Goal: Task Accomplishment & Management: Use online tool/utility

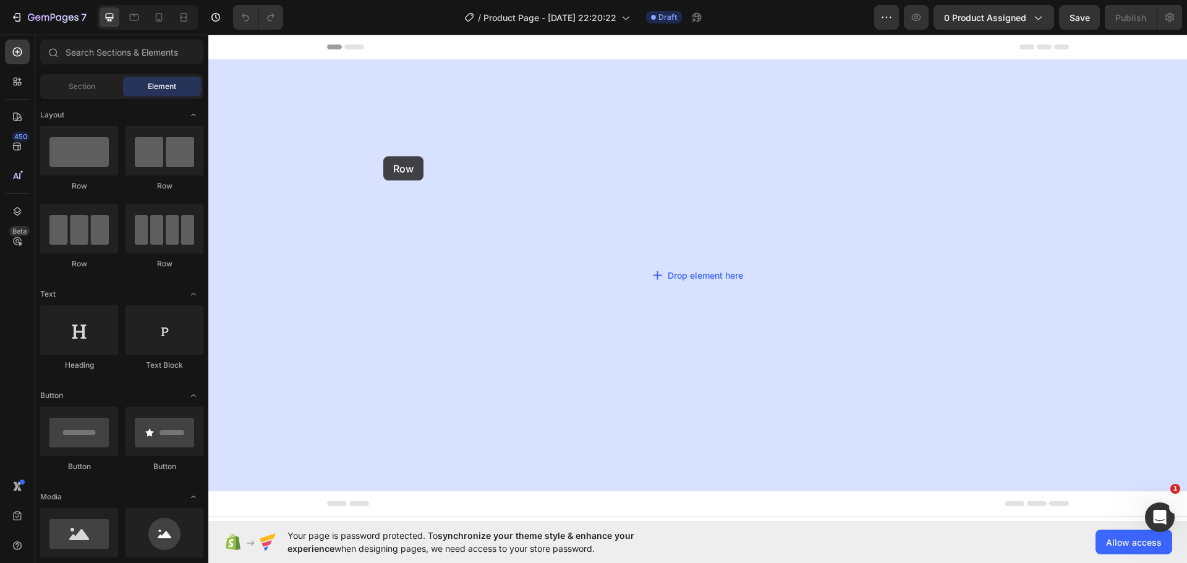
drag, startPoint x: 259, startPoint y: 196, endPoint x: 260, endPoint y: 160, distance: 35.9
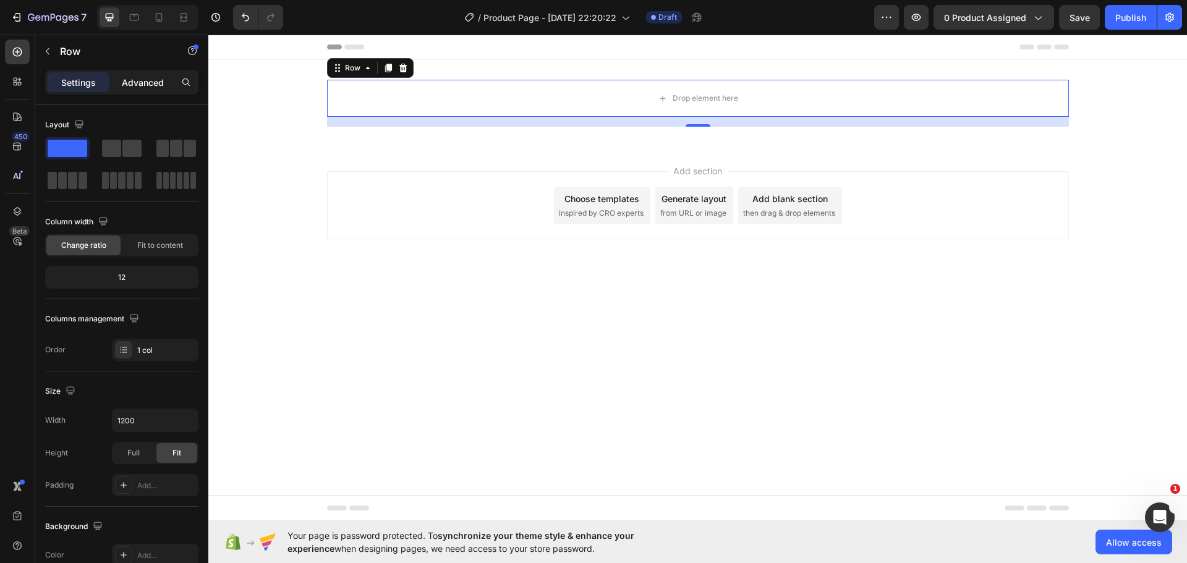
click at [136, 89] on div "Advanced" at bounding box center [143, 82] width 62 height 20
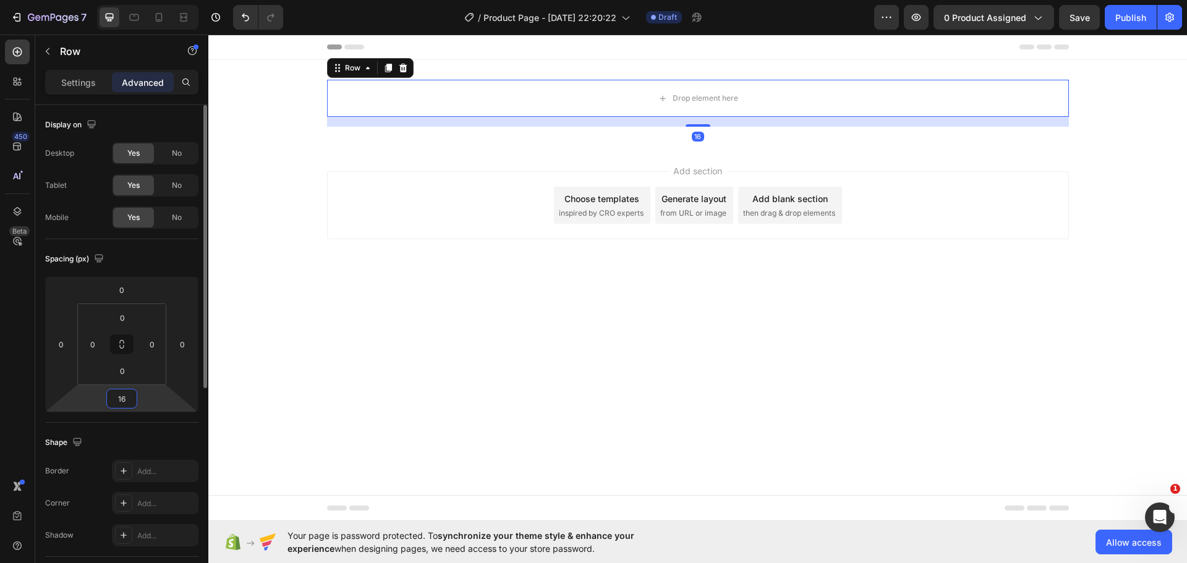
click at [122, 402] on input "16" at bounding box center [121, 398] width 25 height 19
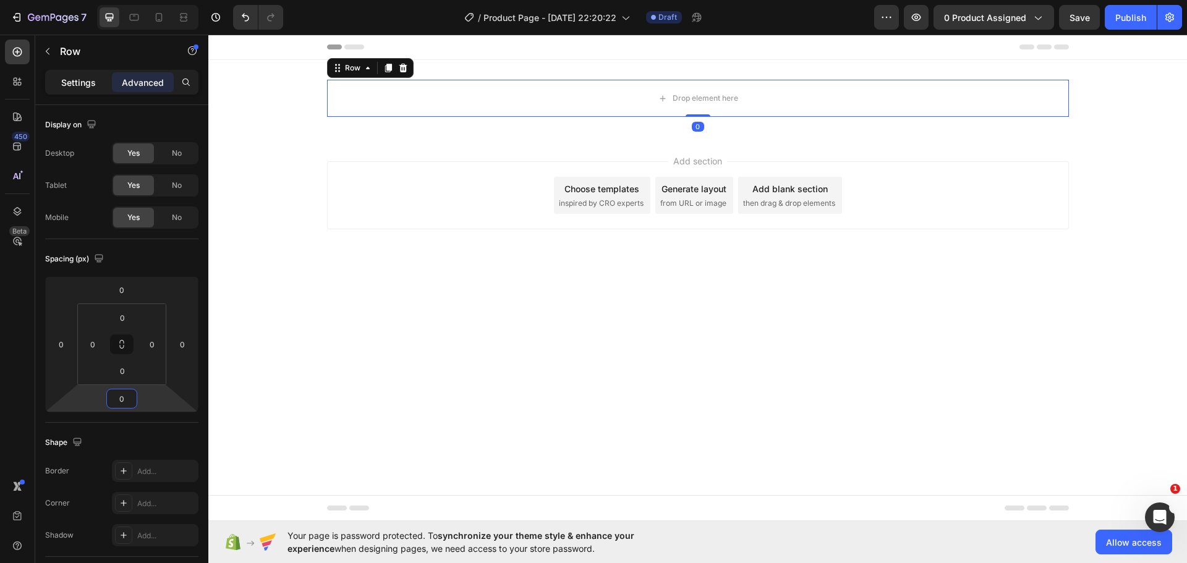
type input "0"
click at [73, 84] on p "Settings" at bounding box center [78, 82] width 35 height 13
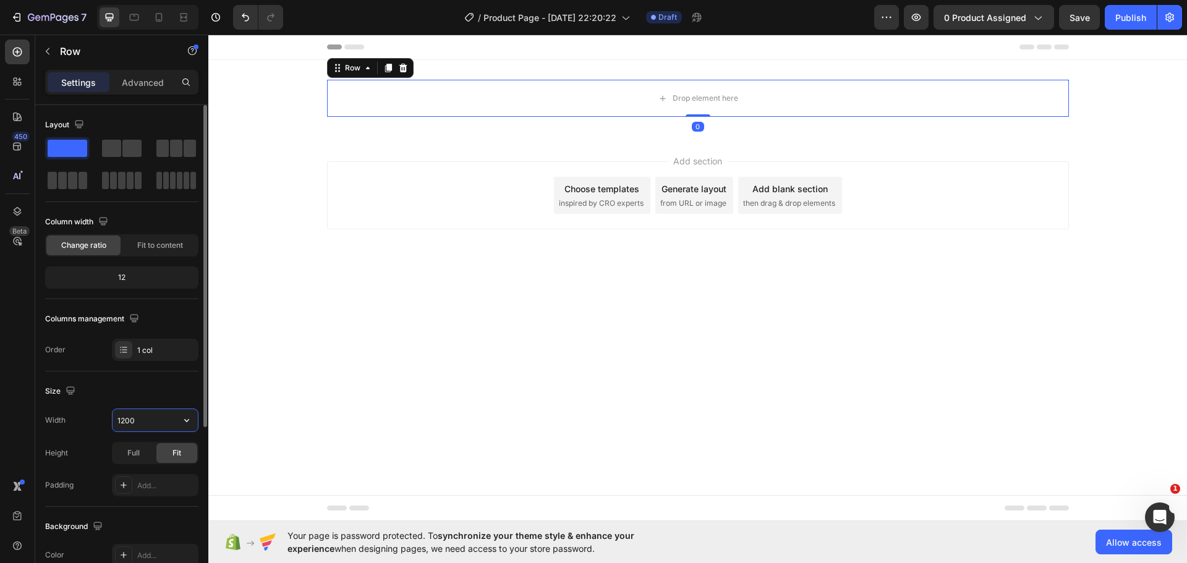
click at [122, 423] on input "1200" at bounding box center [155, 420] width 85 height 22
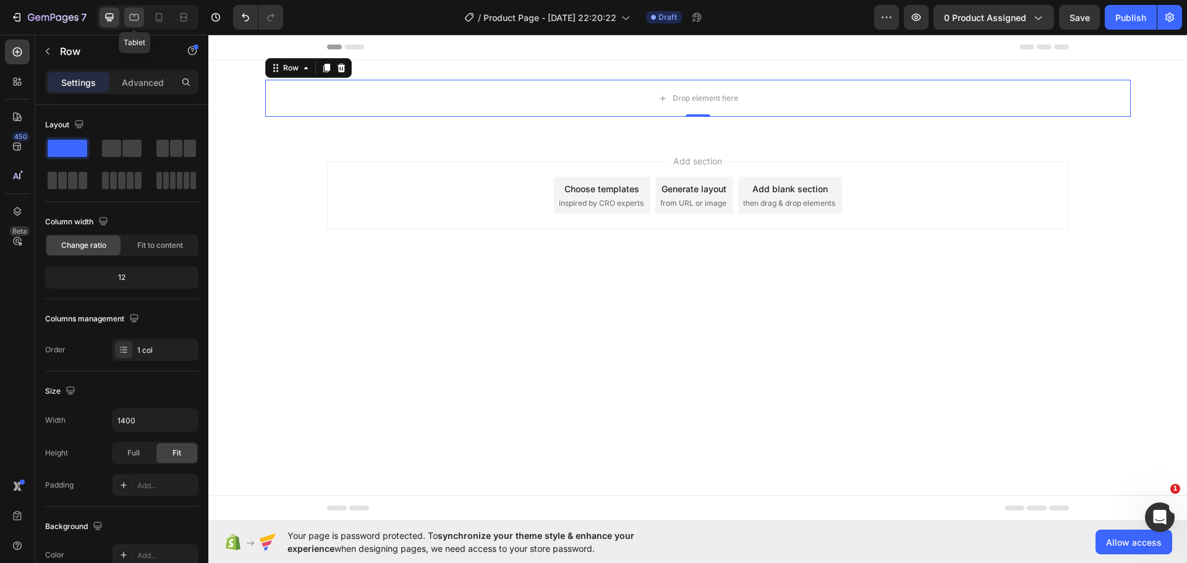
click at [137, 14] on icon at bounding box center [134, 17] width 12 height 12
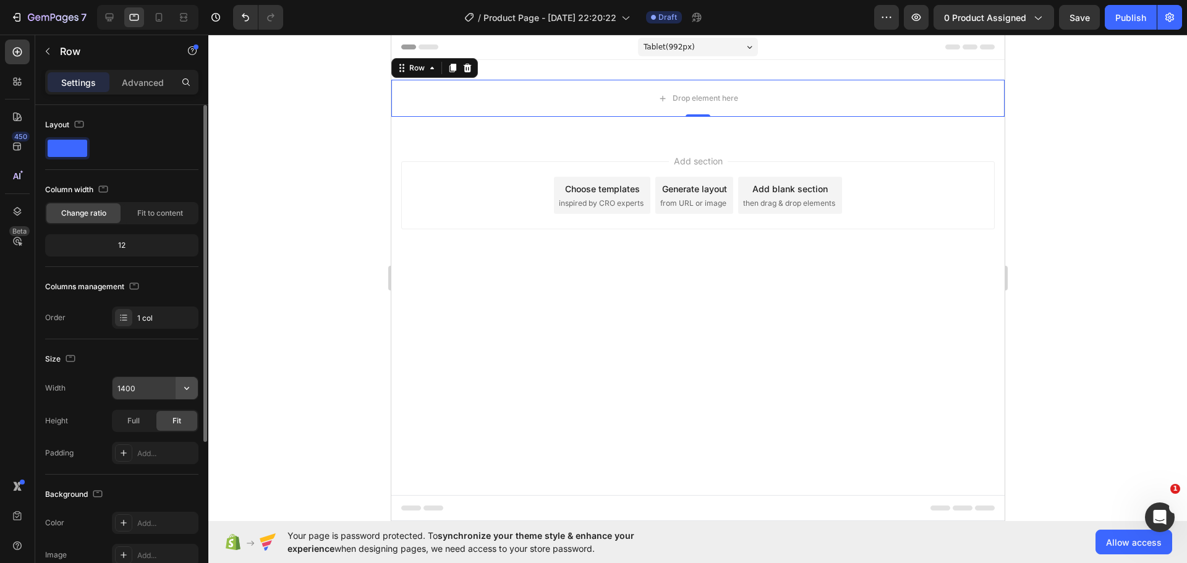
click at [187, 381] on button "button" at bounding box center [187, 388] width 22 height 22
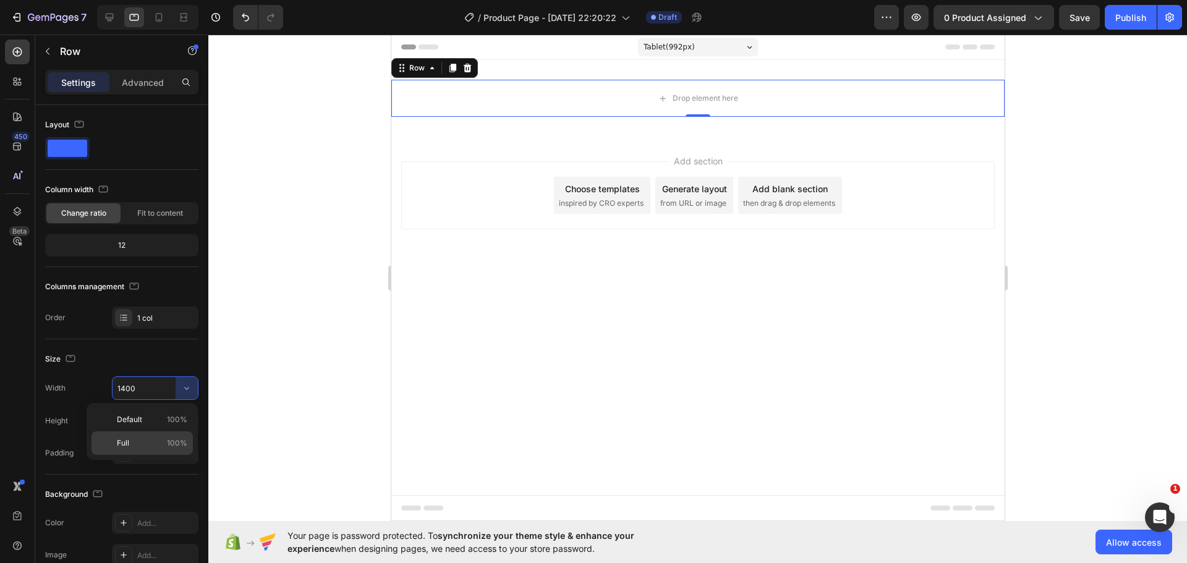
click at [154, 451] on div "Full 100%" at bounding box center [141, 442] width 101 height 23
click at [158, 17] on icon at bounding box center [159, 17] width 12 height 12
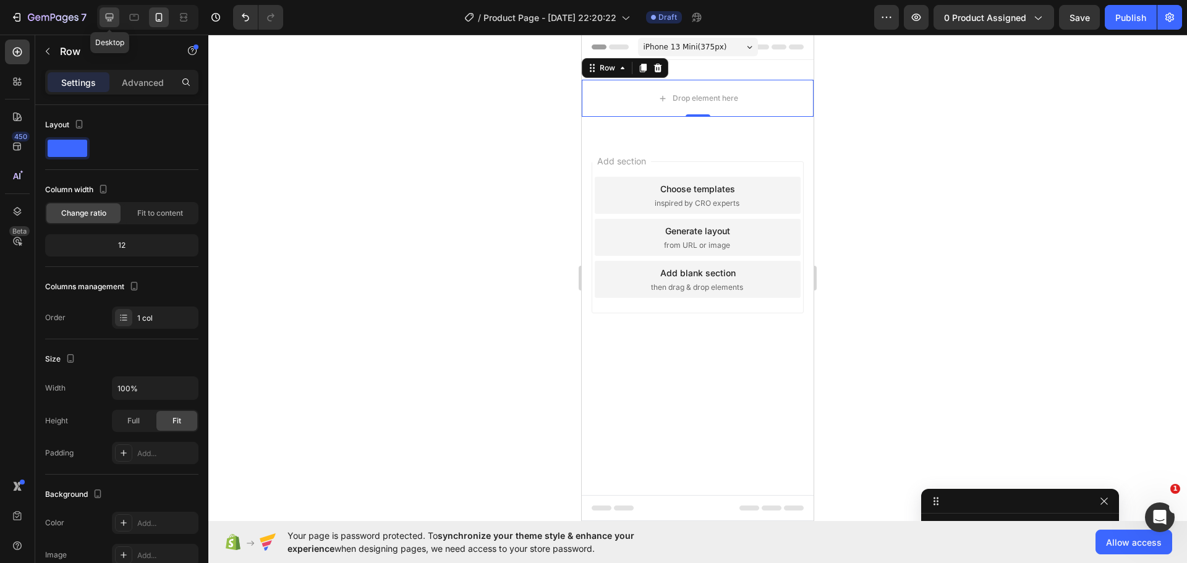
click at [112, 22] on icon at bounding box center [109, 17] width 12 height 12
type input "1400"
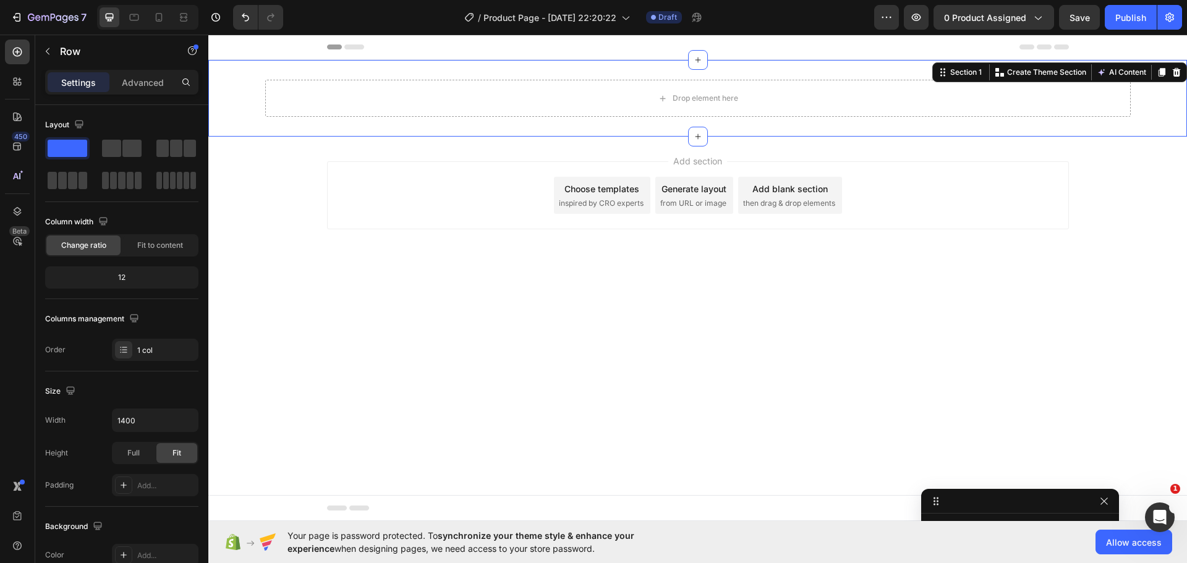
click at [233, 90] on div "Drop element here Row" at bounding box center [697, 98] width 979 height 37
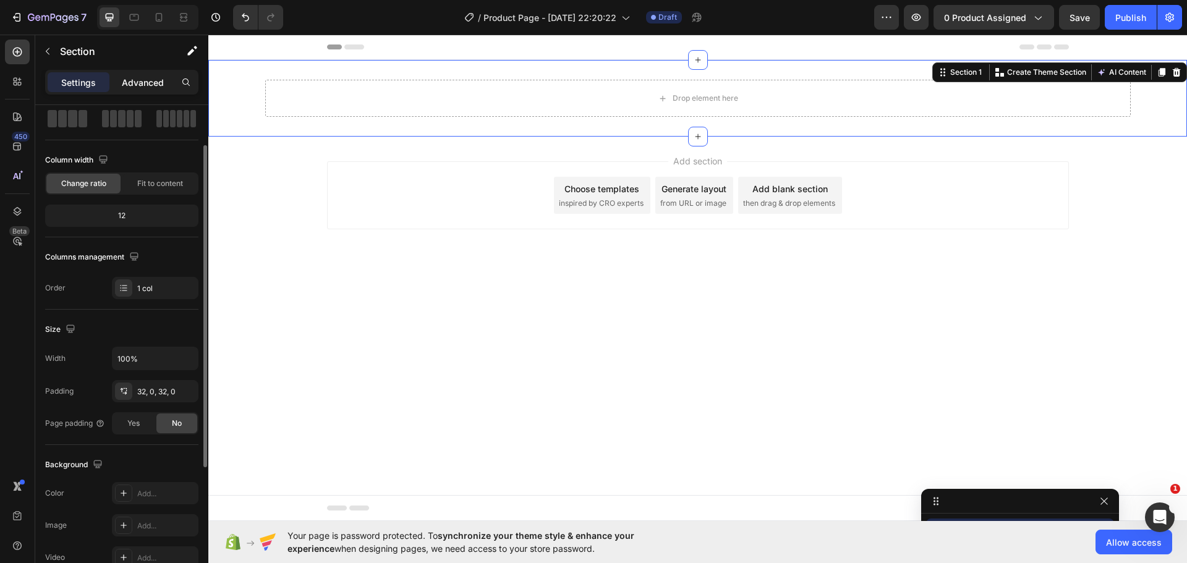
click at [138, 76] on p "Advanced" at bounding box center [143, 82] width 42 height 13
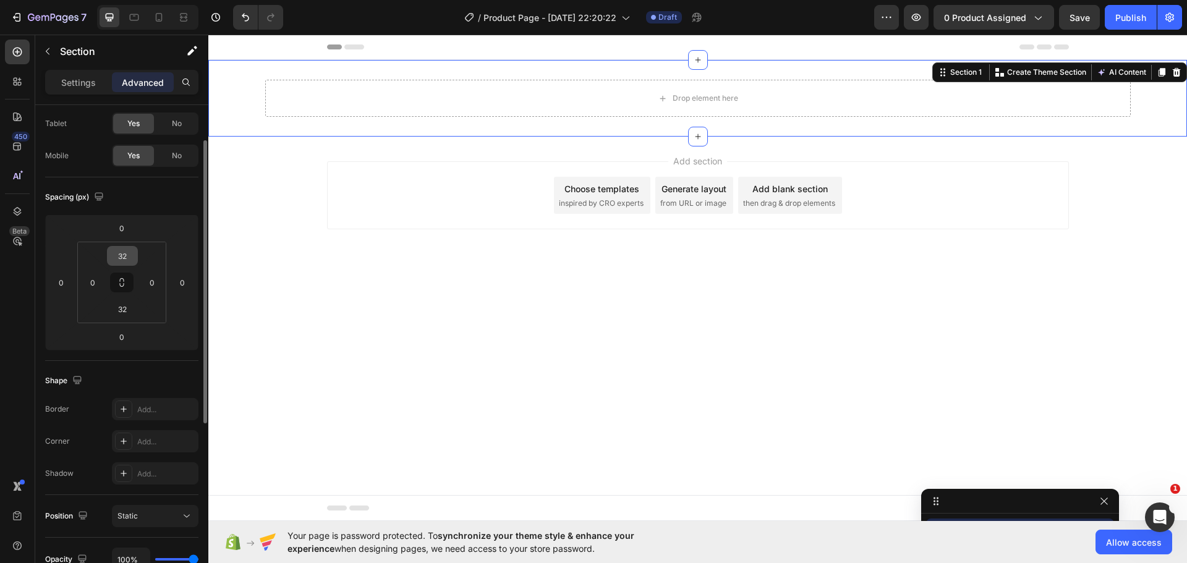
drag, startPoint x: 133, startPoint y: 275, endPoint x: 122, endPoint y: 261, distance: 17.7
click at [129, 274] on button at bounding box center [121, 283] width 23 height 20
click at [122, 261] on input "32" at bounding box center [122, 256] width 25 height 19
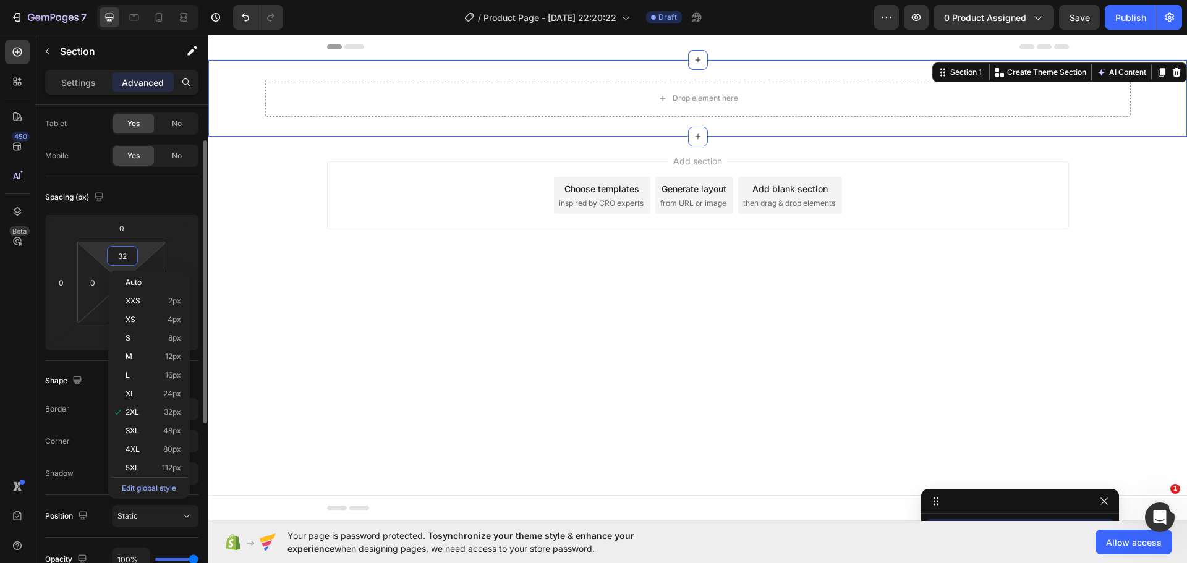
type input "6"
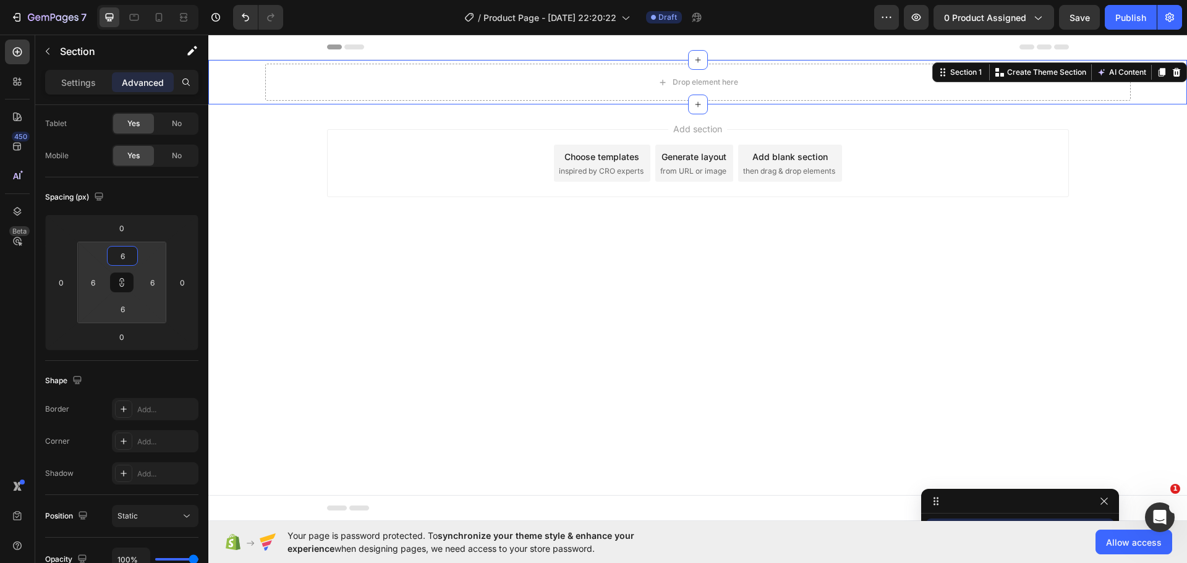
type input "60"
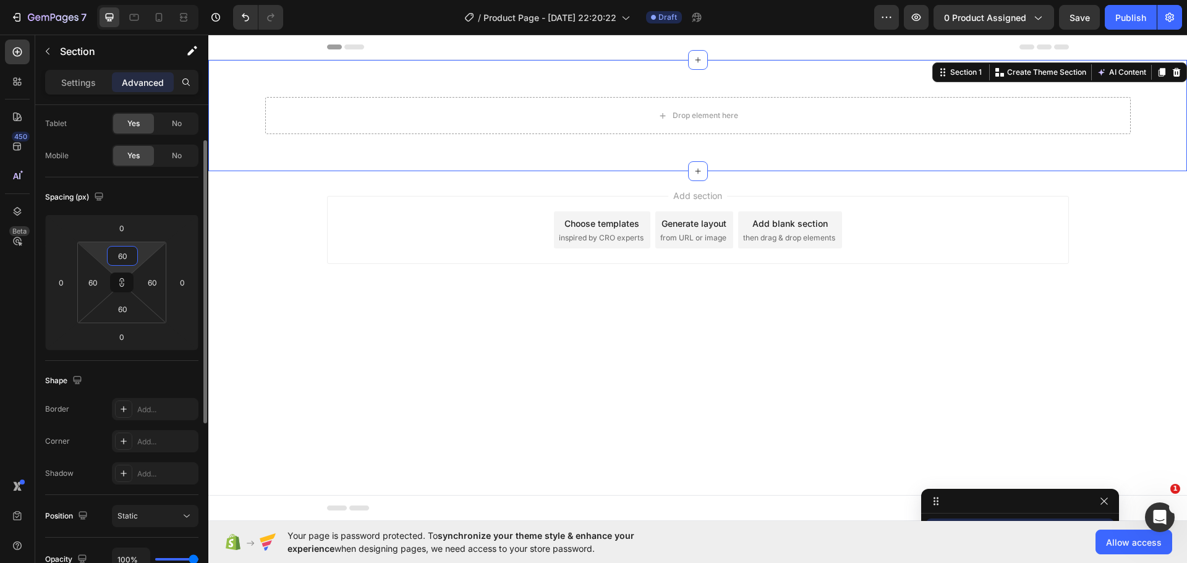
click at [124, 261] on input "60" at bounding box center [122, 256] width 25 height 19
type input "4"
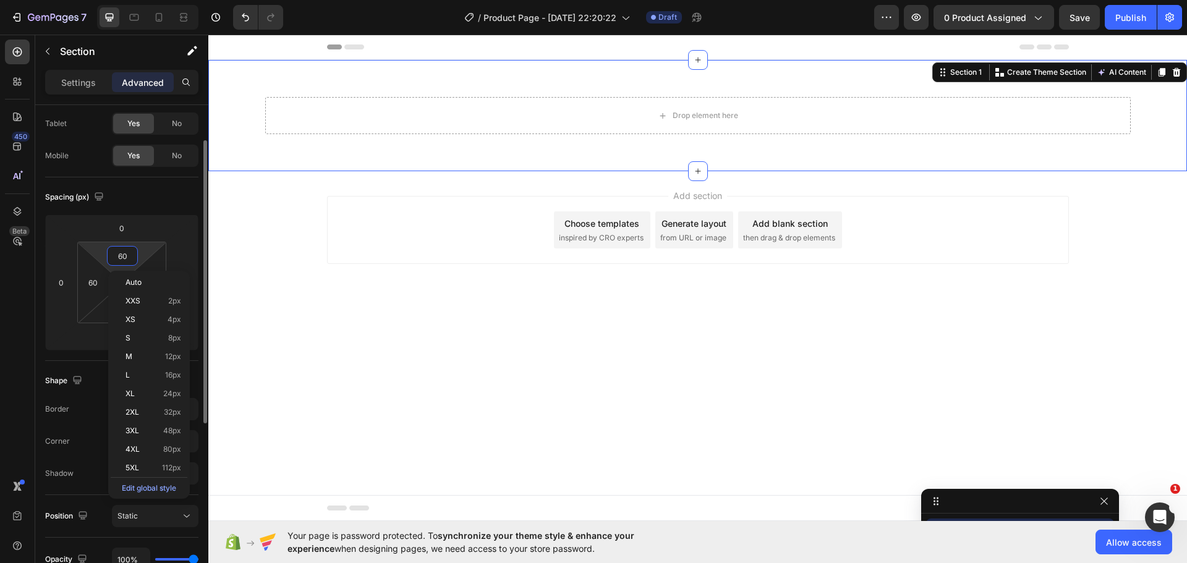
type input "4"
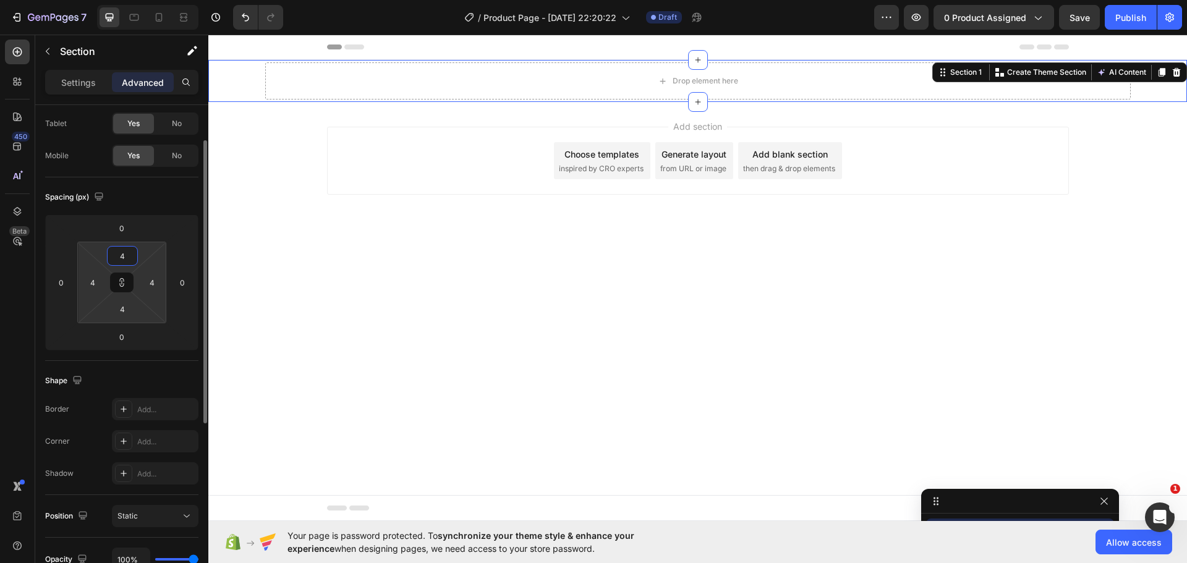
type input "40"
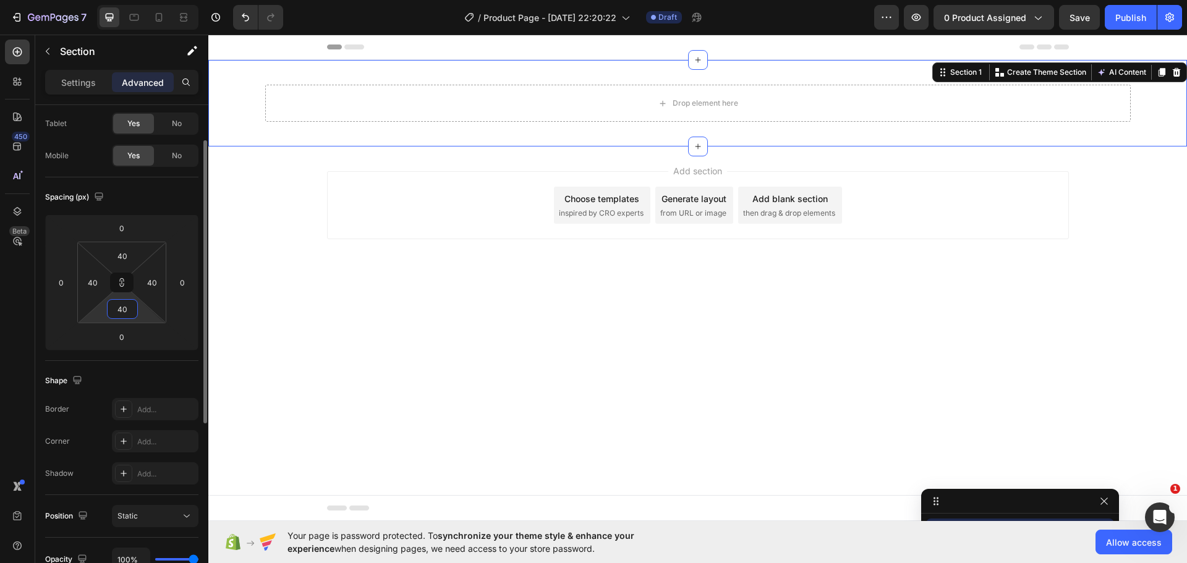
click at [120, 307] on input "40" at bounding box center [122, 309] width 25 height 19
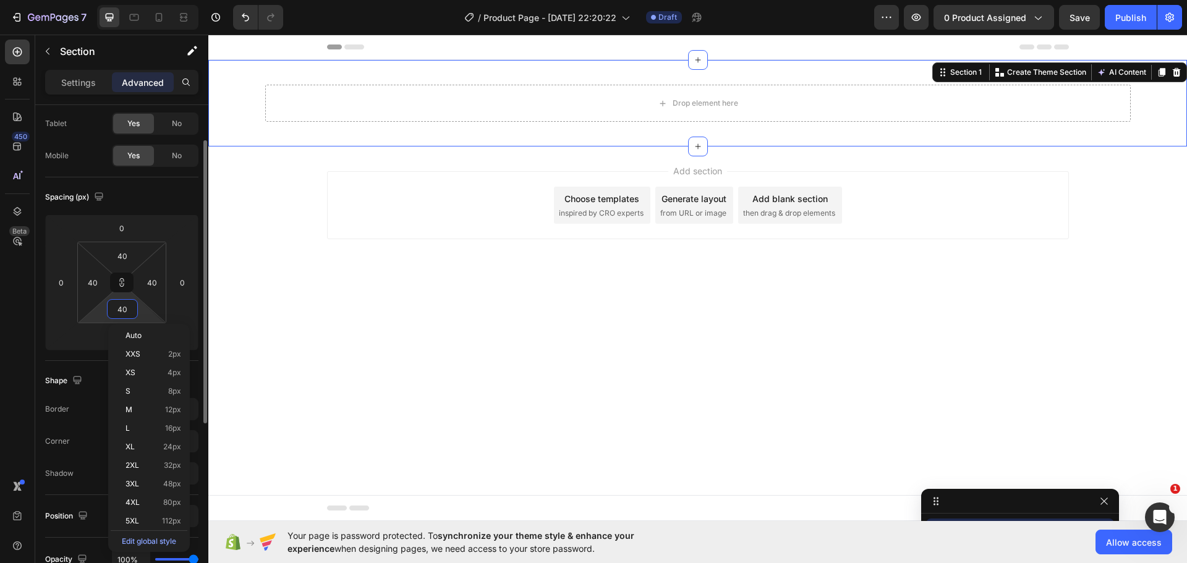
type input "4"
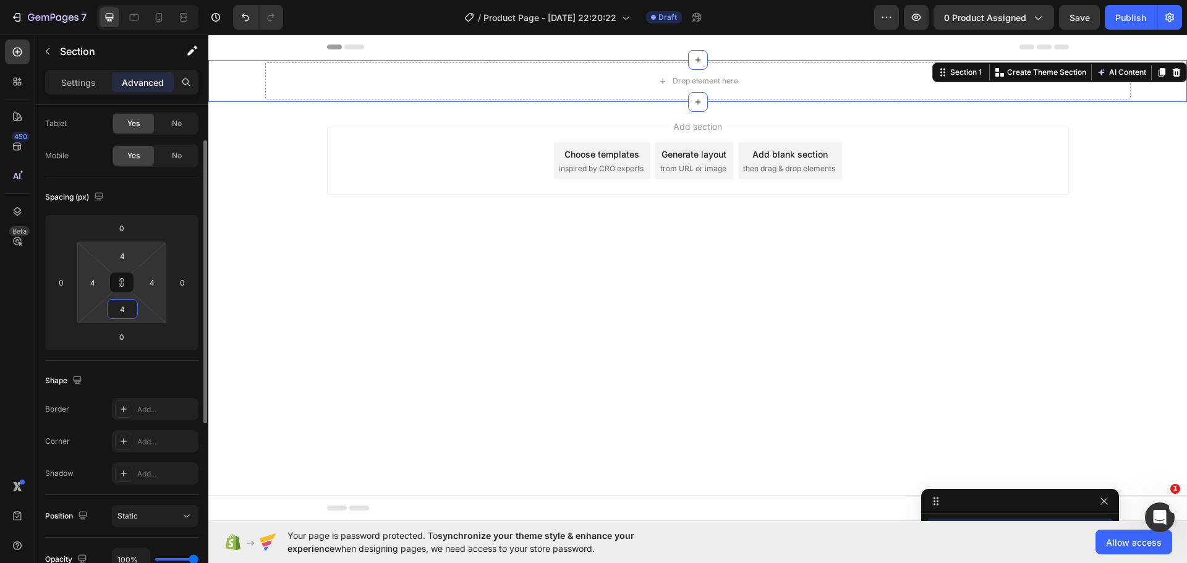
type input "40"
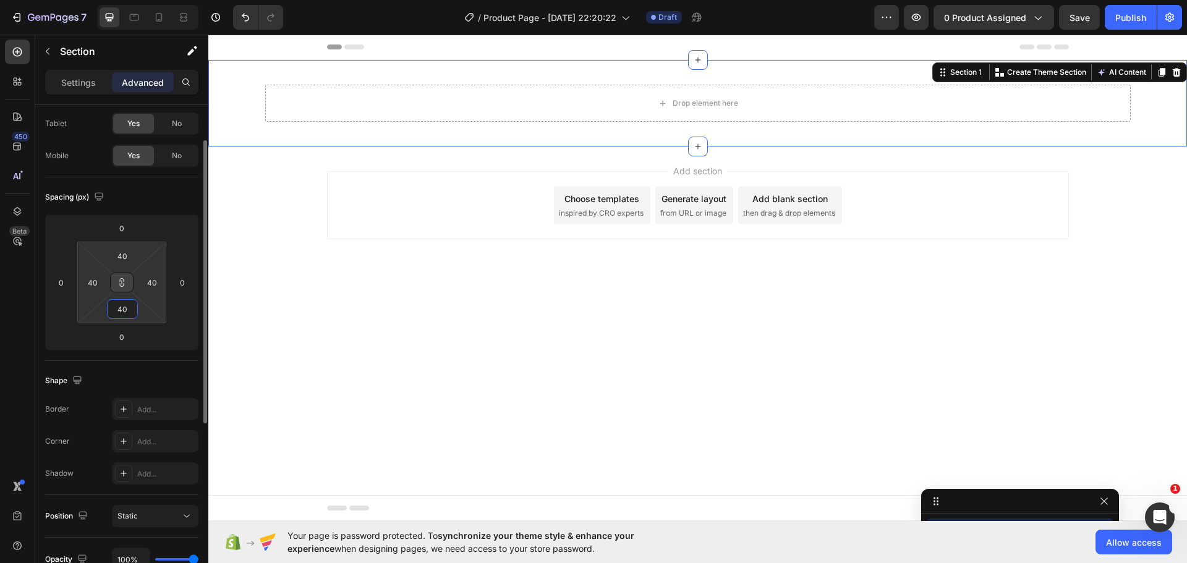
click at [123, 283] on icon at bounding box center [122, 285] width 4 height 4
click at [93, 286] on input "40" at bounding box center [92, 282] width 19 height 19
type input "20"
click at [155, 281] on input "40" at bounding box center [152, 282] width 19 height 19
type input "20"
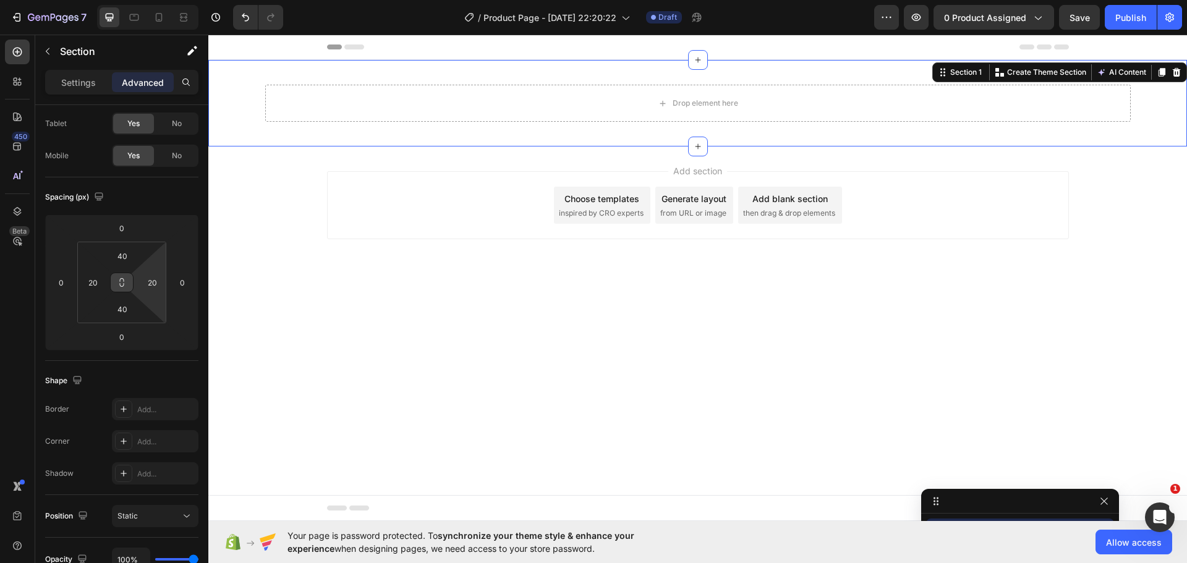
click at [244, 130] on div "Drop element here Row Section 1 You can create reusable sections Create Theme S…" at bounding box center [697, 103] width 979 height 87
click at [69, 82] on p "Settings" at bounding box center [78, 82] width 35 height 13
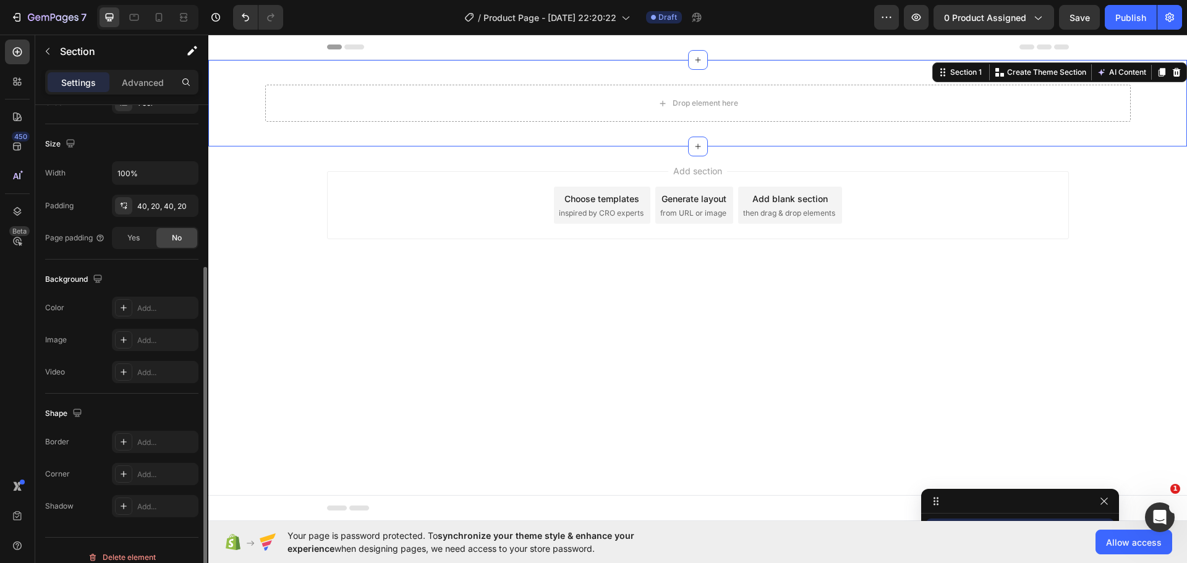
scroll to position [261, 0]
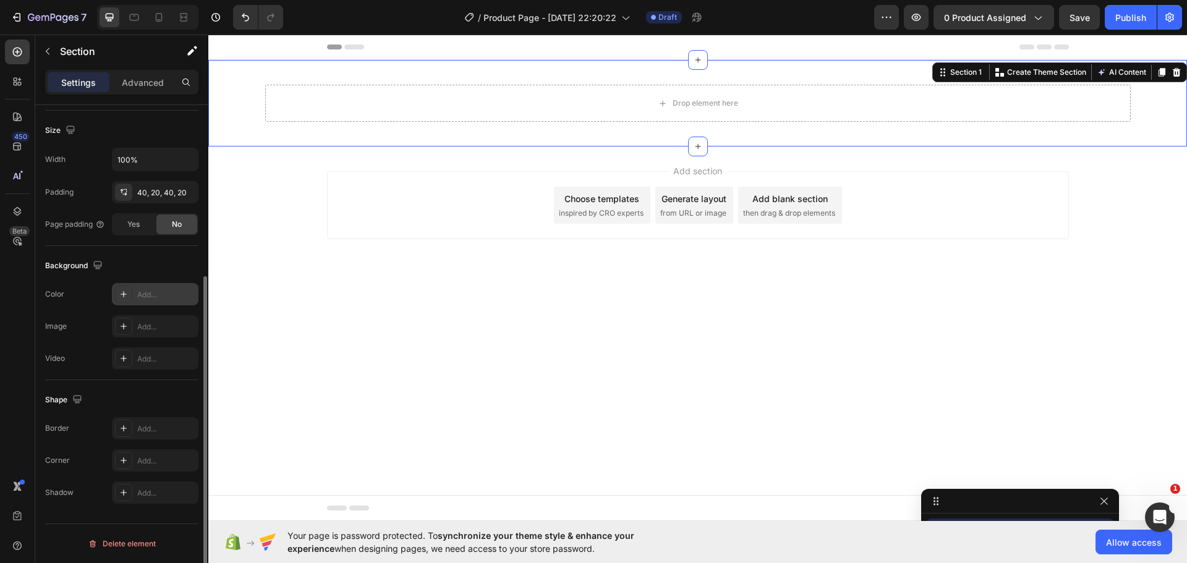
click at [150, 290] on div "Add..." at bounding box center [166, 294] width 58 height 11
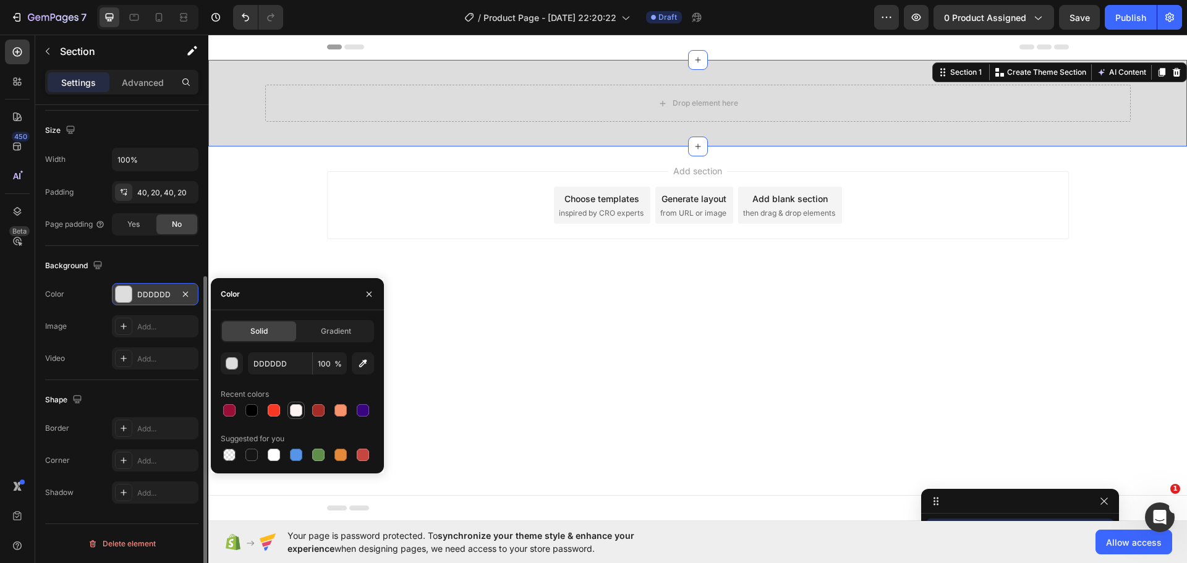
click at [298, 413] on div at bounding box center [296, 410] width 12 height 12
type input "FBF4F3"
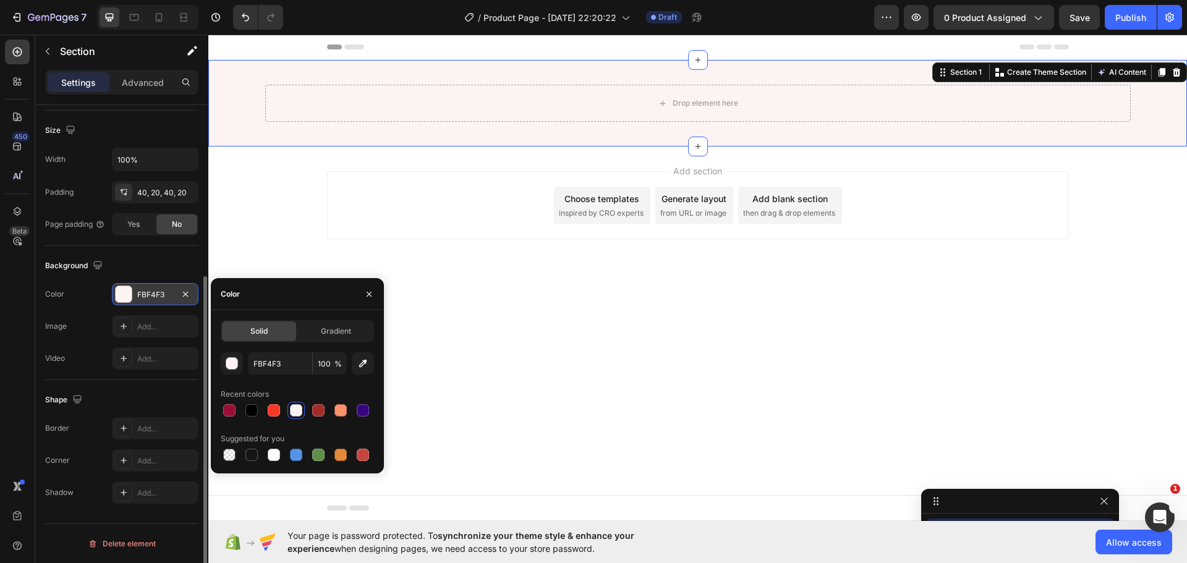
click at [282, 309] on div "Color" at bounding box center [297, 294] width 173 height 32
click at [176, 270] on div "Background" at bounding box center [121, 266] width 153 height 20
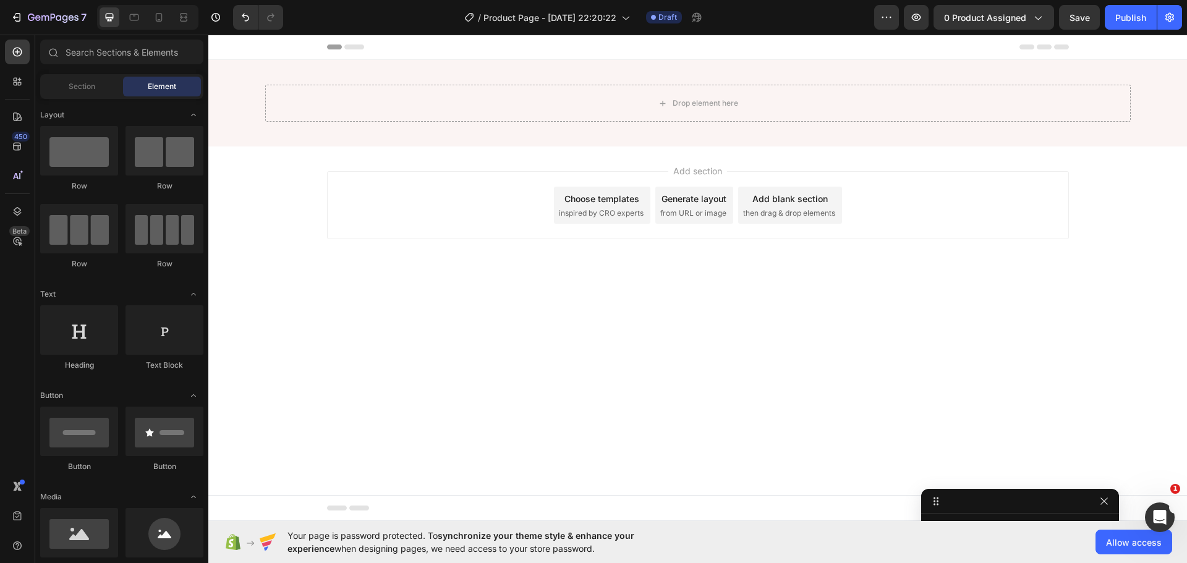
click at [255, 292] on div "Add section Choose templates inspired by CRO experts Generate layout from URL o…" at bounding box center [697, 223] width 979 height 152
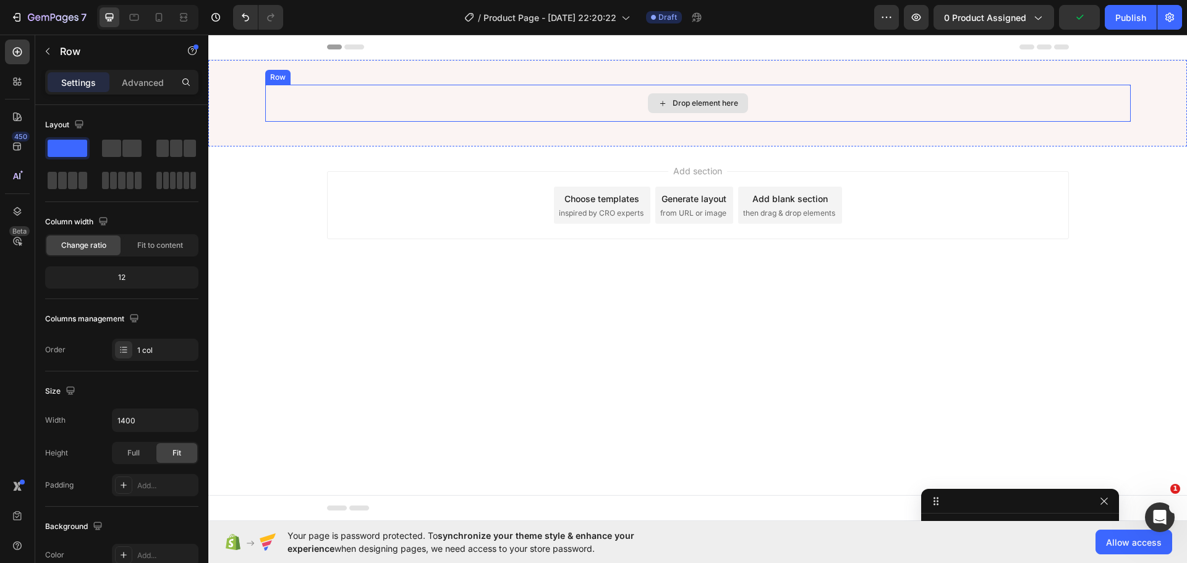
click at [471, 98] on div "Drop element here" at bounding box center [697, 103] width 865 height 37
click at [17, 46] on icon at bounding box center [17, 52] width 12 height 12
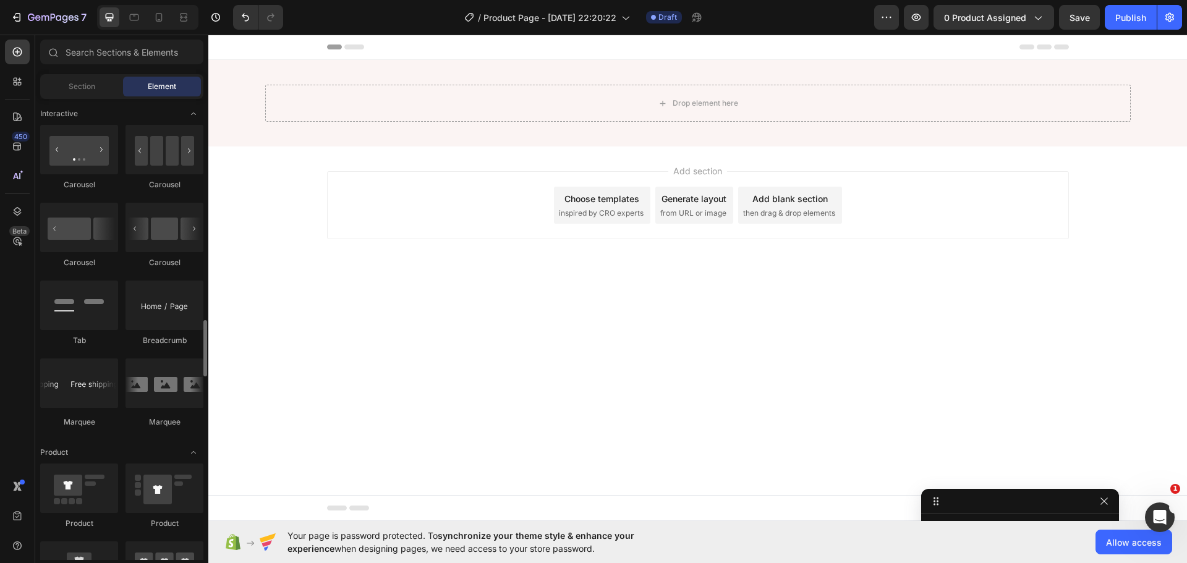
scroll to position [1360, 0]
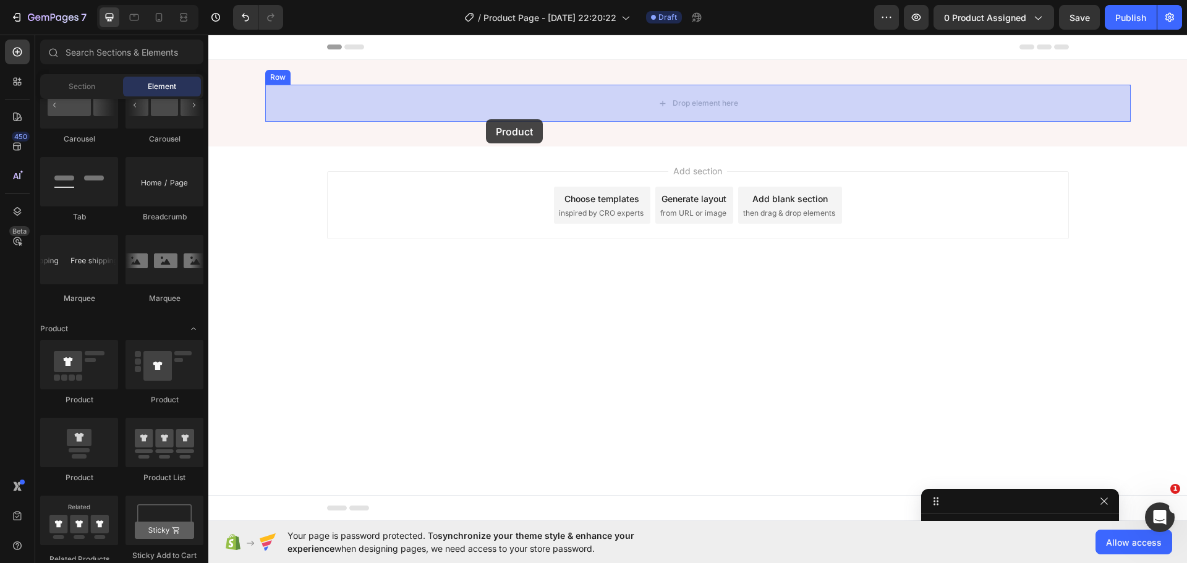
drag, startPoint x: 292, startPoint y: 414, endPoint x: 488, endPoint y: 119, distance: 354.6
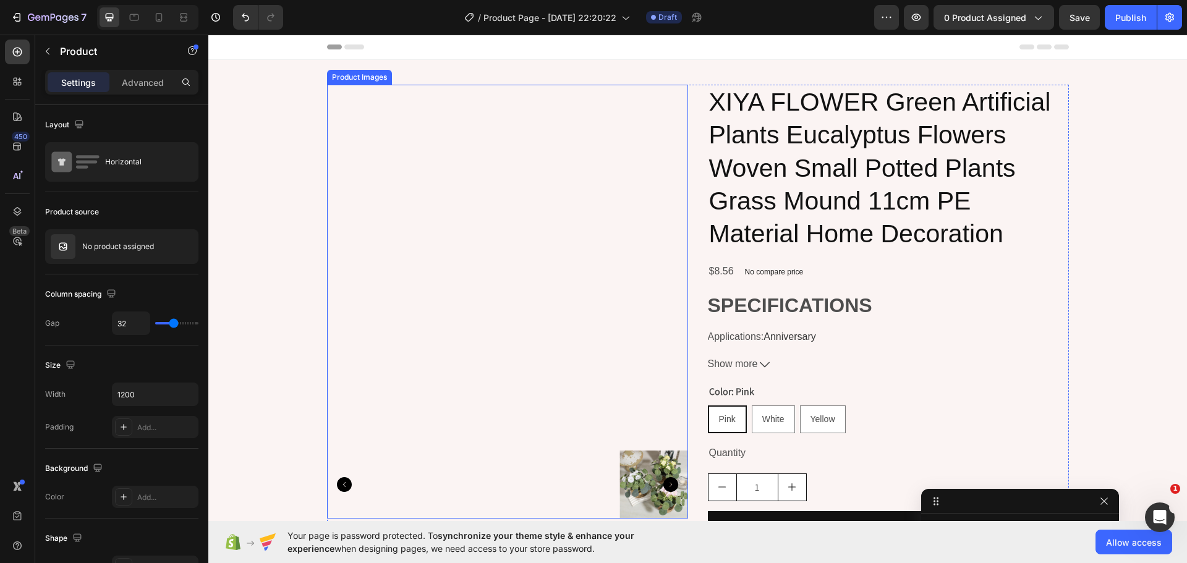
scroll to position [62, 0]
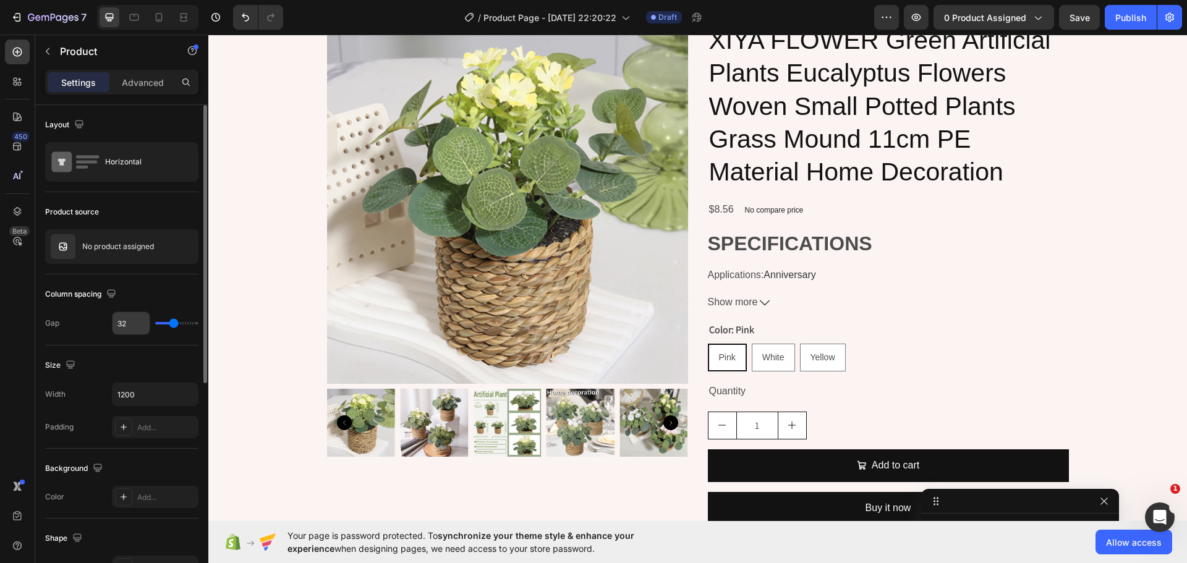
click at [136, 327] on input "32" at bounding box center [131, 323] width 37 height 22
type input "7"
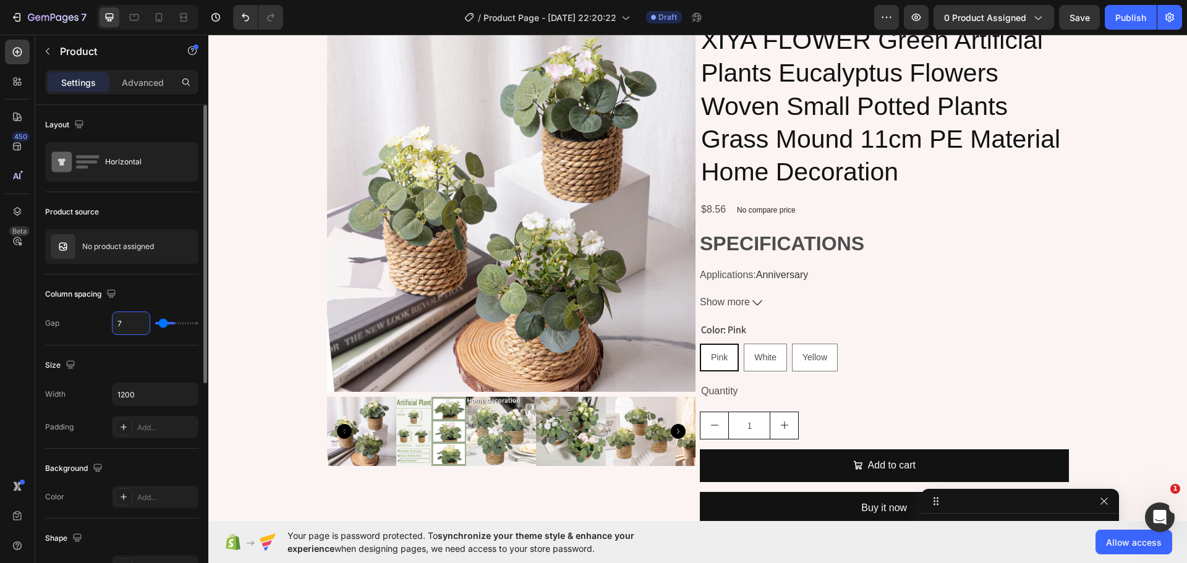
type input "70"
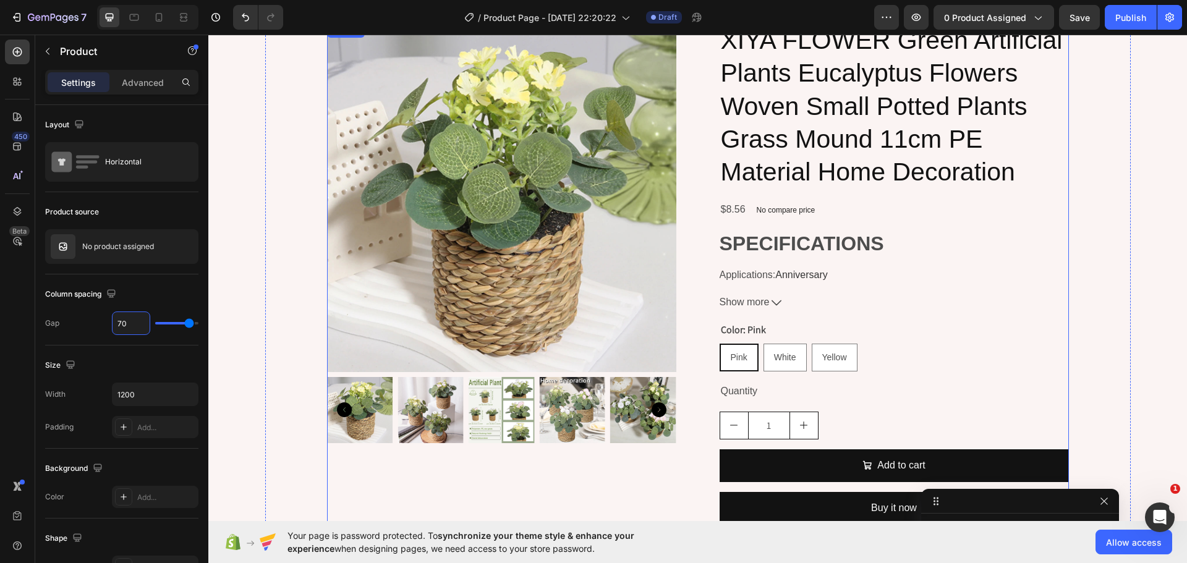
type input "70"
click at [682, 295] on div "Product Images XIYA FLOWER Green Artificial Plants Eucalyptus Flowers Woven Sma…" at bounding box center [698, 278] width 742 height 511
click at [190, 394] on icon "button" at bounding box center [187, 394] width 12 height 12
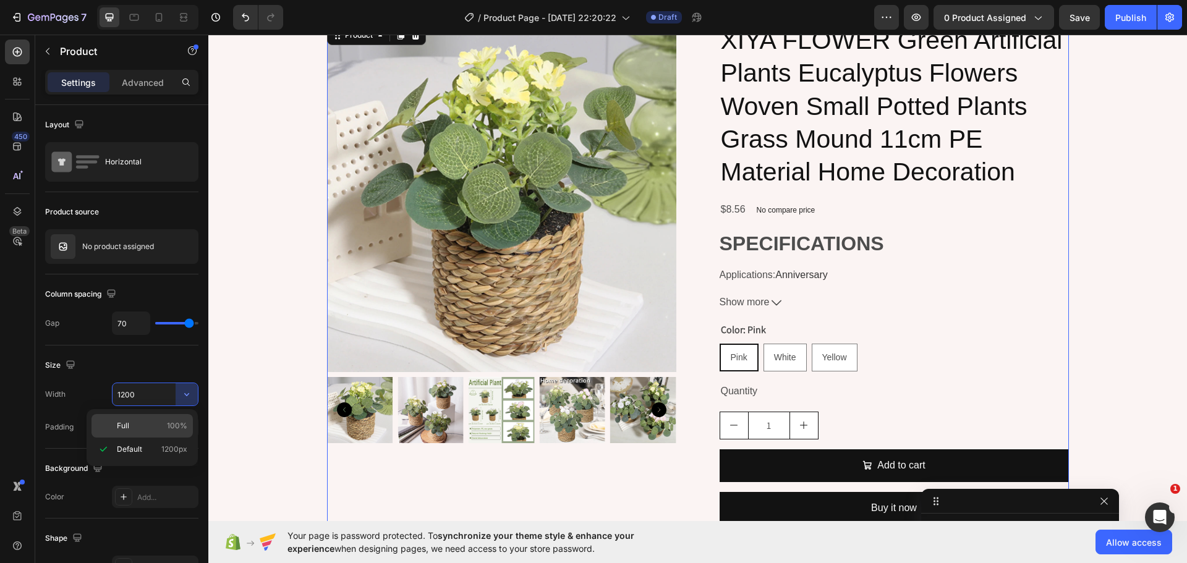
click at [144, 423] on p "Full 100%" at bounding box center [152, 425] width 70 height 11
type input "100%"
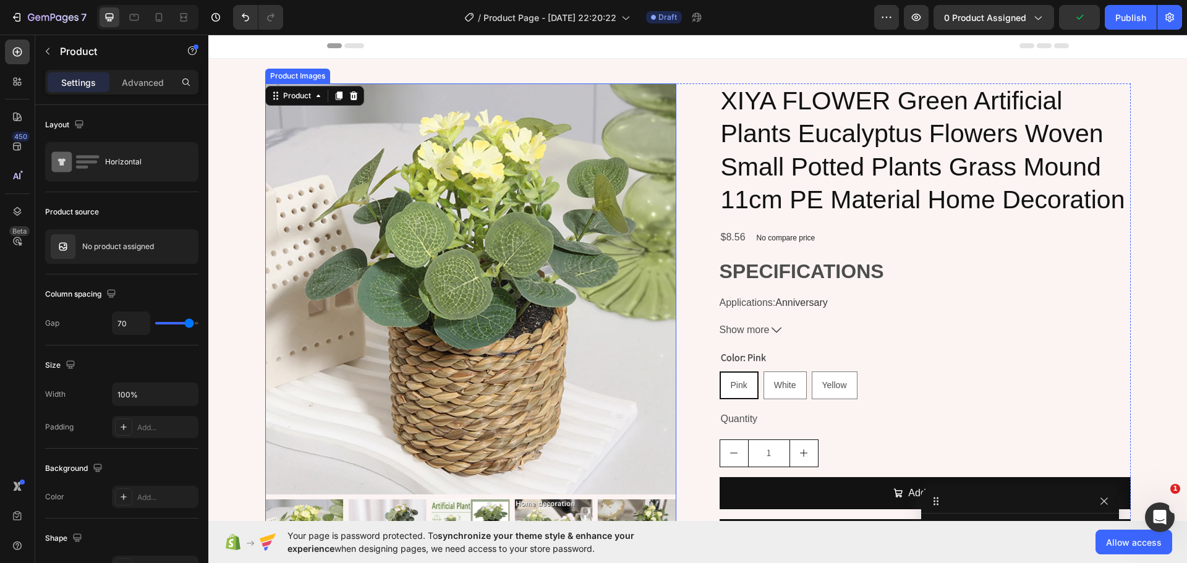
scroll to position [0, 0]
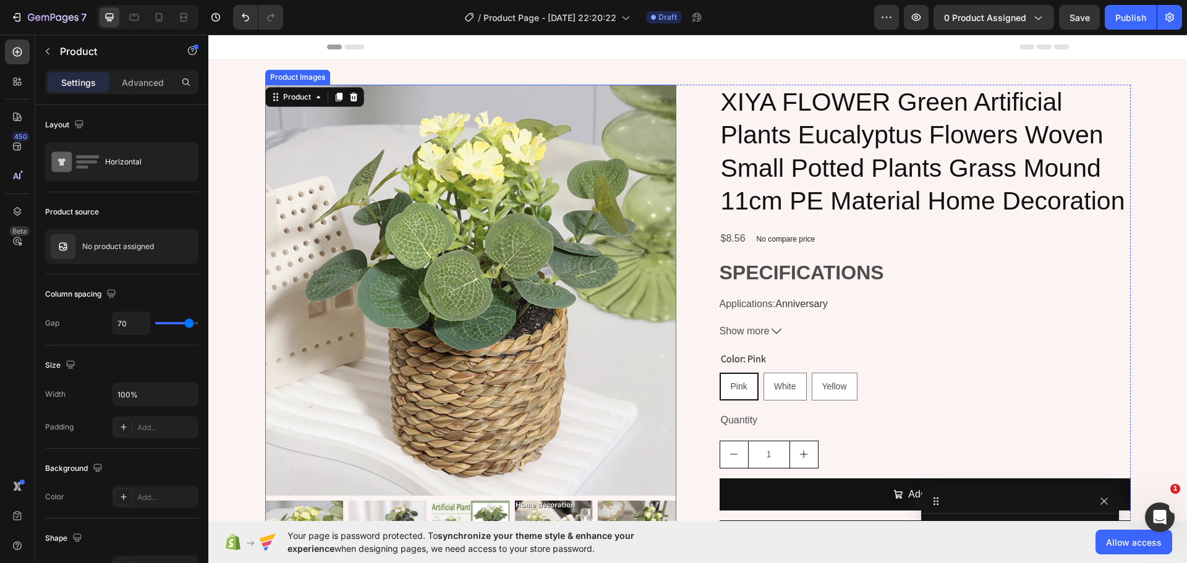
click at [629, 409] on img at bounding box center [470, 290] width 411 height 411
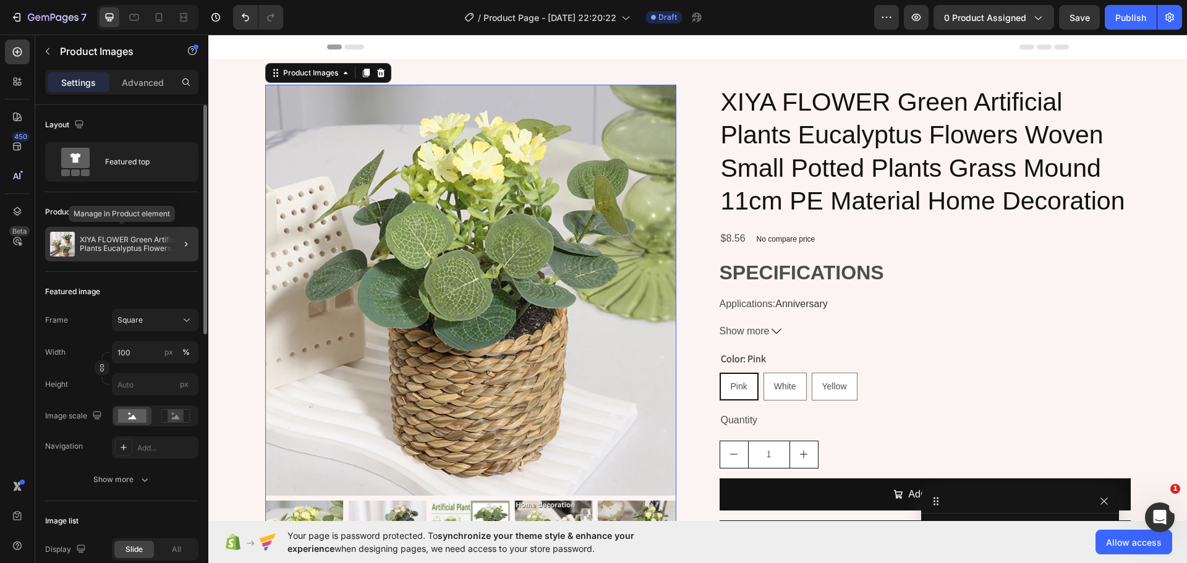
click at [101, 244] on p "XIYA FLOWER Green Artificial Plants Eucalyptus Flowers Woven Small Potted Plant…" at bounding box center [137, 244] width 114 height 17
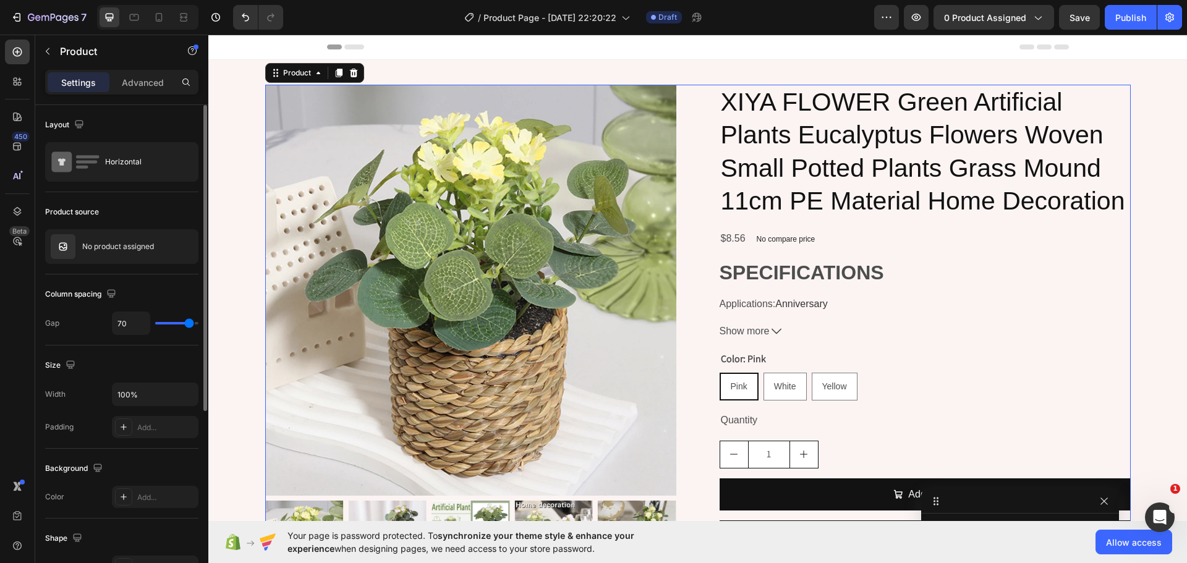
click at [101, 244] on p "No product assigned" at bounding box center [118, 246] width 72 height 9
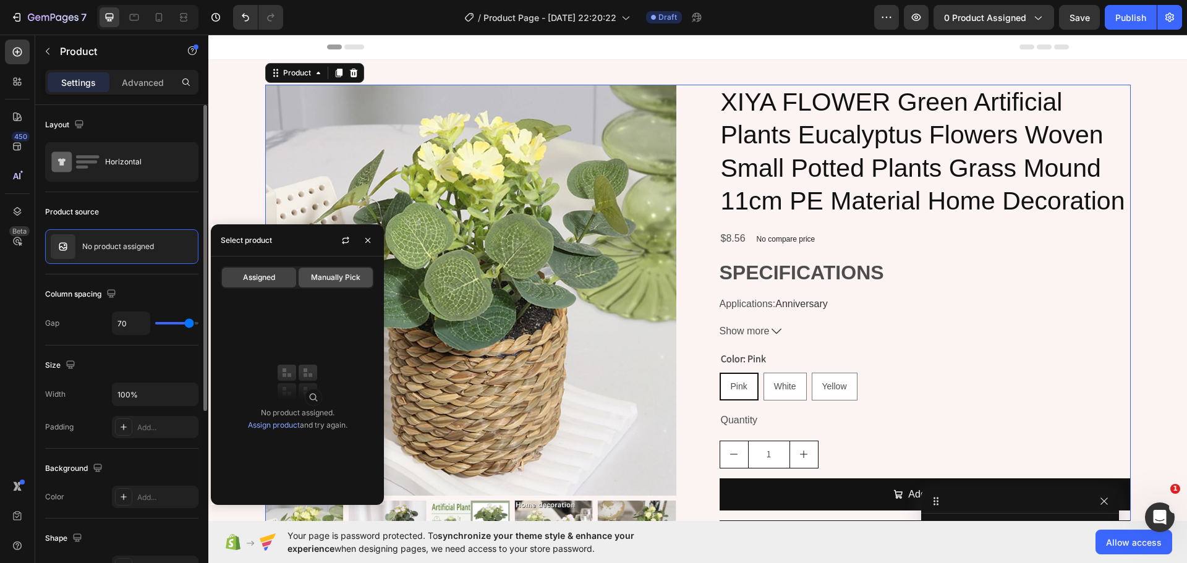
click at [333, 276] on span "Manually Pick" at bounding box center [335, 277] width 49 height 11
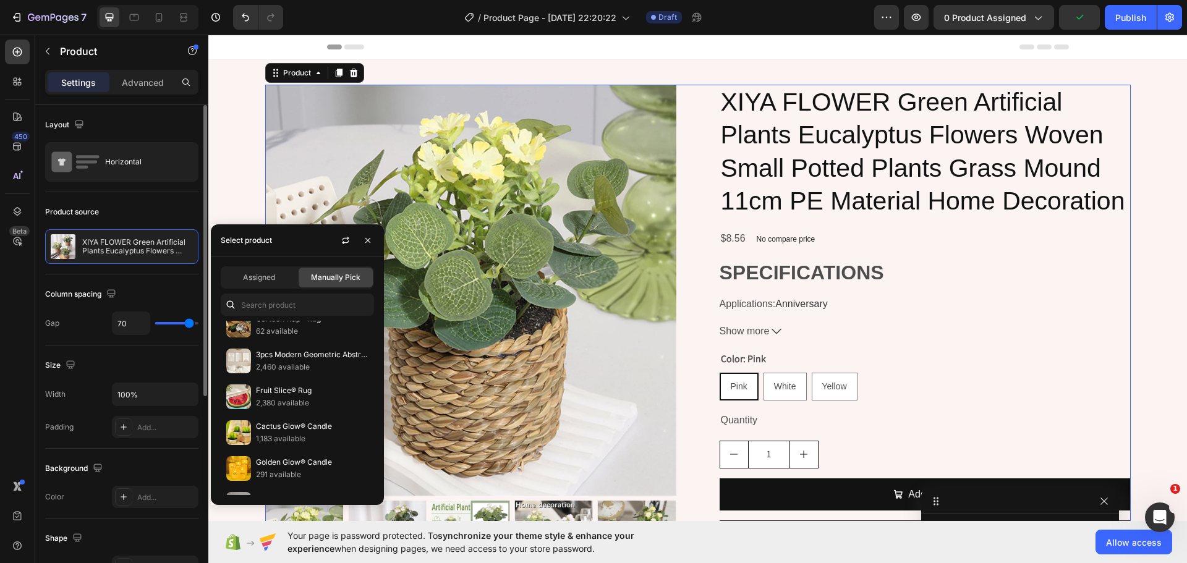
scroll to position [1282, 0]
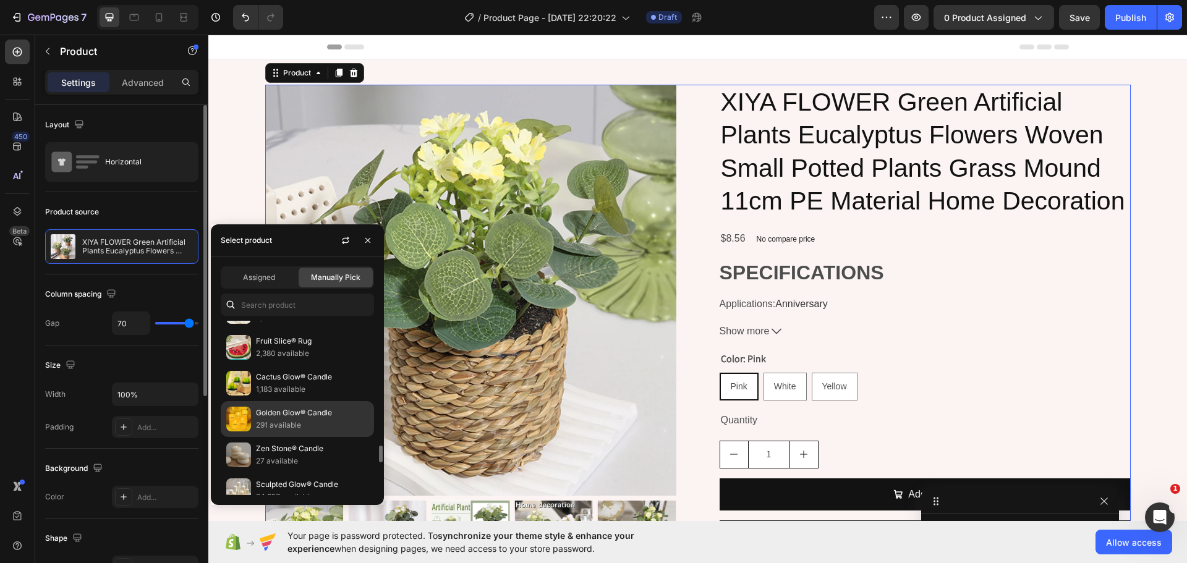
click at [342, 413] on p "Golden Glow® Candle" at bounding box center [312, 413] width 113 height 12
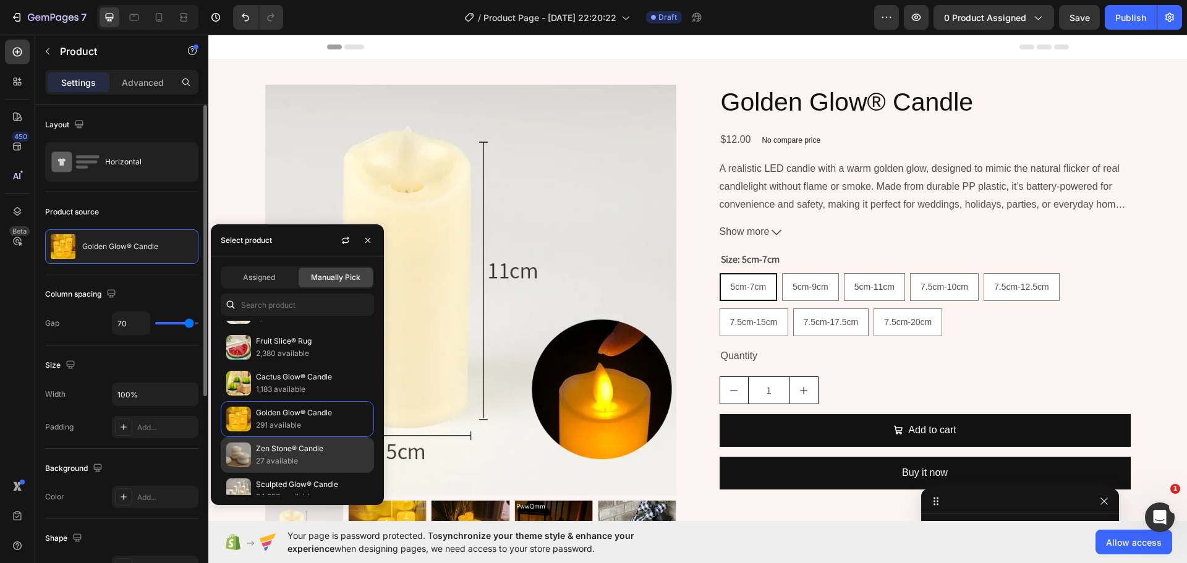
scroll to position [1344, 0]
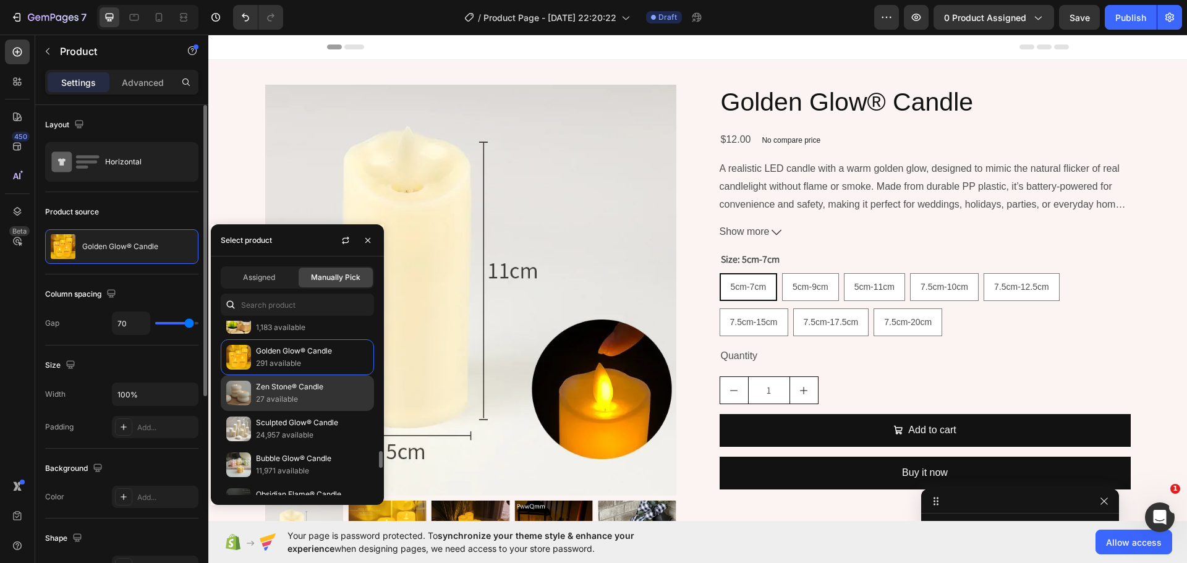
click at [291, 388] on p "Zen Stone® Candle" at bounding box center [312, 387] width 113 height 12
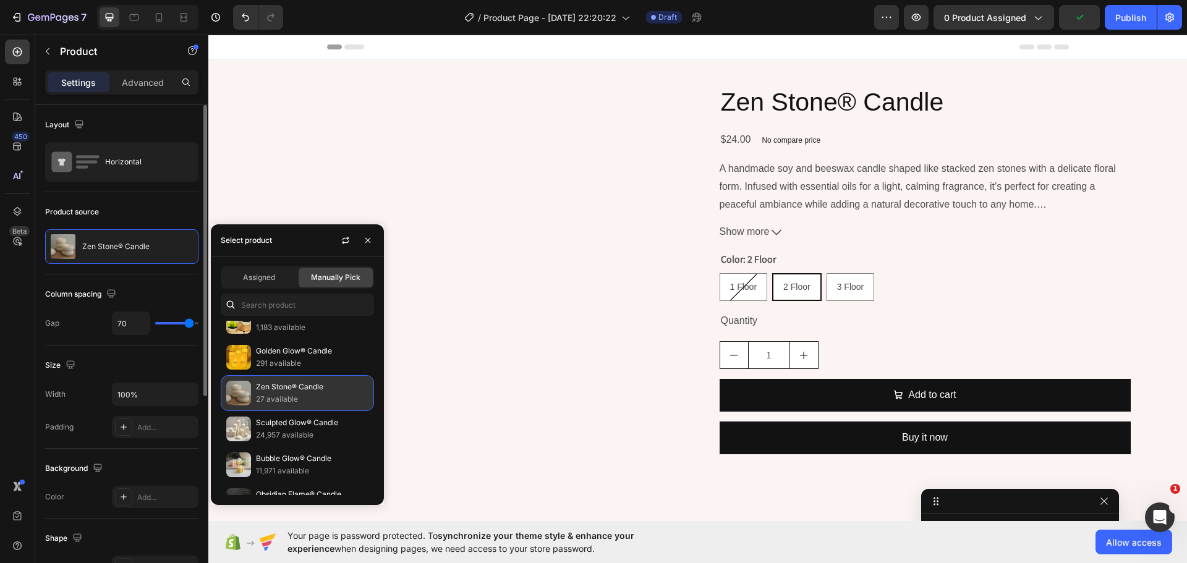
scroll to position [1406, 0]
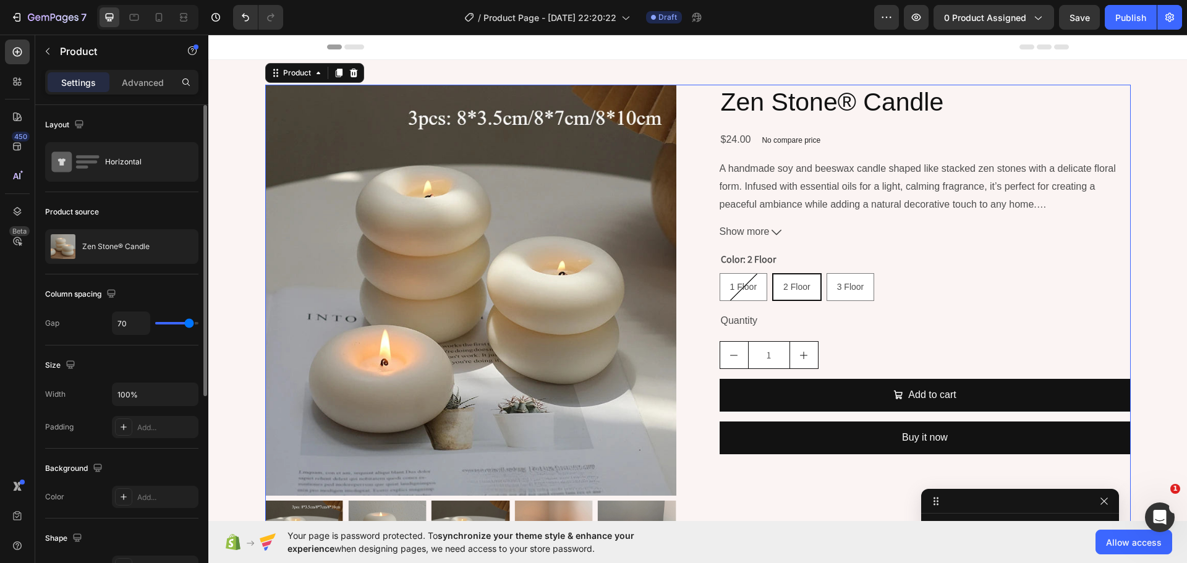
click at [681, 334] on div "Product Images Zen Stone® Candle Product Title $24.00 Product Price Product Pri…" at bounding box center [697, 337] width 865 height 504
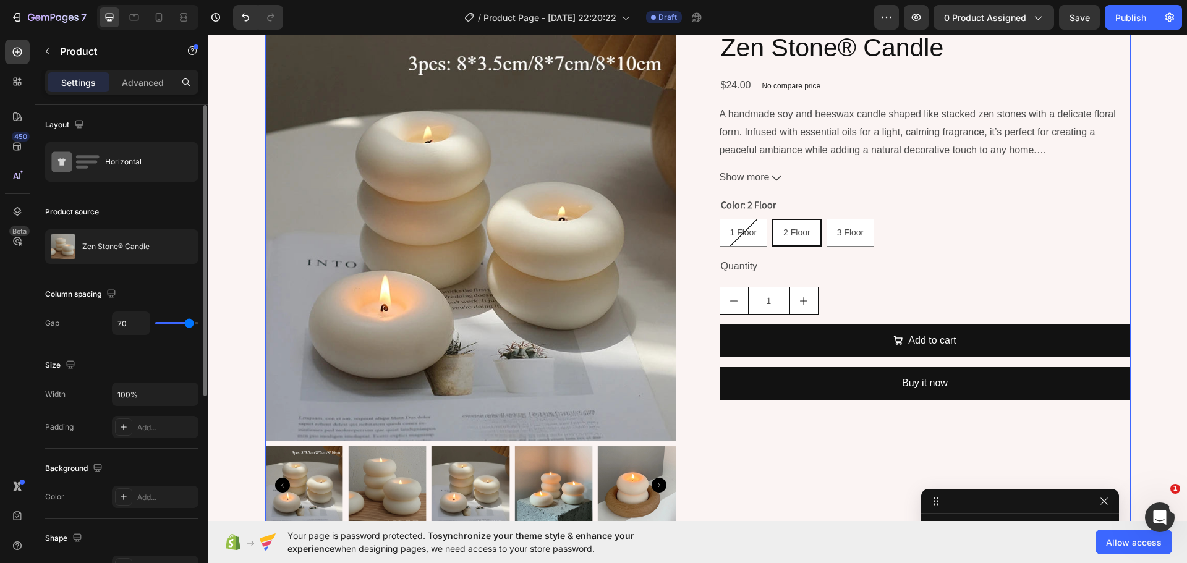
scroll to position [185, 0]
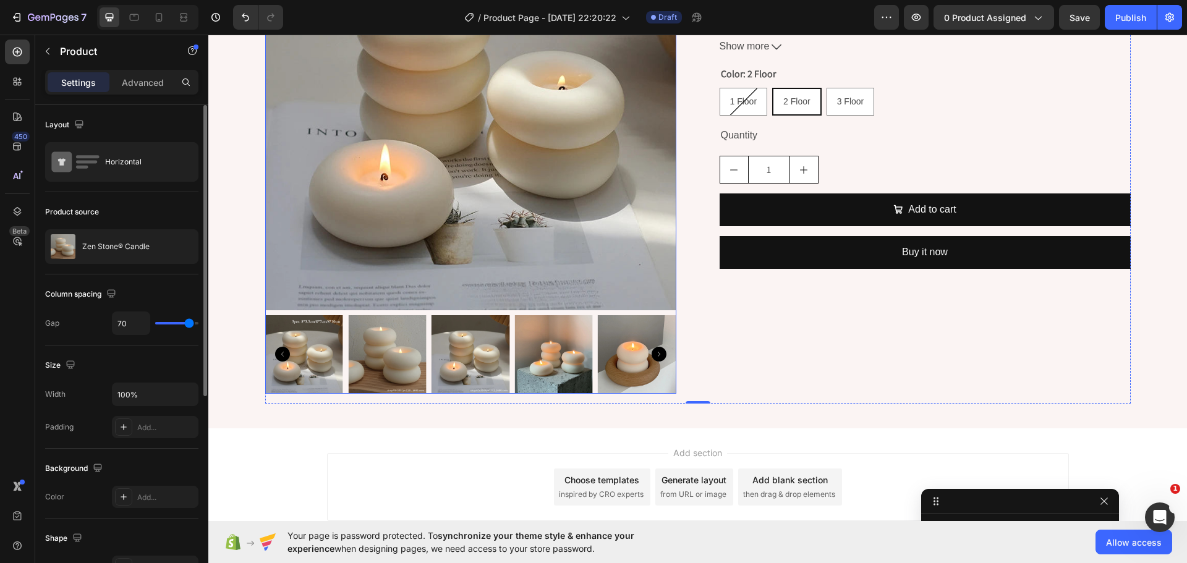
click at [585, 357] on img at bounding box center [553, 354] width 79 height 79
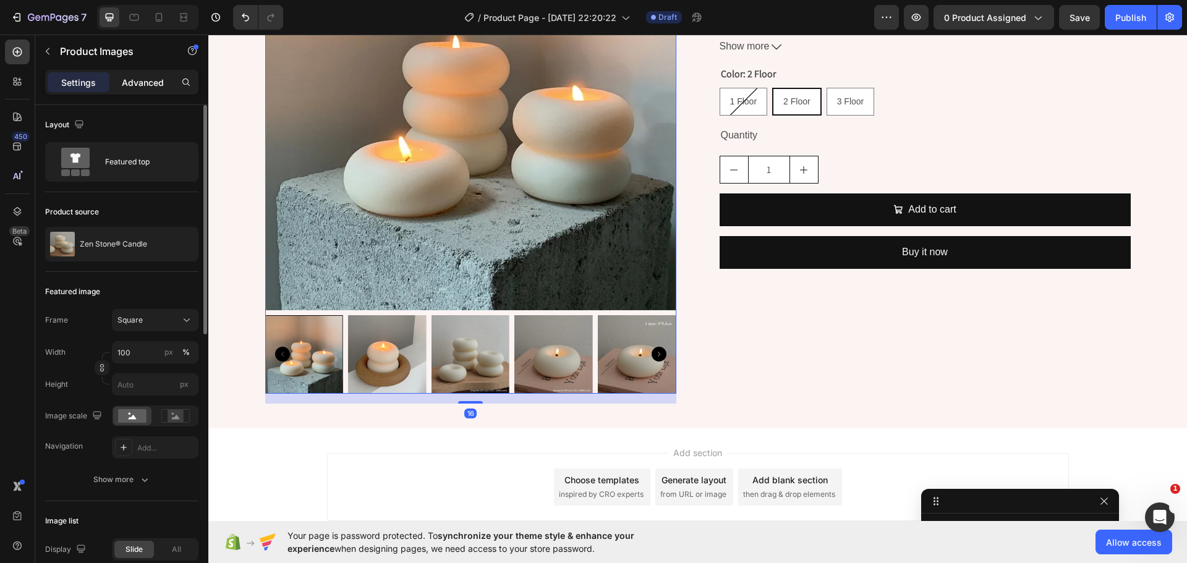
click at [138, 88] on p "Advanced" at bounding box center [143, 82] width 42 height 13
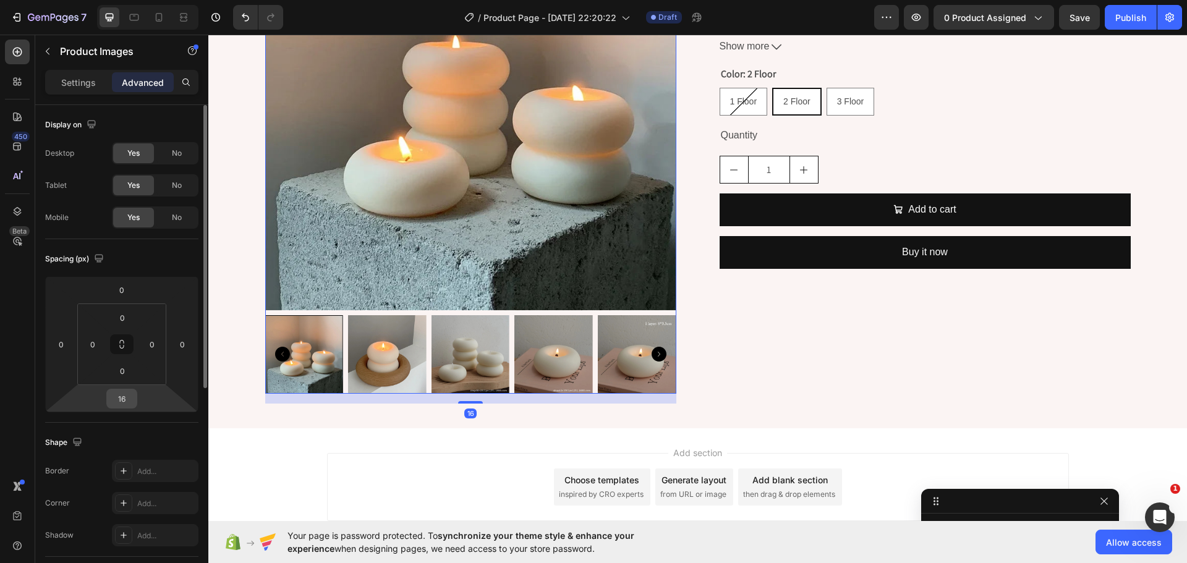
click at [124, 407] on input "16" at bounding box center [121, 398] width 25 height 19
type input "0"
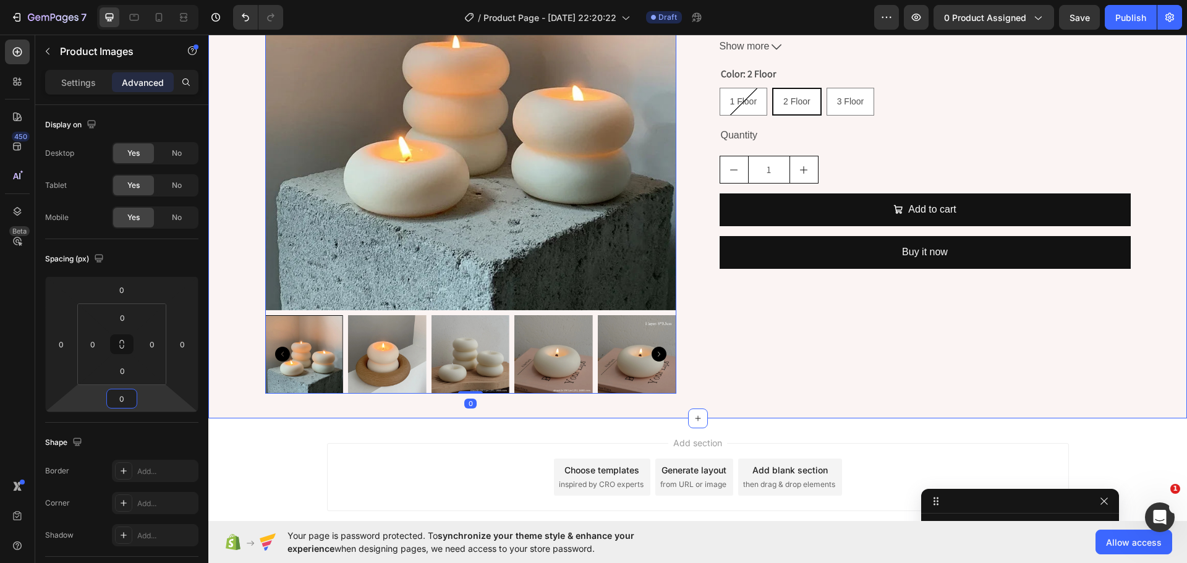
click at [247, 259] on div "Product Images 0 Zen Stone® Candle Product Title $24.00 Product Price Product P…" at bounding box center [698, 146] width 954 height 495
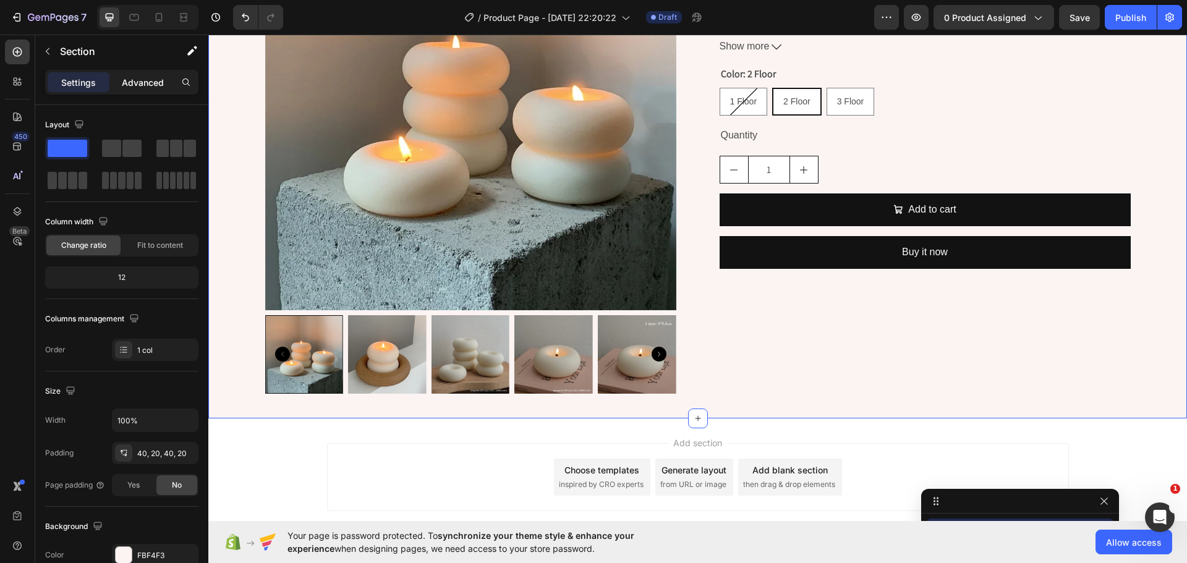
click at [143, 81] on p "Advanced" at bounding box center [143, 82] width 42 height 13
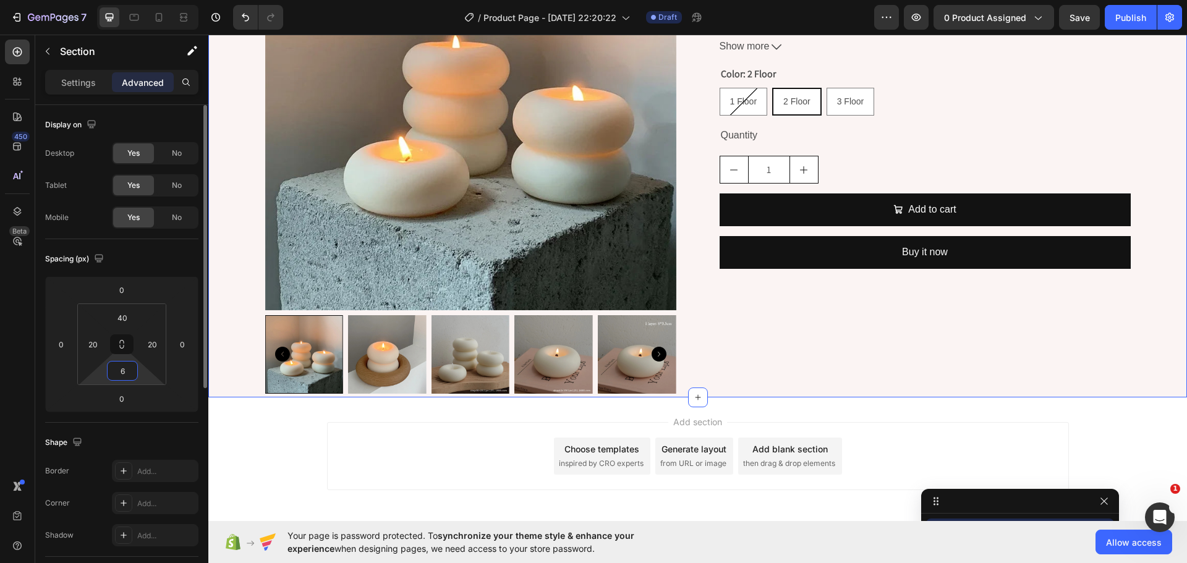
type input "60"
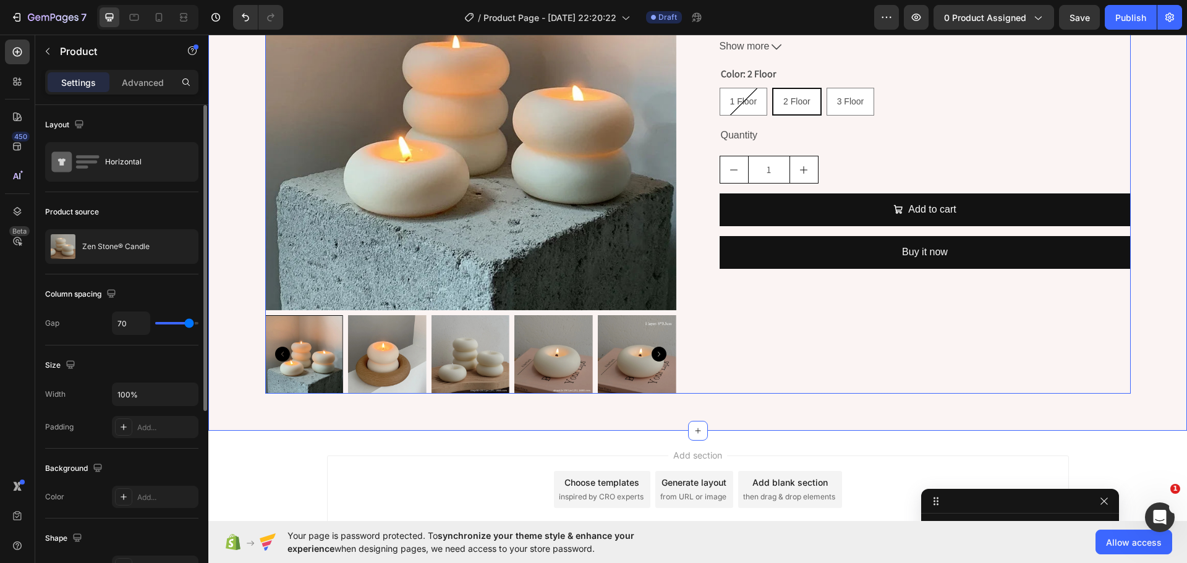
click at [684, 323] on div "Product Images Zen Stone® Candle Product Title $24.00 Product Price Product Pri…" at bounding box center [697, 146] width 865 height 495
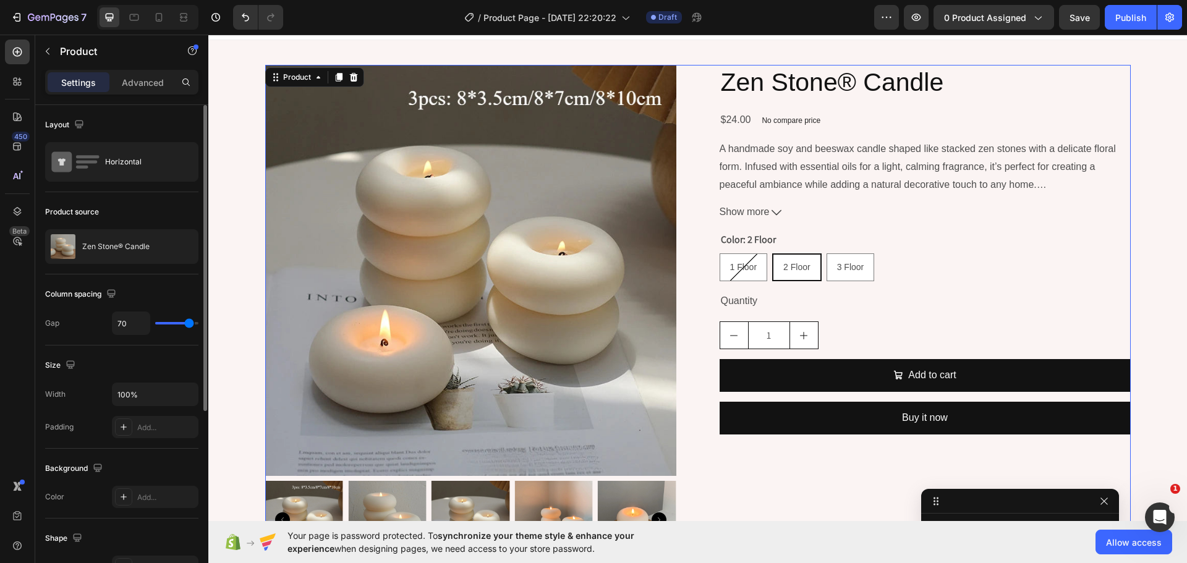
scroll to position [0, 0]
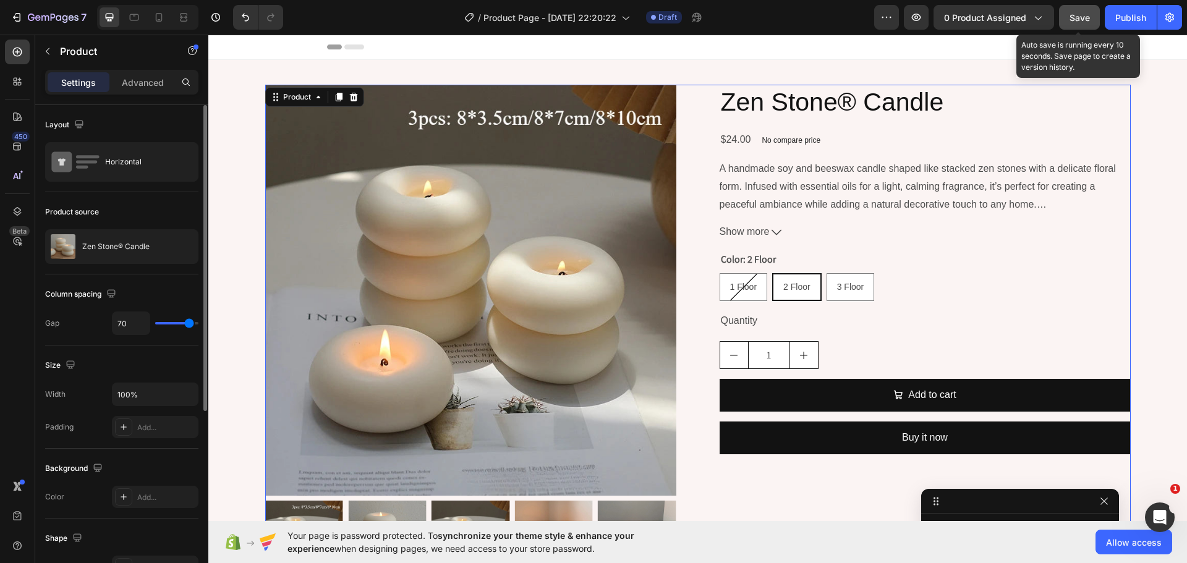
click at [1070, 14] on button "Save" at bounding box center [1079, 17] width 41 height 25
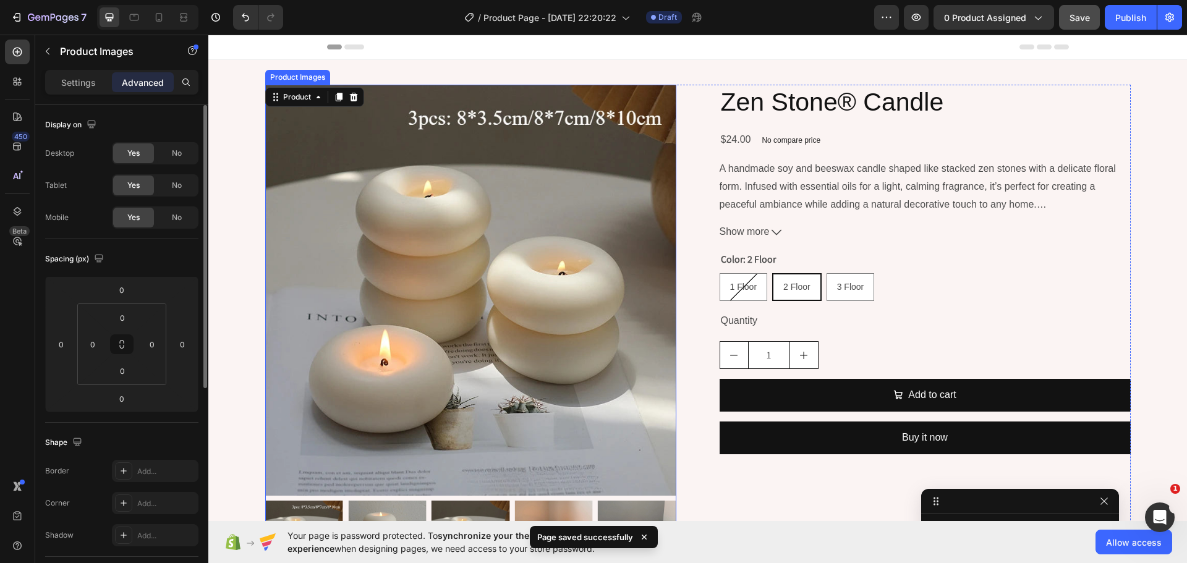
click at [389, 247] on img at bounding box center [470, 290] width 411 height 411
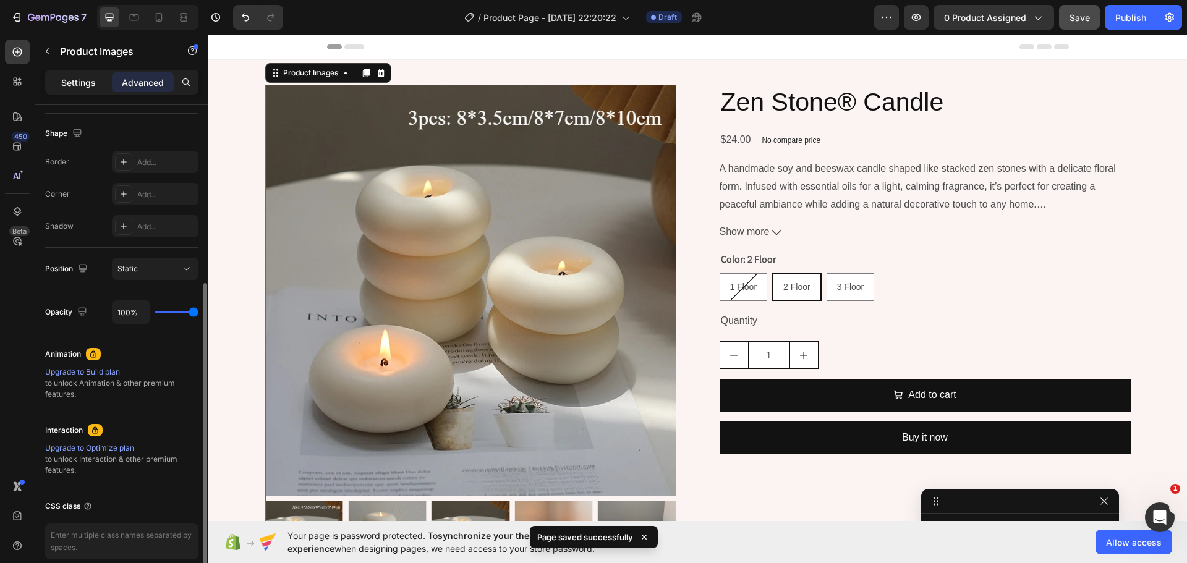
click at [64, 84] on p "Settings" at bounding box center [78, 82] width 35 height 13
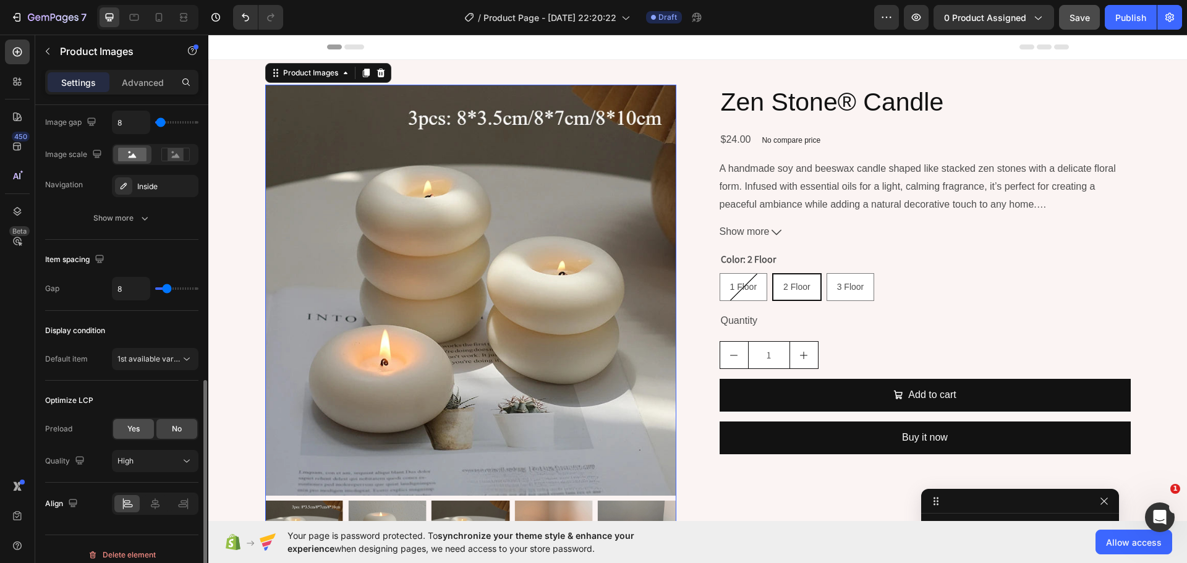
scroll to position [568, 0]
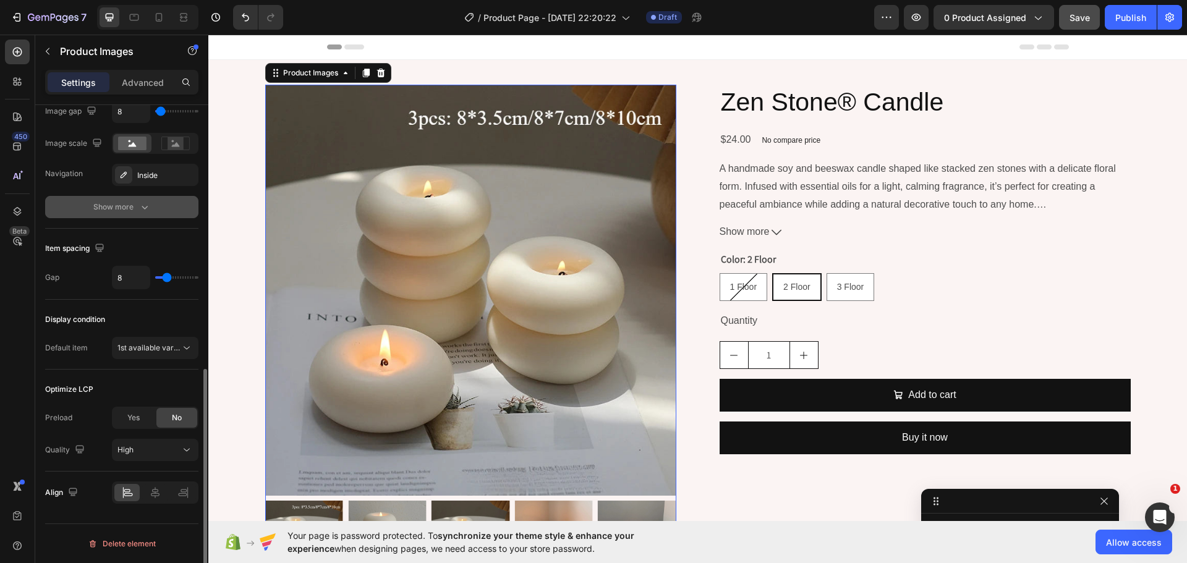
click at [118, 205] on div "Show more" at bounding box center [121, 207] width 57 height 12
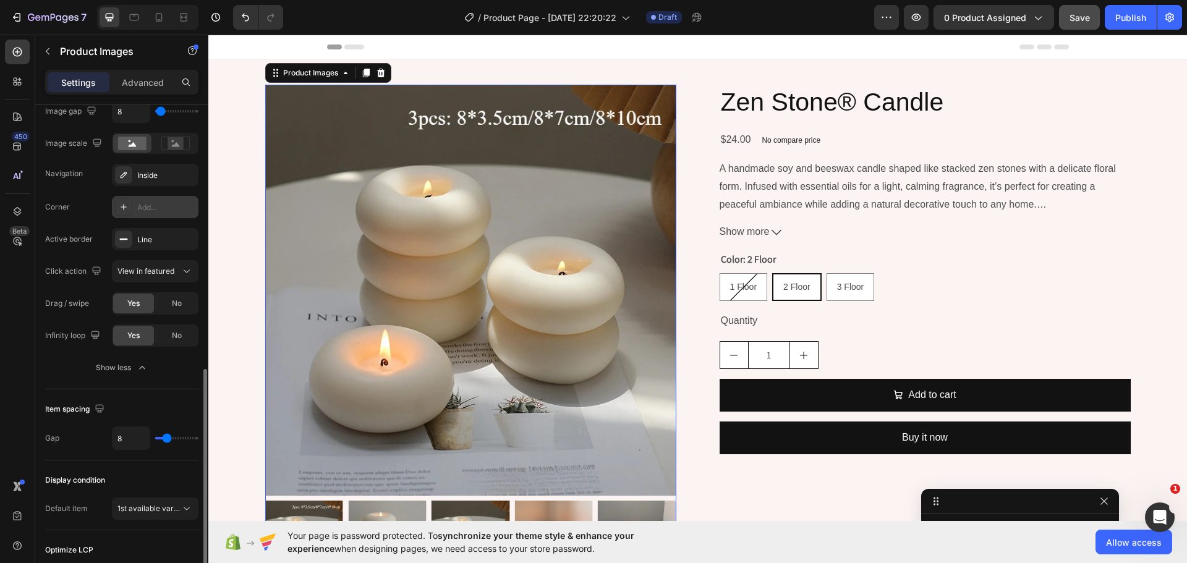
click at [153, 198] on div "Add..." at bounding box center [155, 207] width 87 height 22
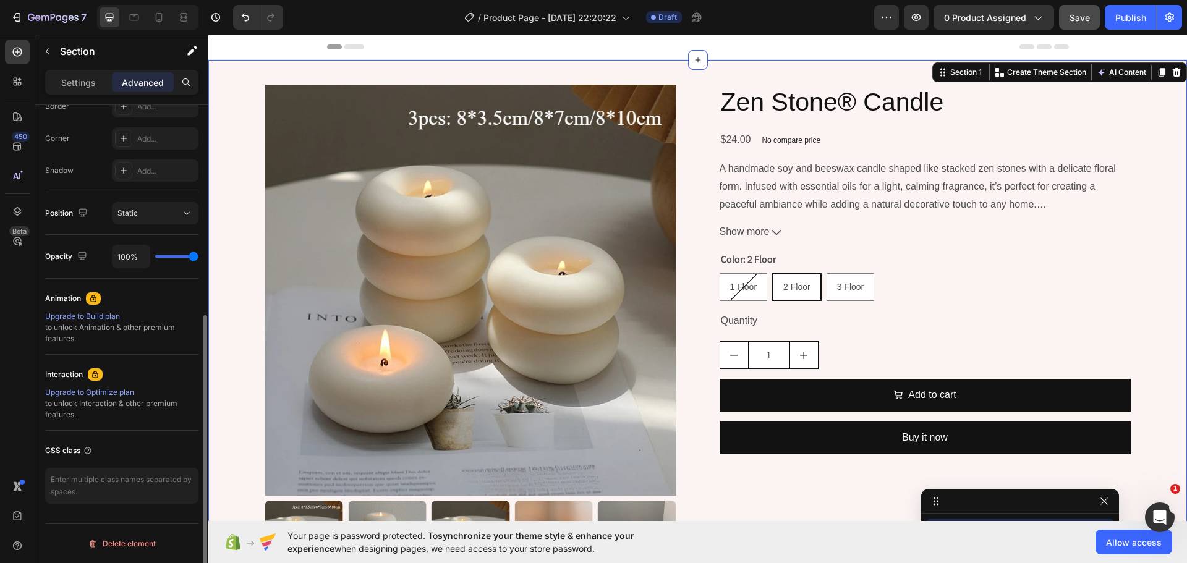
scroll to position [0, 0]
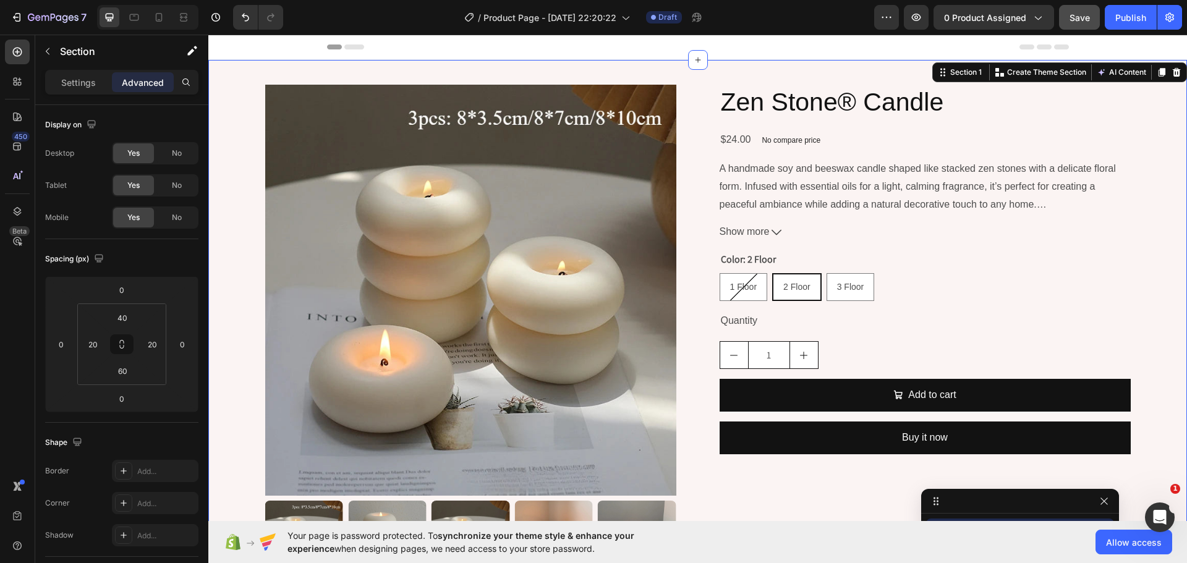
click at [224, 166] on div "Product Images Zen Stone® Candle Product Title $24.00 Product Price Product Pri…" at bounding box center [698, 332] width 954 height 495
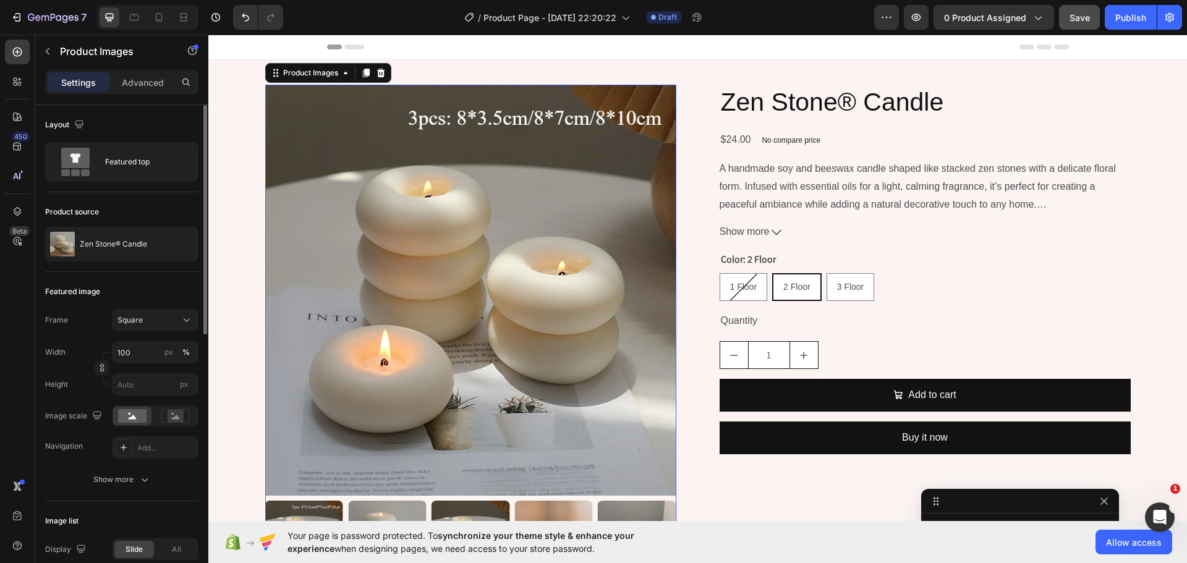
click at [338, 203] on img at bounding box center [470, 290] width 411 height 411
click at [132, 479] on div "Show more" at bounding box center [121, 480] width 57 height 12
click at [139, 477] on div "Add..." at bounding box center [166, 480] width 58 height 11
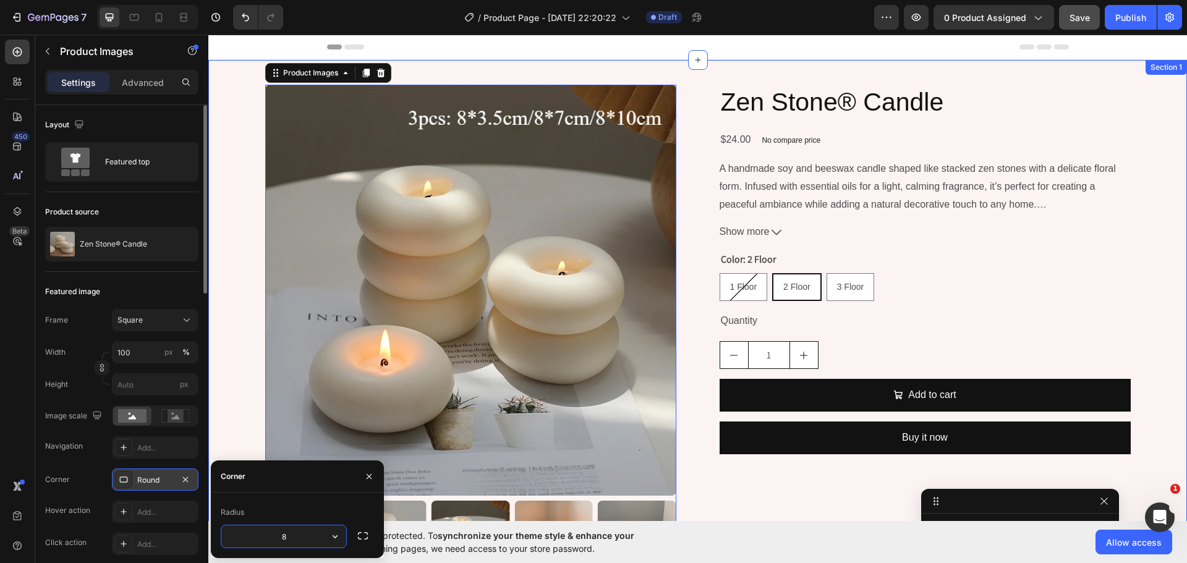
click at [237, 335] on div "Product Images 0 Zen Stone® Candle Product Title $24.00 Product Price Product P…" at bounding box center [698, 332] width 954 height 495
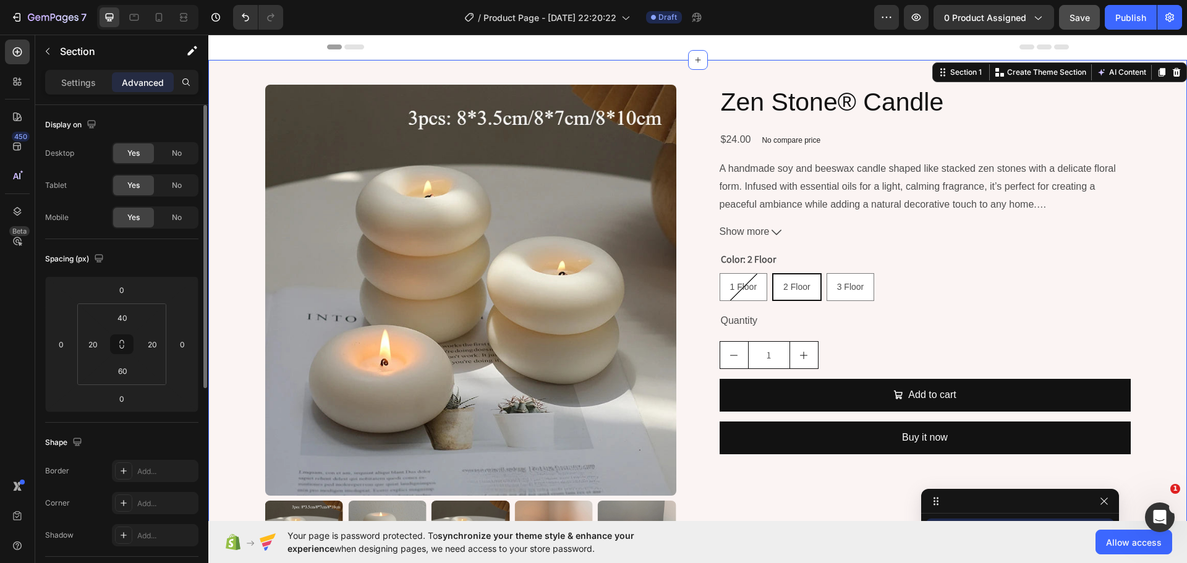
click at [766, 0] on html "7 / Product Page - Aug 26, 22:20:22 Draft Preview 0 product assigned Save Publi…" at bounding box center [593, 0] width 1187 height 0
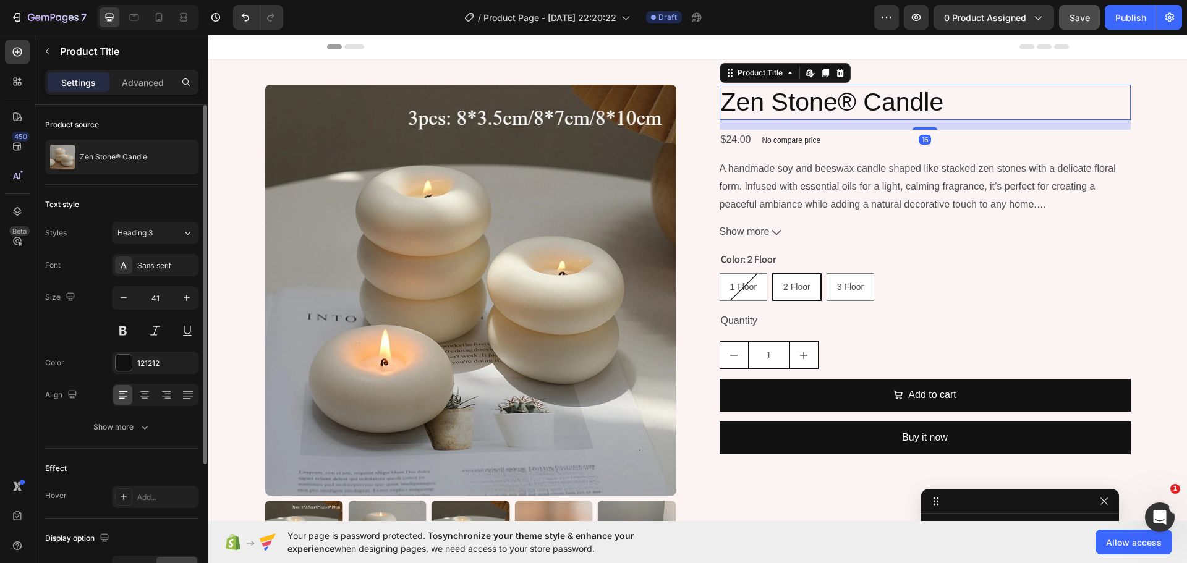
drag, startPoint x: 857, startPoint y: 102, endPoint x: 740, endPoint y: 169, distance: 134.9
click at [856, 102] on h2 "Zen Stone® Candle" at bounding box center [925, 102] width 411 height 35
click at [108, 433] on button "Show more" at bounding box center [121, 427] width 153 height 22
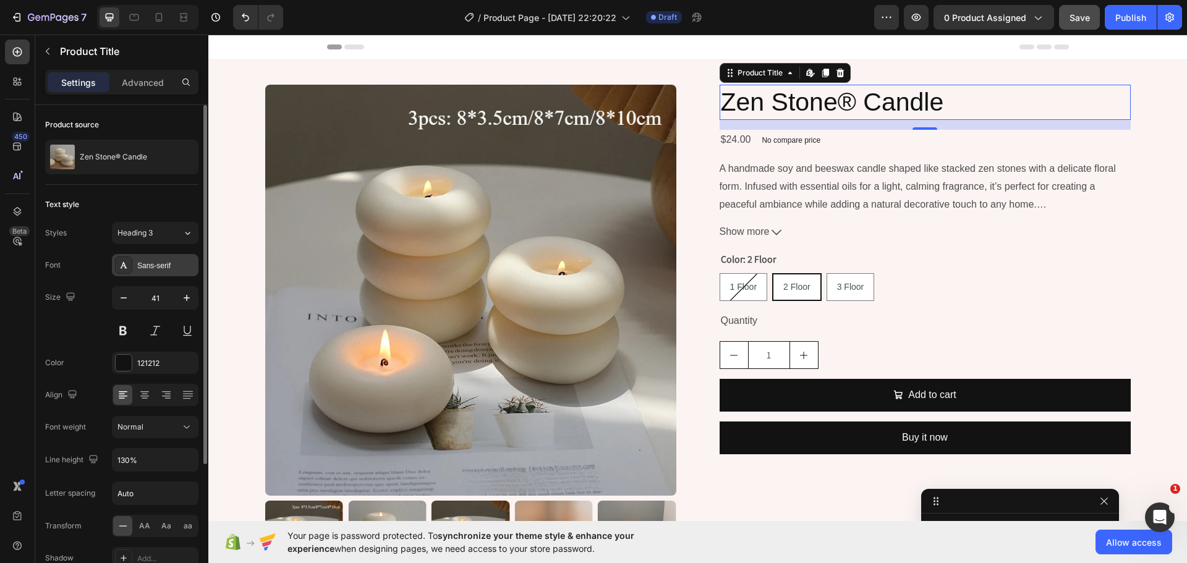
click at [164, 258] on div "Sans-serif" at bounding box center [155, 265] width 87 height 22
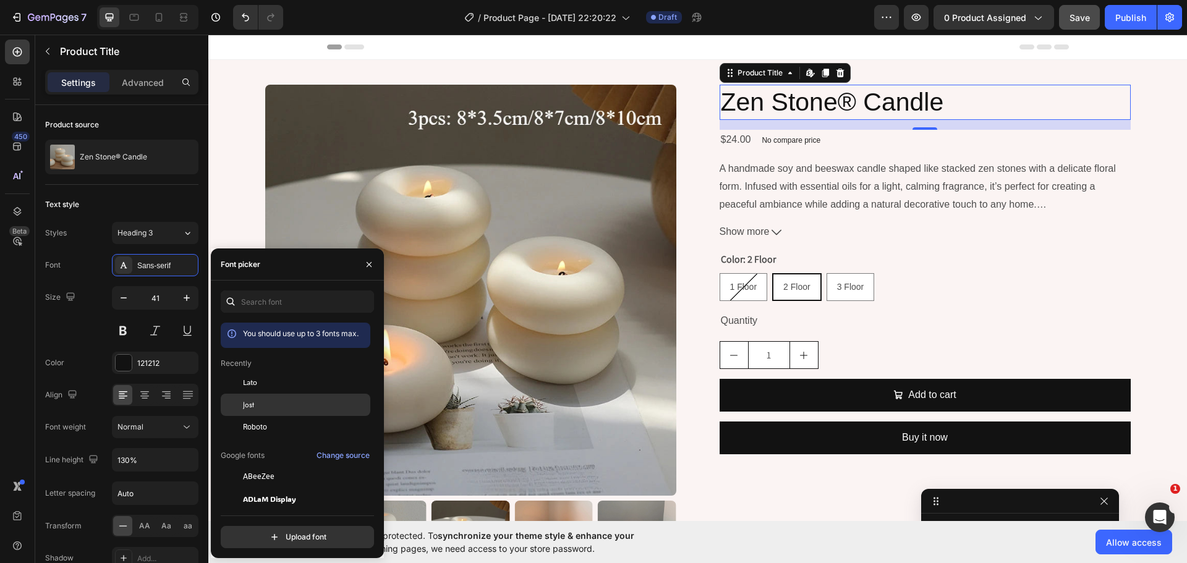
click at [271, 532] on div "Jost" at bounding box center [296, 543] width 150 height 22
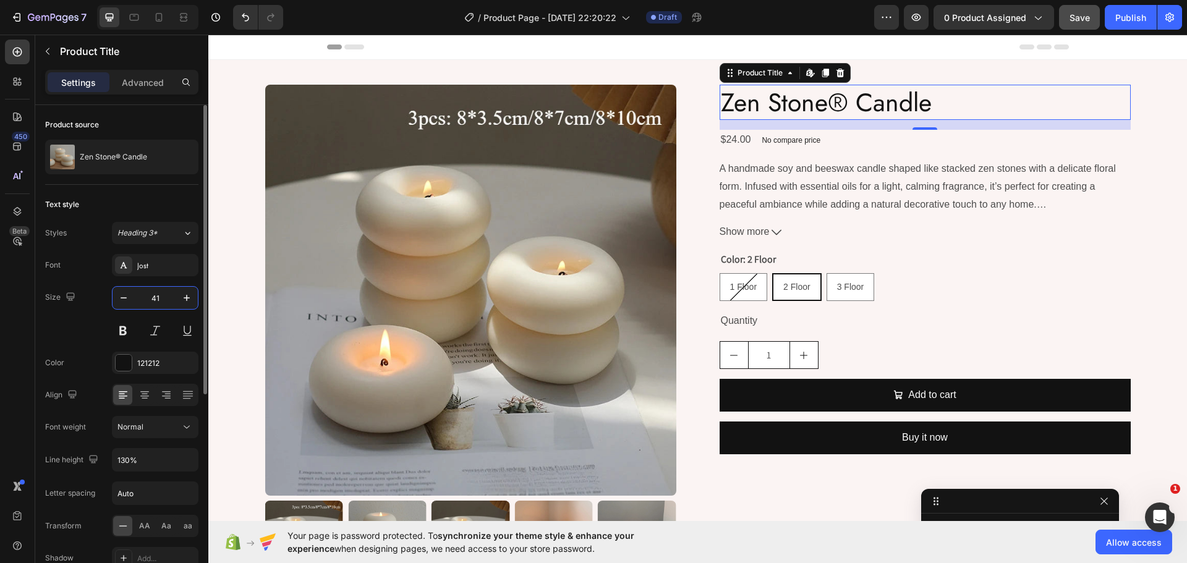
click at [162, 295] on input "41" at bounding box center [155, 298] width 41 height 22
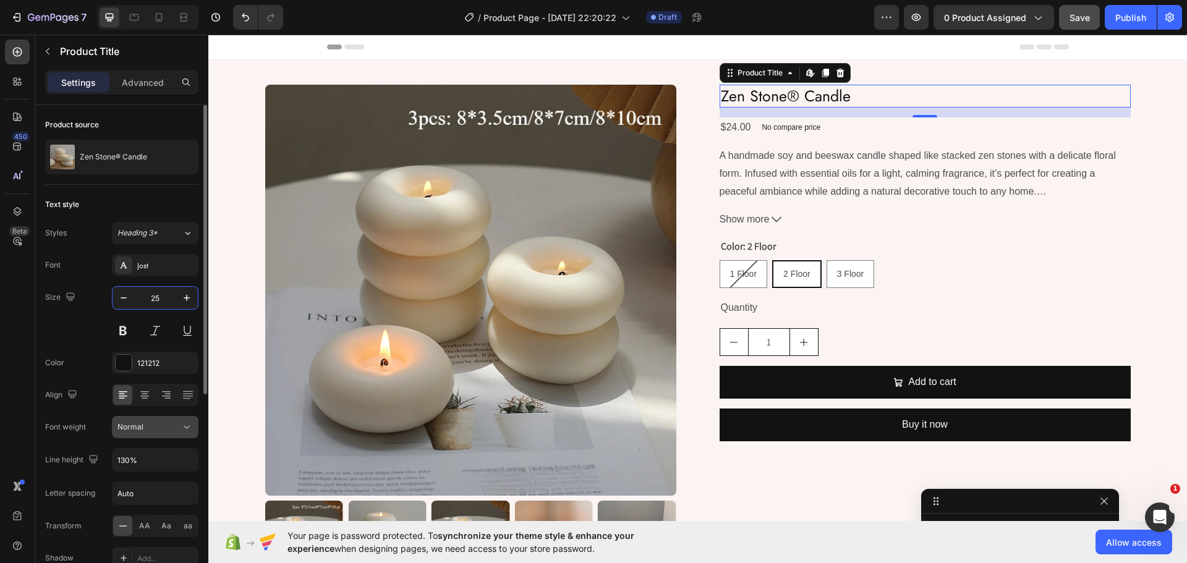
type input "25"
click at [185, 427] on icon at bounding box center [187, 427] width 6 height 3
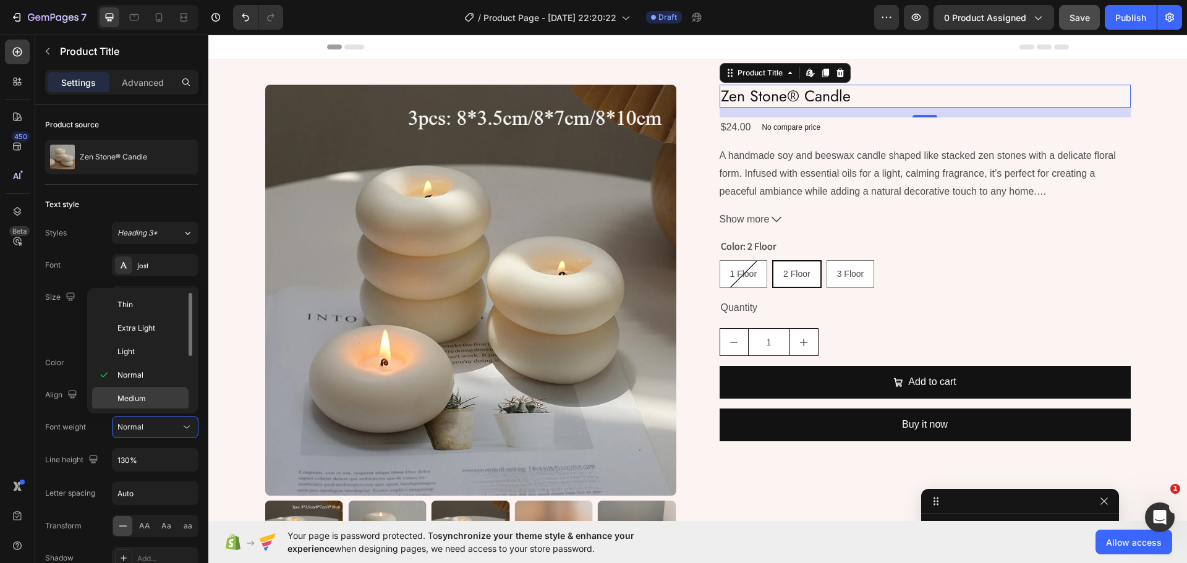
scroll to position [62, 0]
click at [140, 364] on span "Semi Bold" at bounding box center [134, 360] width 35 height 11
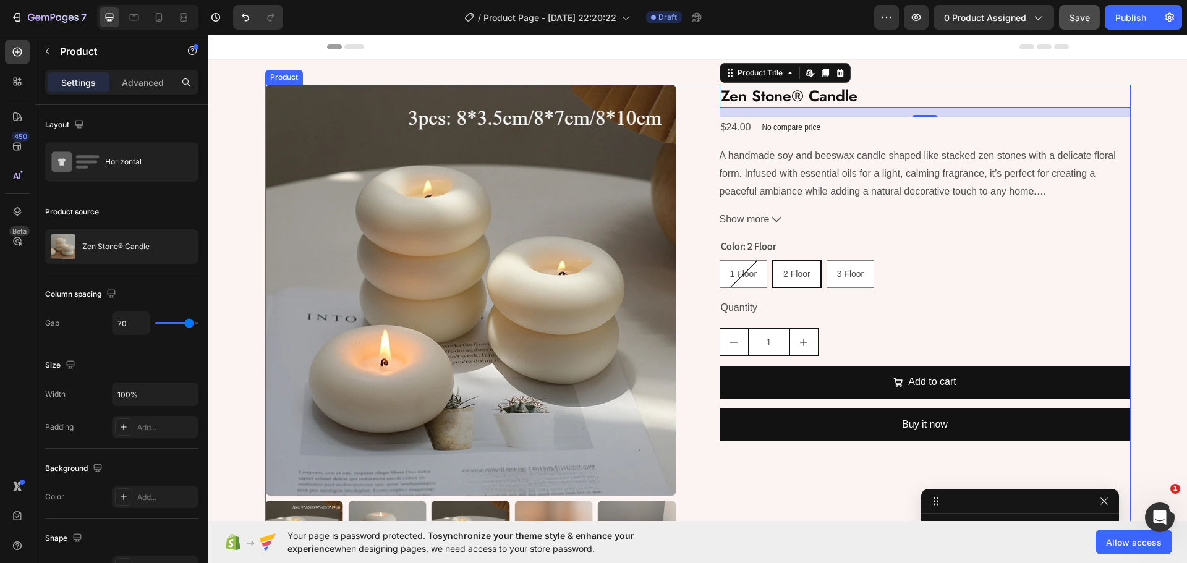
click at [697, 184] on div "Product Images Zen Stone® Candle Product Title Edit content in Shopify 16 $24.0…" at bounding box center [697, 332] width 865 height 495
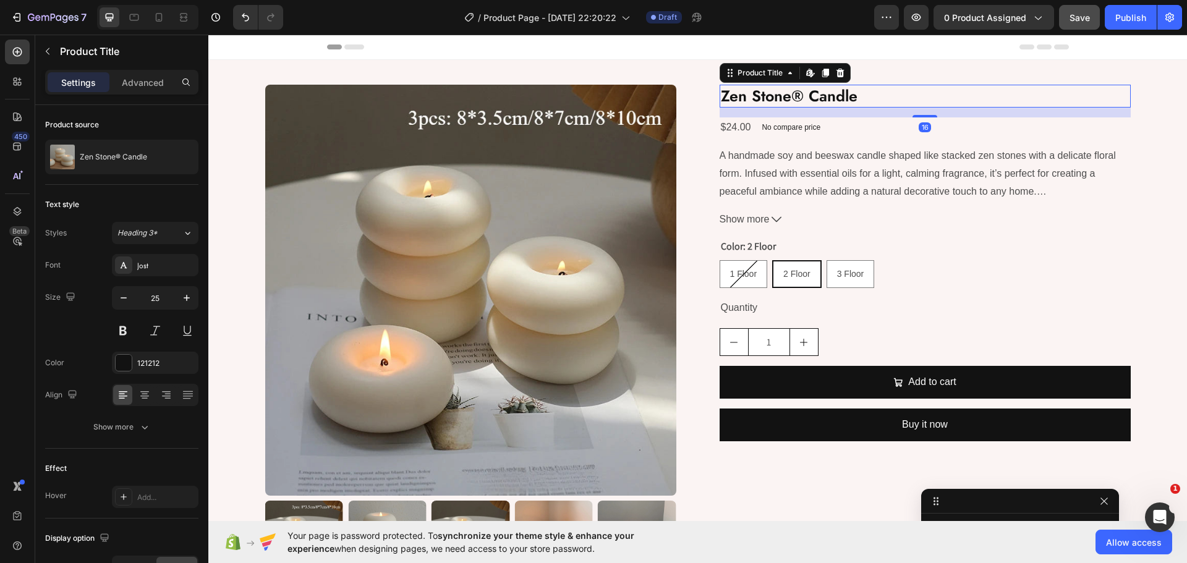
click at [869, 90] on h2 "Zen Stone® Candle" at bounding box center [925, 96] width 411 height 23
click at [176, 291] on button "button" at bounding box center [187, 298] width 22 height 22
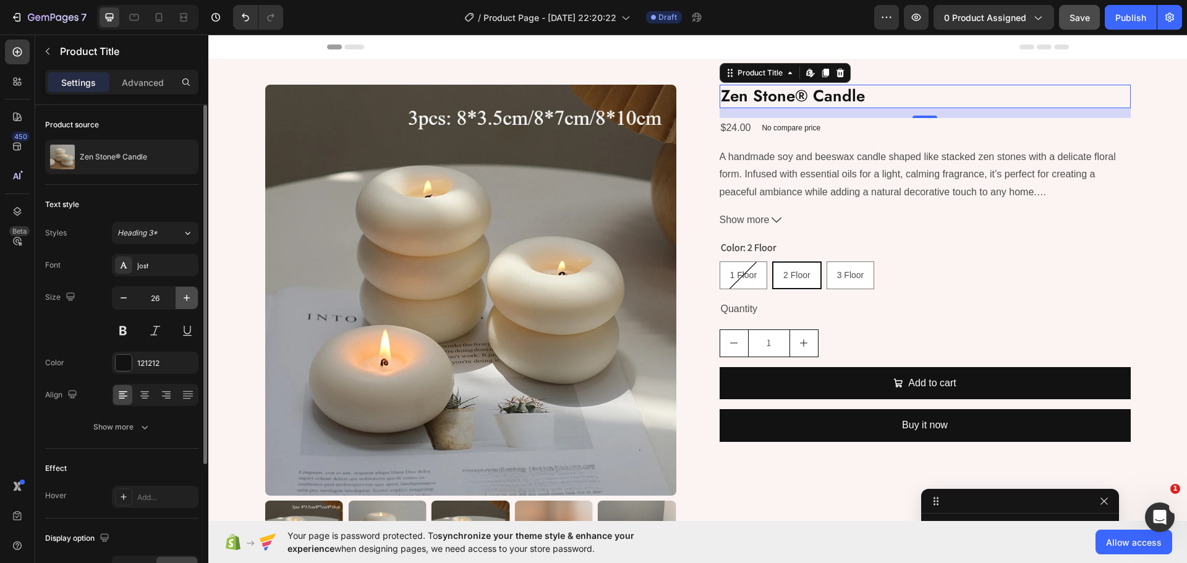
click at [176, 291] on button "button" at bounding box center [187, 298] width 22 height 22
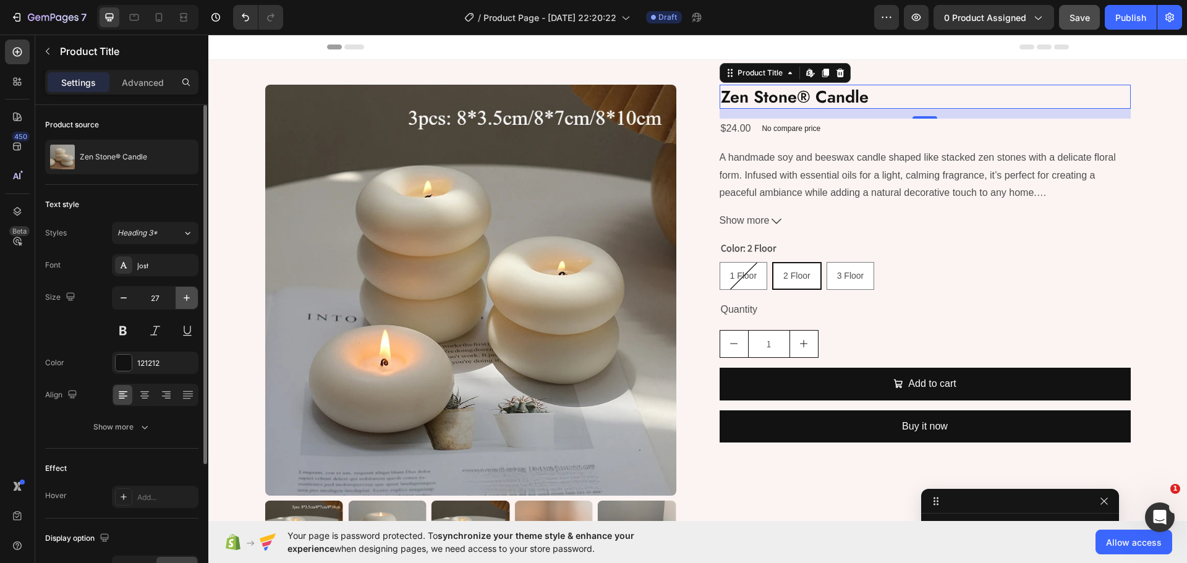
click at [176, 291] on button "button" at bounding box center [187, 298] width 22 height 22
type input "28"
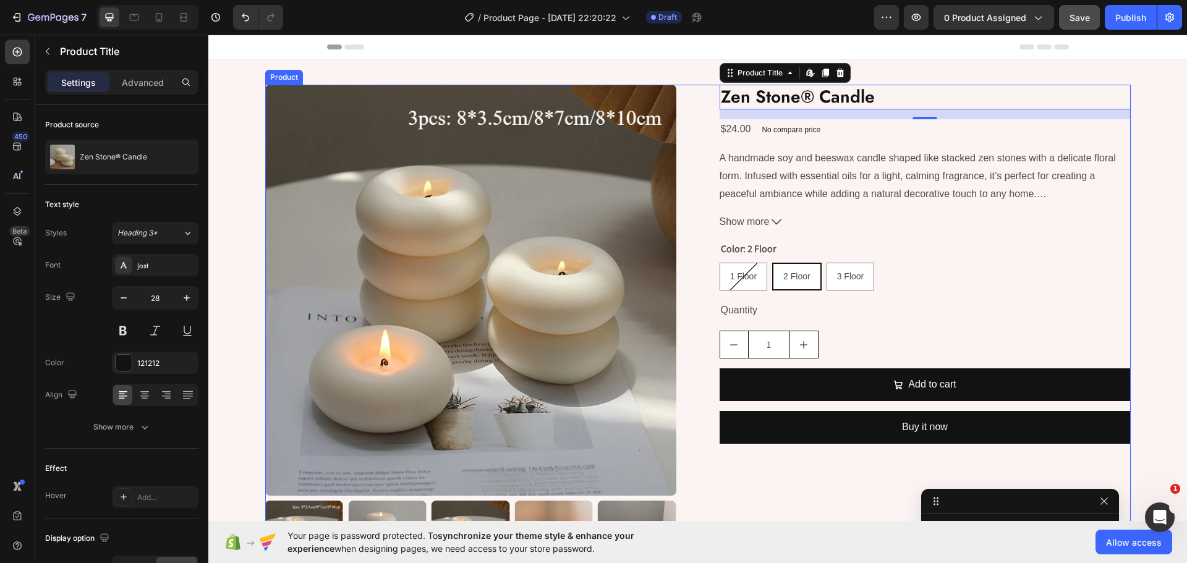
click at [678, 248] on div "Product Images Zen Stone® Candle Product Title Edit content in Shopify 16 $24.0…" at bounding box center [697, 332] width 865 height 495
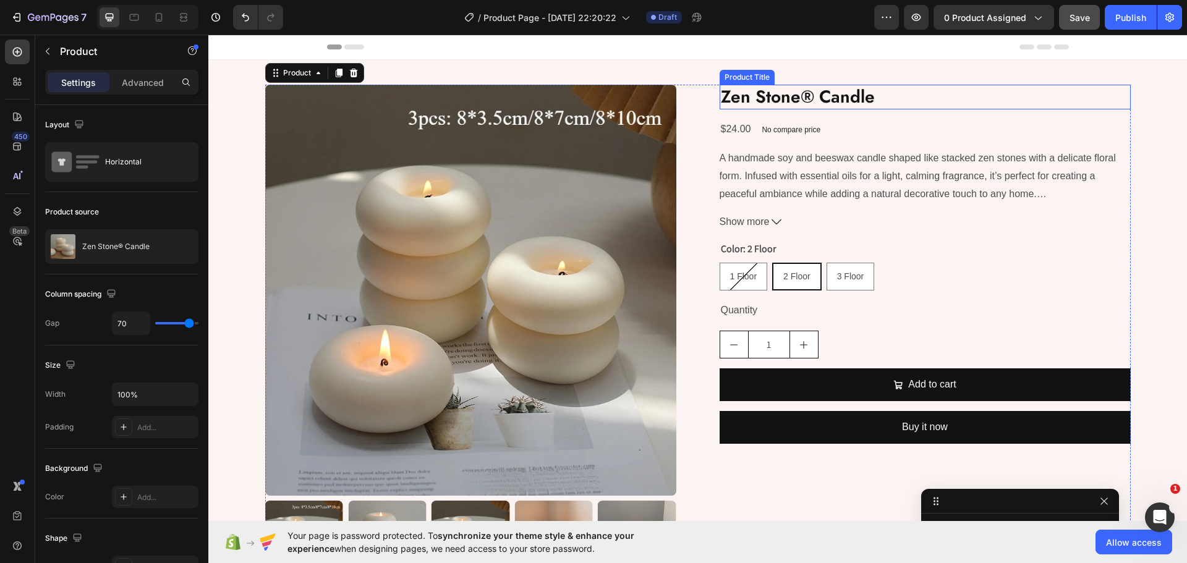
click at [793, 93] on h2 "Zen Stone® Candle" at bounding box center [925, 97] width 411 height 25
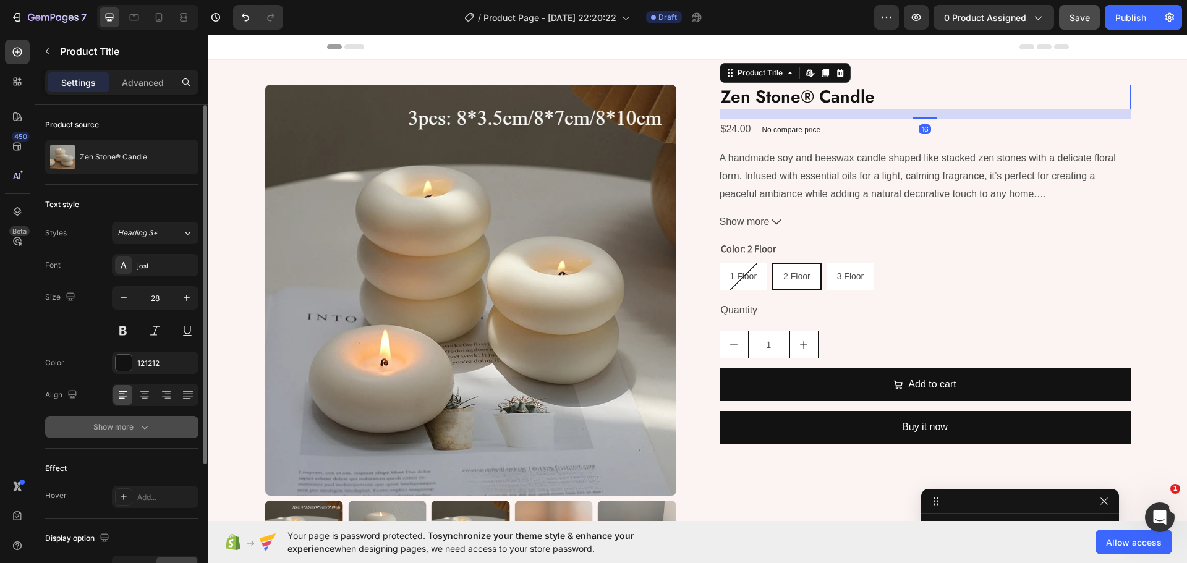
click at [121, 434] on button "Show more" at bounding box center [121, 427] width 153 height 22
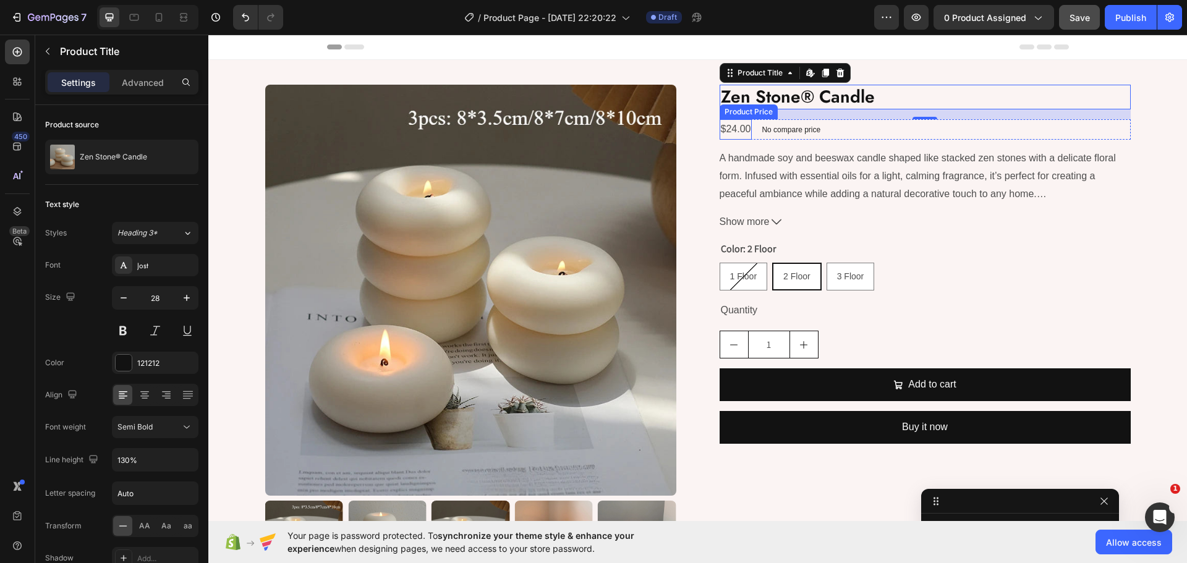
click at [731, 127] on div "$24.00" at bounding box center [736, 129] width 33 height 20
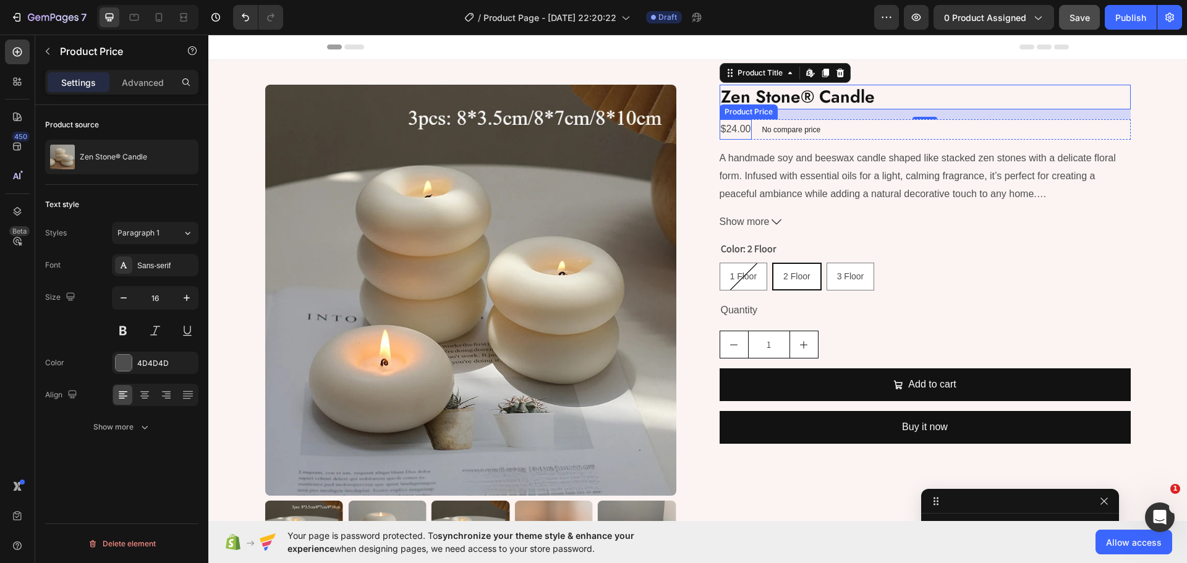
scroll to position [135, 0]
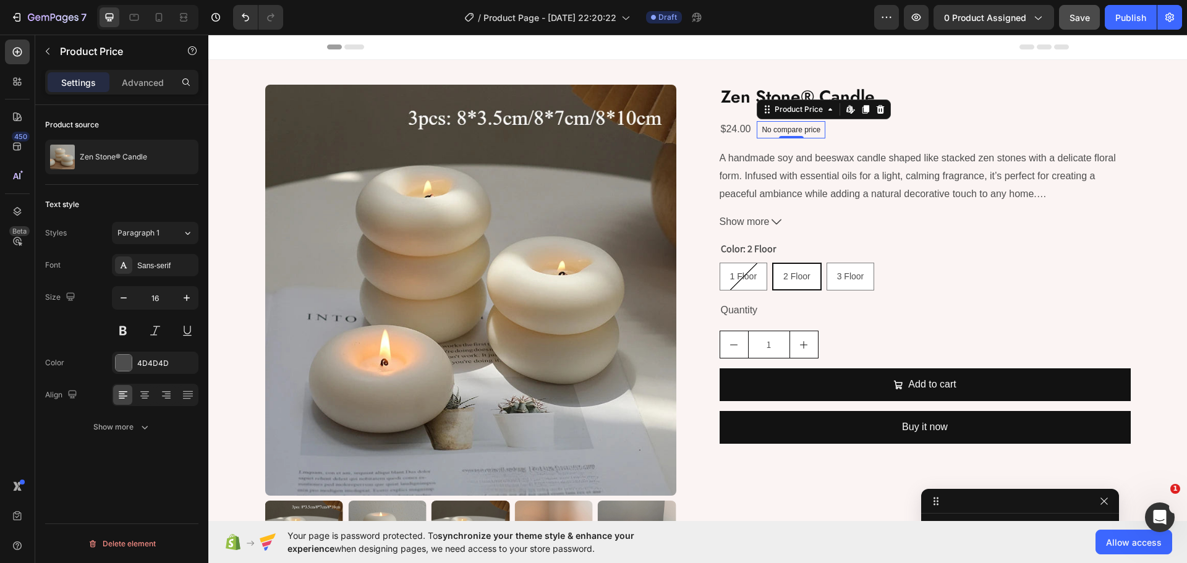
click at [794, 130] on p "No compare price" at bounding box center [791, 129] width 59 height 7
click at [880, 108] on icon at bounding box center [880, 109] width 10 height 10
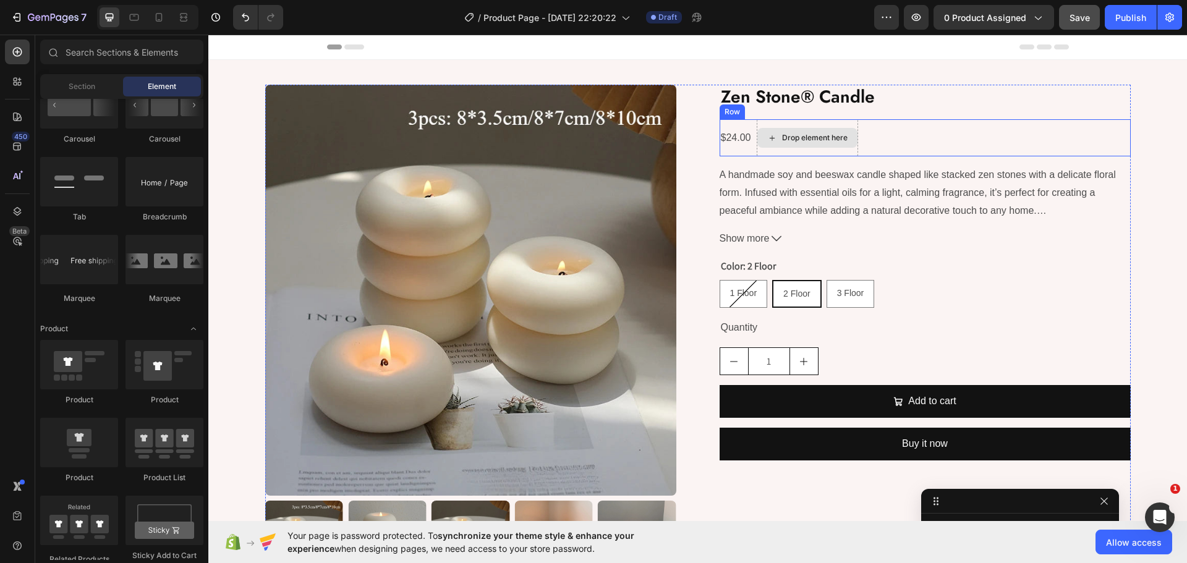
click at [788, 133] on div "Drop element here" at bounding box center [815, 138] width 66 height 10
click at [823, 136] on div "Drop element here" at bounding box center [815, 138] width 66 height 10
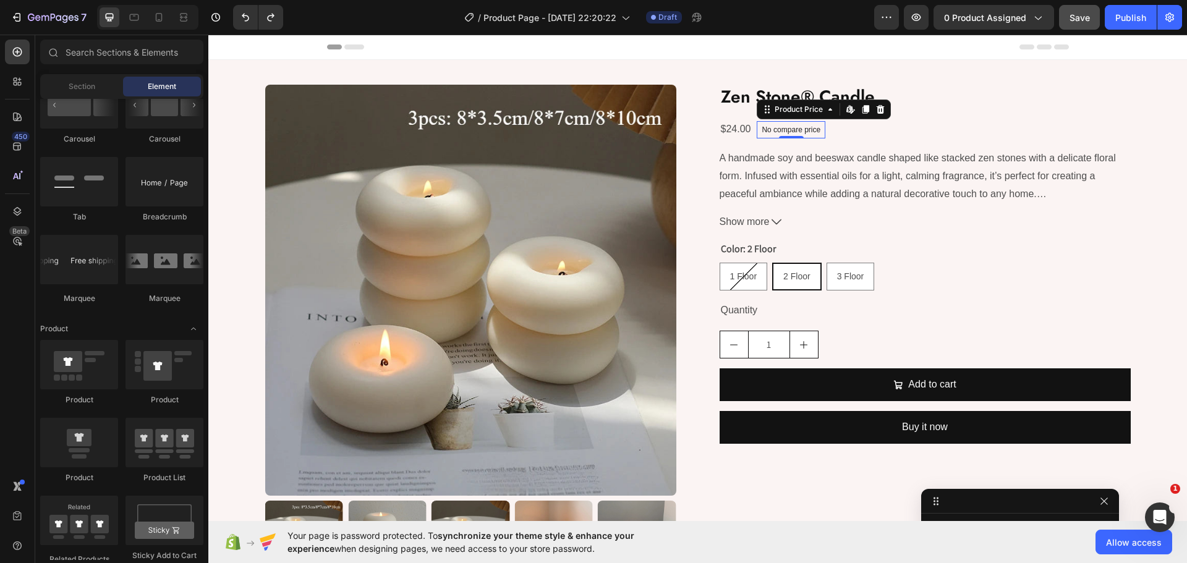
click at [797, 129] on p "No compare price" at bounding box center [791, 129] width 59 height 7
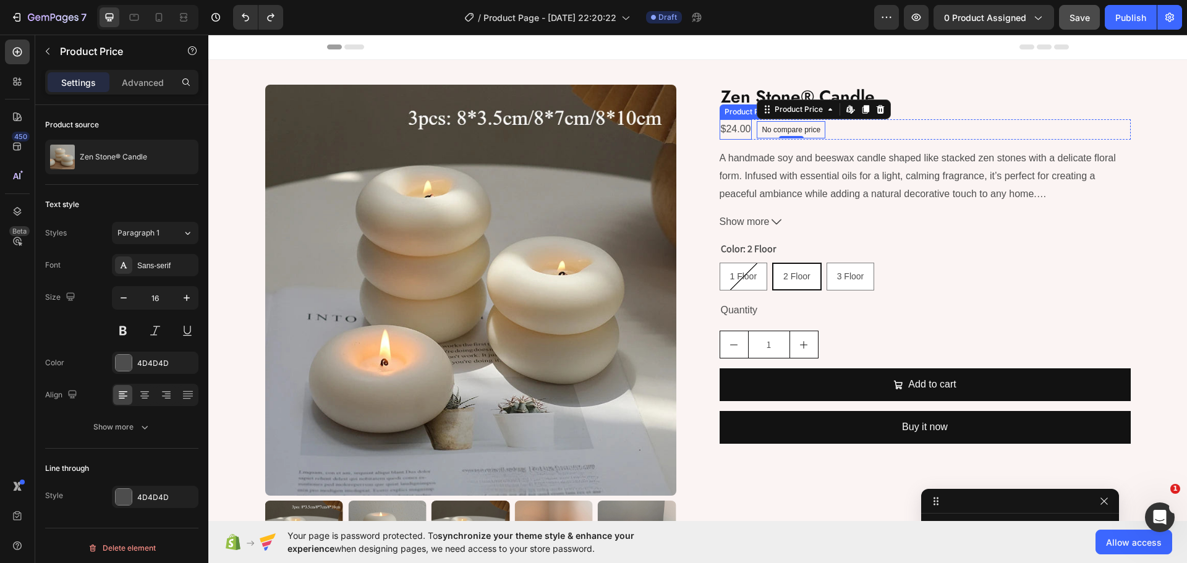
click at [738, 135] on div "$24.00" at bounding box center [736, 129] width 33 height 20
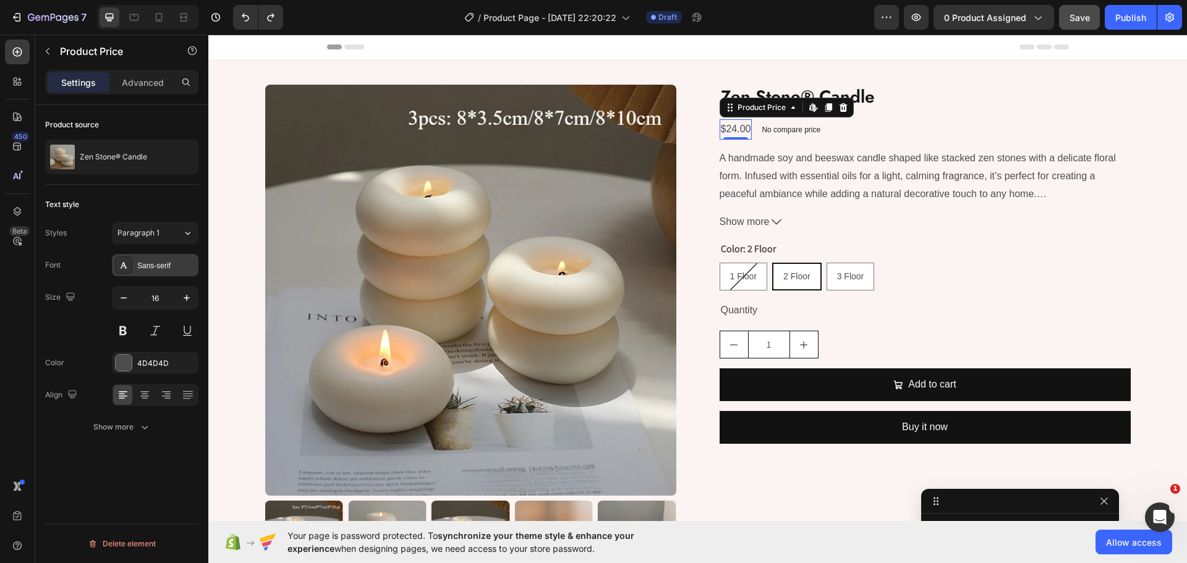
drag, startPoint x: 149, startPoint y: 261, endPoint x: 168, endPoint y: 269, distance: 20.8
click at [149, 262] on div "Sans-serif" at bounding box center [166, 265] width 58 height 11
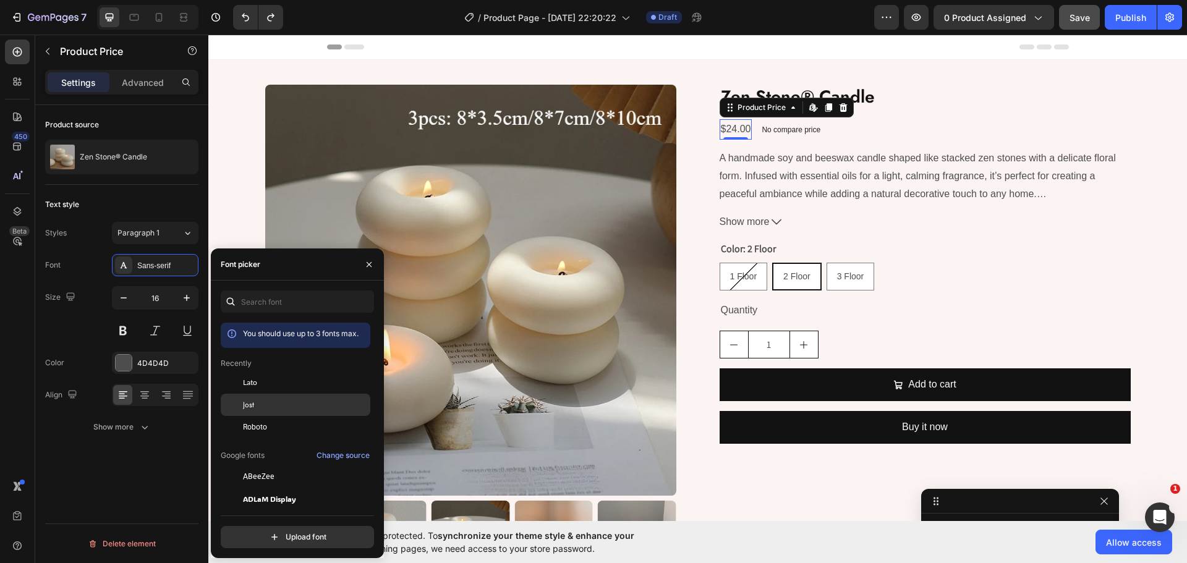
click at [247, 402] on span "Jost" at bounding box center [248, 404] width 11 height 11
click at [194, 299] on button "button" at bounding box center [187, 298] width 22 height 22
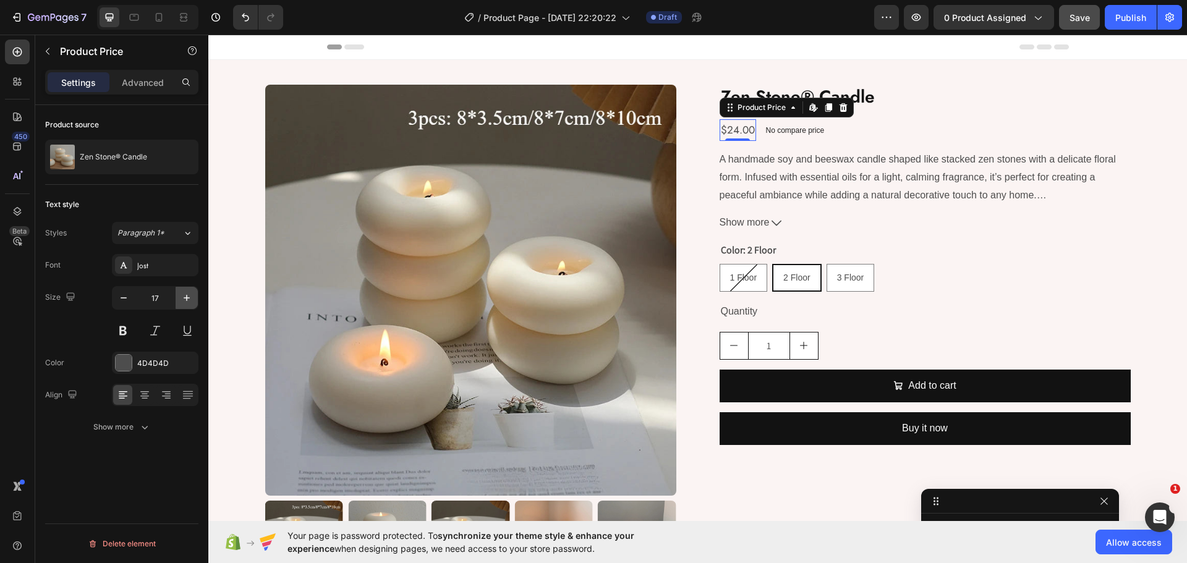
click at [194, 299] on button "button" at bounding box center [187, 298] width 22 height 22
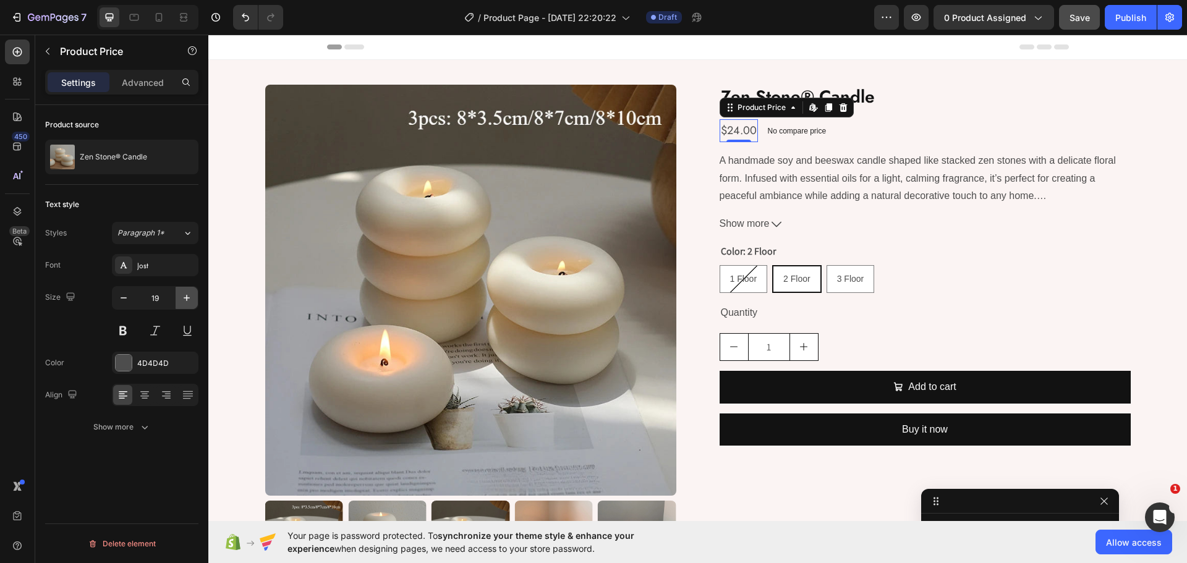
click at [194, 299] on button "button" at bounding box center [187, 298] width 22 height 22
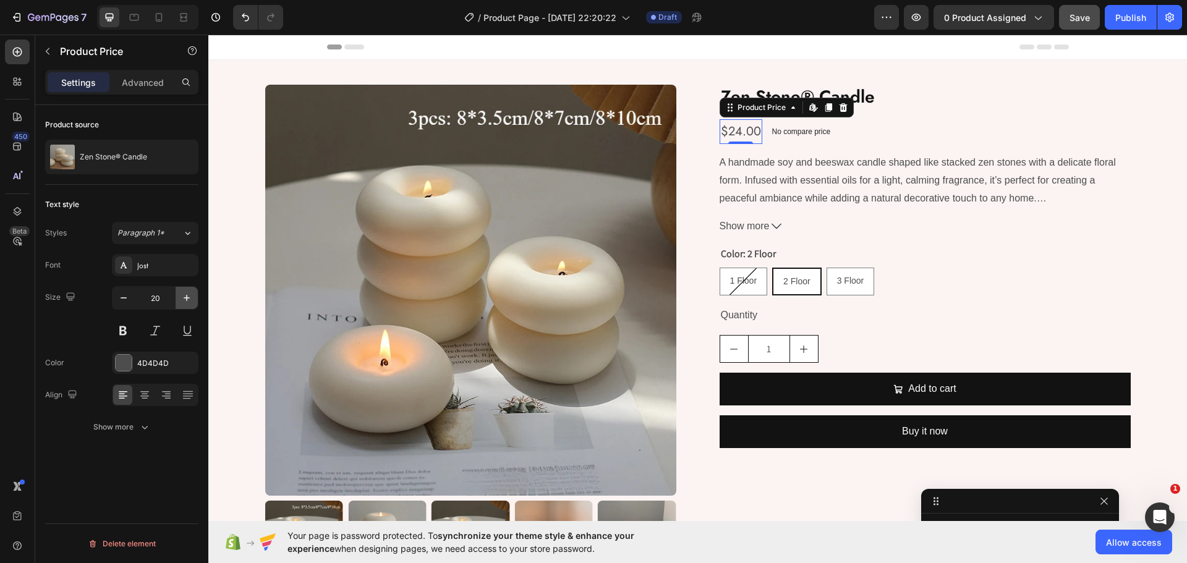
click at [194, 299] on button "button" at bounding box center [187, 298] width 22 height 22
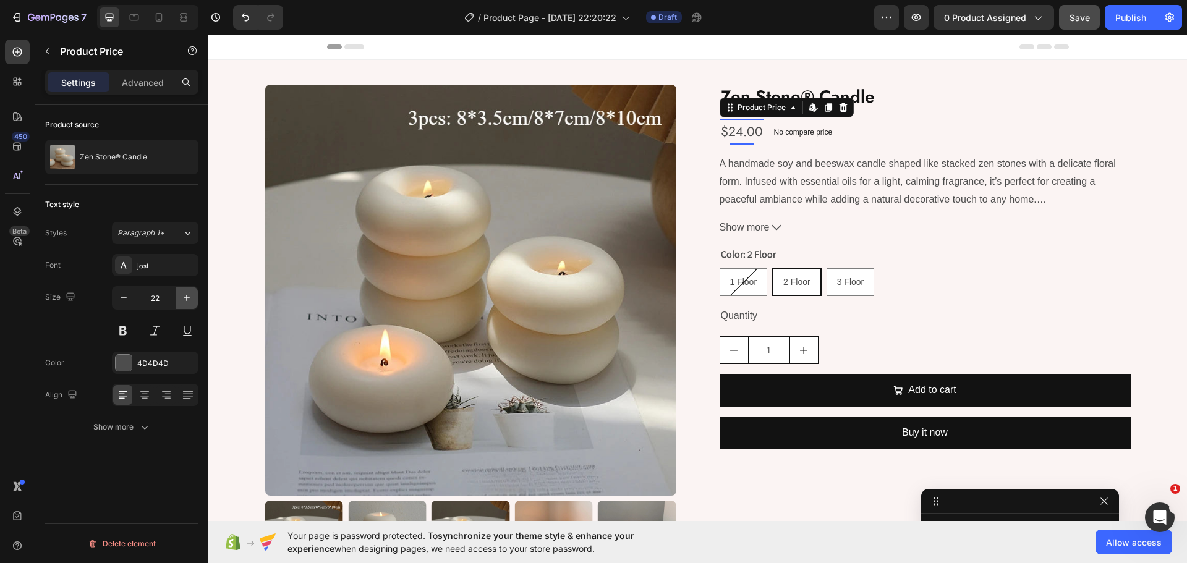
click at [194, 299] on button "button" at bounding box center [187, 298] width 22 height 22
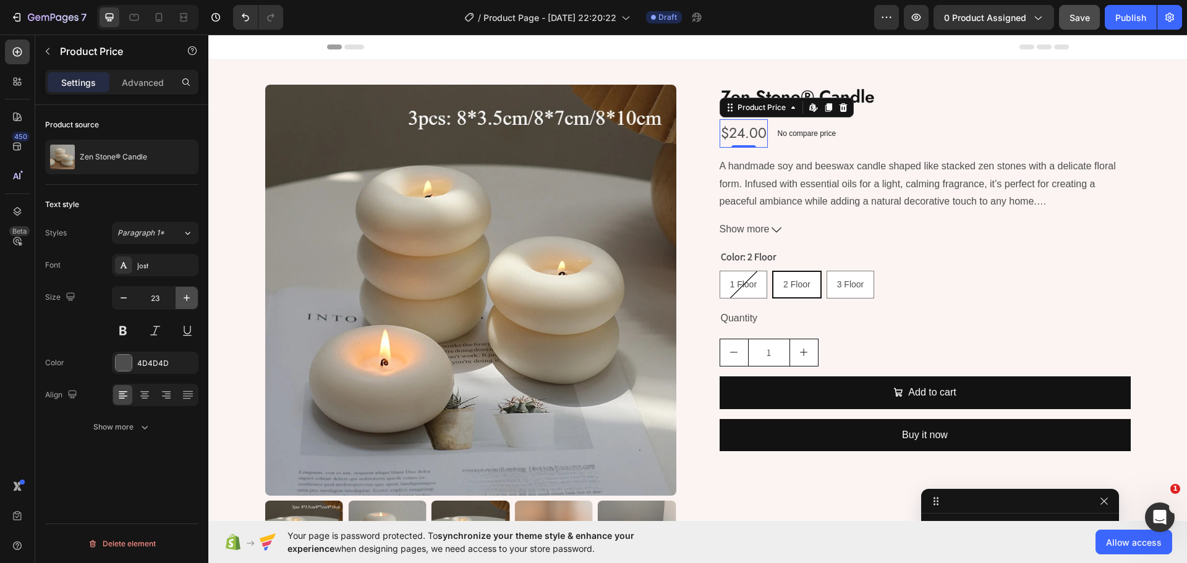
click at [194, 299] on button "button" at bounding box center [187, 298] width 22 height 22
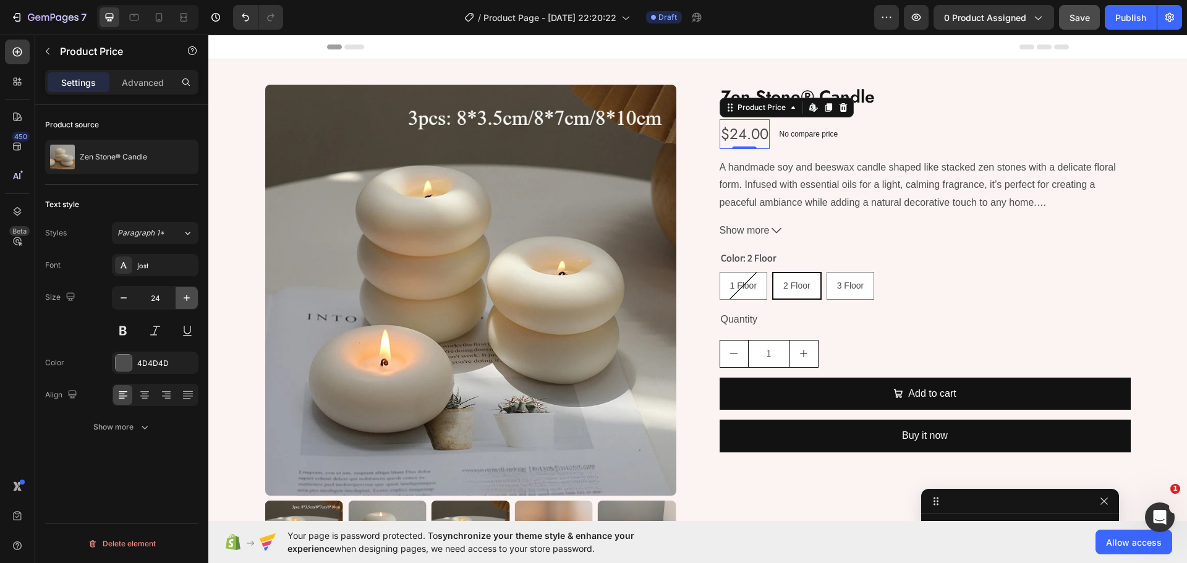
click at [194, 299] on button "button" at bounding box center [187, 298] width 22 height 22
type input "25"
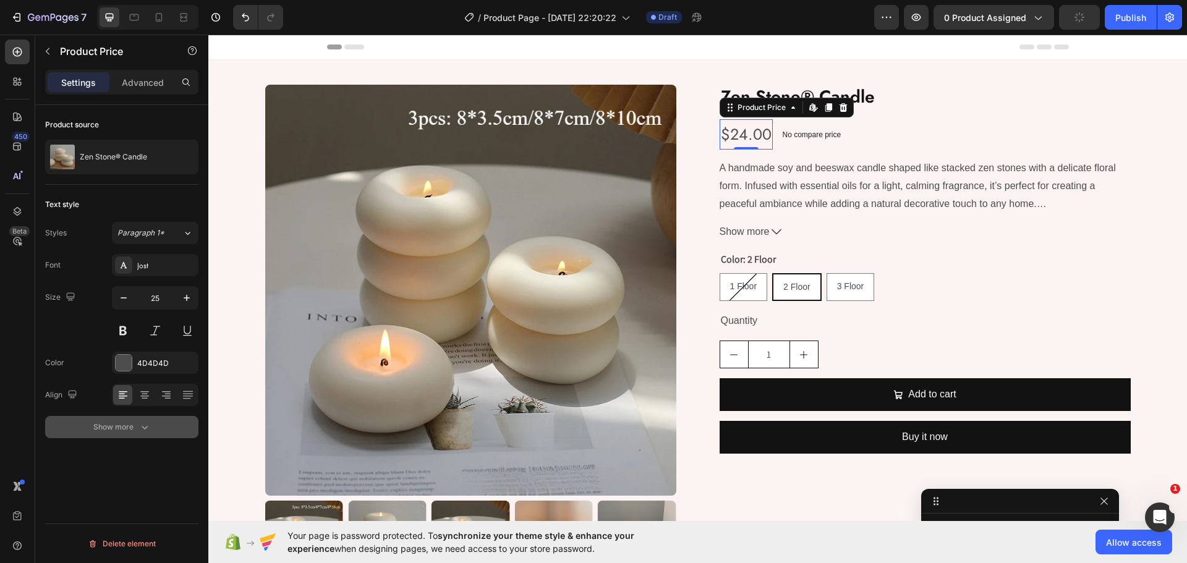
click at [129, 435] on button "Show more" at bounding box center [121, 427] width 153 height 22
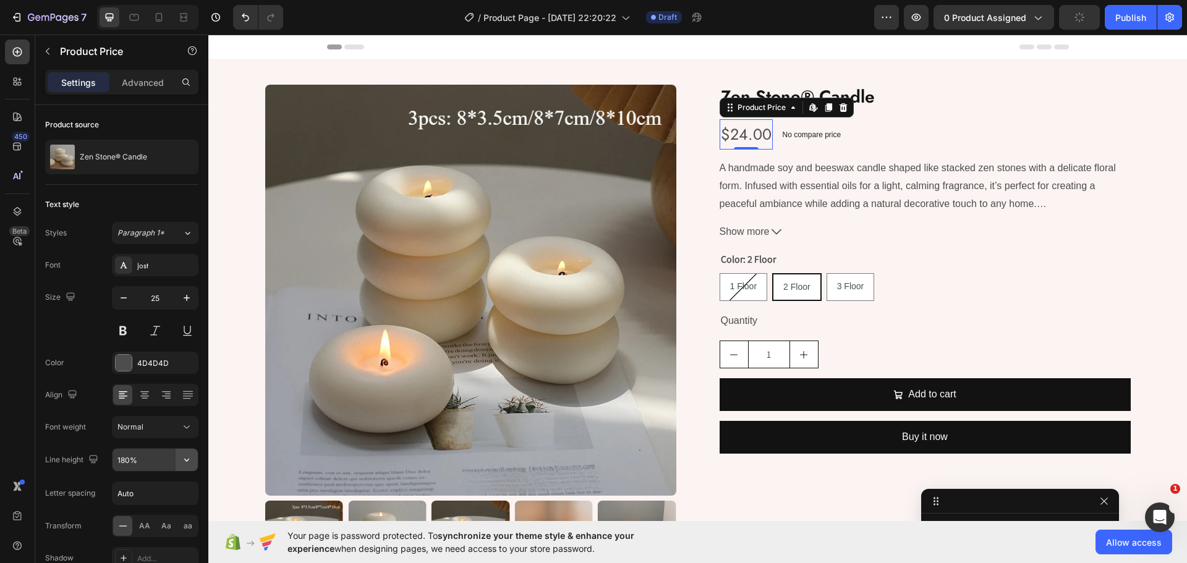
click at [180, 462] on button "button" at bounding box center [187, 460] width 22 height 22
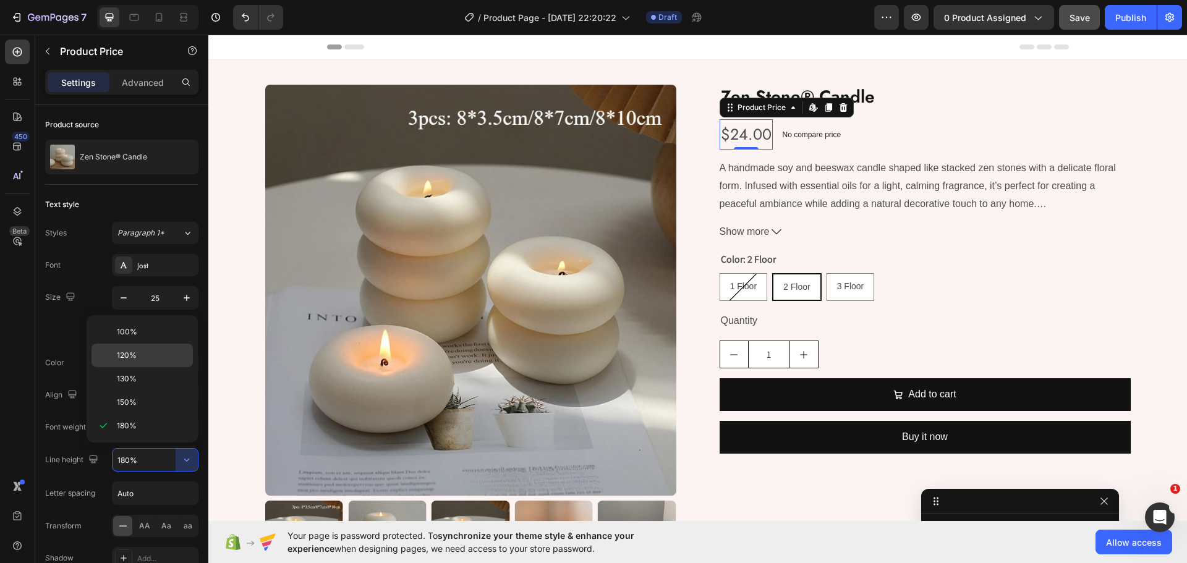
click at [131, 352] on span "120%" at bounding box center [127, 355] width 20 height 11
type input "120%"
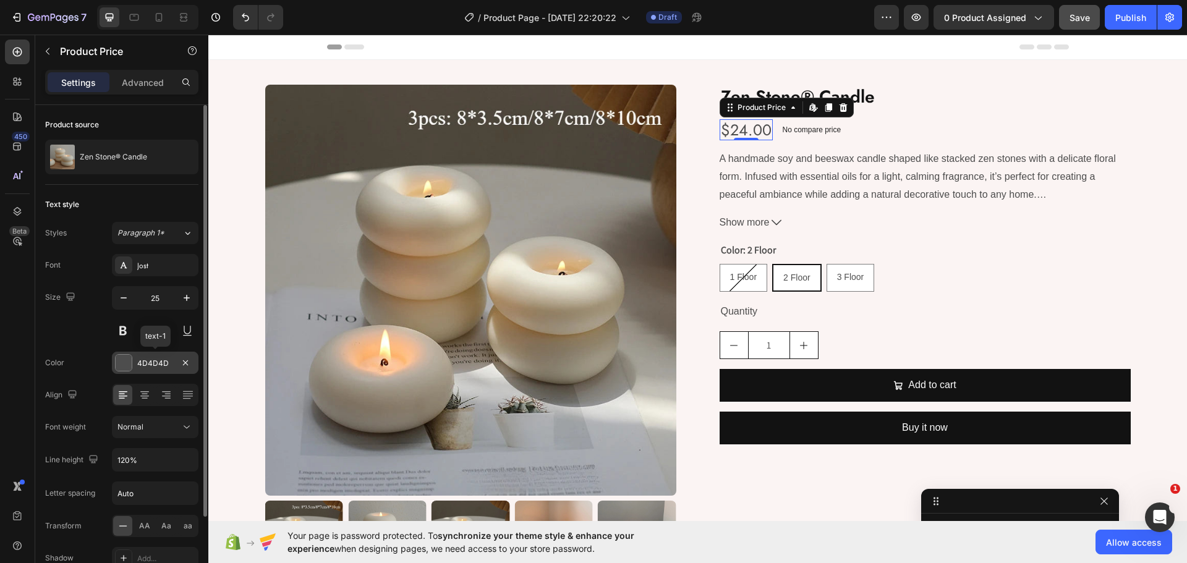
click at [156, 363] on div "4D4D4D" at bounding box center [155, 363] width 36 height 11
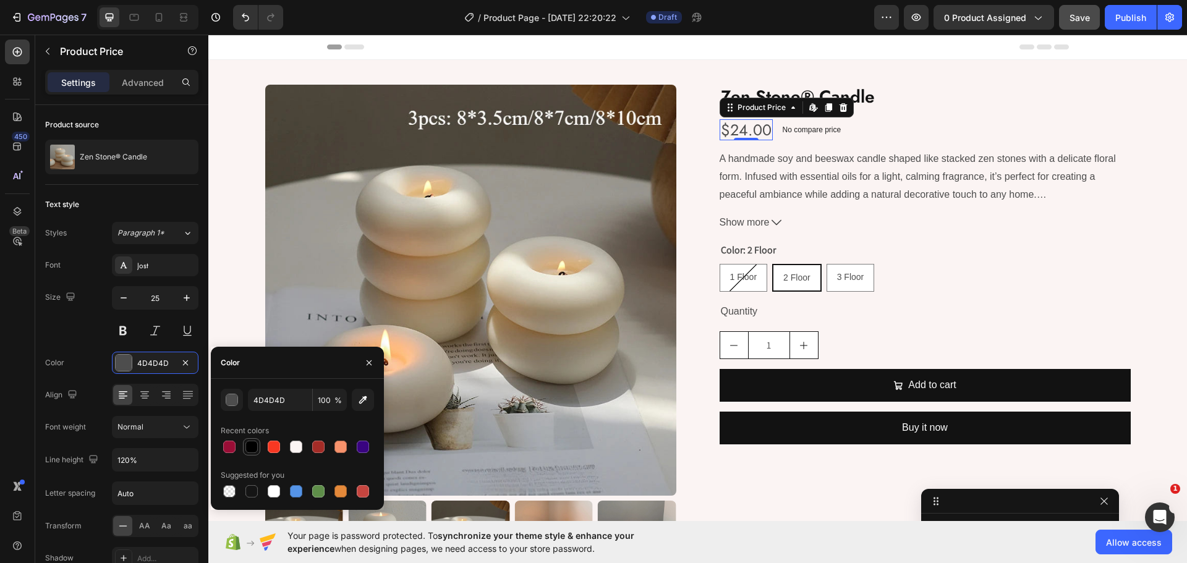
click at [247, 448] on div at bounding box center [251, 447] width 12 height 12
type input "000000"
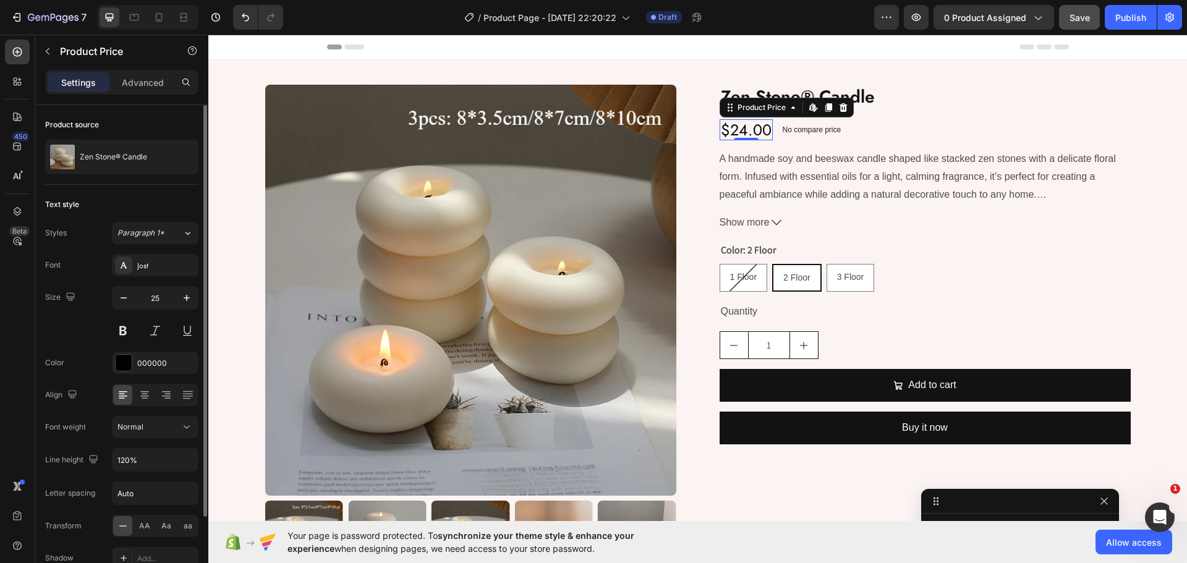
click at [79, 344] on div "Font Jost Size 25 Color 000000 Align Font weight Normal Line height 120% Letter…" at bounding box center [121, 427] width 153 height 347
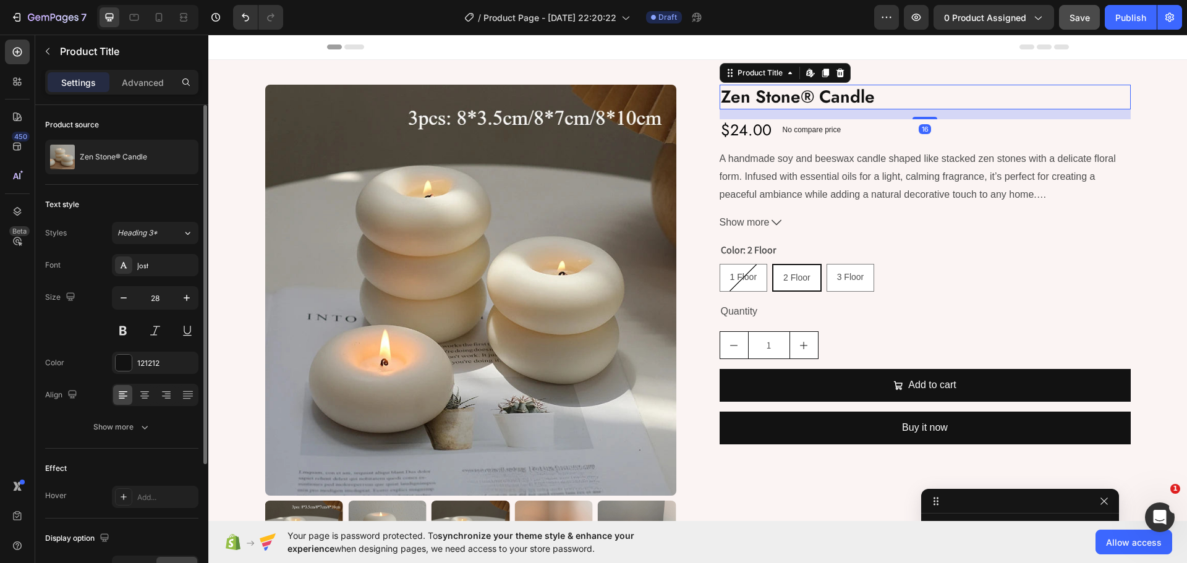
click at [857, 100] on h2 "Zen Stone® Candle" at bounding box center [925, 97] width 411 height 25
click at [138, 362] on div "121212" at bounding box center [155, 363] width 36 height 11
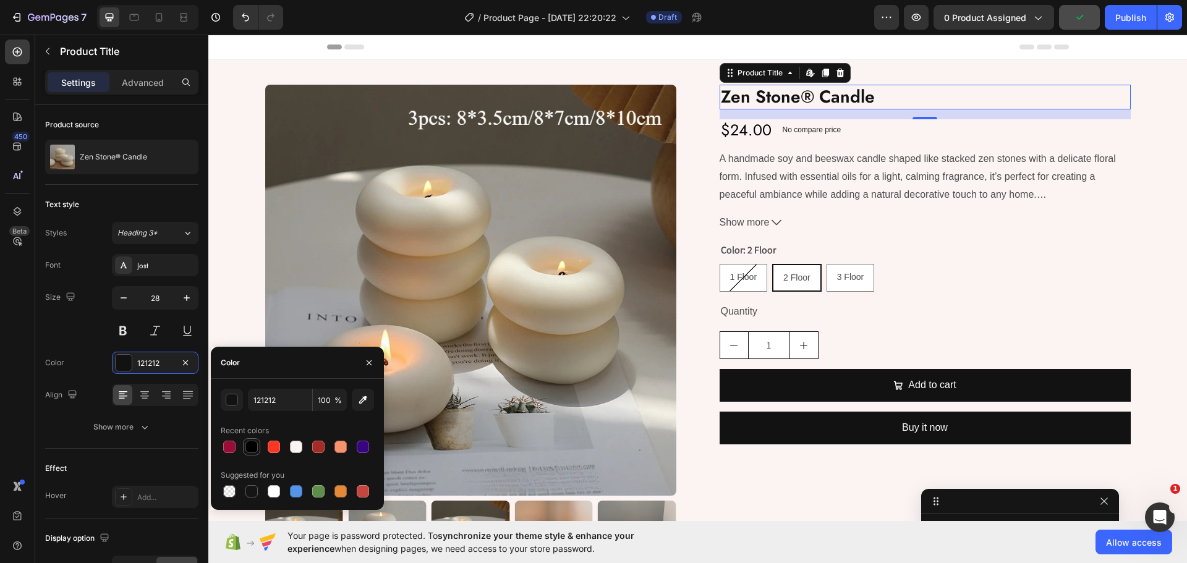
click at [253, 441] on div at bounding box center [251, 447] width 12 height 12
type input "000000"
click at [75, 326] on div "Size 28" at bounding box center [121, 314] width 153 height 56
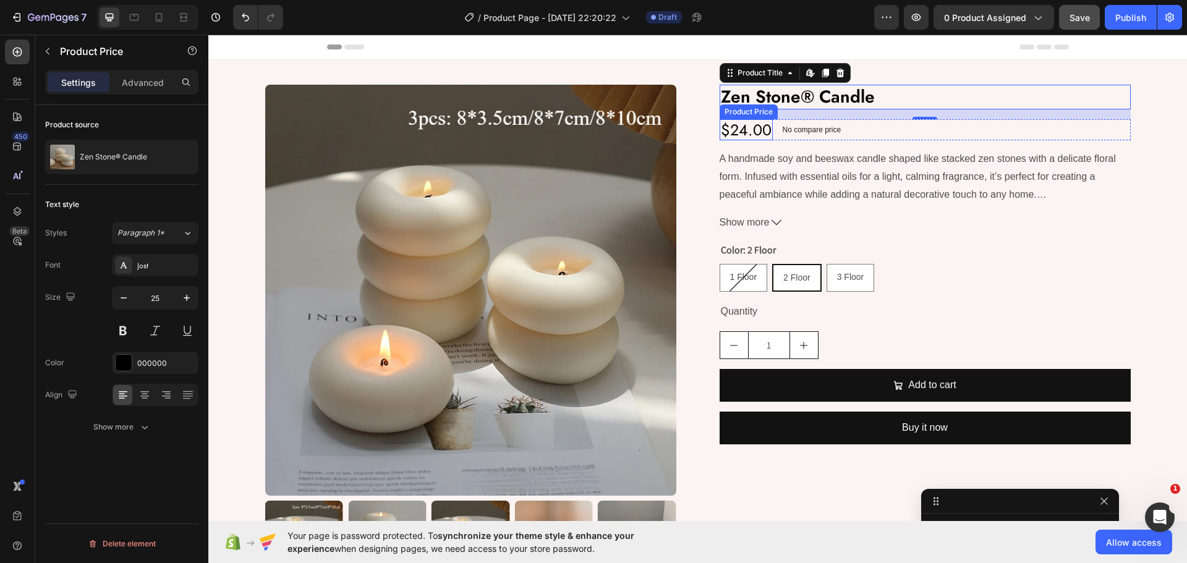
click at [749, 127] on div "$24.00" at bounding box center [746, 129] width 53 height 21
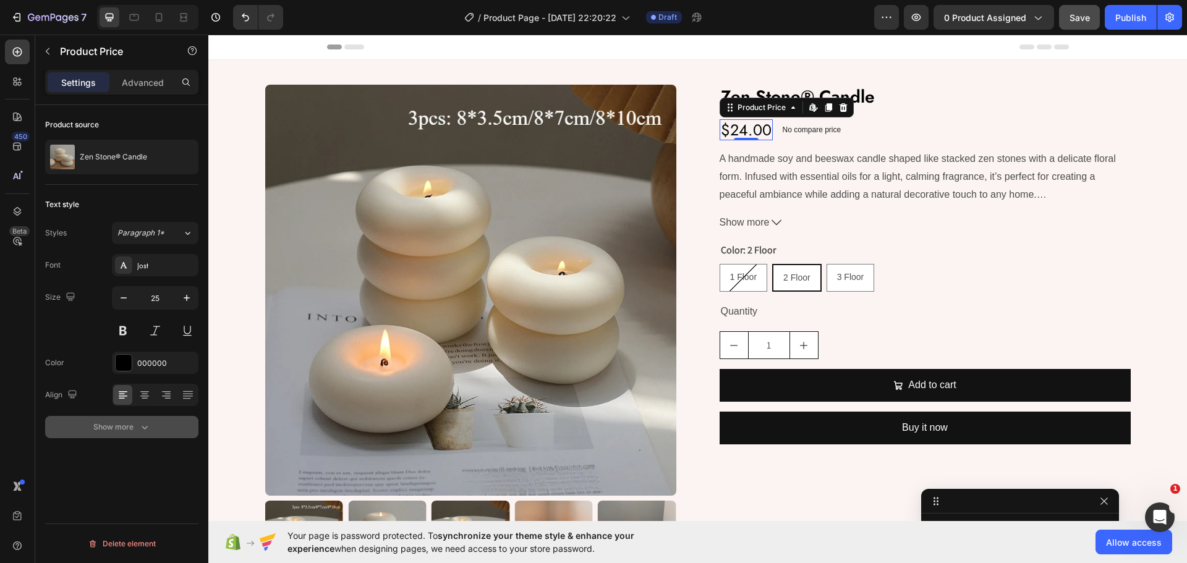
click at [119, 428] on div "Show more" at bounding box center [121, 427] width 57 height 12
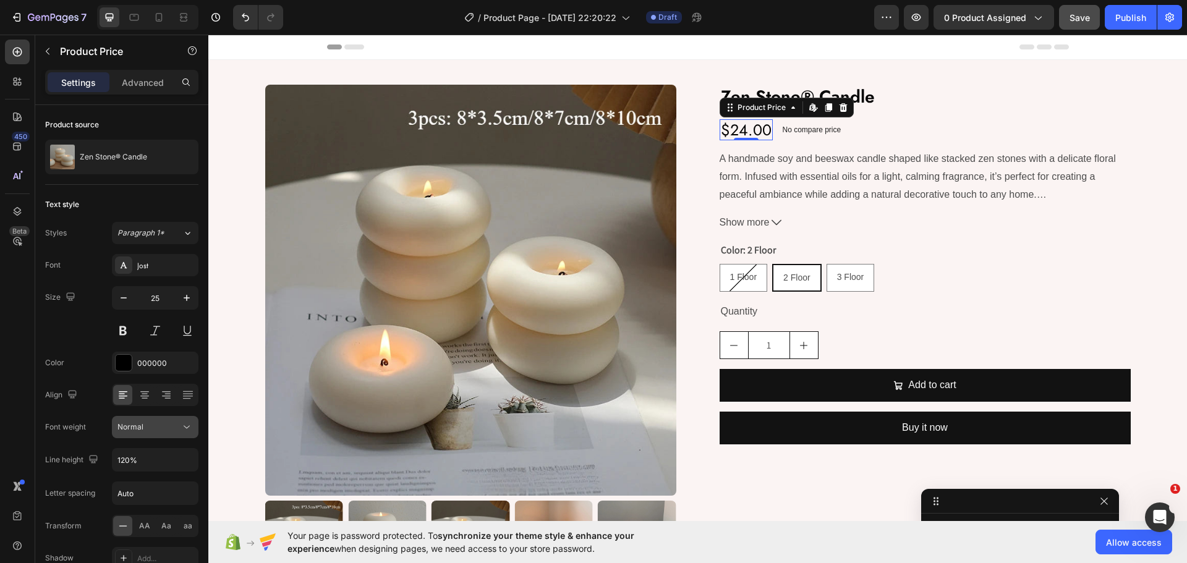
click at [188, 419] on button "Normal" at bounding box center [155, 427] width 87 height 22
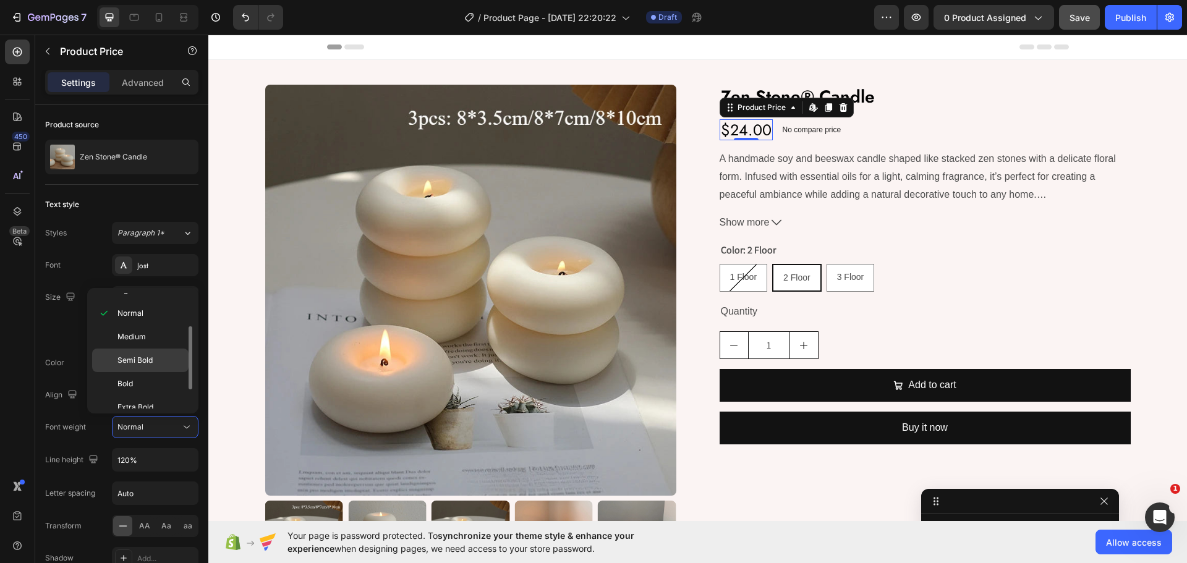
click at [142, 372] on div "Semi Bold" at bounding box center [140, 383] width 96 height 23
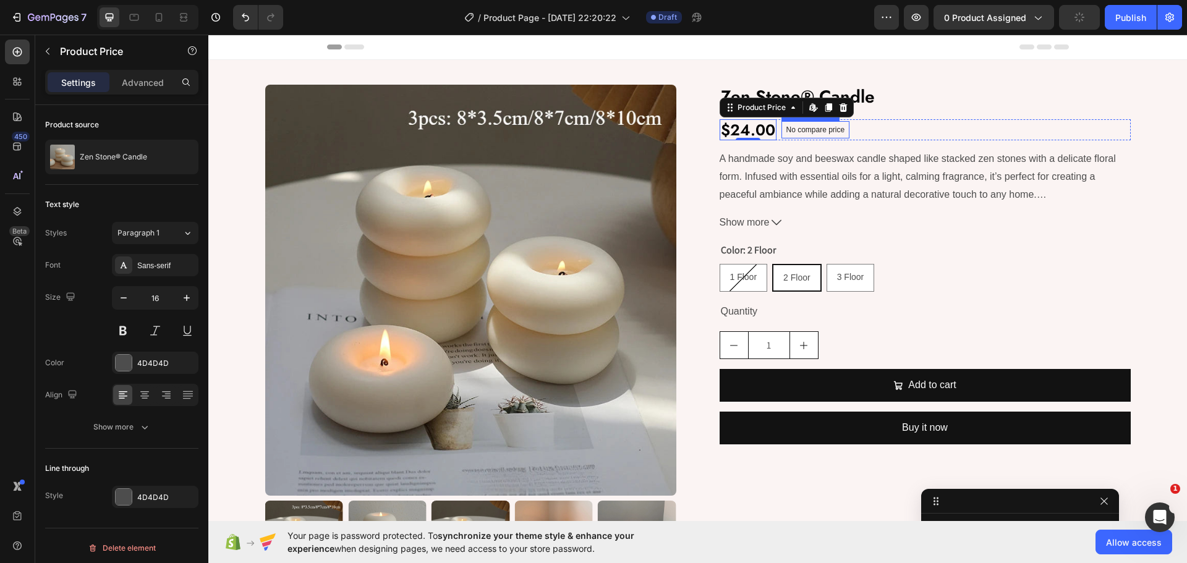
click at [804, 135] on div "No compare price" at bounding box center [815, 129] width 69 height 17
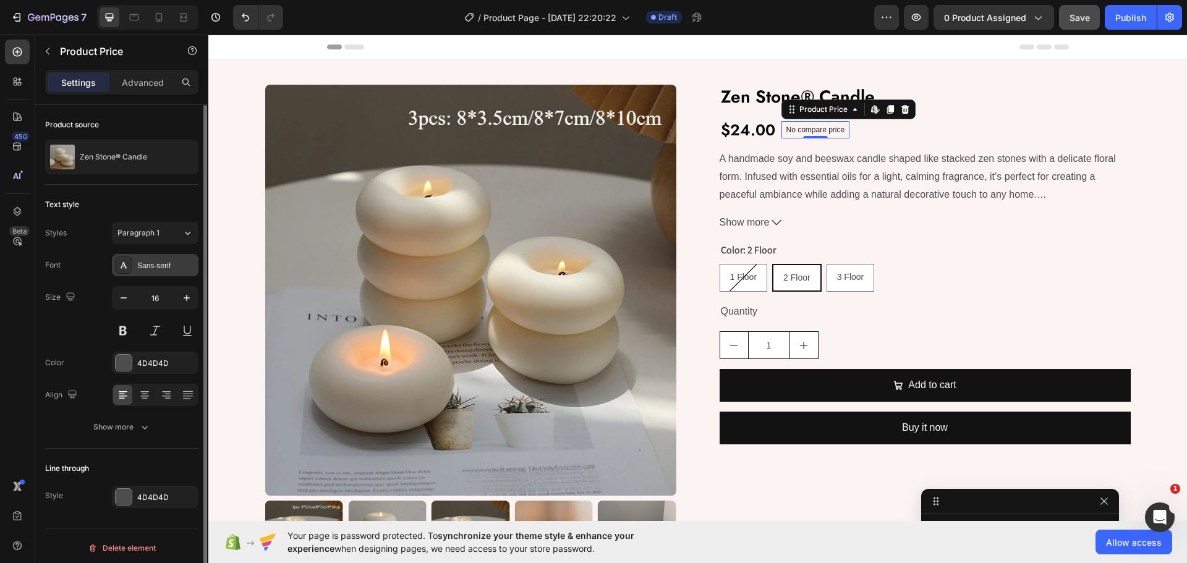
click at [156, 268] on div "Sans-serif" at bounding box center [166, 265] width 58 height 11
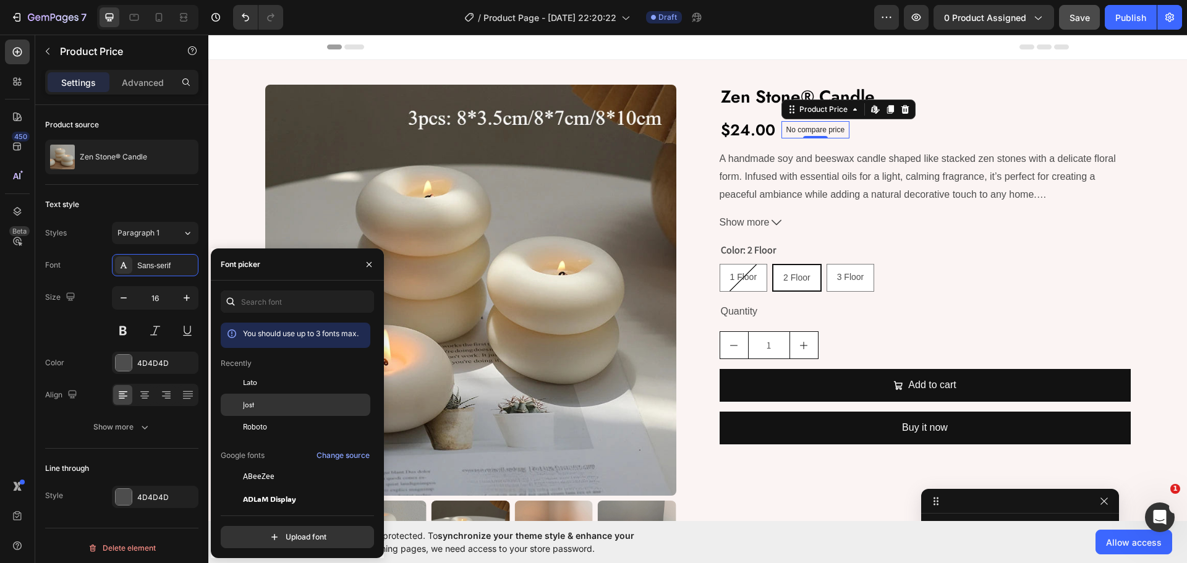
click at [271, 532] on div "Jost" at bounding box center [296, 543] width 150 height 22
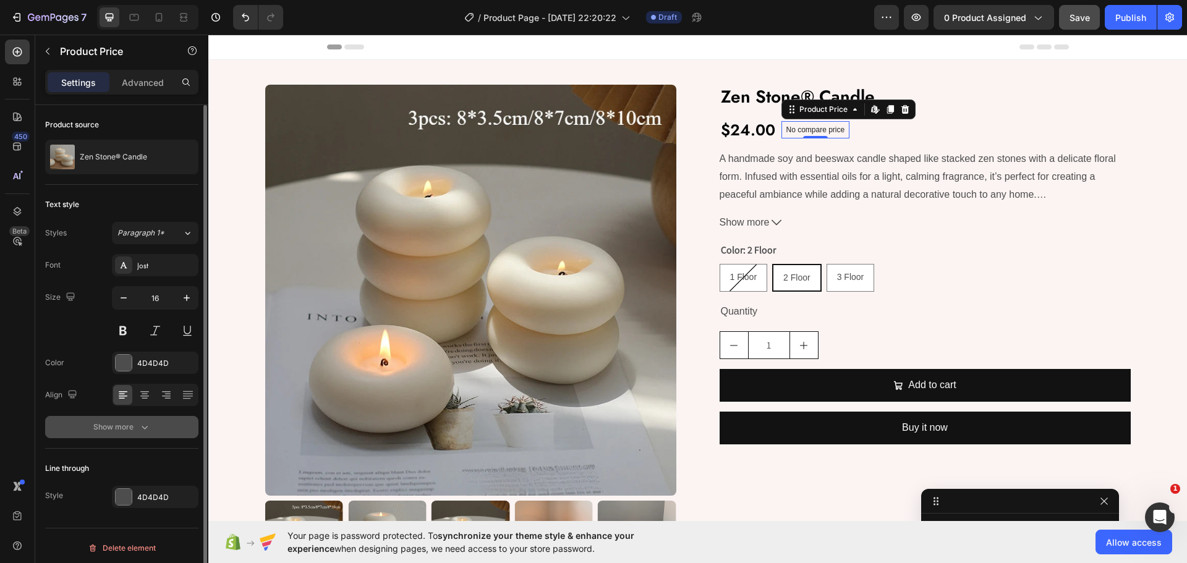
click at [121, 421] on div "Show more" at bounding box center [121, 427] width 57 height 12
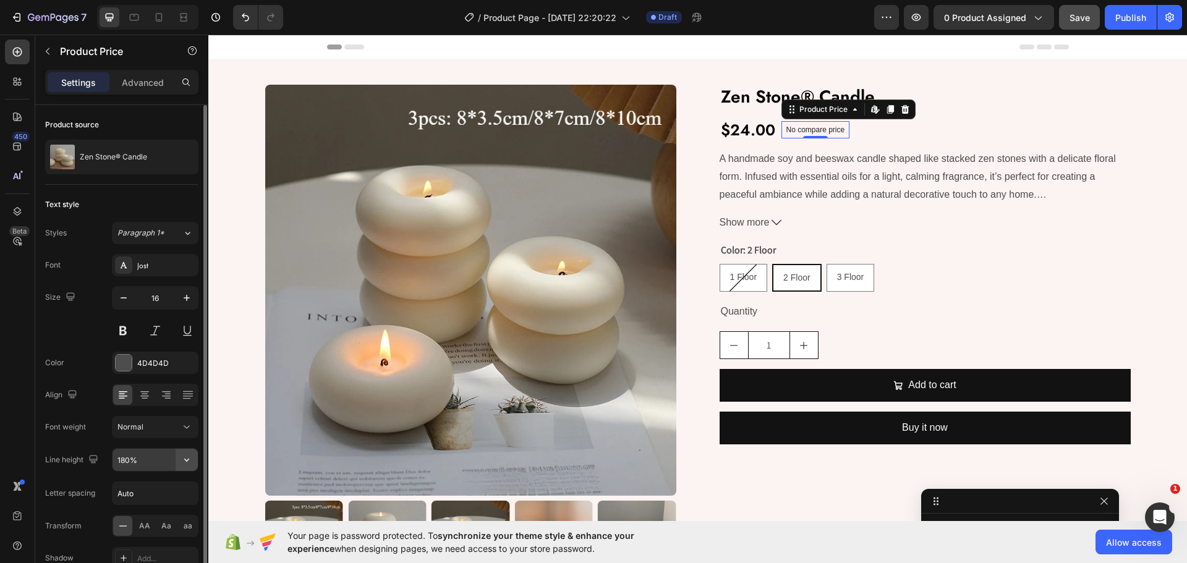
click at [179, 460] on button "button" at bounding box center [187, 460] width 22 height 22
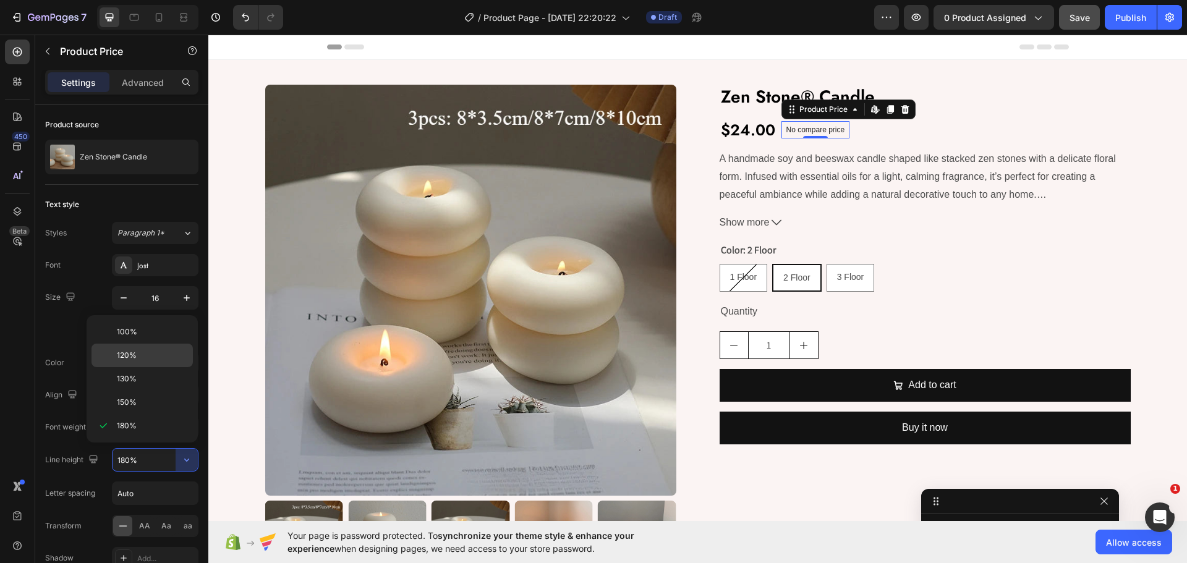
click at [134, 367] on div "120%" at bounding box center [141, 378] width 101 height 23
type input "120%"
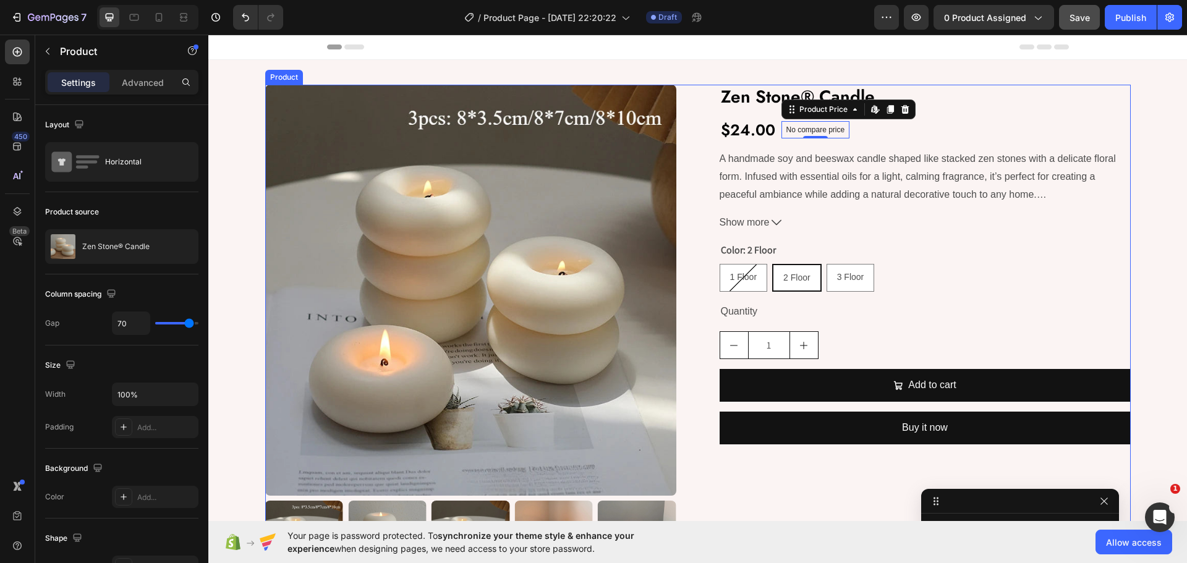
click at [707, 166] on div "Product Images Zen Stone® Candle Product Title $24.00 Product Price Product Pri…" at bounding box center [697, 332] width 865 height 495
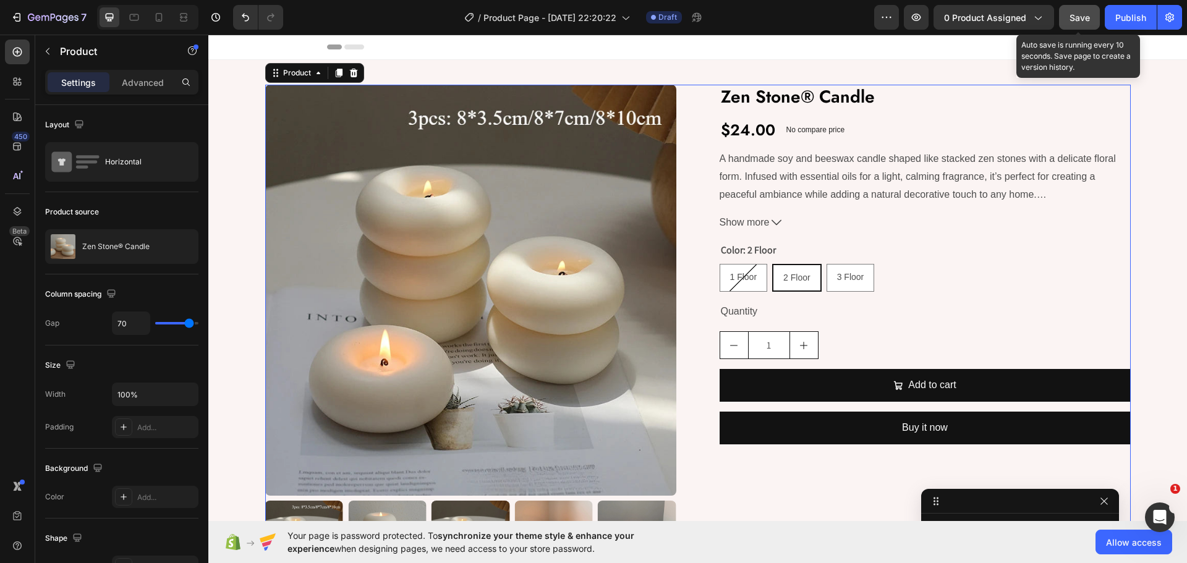
click at [1084, 14] on span "Save" at bounding box center [1079, 17] width 20 height 11
drag, startPoint x: 20, startPoint y: 49, endPoint x: 30, endPoint y: 86, distance: 38.0
click at [19, 49] on icon at bounding box center [17, 52] width 12 height 12
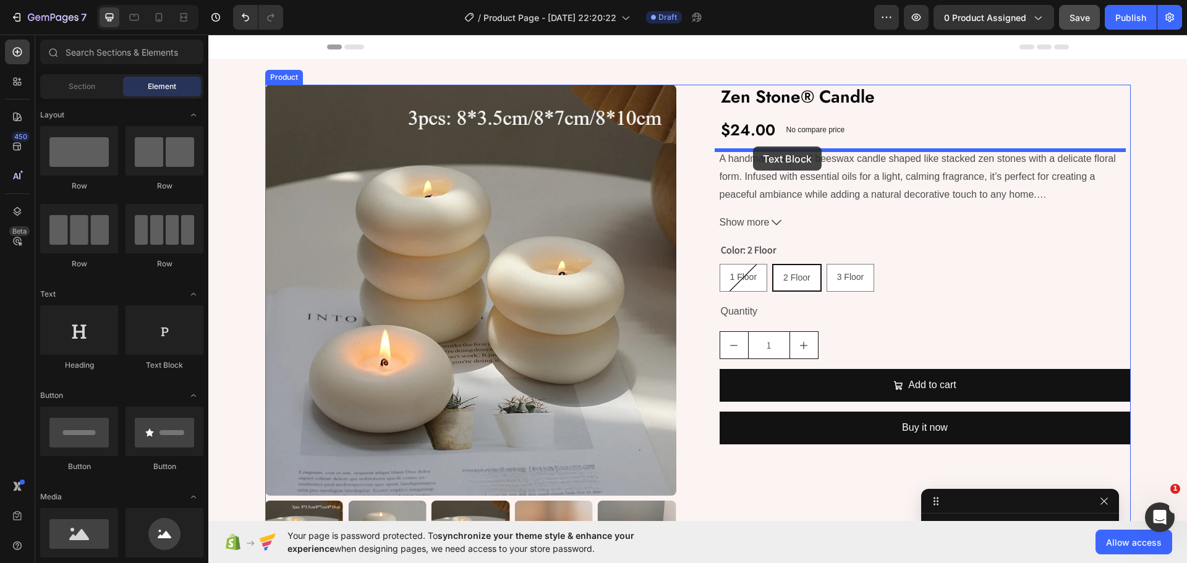
drag, startPoint x: 374, startPoint y: 375, endPoint x: 755, endPoint y: 147, distance: 443.9
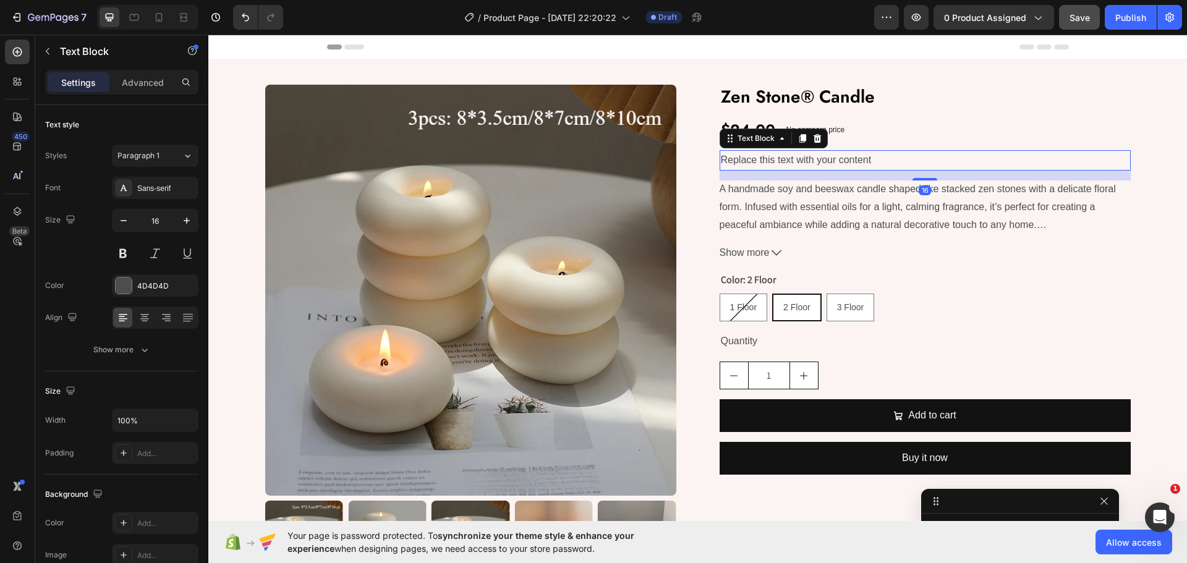
scroll to position [195, 0]
click at [757, 159] on div "Replace this text with your content" at bounding box center [925, 160] width 411 height 20
click at [757, 159] on p "Replace this text with your content" at bounding box center [925, 160] width 409 height 18
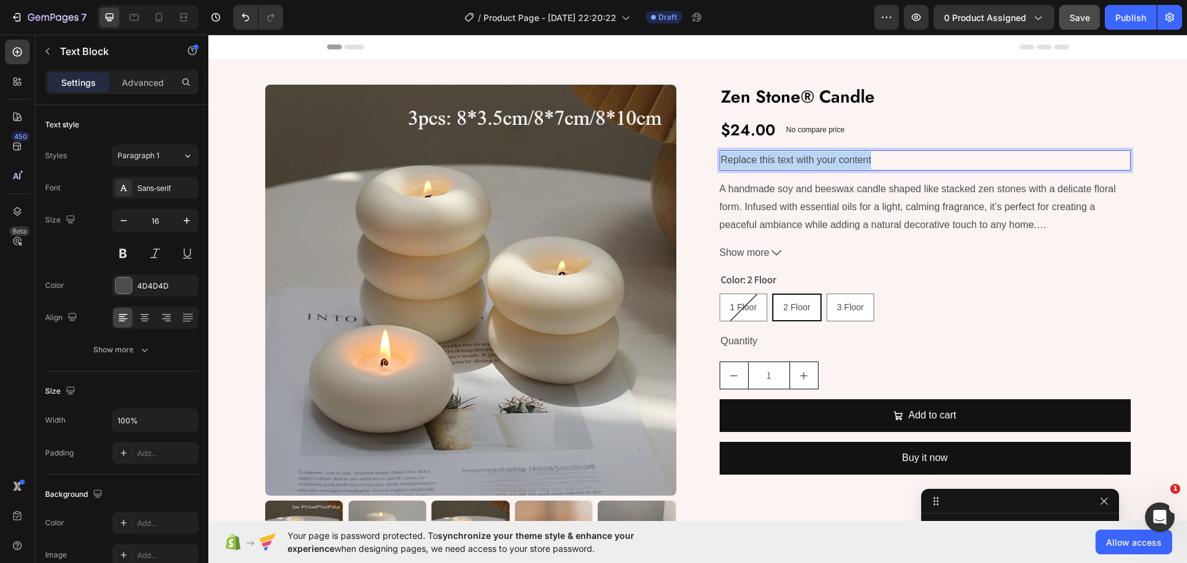
click at [757, 159] on p "Replace this text with your content" at bounding box center [925, 160] width 409 height 18
click at [163, 188] on div "Sans-serif" at bounding box center [166, 188] width 58 height 11
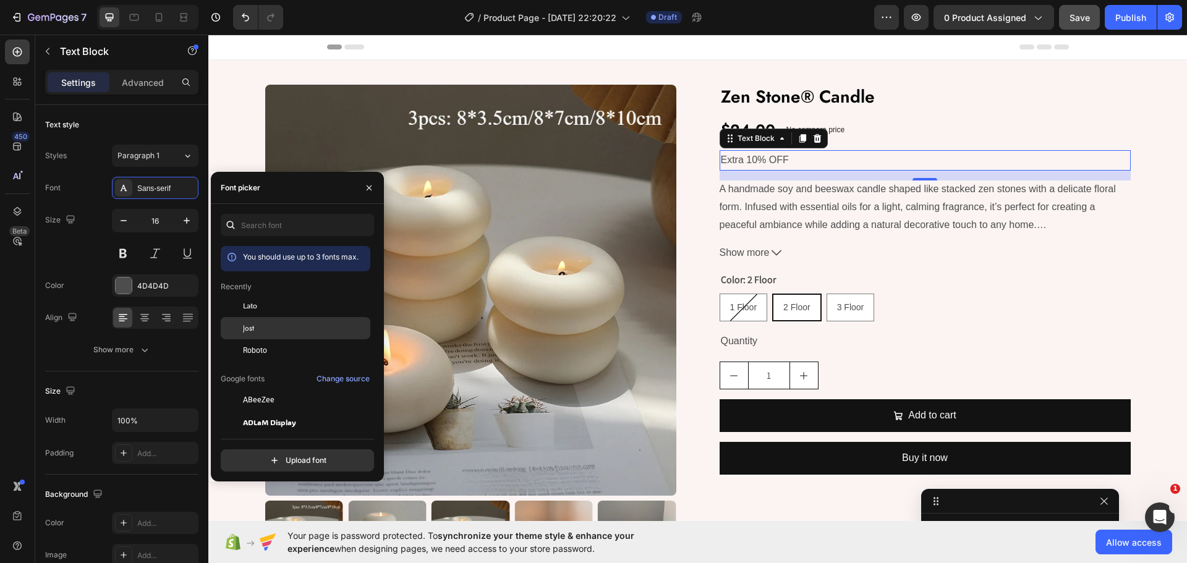
click at [268, 330] on div "Jost" at bounding box center [305, 328] width 125 height 11
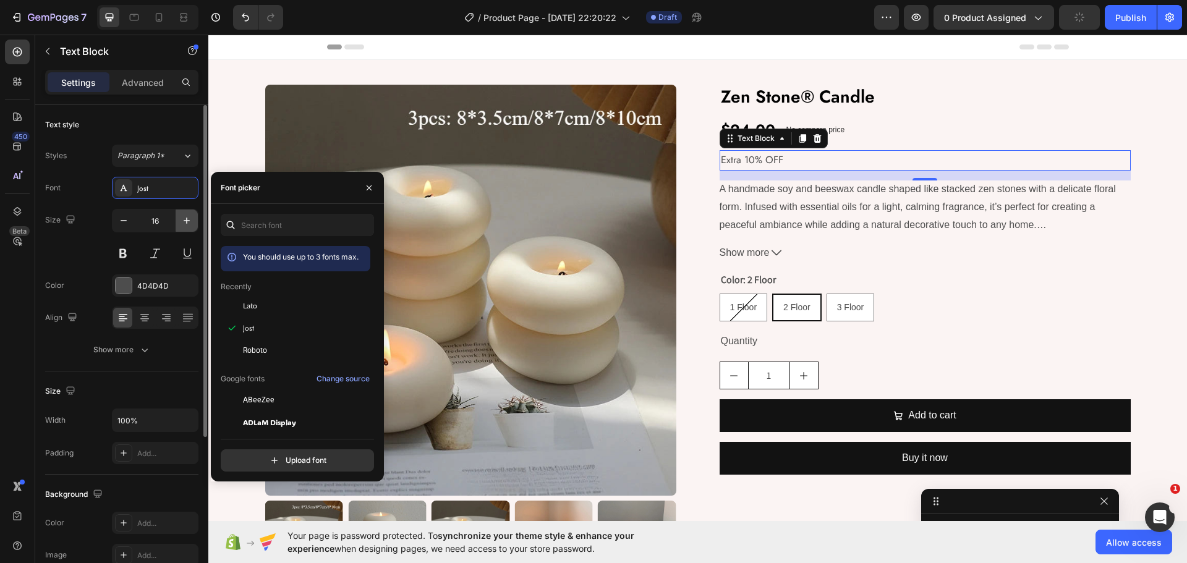
click at [188, 222] on icon "button" at bounding box center [187, 221] width 12 height 12
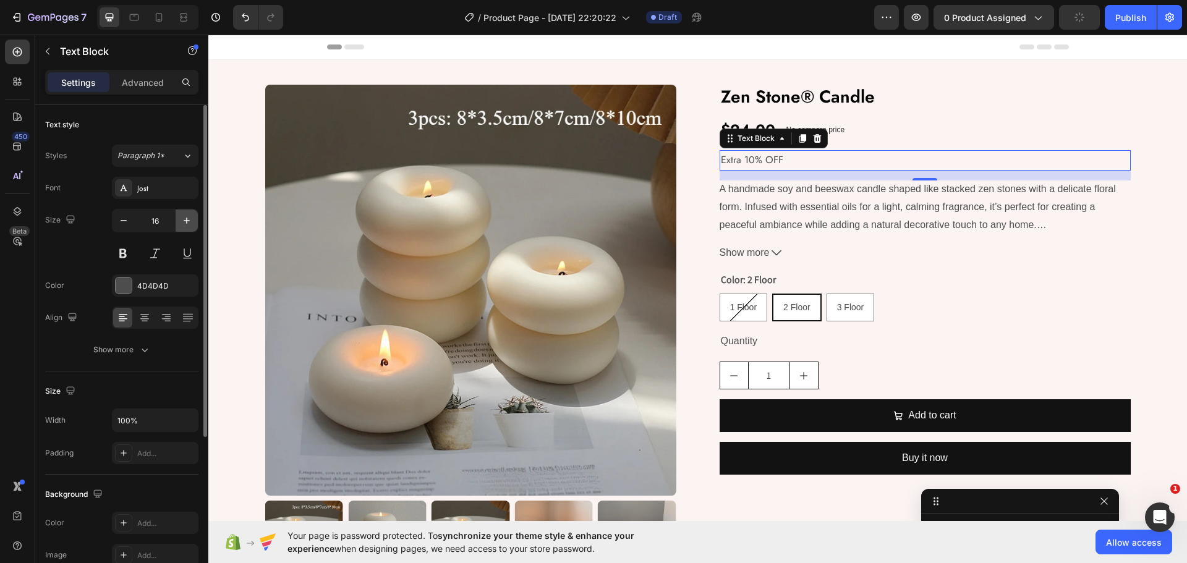
click at [188, 222] on icon "button" at bounding box center [187, 221] width 12 height 12
type input "18"
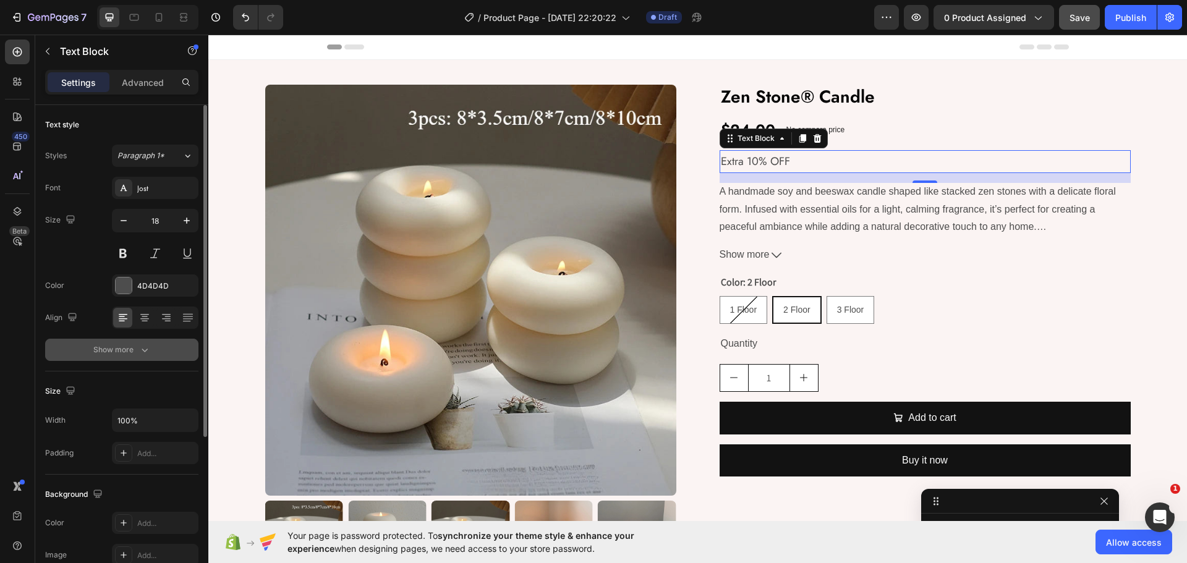
drag, startPoint x: 123, startPoint y: 355, endPoint x: 143, endPoint y: 370, distance: 25.2
click at [123, 358] on button "Show more" at bounding box center [121, 350] width 153 height 22
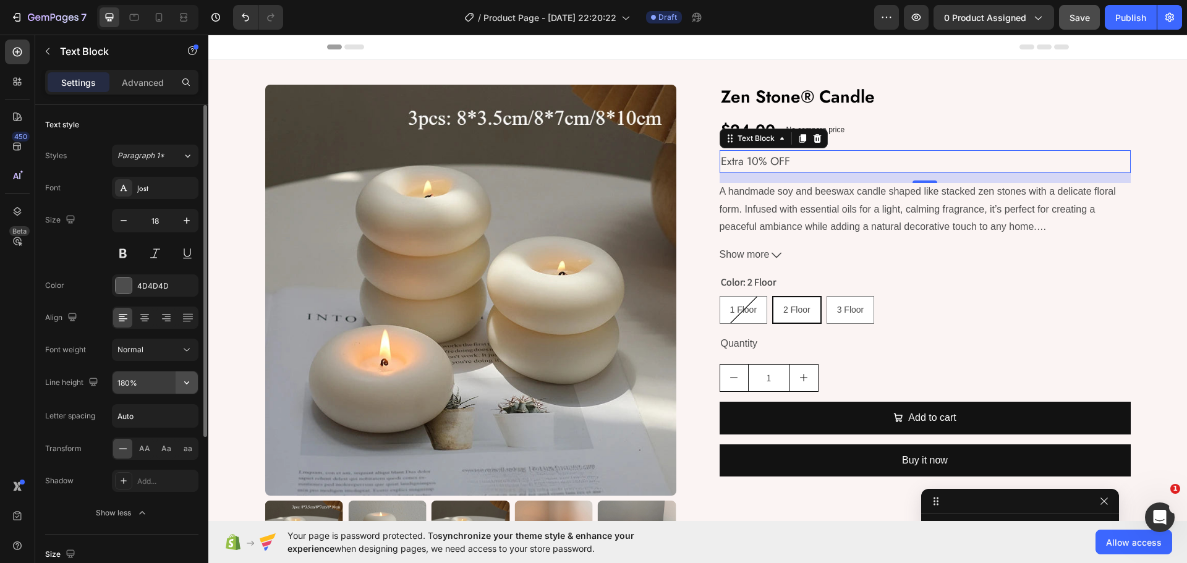
click at [193, 384] on button "button" at bounding box center [187, 383] width 22 height 22
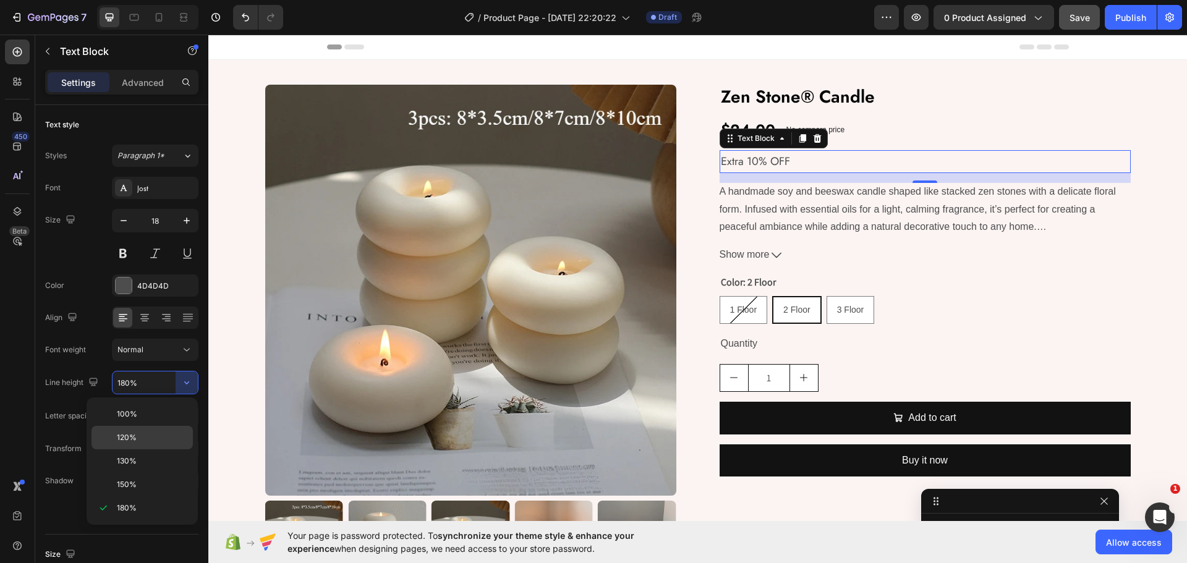
click at [142, 435] on p "120%" at bounding box center [152, 437] width 70 height 11
type input "120%"
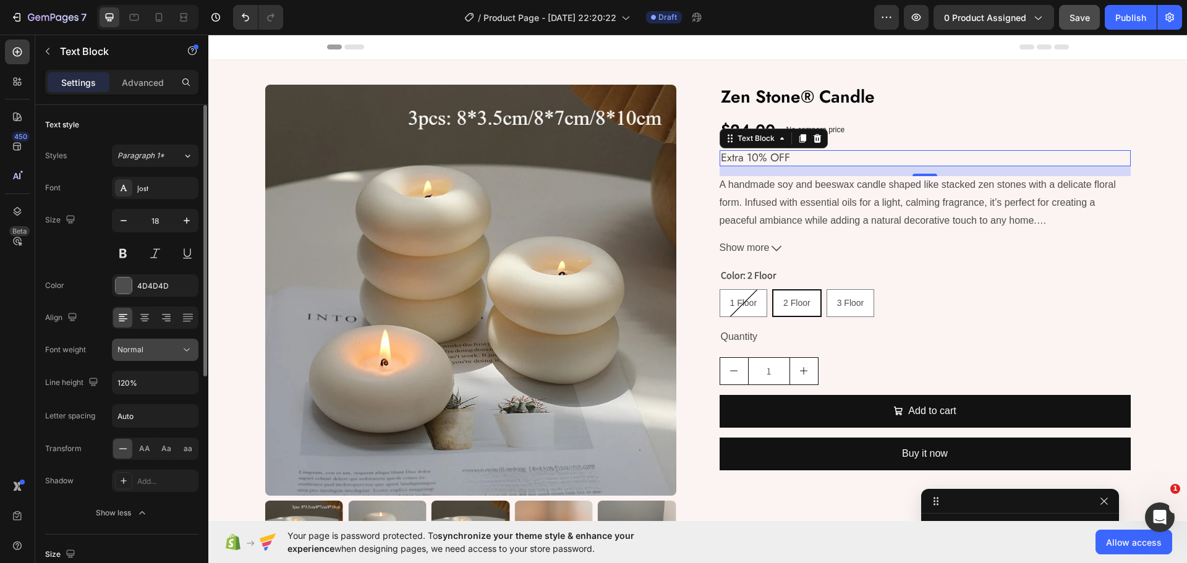
click at [190, 349] on icon at bounding box center [187, 350] width 6 height 3
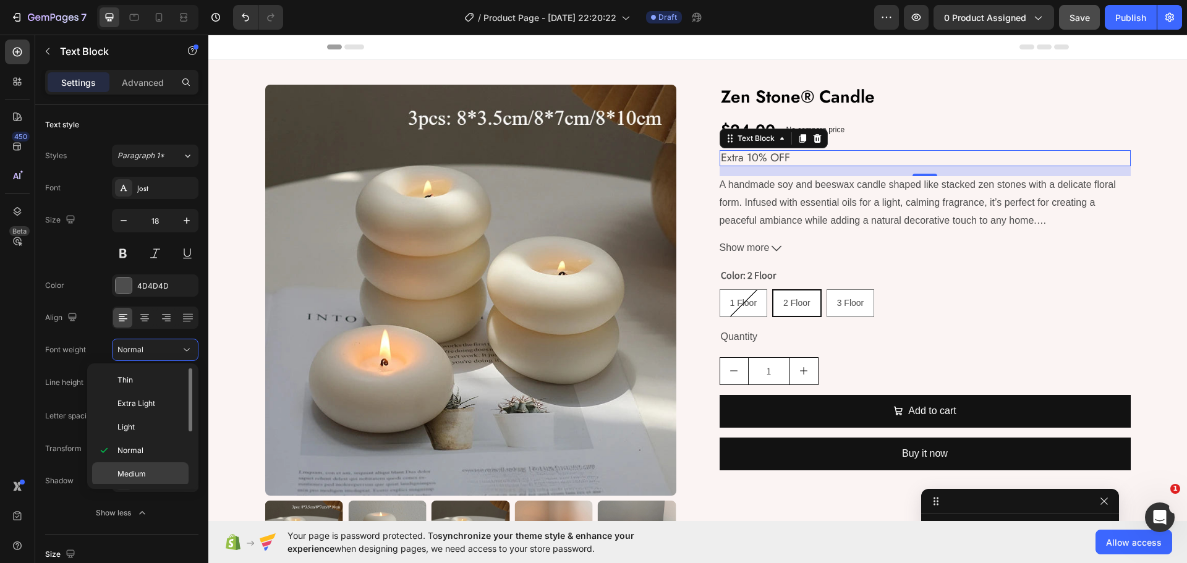
click at [159, 475] on p "Medium" at bounding box center [150, 474] width 66 height 11
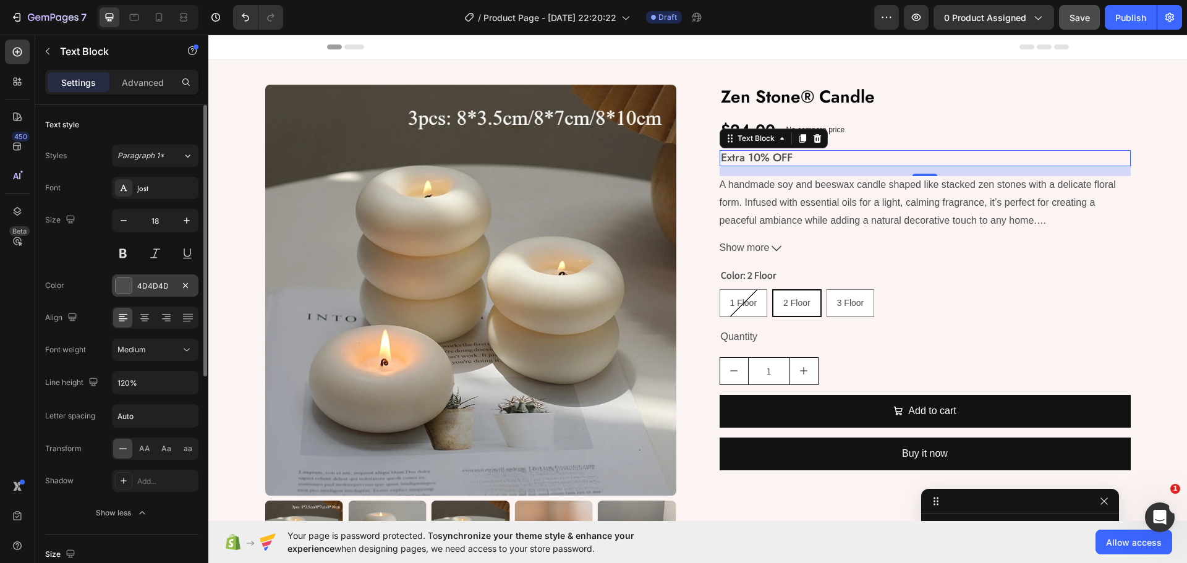
click at [150, 277] on div "4D4D4D" at bounding box center [155, 285] width 87 height 22
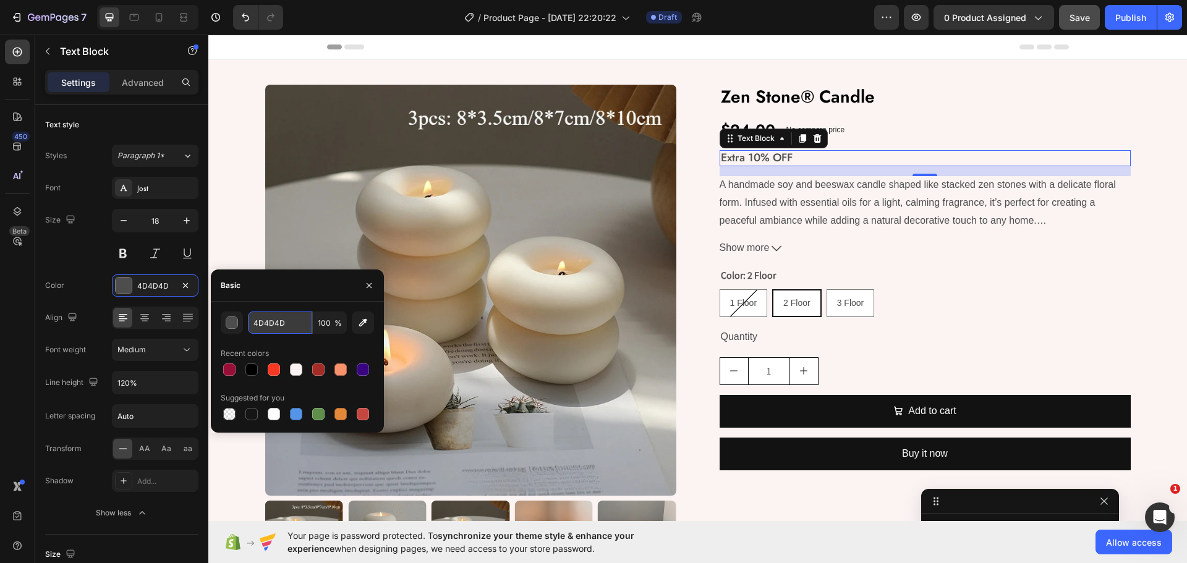
click at [274, 322] on input "4D4D4D" at bounding box center [280, 323] width 64 height 22
paste input "#F83822"
type input "F83822"
click at [269, 295] on div "Basic" at bounding box center [297, 286] width 173 height 32
click at [62, 250] on div "Size 18" at bounding box center [121, 237] width 153 height 56
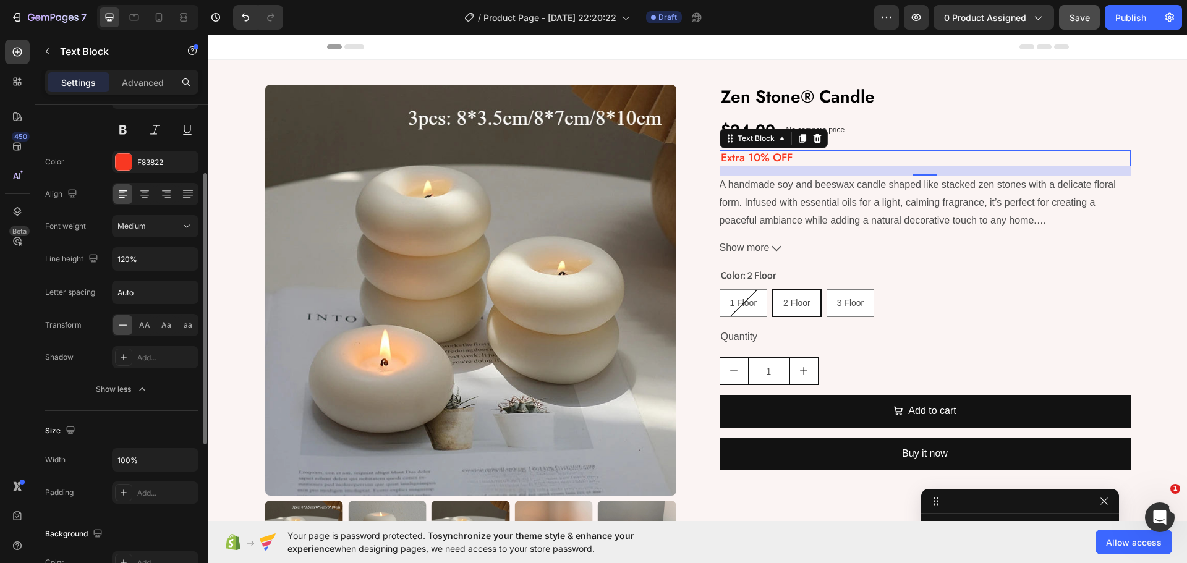
scroll to position [0, 0]
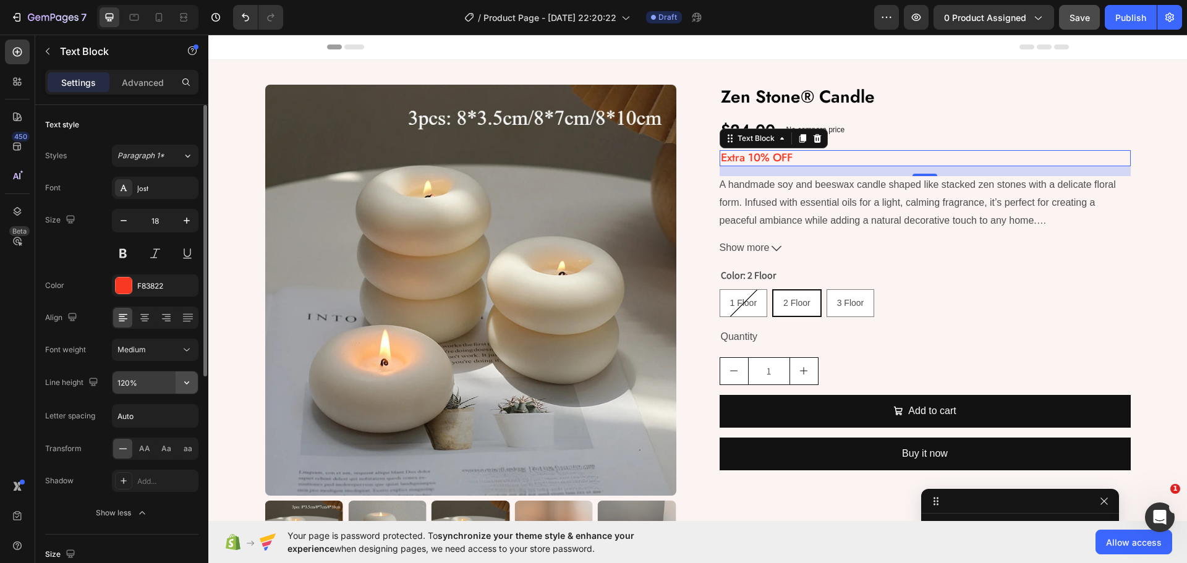
click at [186, 380] on icon "button" at bounding box center [187, 382] width 12 height 12
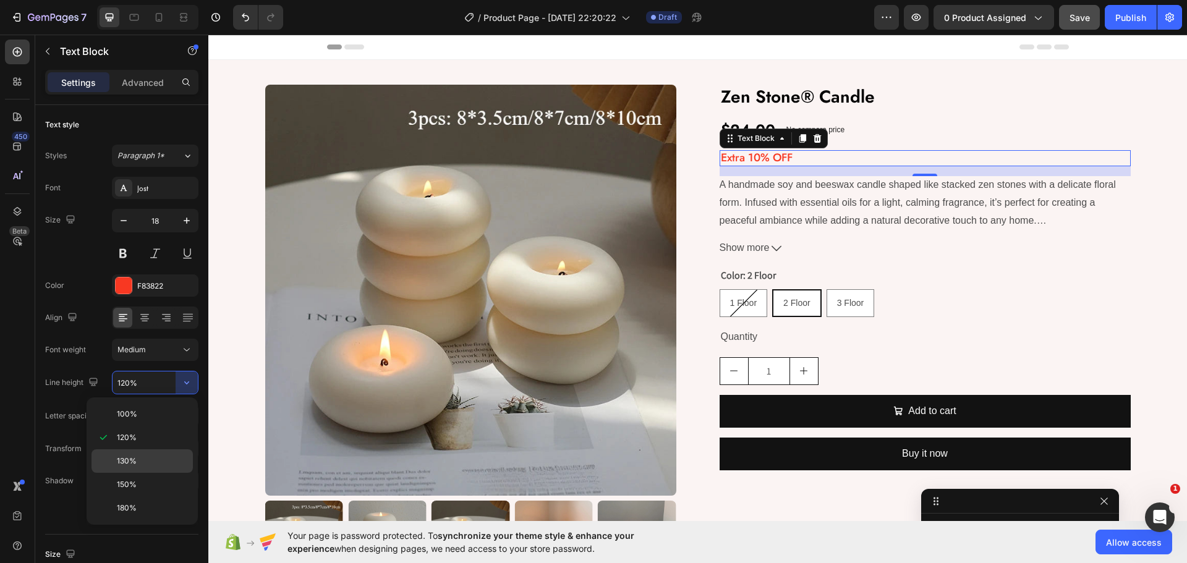
click at [134, 473] on div "130%" at bounding box center [141, 484] width 101 height 23
type input "130%"
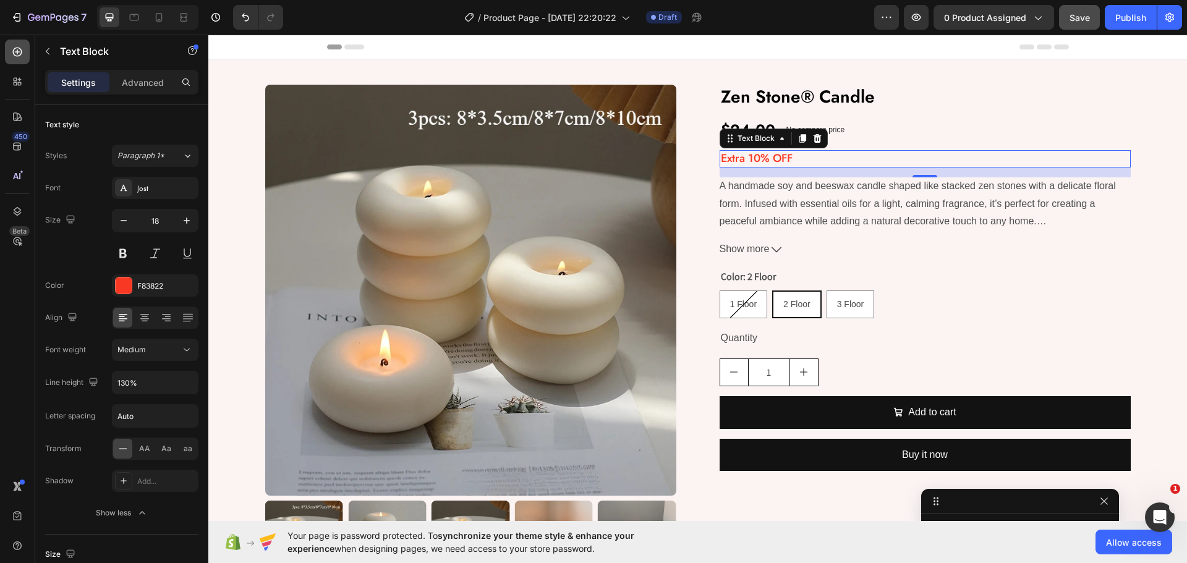
click at [17, 54] on icon at bounding box center [17, 52] width 12 height 12
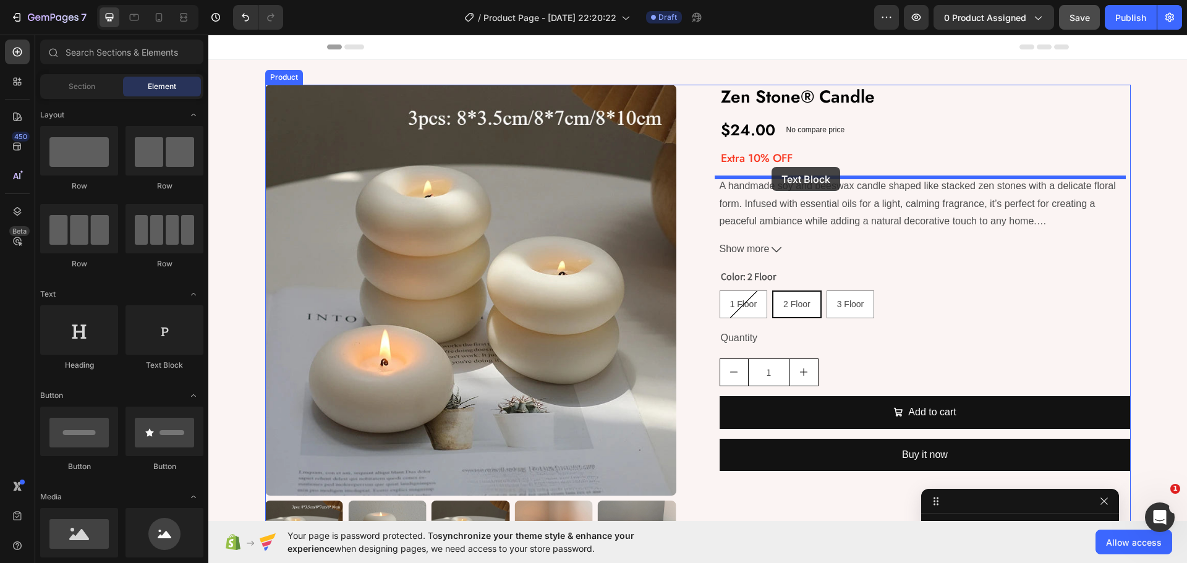
drag, startPoint x: 355, startPoint y: 363, endPoint x: 772, endPoint y: 167, distance: 460.7
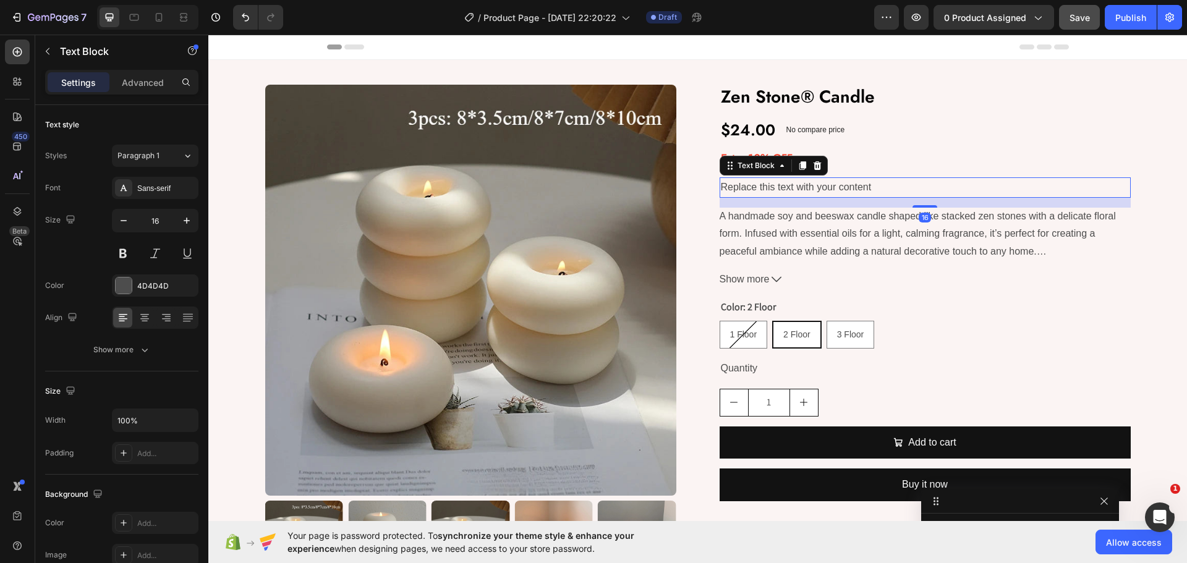
click at [759, 203] on div "16" at bounding box center [925, 203] width 411 height 10
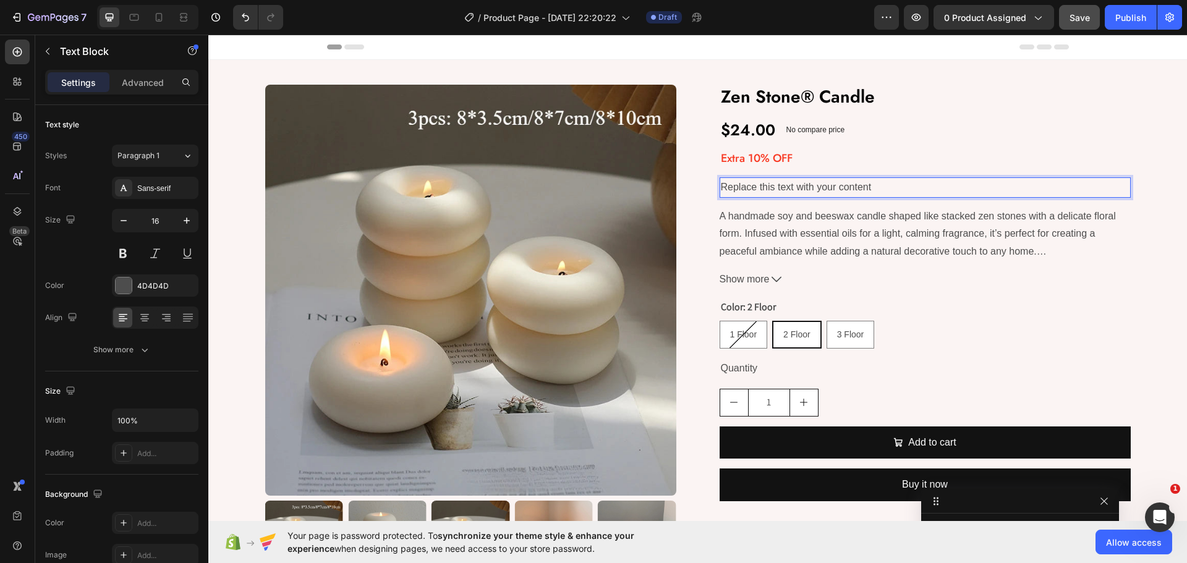
click at [762, 184] on p "Replace this text with your content" at bounding box center [925, 188] width 409 height 18
click at [161, 189] on div "Sans-serif" at bounding box center [166, 188] width 58 height 11
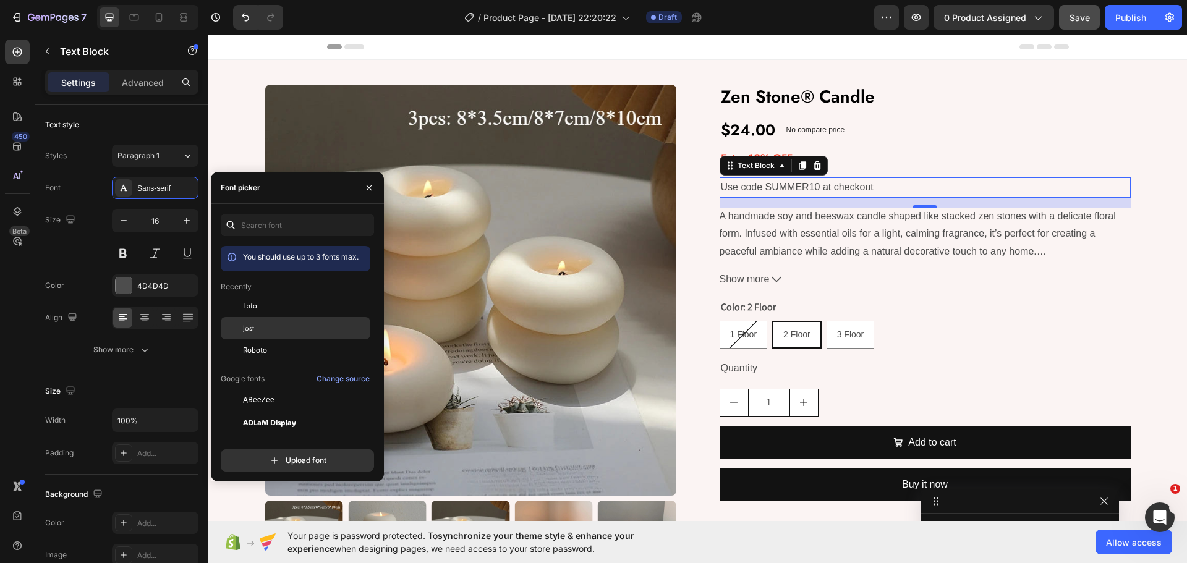
click at [263, 324] on div "Jost" at bounding box center [305, 328] width 125 height 11
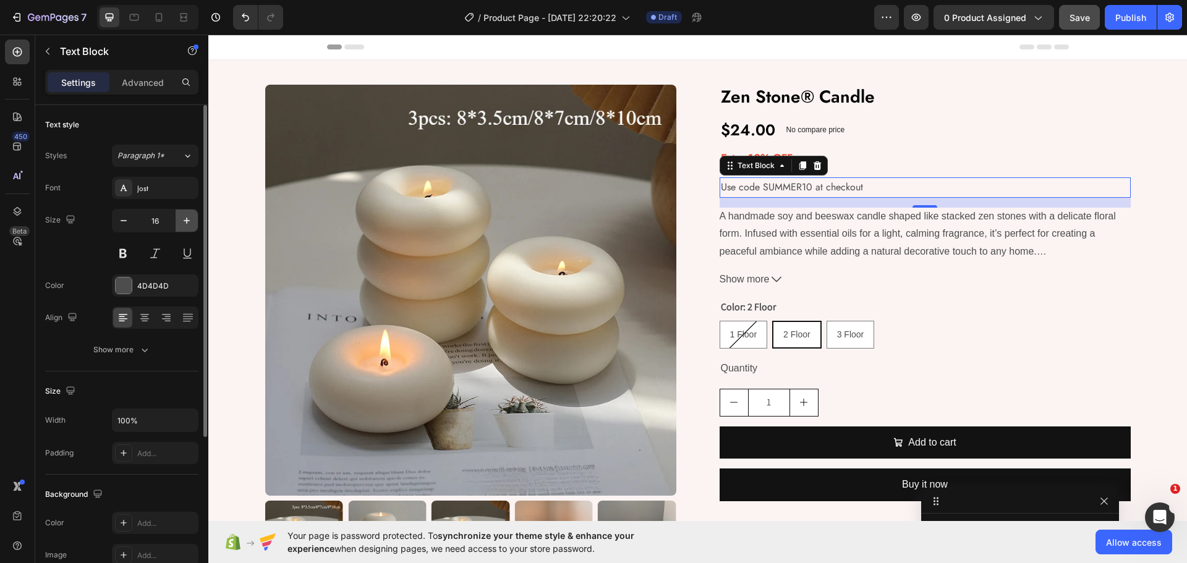
click at [186, 226] on icon "button" at bounding box center [187, 221] width 12 height 12
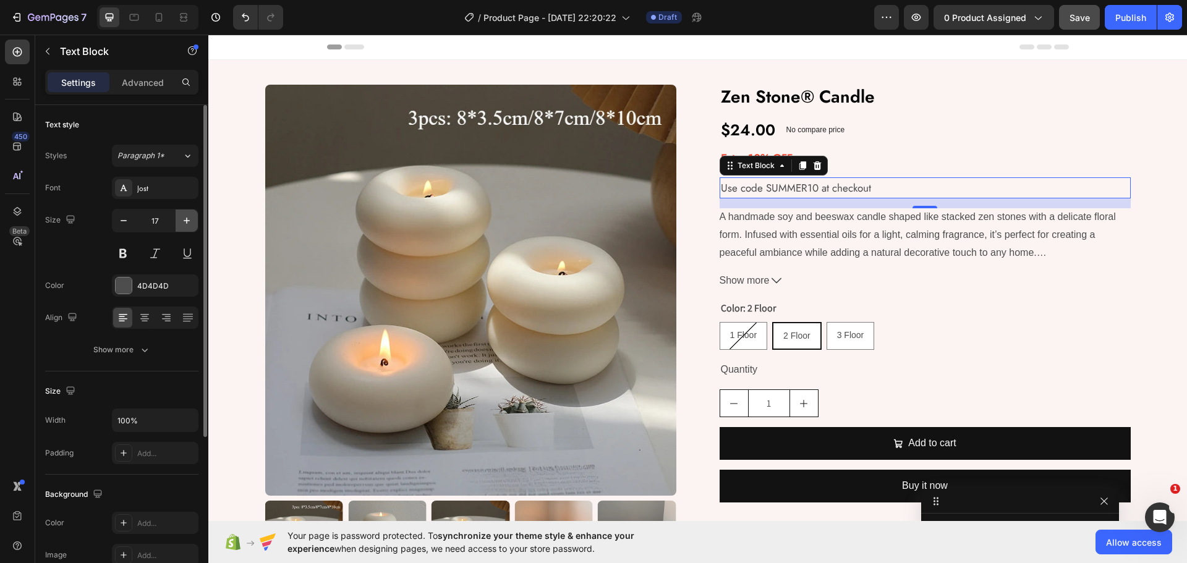
click at [186, 226] on icon "button" at bounding box center [187, 221] width 12 height 12
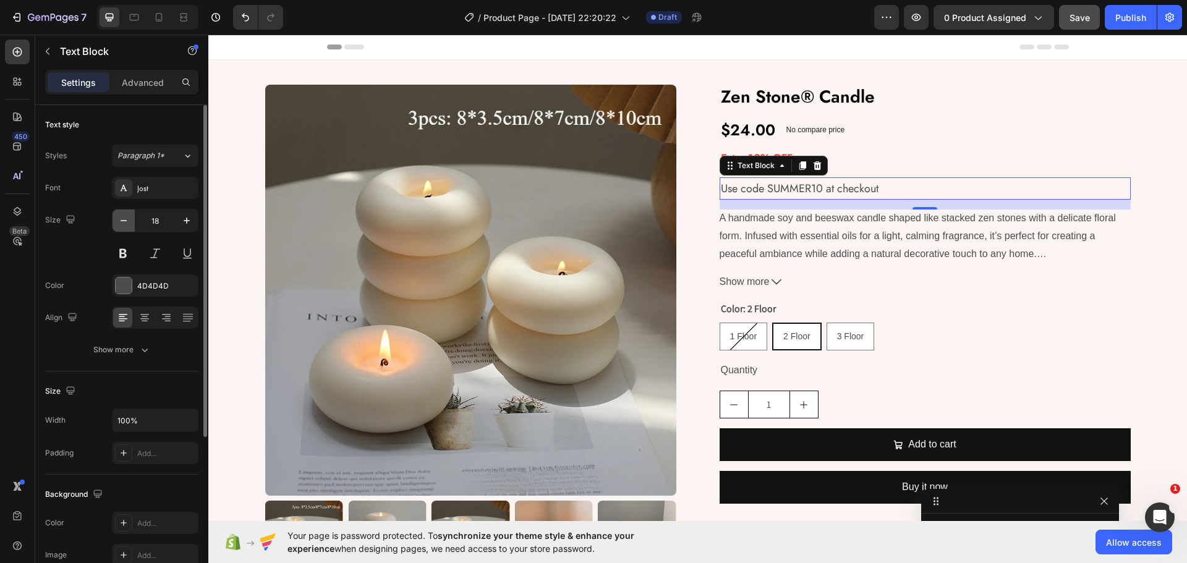
click at [121, 223] on icon "button" at bounding box center [123, 221] width 12 height 12
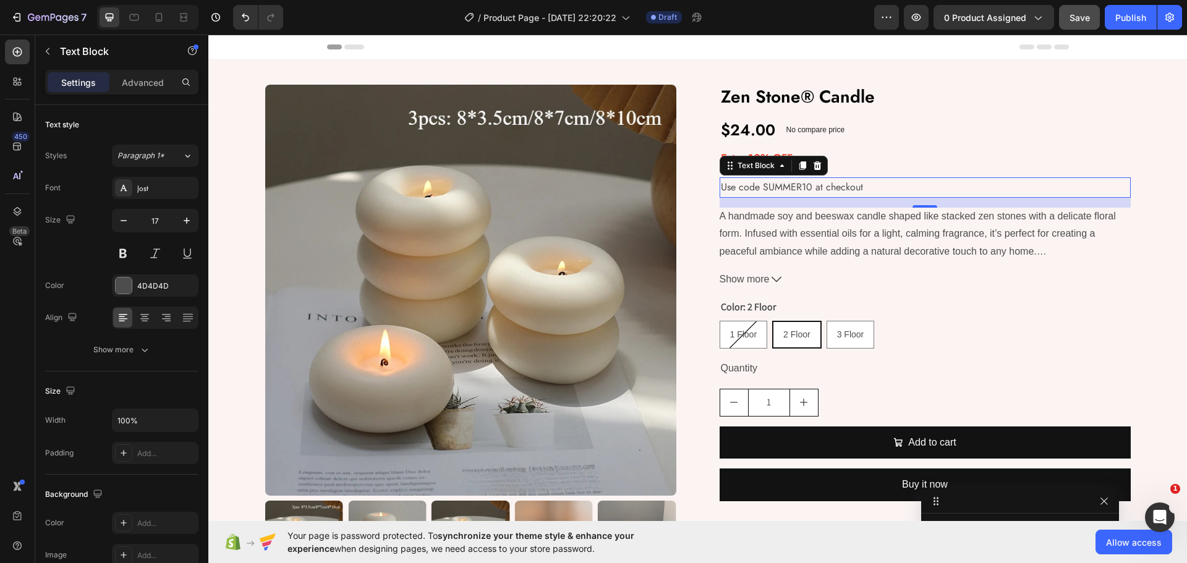
type input "16"
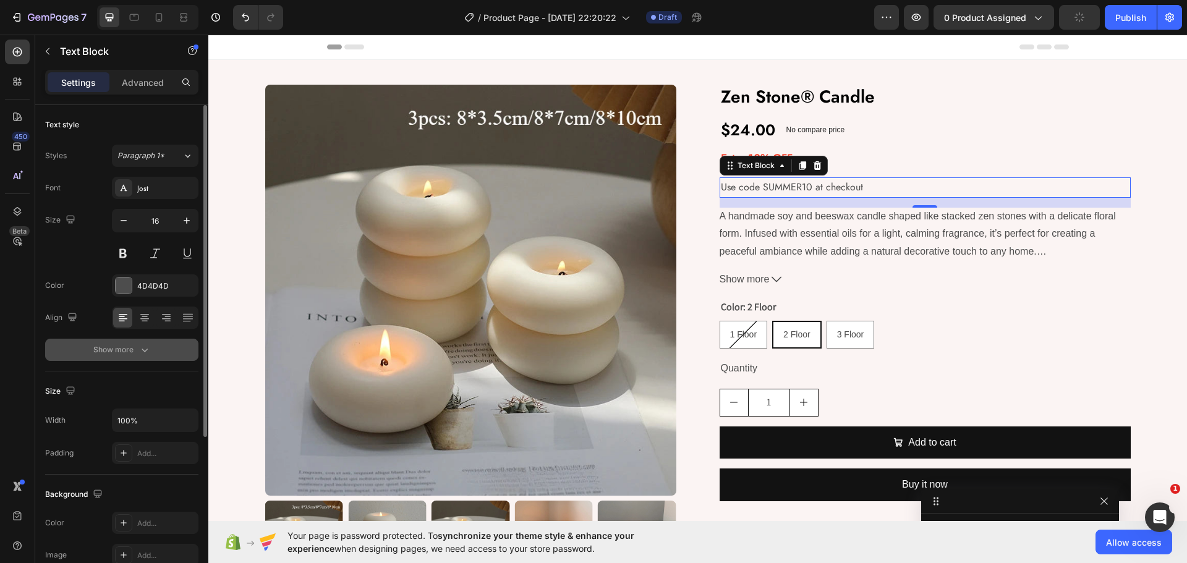
click at [117, 352] on div "Show more" at bounding box center [121, 350] width 57 height 12
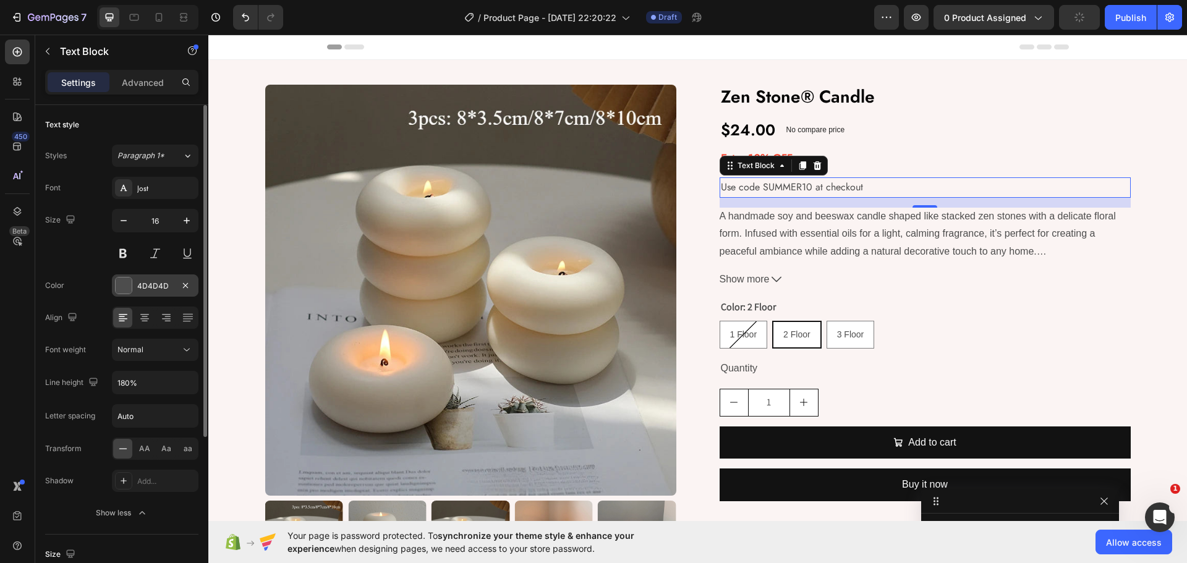
click at [150, 283] on div "4D4D4D" at bounding box center [155, 286] width 36 height 11
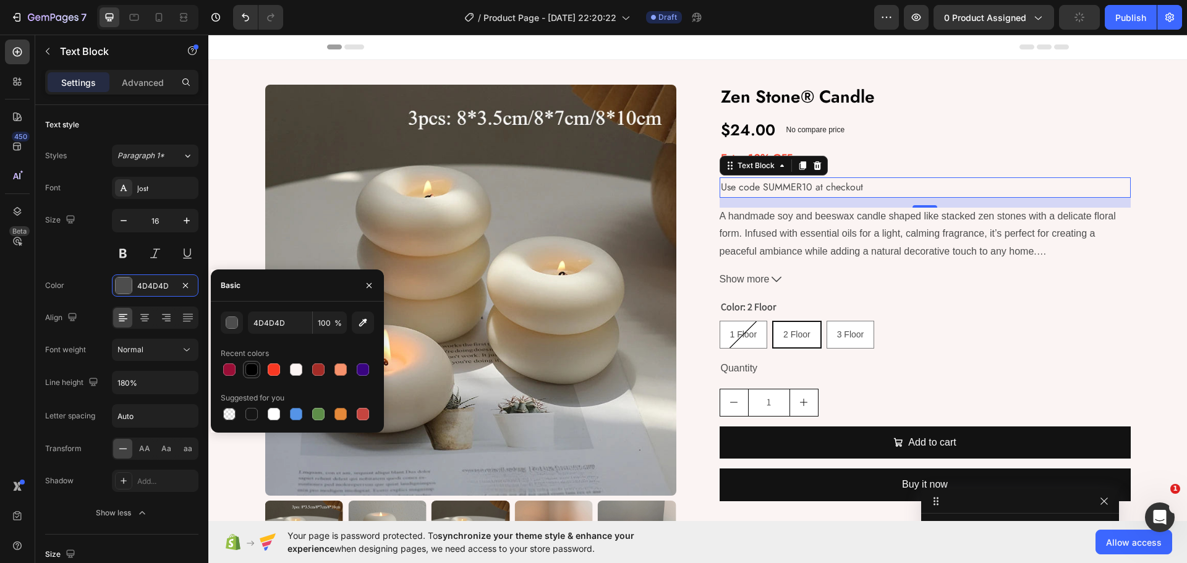
click at [251, 373] on div at bounding box center [251, 369] width 12 height 12
type input "000000"
click at [181, 354] on icon at bounding box center [187, 350] width 12 height 12
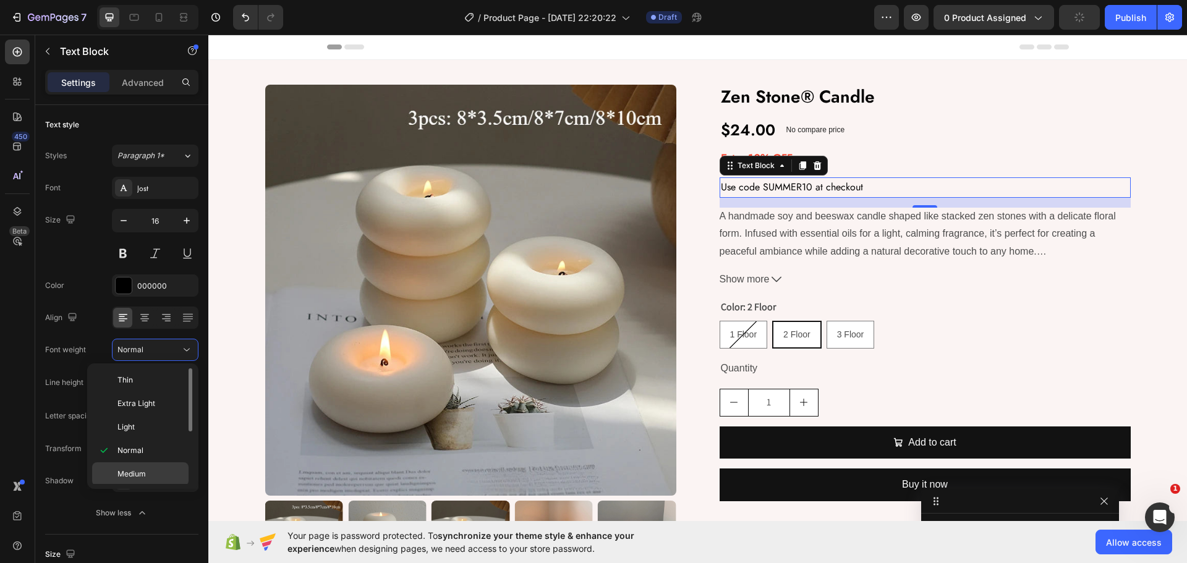
click at [141, 471] on span "Medium" at bounding box center [131, 474] width 28 height 11
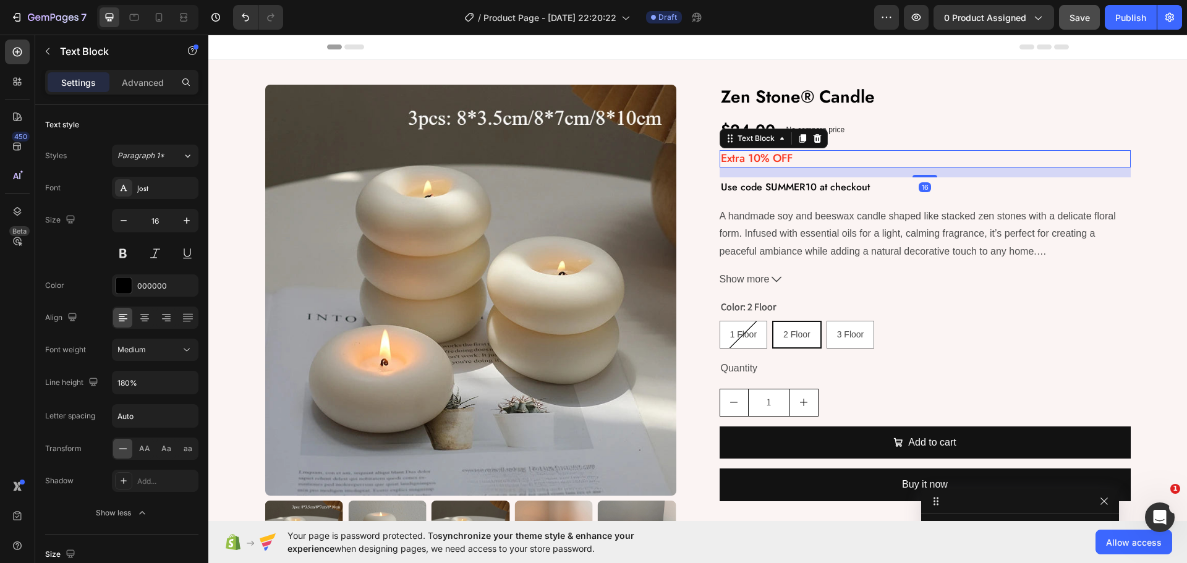
click at [842, 163] on p "Extra 10% OFF" at bounding box center [925, 158] width 409 height 14
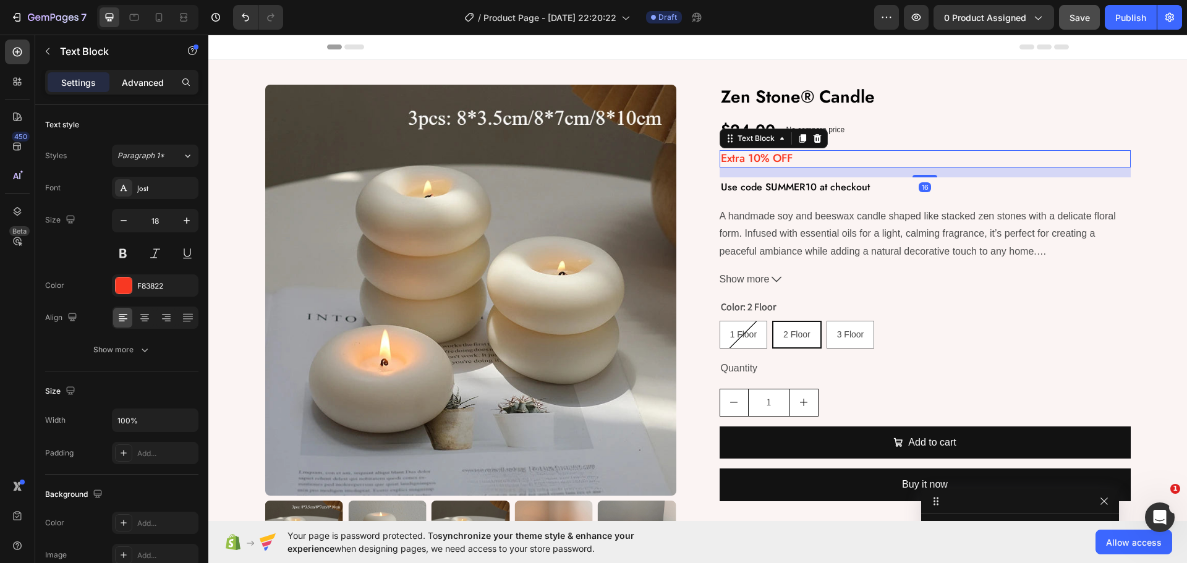
click at [160, 80] on p "Advanced" at bounding box center [143, 82] width 42 height 13
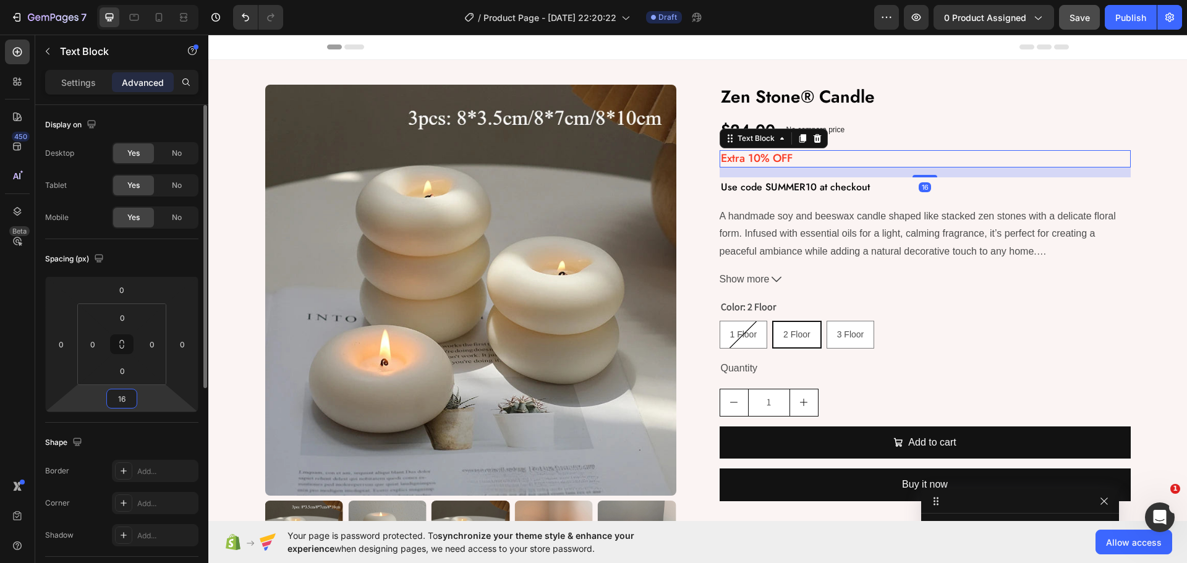
click at [128, 399] on input "16" at bounding box center [121, 398] width 25 height 19
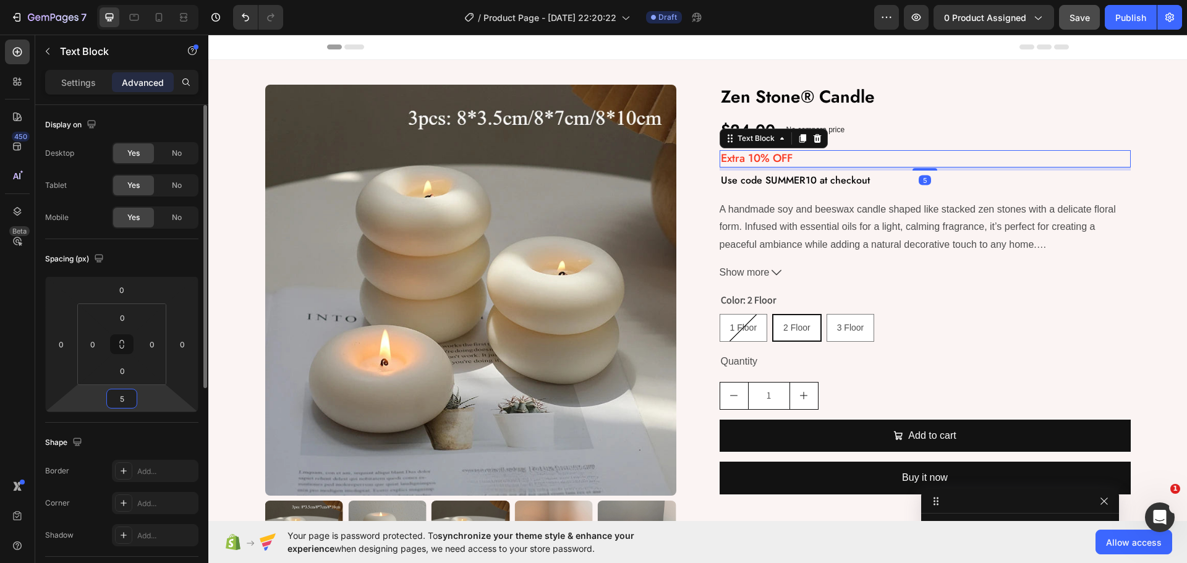
click at [128, 399] on input "5" at bounding box center [121, 398] width 25 height 19
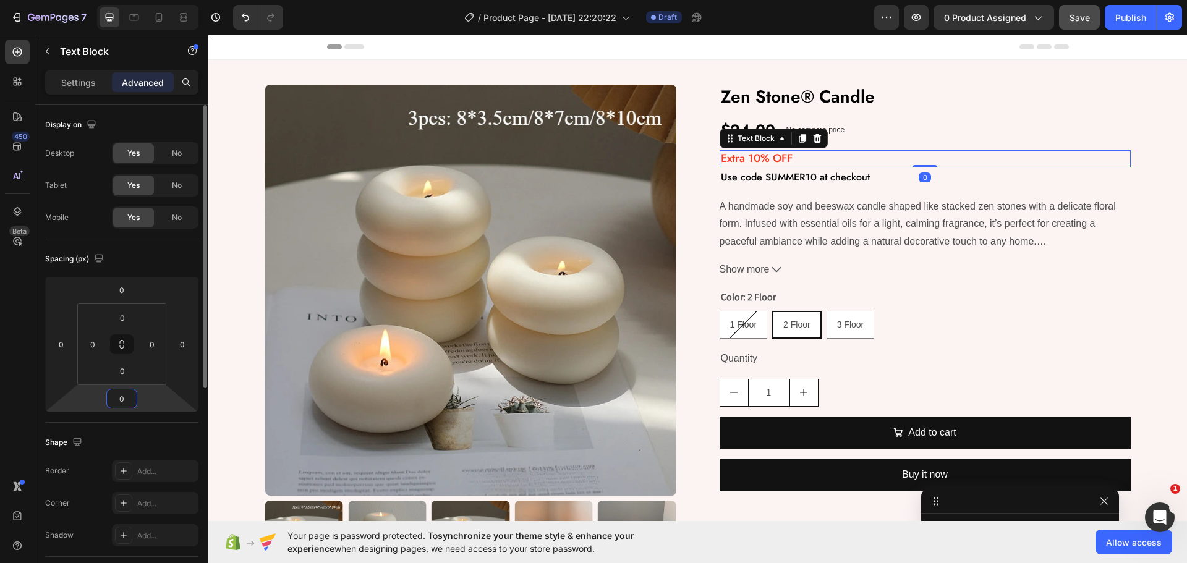
type input "05"
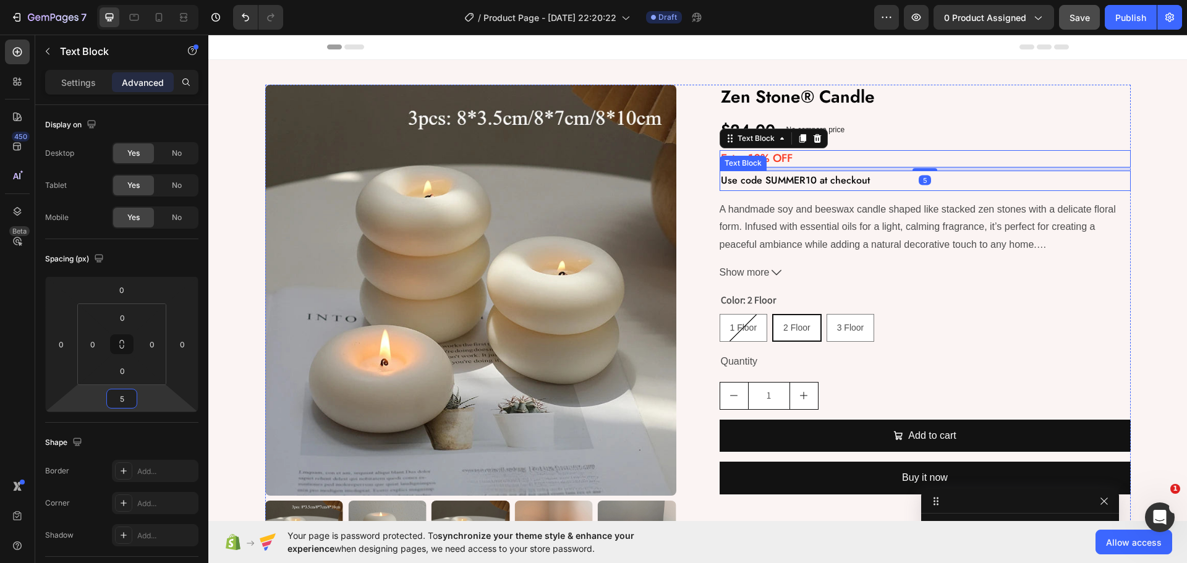
click at [791, 179] on p "Use code SUMMER10 at checkout" at bounding box center [925, 181] width 409 height 18
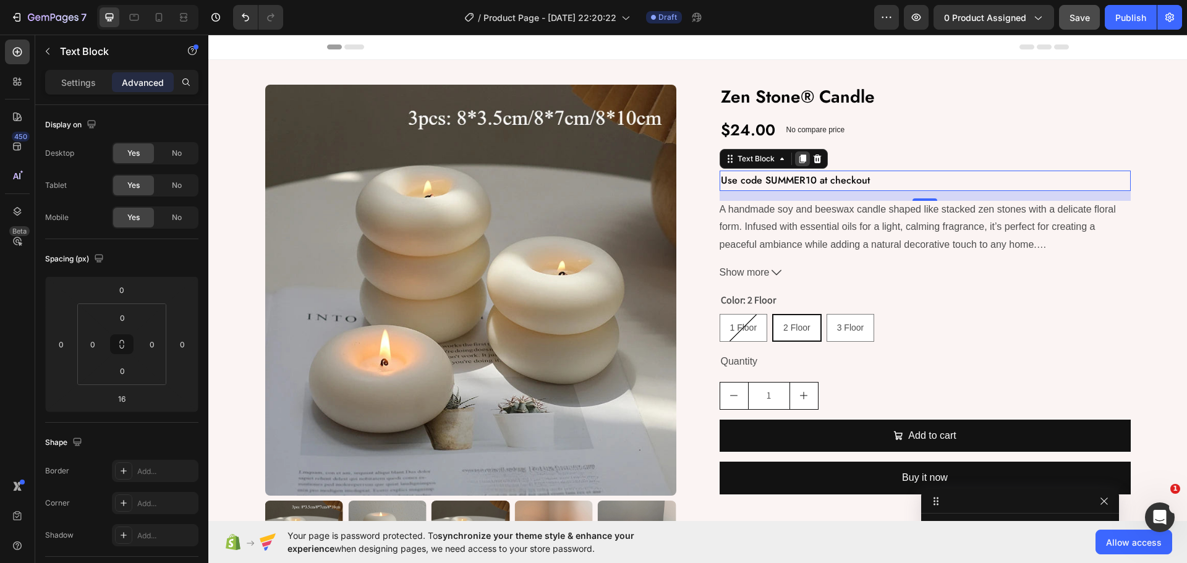
click at [797, 158] on icon at bounding box center [802, 159] width 10 height 10
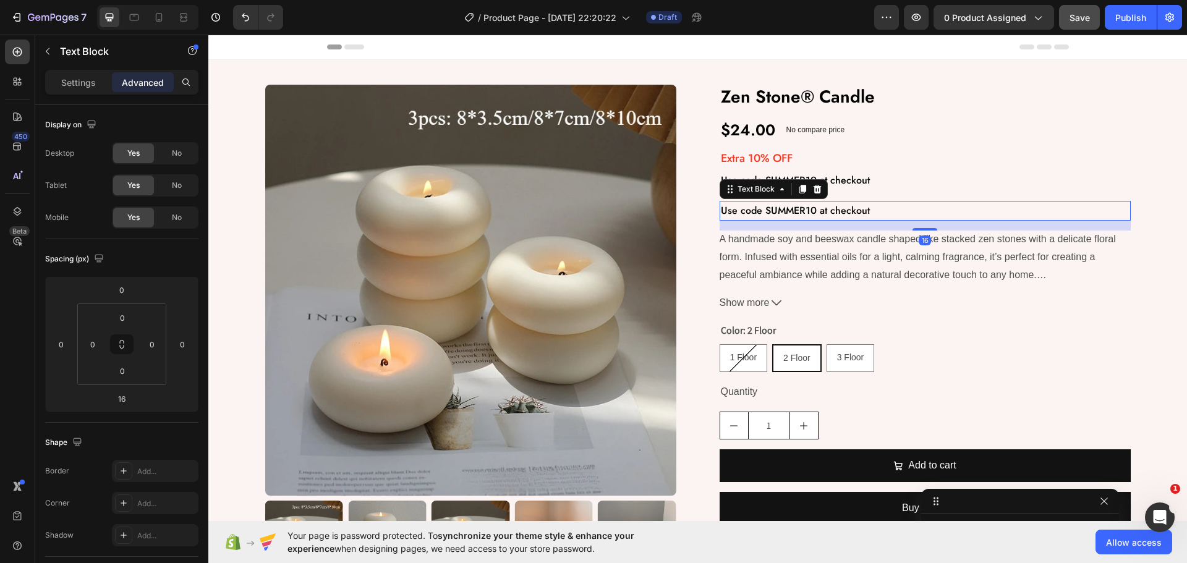
click at [765, 213] on p "Use code SUMMER10 at checkout" at bounding box center [925, 211] width 409 height 18
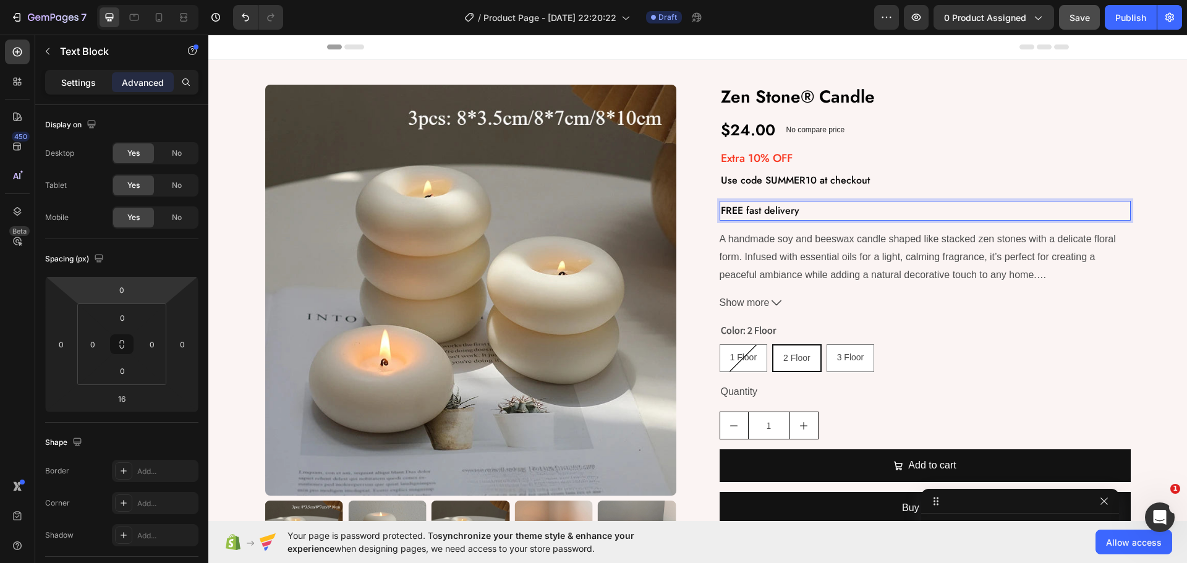
click at [77, 76] on p "Settings" at bounding box center [78, 82] width 35 height 13
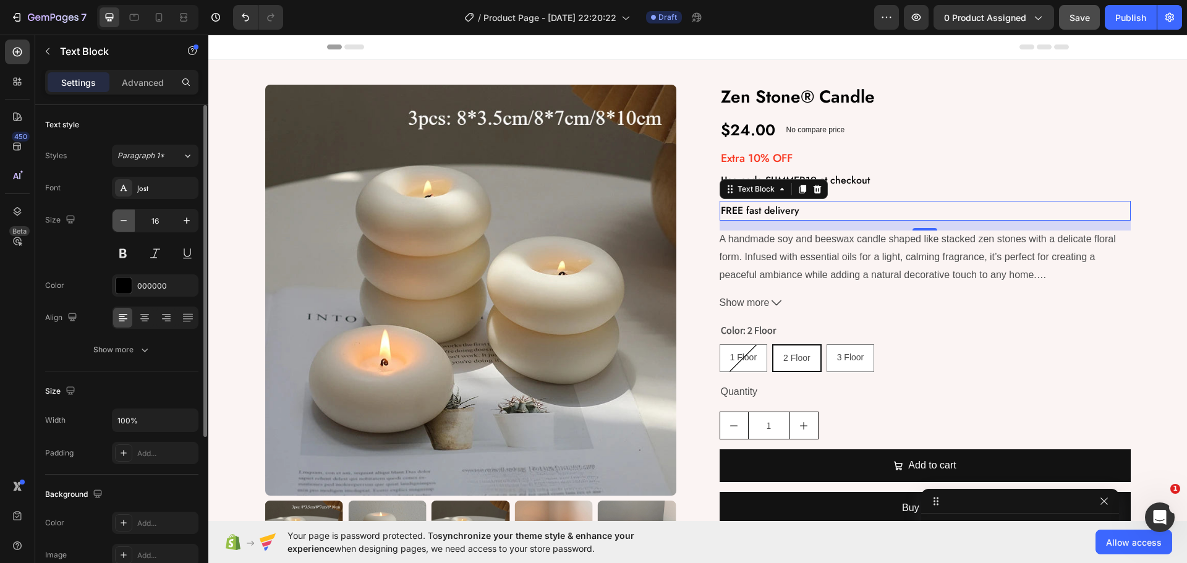
click at [126, 224] on icon "button" at bounding box center [123, 221] width 12 height 12
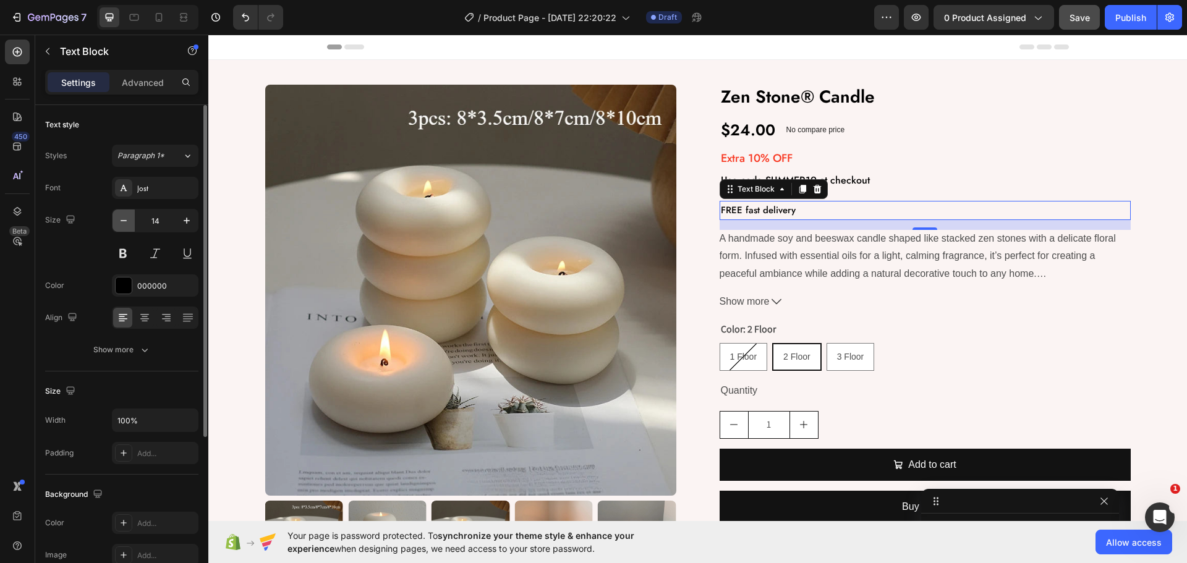
click at [126, 224] on icon "button" at bounding box center [123, 221] width 12 height 12
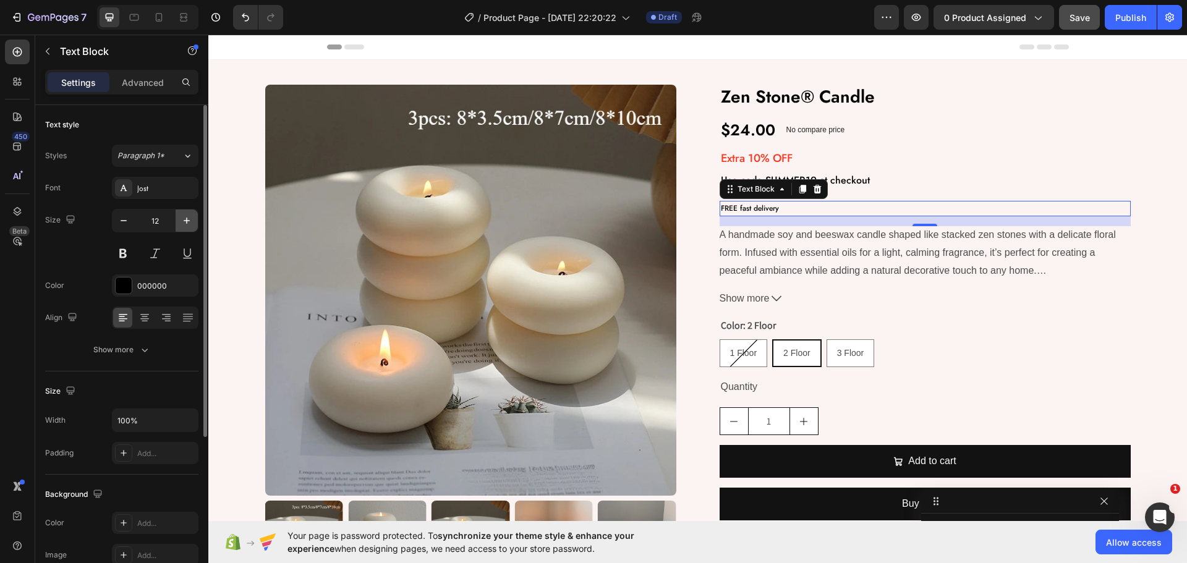
click at [193, 227] on button "button" at bounding box center [187, 221] width 22 height 22
type input "13"
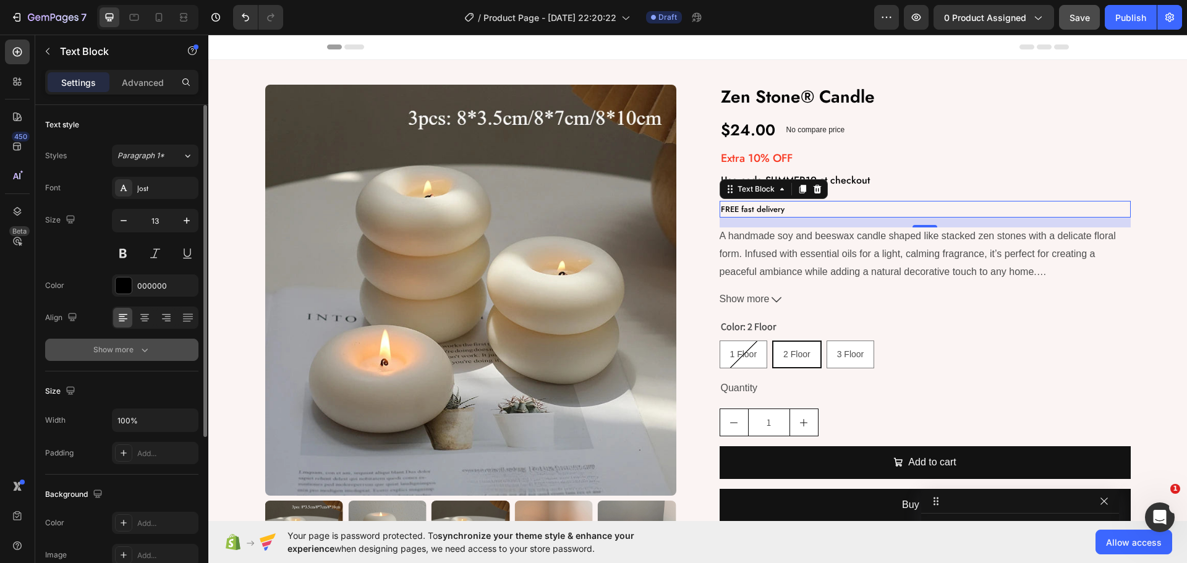
click at [114, 343] on button "Show more" at bounding box center [121, 350] width 153 height 22
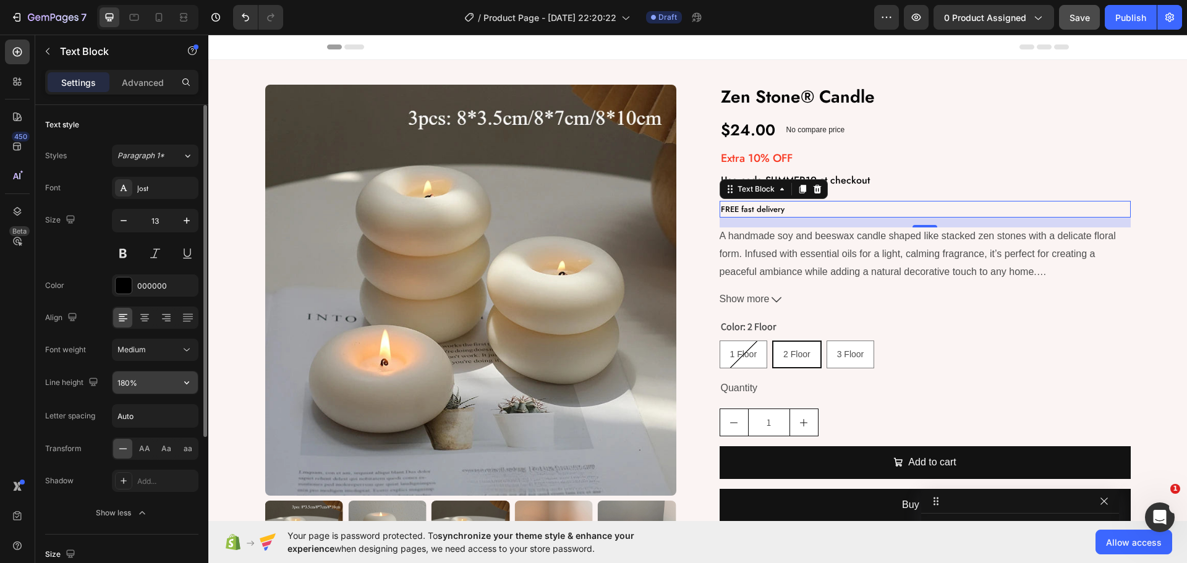
click at [188, 383] on icon "button" at bounding box center [186, 382] width 5 height 3
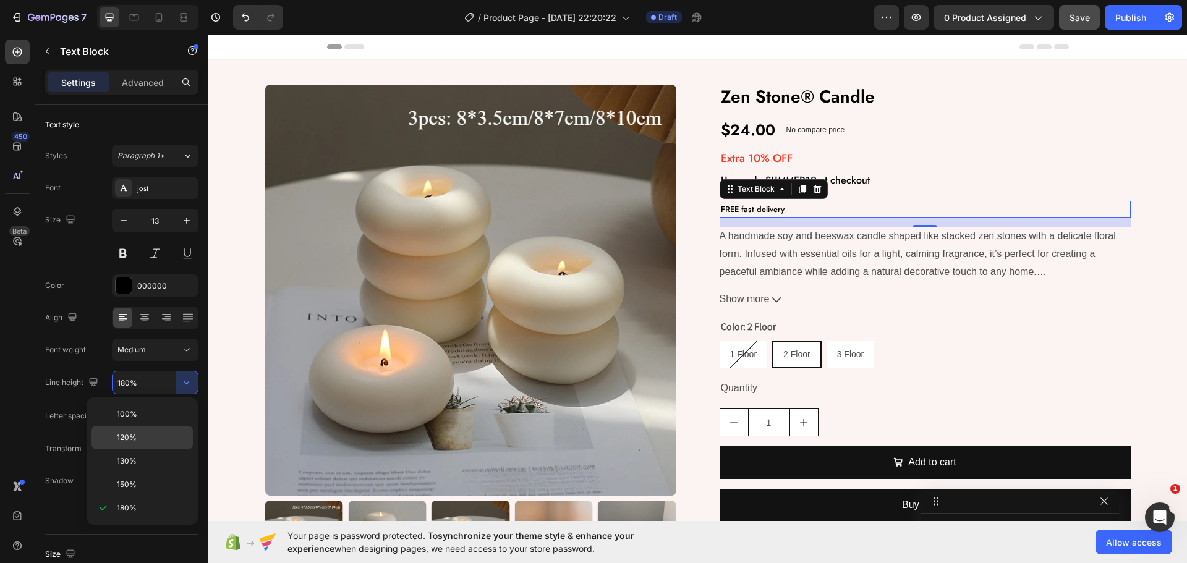
click at [141, 436] on p "120%" at bounding box center [152, 437] width 70 height 11
type input "120%"
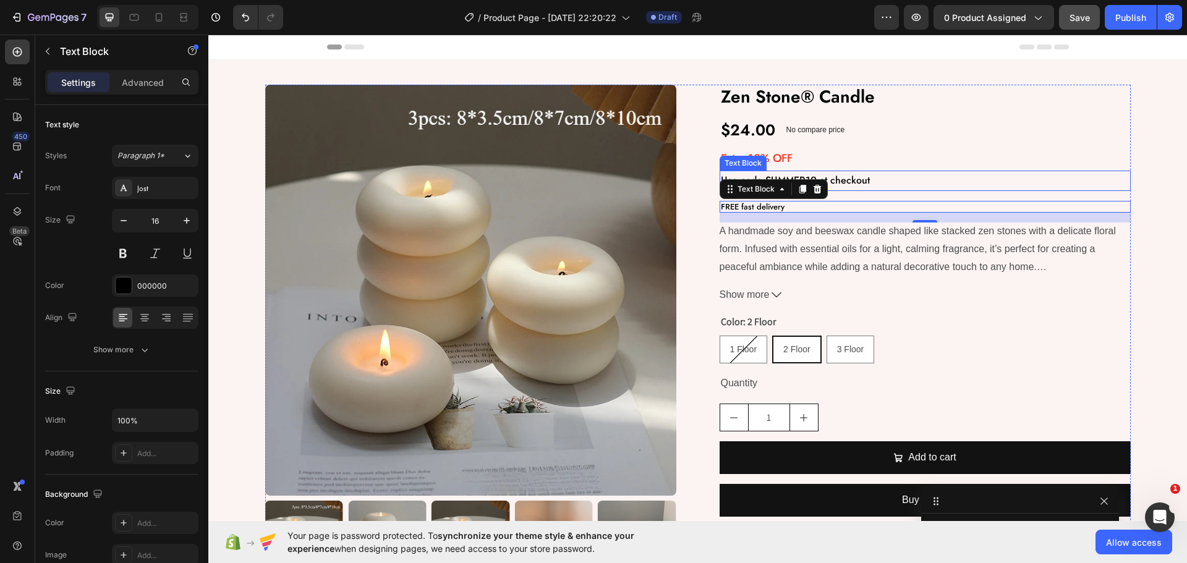
click at [856, 185] on p "Use code SUMMER10 at checkout" at bounding box center [925, 181] width 409 height 18
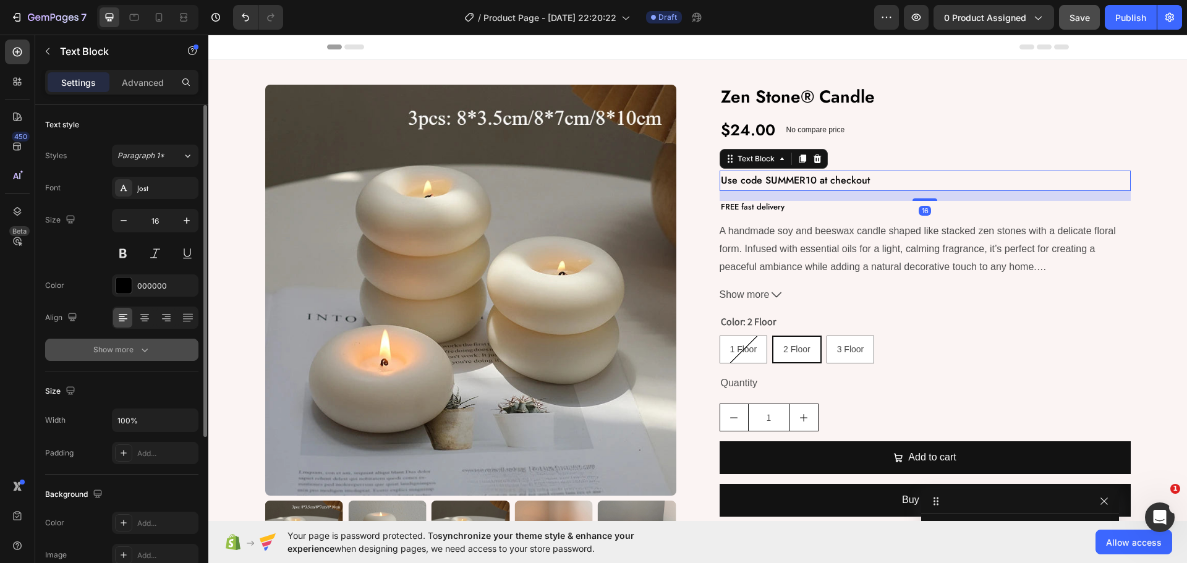
click at [142, 349] on icon "button" at bounding box center [145, 351] width 6 height 4
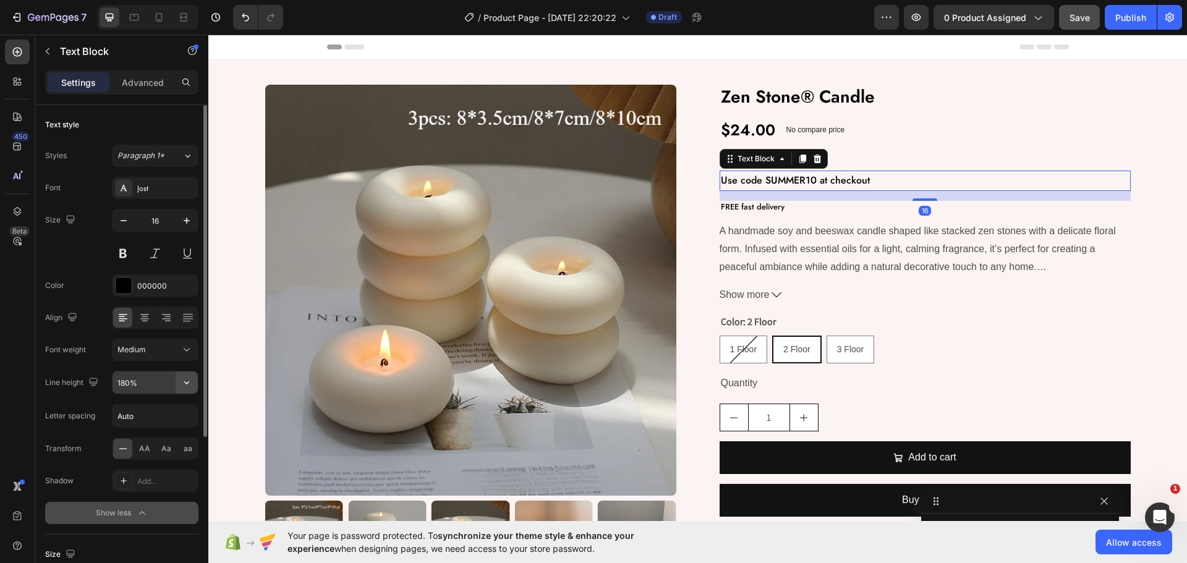
click at [187, 386] on icon "button" at bounding box center [187, 382] width 12 height 12
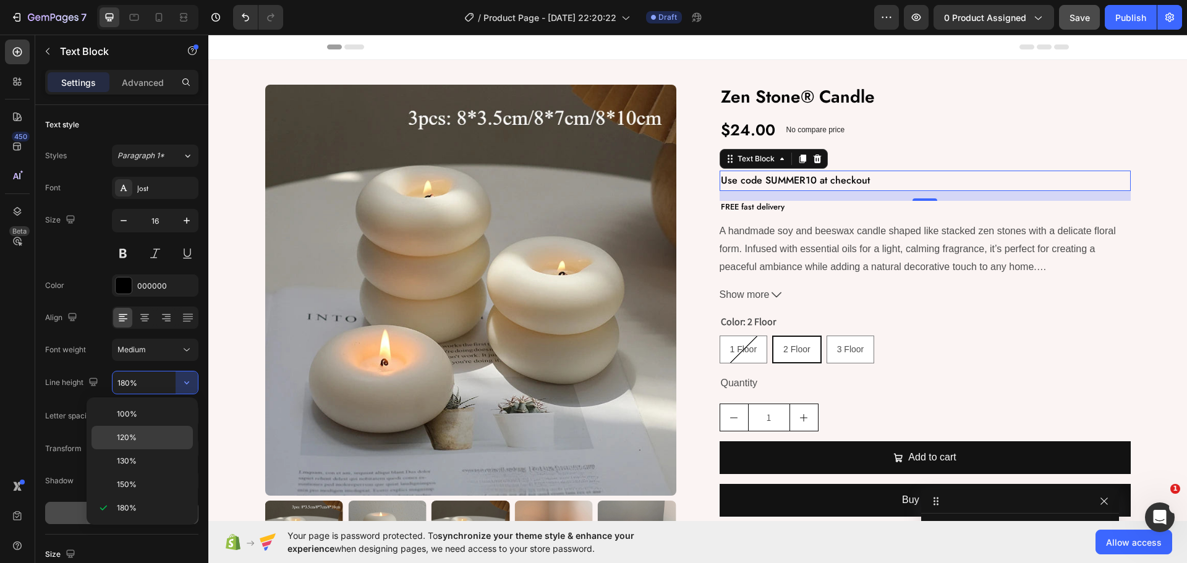
click at [132, 441] on span "120%" at bounding box center [127, 437] width 20 height 11
type input "120%"
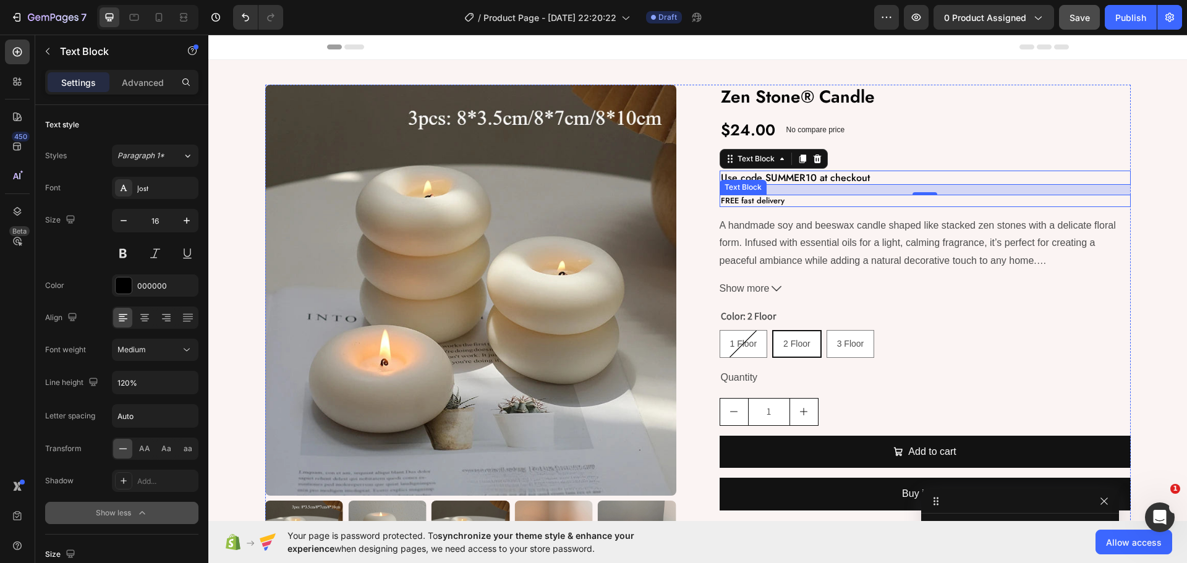
click at [797, 202] on p "FREE fast delivery" at bounding box center [925, 201] width 409 height 10
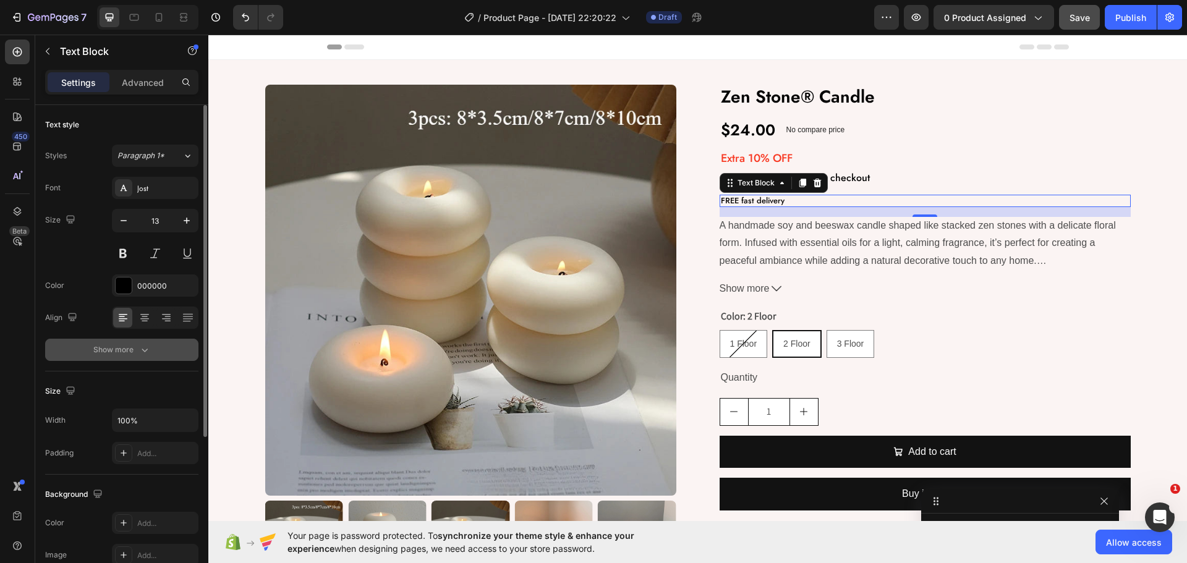
click at [113, 351] on div "Show more" at bounding box center [121, 350] width 57 height 12
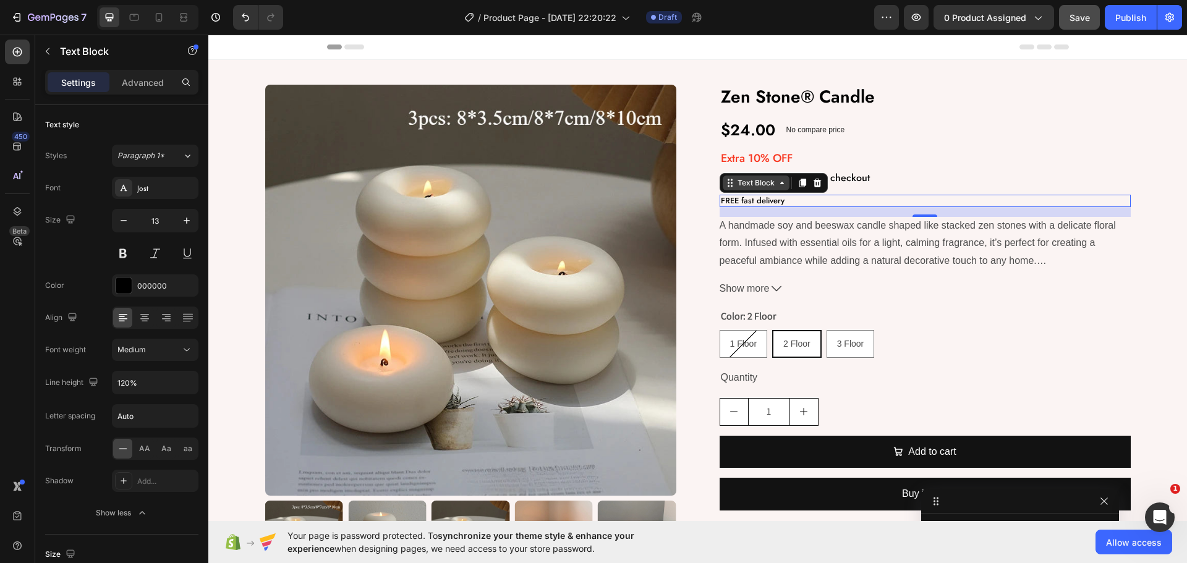
click at [757, 189] on div "Text Block" at bounding box center [756, 183] width 67 height 15
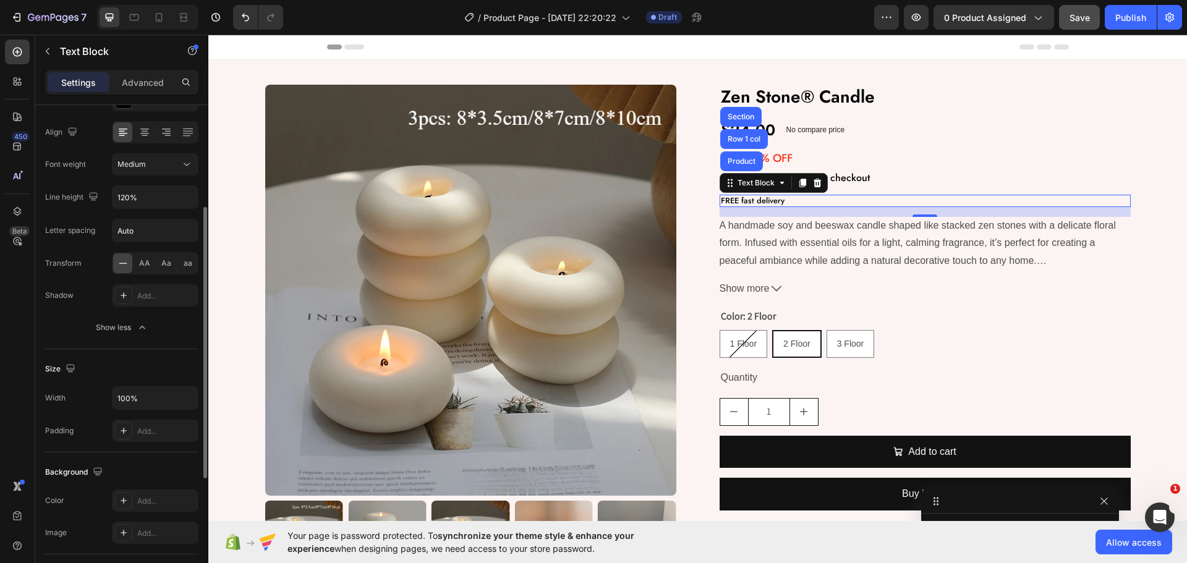
scroll to position [371, 0]
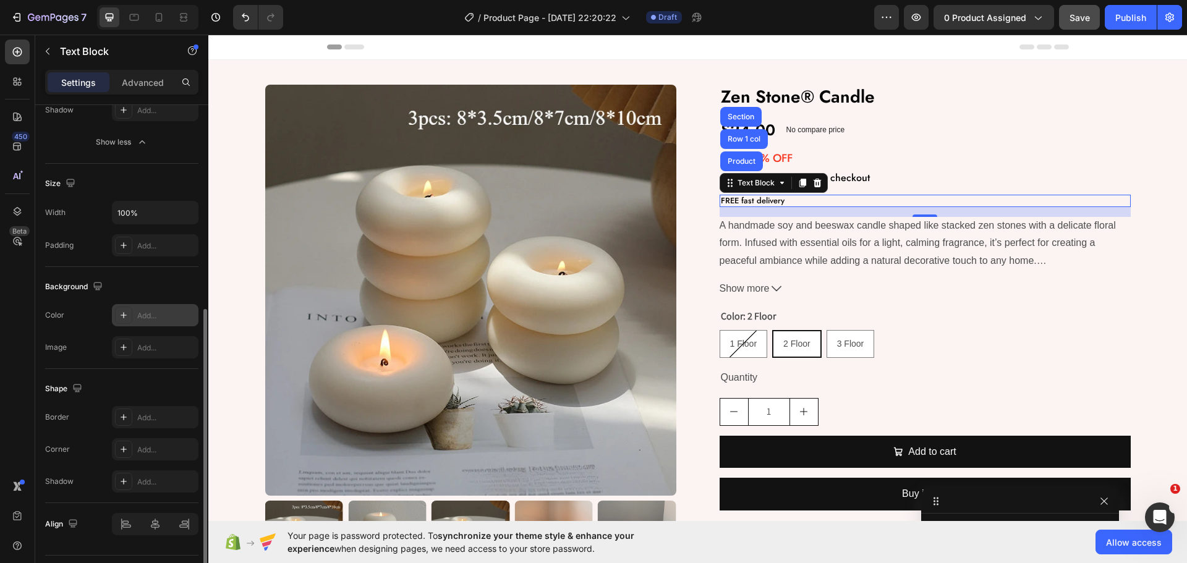
click at [145, 313] on div "Add..." at bounding box center [166, 315] width 58 height 11
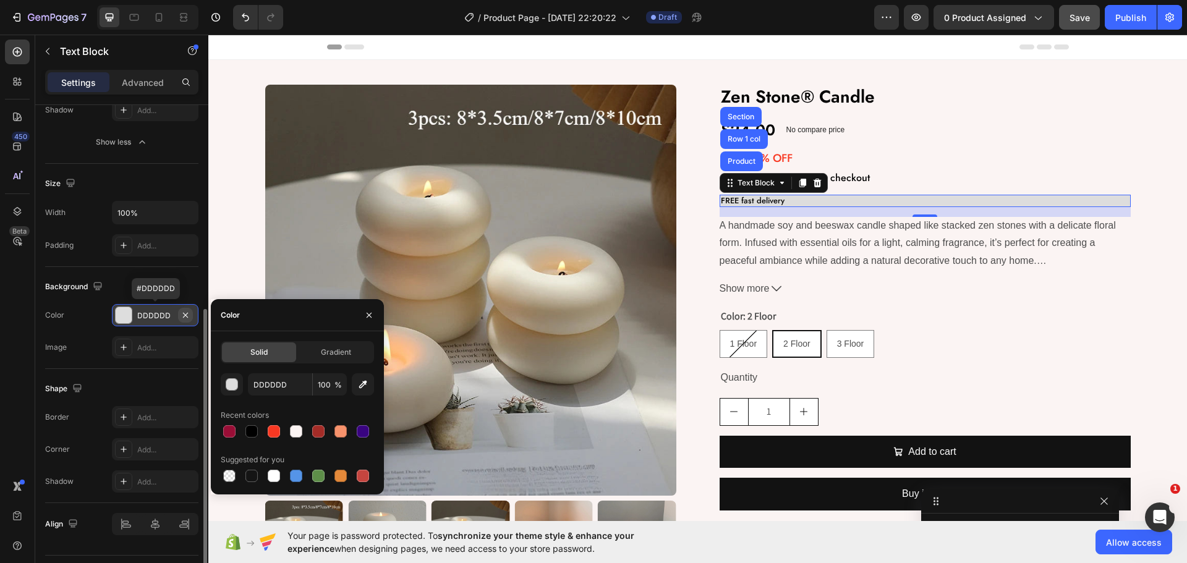
click at [185, 310] on icon "button" at bounding box center [186, 315] width 10 height 10
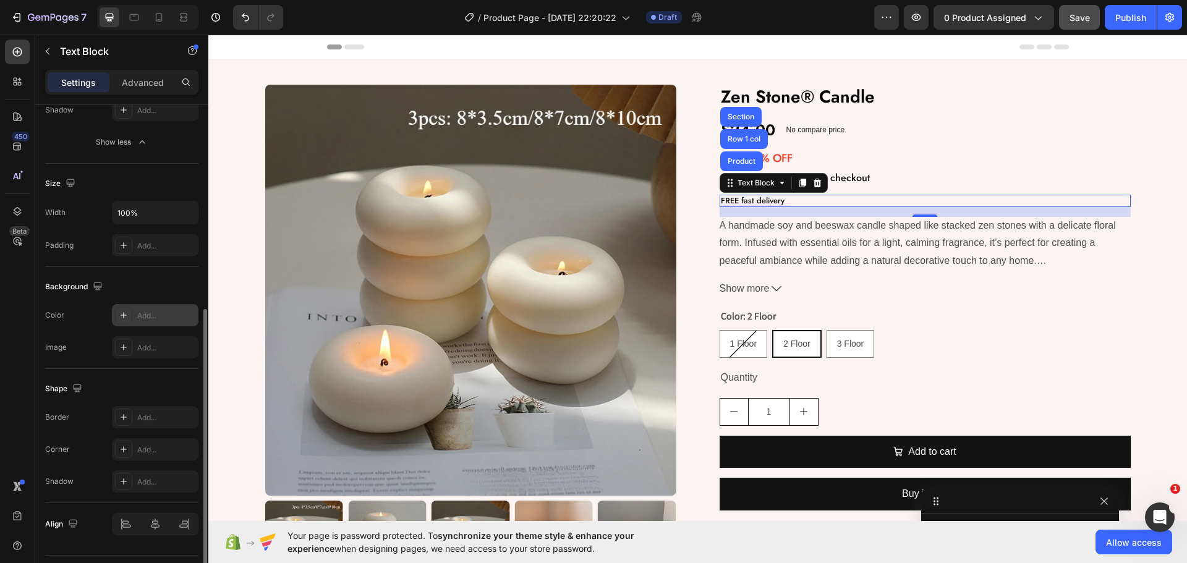
click at [759, 198] on p "FREE fast delivery" at bounding box center [925, 201] width 409 height 10
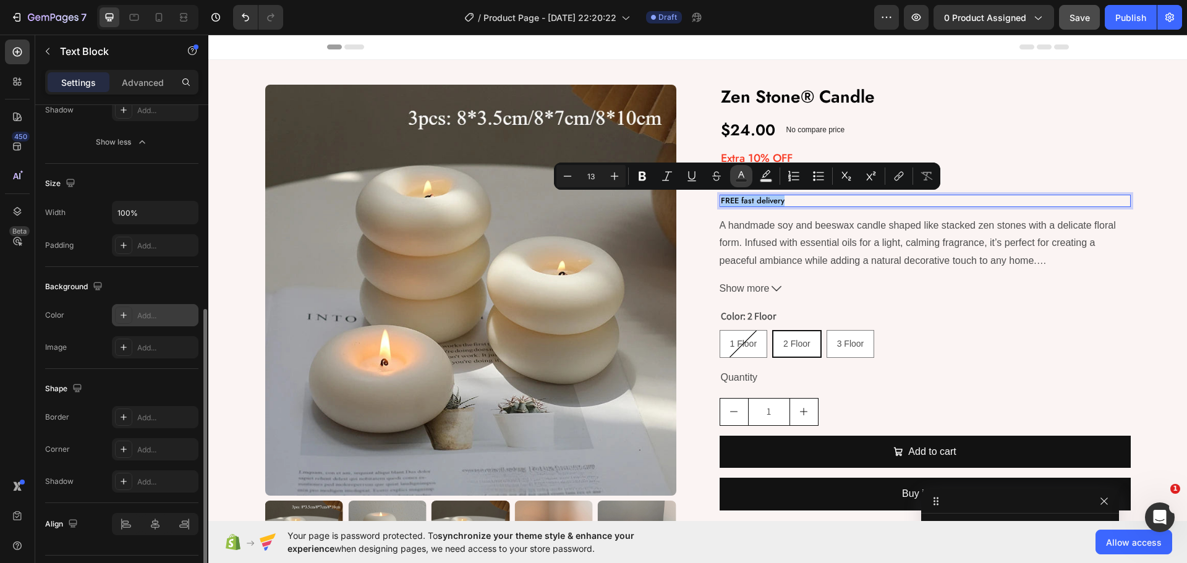
click at [734, 171] on button "Text Color" at bounding box center [741, 176] width 22 height 22
type input "000000"
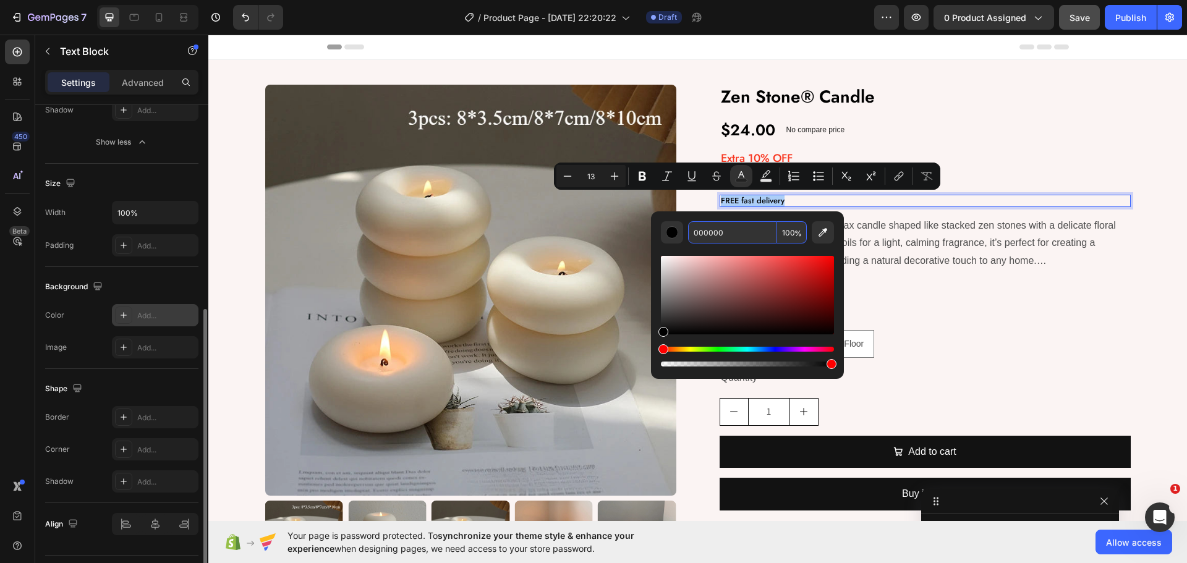
click at [750, 240] on input "000000" at bounding box center [732, 232] width 89 height 22
paste input "#4B654C"
type input "4B654C"
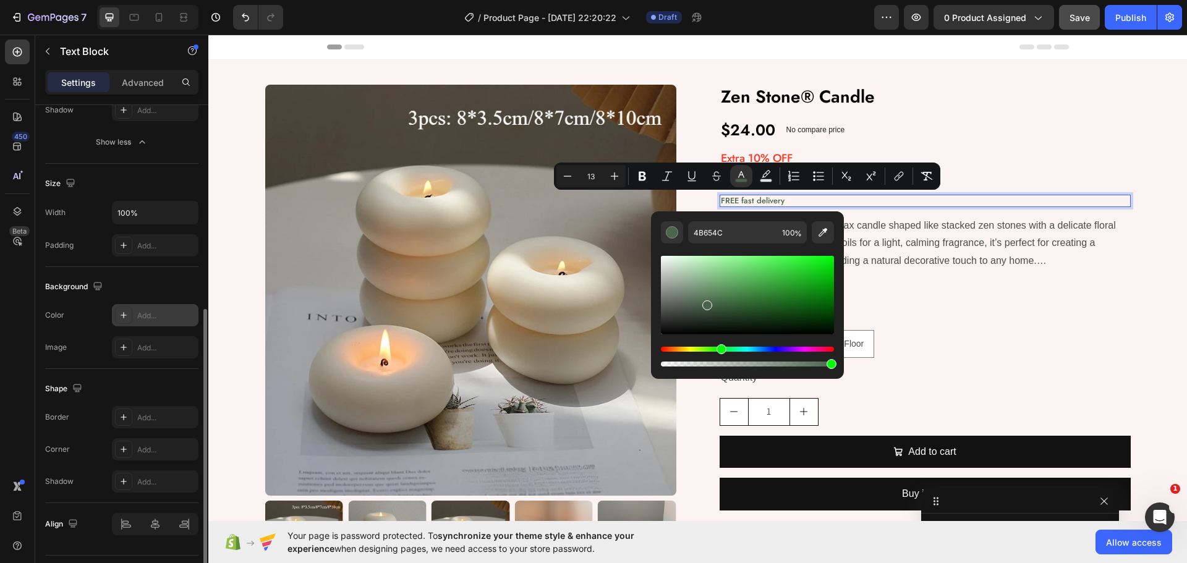
click at [793, 198] on p "FREE fast delivery" at bounding box center [925, 201] width 409 height 10
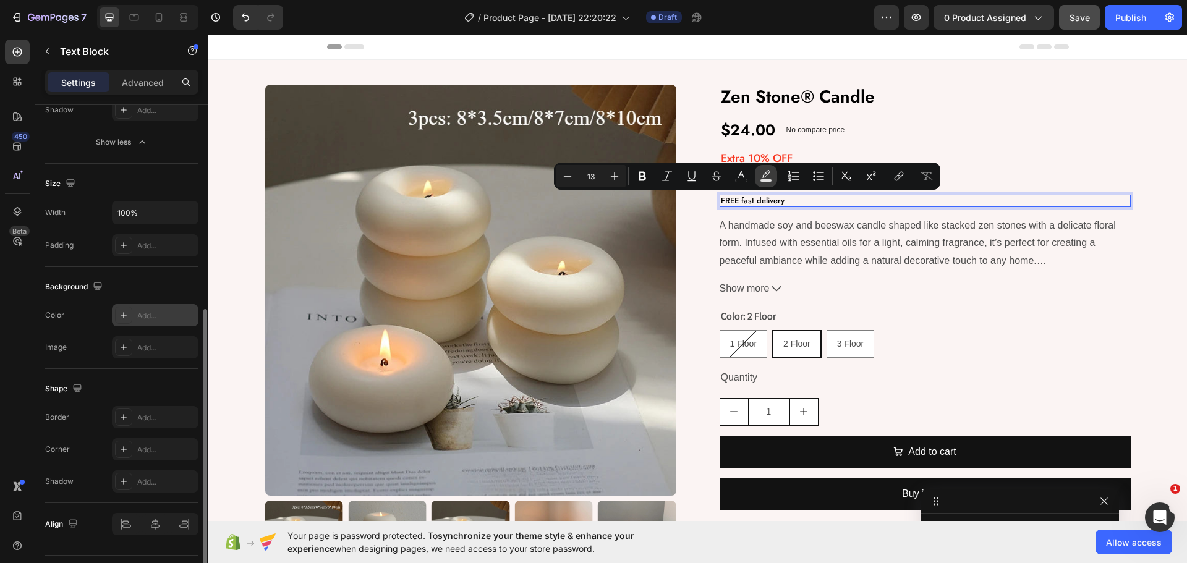
click at [772, 182] on button "Text Background Color" at bounding box center [766, 176] width 22 height 22
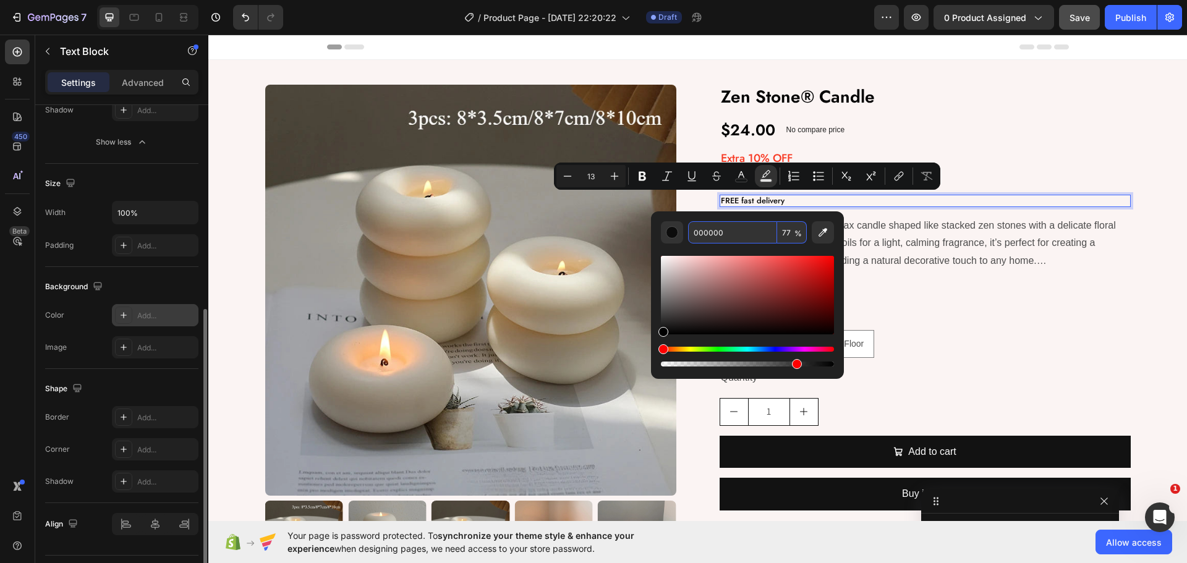
click at [742, 232] on input "000000" at bounding box center [732, 232] width 89 height 22
paste input "#4B654C"
type input "4B654C"
type input "100"
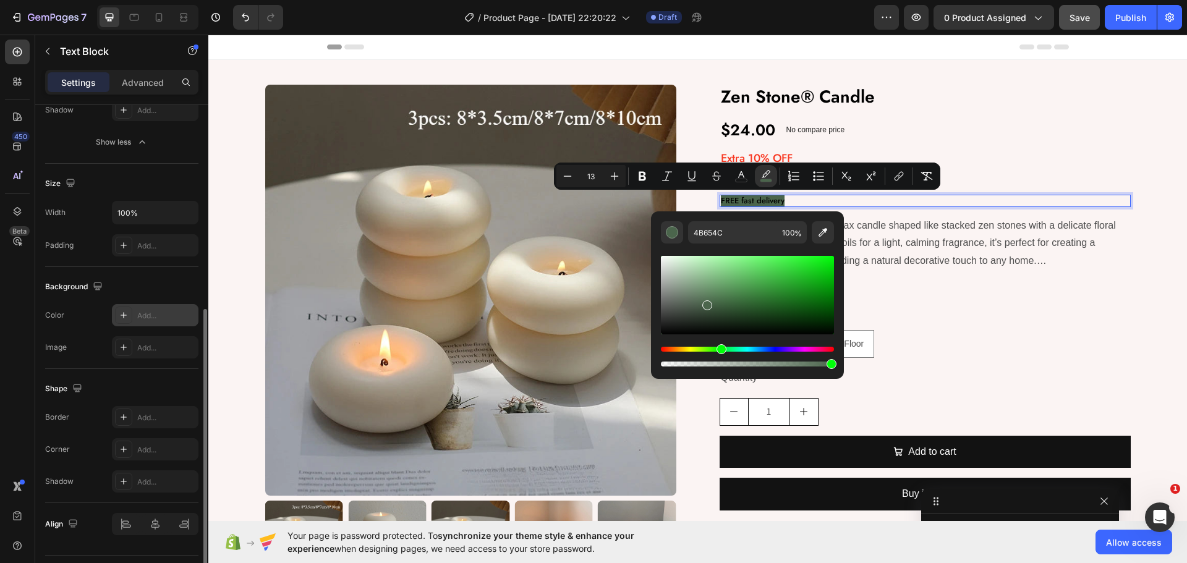
click at [809, 195] on div "FREE fast delivery" at bounding box center [925, 201] width 411 height 12
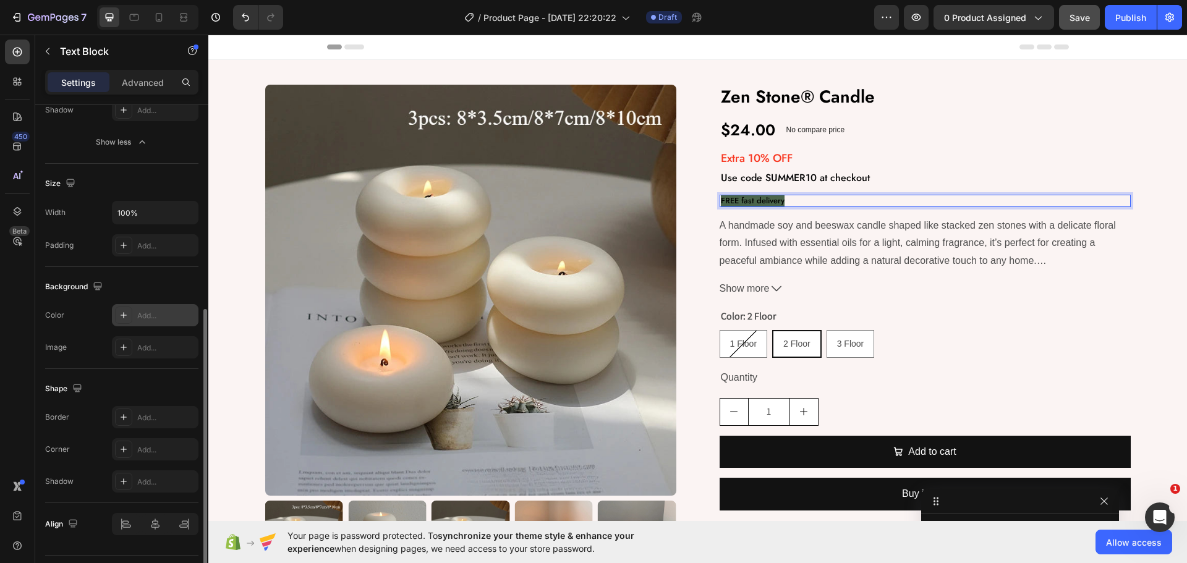
click at [767, 197] on span "FREE fast delivery" at bounding box center [753, 201] width 64 height 12
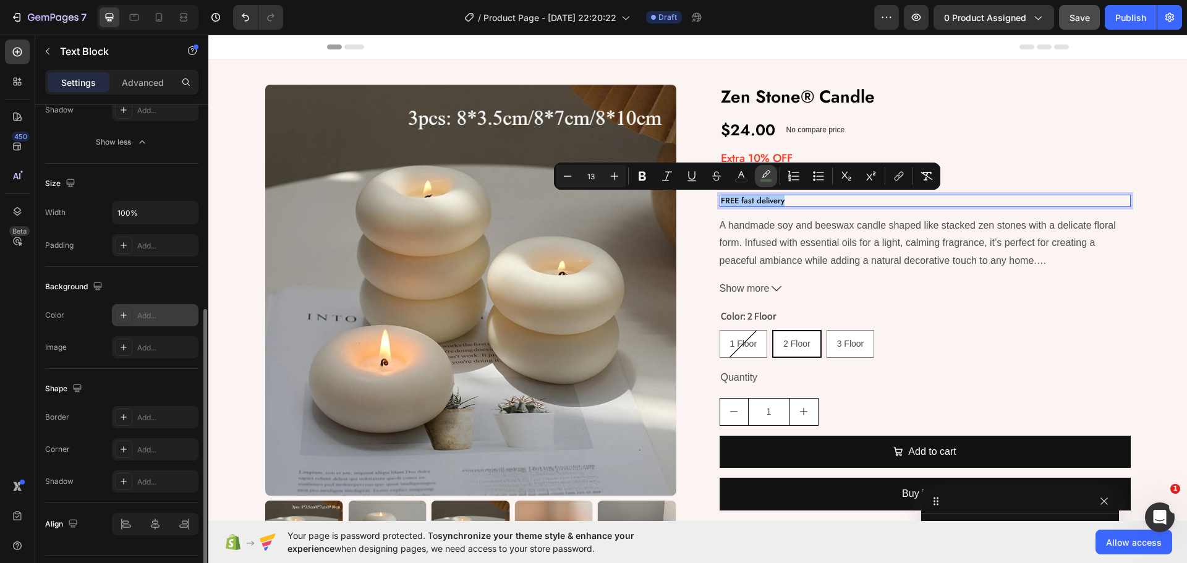
click at [767, 177] on icon "Editor contextual toolbar" at bounding box center [766, 176] width 12 height 12
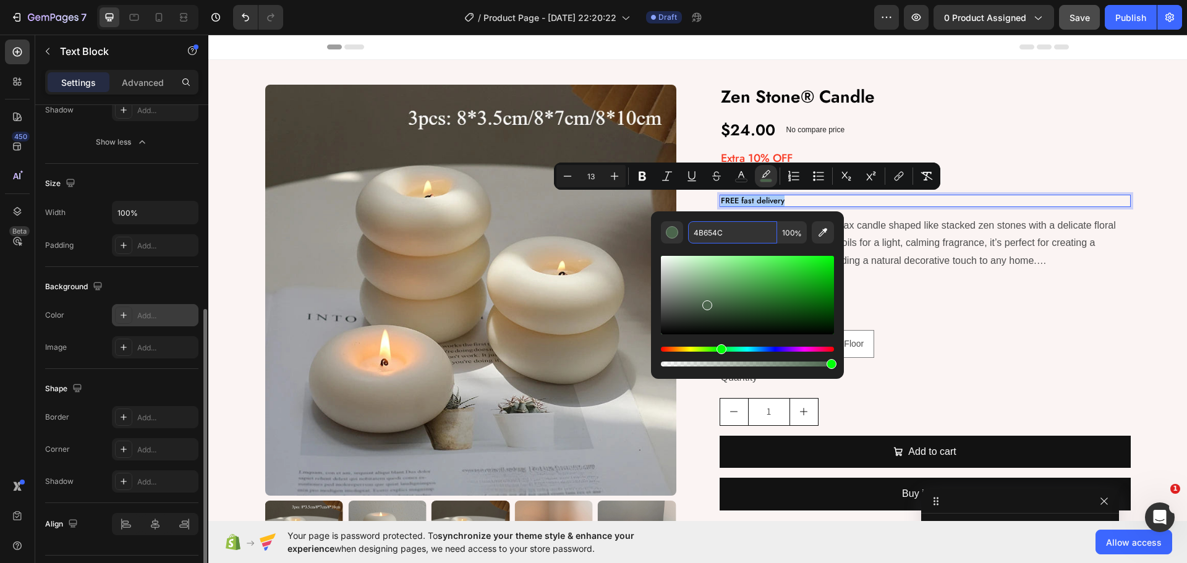
click at [736, 224] on input "4B654C" at bounding box center [732, 232] width 89 height 22
paste input "#DAF8D7"
type input "DAF8D7"
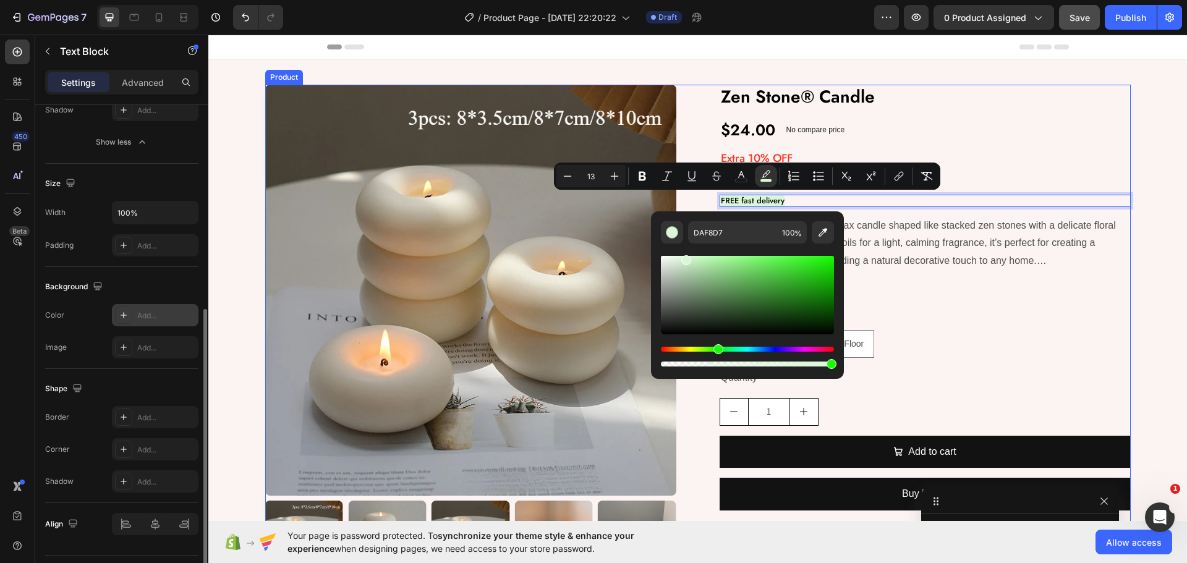
scroll to position [0, 0]
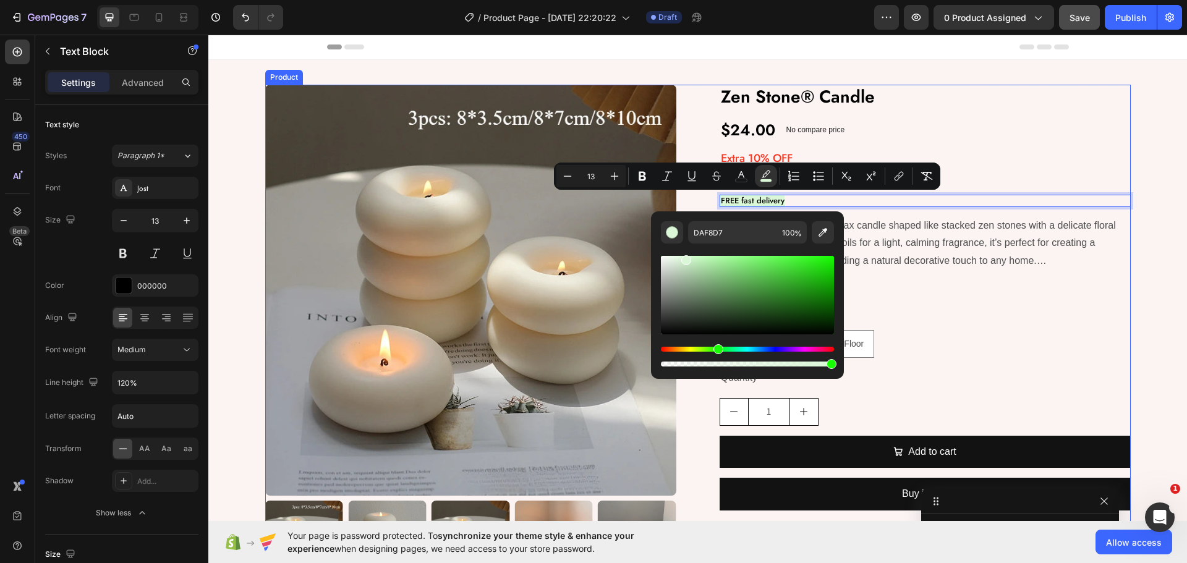
click at [695, 147] on div "Product Images Zen Stone® Candle Product Title $24.00 Product Price Product Pri…" at bounding box center [697, 332] width 865 height 495
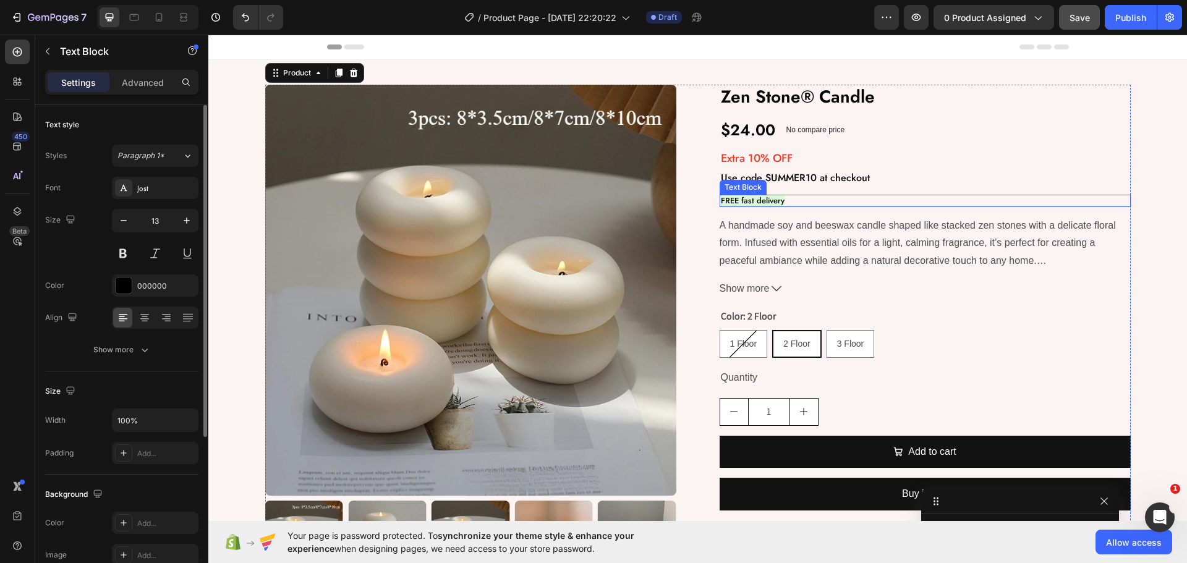
scroll to position [234, 0]
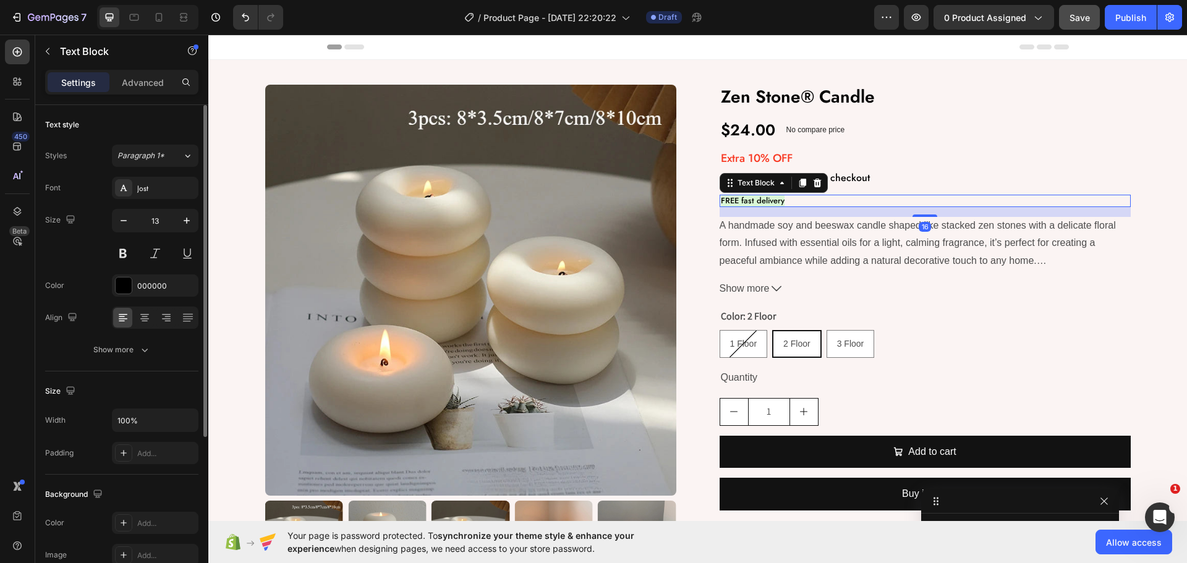
click at [723, 202] on span "FREE fast delivery" at bounding box center [753, 201] width 64 height 12
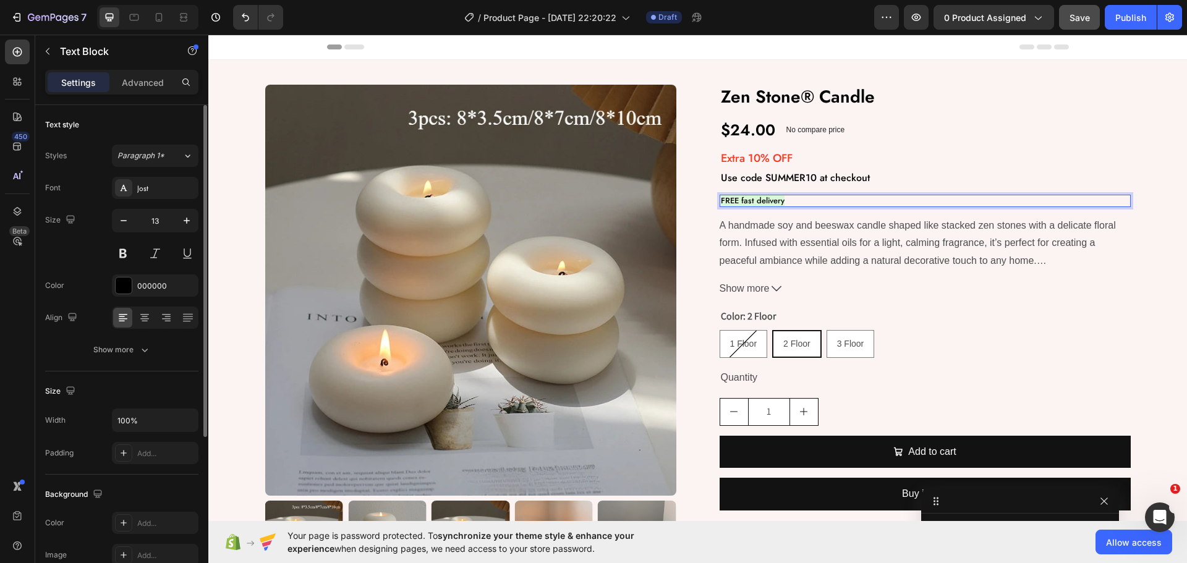
click at [781, 201] on p "FREE fast delivery" at bounding box center [925, 201] width 409 height 10
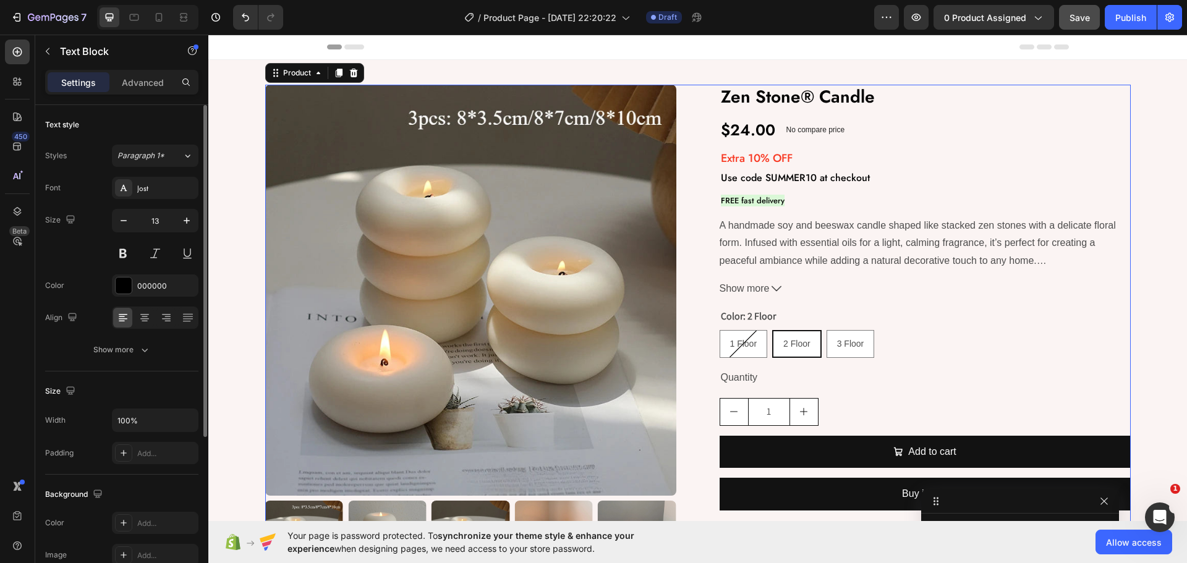
click at [700, 178] on div "Product Images Zen Stone® Candle Product Title $24.00 Product Price Product Pri…" at bounding box center [697, 332] width 865 height 495
click at [758, 196] on span "FREE fast delivery" at bounding box center [753, 201] width 64 height 12
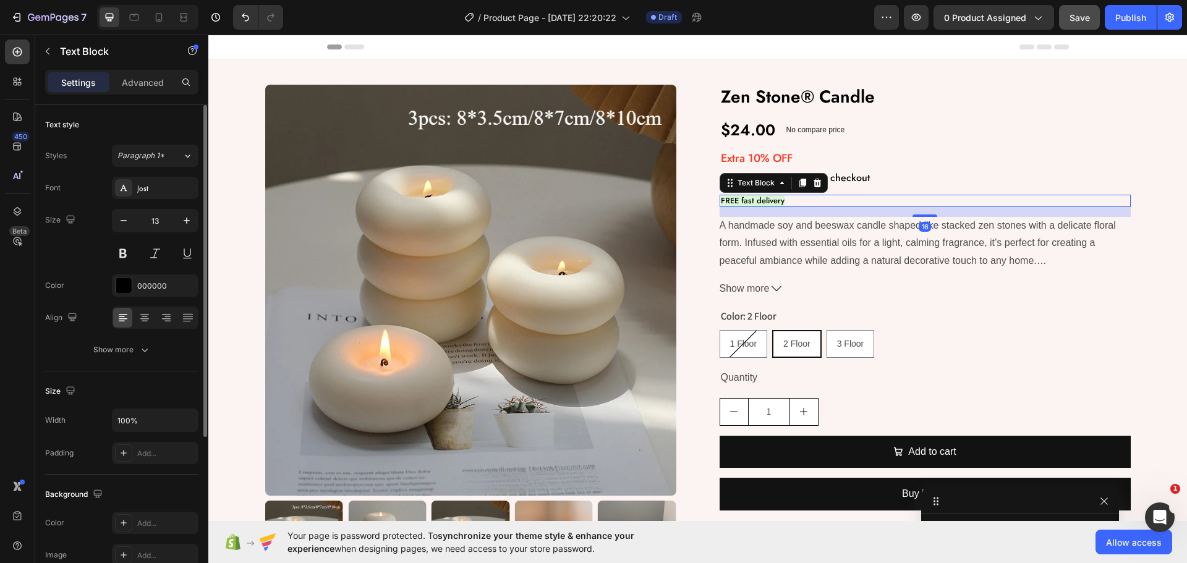
click at [758, 196] on span "FREE fast delivery" at bounding box center [753, 201] width 64 height 12
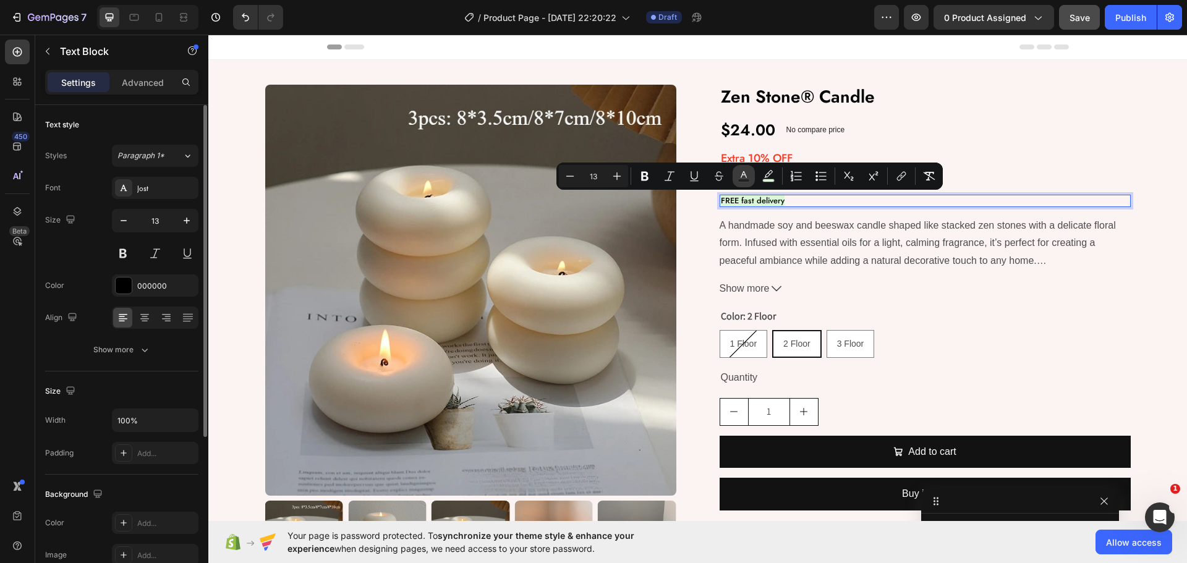
click at [742, 174] on icon "Editor contextual toolbar" at bounding box center [744, 174] width 6 height 7
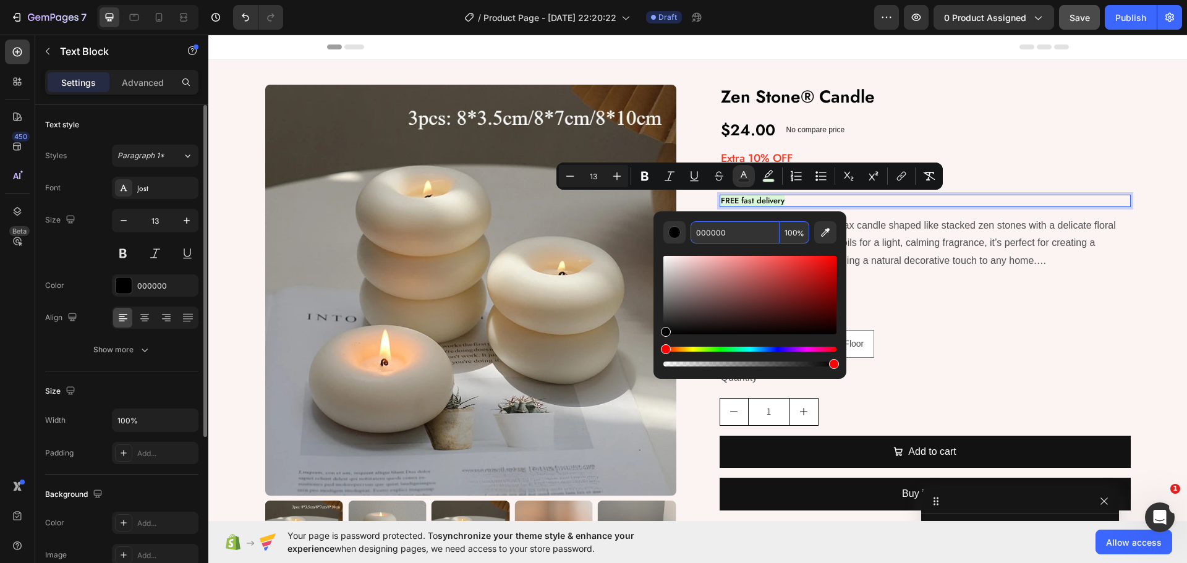
click at [742, 238] on input "000000" at bounding box center [735, 232] width 89 height 22
paste input "#4B654C"
type input "4B654C"
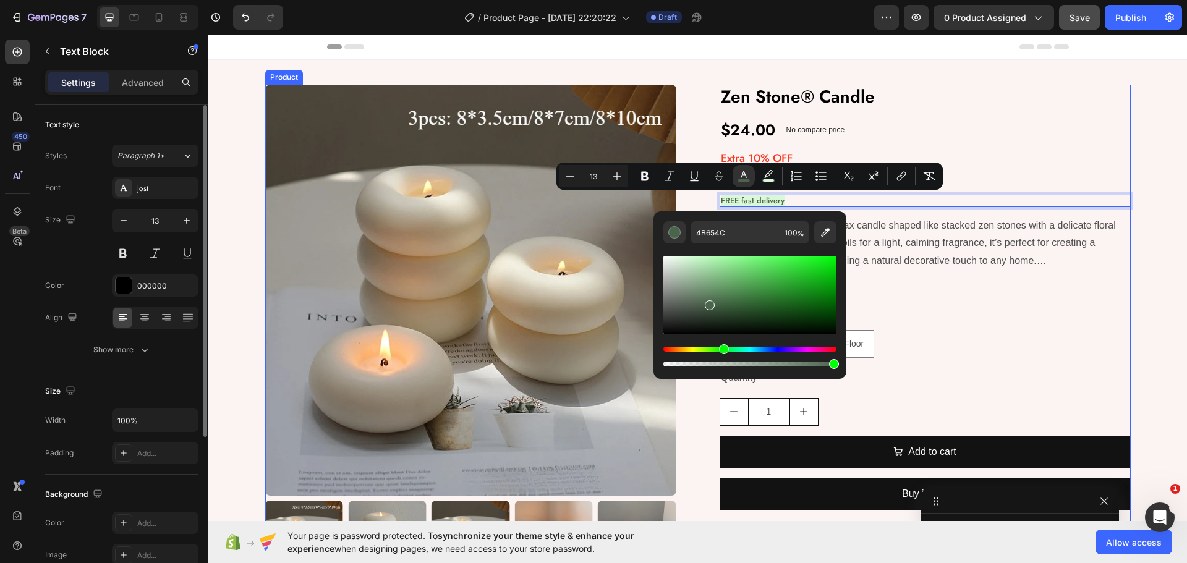
click at [697, 200] on div "Product Images Zen Stone® Candle Product Title $24.00 Product Price Product Pri…" at bounding box center [697, 332] width 865 height 495
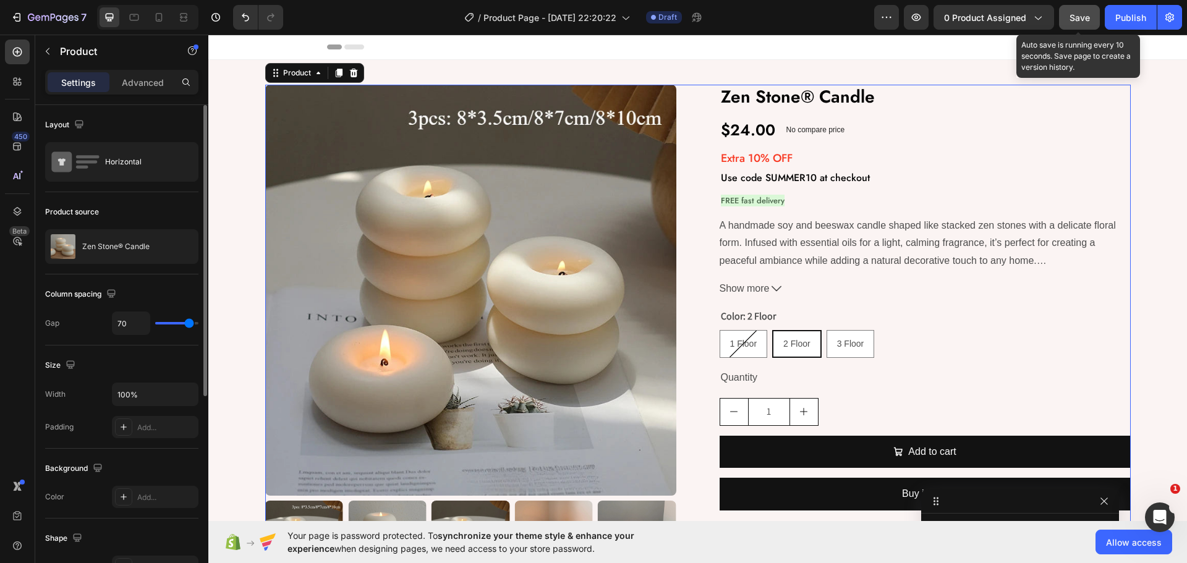
click at [1081, 11] on div "Save" at bounding box center [1079, 17] width 20 height 13
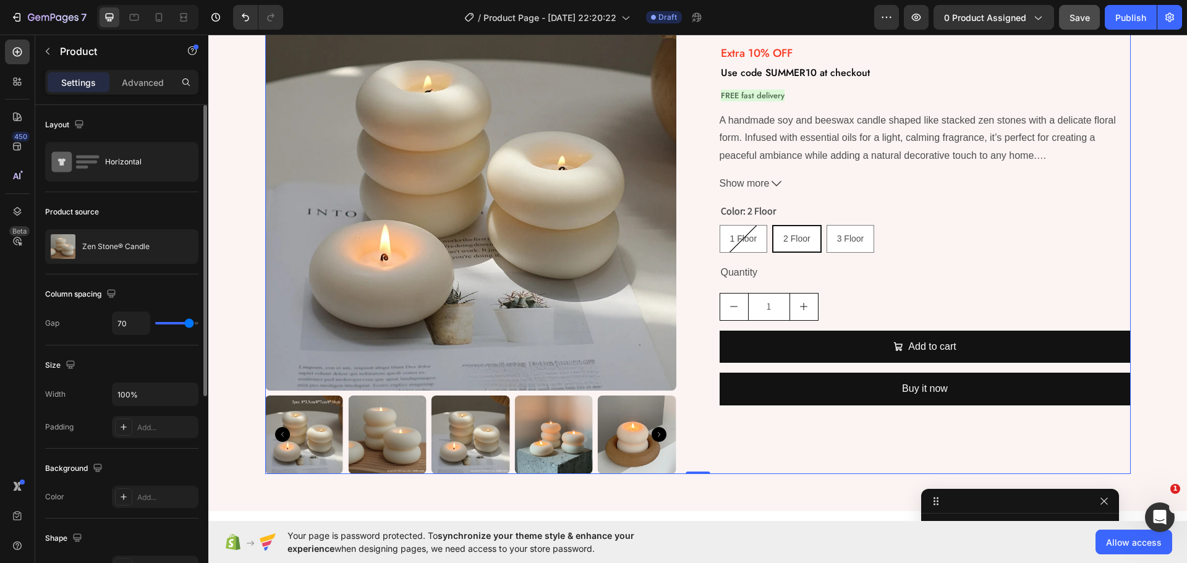
scroll to position [124, 0]
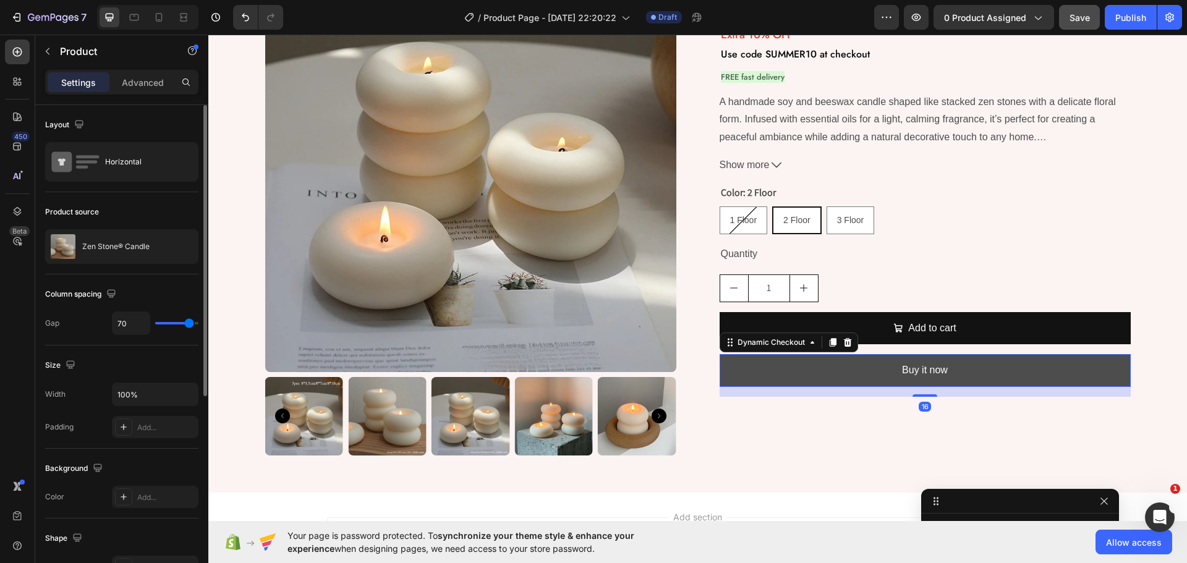
click at [731, 371] on button "Buy it now" at bounding box center [925, 370] width 411 height 33
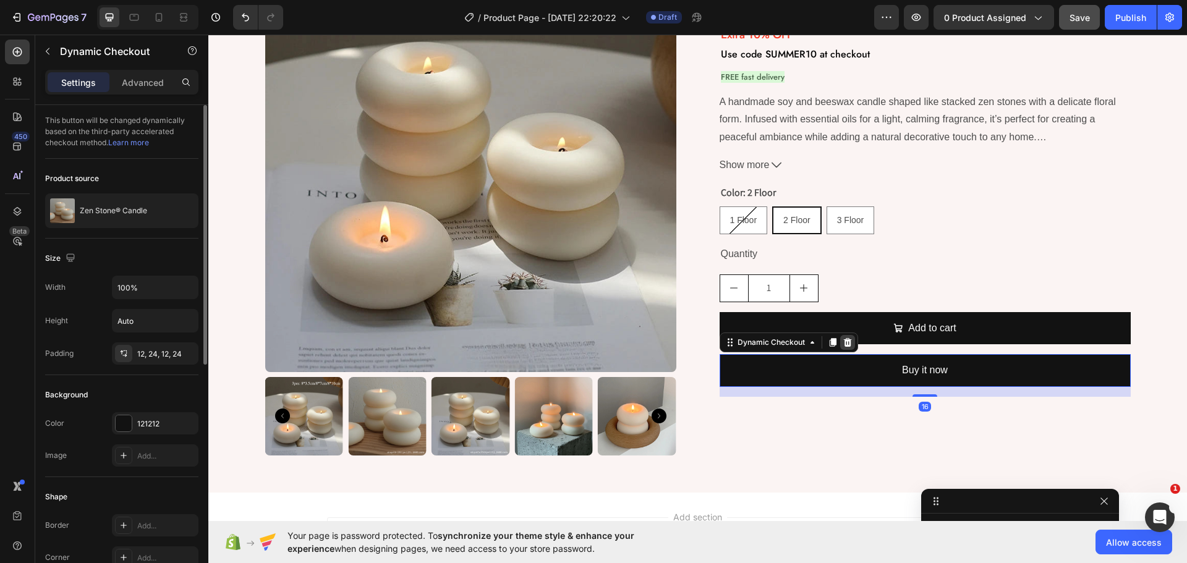
click at [840, 344] on div at bounding box center [847, 342] width 15 height 15
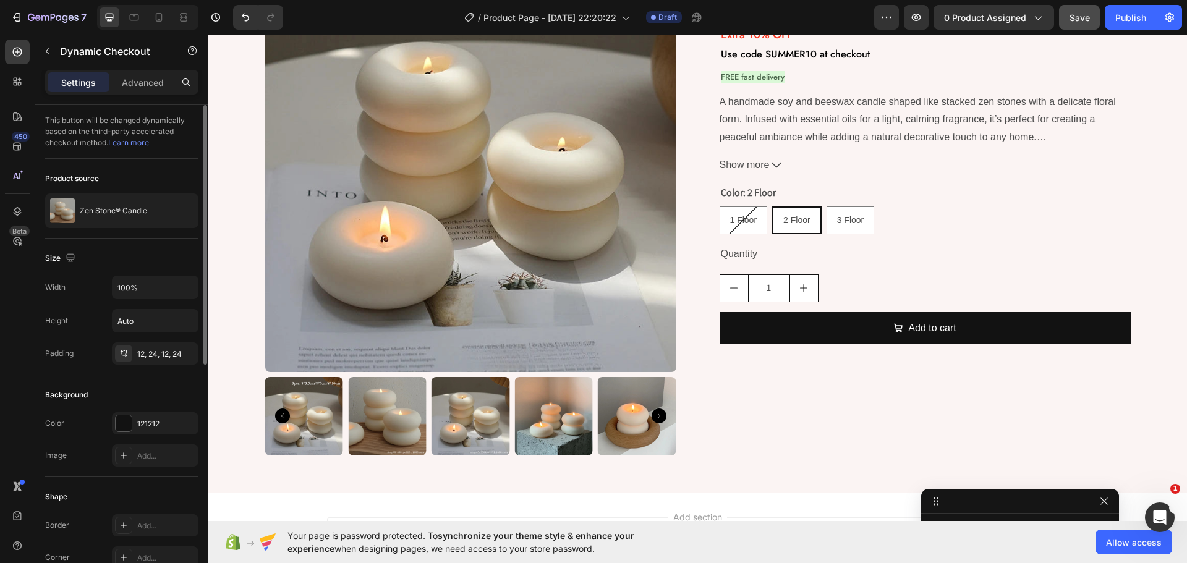
scroll to position [231, 0]
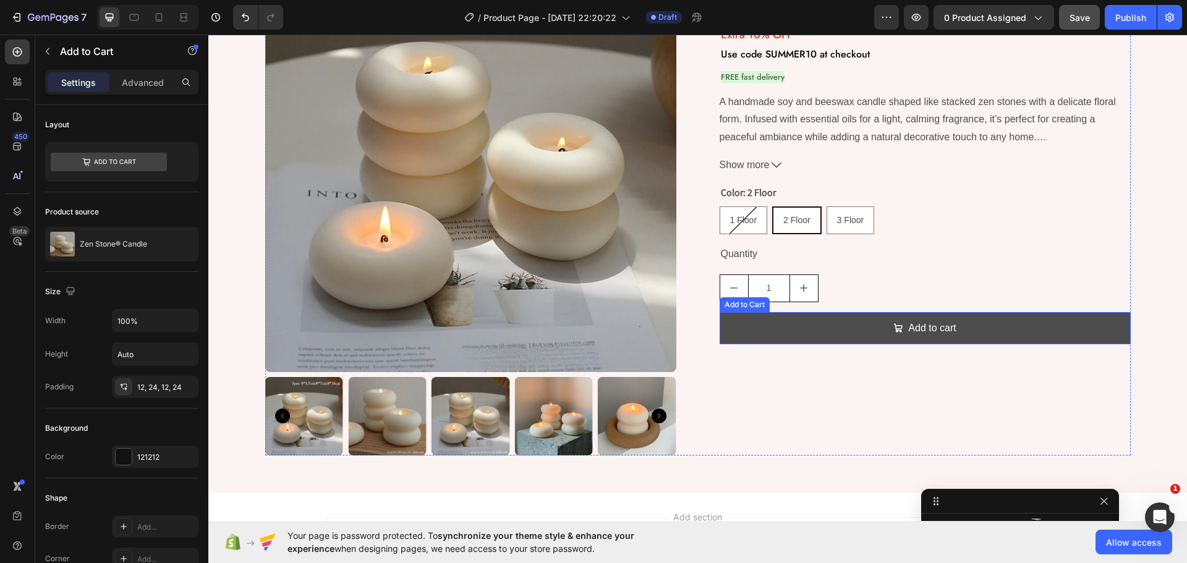
click at [796, 323] on button "Add to cart" at bounding box center [925, 328] width 411 height 33
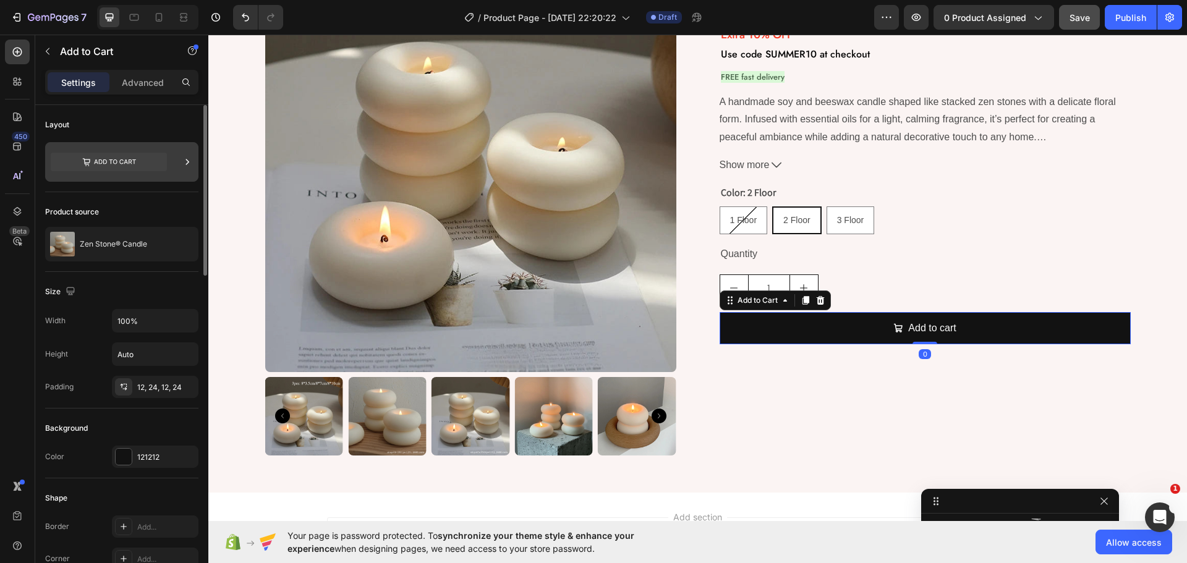
click at [102, 157] on icon at bounding box center [109, 162] width 116 height 19
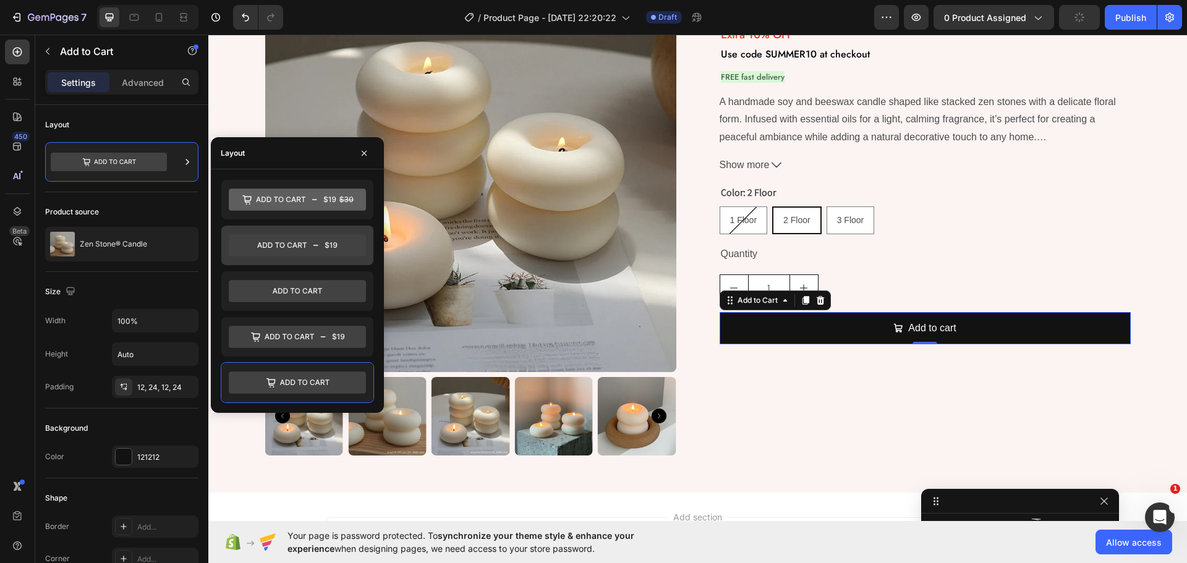
click at [307, 247] on icon at bounding box center [297, 245] width 137 height 22
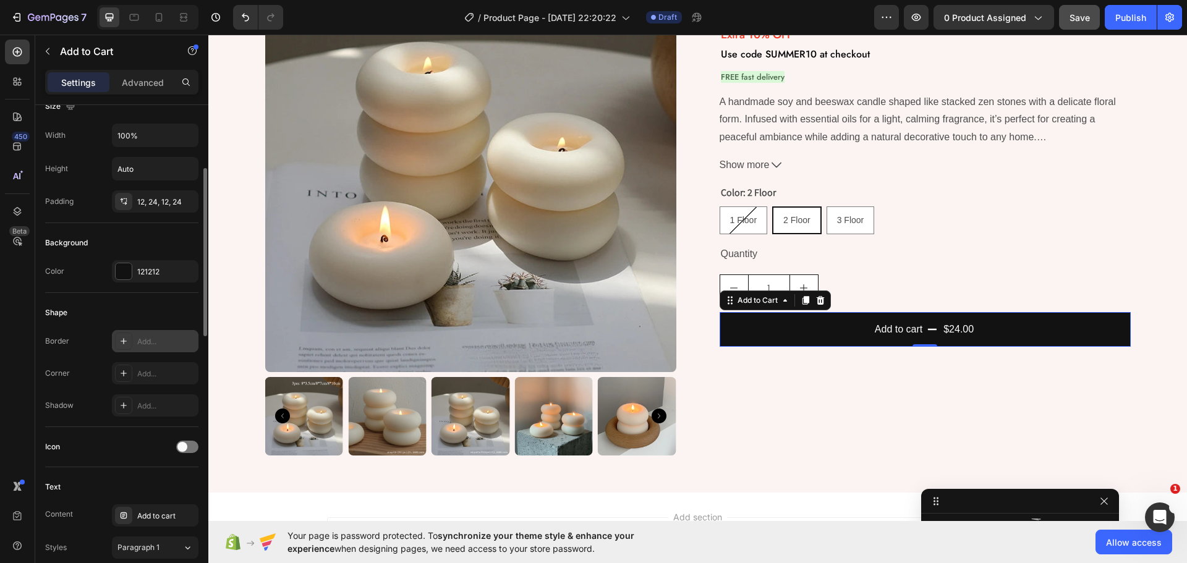
scroll to position [433, 0]
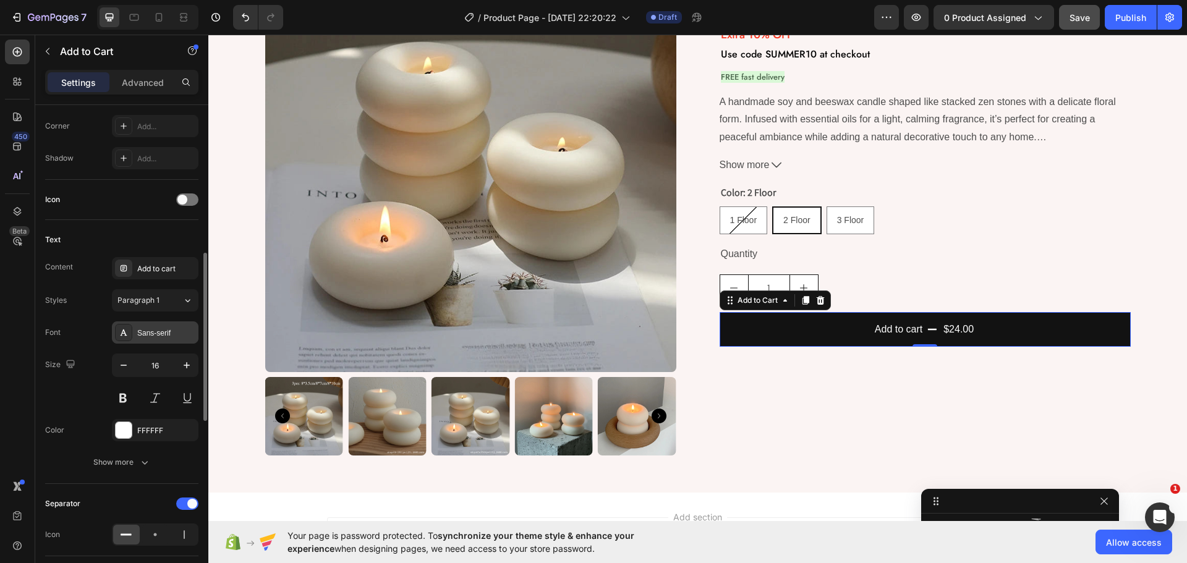
click at [138, 326] on div "Sans-serif" at bounding box center [155, 332] width 87 height 22
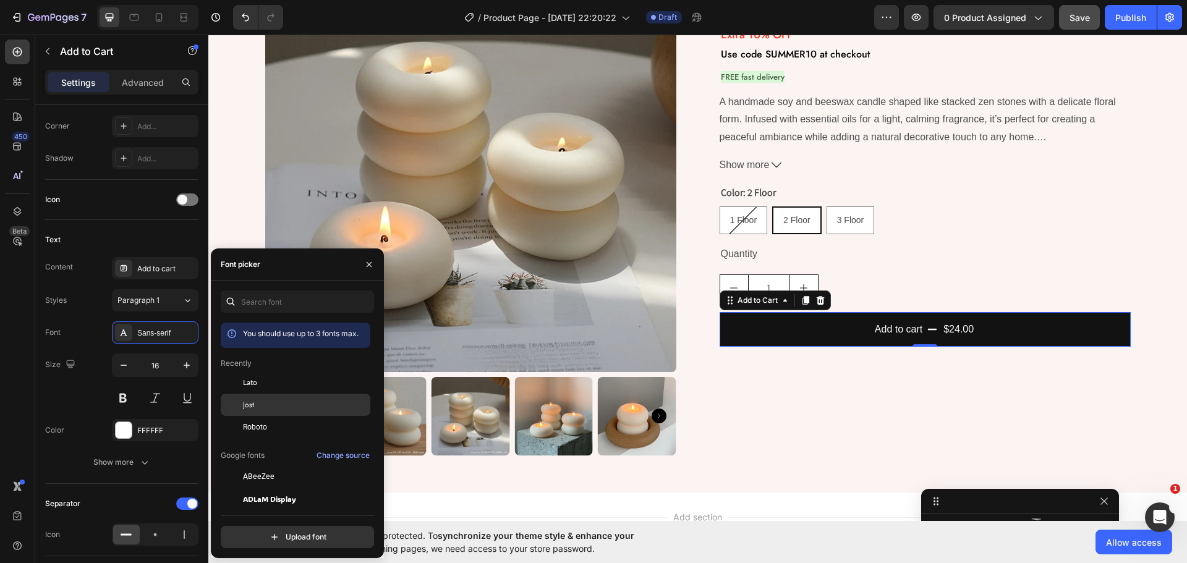
click at [259, 404] on div "Jost" at bounding box center [305, 404] width 125 height 11
click at [180, 365] on button "button" at bounding box center [187, 365] width 22 height 22
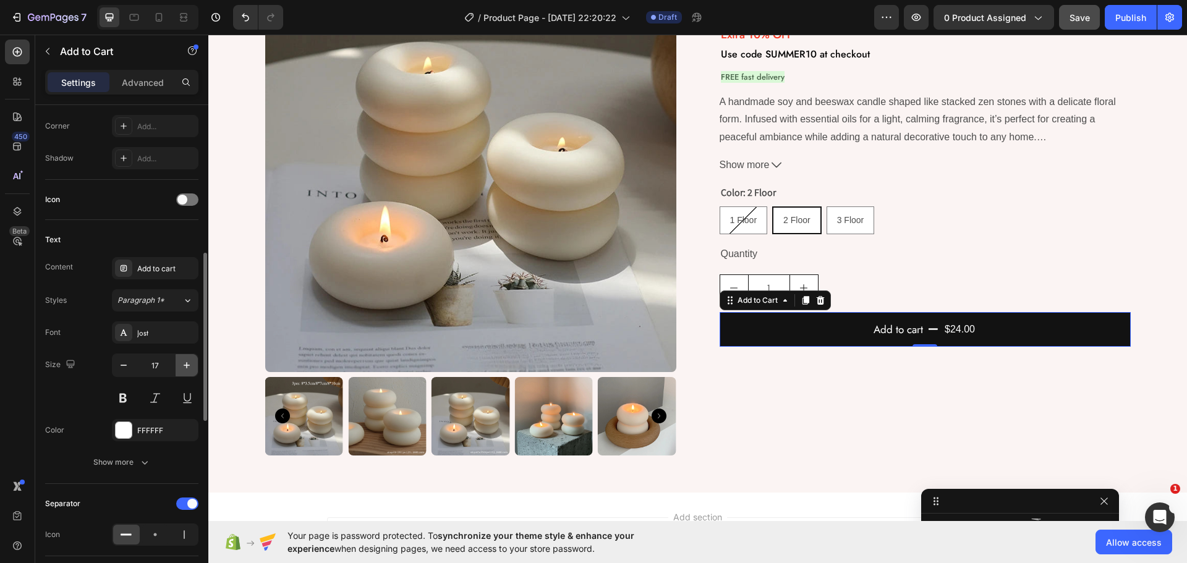
click at [180, 365] on button "button" at bounding box center [187, 365] width 22 height 22
type input "18"
click at [132, 468] on div "Show more" at bounding box center [121, 462] width 57 height 12
click at [172, 459] on div "Normal" at bounding box center [148, 462] width 63 height 11
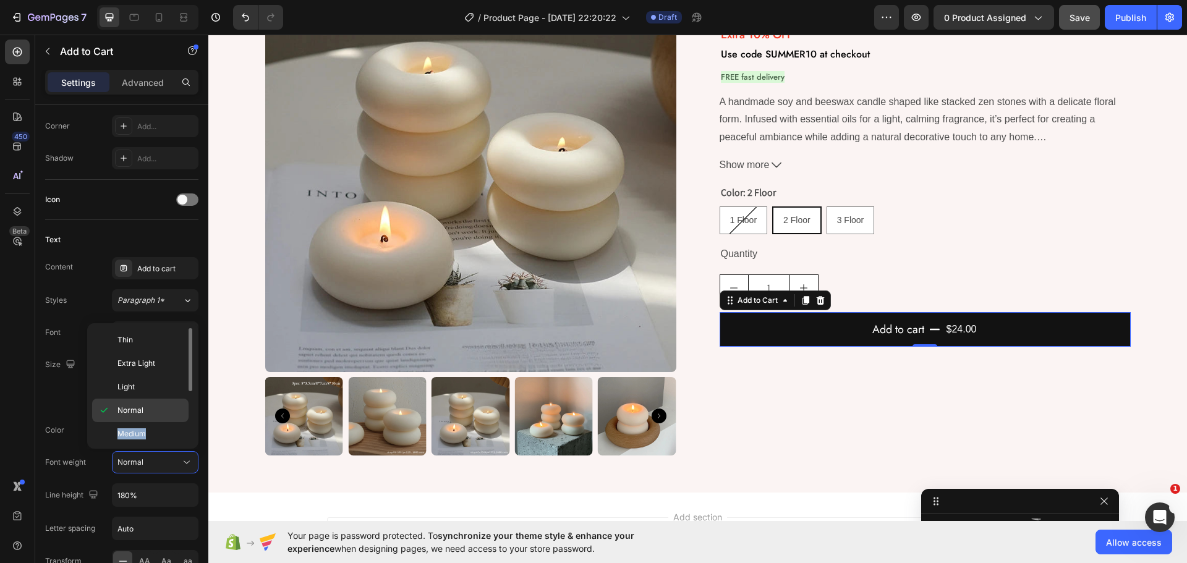
drag, startPoint x: 145, startPoint y: 427, endPoint x: 147, endPoint y: 403, distance: 24.2
click at [147, 403] on div "Thin Extra Light Light Normal Medium Semi Bold Bold Extra Bold Black" at bounding box center [142, 386] width 101 height 116
click at [147, 407] on div "Semi Bold" at bounding box center [140, 418] width 96 height 23
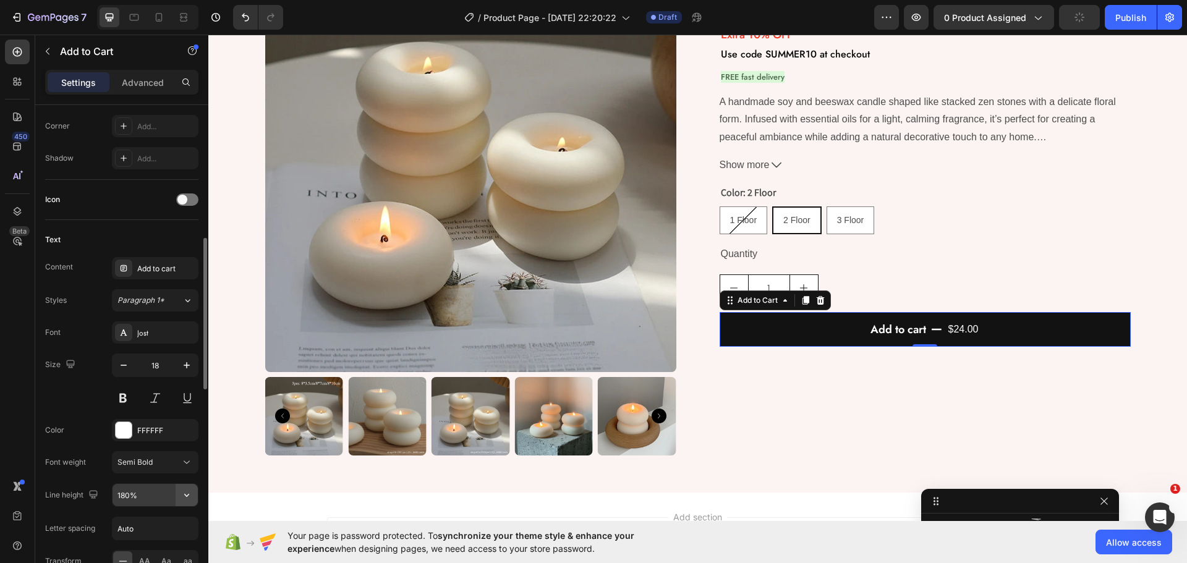
click at [178, 500] on button "button" at bounding box center [187, 495] width 22 height 22
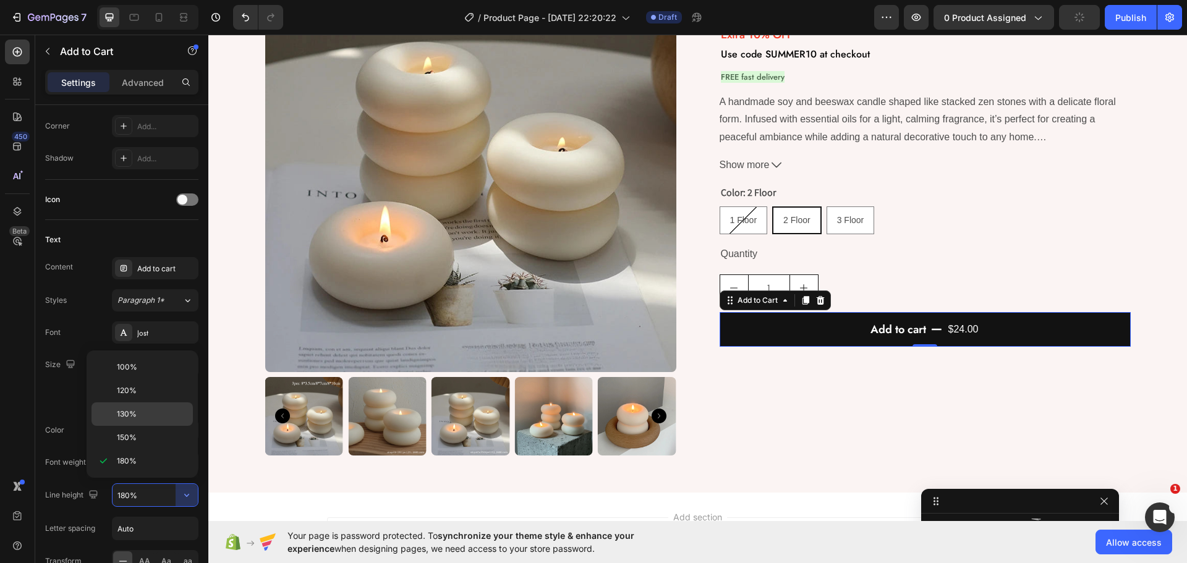
click at [133, 426] on div "130%" at bounding box center [141, 437] width 101 height 23
type input "130%"
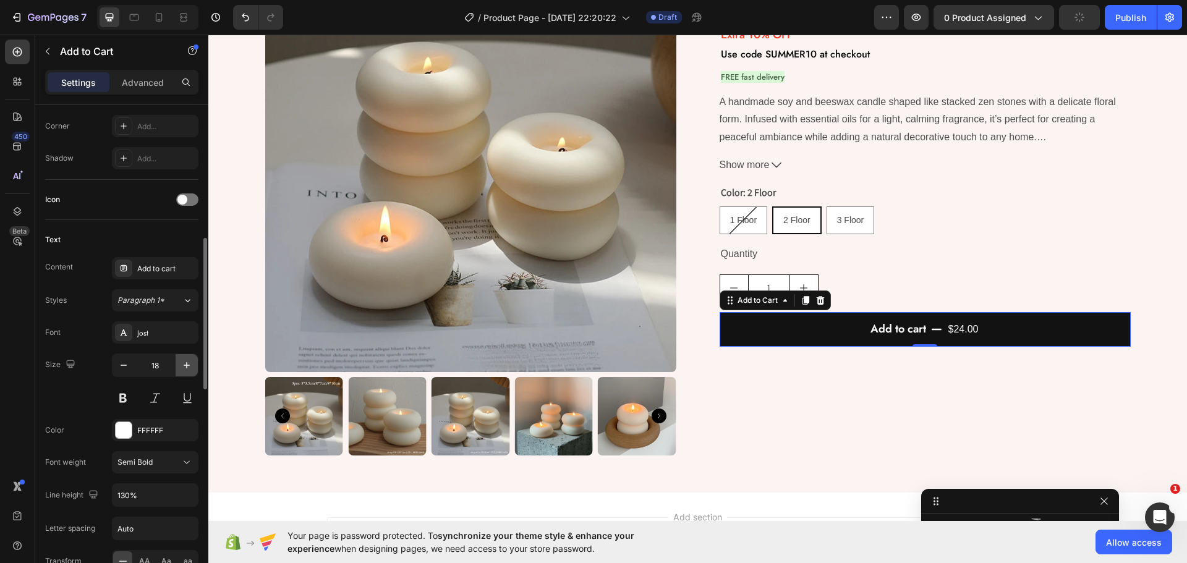
click at [186, 363] on icon "button" at bounding box center [187, 365] width 12 height 12
type input "20"
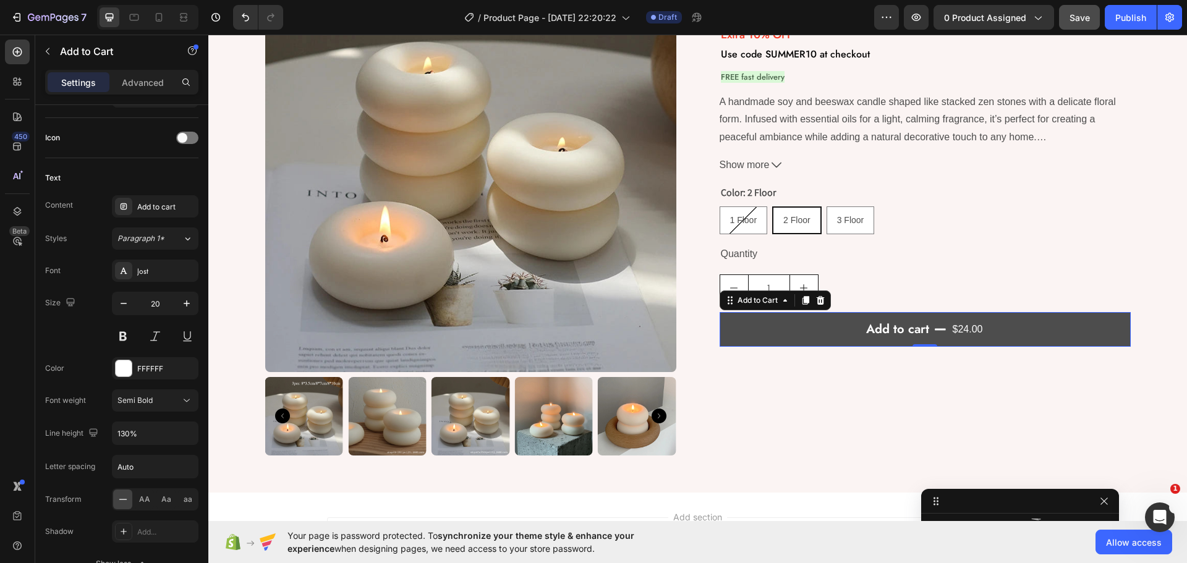
click at [726, 331] on button "Add to cart $24.00" at bounding box center [925, 329] width 411 height 35
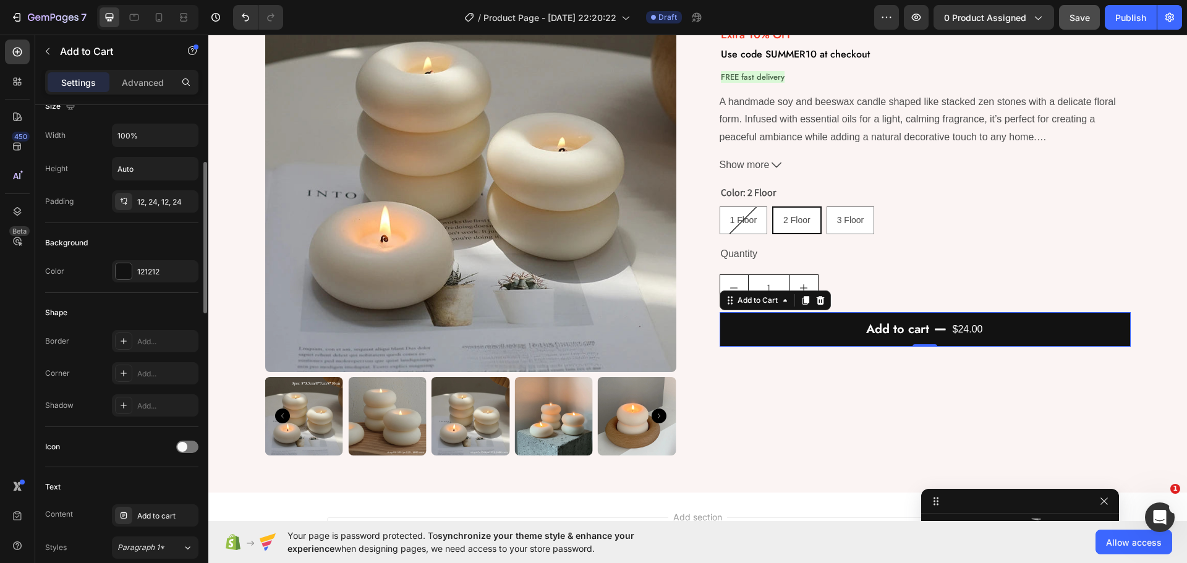
scroll to position [124, 0]
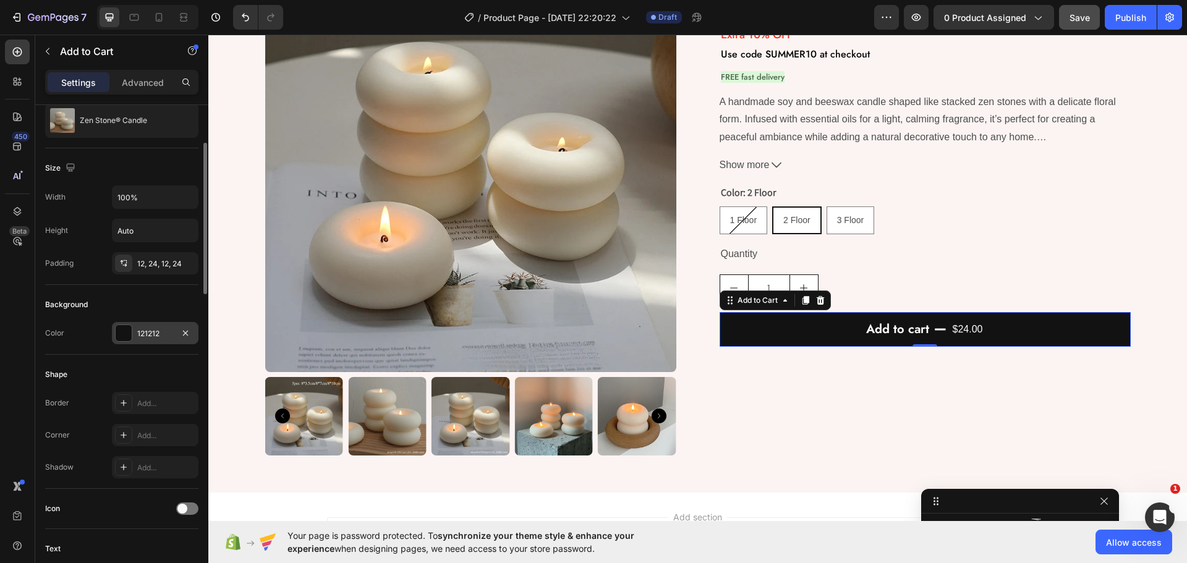
click at [134, 326] on div "121212" at bounding box center [155, 333] width 87 height 22
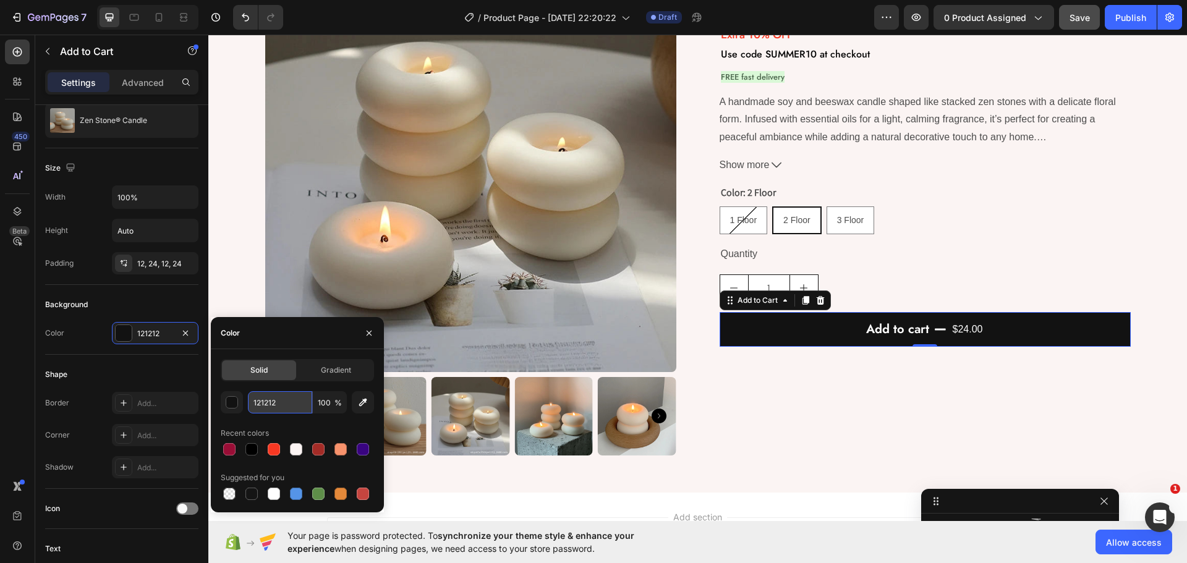
click at [283, 411] on input "121212" at bounding box center [280, 402] width 64 height 22
paste input "#3957CF"
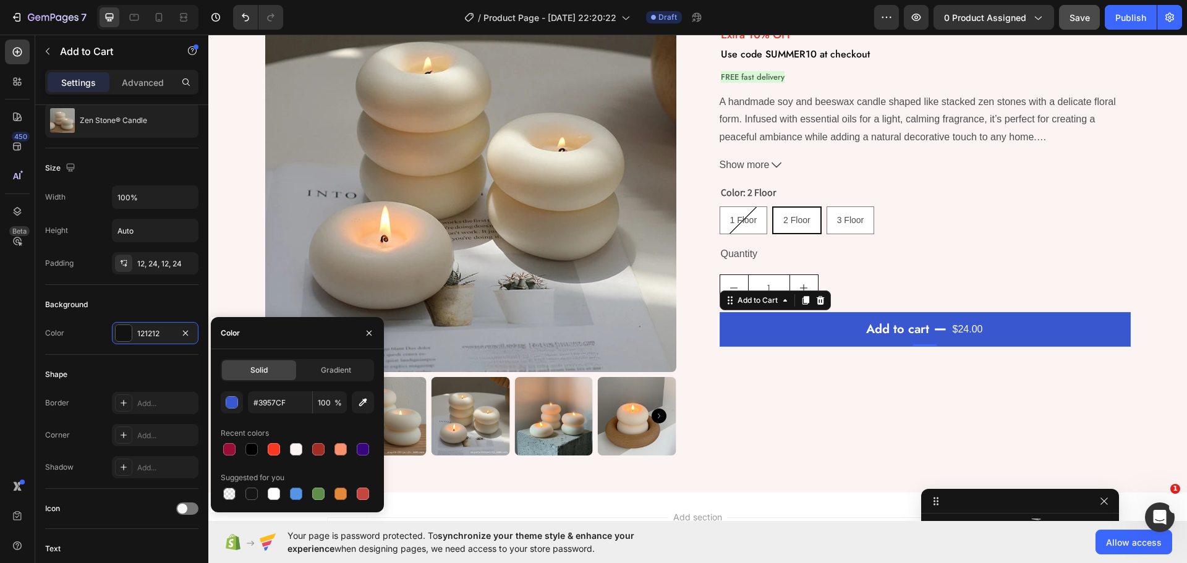
type input "3957CF"
drag, startPoint x: 285, startPoint y: 334, endPoint x: 223, endPoint y: 317, distance: 64.2
click at [284, 332] on div "Color" at bounding box center [297, 333] width 173 height 32
click at [169, 300] on div "Background" at bounding box center [121, 305] width 153 height 20
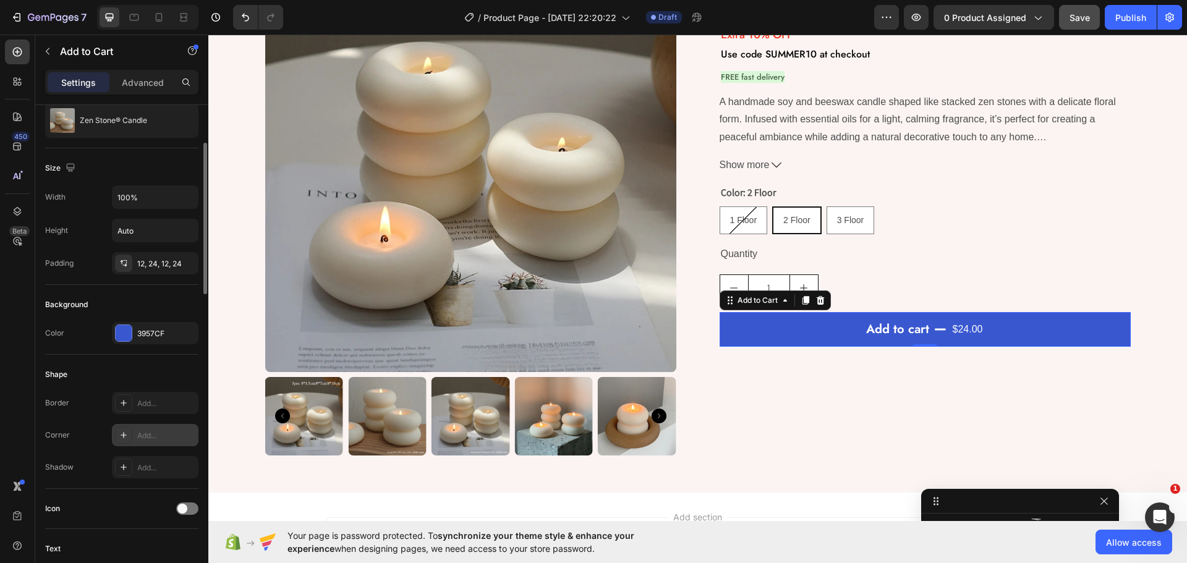
click at [147, 434] on div "Add..." at bounding box center [166, 435] width 58 height 11
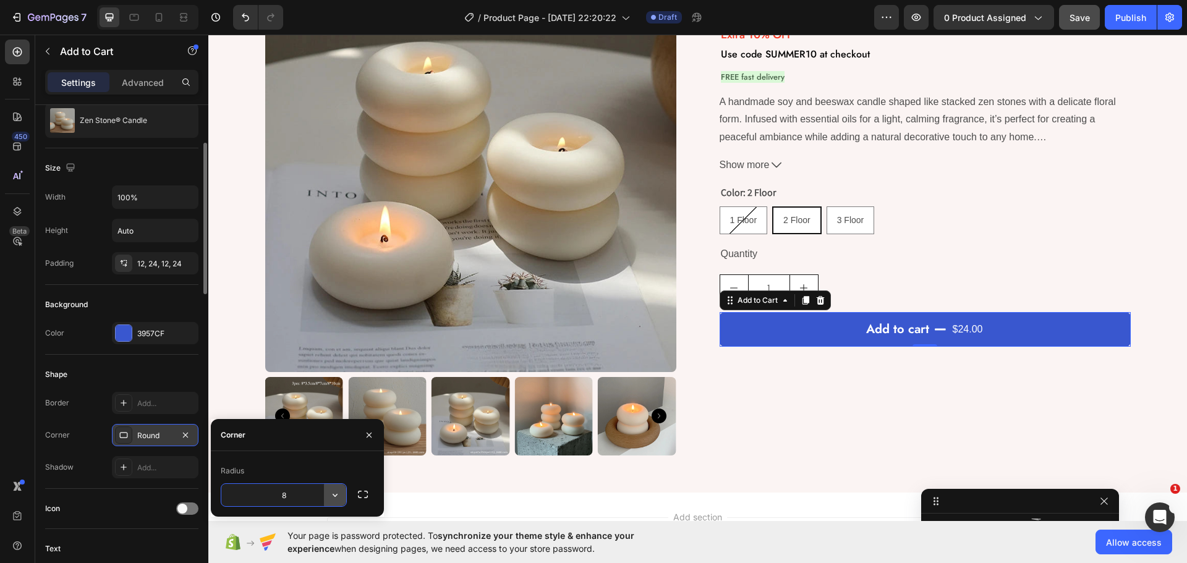
click at [342, 494] on button "button" at bounding box center [335, 495] width 22 height 22
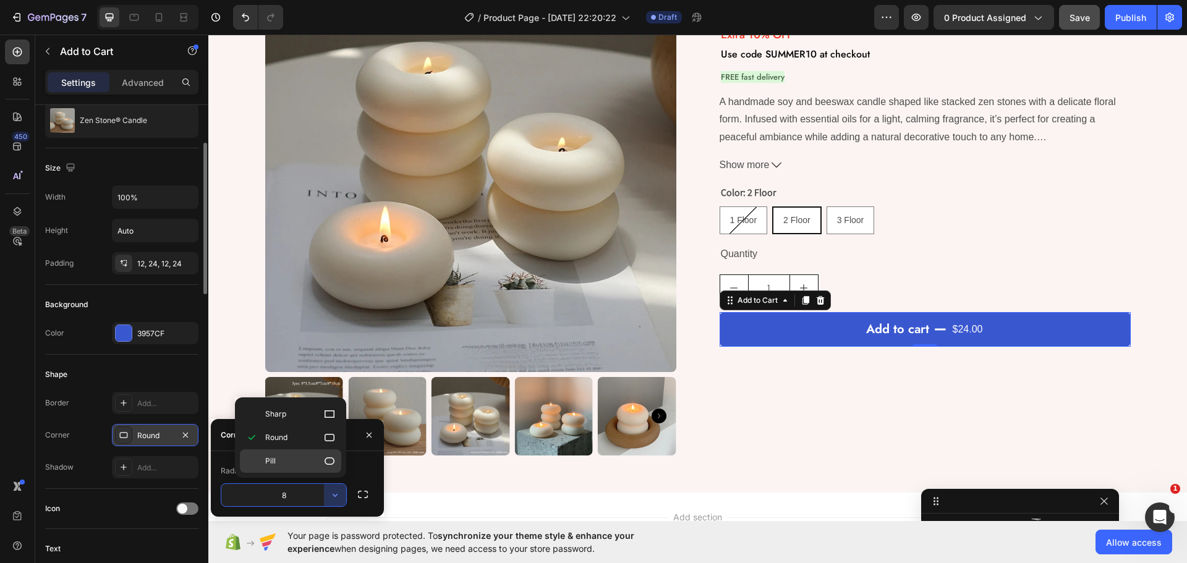
click at [281, 467] on div "Pill" at bounding box center [290, 460] width 101 height 23
type input "9999"
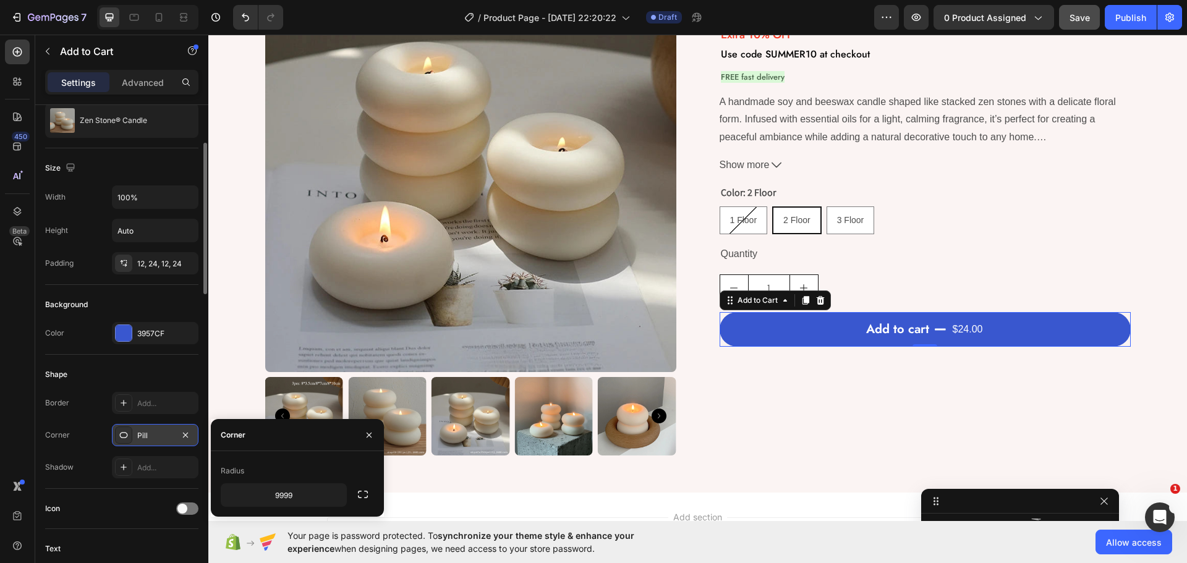
click at [137, 370] on div "Shape" at bounding box center [121, 375] width 153 height 20
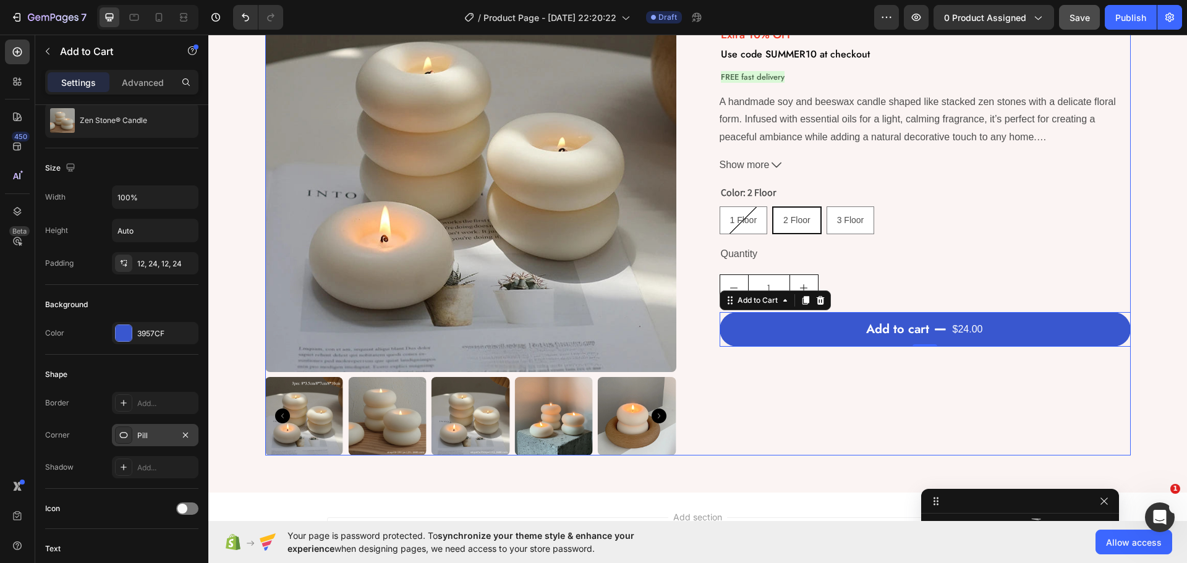
click at [676, 398] on div "Product Images Zen Stone® Candle Product Title $24.00 Product Price Product Pri…" at bounding box center [697, 208] width 865 height 495
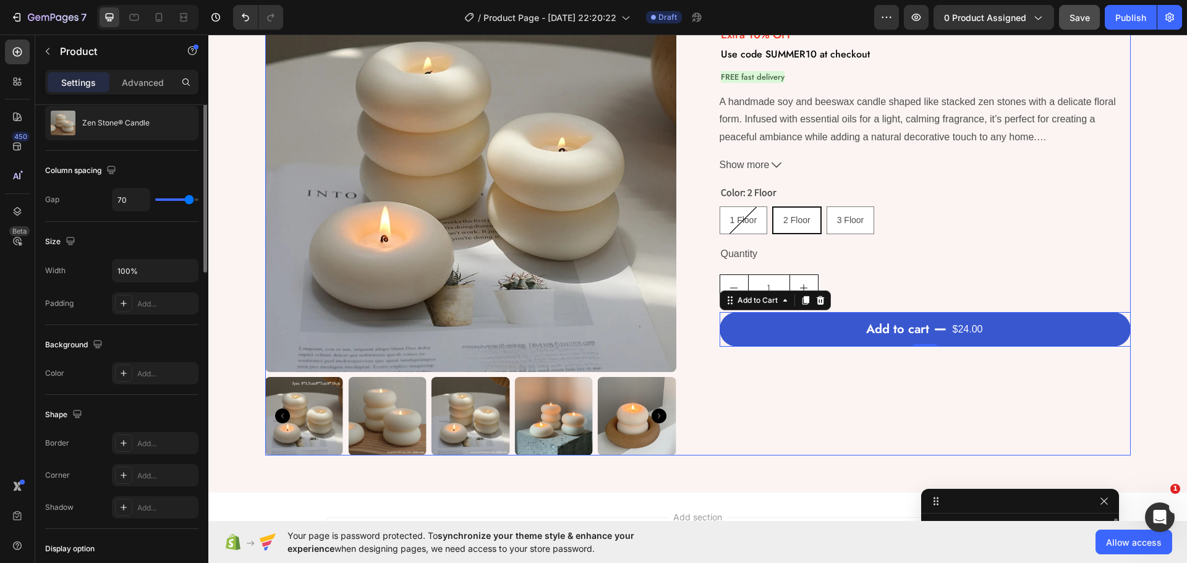
scroll to position [0, 0]
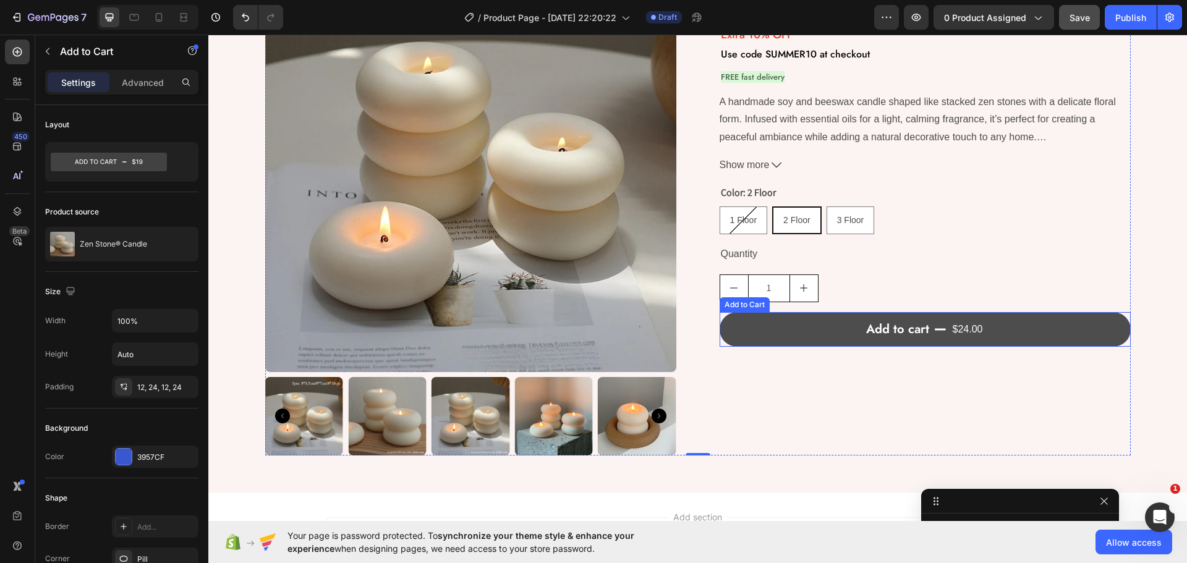
click at [738, 334] on button "Add to cart $24.00" at bounding box center [925, 329] width 411 height 35
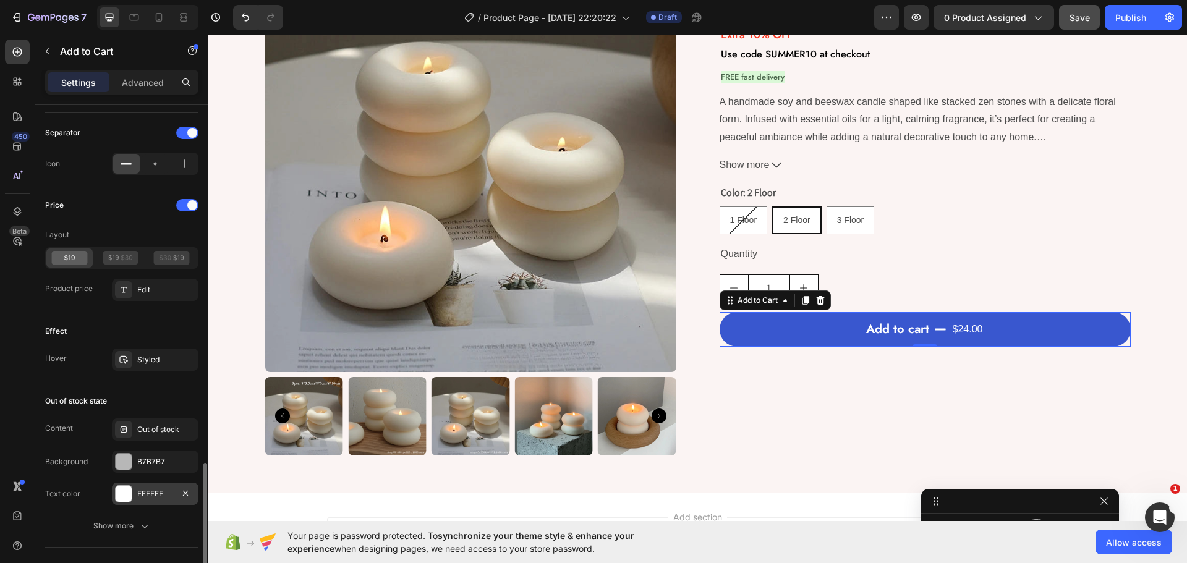
scroll to position [865, 0]
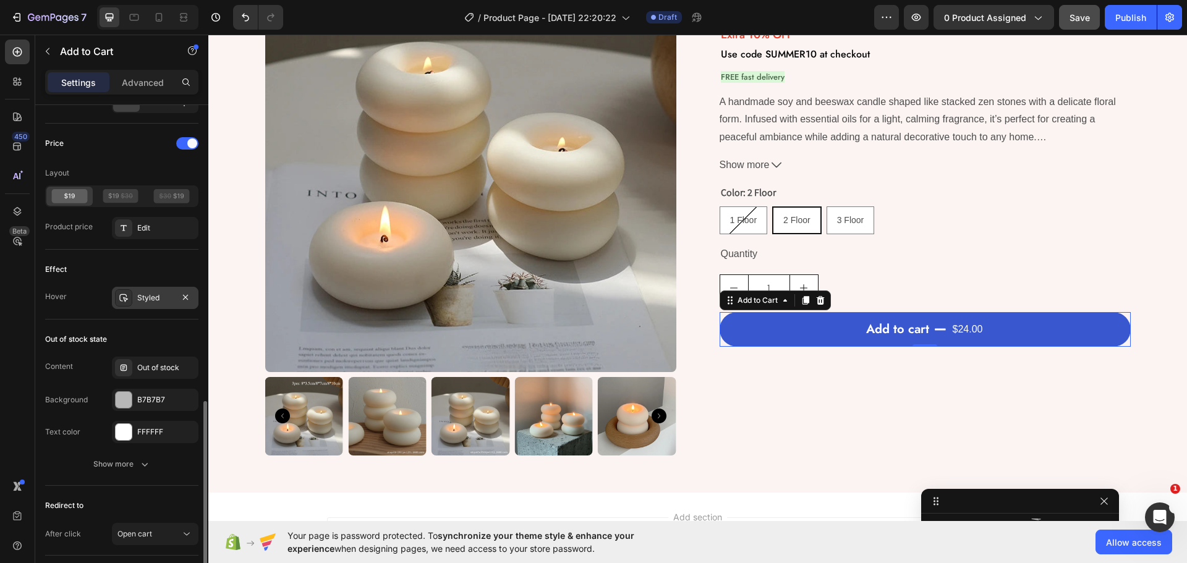
drag, startPoint x: 137, startPoint y: 300, endPoint x: 142, endPoint y: 306, distance: 7.0
click at [139, 303] on div "Styled" at bounding box center [155, 297] width 36 height 11
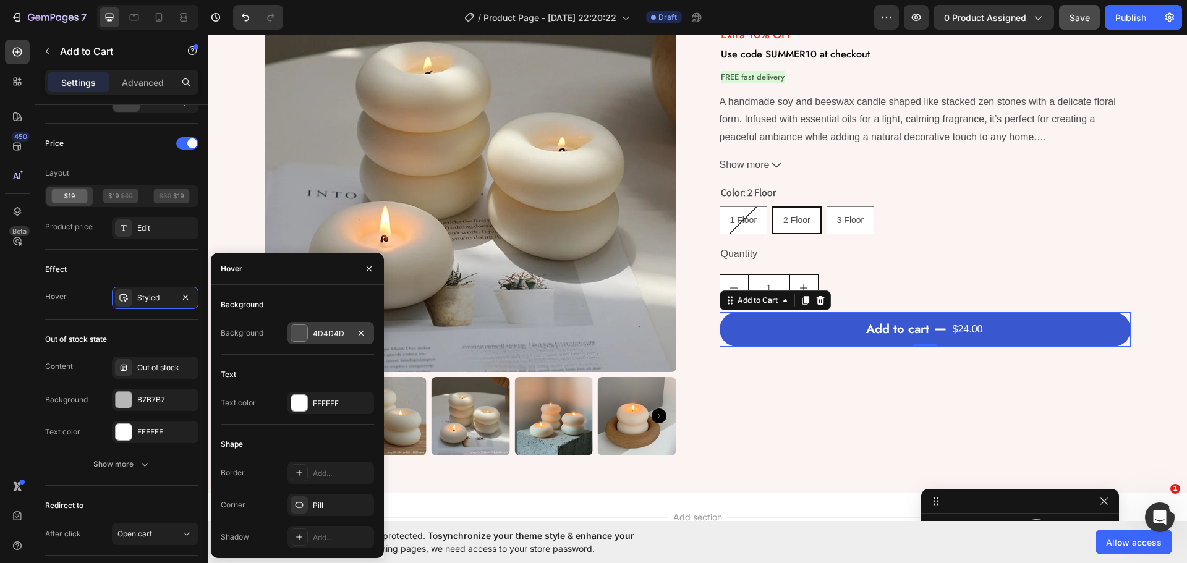
click at [330, 328] on div "4D4D4D" at bounding box center [331, 333] width 36 height 11
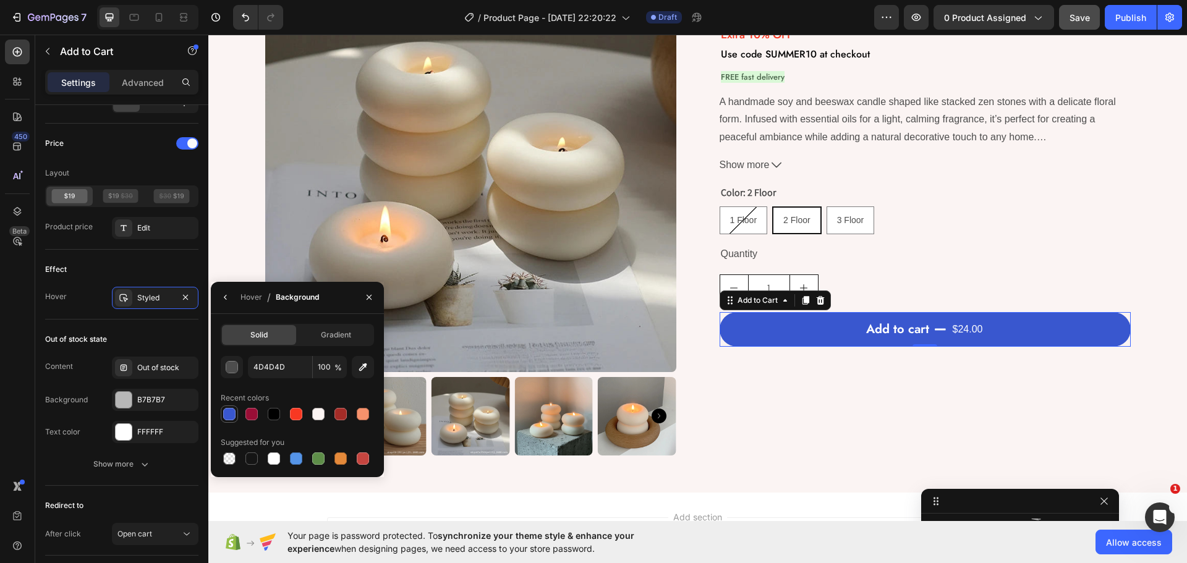
click at [232, 413] on div at bounding box center [229, 414] width 12 height 12
type input "3957CF"
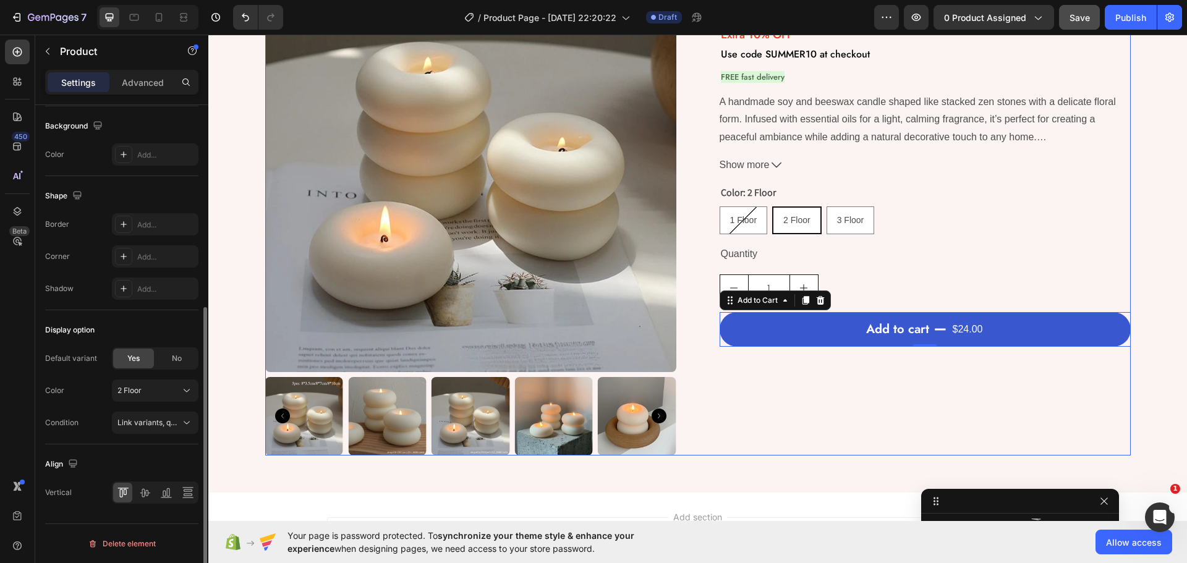
scroll to position [0, 0]
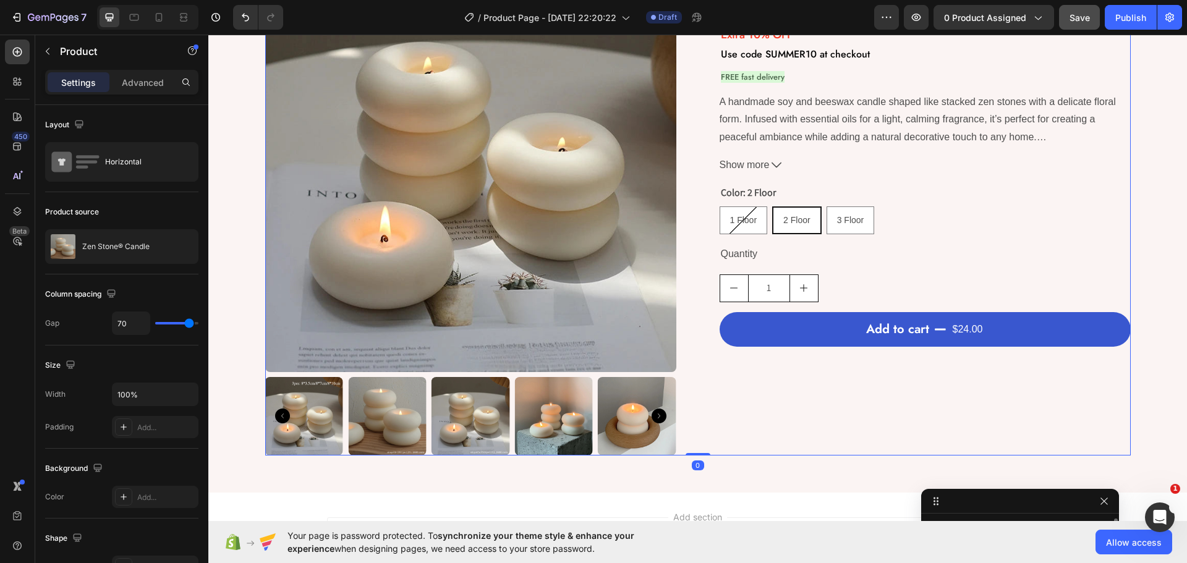
click at [720, 401] on div "Zen Stone® Candle Product Title $24.00 Product Price Product Price No compare p…" at bounding box center [925, 208] width 411 height 495
click at [730, 322] on button "Add to cart $24.00" at bounding box center [925, 329] width 411 height 35
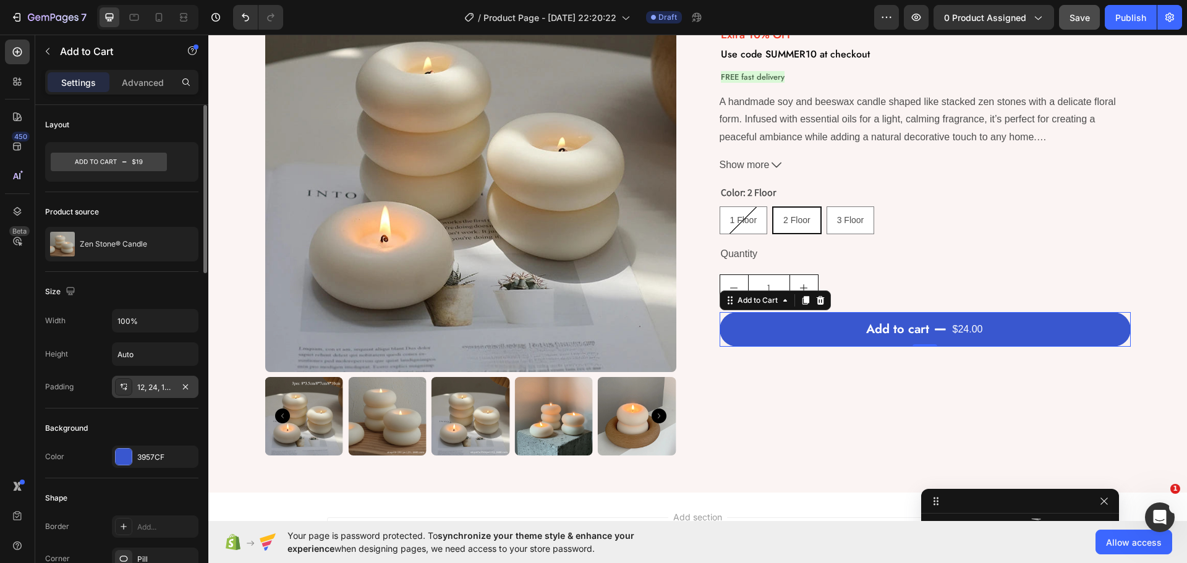
click at [127, 387] on icon at bounding box center [126, 386] width 1 height 1
click at [93, 369] on div "Width 100% Height Auto Padding 12, 24, 12, 24" at bounding box center [121, 353] width 153 height 89
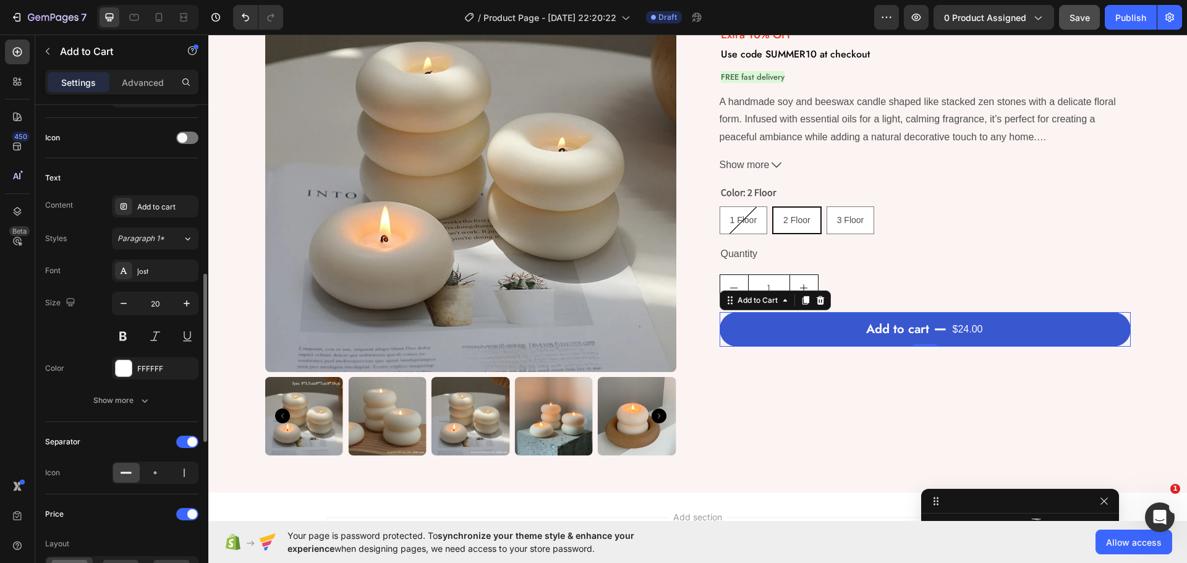
scroll to position [556, 0]
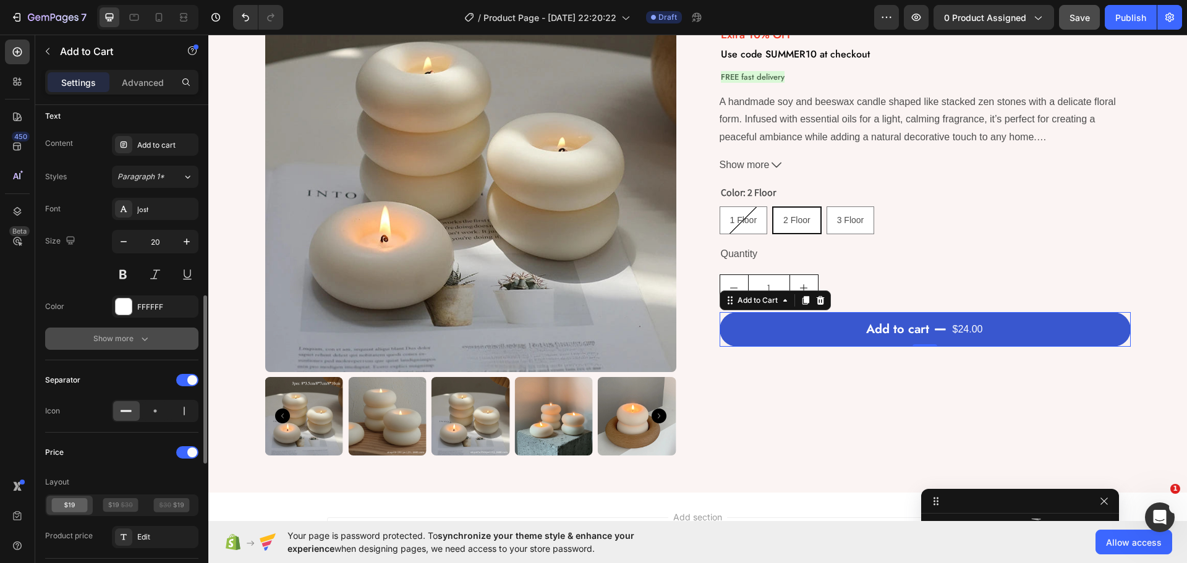
click at [116, 333] on div "Show more" at bounding box center [121, 339] width 57 height 12
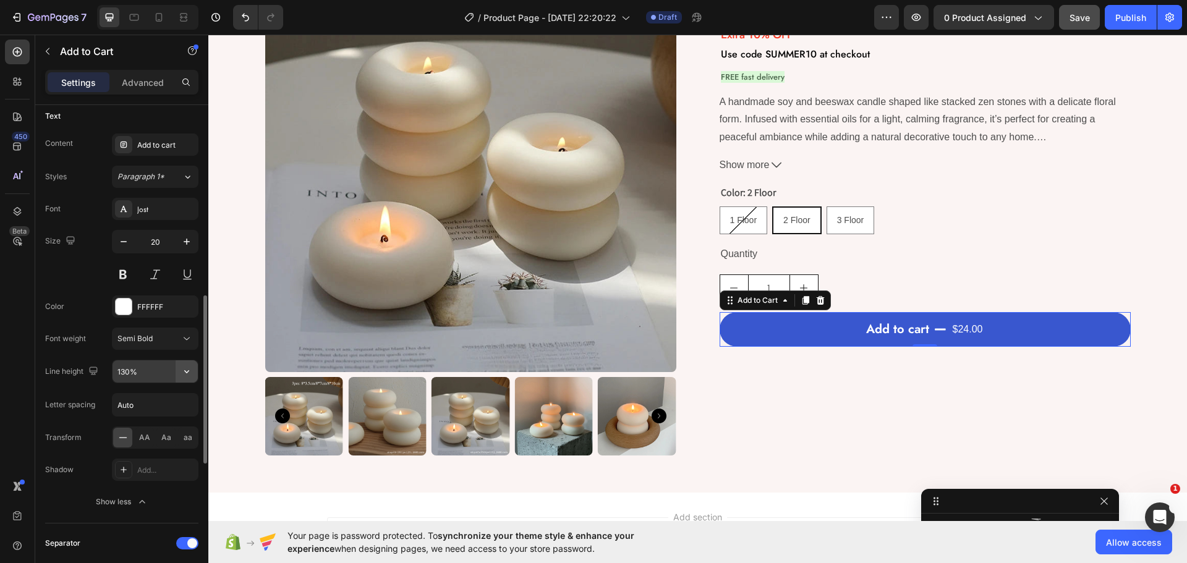
click at [184, 372] on icon "button" at bounding box center [187, 371] width 12 height 12
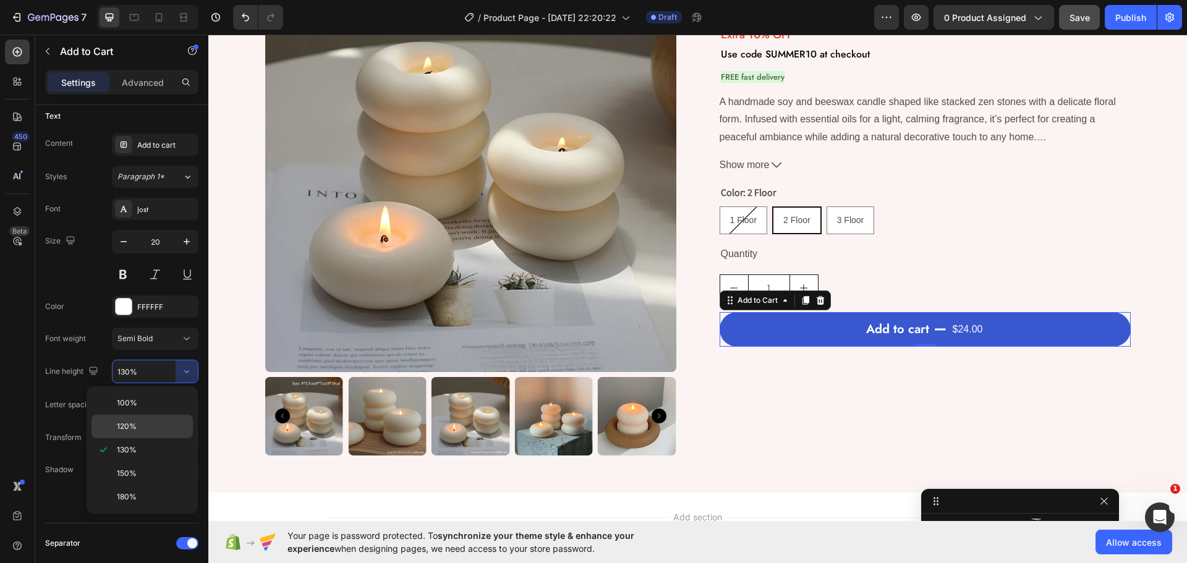
click at [145, 425] on p "120%" at bounding box center [152, 426] width 70 height 11
type input "120%"
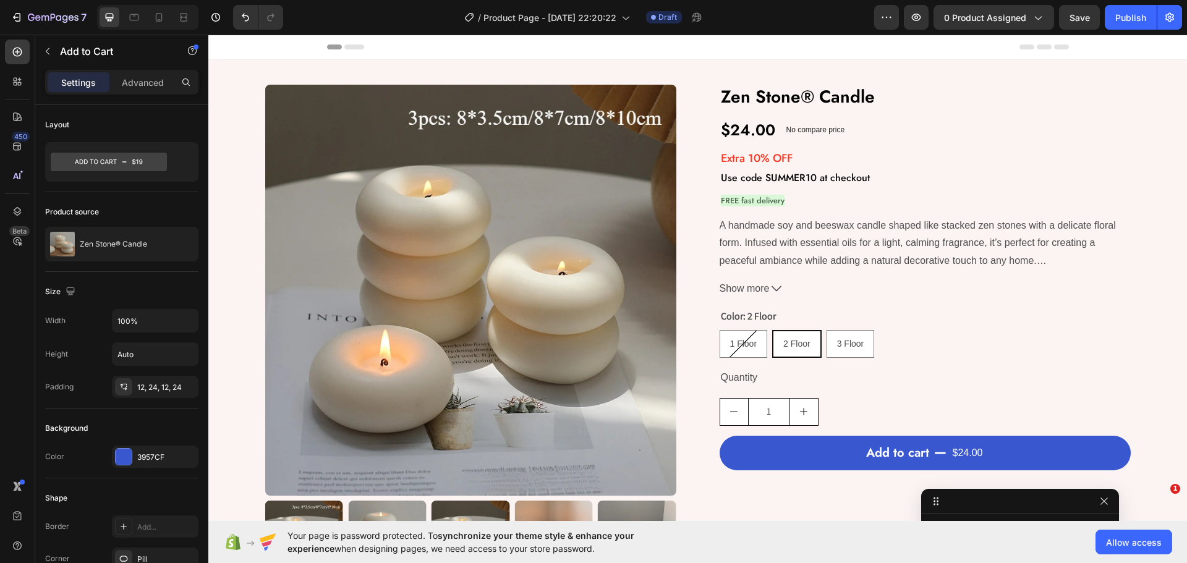
click at [958, 443] on div "$24.00" at bounding box center [967, 453] width 33 height 20
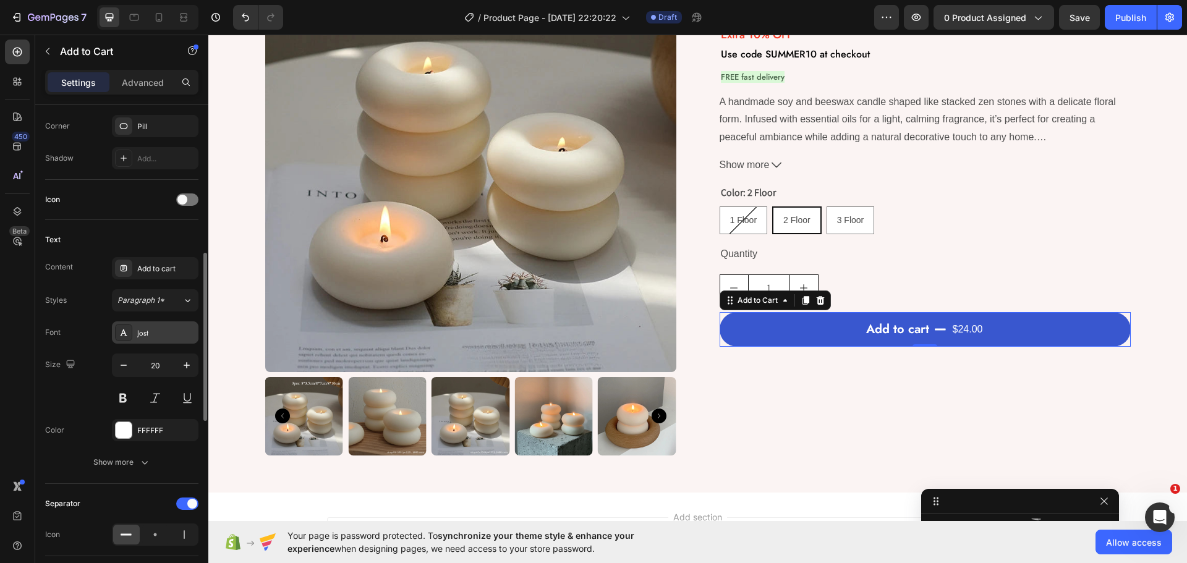
scroll to position [495, 0]
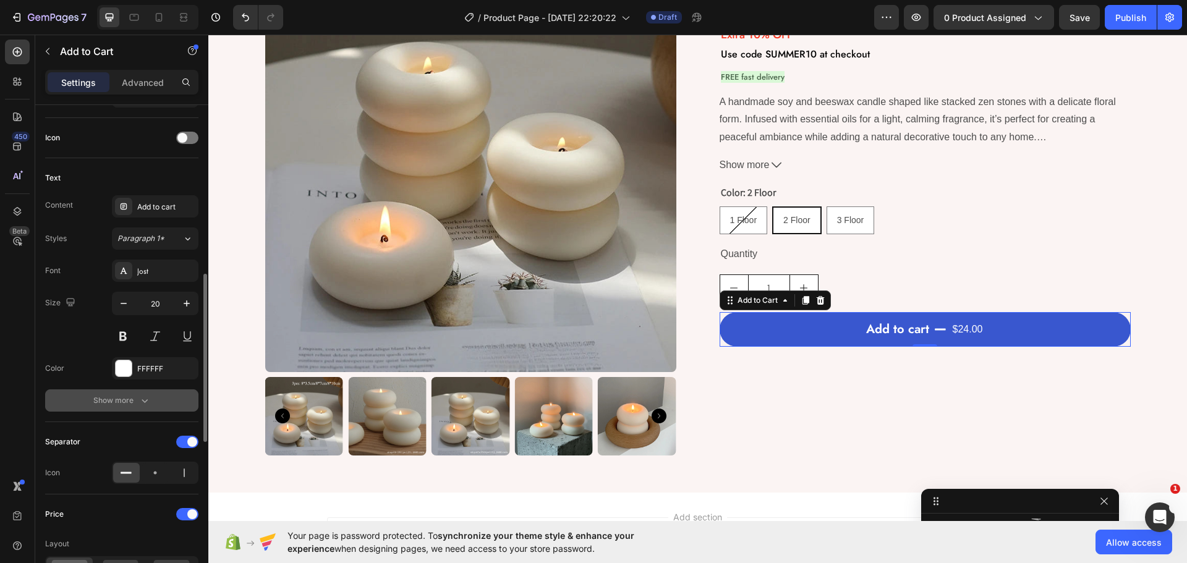
click at [129, 400] on div "Show more" at bounding box center [121, 400] width 57 height 12
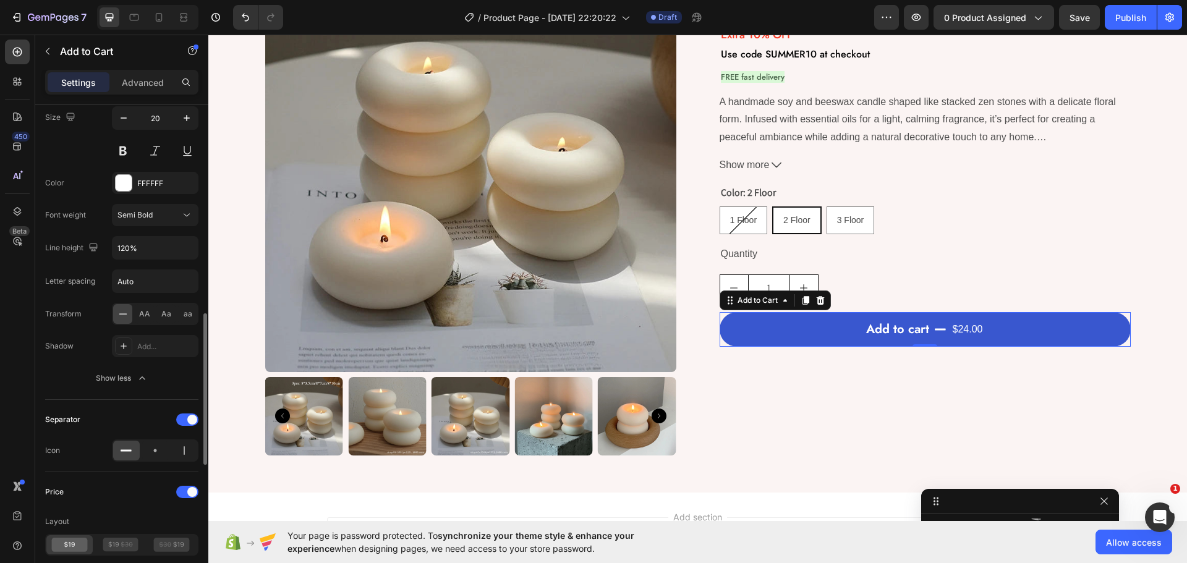
scroll to position [742, 0]
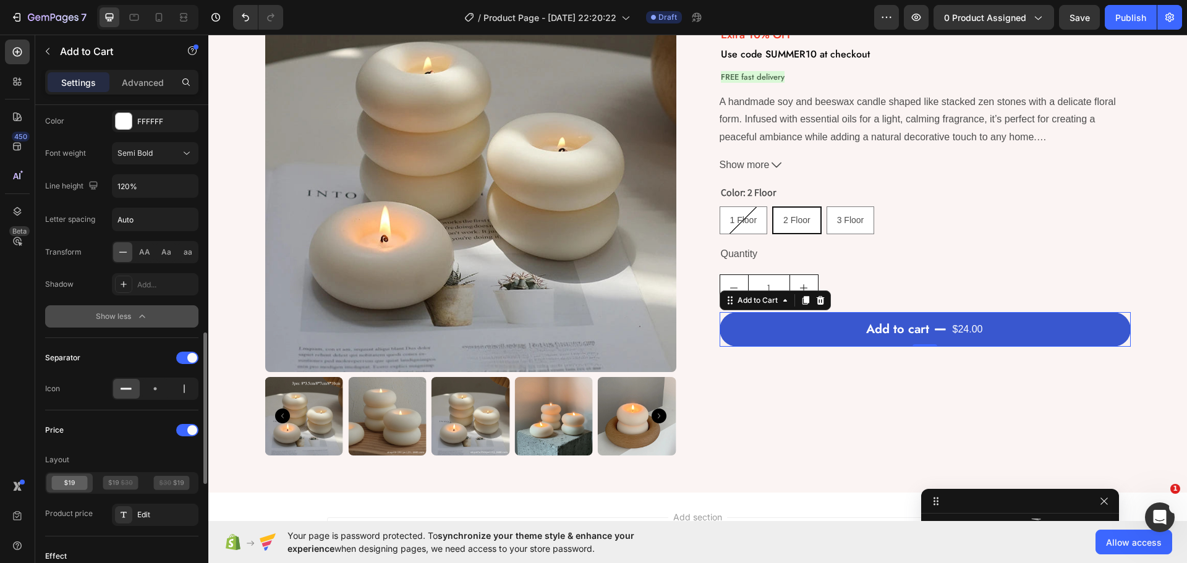
click at [109, 309] on button "Show less" at bounding box center [121, 316] width 153 height 22
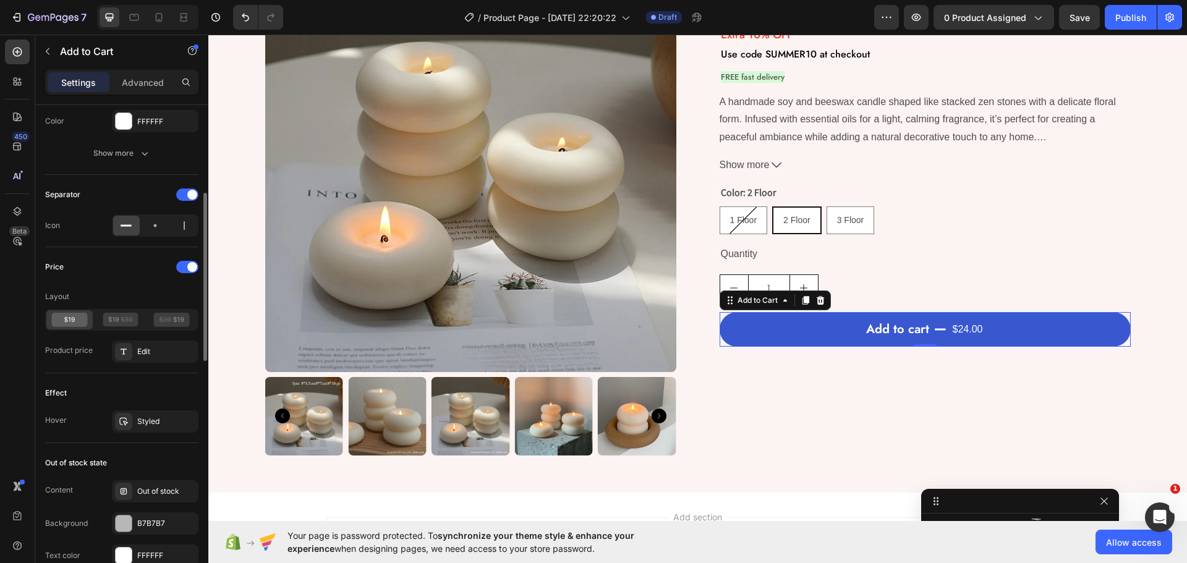
scroll to position [495, 0]
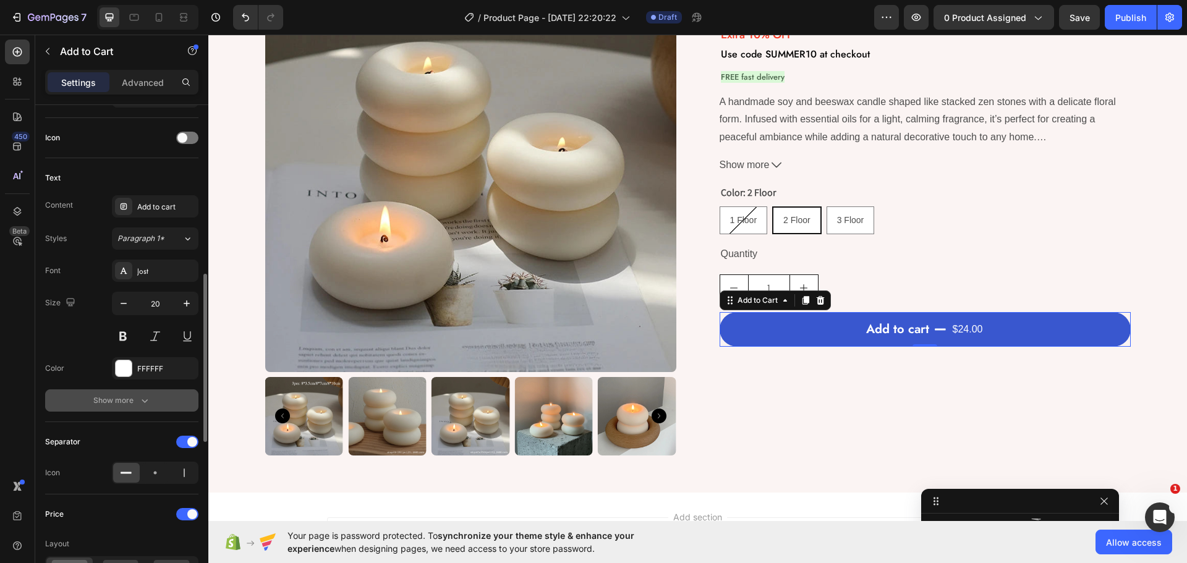
click at [119, 400] on div "Show more" at bounding box center [121, 400] width 57 height 12
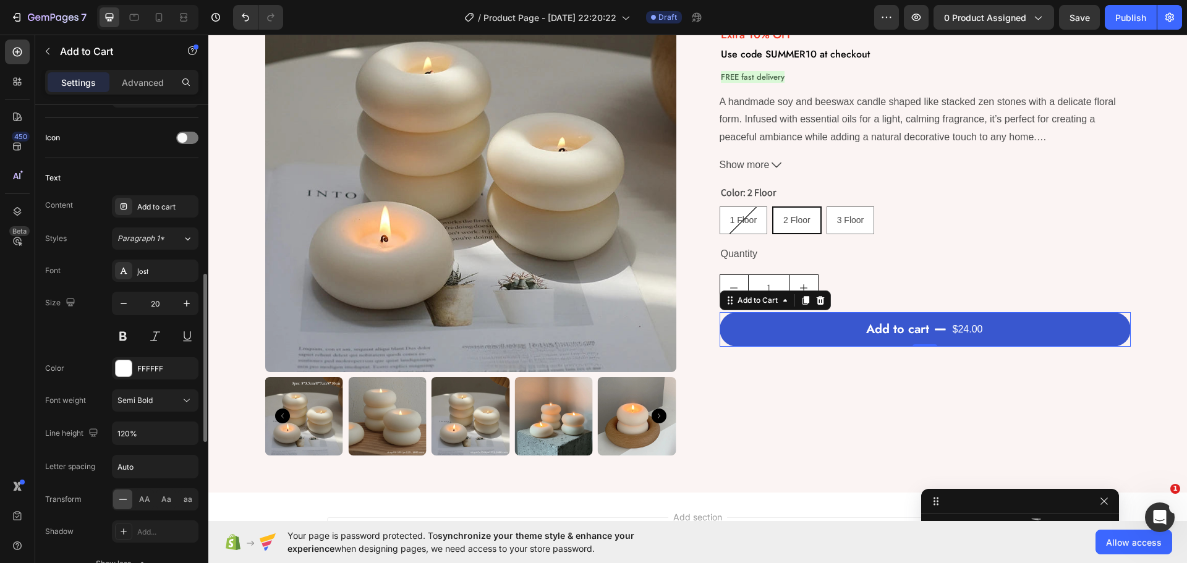
scroll to position [680, 0]
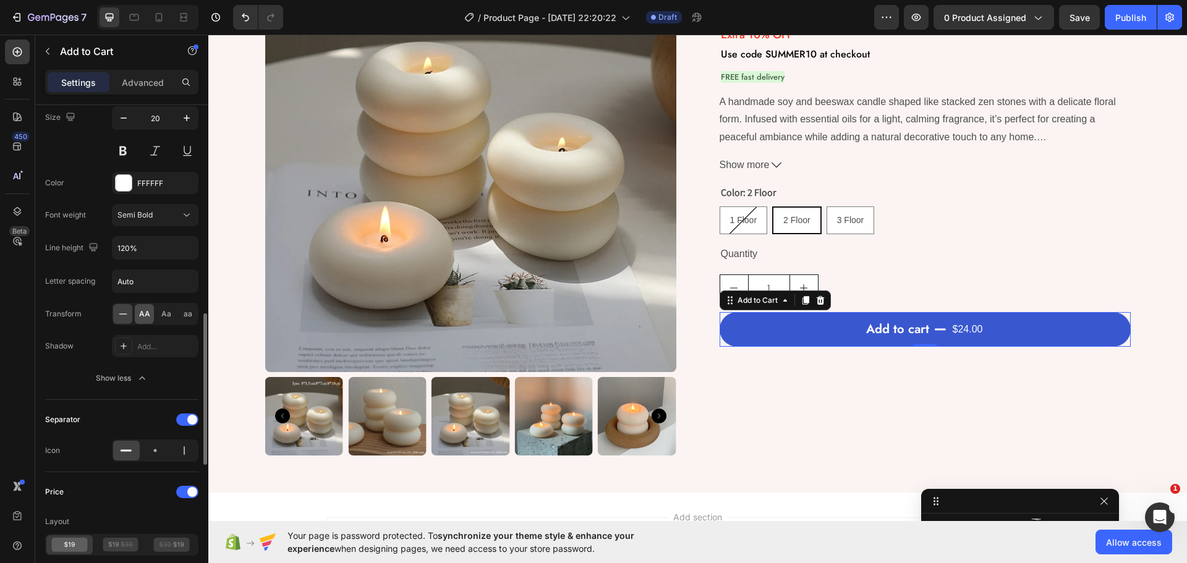
click at [146, 318] on span "AA" at bounding box center [144, 313] width 11 height 11
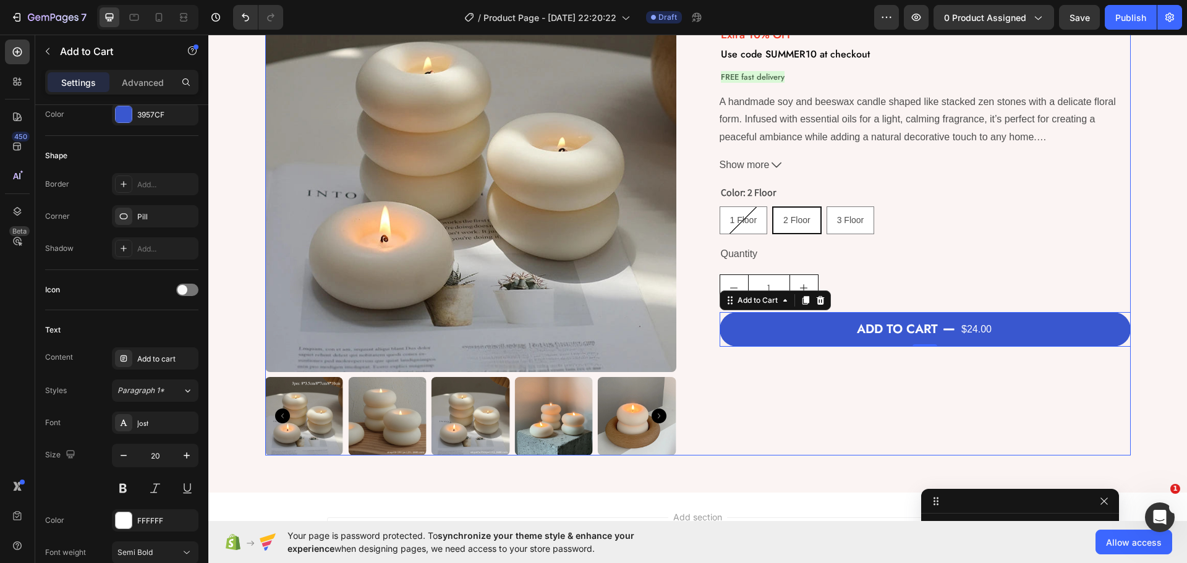
click at [828, 442] on div "Zen Stone® Candle Product Title $24.00 Product Price Product Price No compare p…" at bounding box center [925, 208] width 411 height 495
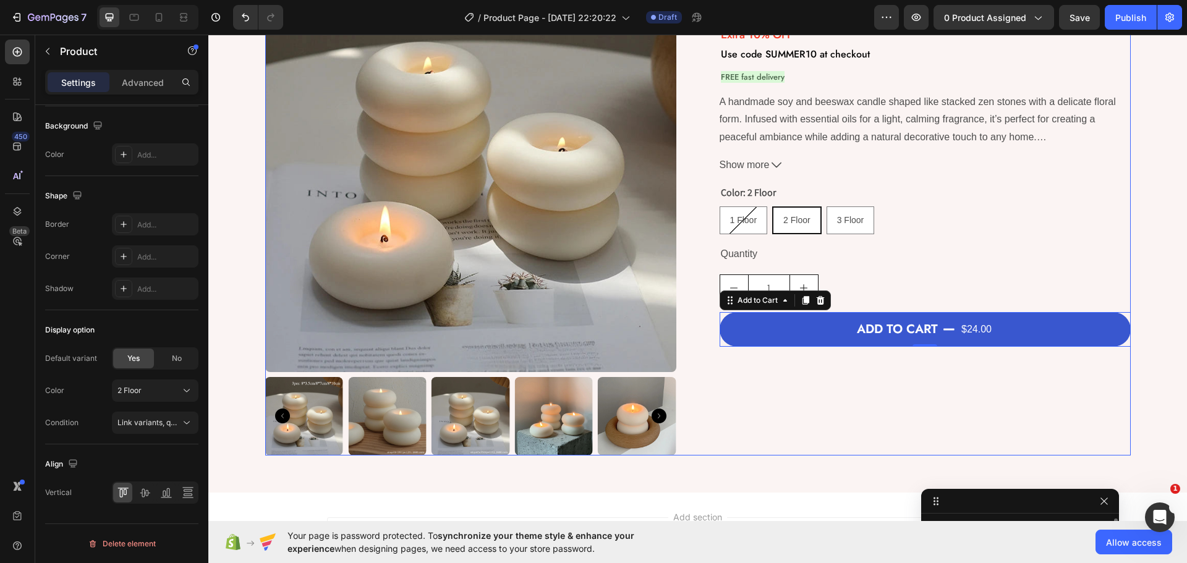
scroll to position [0, 0]
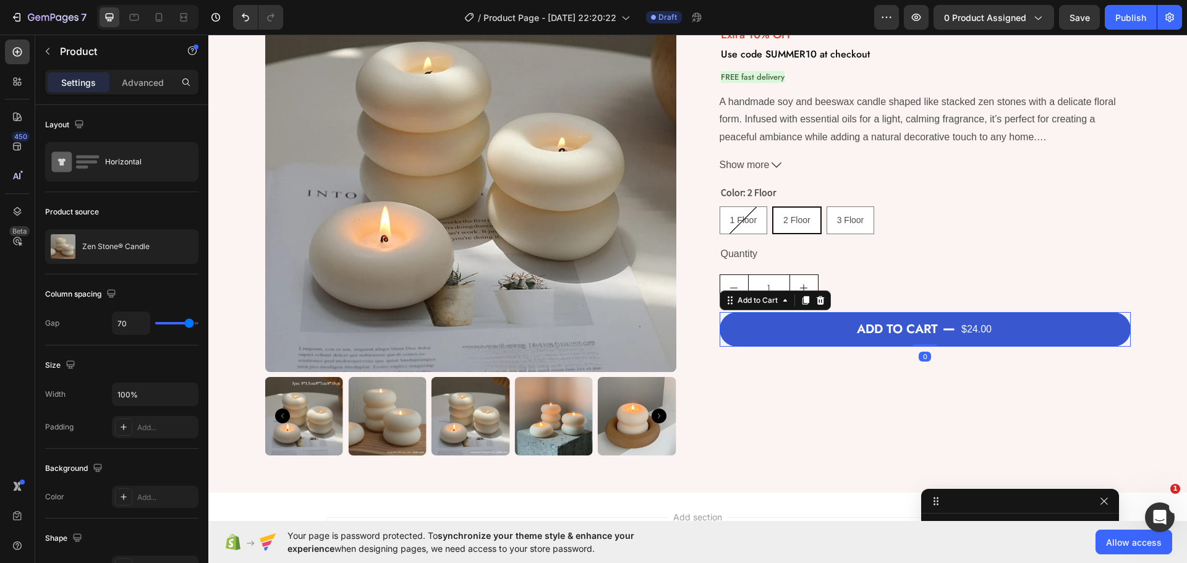
click at [969, 328] on div "$24.00" at bounding box center [976, 330] width 33 height 20
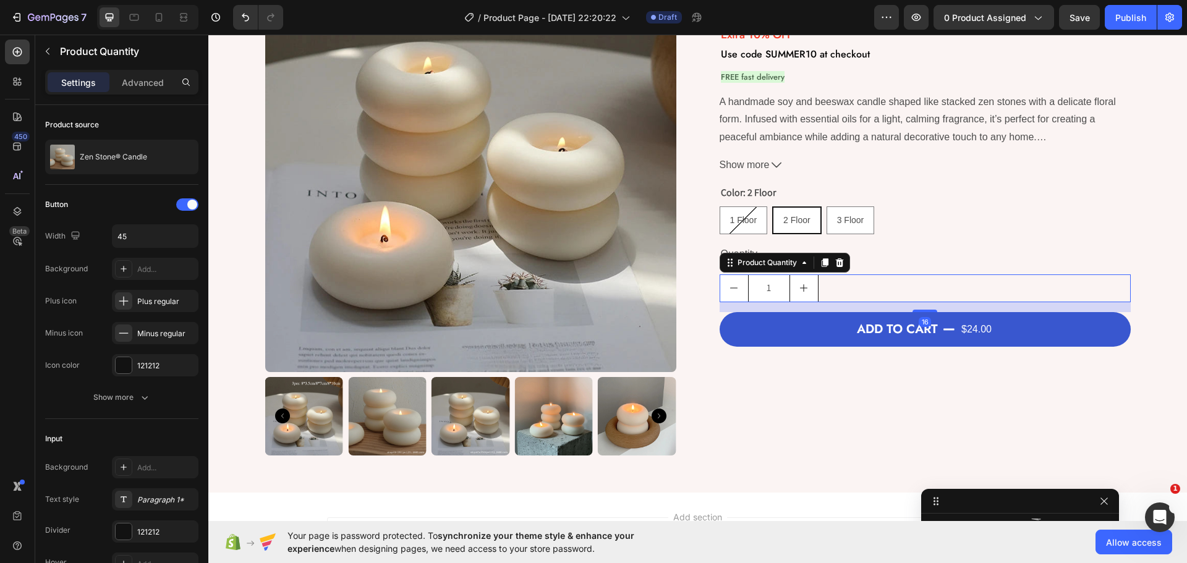
click at [970, 293] on div "1" at bounding box center [925, 288] width 411 height 28
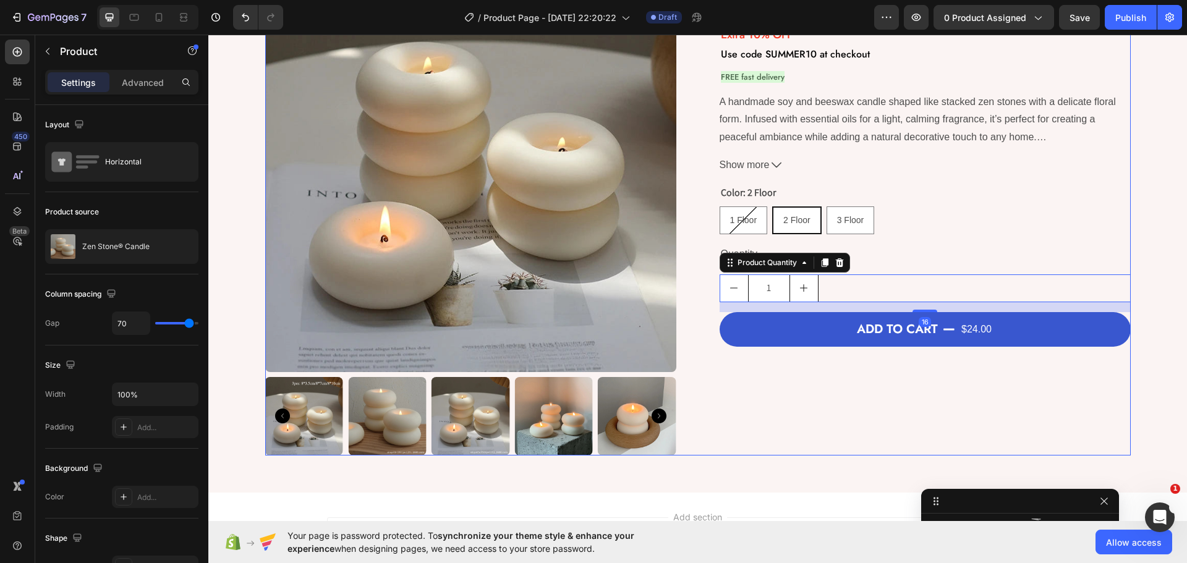
scroll to position [0, 0]
click at [811, 370] on div "Zen Stone® Candle Product Title $24.00 Product Price Product Price No compare p…" at bounding box center [925, 208] width 411 height 495
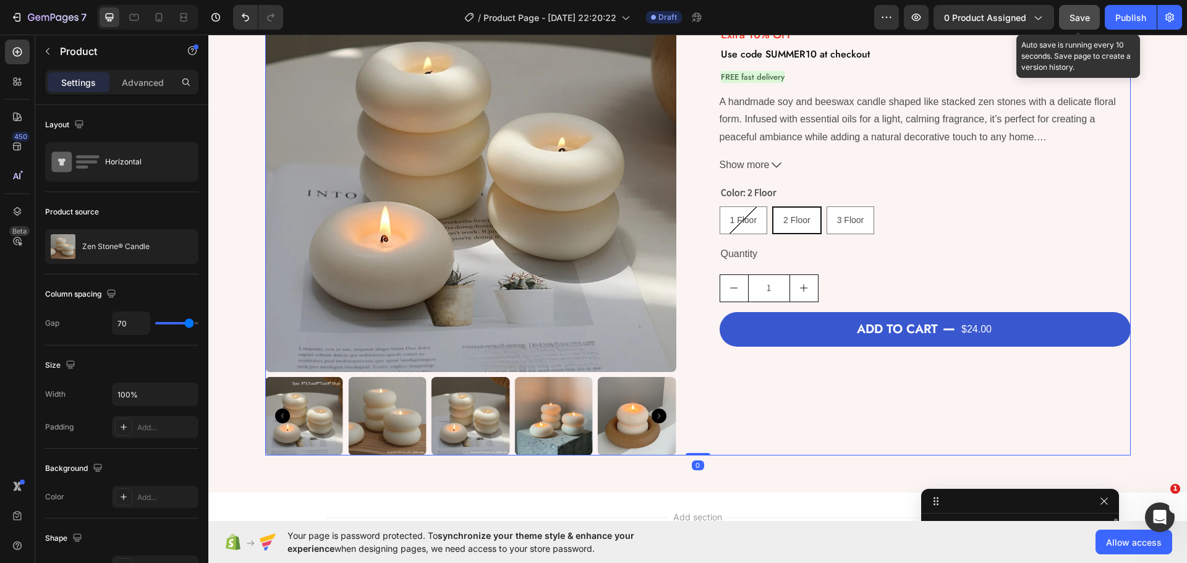
click at [1073, 20] on span "Save" at bounding box center [1079, 17] width 20 height 11
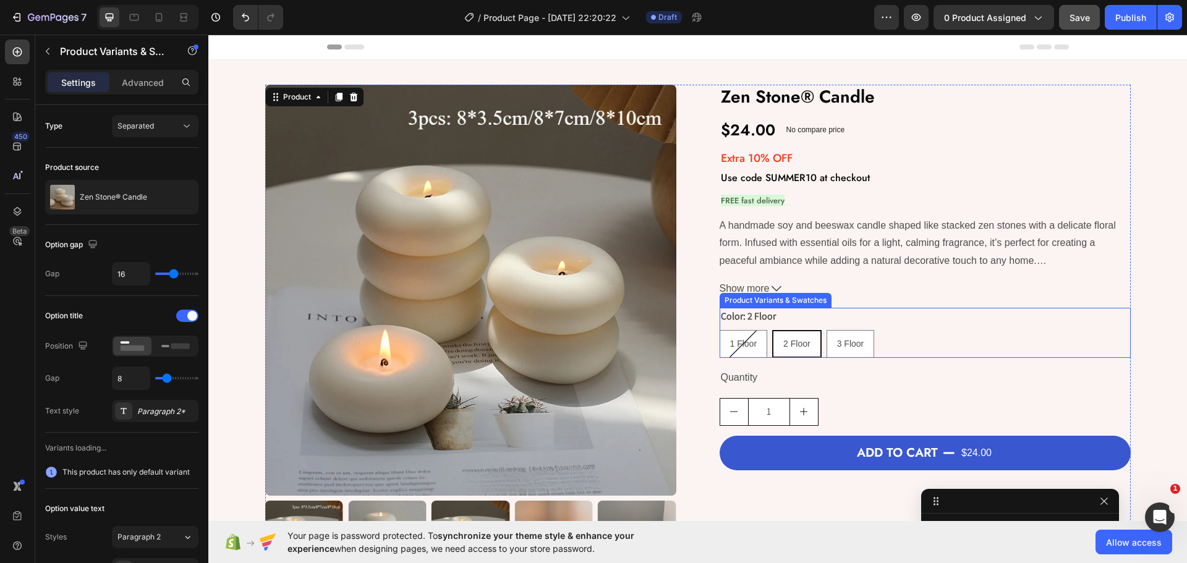
click at [734, 318] on legend "Color: 2 Floor" at bounding box center [748, 316] width 57 height 17
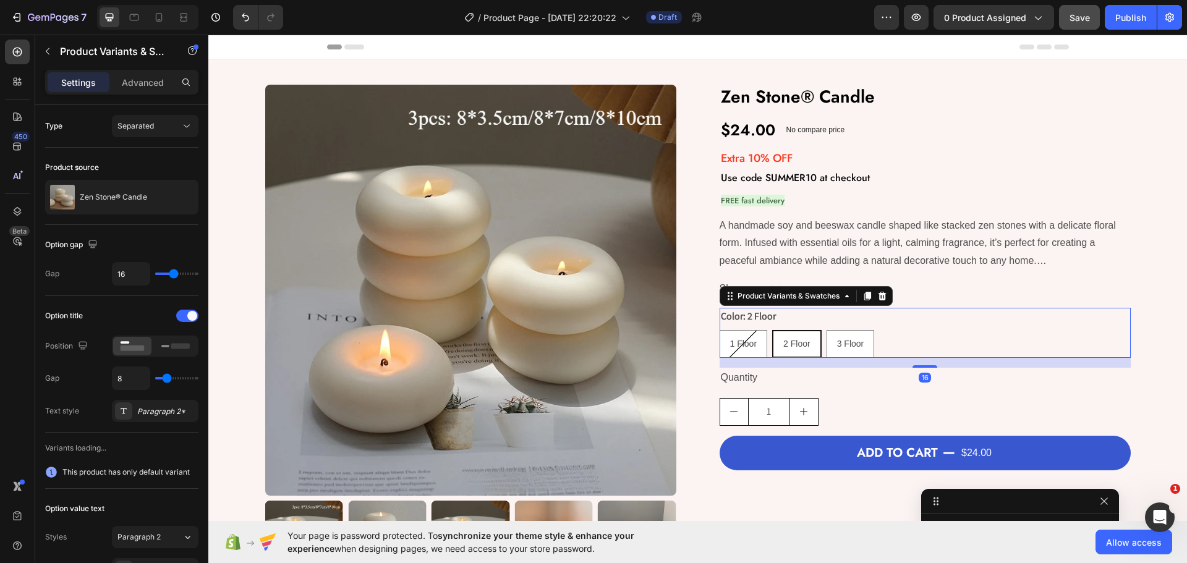
scroll to position [231, 0]
click at [145, 415] on div "Paragraph 2*" at bounding box center [166, 411] width 58 height 11
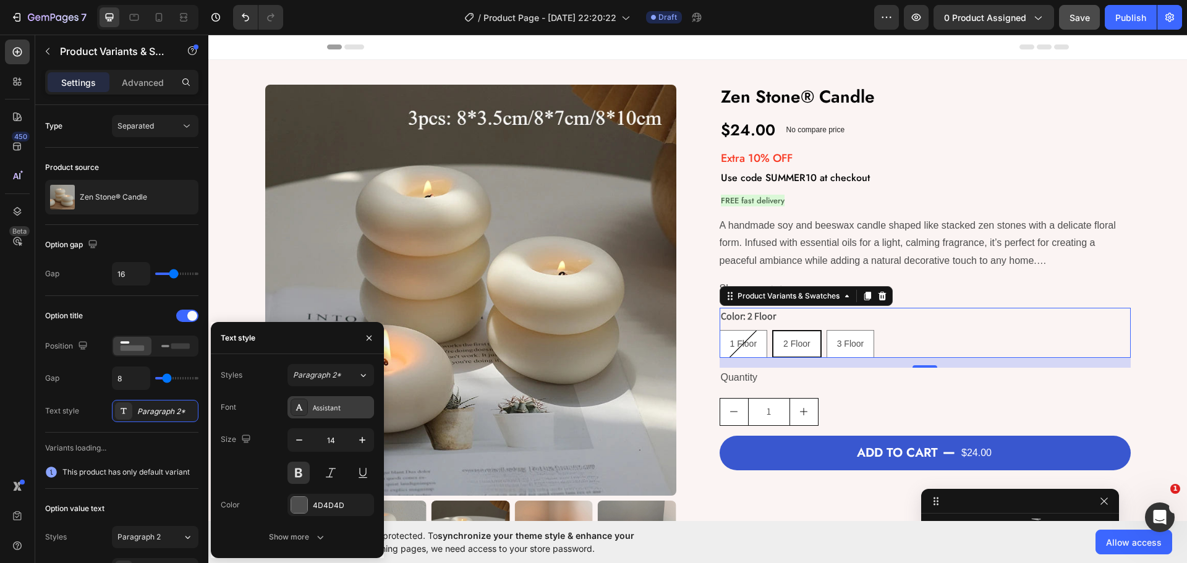
click at [321, 406] on div "Assistant" at bounding box center [342, 407] width 58 height 11
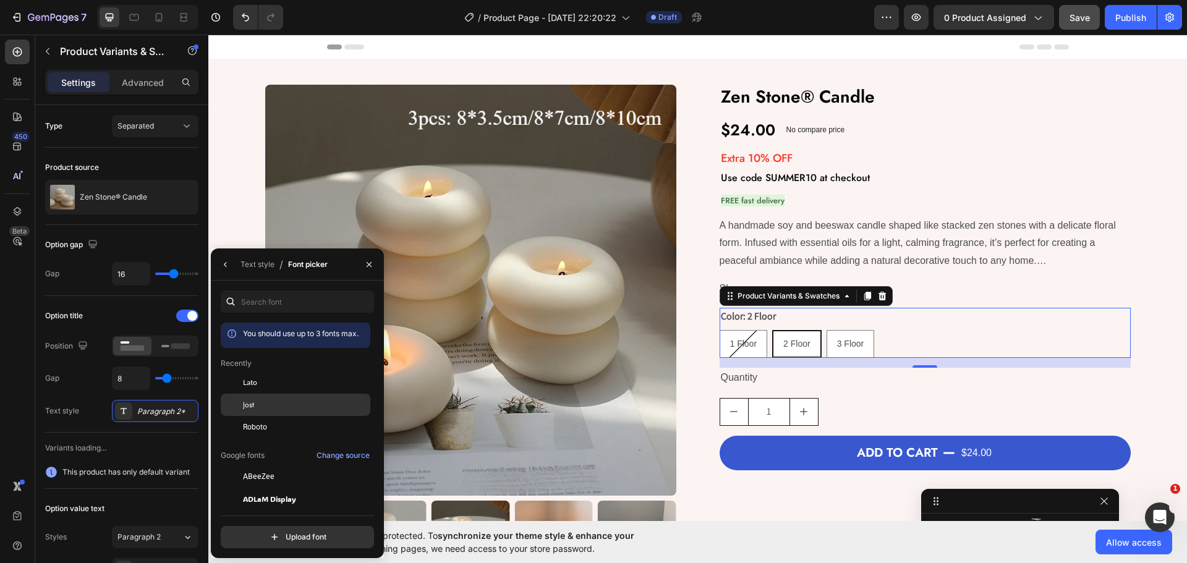
click at [268, 400] on div "Jost" at bounding box center [305, 404] width 125 height 11
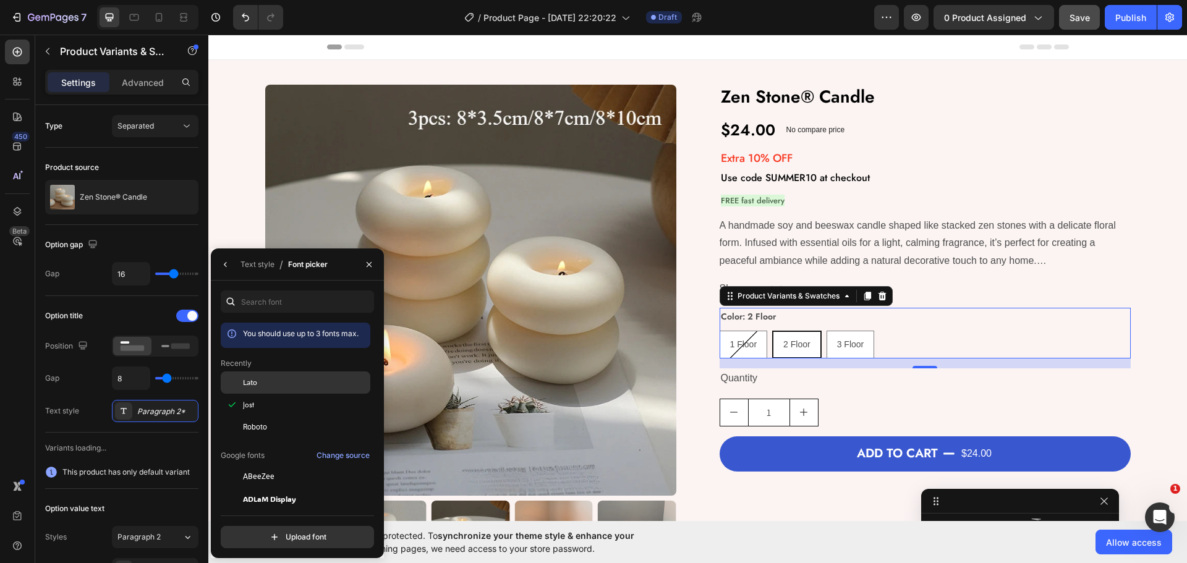
click at [265, 381] on div "Lato" at bounding box center [305, 382] width 125 height 11
click at [253, 404] on span "Jost" at bounding box center [248, 404] width 11 height 11
click at [225, 271] on button "button" at bounding box center [226, 265] width 20 height 20
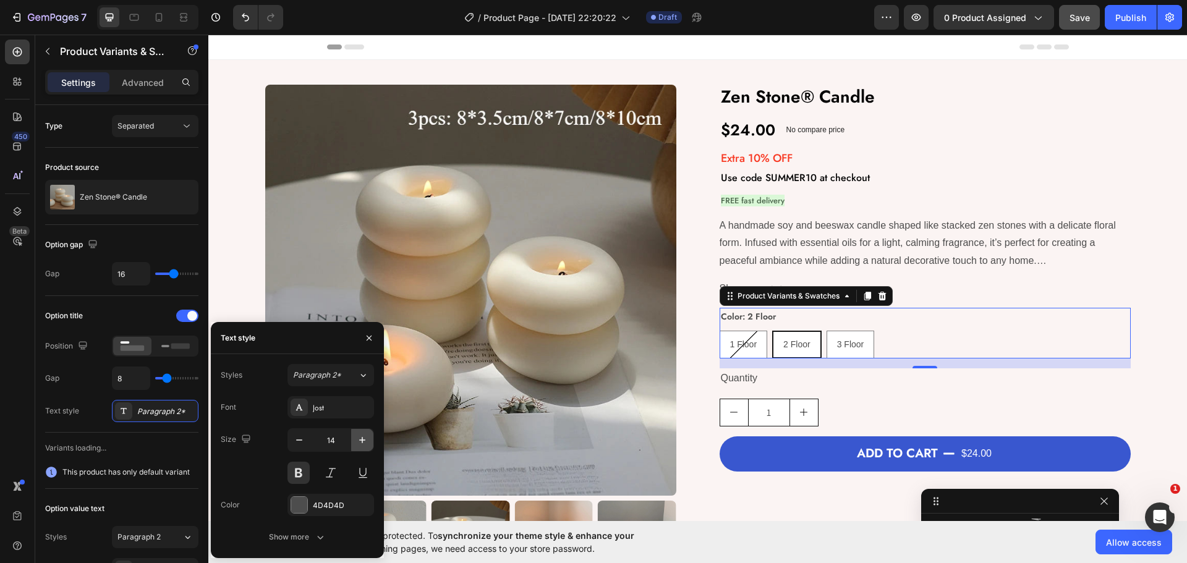
click at [363, 441] on icon "button" at bounding box center [362, 440] width 12 height 12
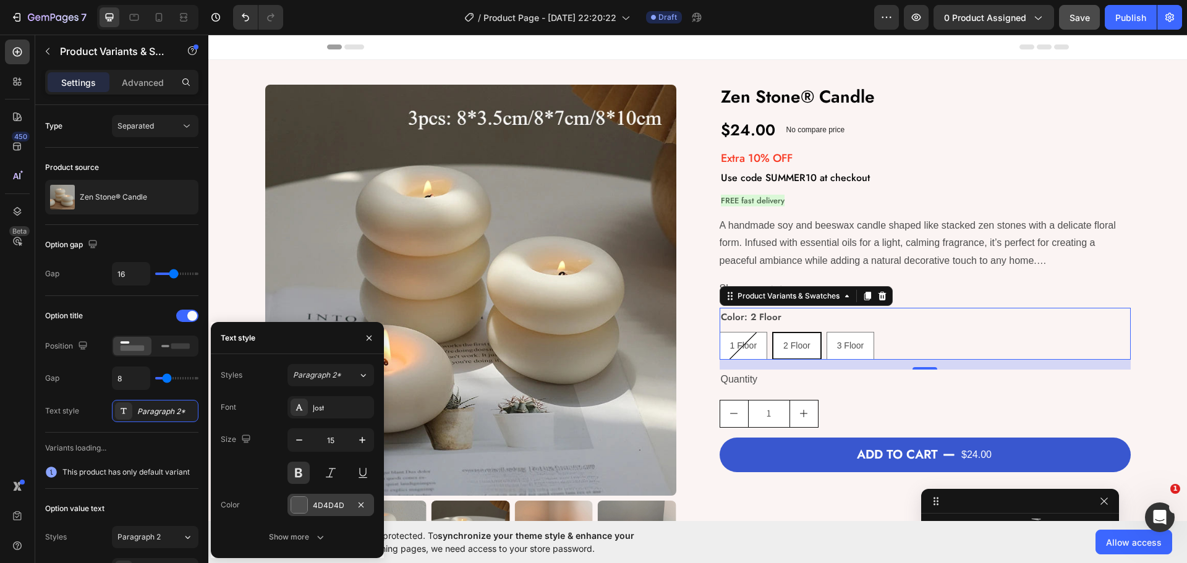
type input "16"
click at [328, 506] on div "4D4D4D" at bounding box center [331, 505] width 36 height 11
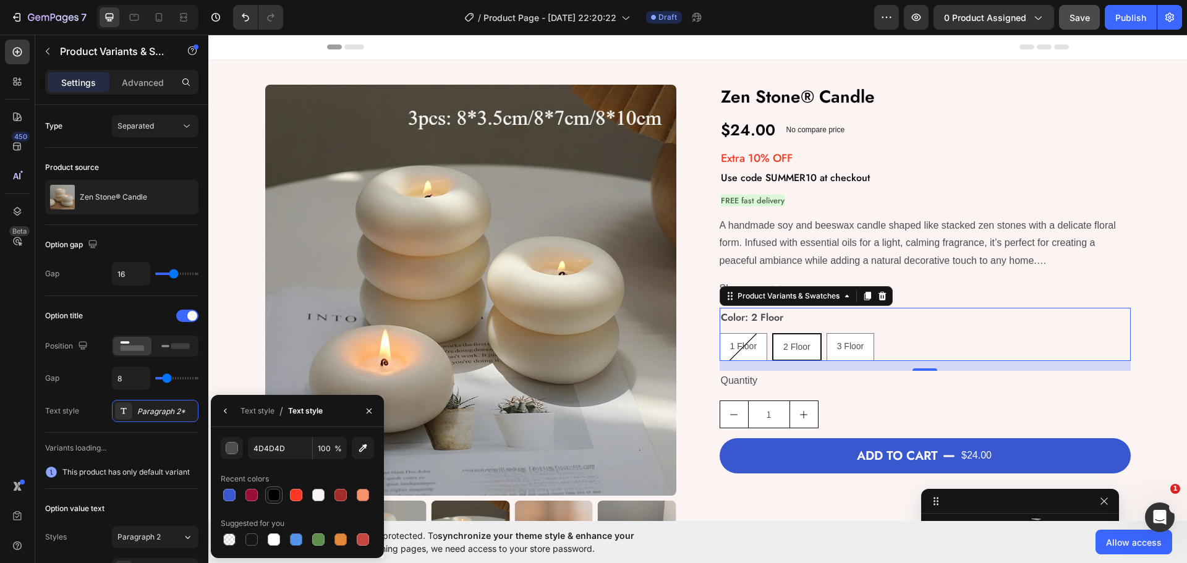
click at [274, 493] on div at bounding box center [274, 495] width 12 height 12
type input "000000"
click at [221, 417] on button "button" at bounding box center [226, 411] width 20 height 20
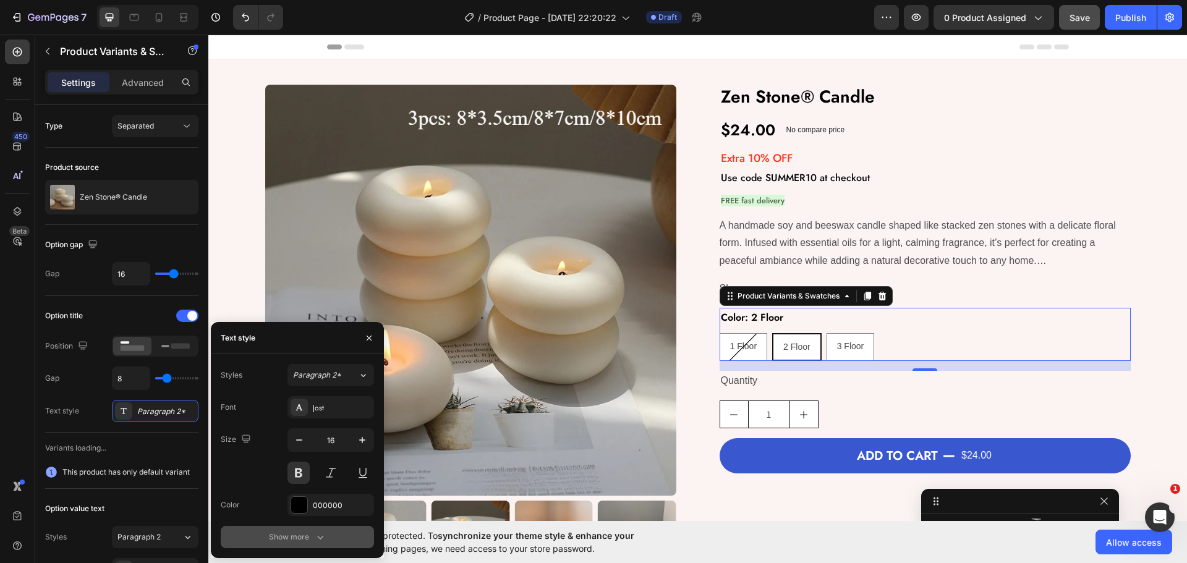
click at [284, 536] on div "Show more" at bounding box center [297, 537] width 57 height 12
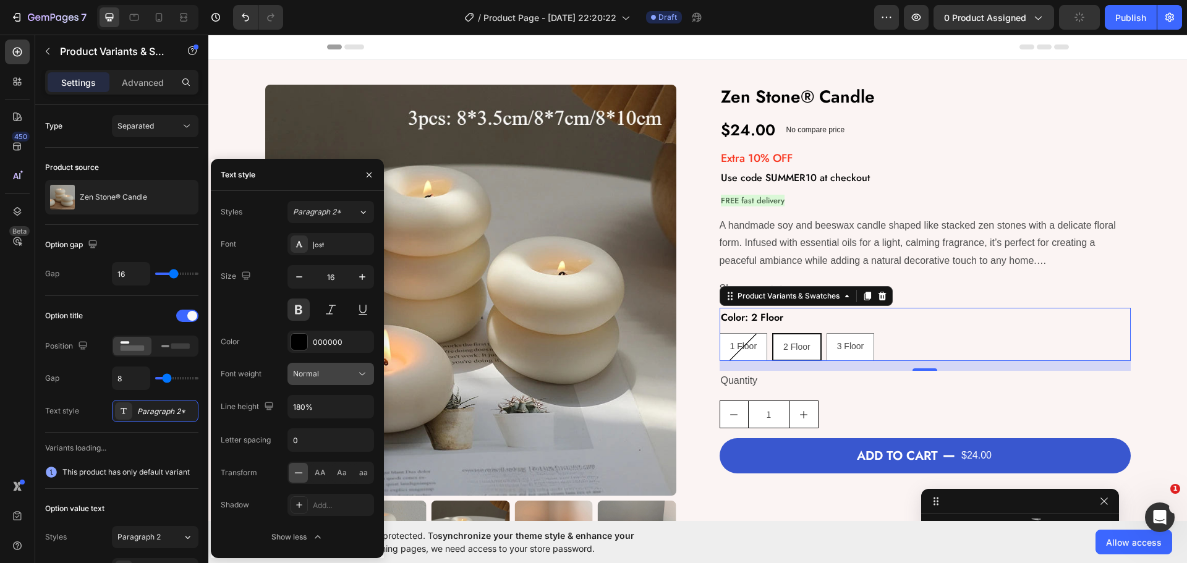
click at [356, 373] on icon at bounding box center [362, 374] width 12 height 12
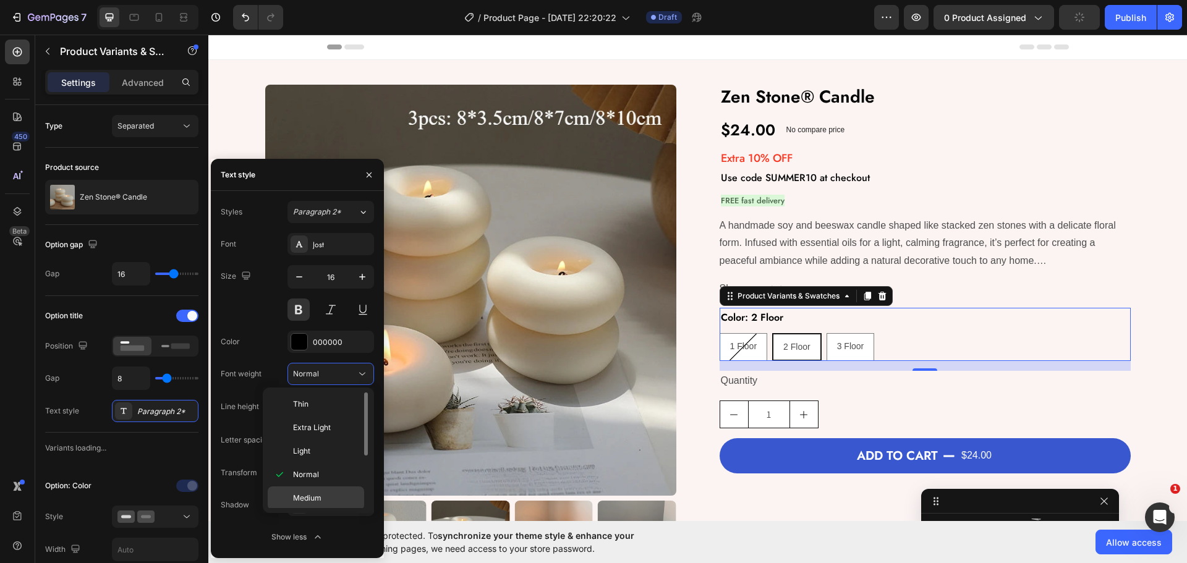
click at [310, 510] on div "Medium" at bounding box center [316, 521] width 96 height 23
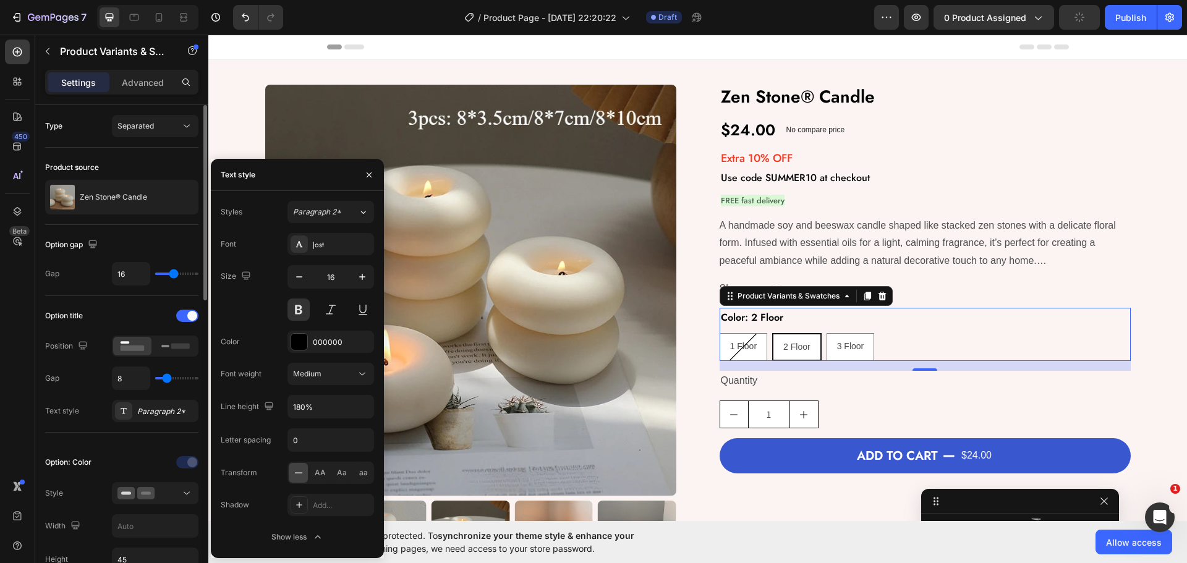
click at [129, 317] on div "Option title" at bounding box center [121, 316] width 153 height 20
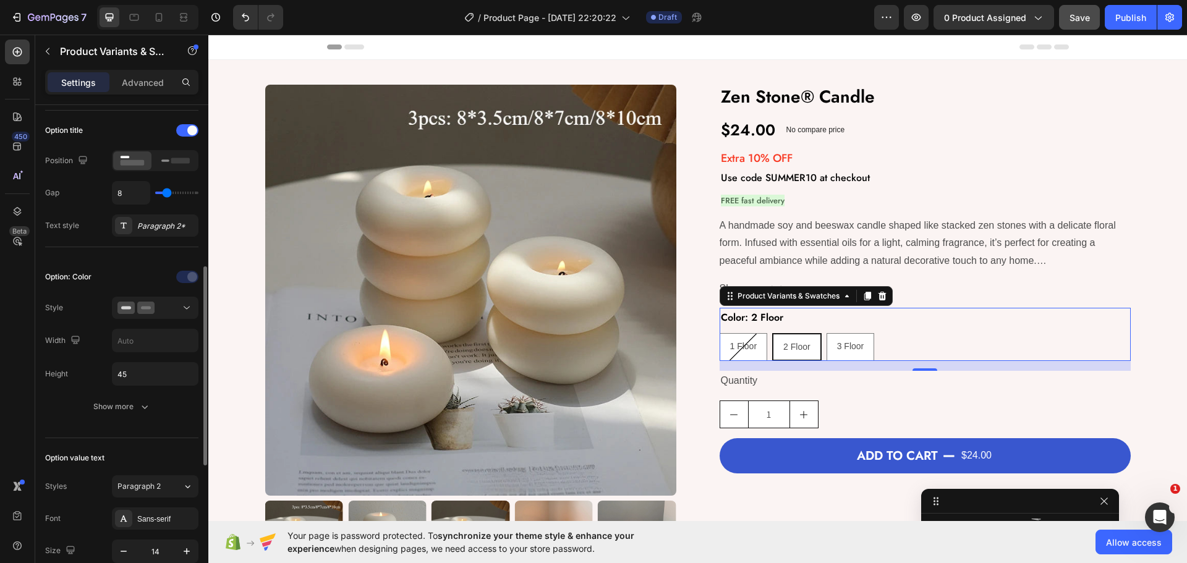
scroll to position [247, 0]
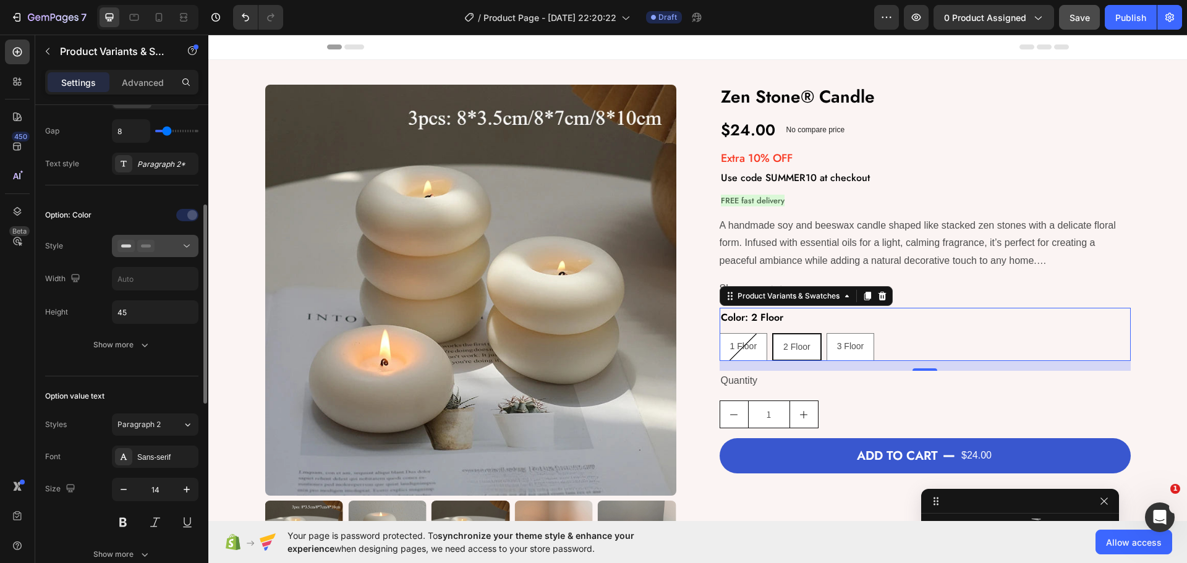
click at [142, 256] on button at bounding box center [155, 246] width 87 height 22
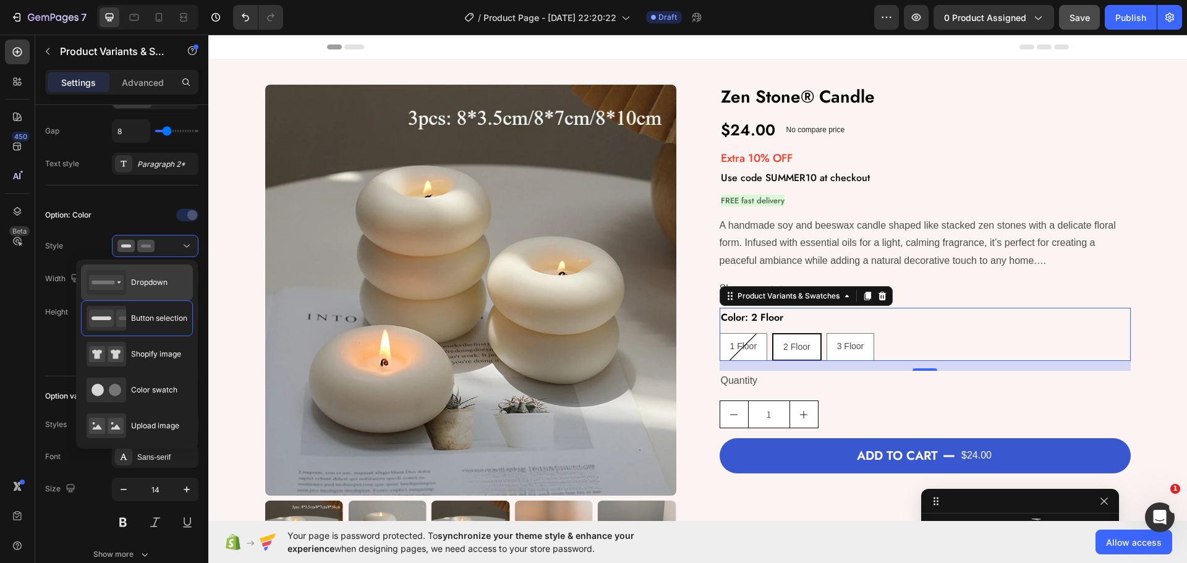
click at [148, 294] on div "Dropdown" at bounding box center [127, 282] width 81 height 25
type input "100%"
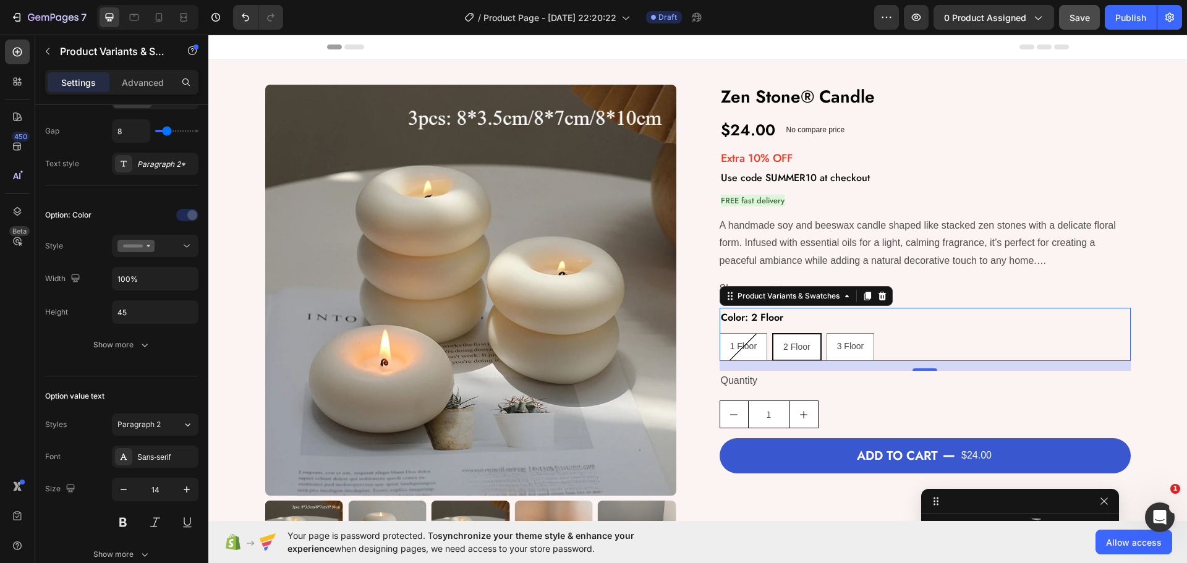
select select "2 Floor"
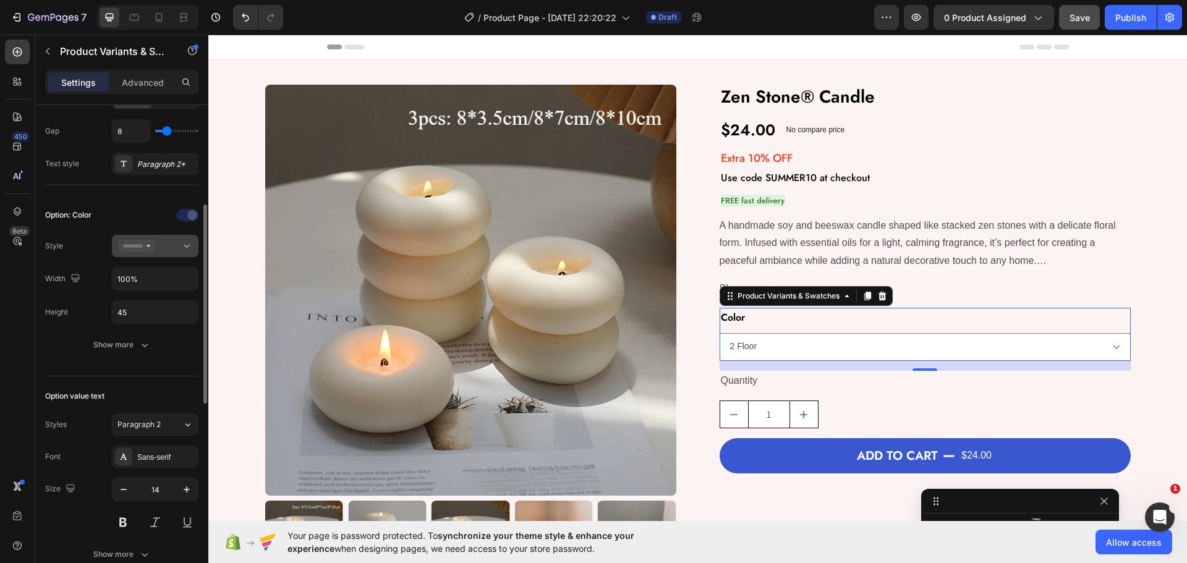
click at [155, 246] on div at bounding box center [154, 246] width 75 height 12
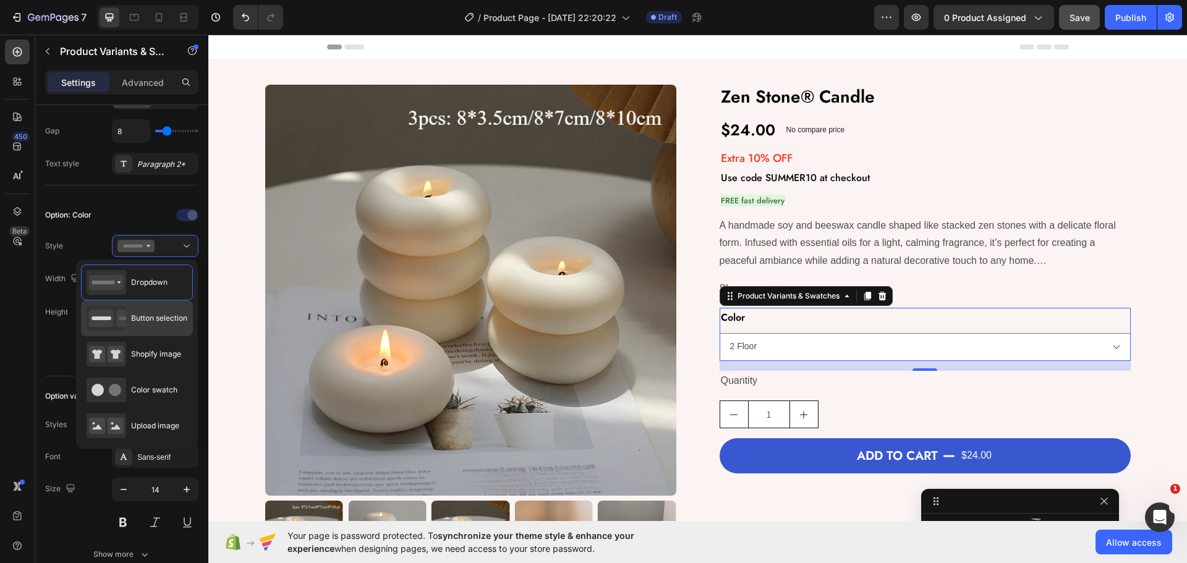
click at [150, 329] on div "Button selection" at bounding box center [137, 318] width 101 height 25
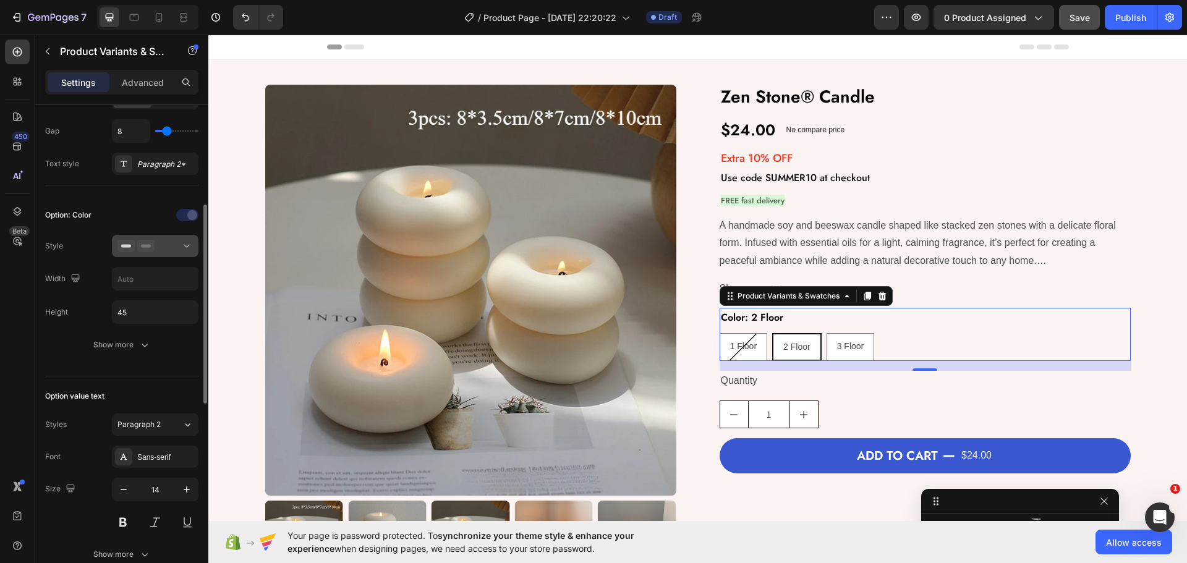
click at [157, 250] on div at bounding box center [154, 246] width 75 height 12
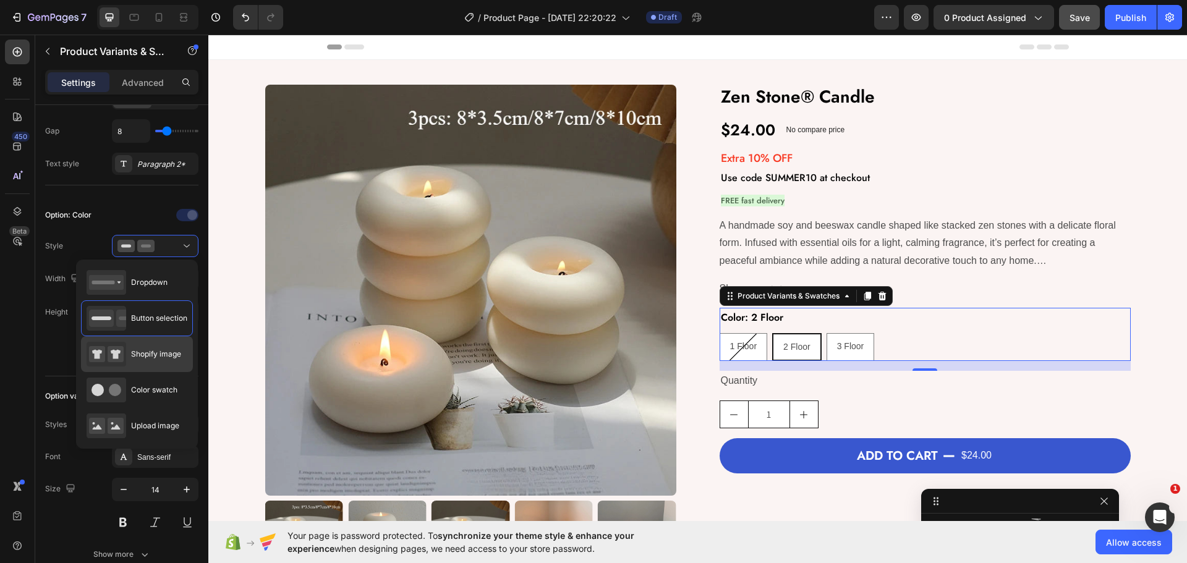
click at [143, 372] on div "Shopify image" at bounding box center [137, 390] width 112 height 36
type input "64"
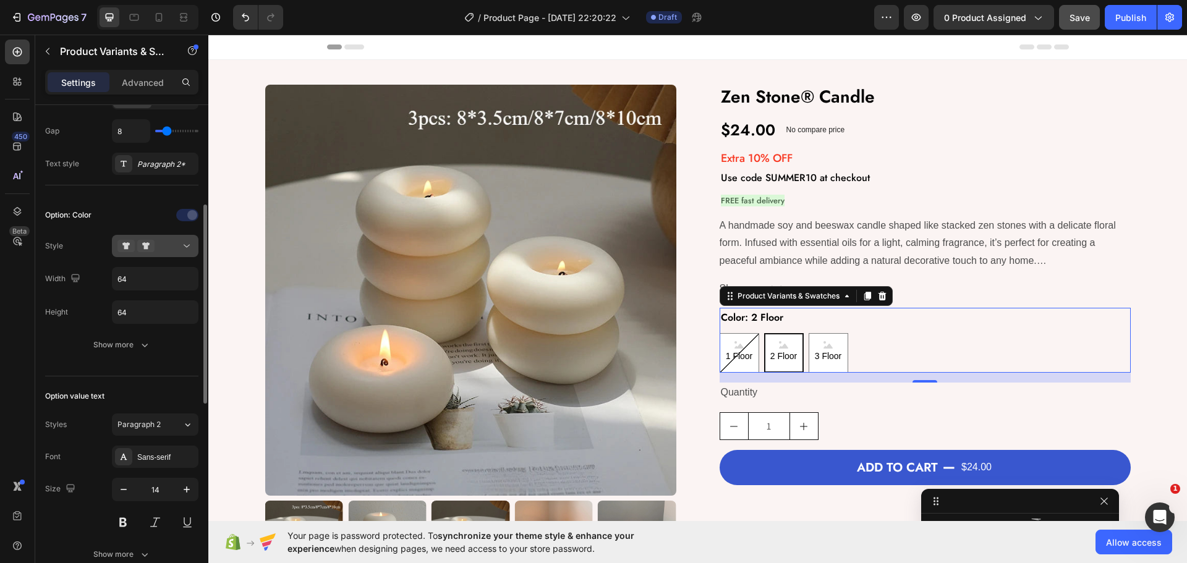
click at [155, 249] on div at bounding box center [154, 246] width 75 height 12
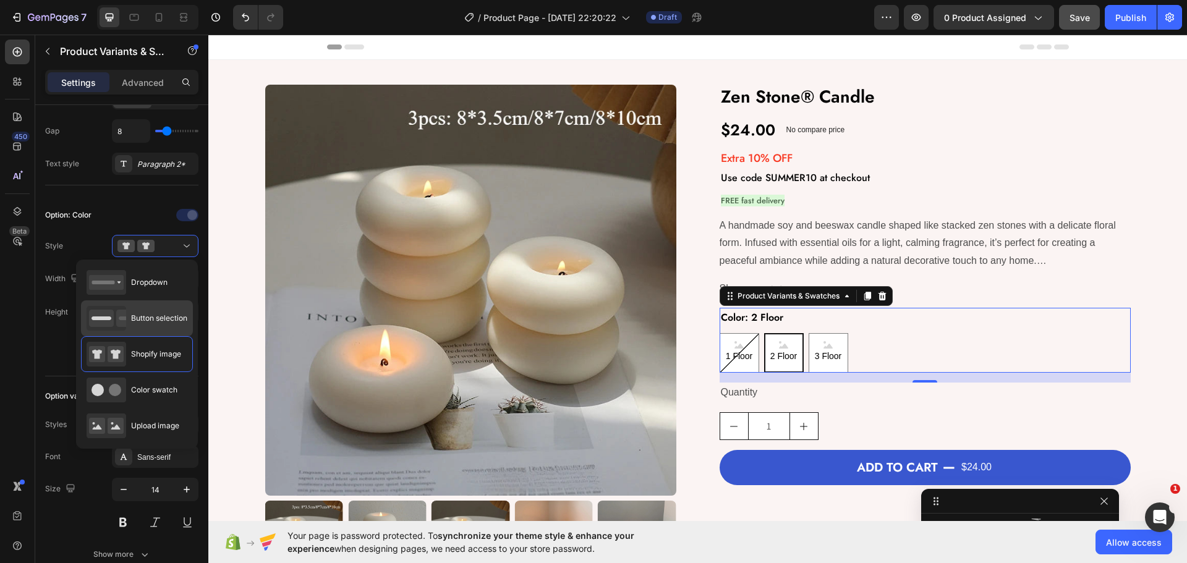
click at [130, 321] on div "Button selection" at bounding box center [137, 318] width 101 height 25
type input "45"
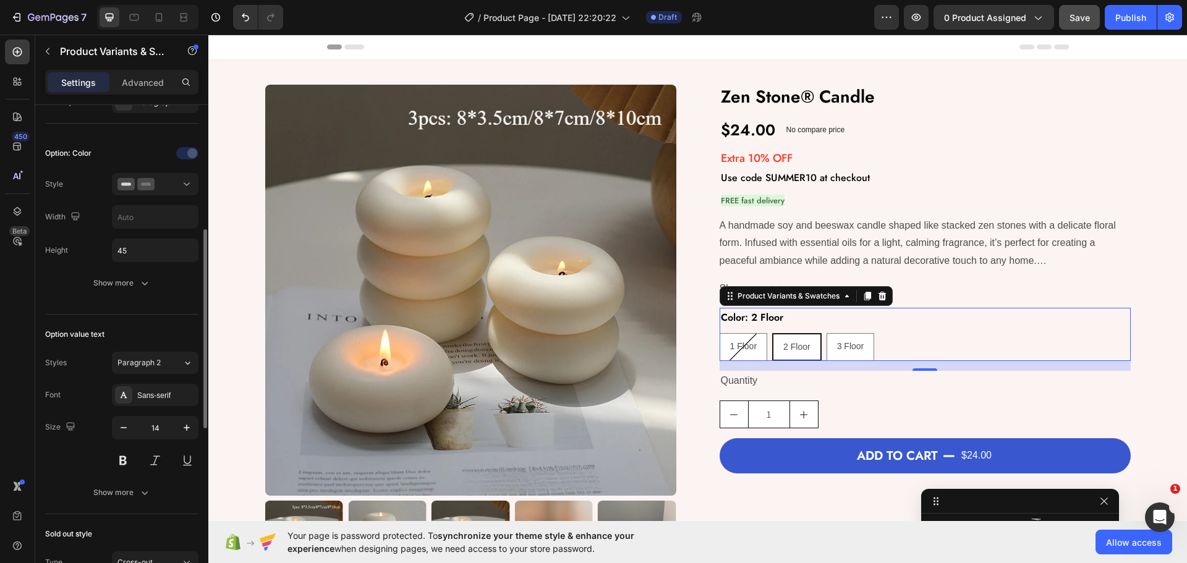
scroll to position [371, 0]
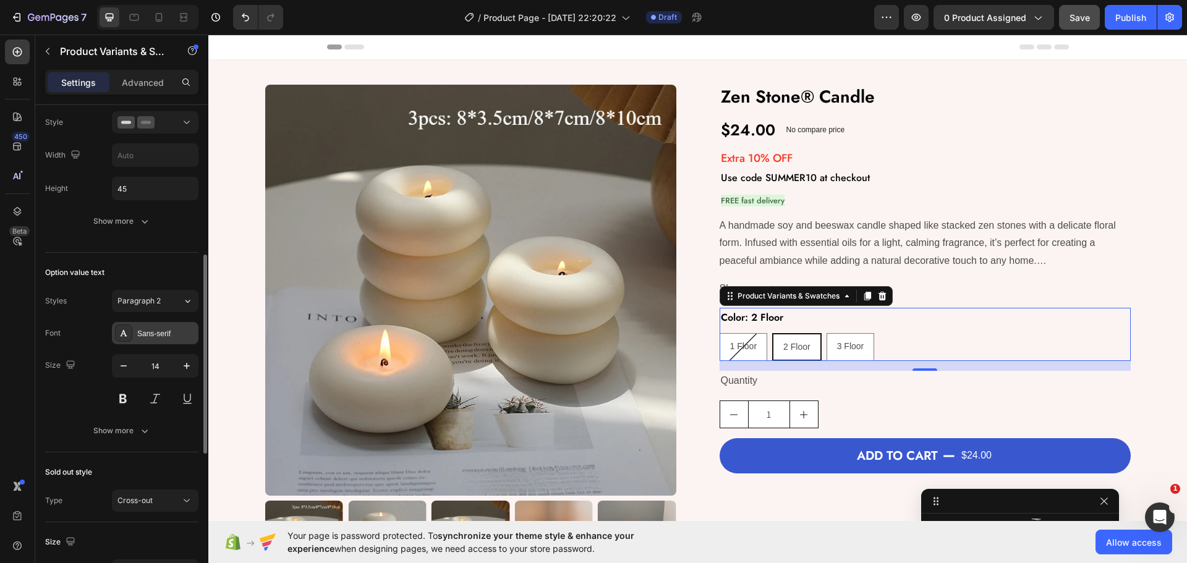
click at [143, 333] on div "Sans-serif" at bounding box center [166, 333] width 58 height 11
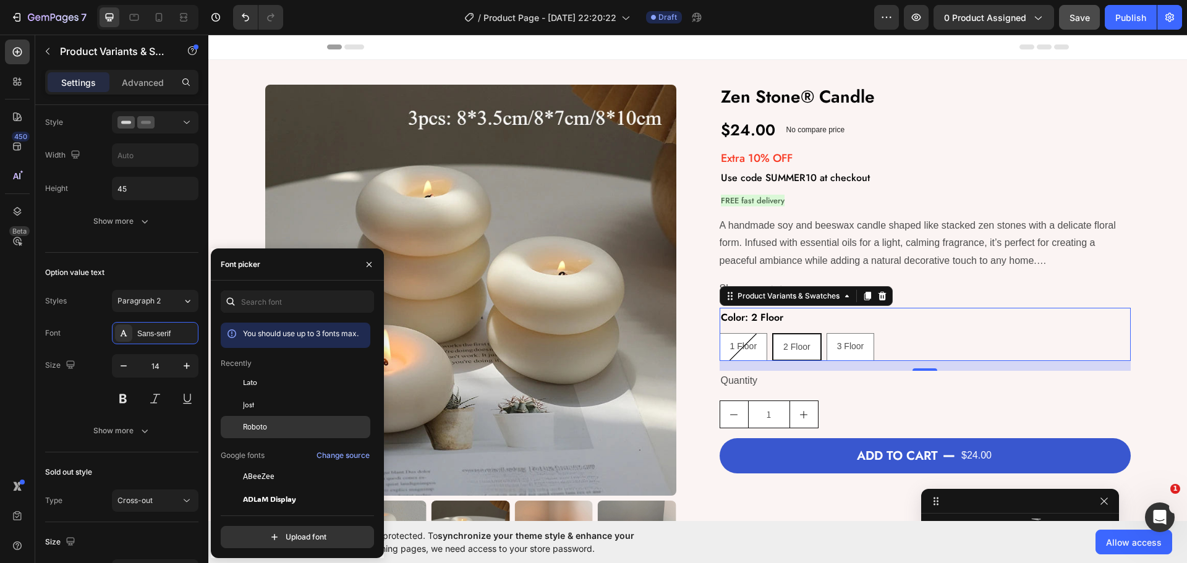
click at [257, 422] on span "Roboto" at bounding box center [255, 427] width 24 height 11
click at [263, 400] on div "Jost" at bounding box center [305, 404] width 125 height 11
click at [128, 369] on icon "button" at bounding box center [123, 366] width 12 height 12
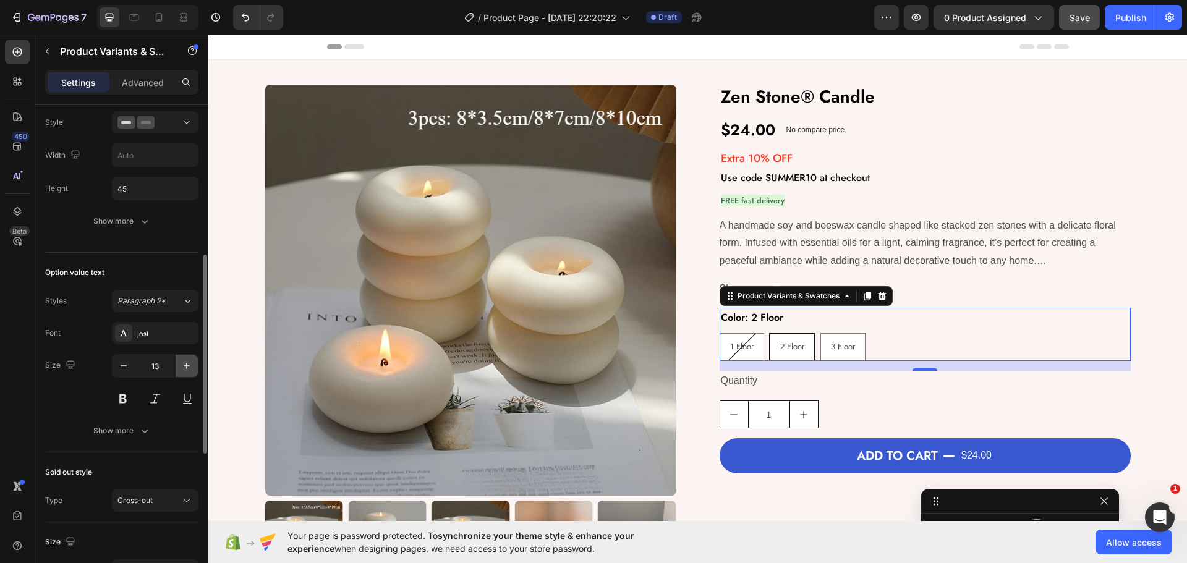
click at [197, 371] on button "button" at bounding box center [187, 366] width 22 height 22
type input "14"
click at [112, 428] on div "Show more" at bounding box center [121, 431] width 57 height 12
click at [191, 475] on button "button" at bounding box center [187, 464] width 22 height 22
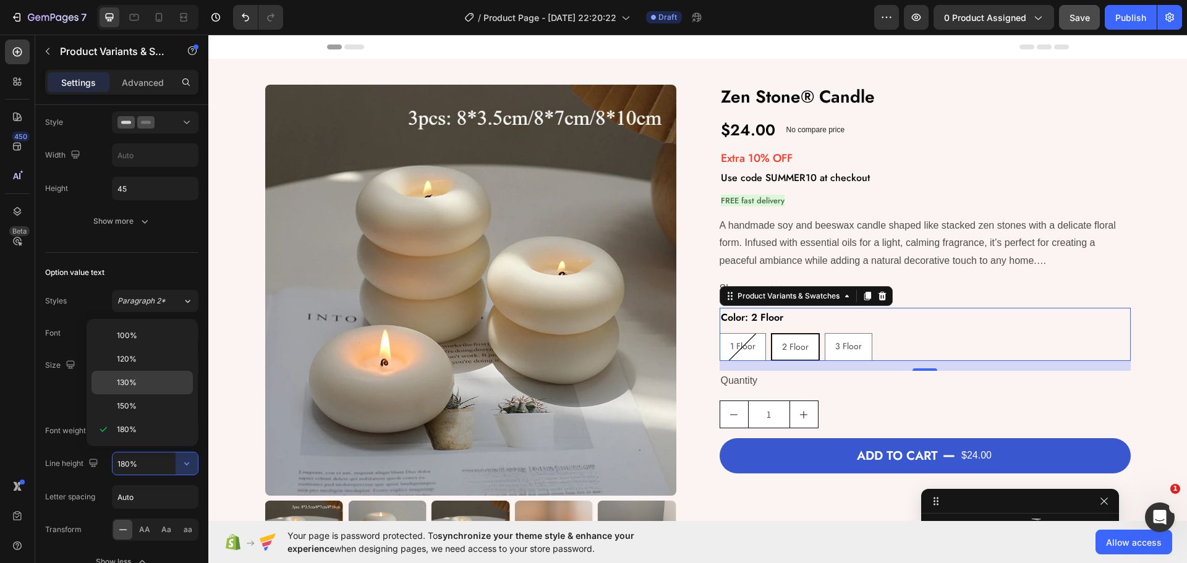
click at [144, 386] on p "130%" at bounding box center [152, 382] width 70 height 11
type input "130%"
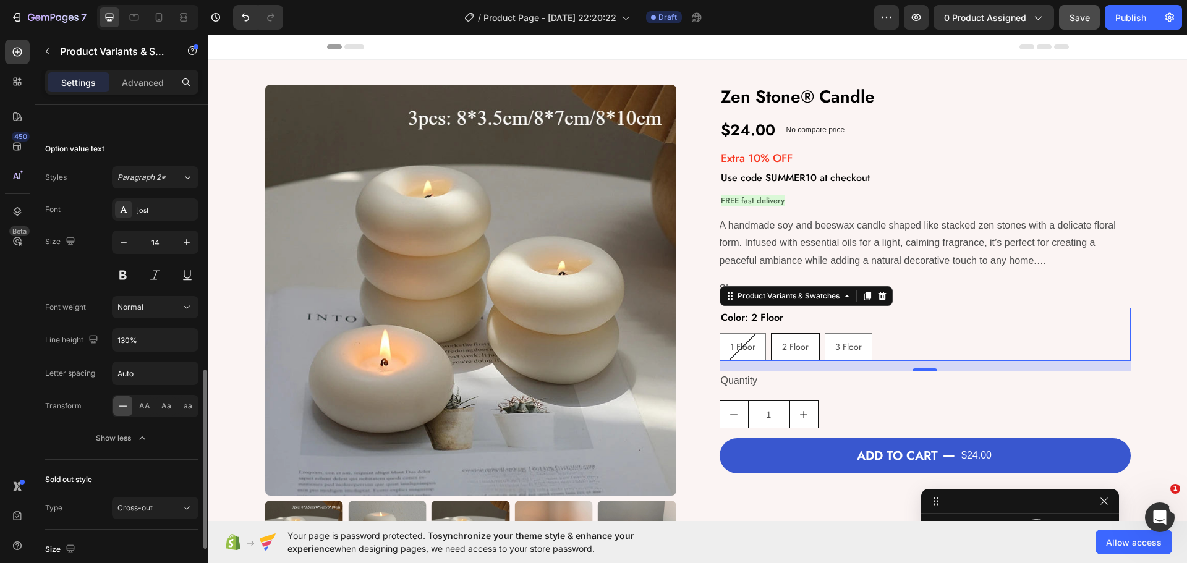
scroll to position [556, 0]
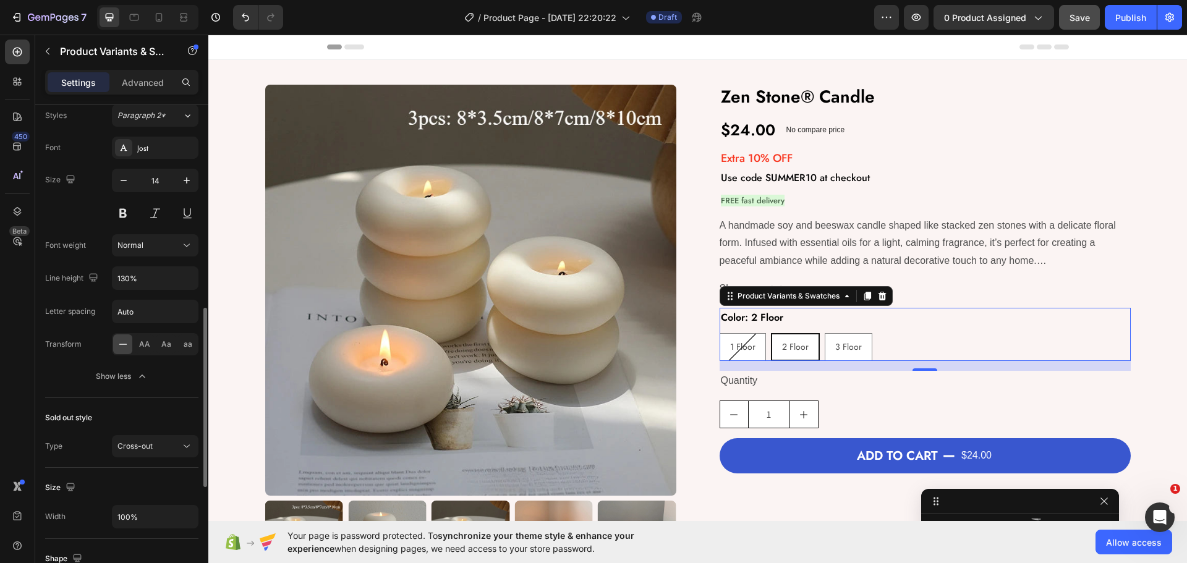
click at [134, 435] on div "Sold out style Type Cross-out" at bounding box center [121, 433] width 153 height 70
click at [135, 377] on div "Show less" at bounding box center [122, 376] width 53 height 12
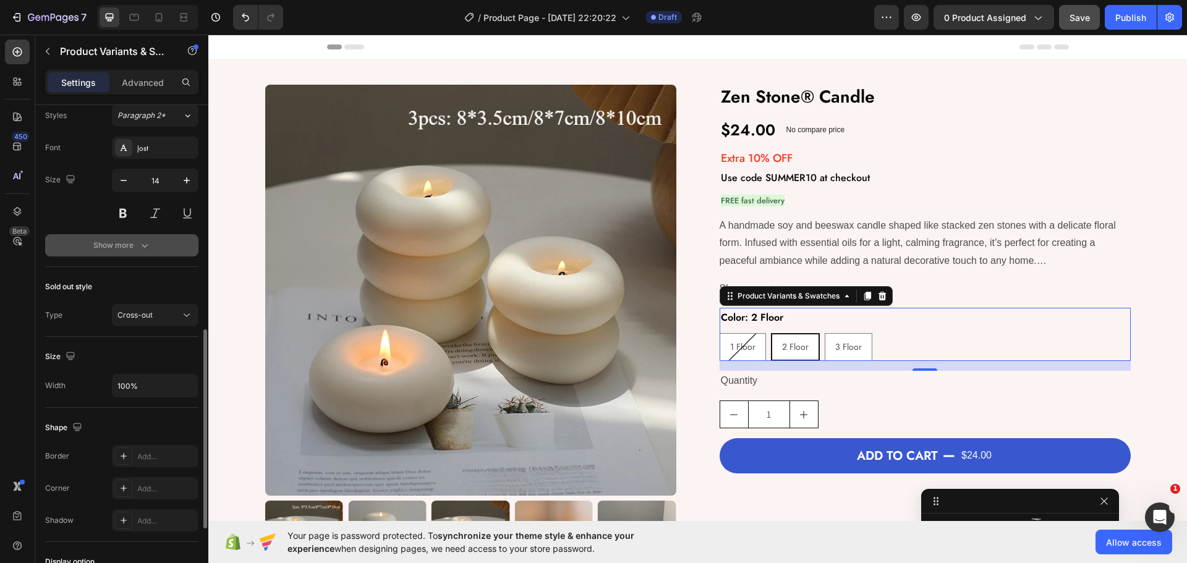
click at [121, 246] on div "Show more" at bounding box center [121, 245] width 57 height 12
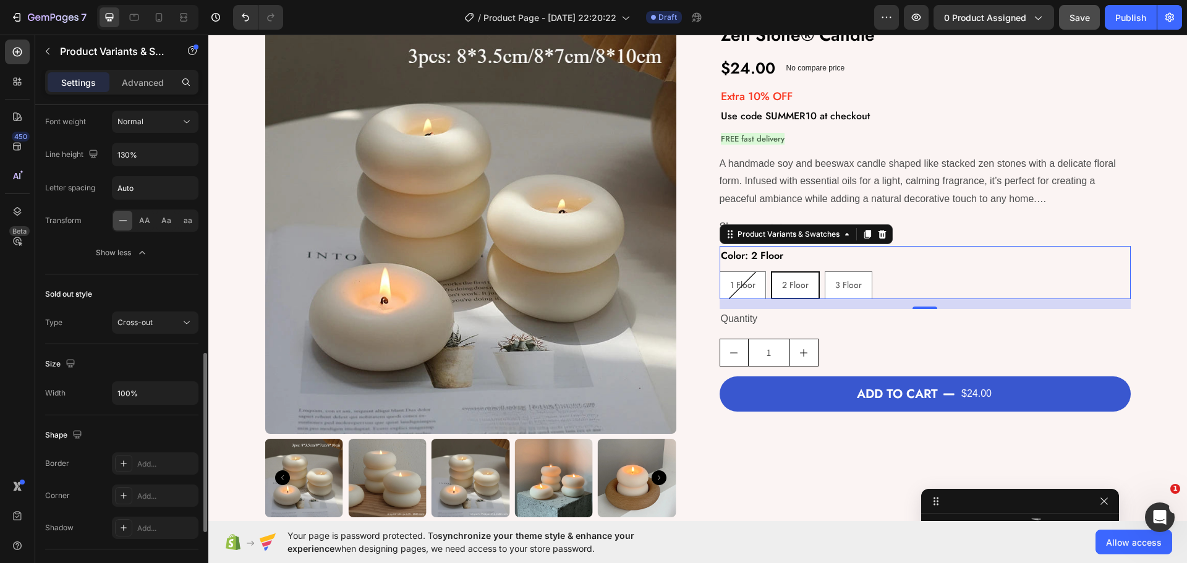
scroll to position [742, 0]
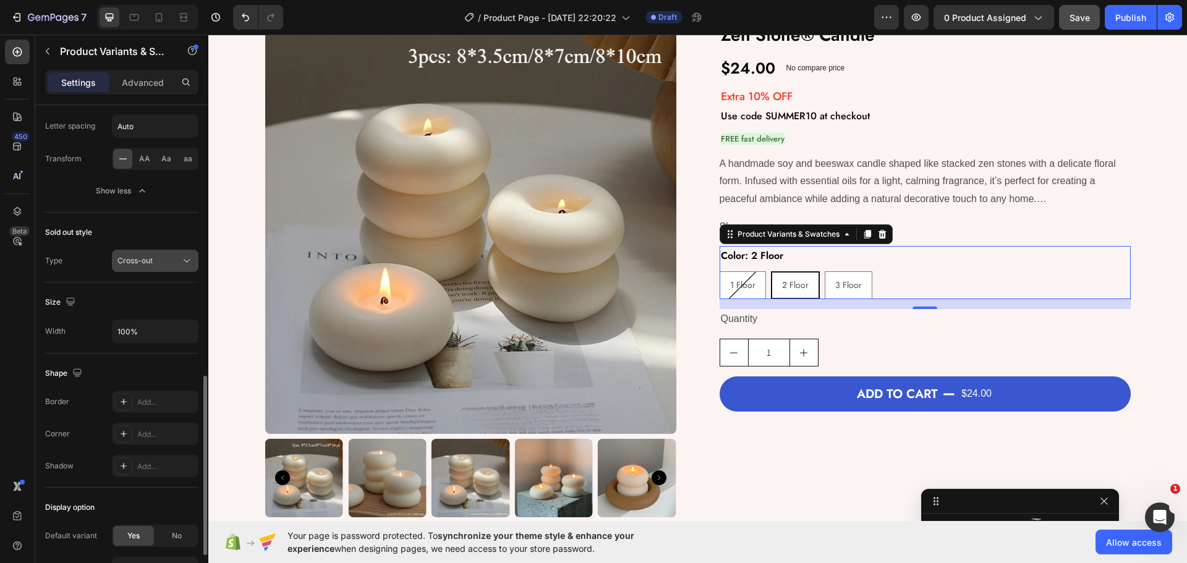
click at [156, 265] on div "Cross-out" at bounding box center [148, 260] width 63 height 11
click at [156, 258] on div "Cross-out" at bounding box center [148, 260] width 63 height 11
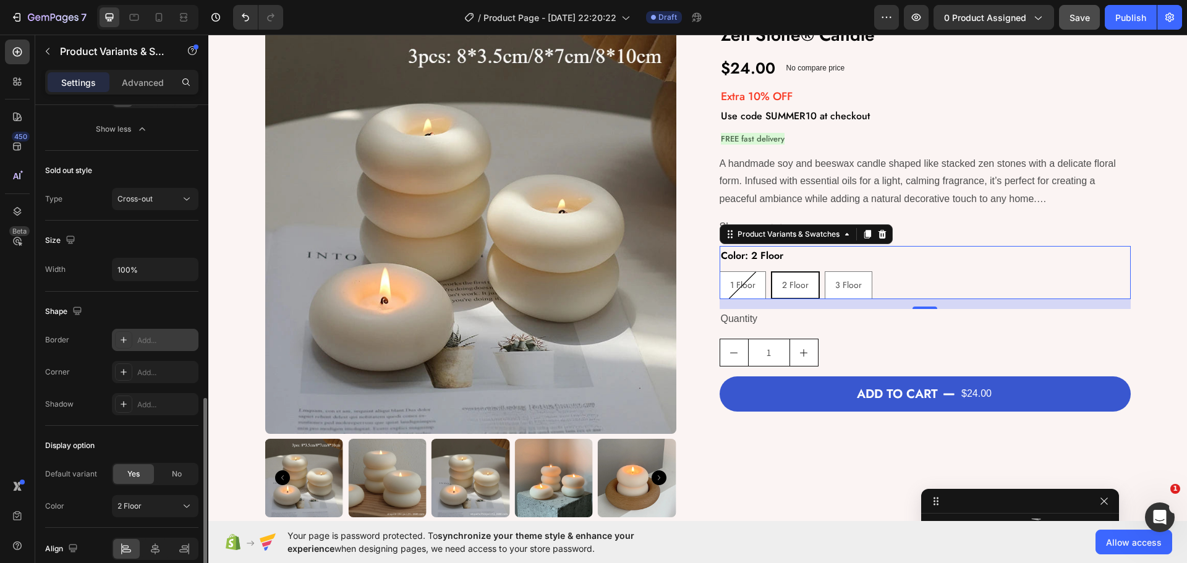
scroll to position [860, 0]
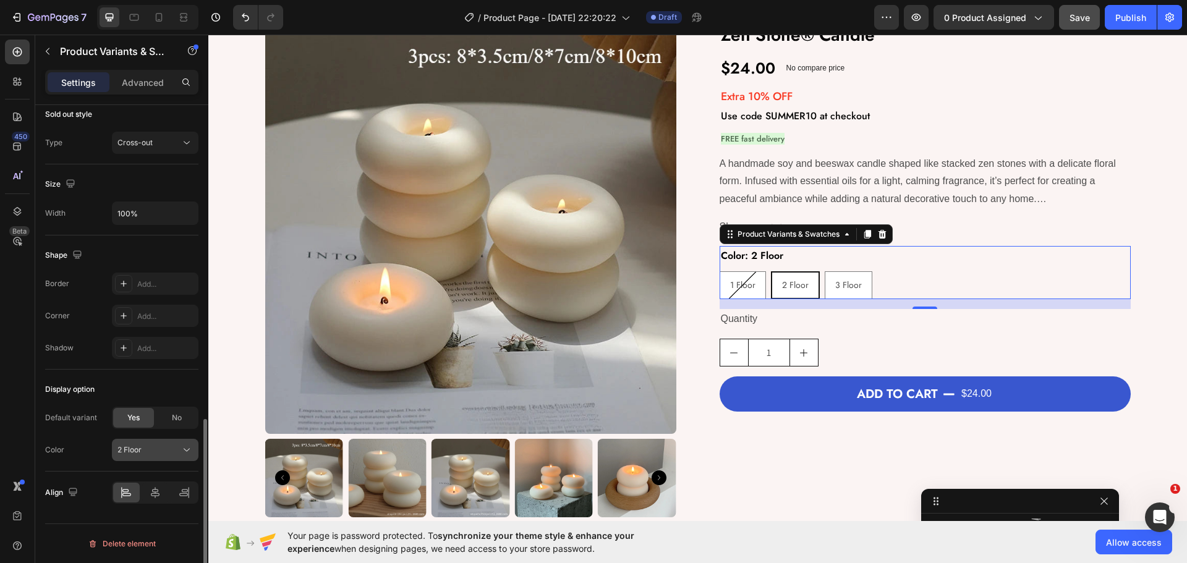
click at [182, 447] on icon at bounding box center [187, 450] width 12 height 12
click at [184, 446] on icon at bounding box center [187, 450] width 12 height 12
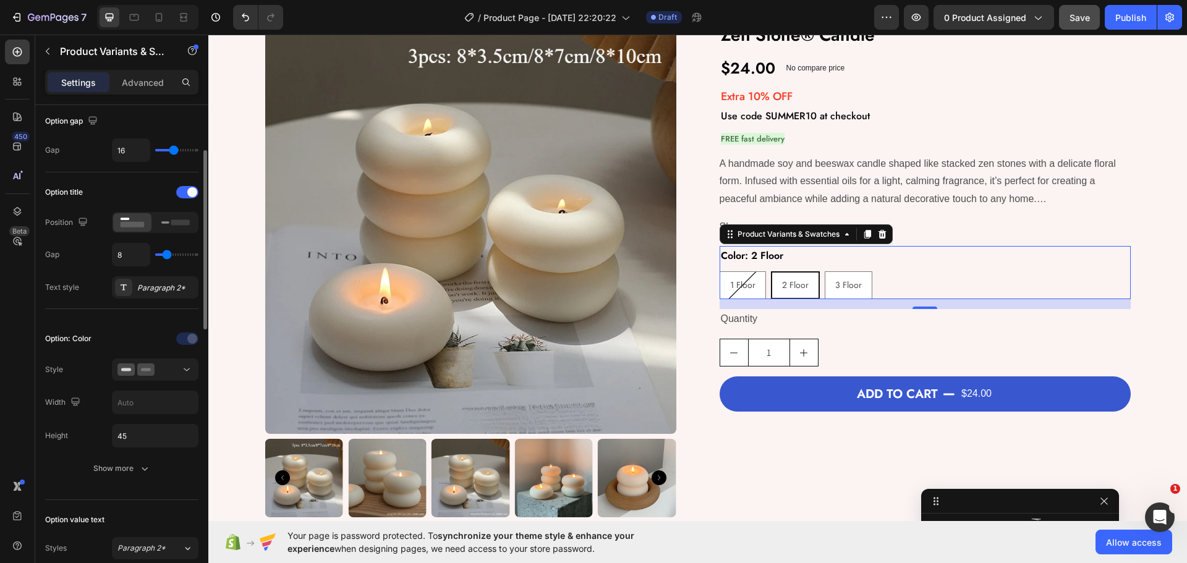
scroll to position [185, 0]
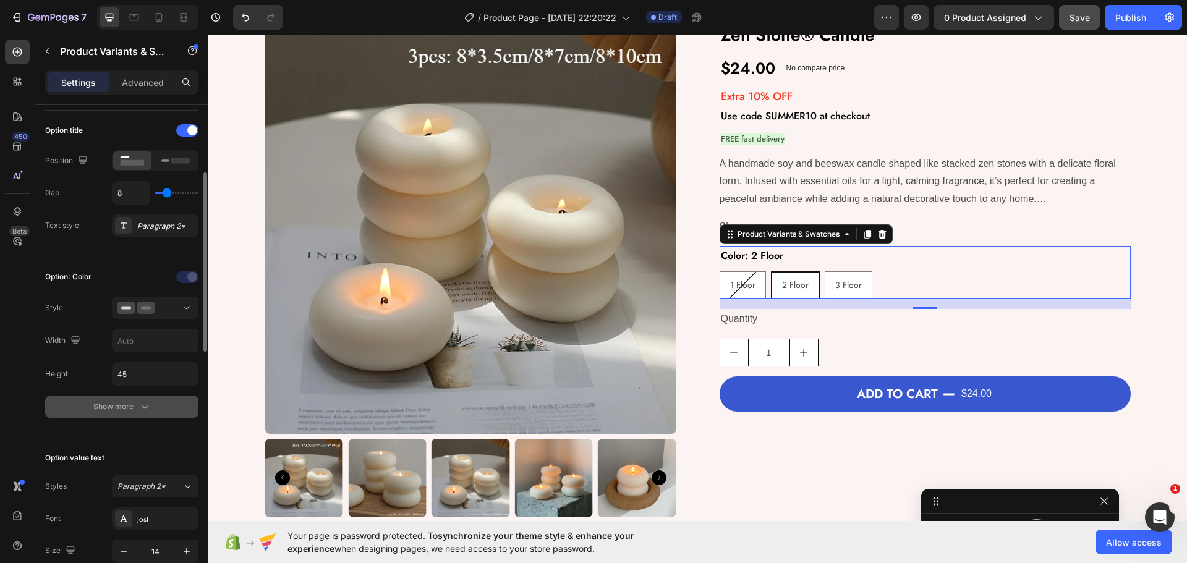
click at [100, 406] on div "Show more" at bounding box center [121, 407] width 57 height 12
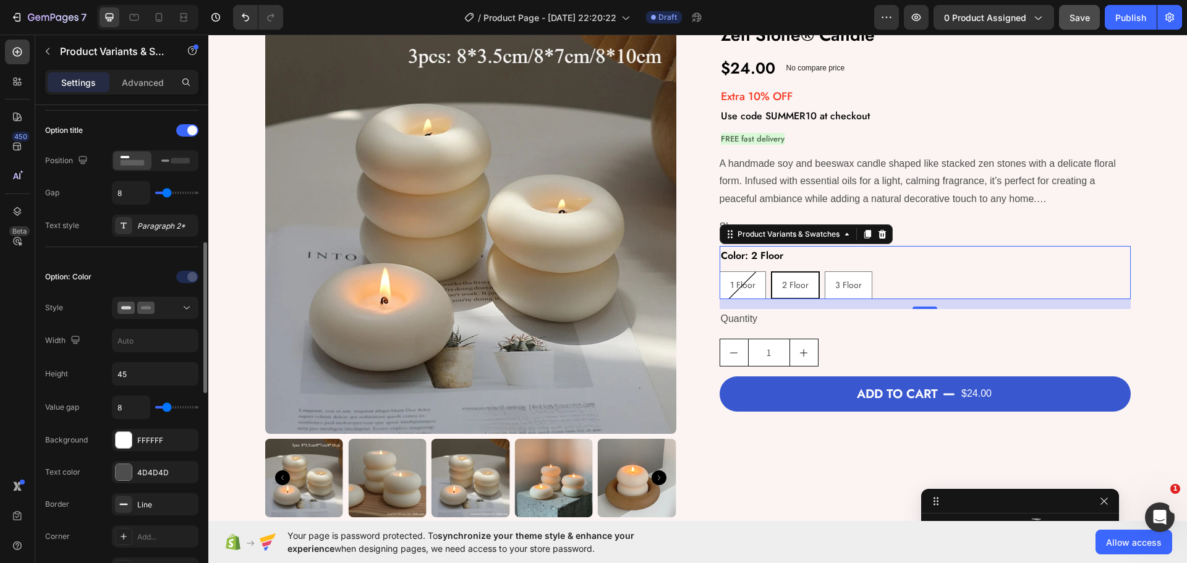
scroll to position [247, 0]
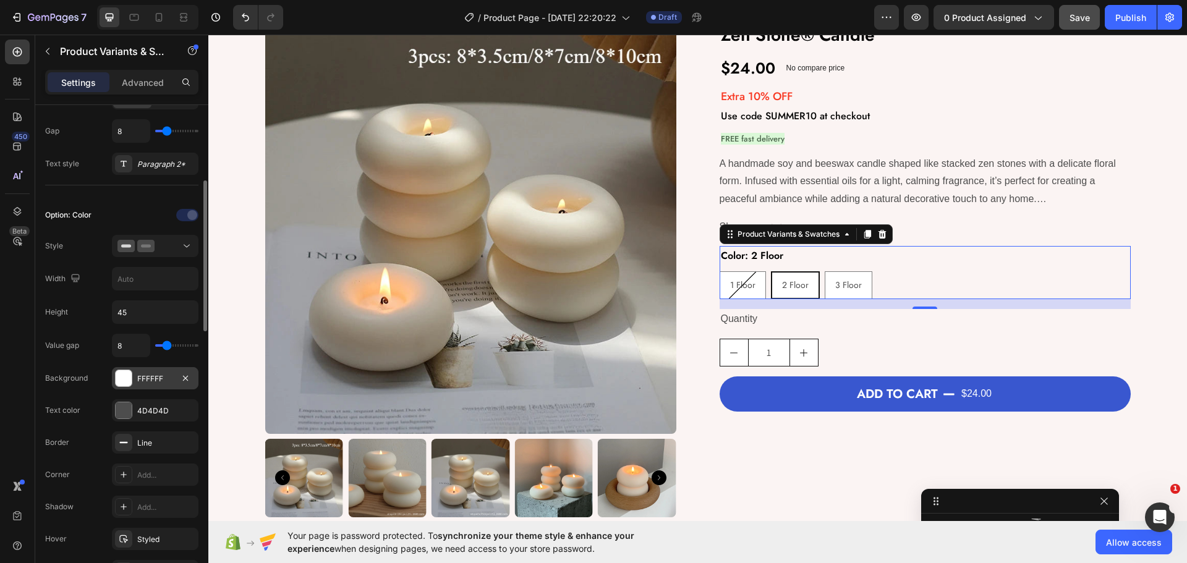
click at [149, 373] on div "FFFFFF" at bounding box center [155, 378] width 36 height 11
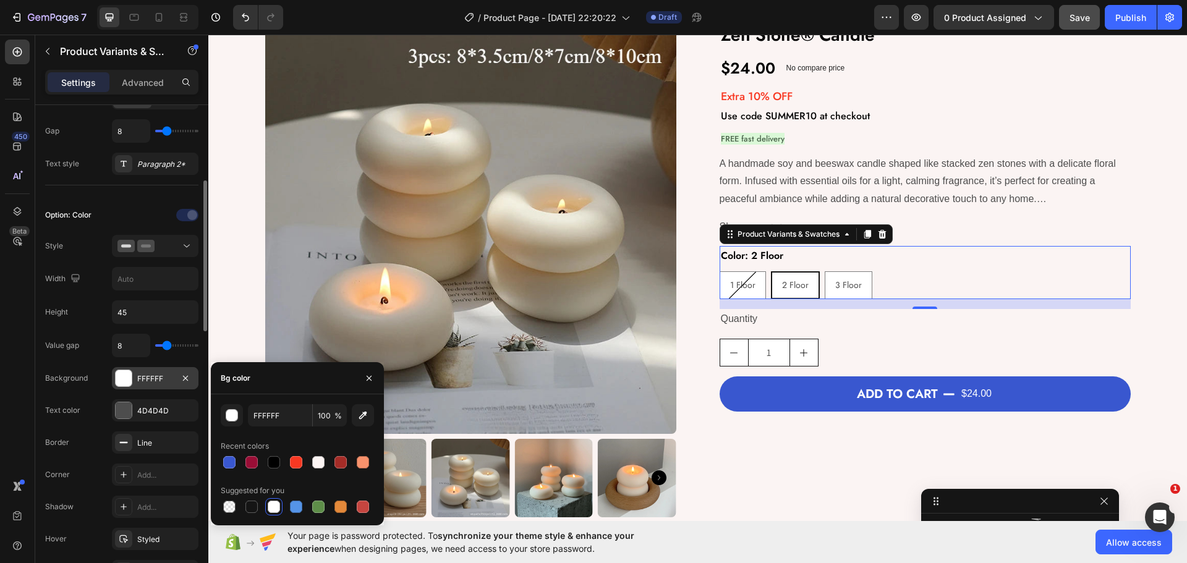
click at [148, 378] on div "FFFFFF" at bounding box center [155, 378] width 36 height 11
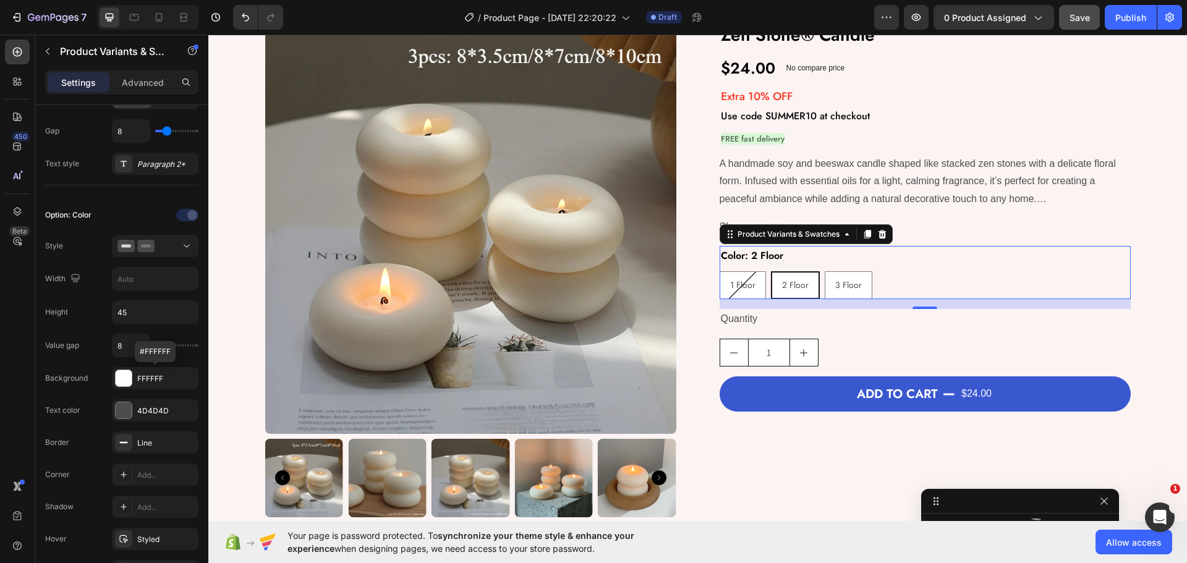
drag, startPoint x: 154, startPoint y: 372, endPoint x: 219, endPoint y: 415, distance: 78.9
click at [151, 372] on div "FFFFFF" at bounding box center [155, 378] width 87 height 22
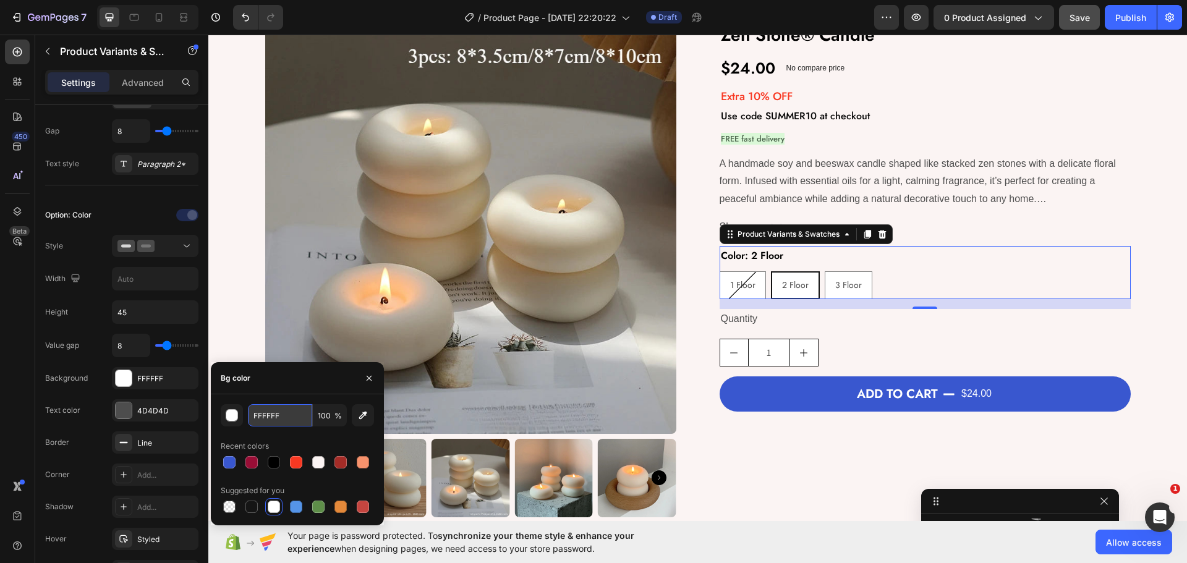
click at [0, 0] on input "FFFFFF" at bounding box center [0, 0] width 0 height 0
paste input "#D9D9D9"
type input "D9D9D9"
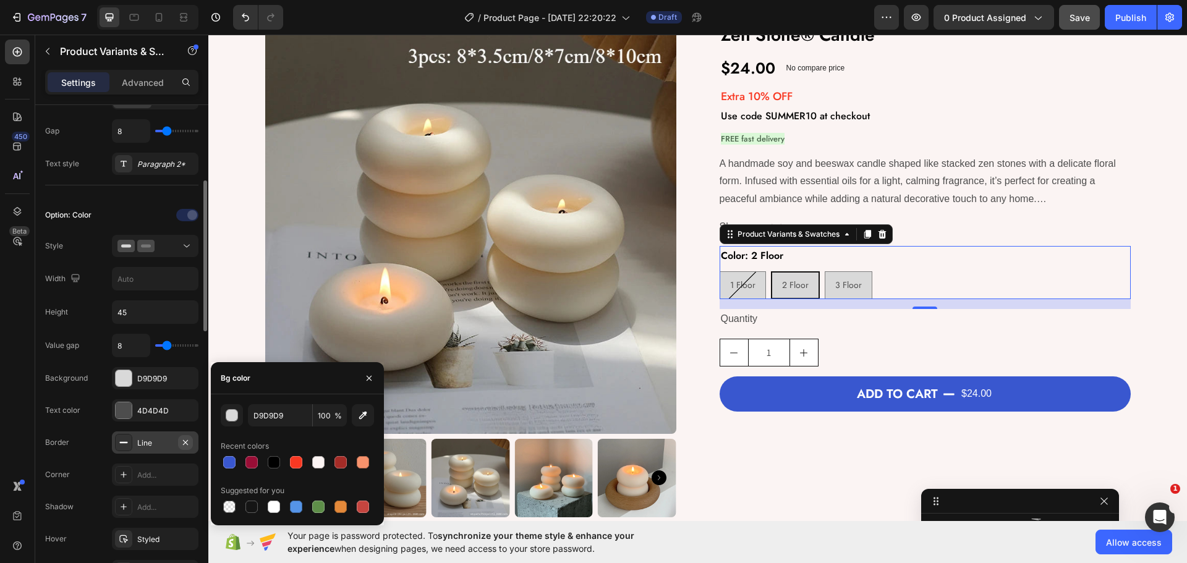
click at [185, 442] on icon "button" at bounding box center [185, 442] width 5 height 5
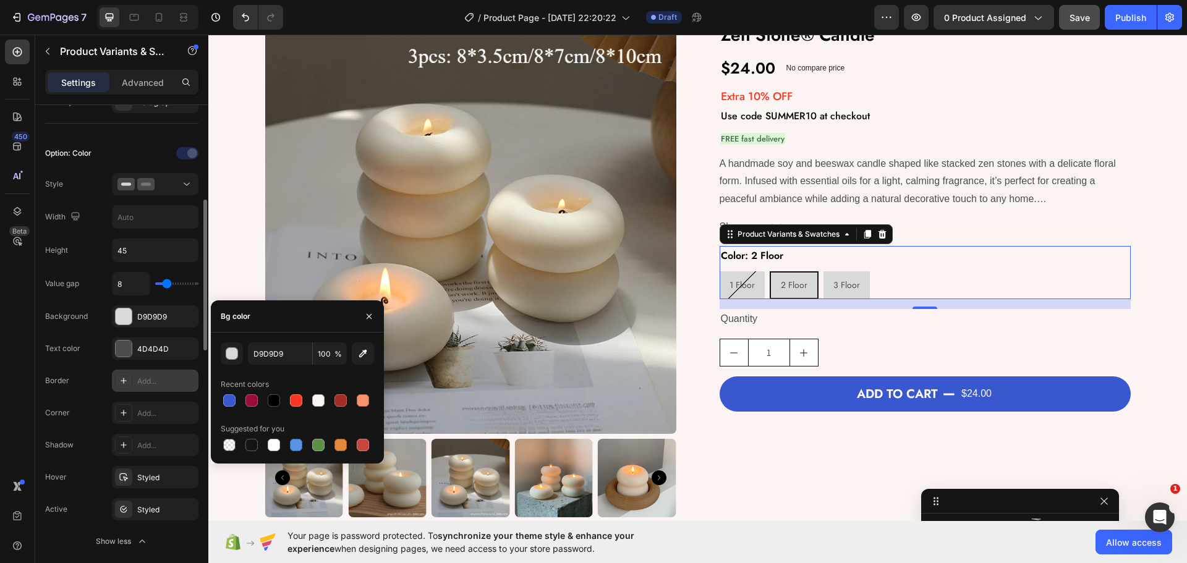
click at [104, 431] on div "Value gap 8 Background D9D9D9 Text color 4D4D4D Border Add... Corner Add... Sha…" at bounding box center [121, 412] width 153 height 281
click at [135, 247] on input "45" at bounding box center [155, 250] width 85 height 22
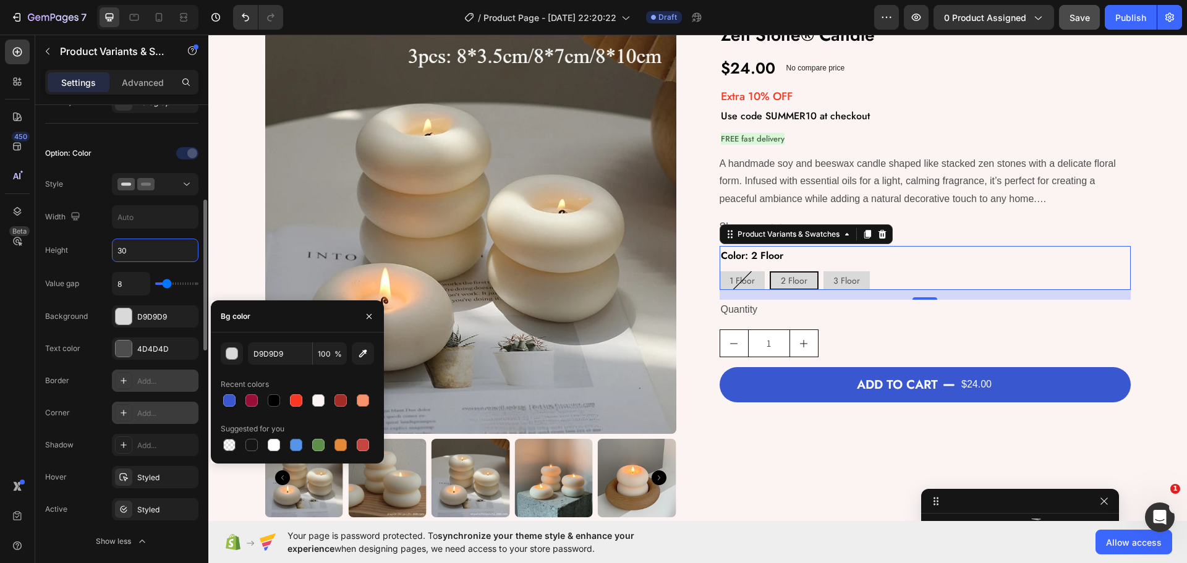
type input "30"
click at [142, 419] on div "Add..." at bounding box center [155, 413] width 87 height 22
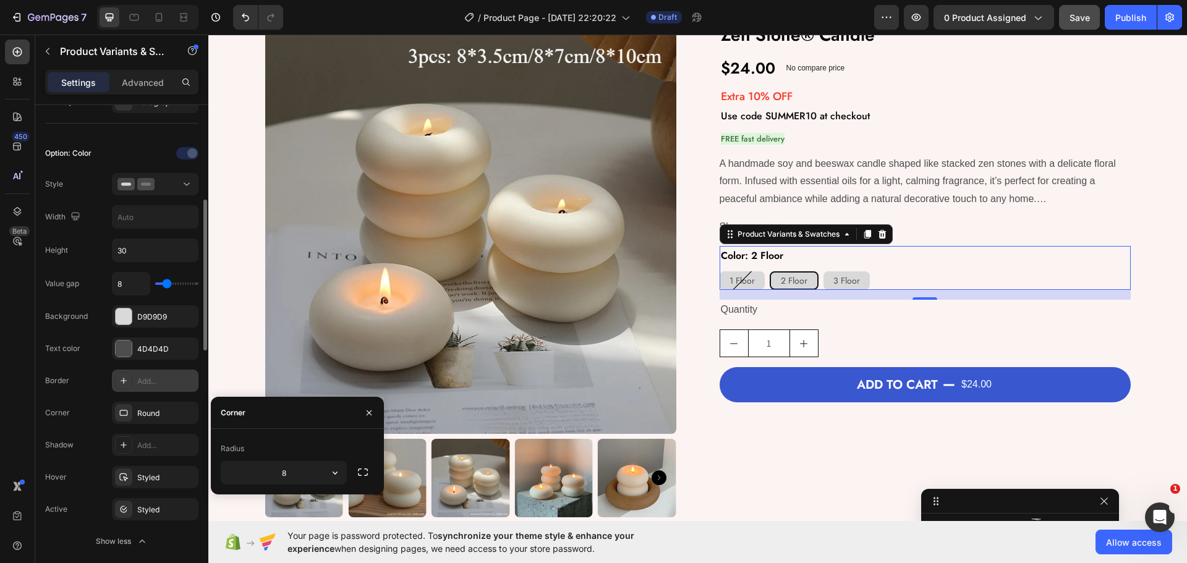
click at [96, 328] on div "Value gap 8 Background D9D9D9 Text color 4D4D4D Border Add... Corner Round Shad…" at bounding box center [121, 412] width 153 height 281
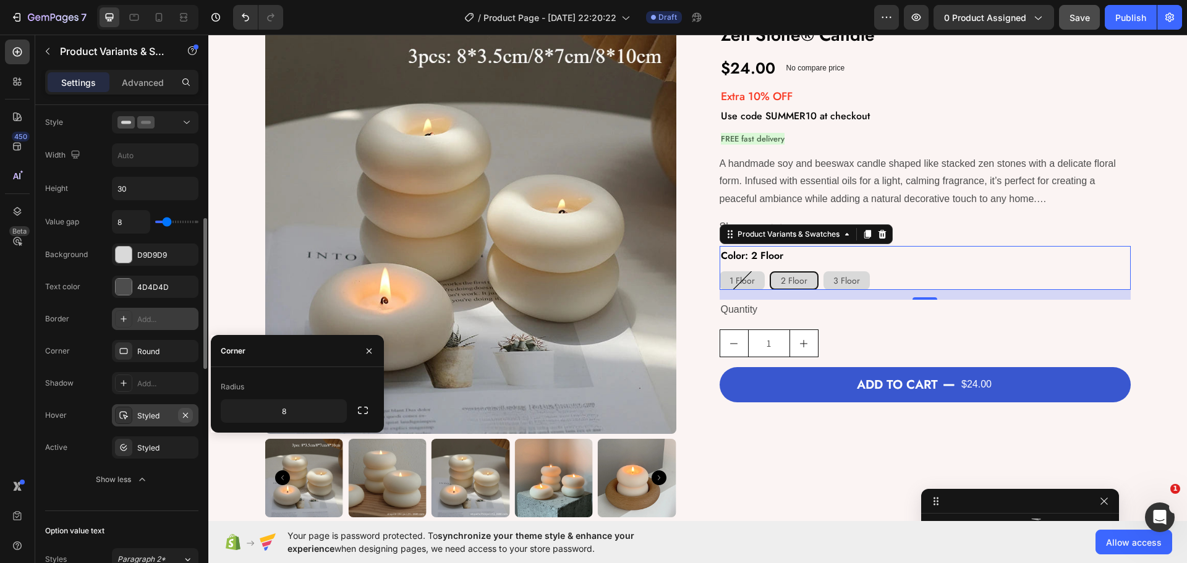
click at [185, 414] on icon "button" at bounding box center [186, 415] width 10 height 10
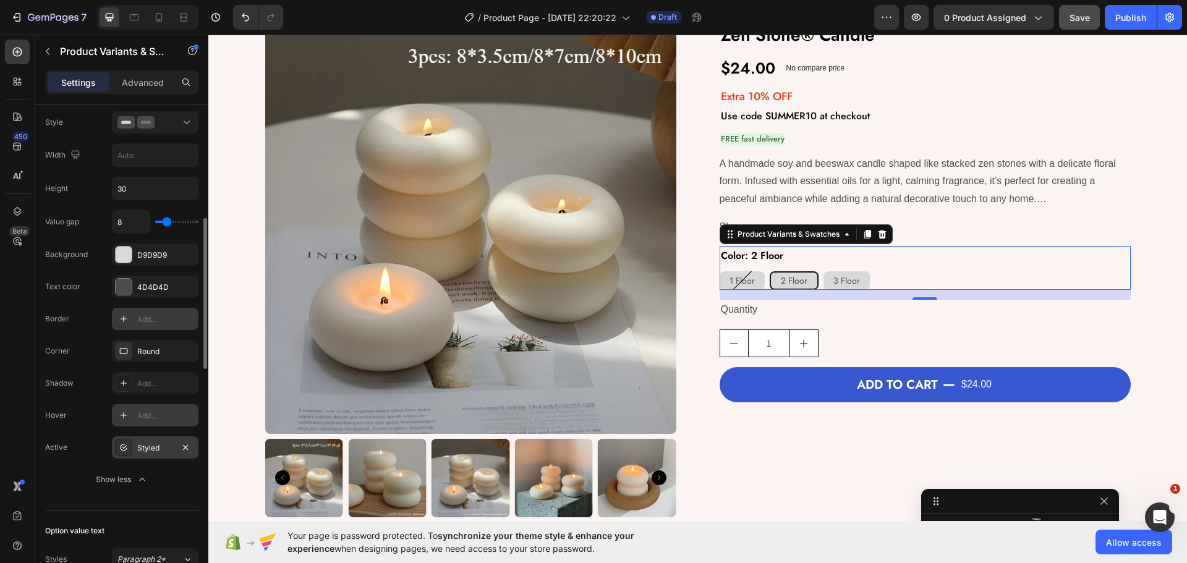
click at [153, 444] on div "Styled" at bounding box center [155, 448] width 36 height 11
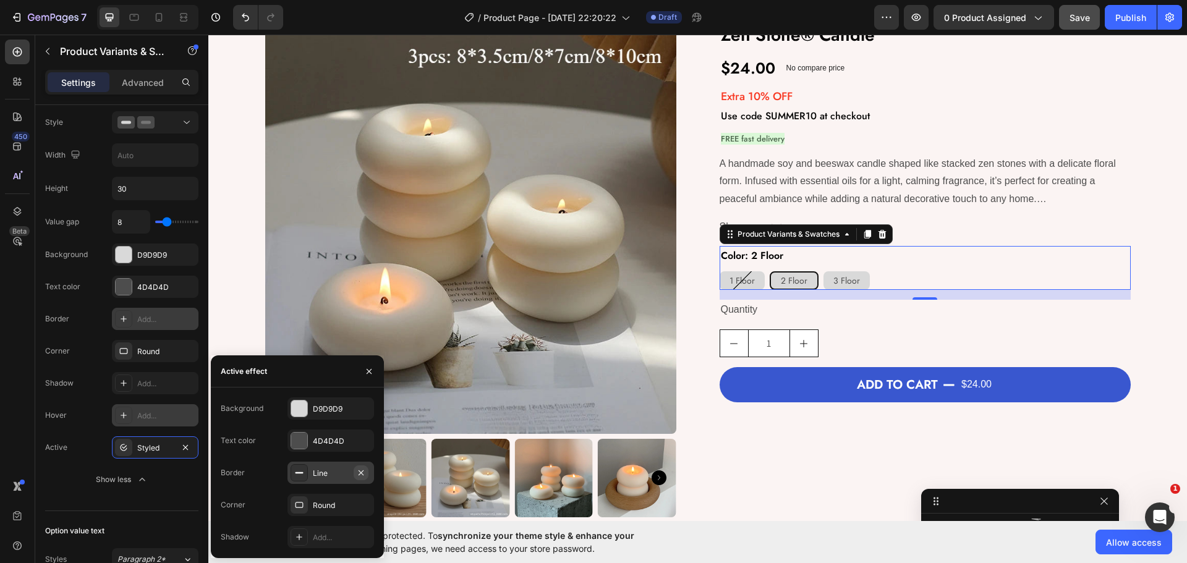
click at [362, 474] on icon "button" at bounding box center [361, 472] width 5 height 5
click at [317, 408] on div "D9D9D9" at bounding box center [331, 409] width 36 height 11
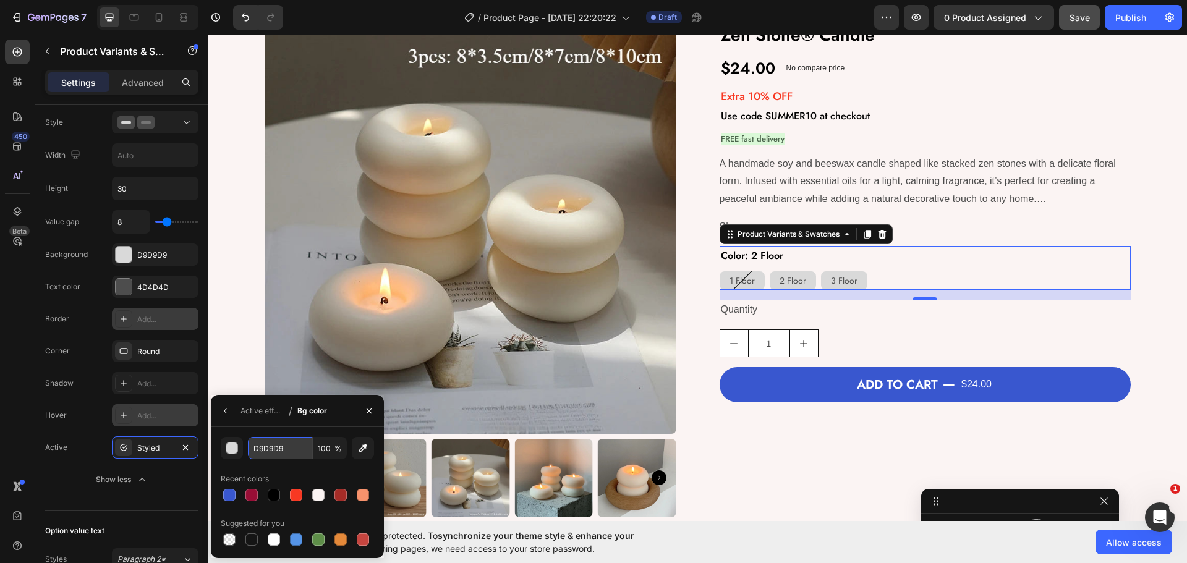
click at [0, 0] on input "D9D9D9" at bounding box center [0, 0] width 0 height 0
paste input "#D4E6FF"
type input "D4E6FF"
click at [223, 410] on icon "button" at bounding box center [226, 411] width 10 height 10
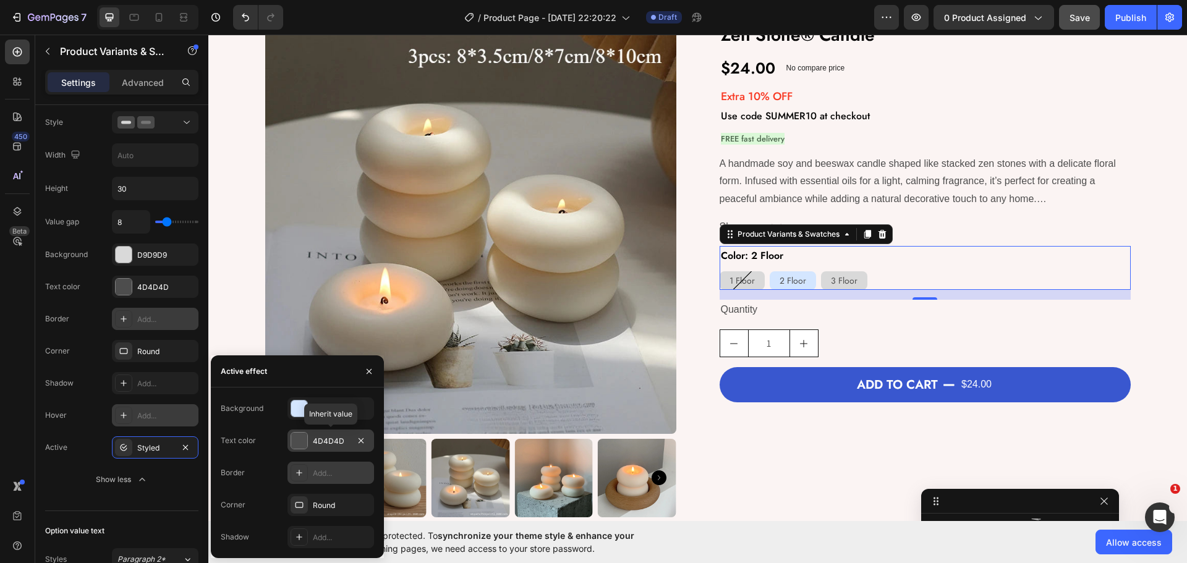
click at [323, 443] on div "4D4D4D" at bounding box center [331, 441] width 36 height 11
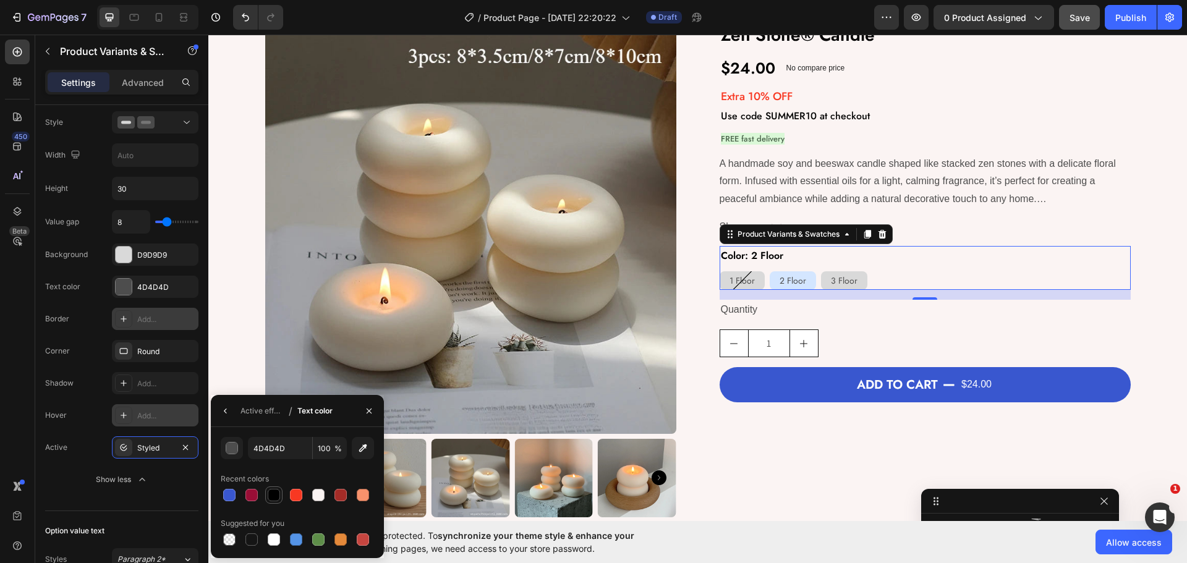
click at [282, 495] on div at bounding box center [273, 495] width 17 height 17
type input "000000"
click at [90, 335] on div "Value gap 8 Background D9D9D9 Text color 4D4D4D Border Add... Corner Round Shad…" at bounding box center [121, 350] width 153 height 281
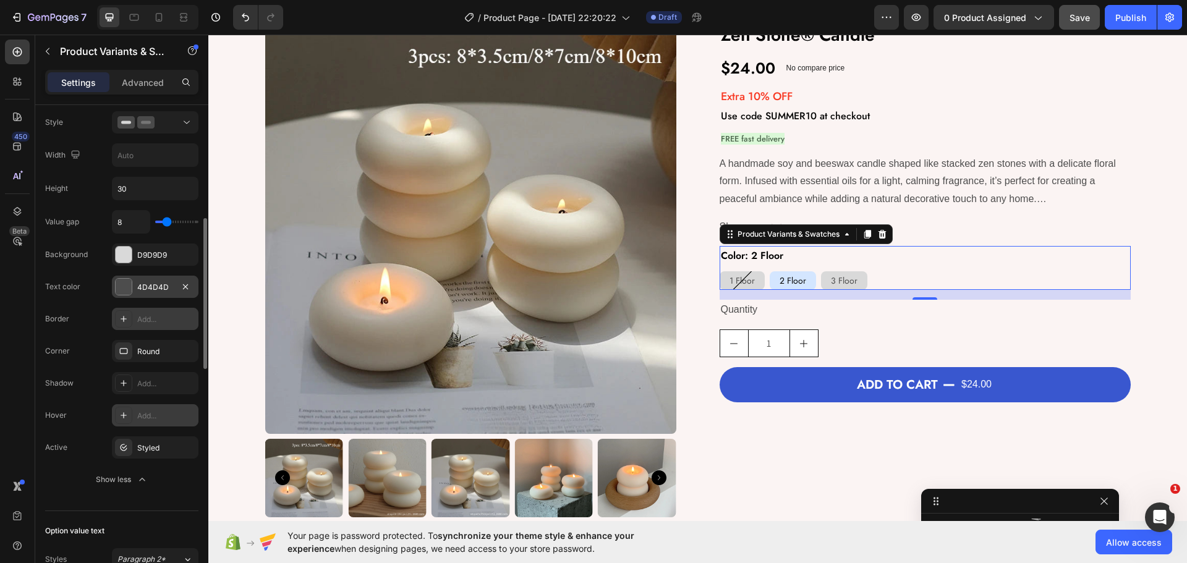
click at [163, 286] on div "4D4D4D" at bounding box center [155, 287] width 36 height 11
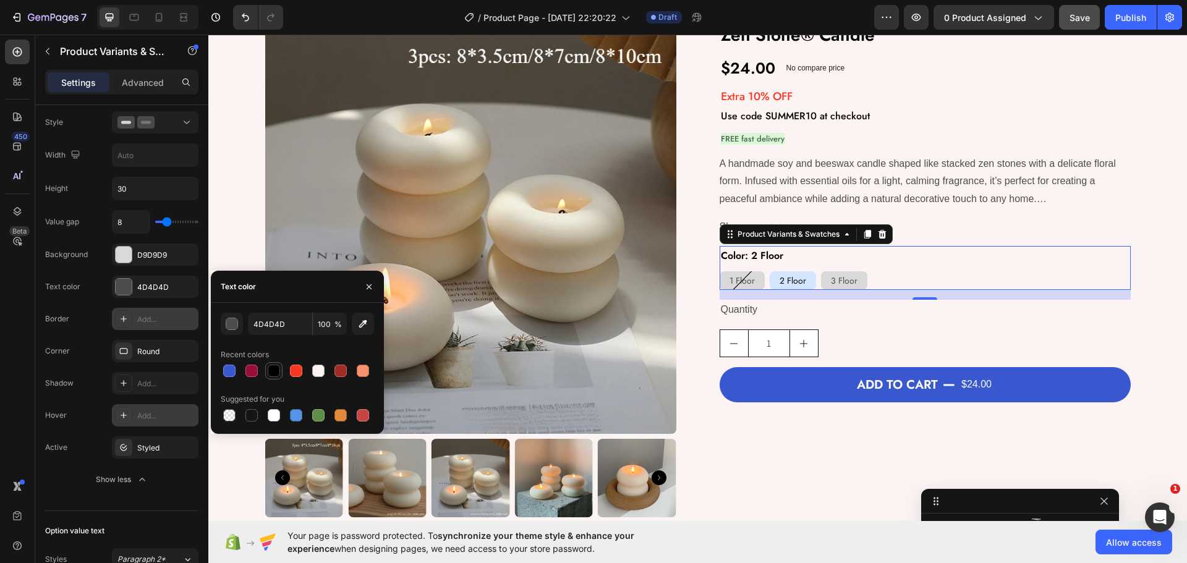
click at [273, 372] on div at bounding box center [274, 371] width 12 height 12
type input "000000"
click at [103, 404] on div "Corner Round" at bounding box center [121, 415] width 153 height 22
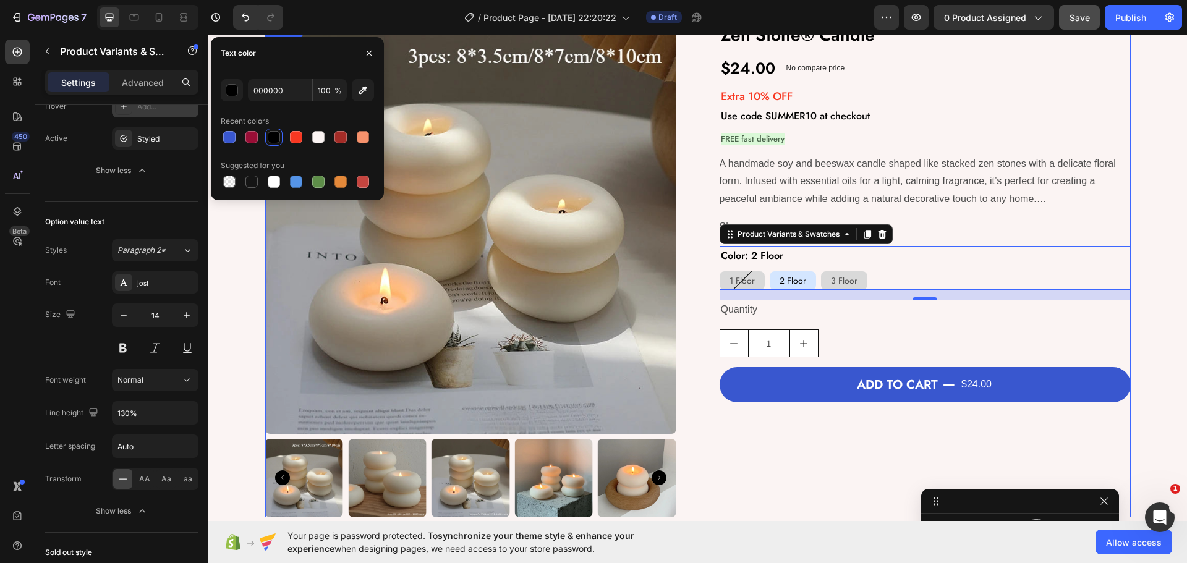
scroll to position [0, 0]
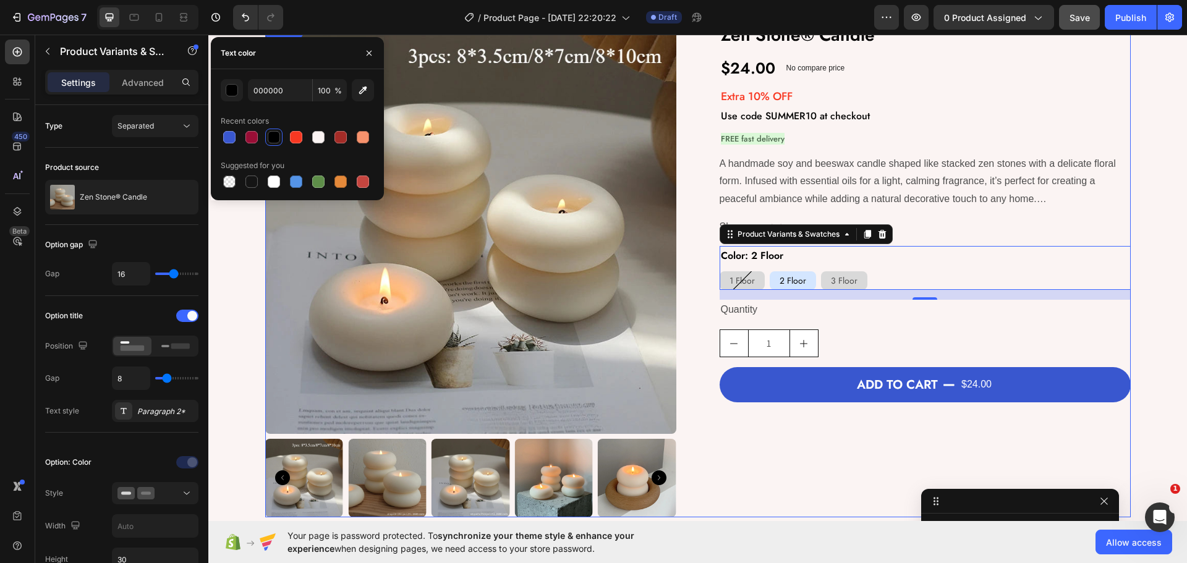
click at [788, 456] on div "Zen Stone® Candle Product Title $24.00 Product Price Product Price No compare p…" at bounding box center [925, 270] width 411 height 495
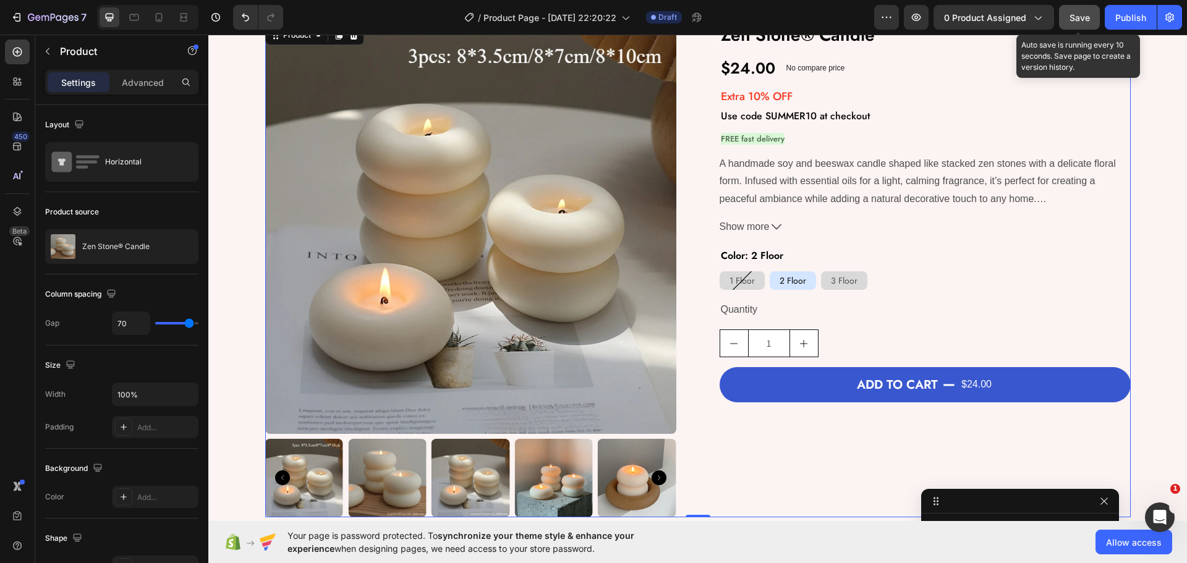
click at [1078, 14] on span "Save" at bounding box center [1079, 17] width 20 height 11
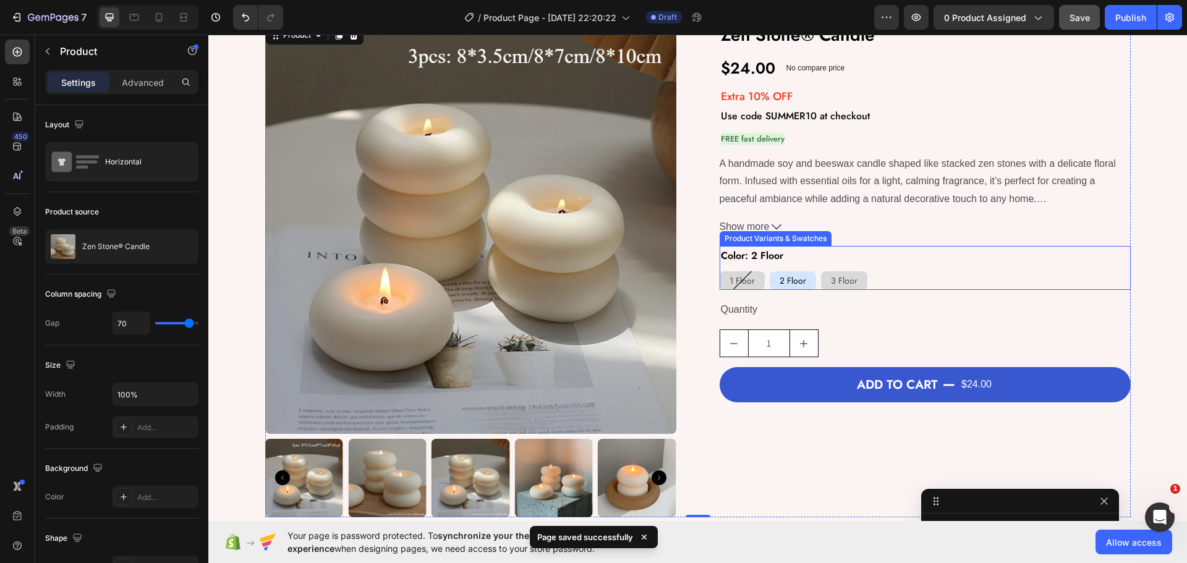
scroll to position [231, 0]
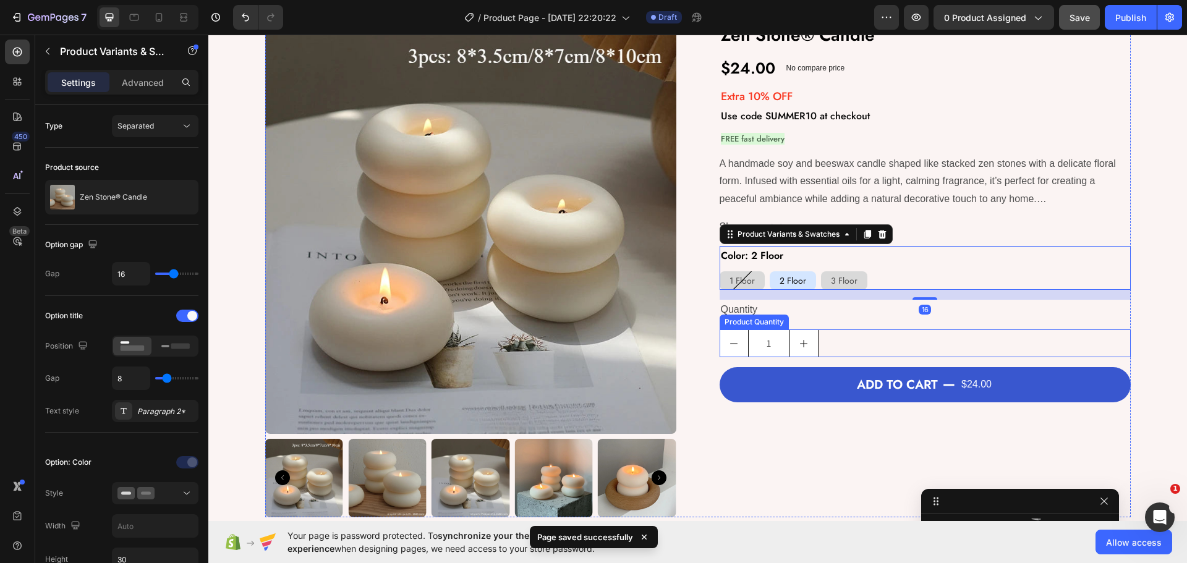
click at [857, 333] on div "1" at bounding box center [925, 343] width 411 height 28
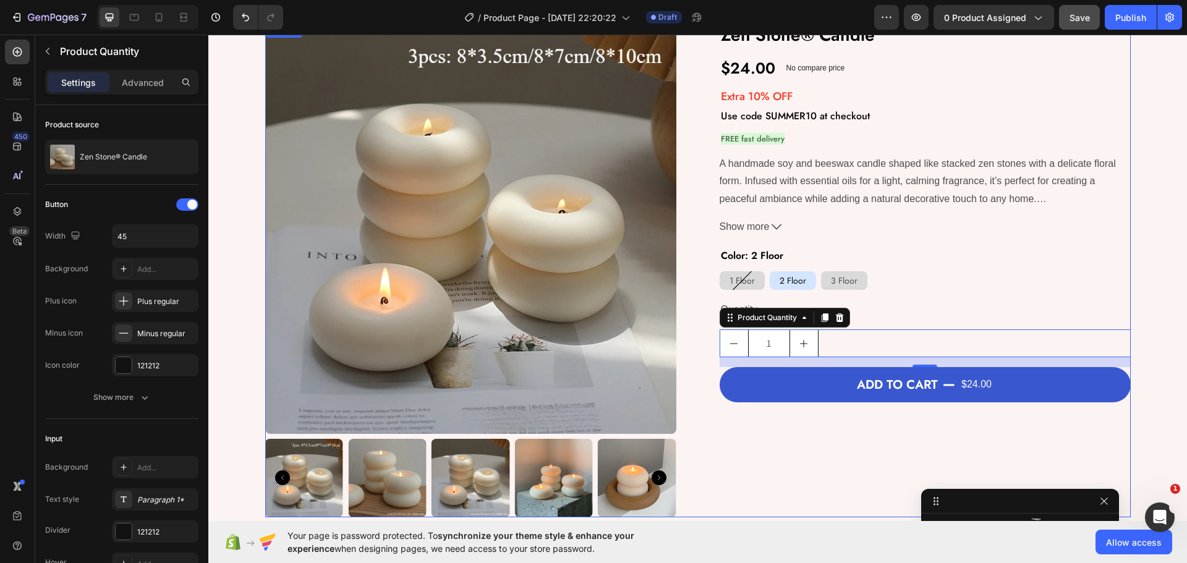
click at [691, 240] on div "Product Images Zen Stone® Candle Product Title $24.00 Product Price Product Pri…" at bounding box center [697, 270] width 865 height 495
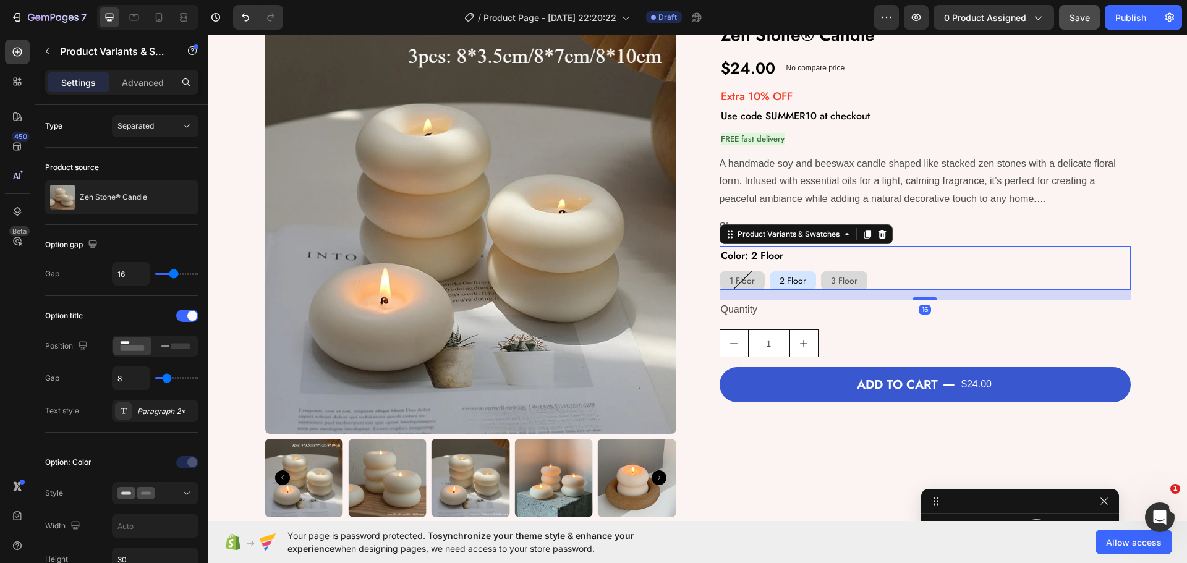
click at [748, 255] on legend "Color: 2 Floor" at bounding box center [752, 256] width 65 height 20
click at [768, 310] on div "Quantity" at bounding box center [925, 310] width 411 height 20
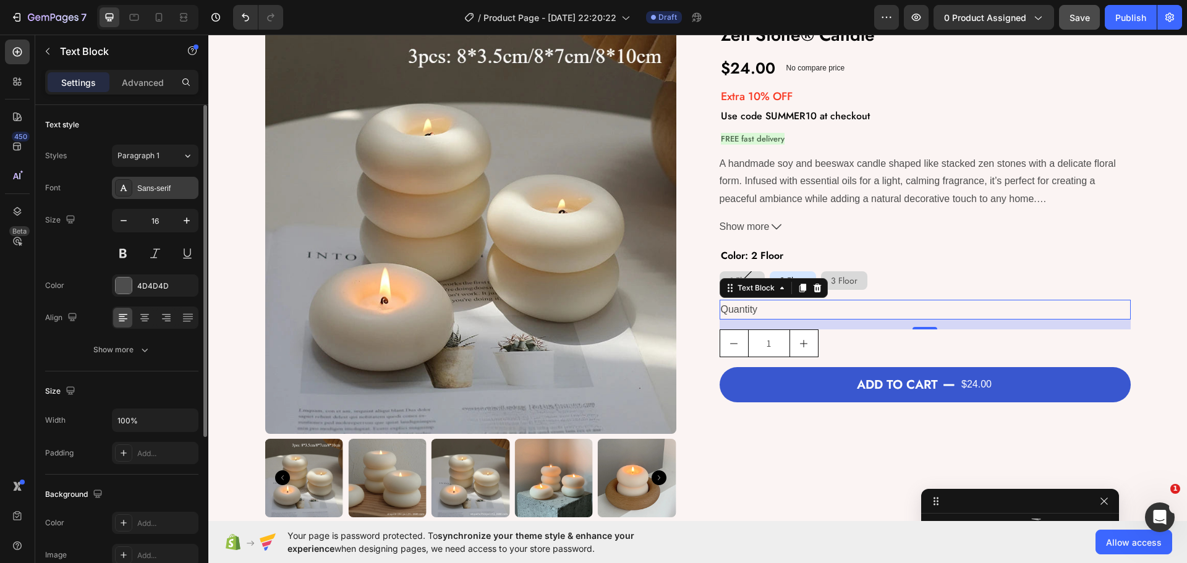
click at [154, 184] on div "Sans-serif" at bounding box center [166, 188] width 58 height 11
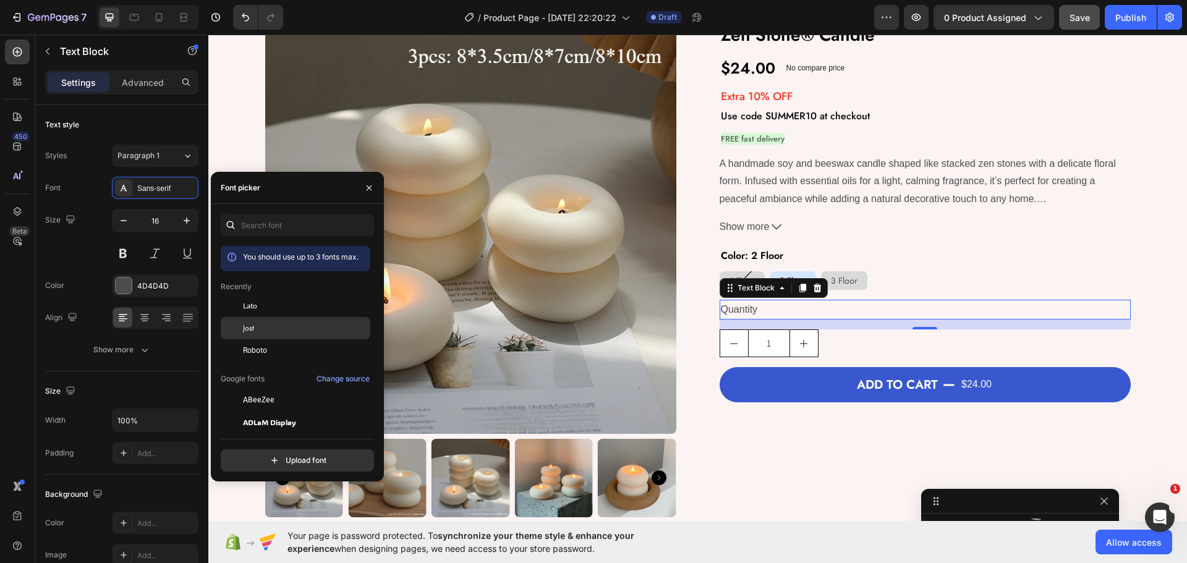
click at [281, 329] on div "Jost" at bounding box center [305, 328] width 125 height 11
click at [146, 287] on div "4D4D4D" at bounding box center [155, 286] width 36 height 11
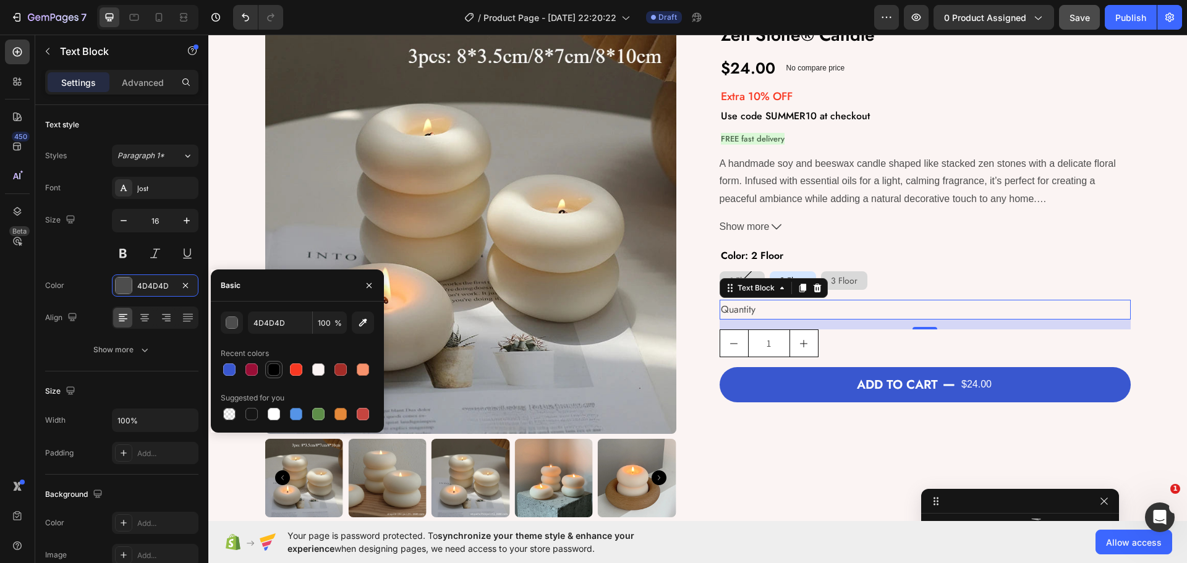
drag, startPoint x: 276, startPoint y: 373, endPoint x: 135, endPoint y: 362, distance: 141.3
click at [274, 371] on div at bounding box center [274, 369] width 12 height 12
type input "000000"
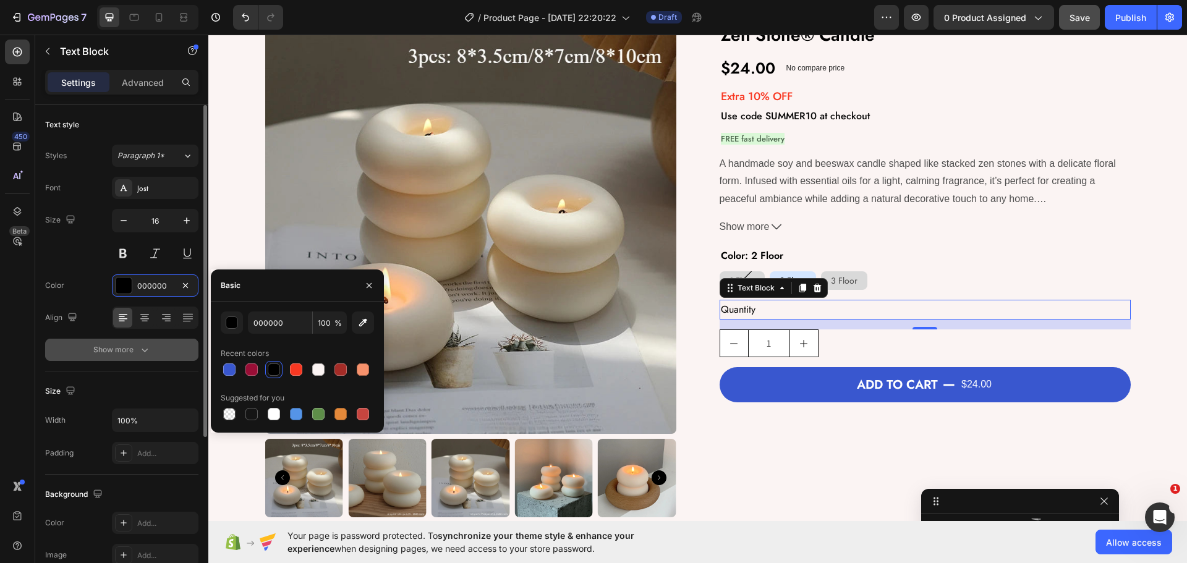
click at [119, 347] on div "Show more" at bounding box center [121, 350] width 57 height 12
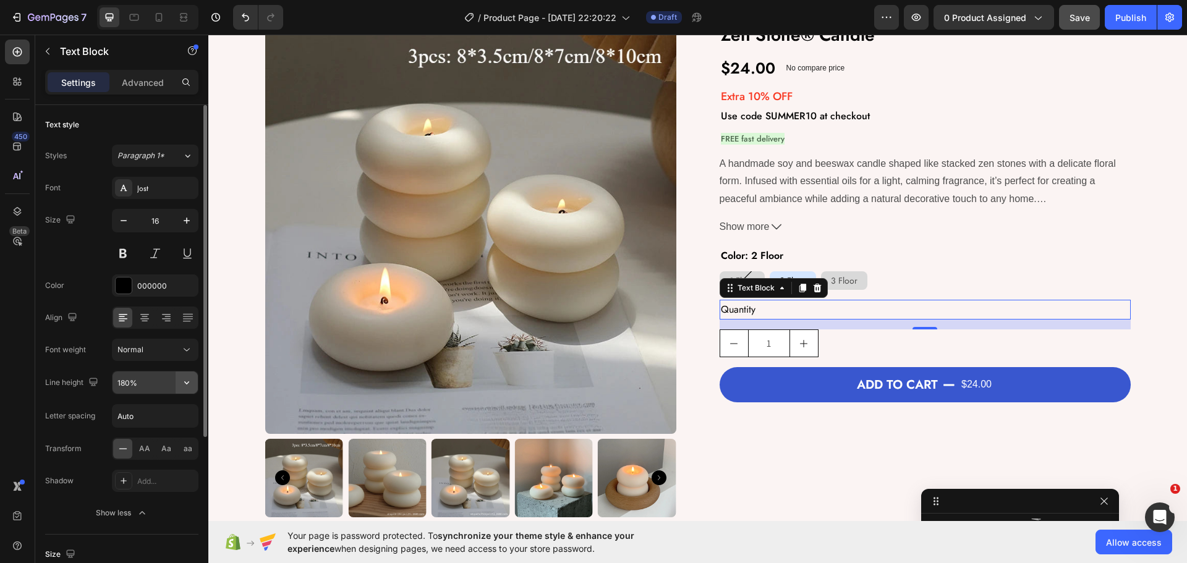
click at [188, 382] on icon "button" at bounding box center [186, 382] width 5 height 3
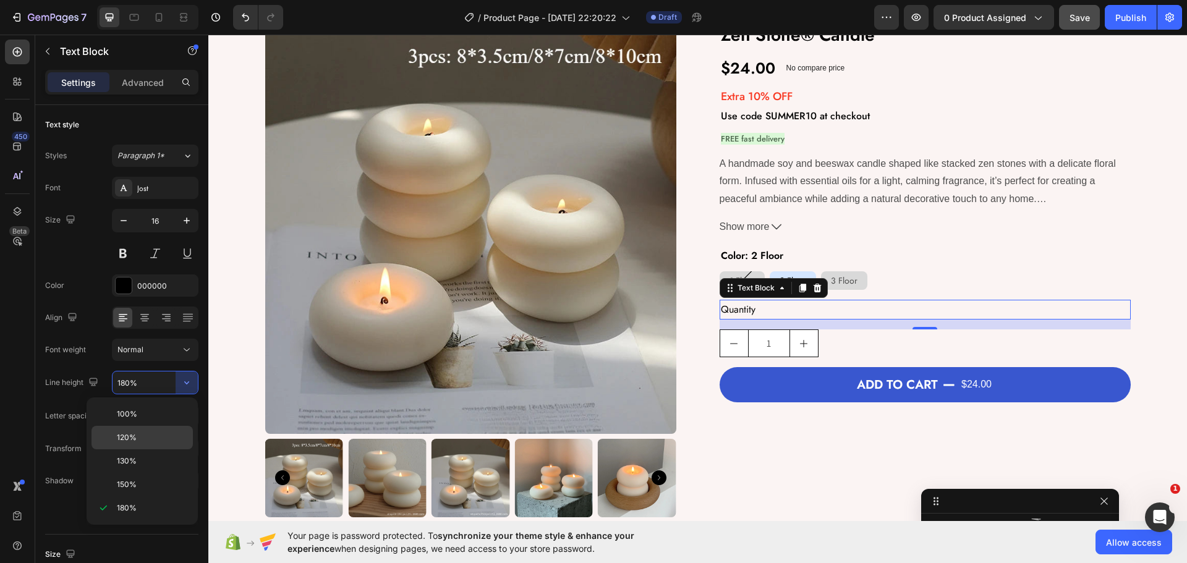
click at [120, 437] on span "120%" at bounding box center [127, 437] width 20 height 11
type input "120%"
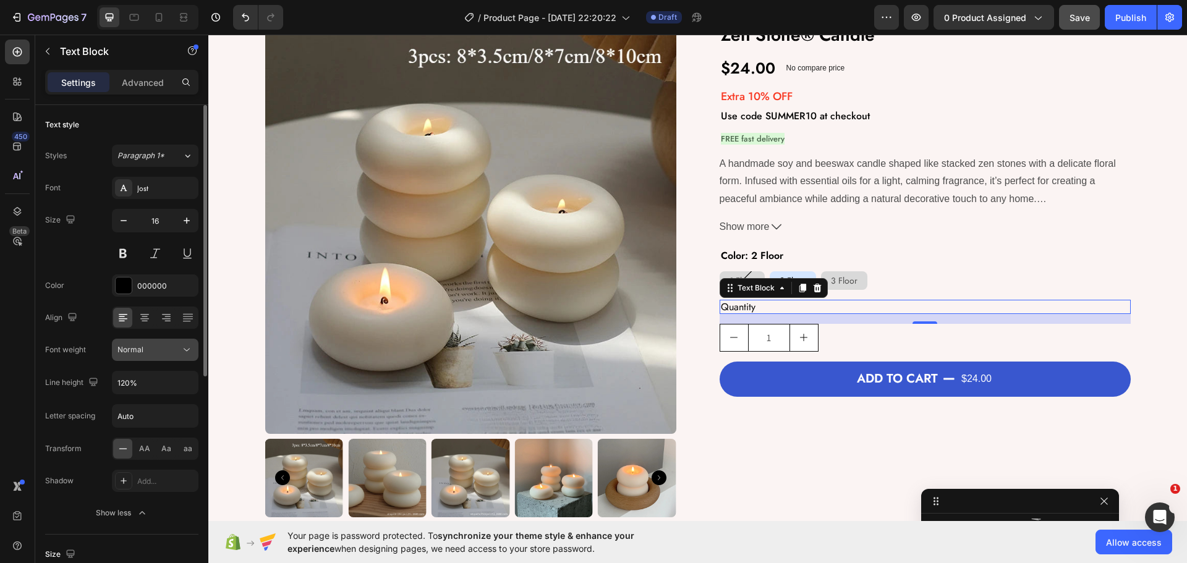
click at [172, 343] on button "Normal" at bounding box center [155, 350] width 87 height 22
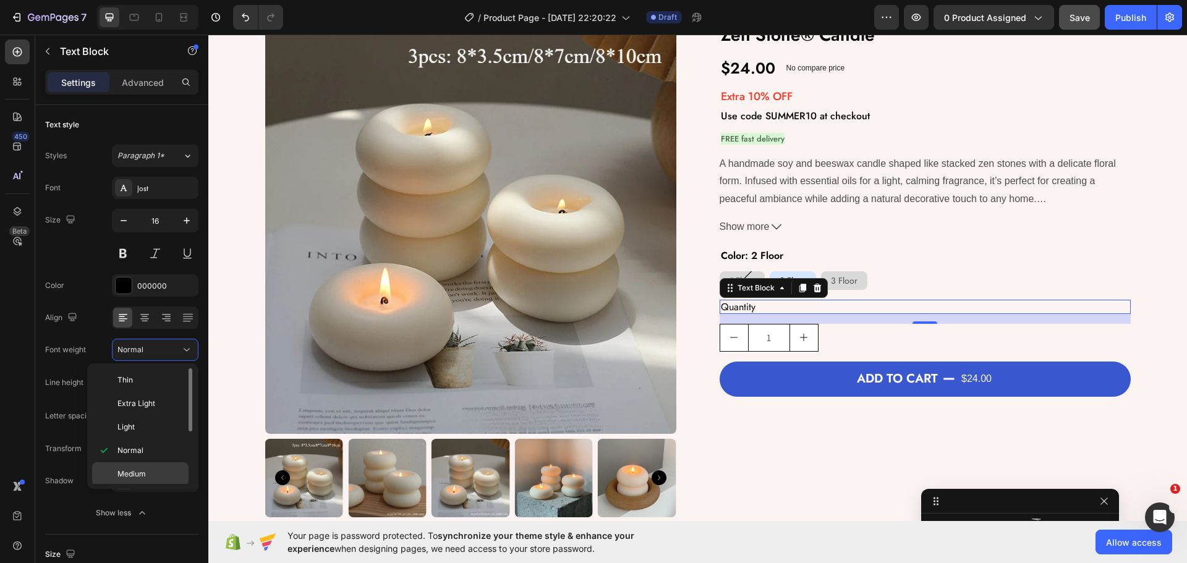
click at [134, 469] on span "Medium" at bounding box center [131, 474] width 28 height 11
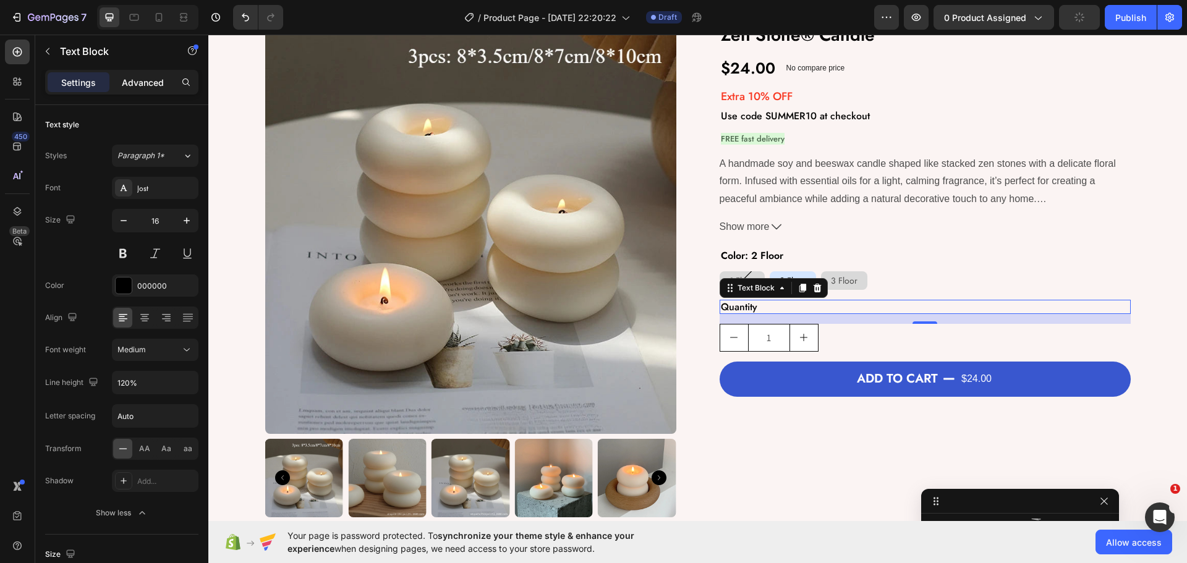
click at [143, 79] on p "Advanced" at bounding box center [143, 82] width 42 height 13
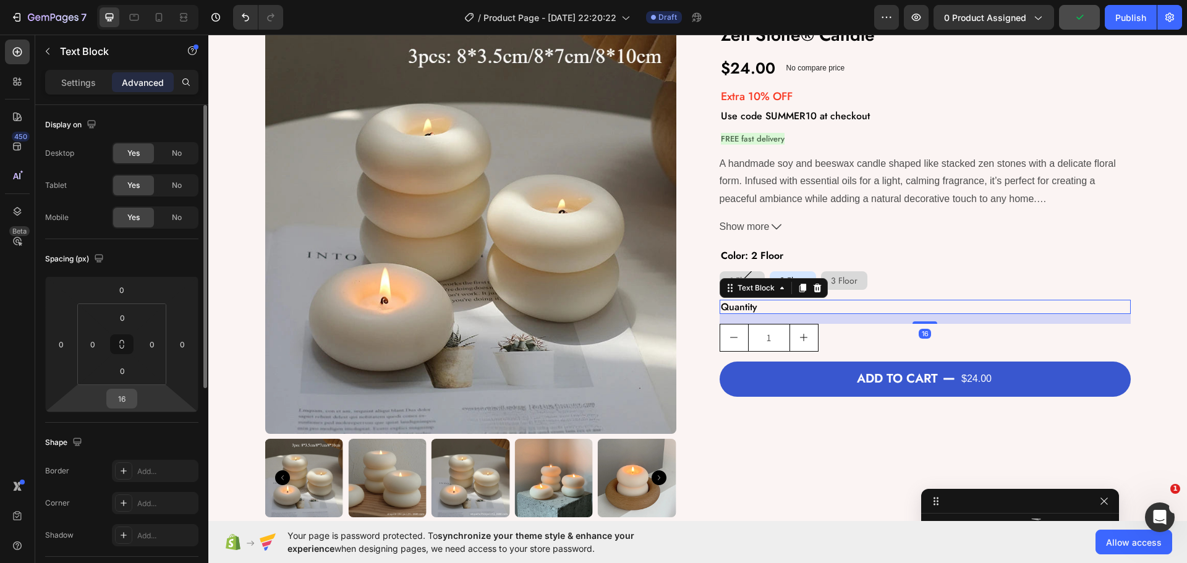
click at [131, 400] on input "16" at bounding box center [121, 398] width 25 height 19
type input "8"
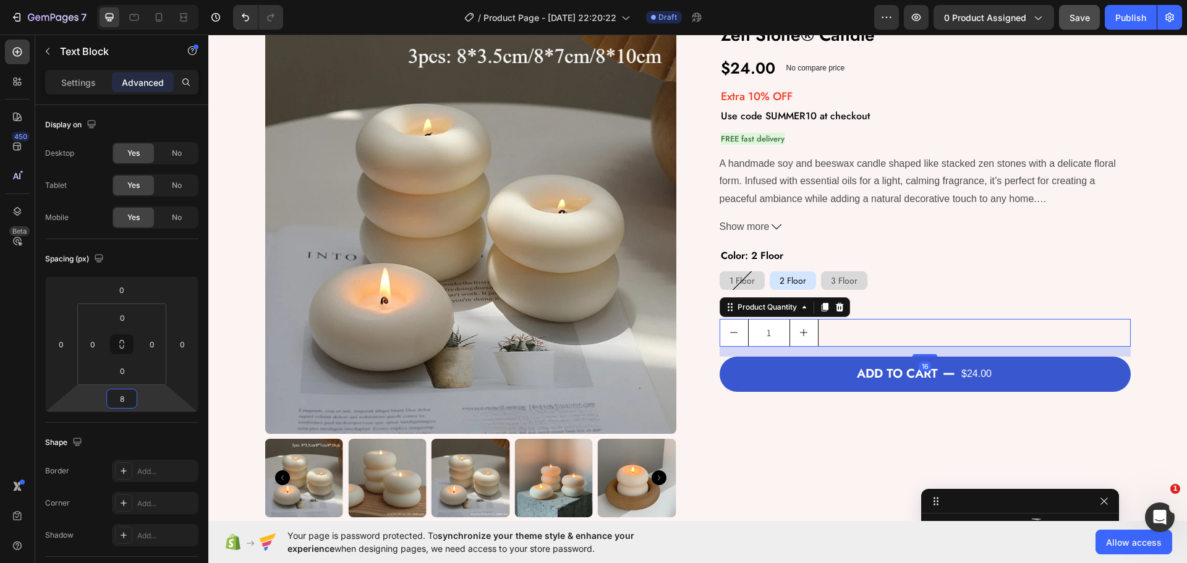
click at [827, 340] on div "1" at bounding box center [925, 333] width 411 height 28
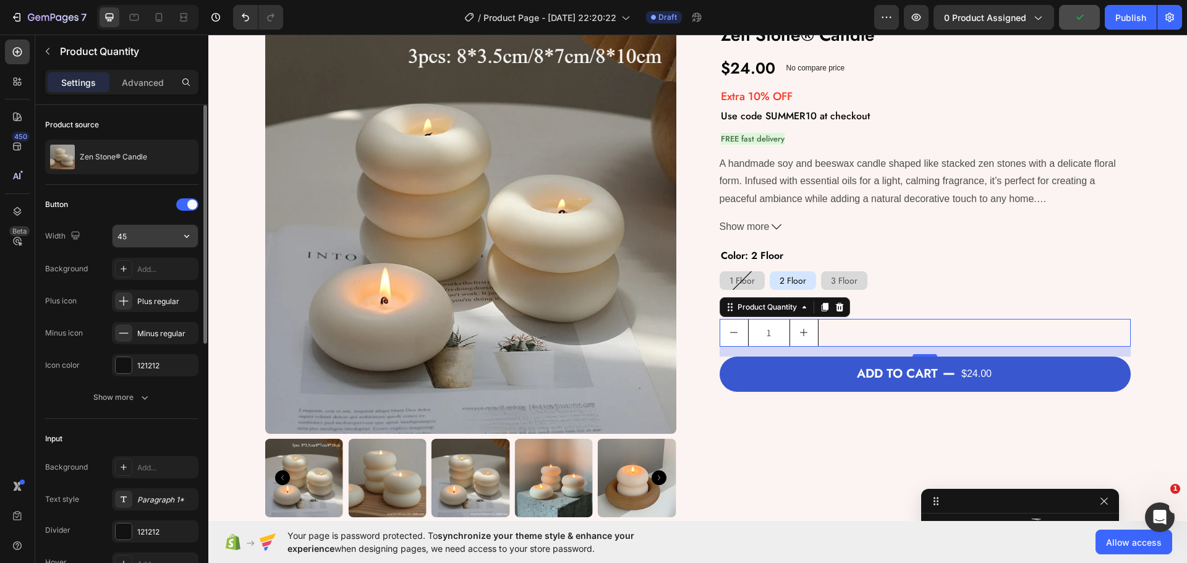
click at [134, 237] on input "45" at bounding box center [155, 236] width 85 height 22
click at [137, 232] on input "35" at bounding box center [155, 236] width 85 height 22
click at [137, 232] on input "45" at bounding box center [155, 236] width 85 height 22
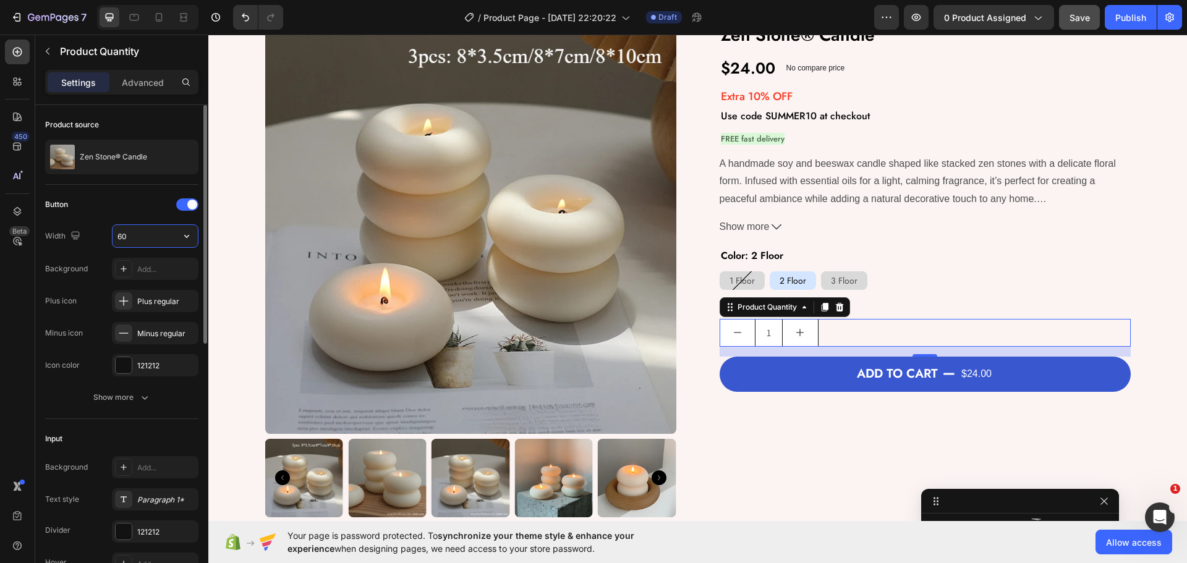
click at [137, 232] on input "60" at bounding box center [155, 236] width 85 height 22
click at [123, 391] on div "Show more" at bounding box center [121, 397] width 57 height 12
click at [140, 245] on input "35" at bounding box center [155, 236] width 85 height 22
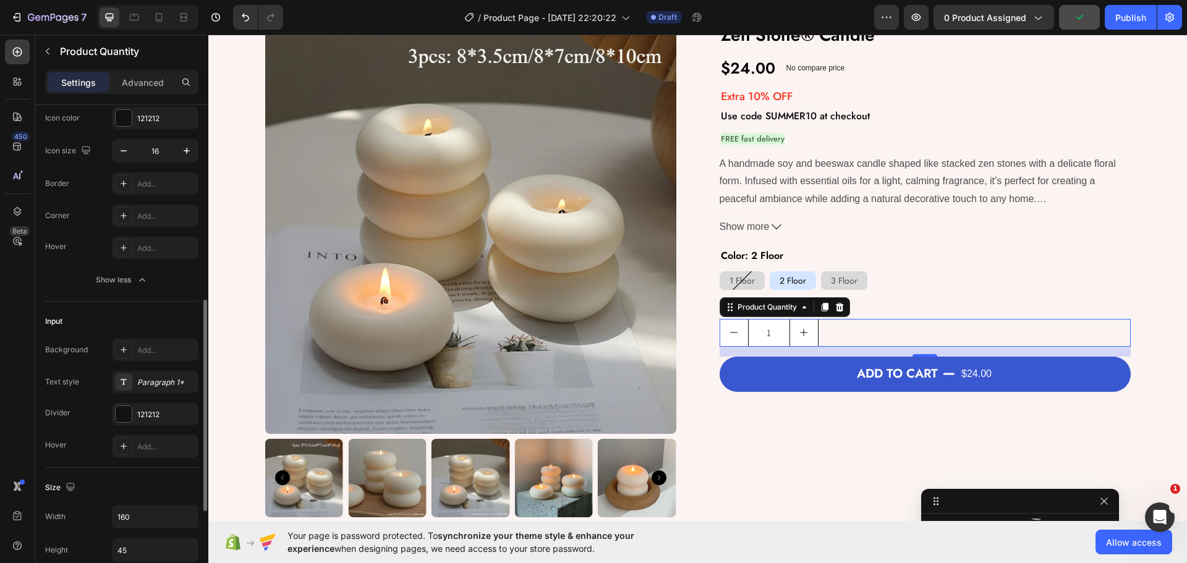
scroll to position [371, 0]
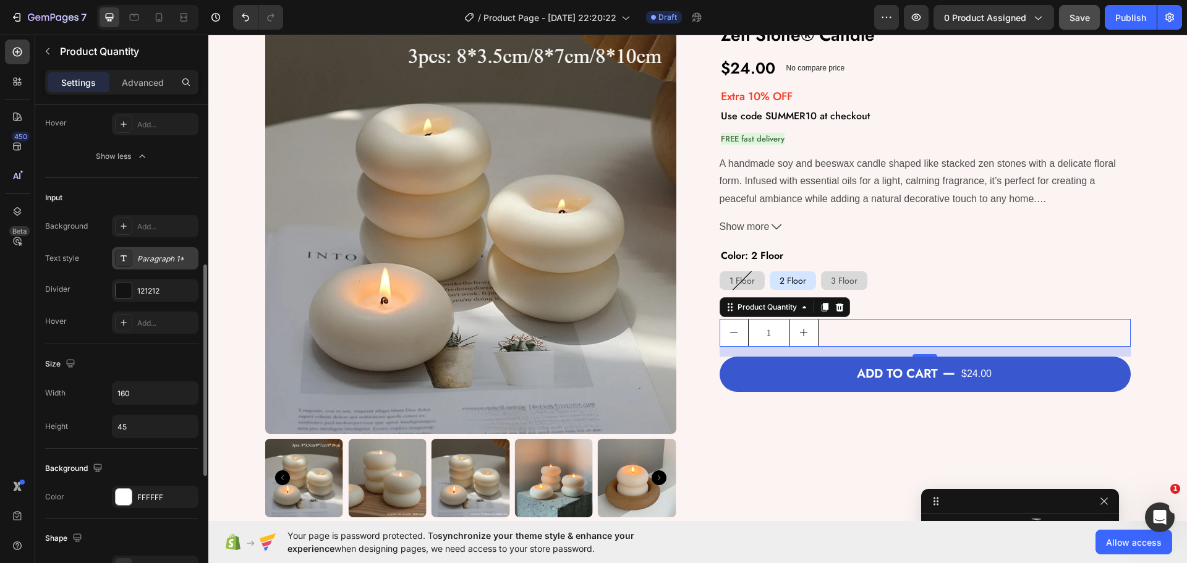
type input "45"
click at [143, 257] on div "Paragraph 1*" at bounding box center [166, 258] width 58 height 11
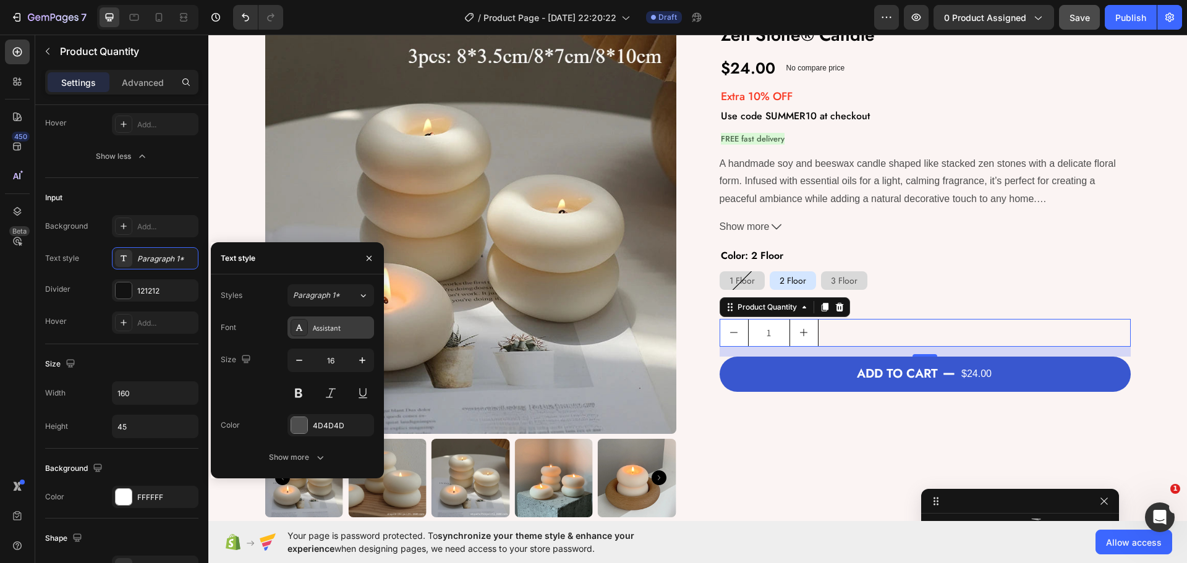
click at [321, 329] on div "Assistant" at bounding box center [342, 328] width 58 height 11
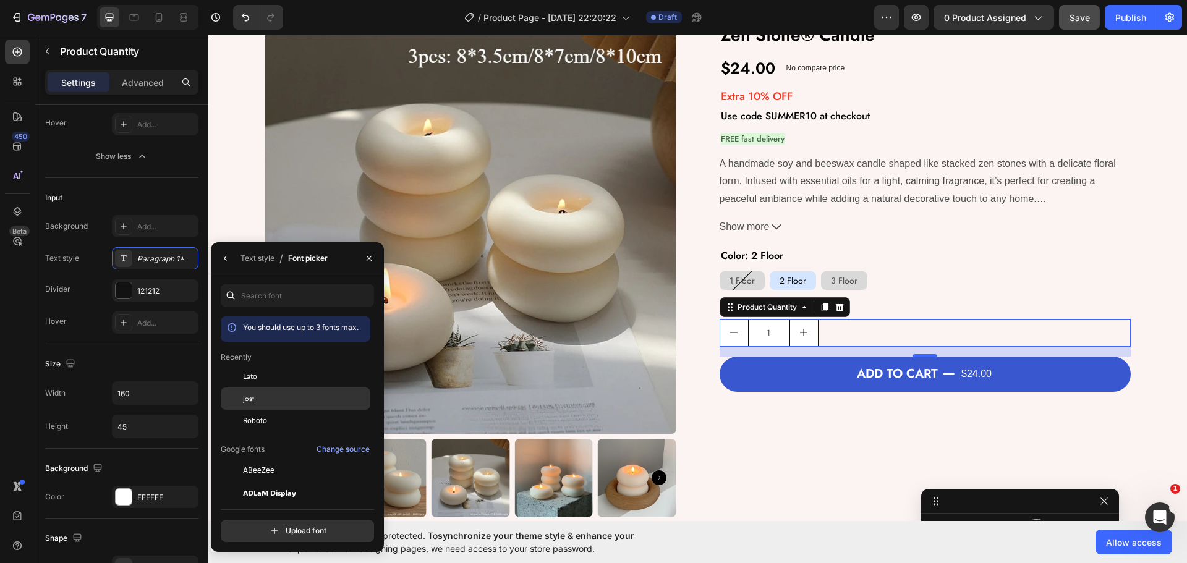
click at [260, 526] on div "Jost" at bounding box center [296, 537] width 150 height 22
click at [146, 358] on div "Size" at bounding box center [121, 364] width 153 height 20
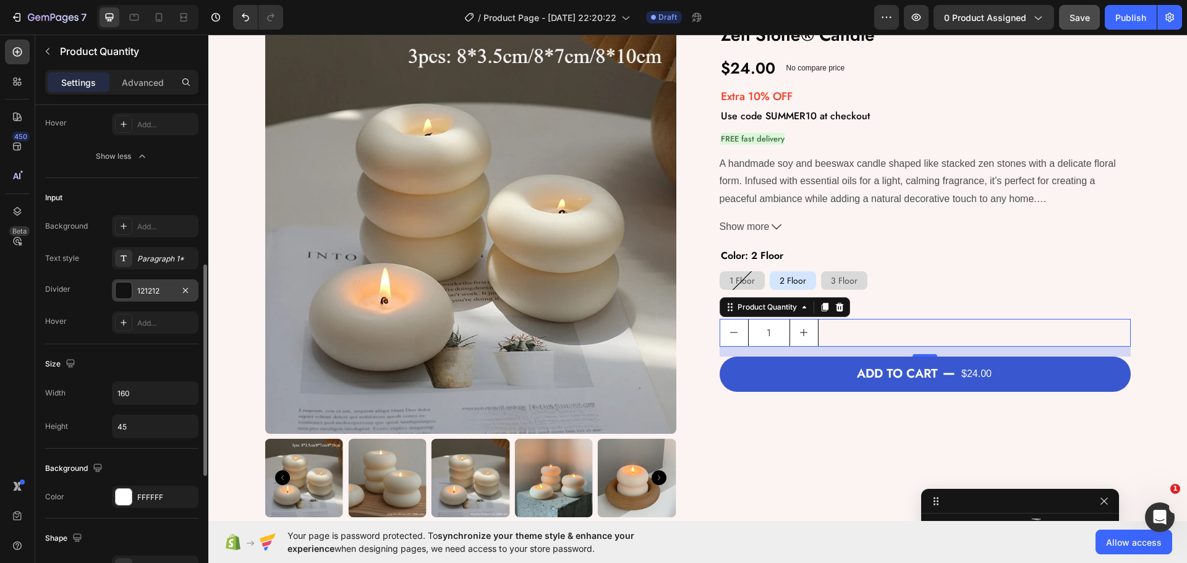
click at [143, 294] on div "121212" at bounding box center [155, 291] width 36 height 11
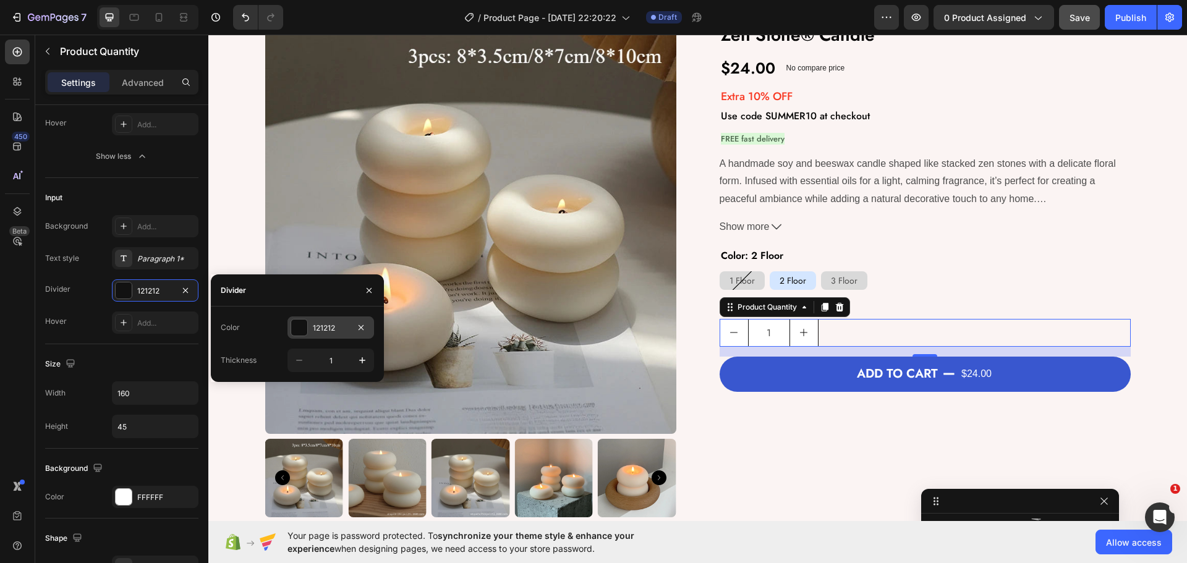
click at [326, 333] on div "121212" at bounding box center [331, 328] width 36 height 11
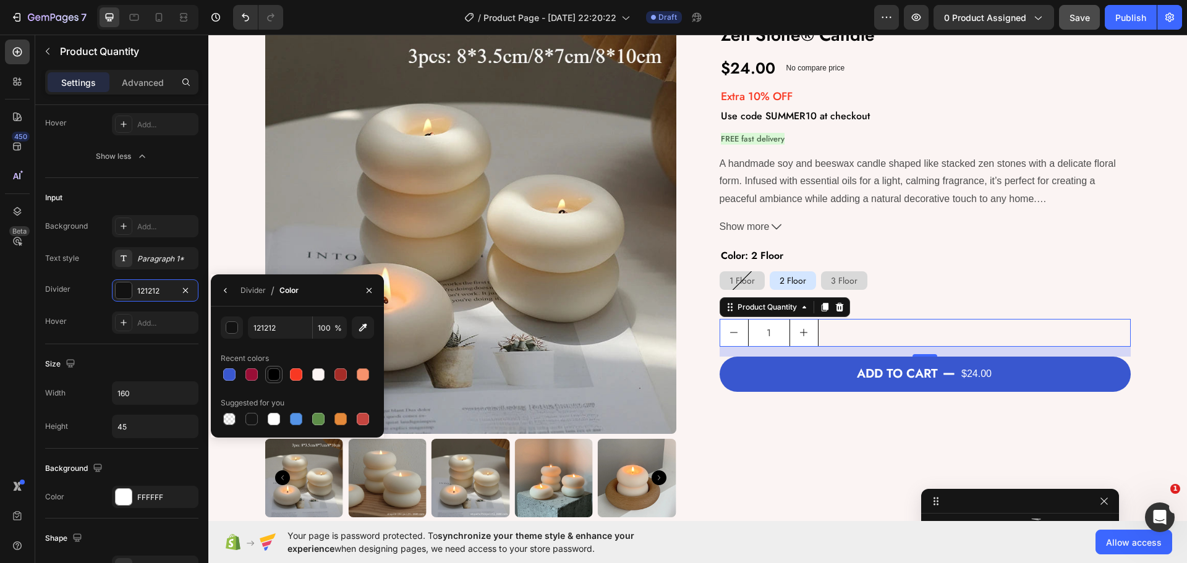
click at [272, 377] on div at bounding box center [274, 374] width 12 height 12
type input "000000"
click at [151, 351] on div "Size Width 160 Height 45" at bounding box center [121, 396] width 153 height 104
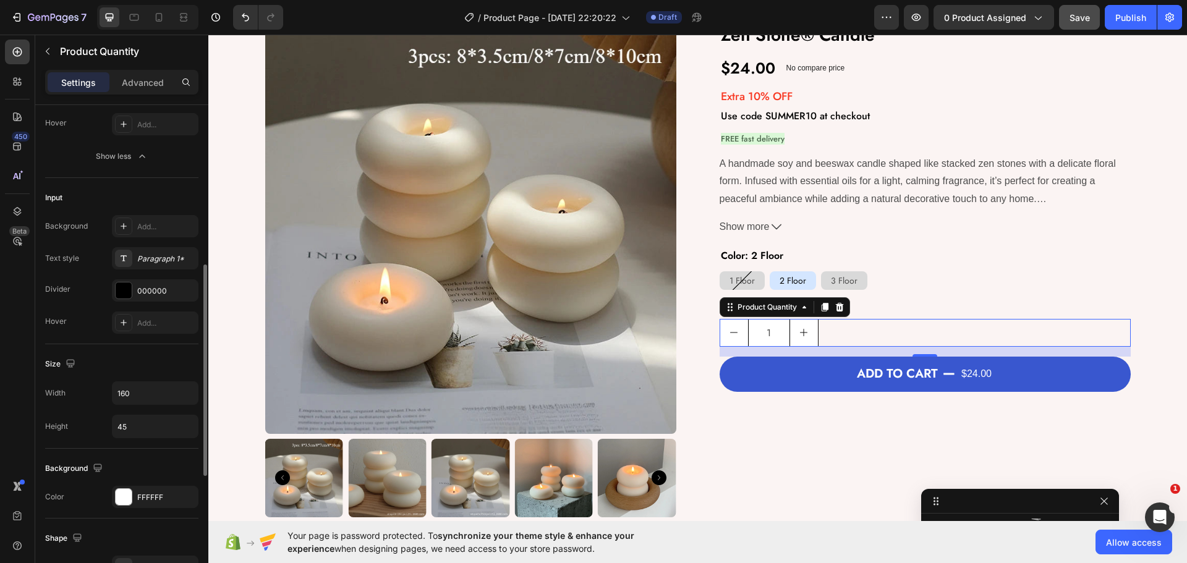
scroll to position [433, 0]
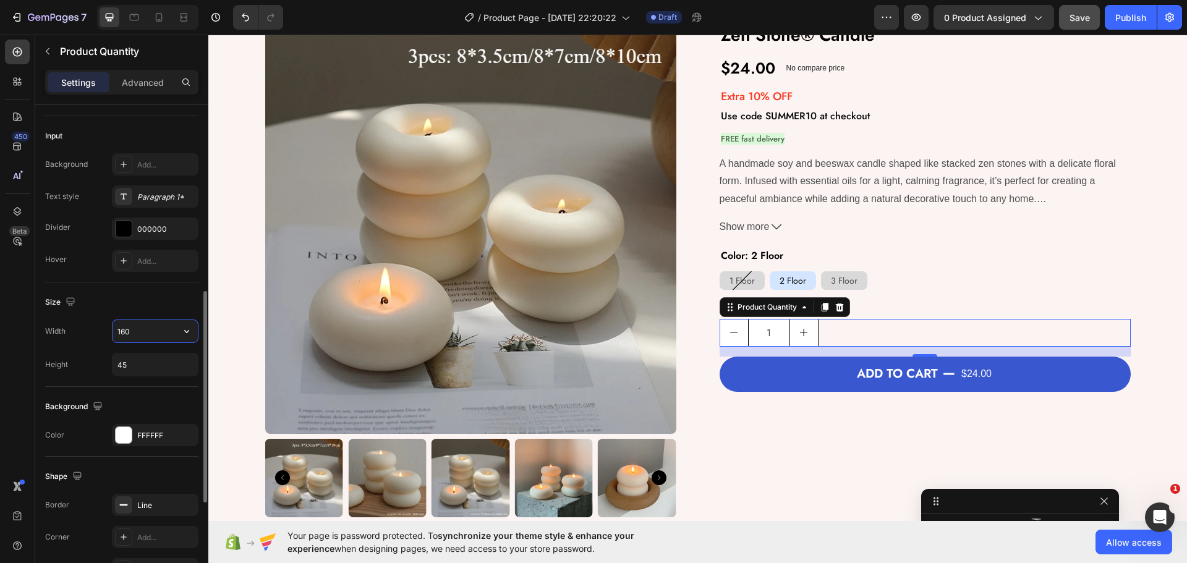
click at [144, 333] on input "160" at bounding box center [155, 331] width 85 height 22
click at [144, 333] on input "120" at bounding box center [155, 331] width 85 height 22
click at [144, 333] on input "130" at bounding box center [155, 331] width 85 height 22
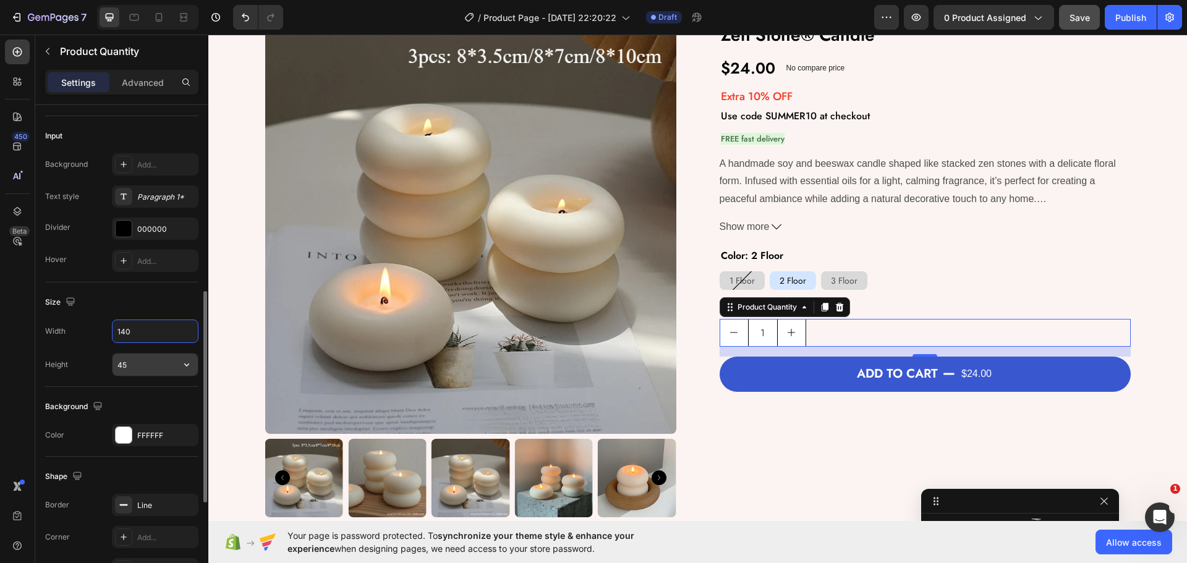
type input "140"
click at [132, 368] on input "45" at bounding box center [155, 365] width 85 height 22
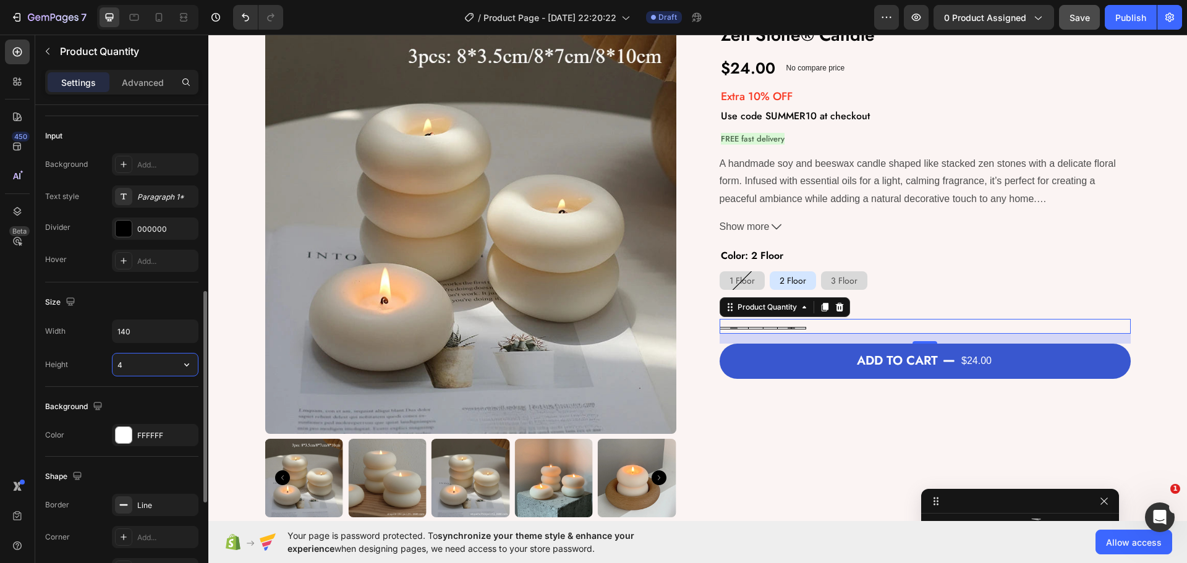
type input "40"
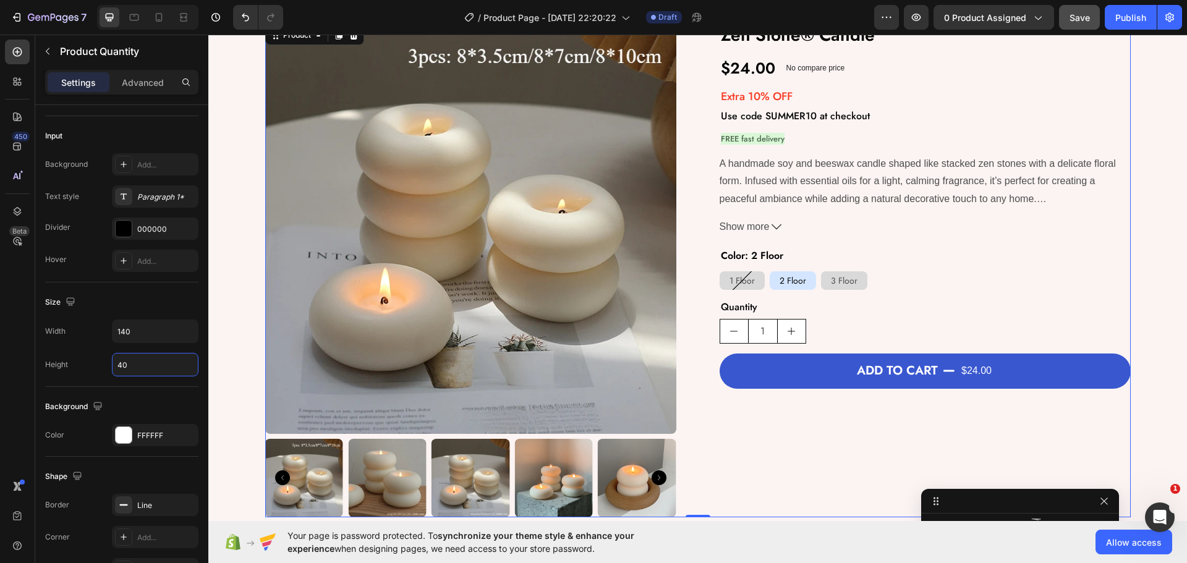
click at [775, 474] on div "Zen Stone® Candle Product Title $24.00 Product Price Product Price No compare p…" at bounding box center [925, 270] width 411 height 495
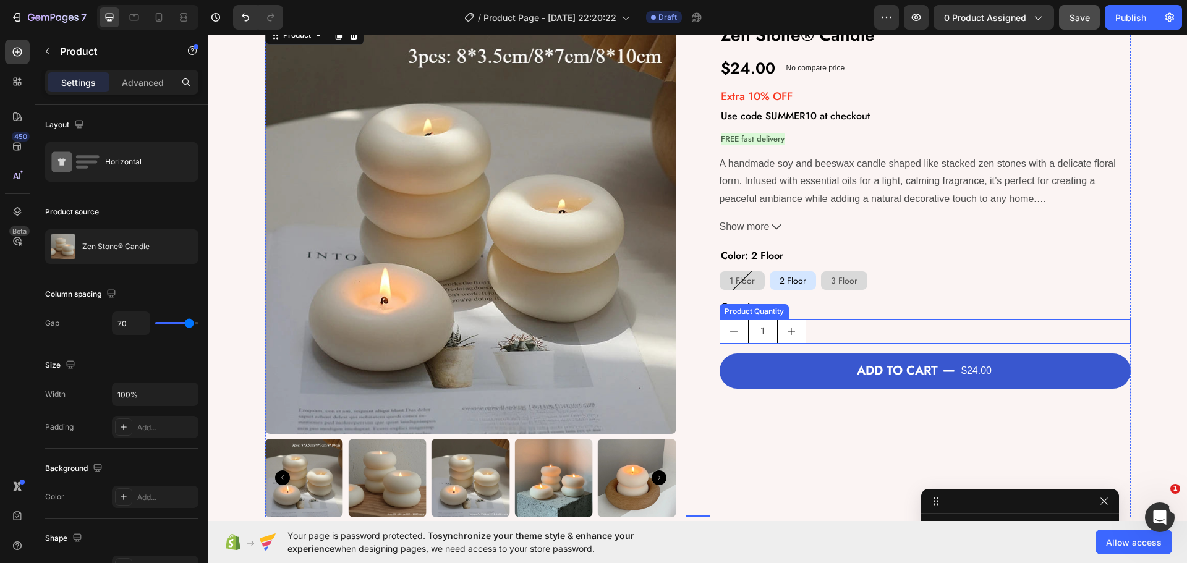
scroll to position [231, 0]
click at [831, 329] on div "1" at bounding box center [925, 331] width 411 height 25
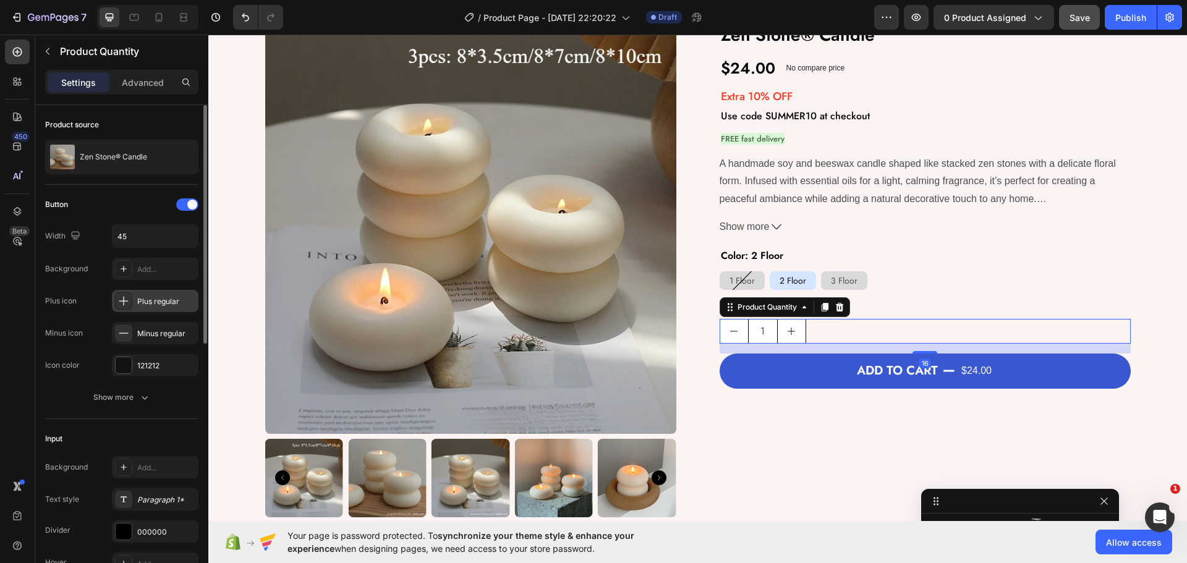
click at [142, 291] on div "Plus regular" at bounding box center [155, 301] width 87 height 22
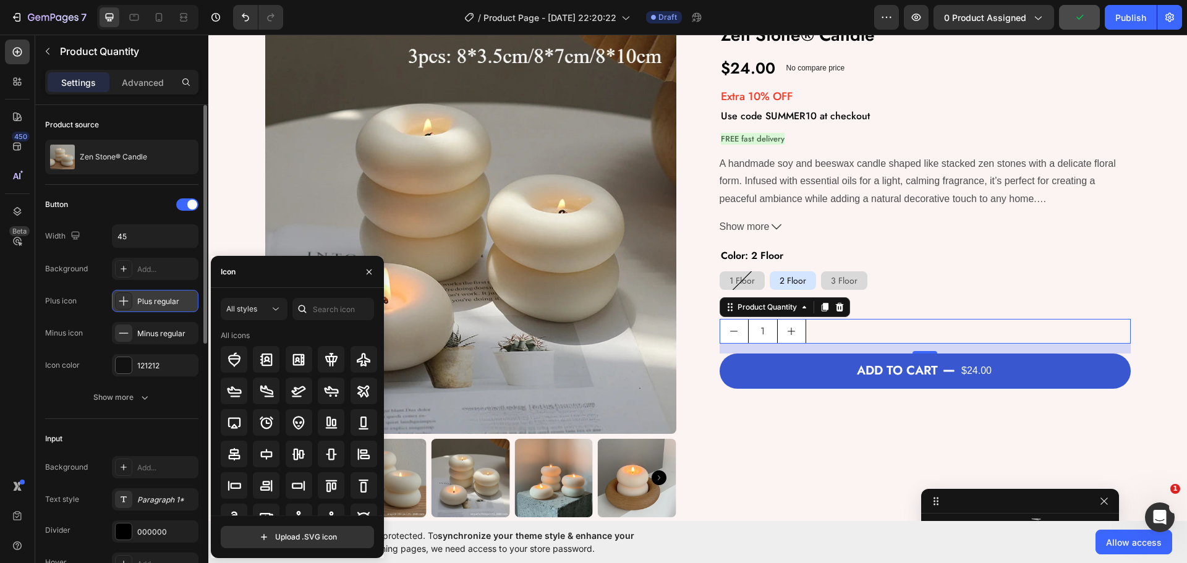
click at [161, 302] on div "Plus regular" at bounding box center [166, 301] width 58 height 11
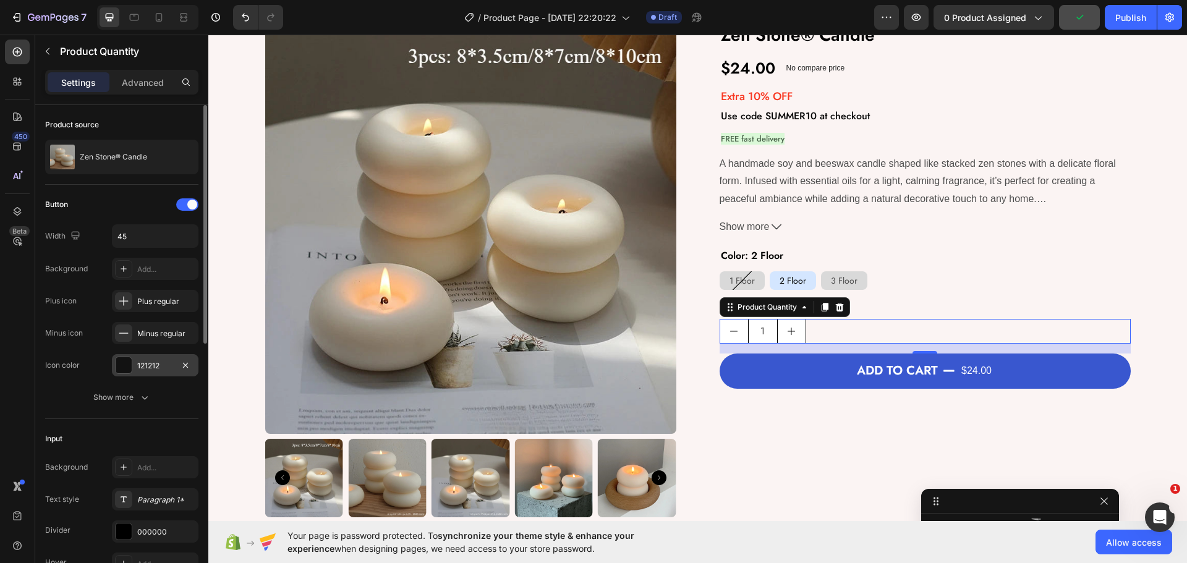
click at [145, 360] on div "121212" at bounding box center [155, 365] width 36 height 11
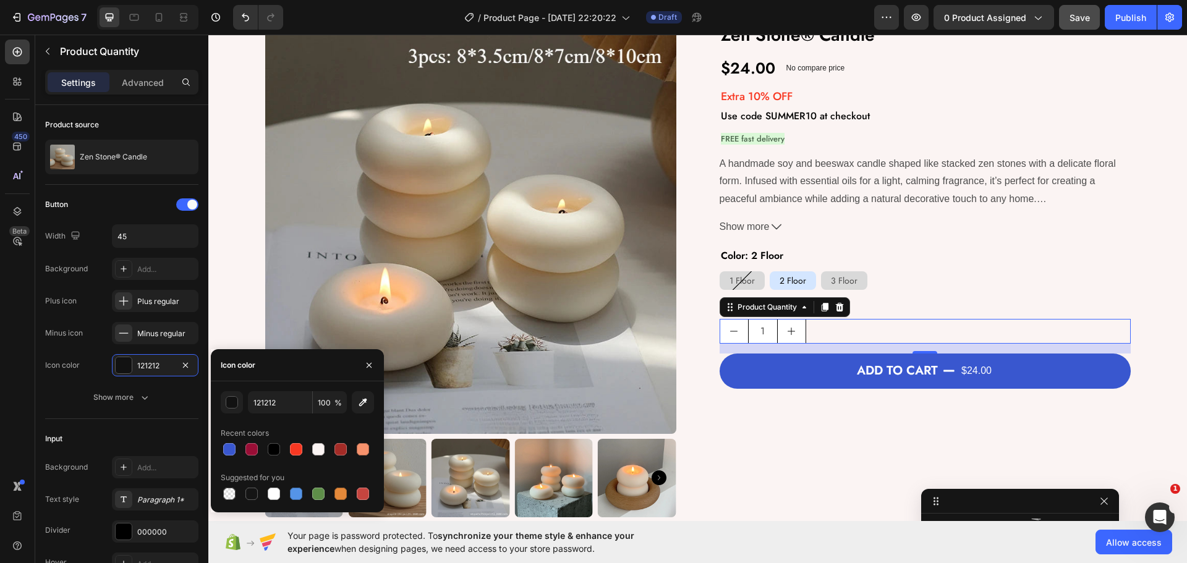
click at [277, 458] on div "121212 100 % Recent colors Suggested for you" at bounding box center [297, 446] width 153 height 111
click at [274, 449] on div at bounding box center [274, 449] width 12 height 12
type input "000000"
click at [126, 401] on div "Show more" at bounding box center [121, 397] width 57 height 12
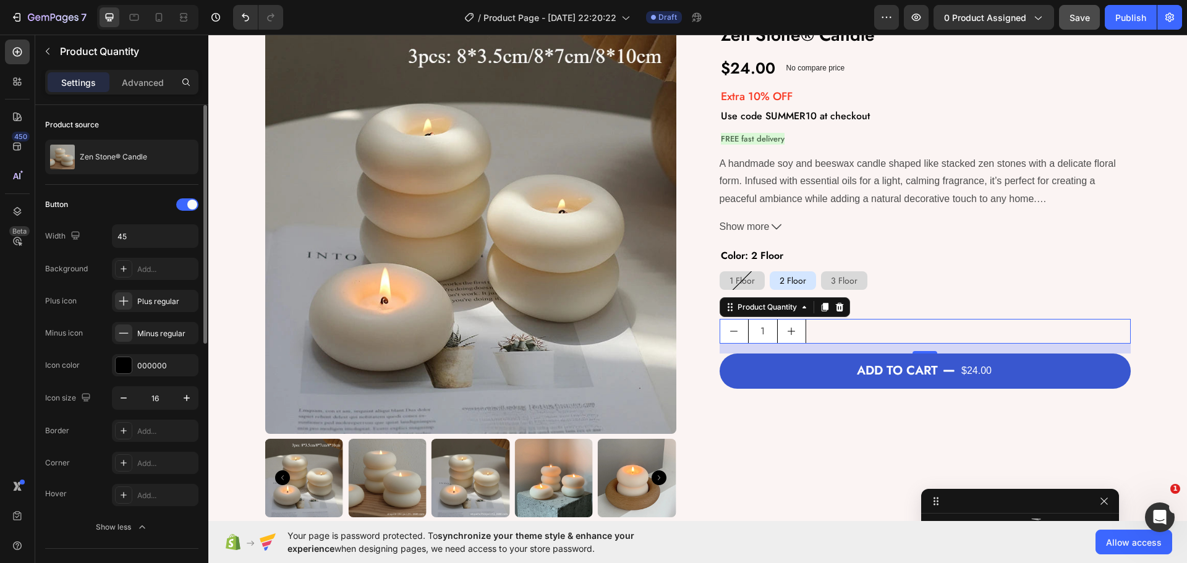
click at [97, 449] on div "Icon size 16 Border Add... Corner Add... Hover Add..." at bounding box center [121, 446] width 153 height 120
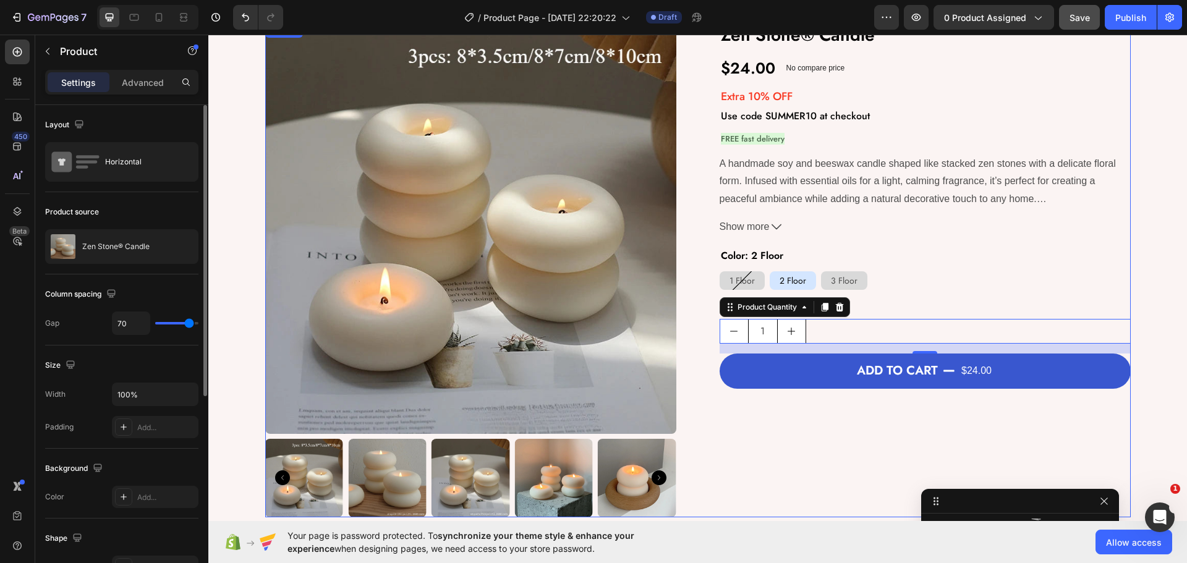
click at [793, 464] on div "Zen Stone® Candle Product Title $24.00 Product Price Product Price No compare p…" at bounding box center [925, 270] width 411 height 495
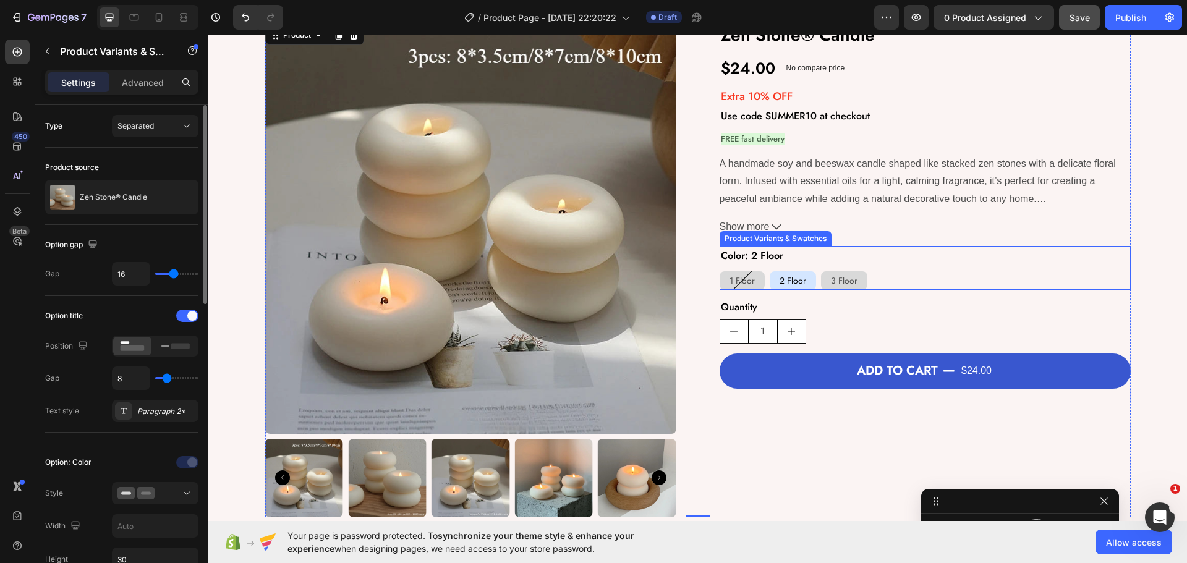
click at [883, 279] on div "1 Floor 1 Floor 1 Floor 2 Floor 2 Floor 2 Floor 3 Floor 3 Floor 3 Floor" at bounding box center [925, 280] width 411 height 19
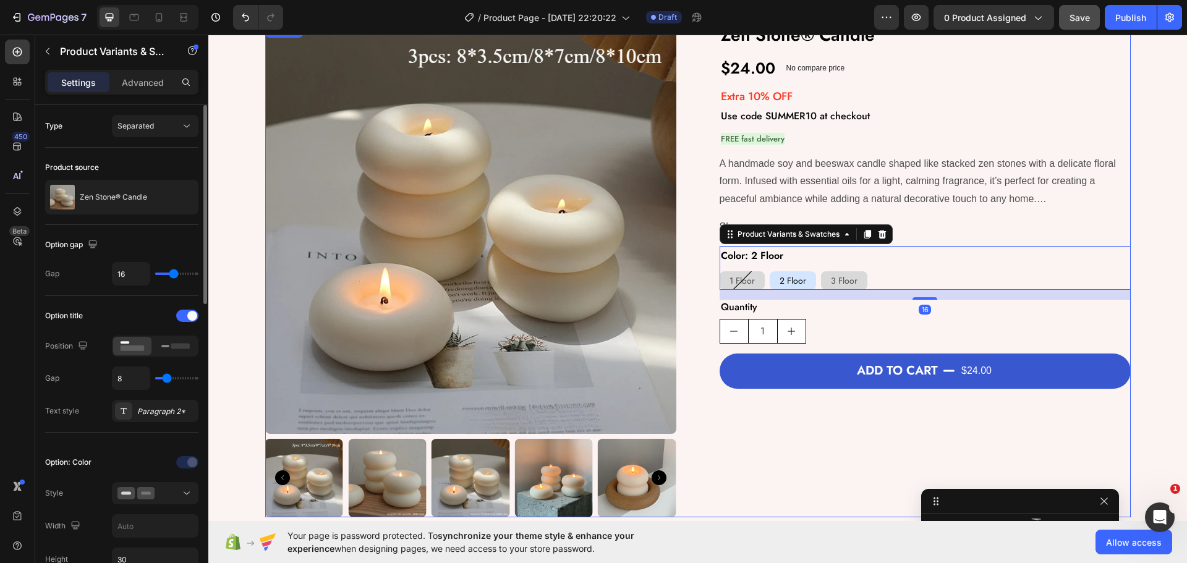
scroll to position [0, 0]
click at [806, 423] on div "Zen Stone® Candle Product Title $24.00 Product Price Product Price No compare p…" at bounding box center [925, 270] width 411 height 495
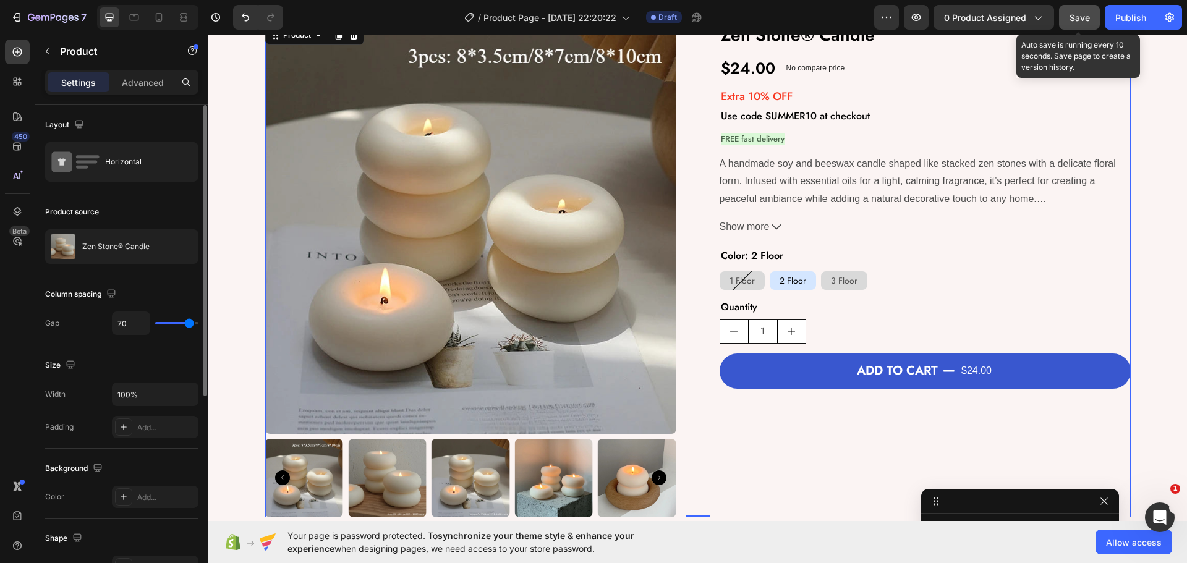
click at [1073, 24] on button "Save" at bounding box center [1079, 17] width 41 height 25
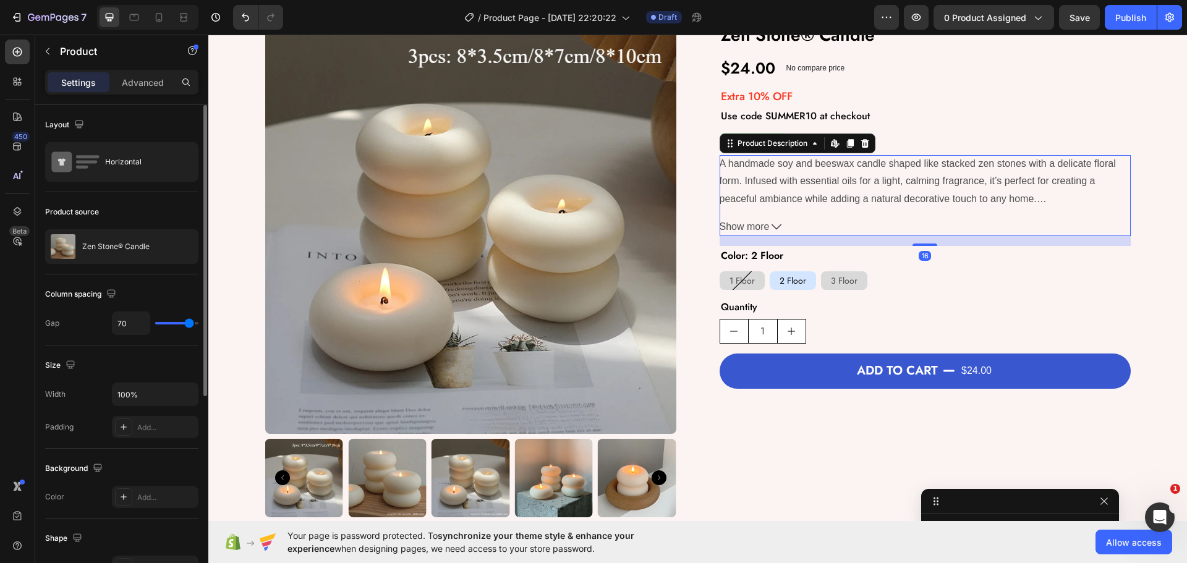
scroll to position [231, 0]
click at [841, 181] on p "A handmade soy and beeswax candle shaped like stacked zen stones with a delicat…" at bounding box center [918, 181] width 396 height 46
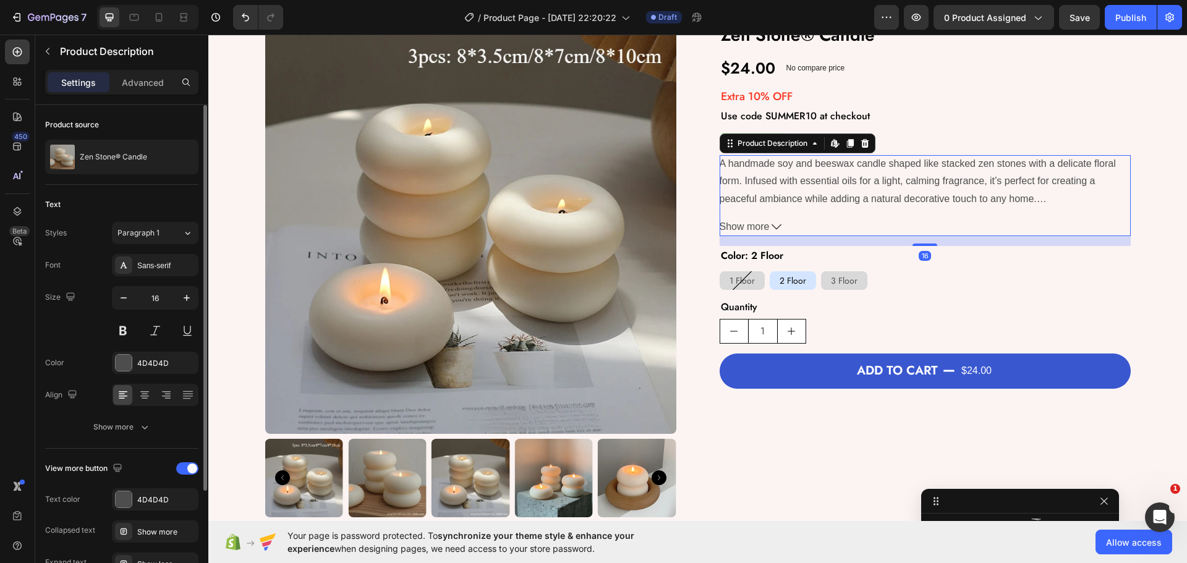
click at [870, 137] on div "Product Description Edit content in Shopify" at bounding box center [798, 144] width 156 height 20
click at [861, 142] on icon at bounding box center [865, 142] width 8 height 9
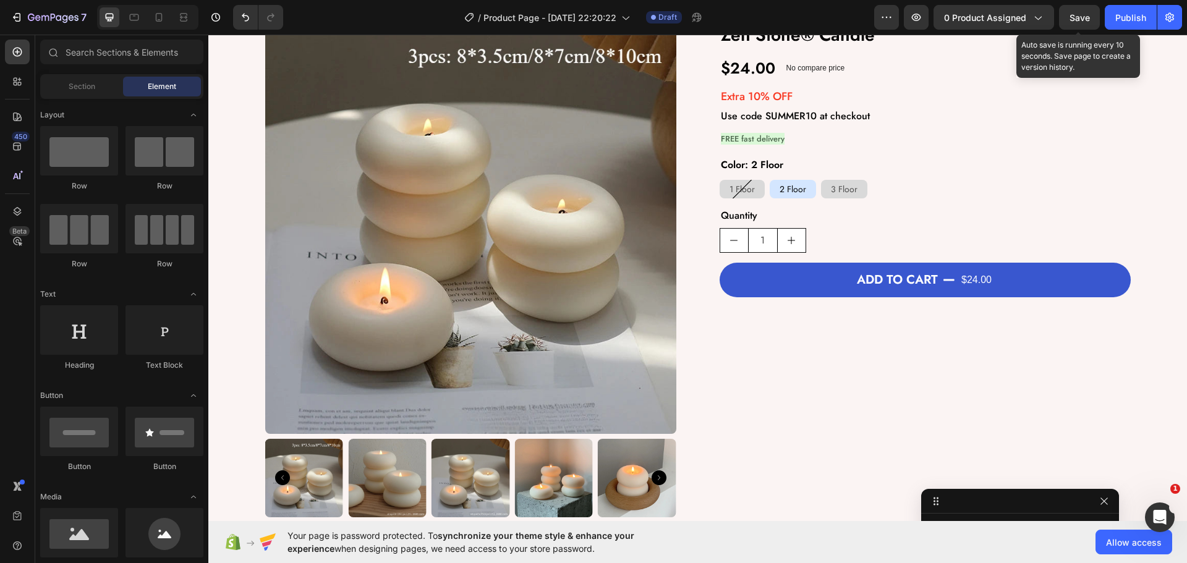
click at [1071, 19] on span "Save" at bounding box center [1079, 17] width 20 height 11
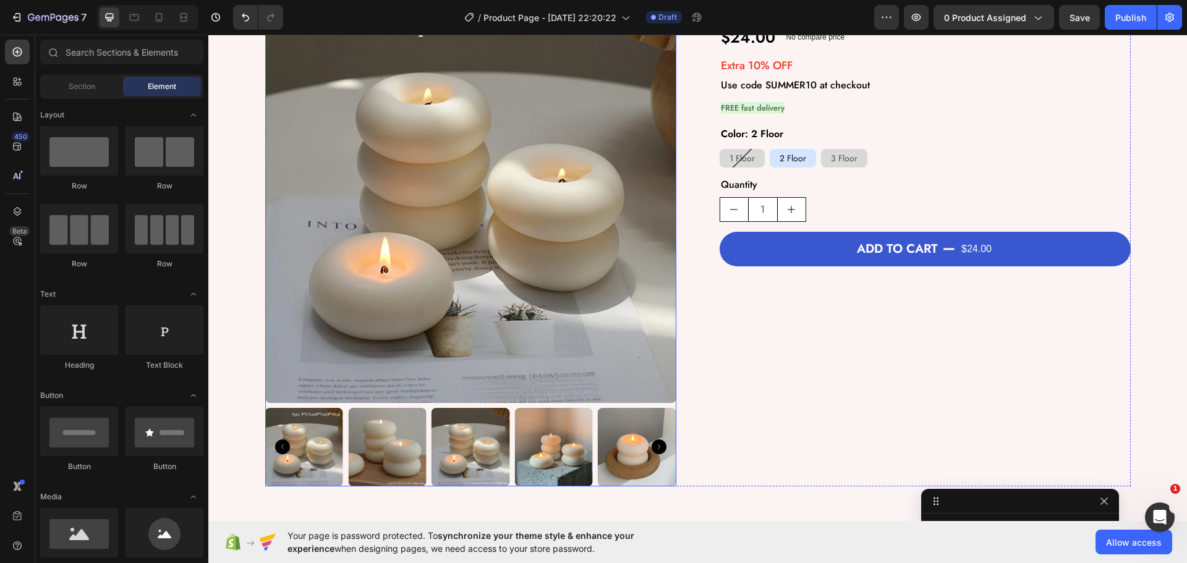
scroll to position [62, 0]
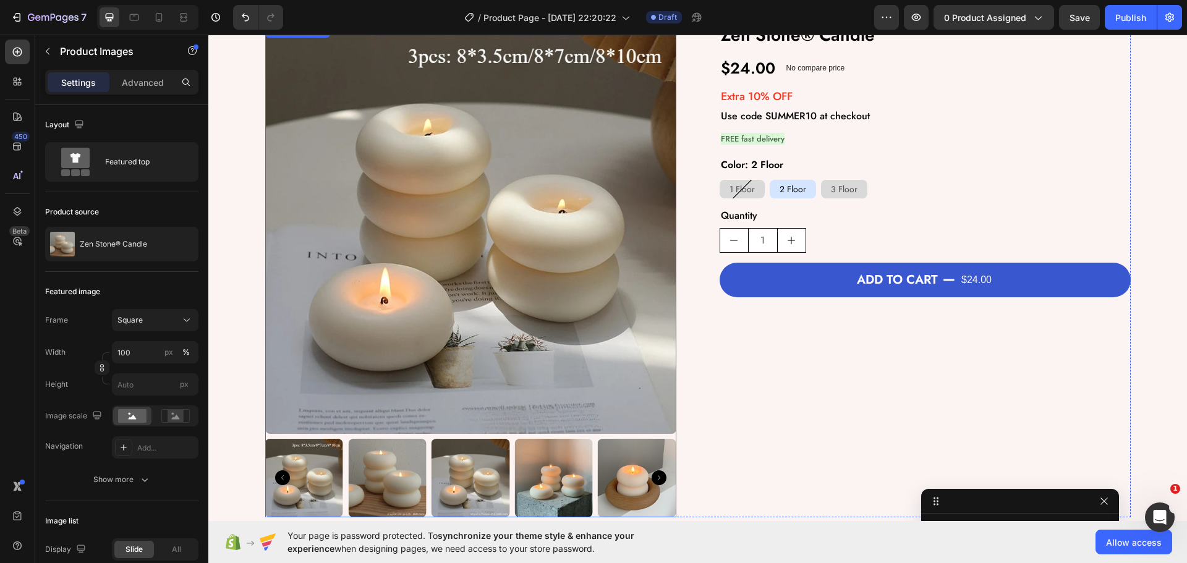
click at [650, 469] on img at bounding box center [637, 478] width 79 height 79
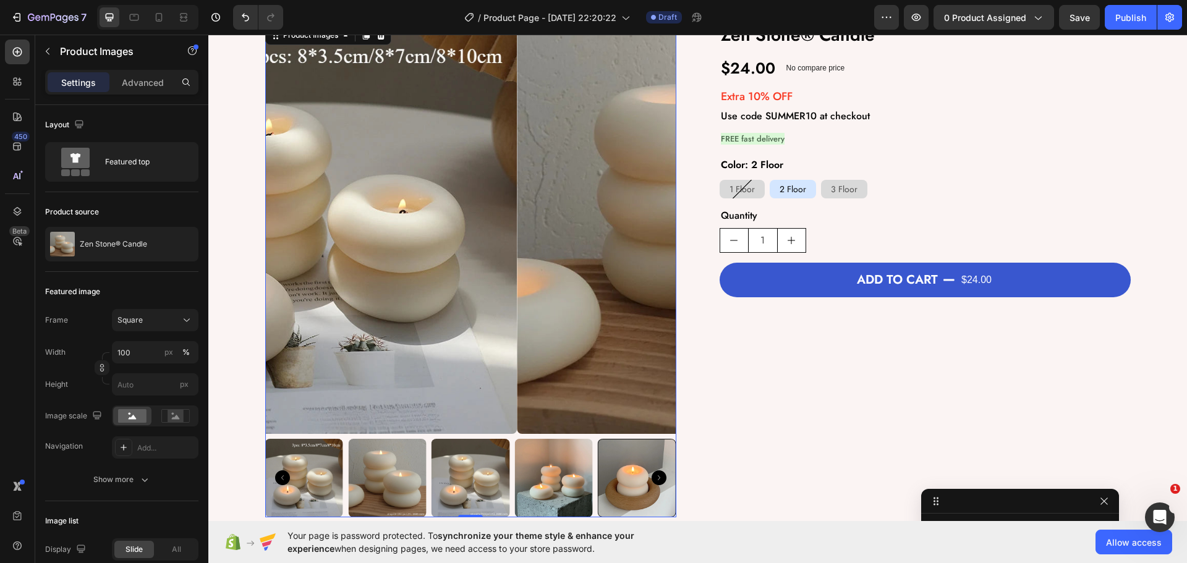
scroll to position [36, 0]
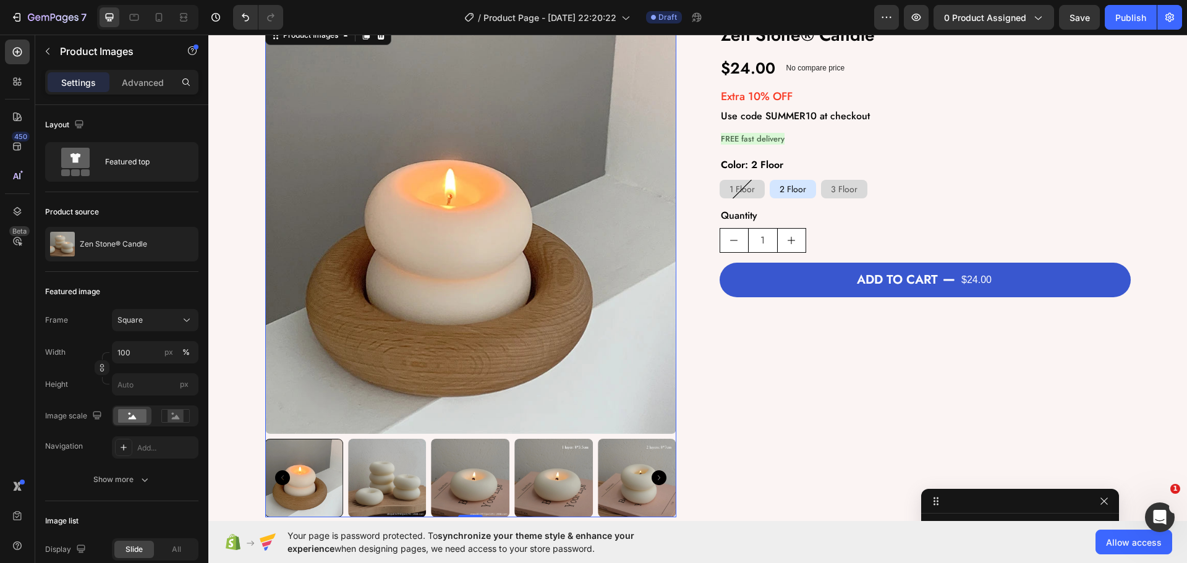
click at [650, 469] on img at bounding box center [637, 478] width 79 height 79
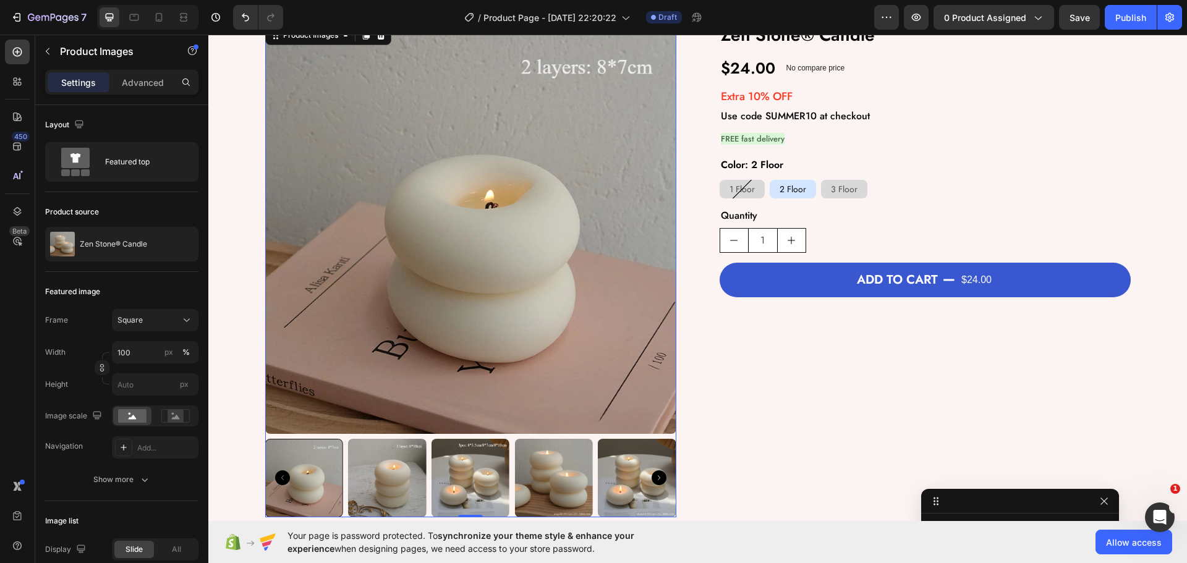
click at [434, 433] on img at bounding box center [470, 228] width 411 height 411
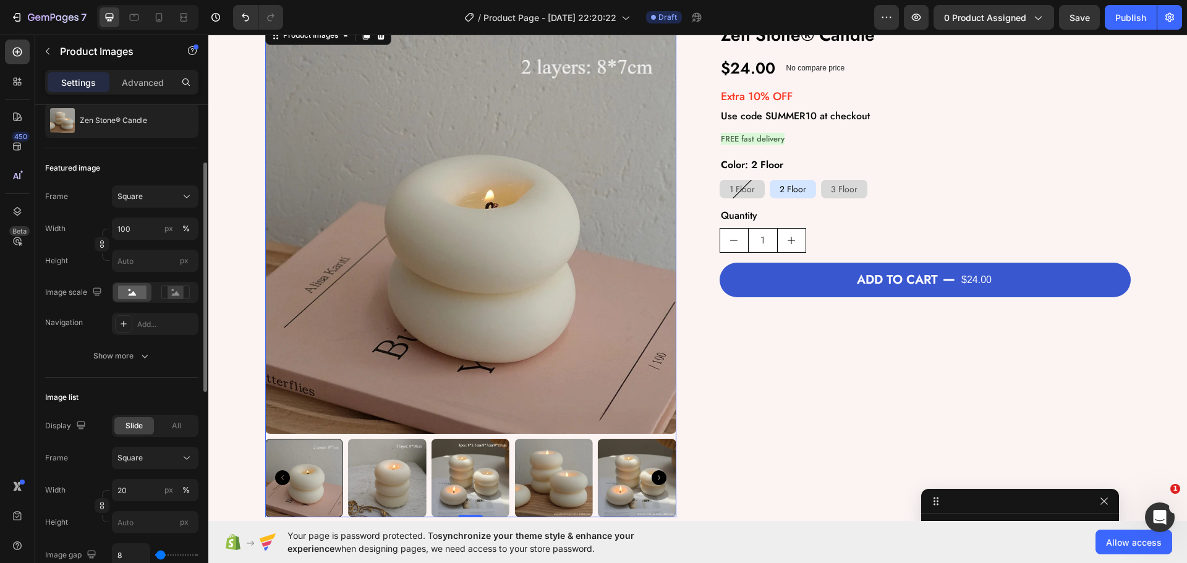
scroll to position [309, 0]
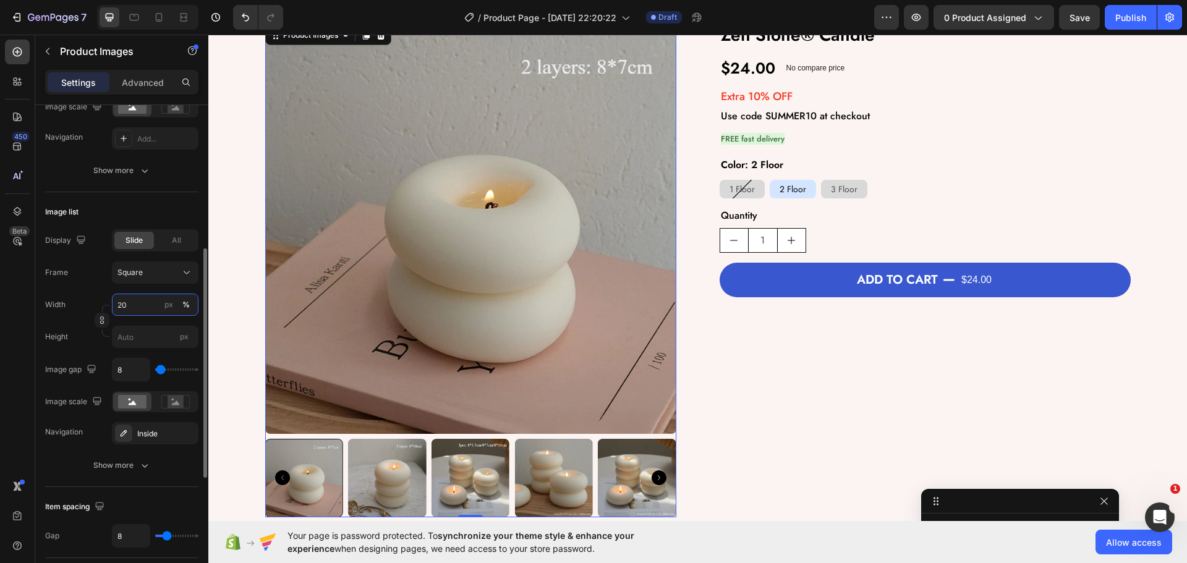
click at [137, 310] on input "20" at bounding box center [155, 305] width 87 height 22
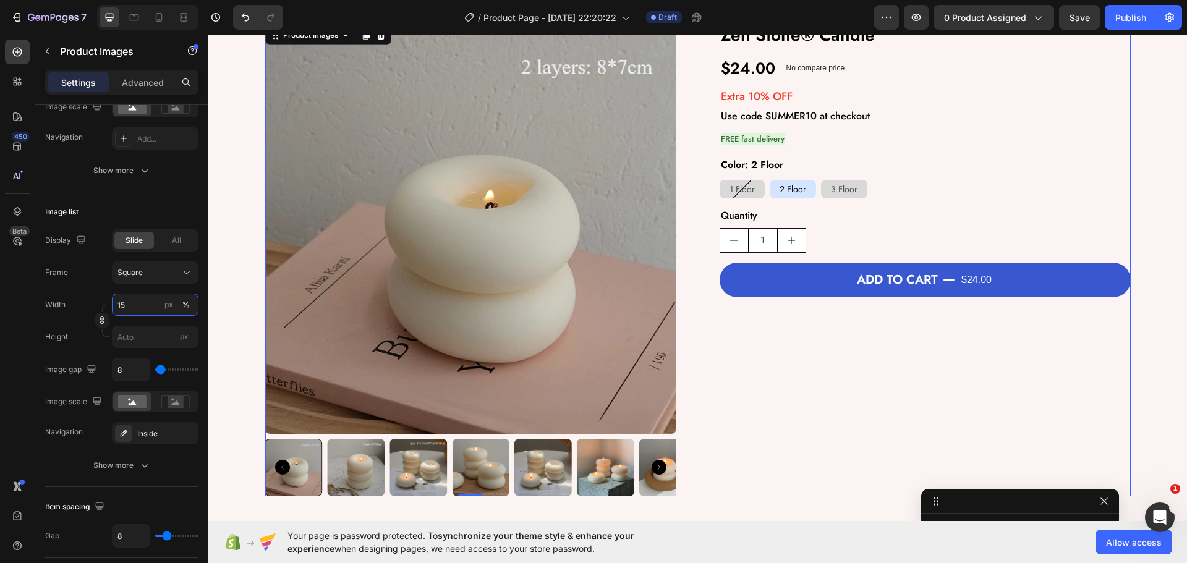
type input "1"
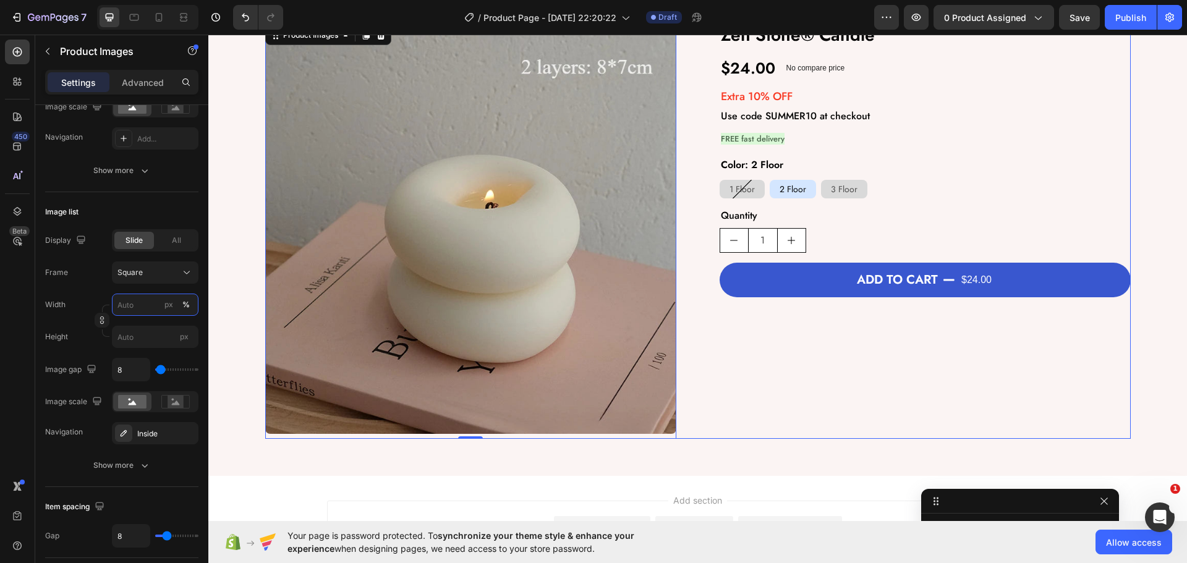
type input "1"
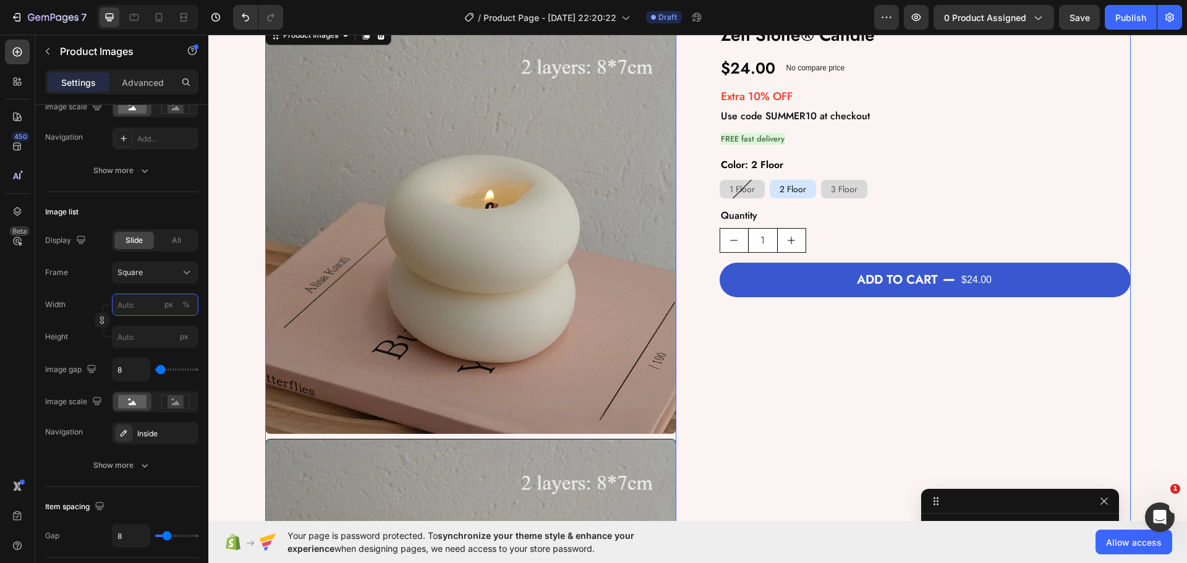
type input "2"
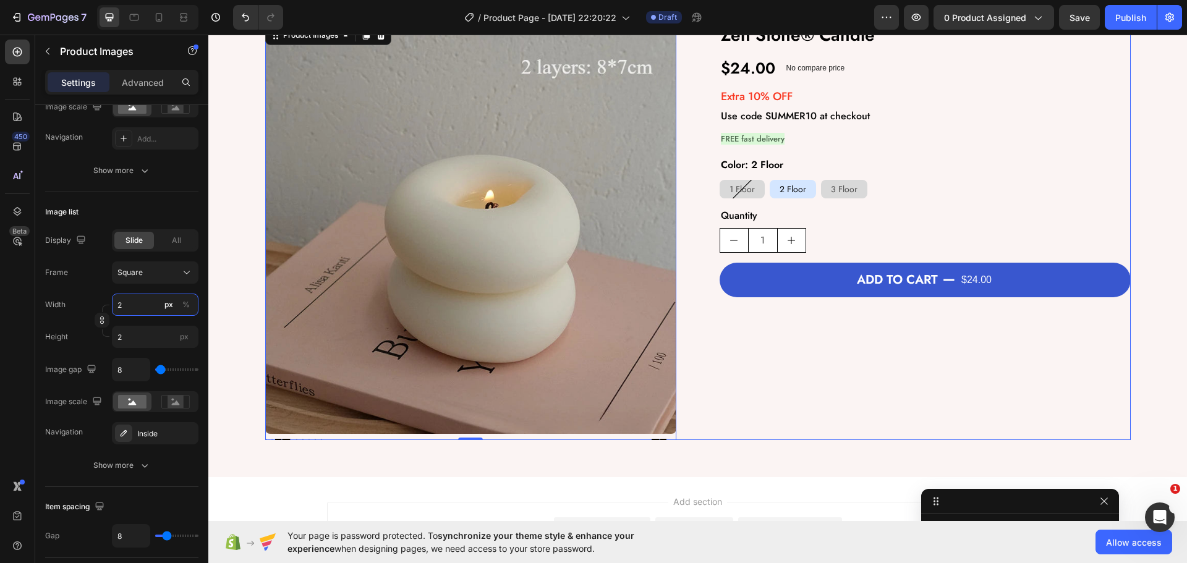
type input "20"
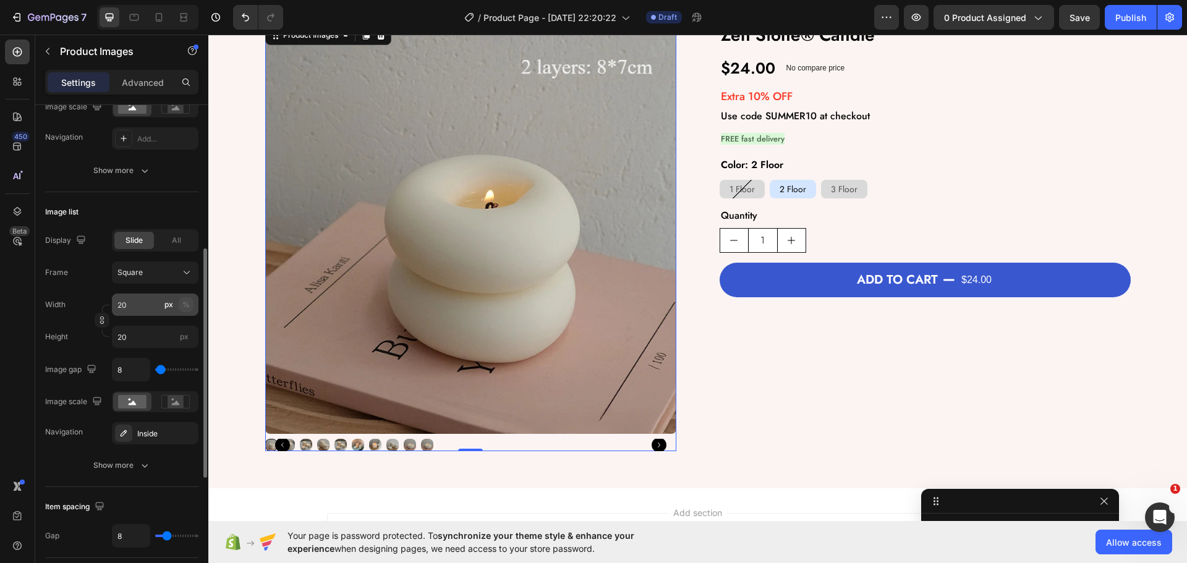
click at [182, 301] on button "%" at bounding box center [186, 304] width 15 height 15
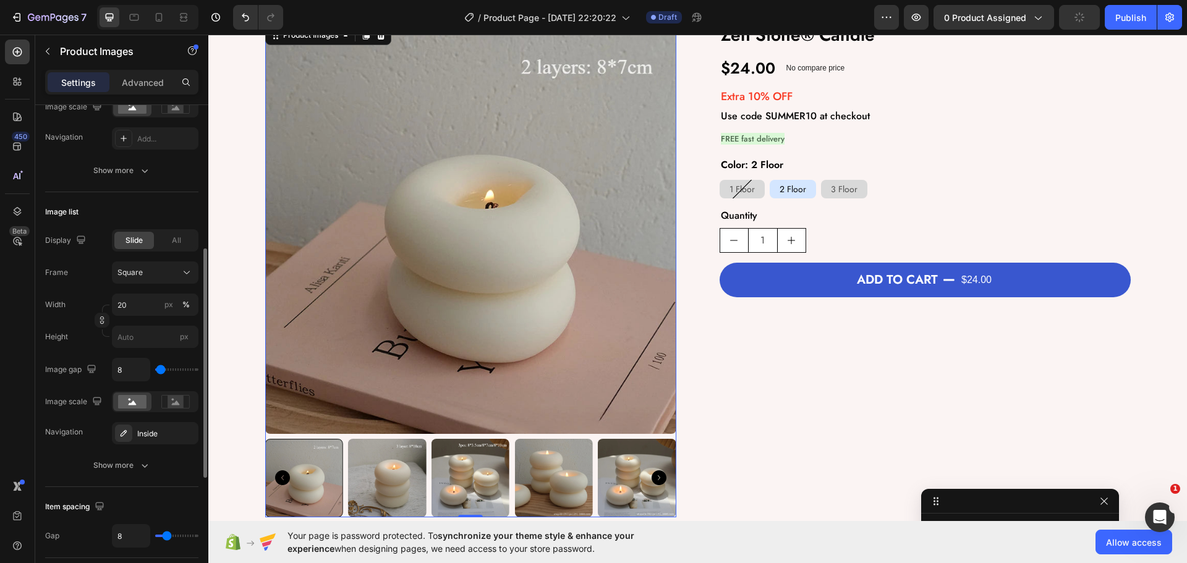
click at [93, 284] on div "Frame Square" at bounding box center [121, 272] width 153 height 22
click at [137, 305] on input "20" at bounding box center [155, 305] width 87 height 22
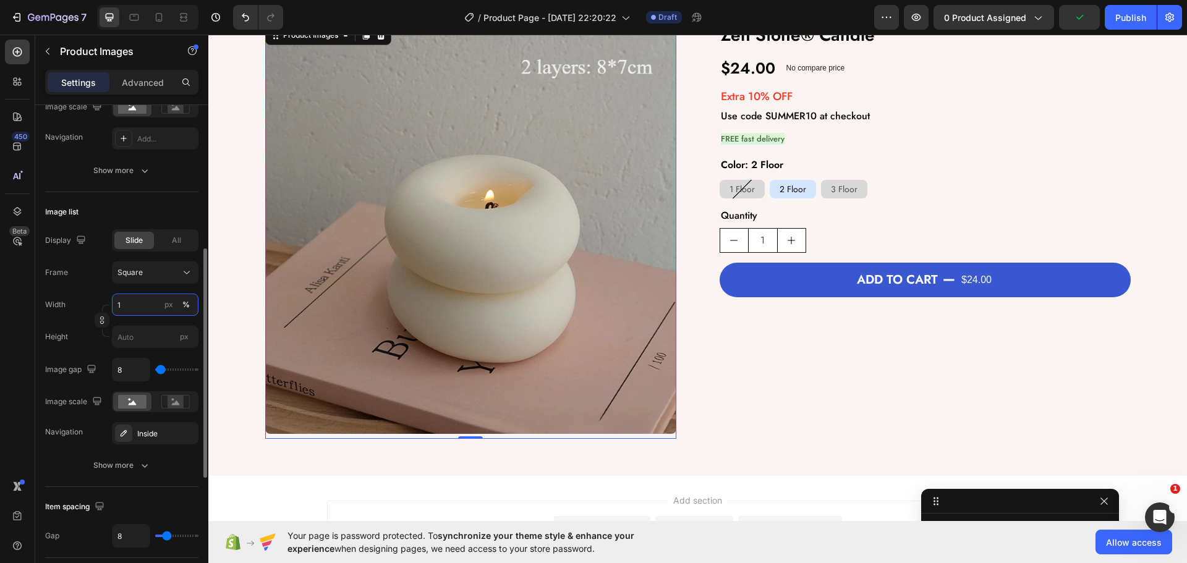
type input "18"
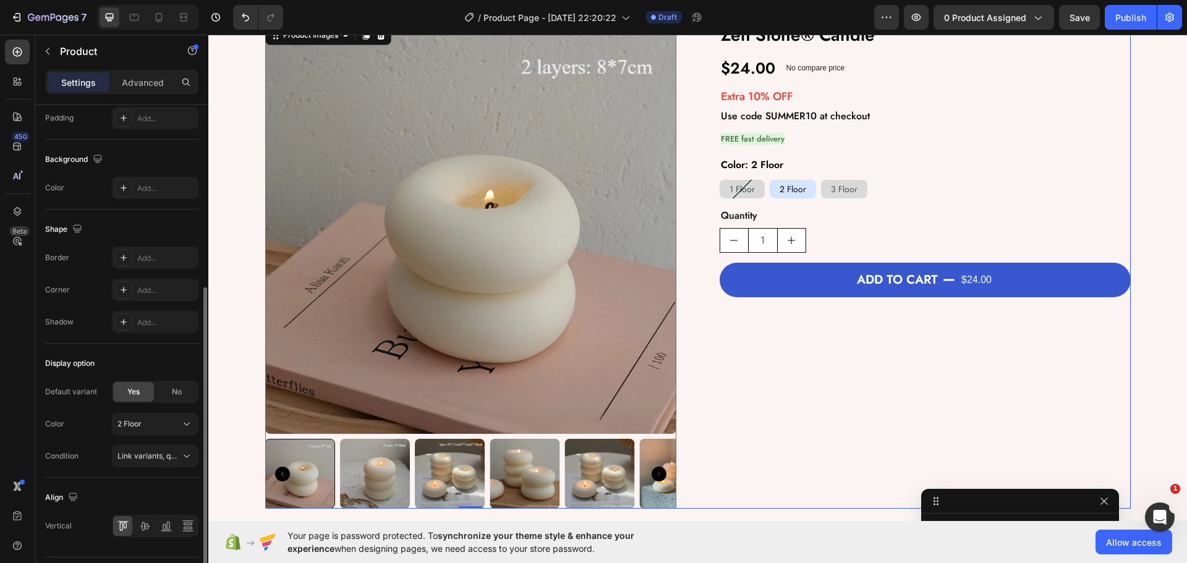
click at [697, 352] on div "Product Images 0 Zen Stone® Candle Product Title $24.00 Product Price Product P…" at bounding box center [697, 266] width 865 height 486
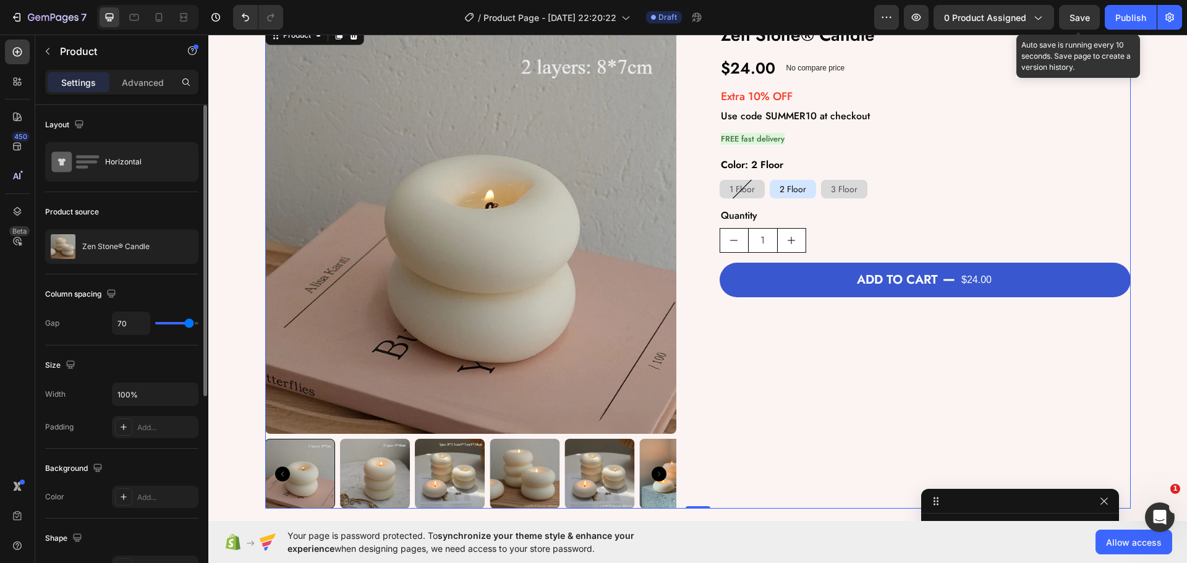
click at [1087, 11] on div "Save" at bounding box center [1079, 17] width 20 height 13
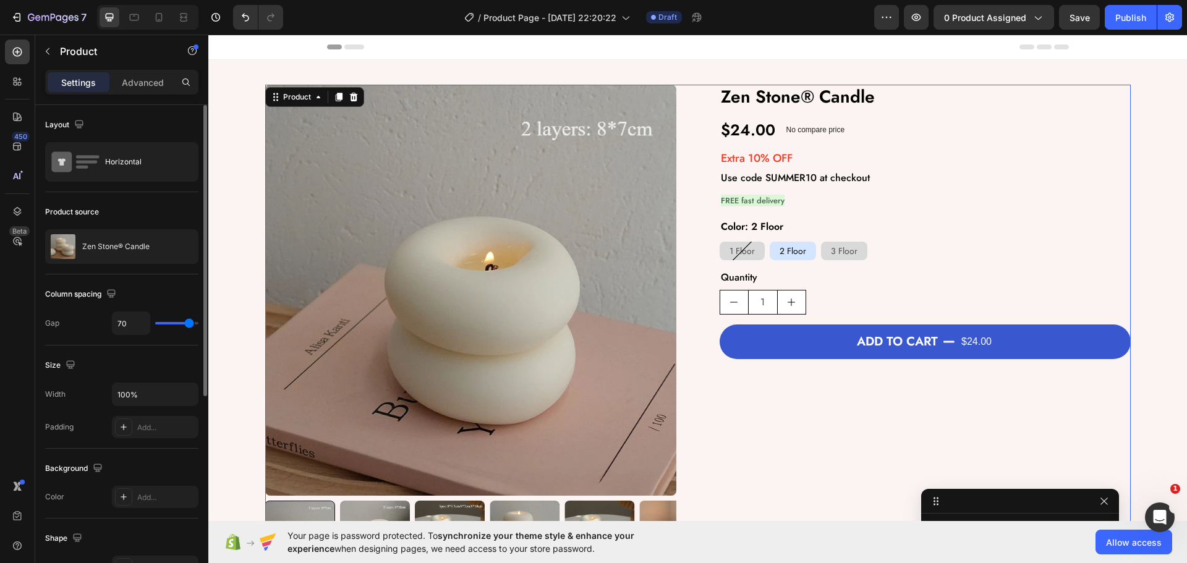
click at [691, 417] on div "Product Images Zen Stone® Candle Product Title $24.00 Product Price Product Pri…" at bounding box center [697, 328] width 865 height 486
click at [830, 96] on h2 "Zen Stone® Candle" at bounding box center [925, 97] width 411 height 25
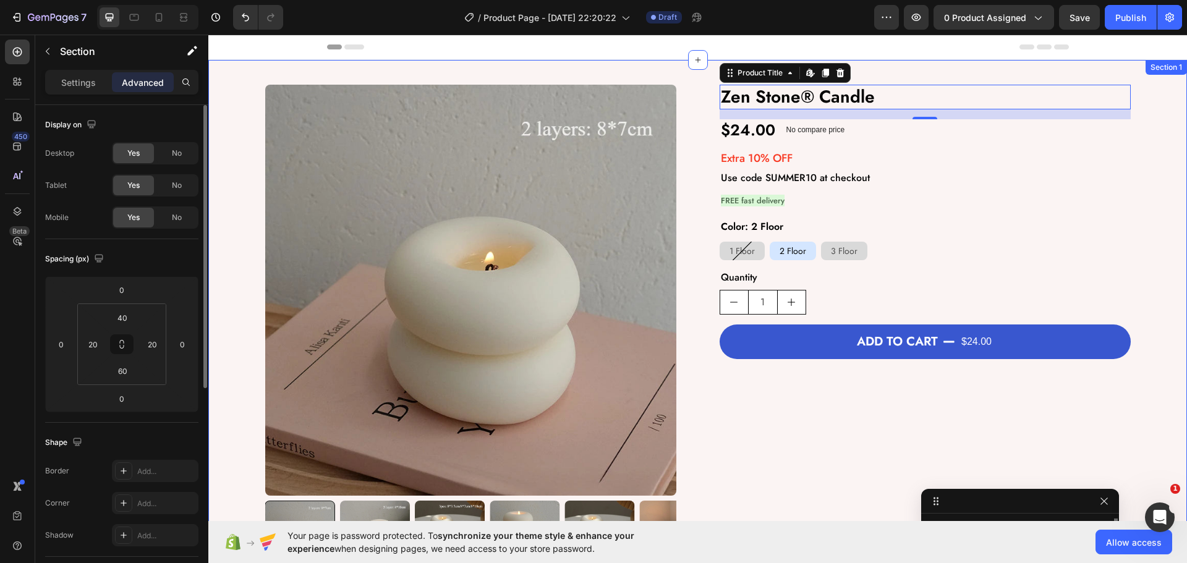
click at [676, 77] on div "Product Images Zen Stone® Candle Product Title Edit content in Shopify 16 $24.0…" at bounding box center [697, 334] width 979 height 548
click at [775, 92] on h2 "Zen Stone® Candle" at bounding box center [925, 97] width 411 height 25
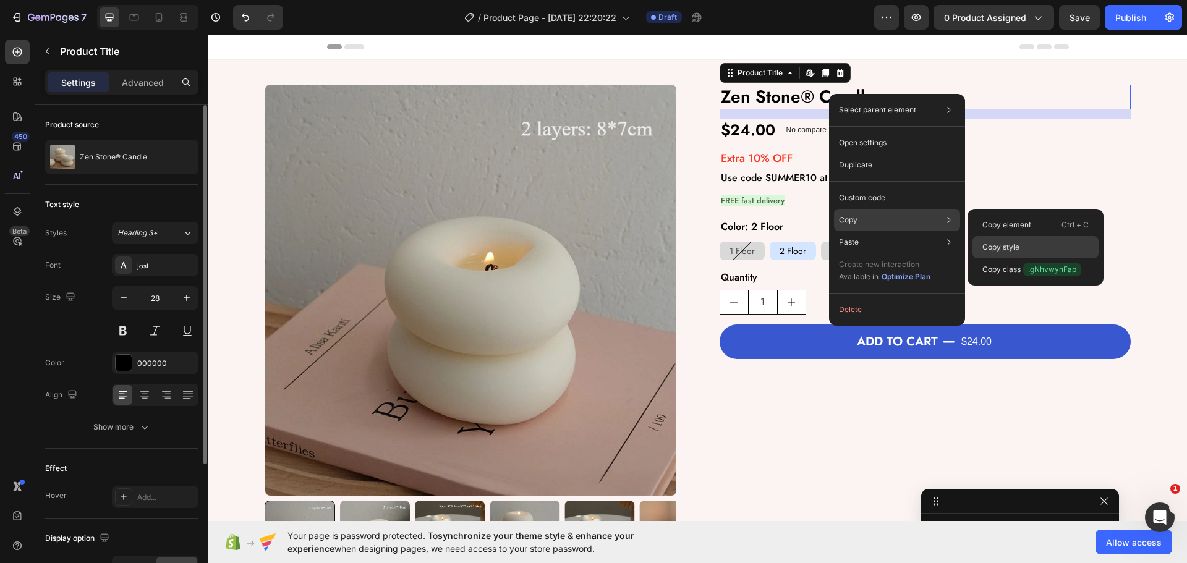
click at [1014, 243] on p "Copy style" at bounding box center [1000, 247] width 37 height 11
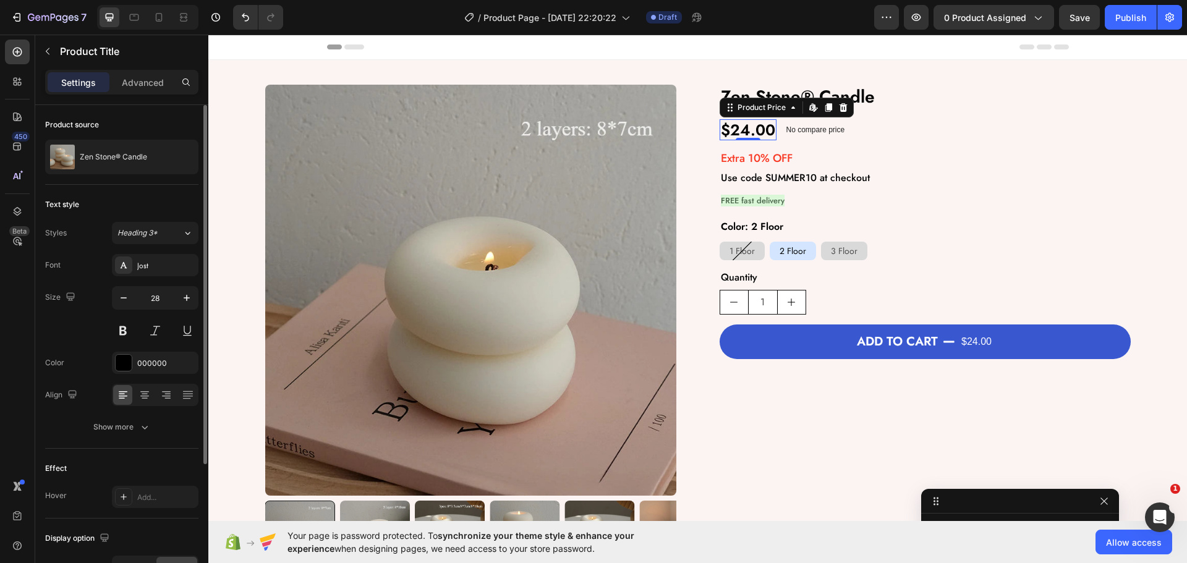
scroll to position [135, 0]
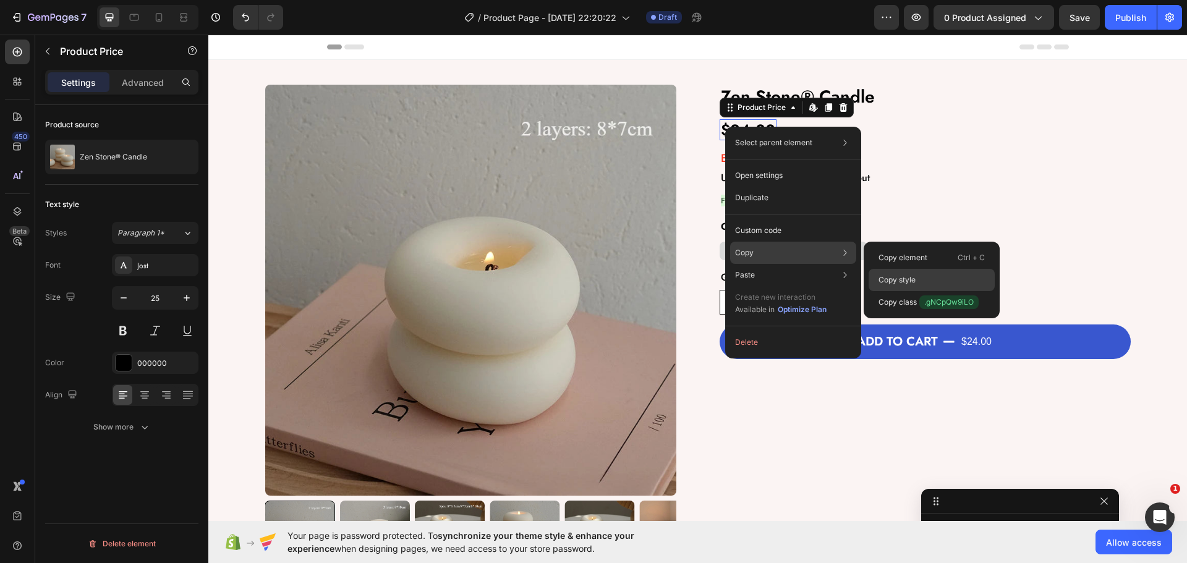
click at [903, 279] on p "Copy style" at bounding box center [896, 279] width 37 height 11
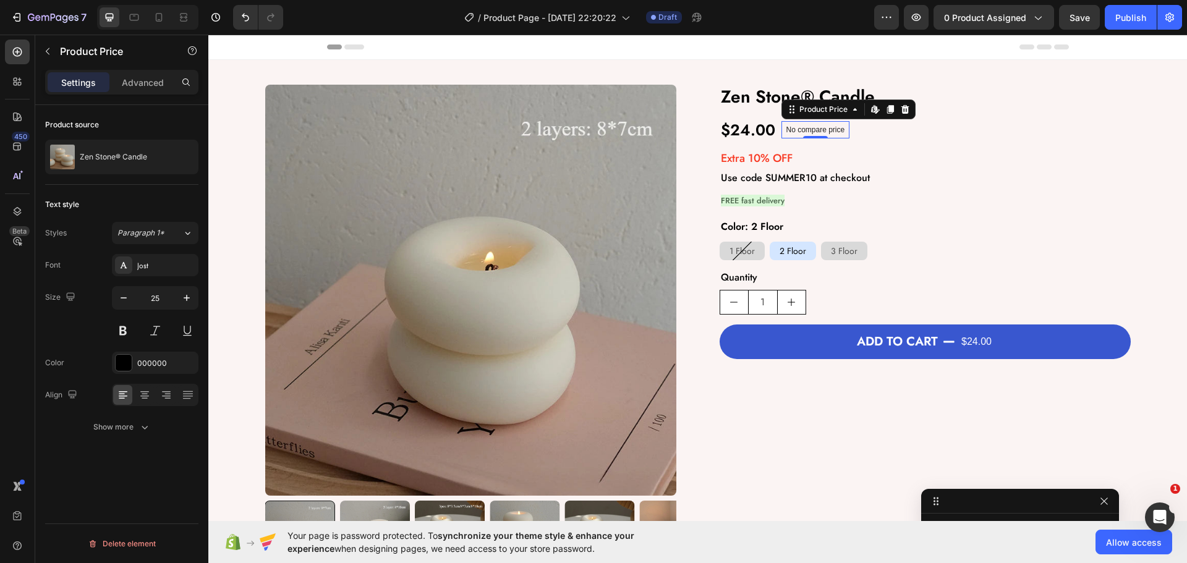
click at [810, 129] on p "No compare price" at bounding box center [815, 129] width 59 height 7
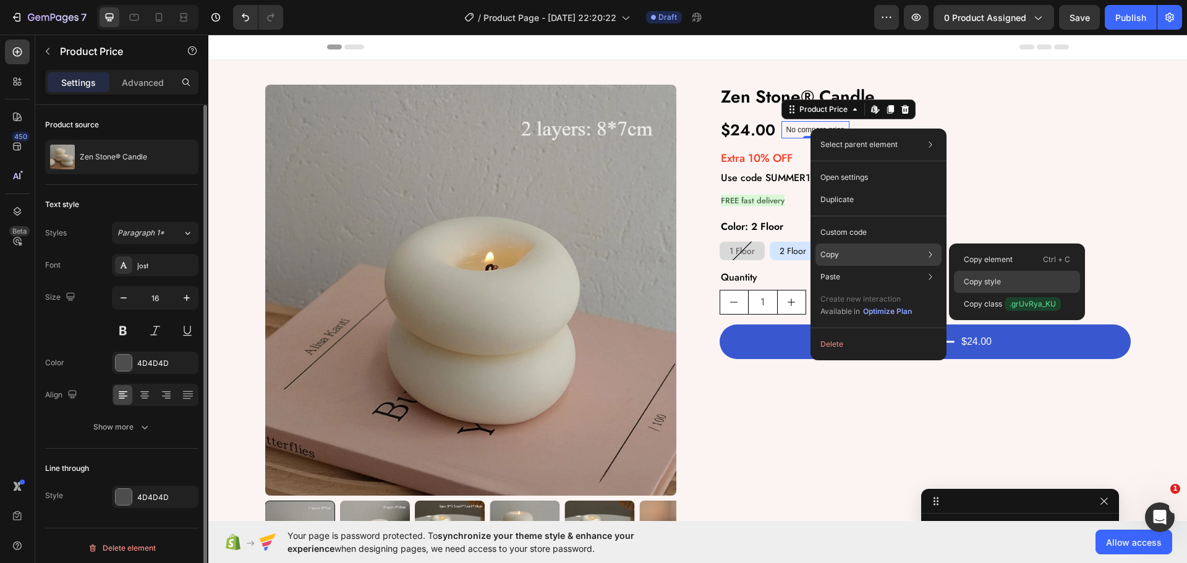
click at [1021, 293] on div "Copy style" at bounding box center [1017, 304] width 126 height 22
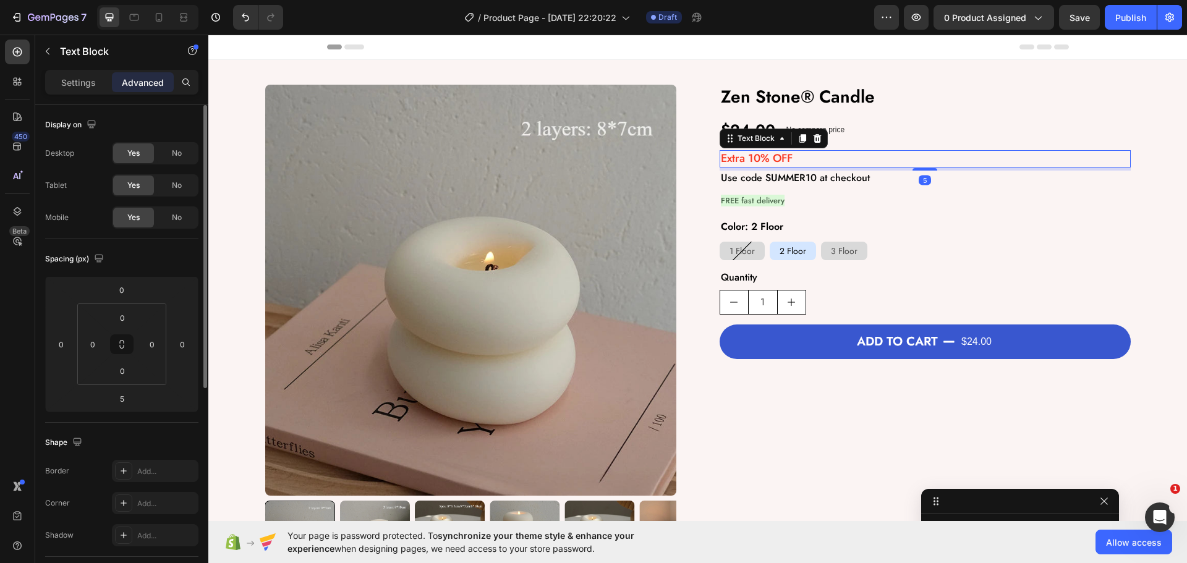
click at [779, 156] on p "Extra 10% OFF" at bounding box center [925, 158] width 409 height 14
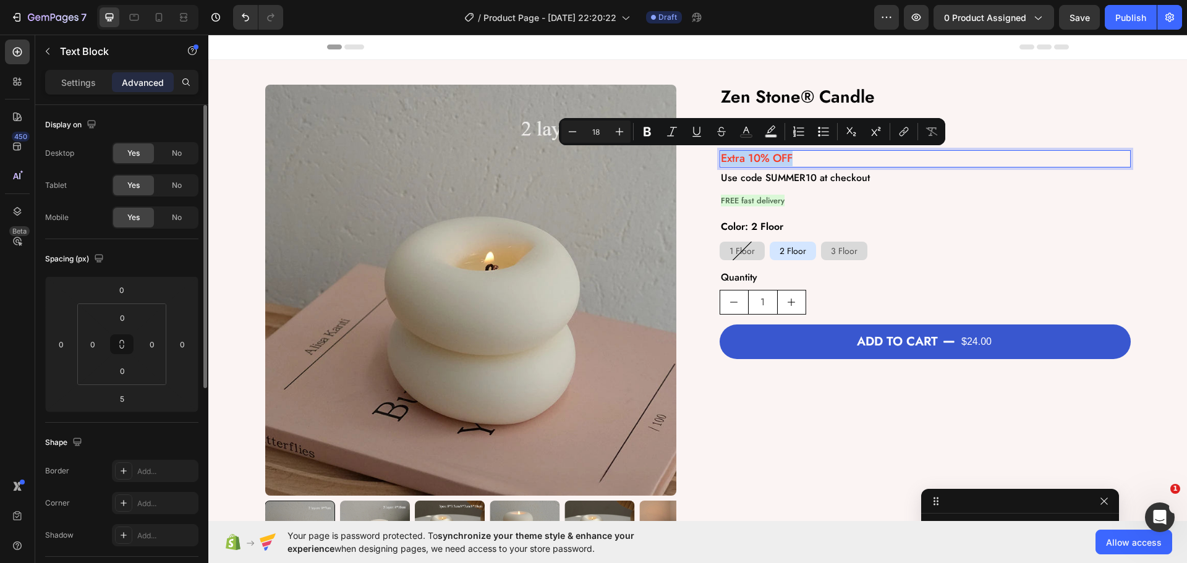
copy p "Extra 10% OFF"
click at [846, 159] on p "Extra 10% OFF" at bounding box center [925, 158] width 409 height 14
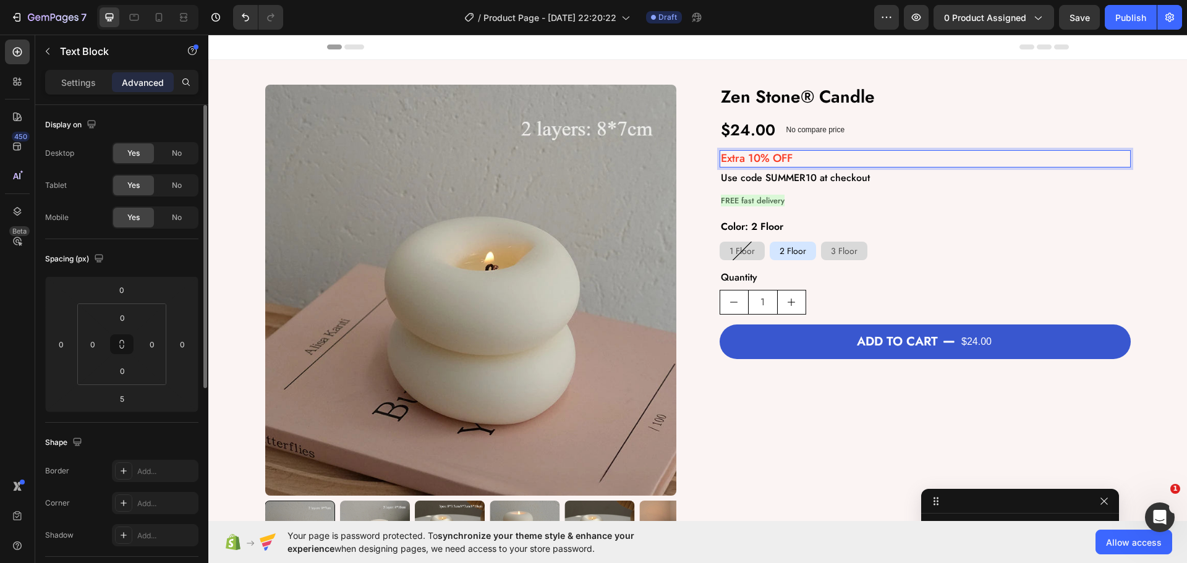
drag, startPoint x: 788, startPoint y: 153, endPoint x: 985, endPoint y: 199, distance: 203.0
click at [1037, 209] on div "Zen Stone® Candle Product Title $24.00 Product Price Product Price No compare p…" at bounding box center [925, 328] width 411 height 486
drag, startPoint x: 828, startPoint y: 161, endPoint x: 1053, endPoint y: 245, distance: 240.2
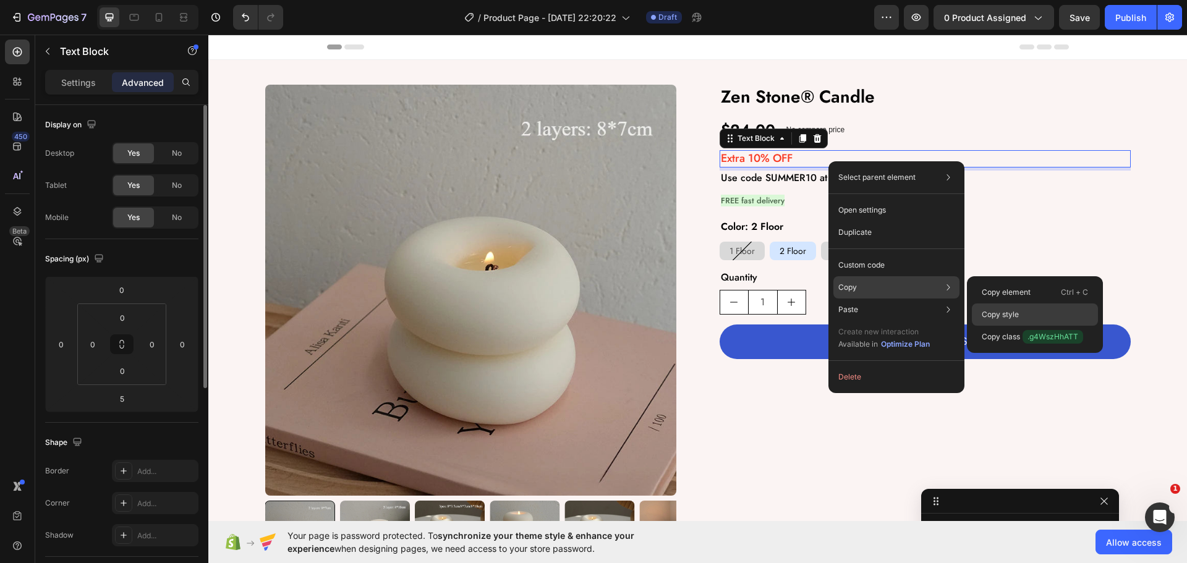
click at [1013, 317] on p "Copy style" at bounding box center [1000, 314] width 37 height 11
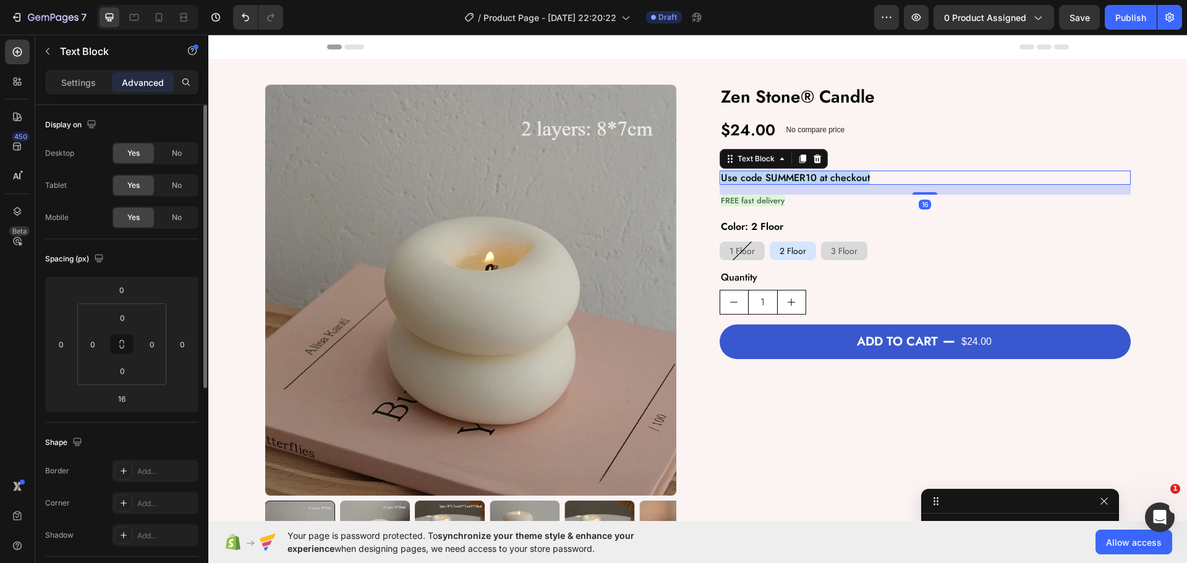
click at [794, 181] on p "Use code SUMMER10 at checkout" at bounding box center [925, 178] width 409 height 12
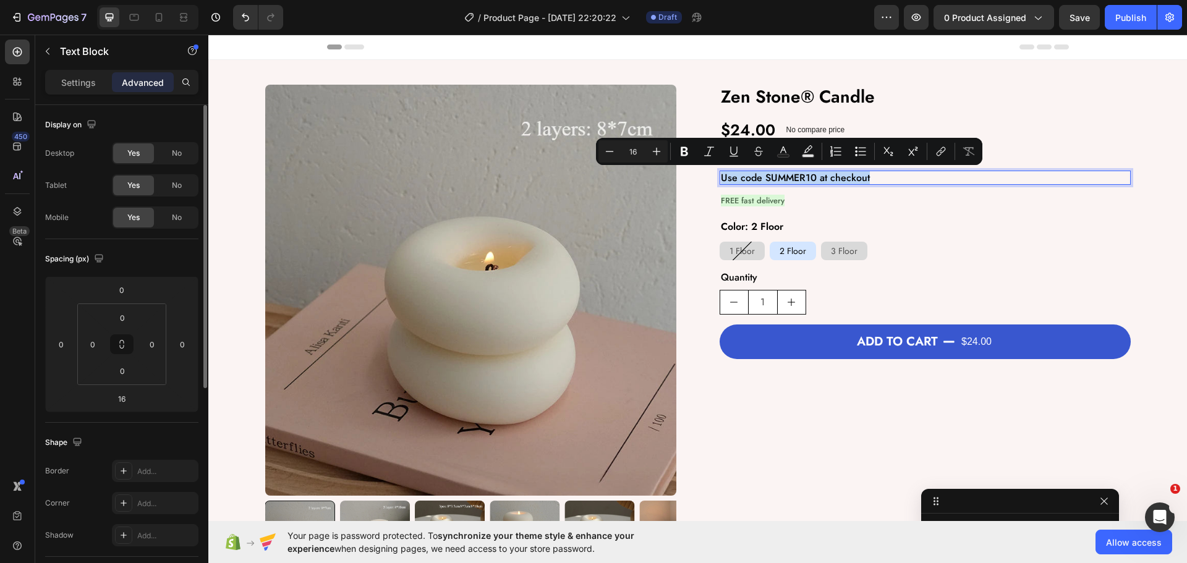
copy p "Use code SUMMER10 at checkout"
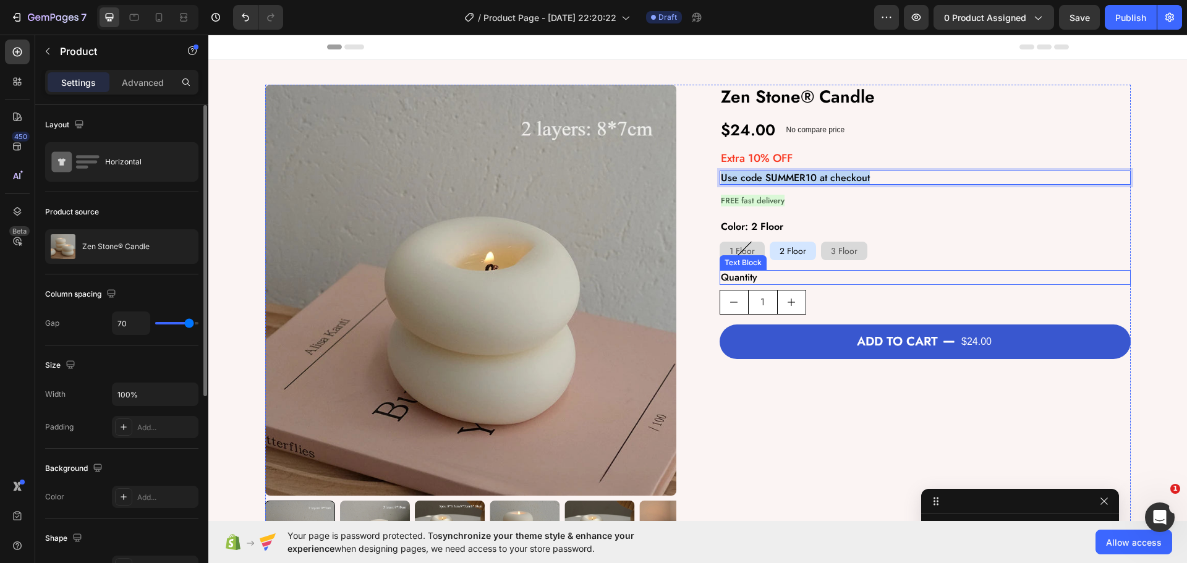
drag, startPoint x: 1012, startPoint y: 268, endPoint x: 945, endPoint y: 234, distance: 75.5
click at [1009, 263] on div "Zen Stone® Candle Product Title $24.00 Product Price Product Price No compare p…" at bounding box center [925, 328] width 411 height 486
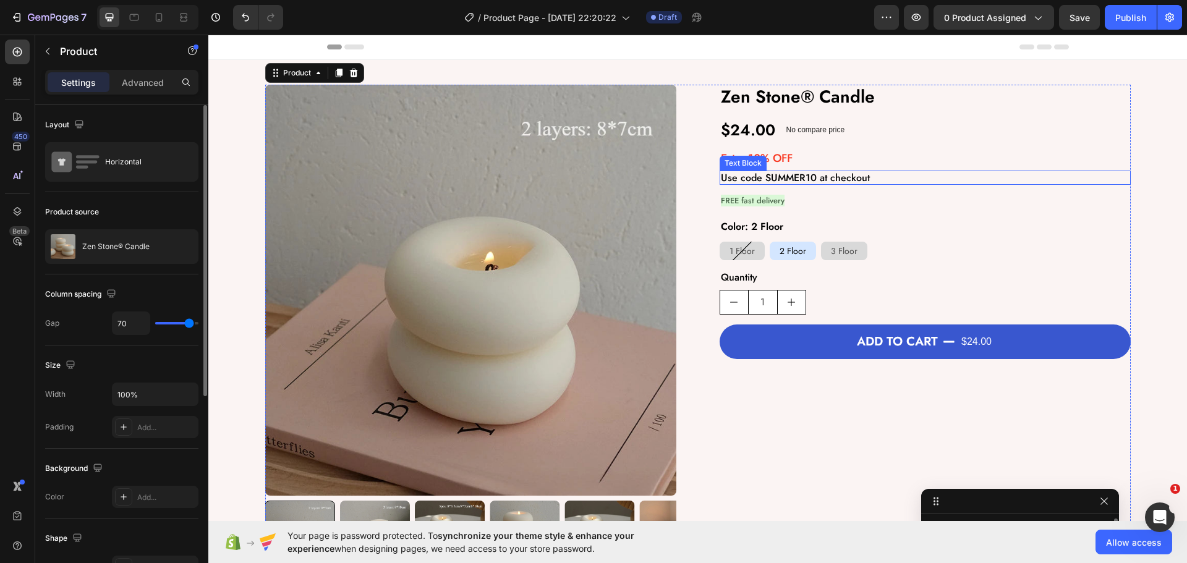
scroll to position [211, 0]
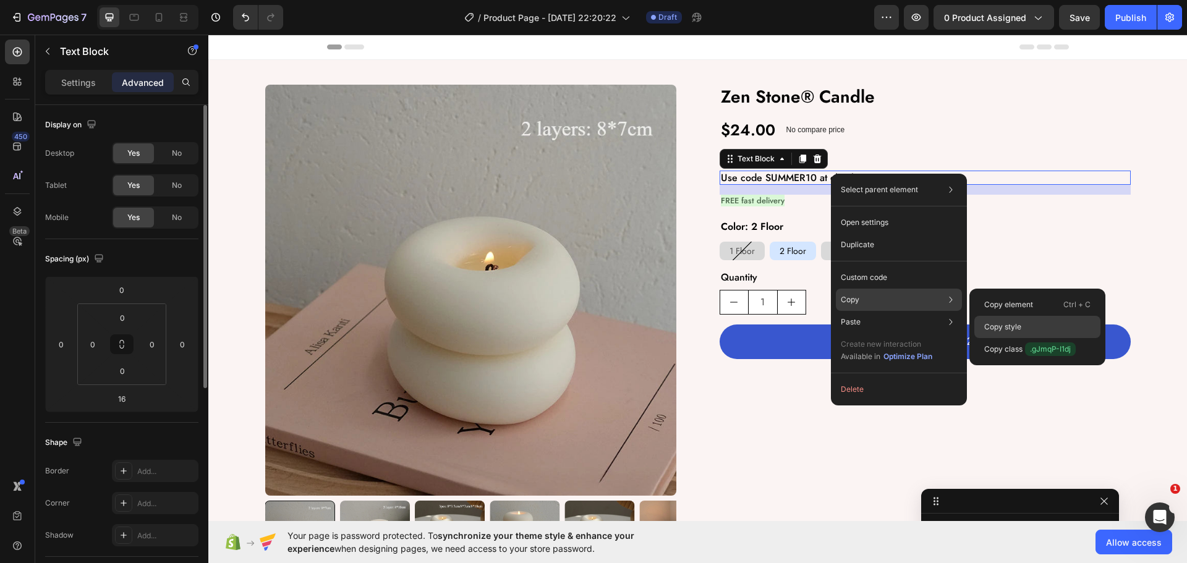
click at [1007, 324] on p "Copy style" at bounding box center [1002, 326] width 37 height 11
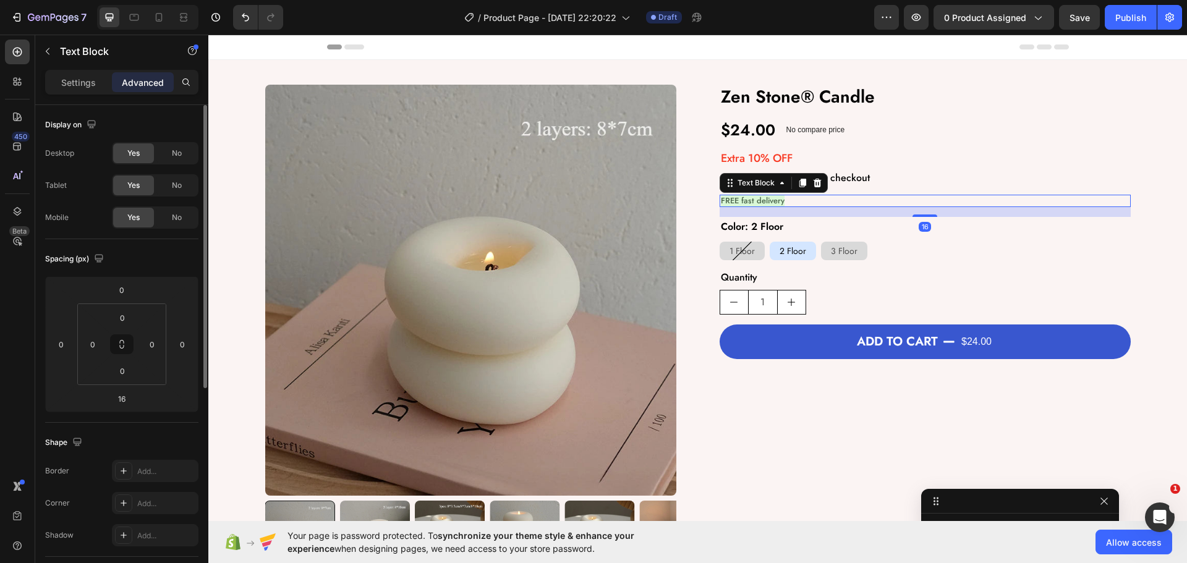
click at [762, 203] on span "FREE fast delivery" at bounding box center [753, 201] width 64 height 12
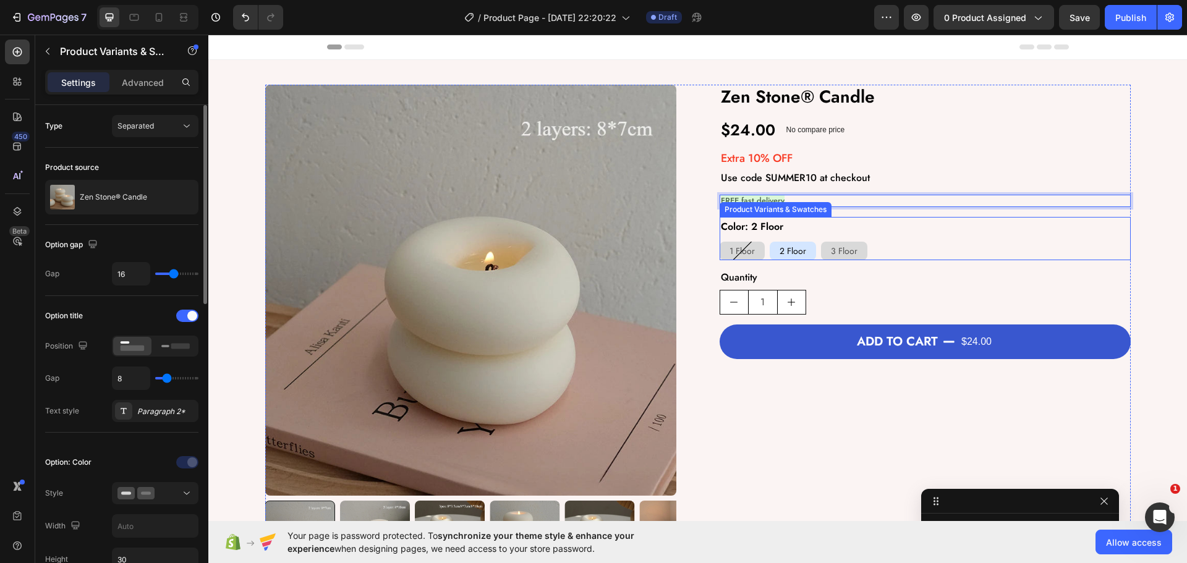
click at [1032, 249] on div "1 Floor 1 Floor 1 Floor 2 Floor 2 Floor 2 Floor 3 Floor 3 Floor 3 Floor" at bounding box center [925, 251] width 411 height 19
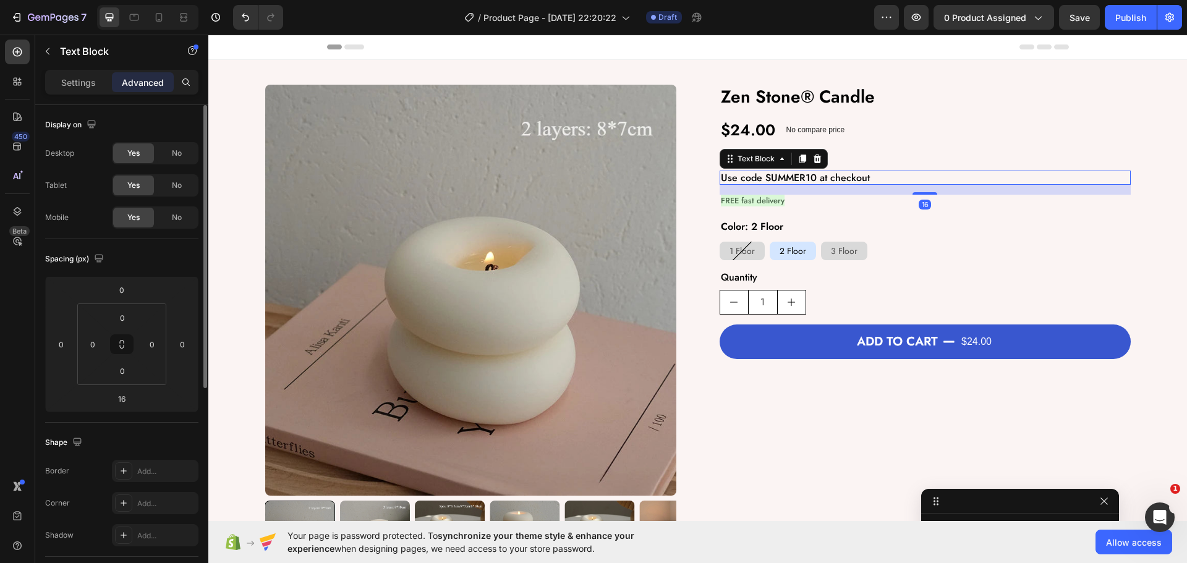
click at [961, 173] on p "Use code SUMMER10 at checkout" at bounding box center [925, 178] width 409 height 12
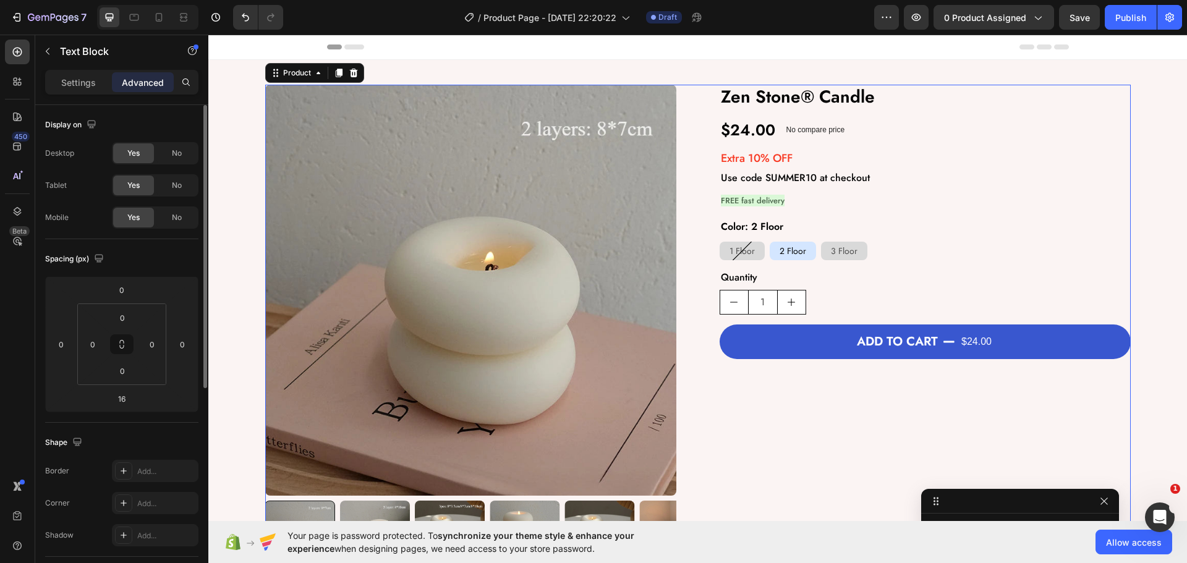
click at [877, 417] on div "Zen Stone® Candle Product Title $24.00 Product Price Product Price No compare p…" at bounding box center [925, 328] width 411 height 486
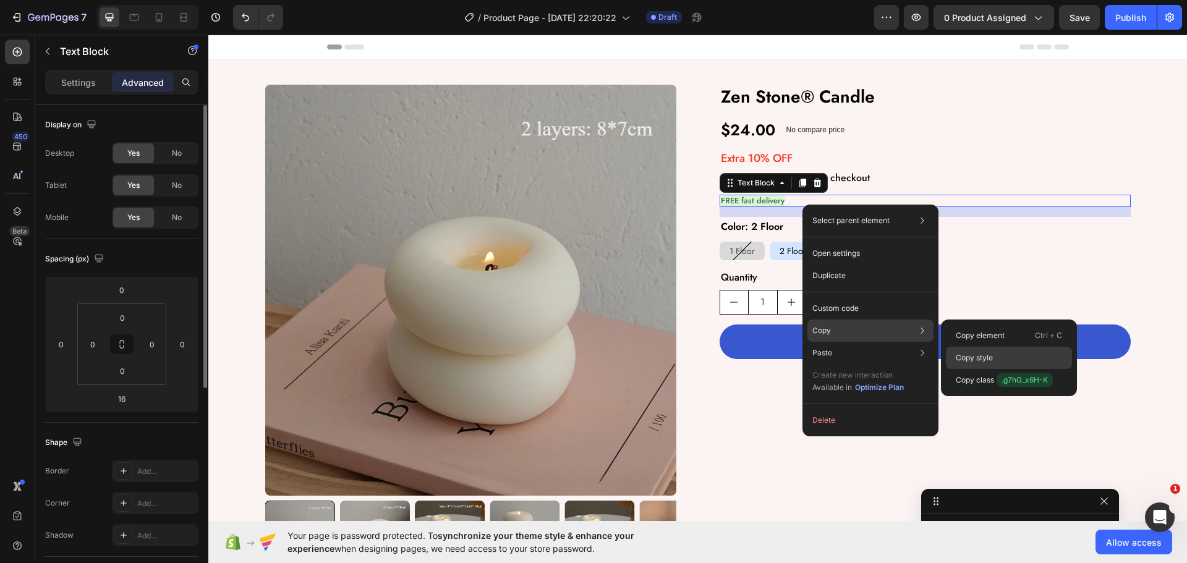
drag, startPoint x: 976, startPoint y: 359, endPoint x: 592, endPoint y: 254, distance: 397.3
click at [976, 359] on p "Copy style" at bounding box center [974, 357] width 37 height 11
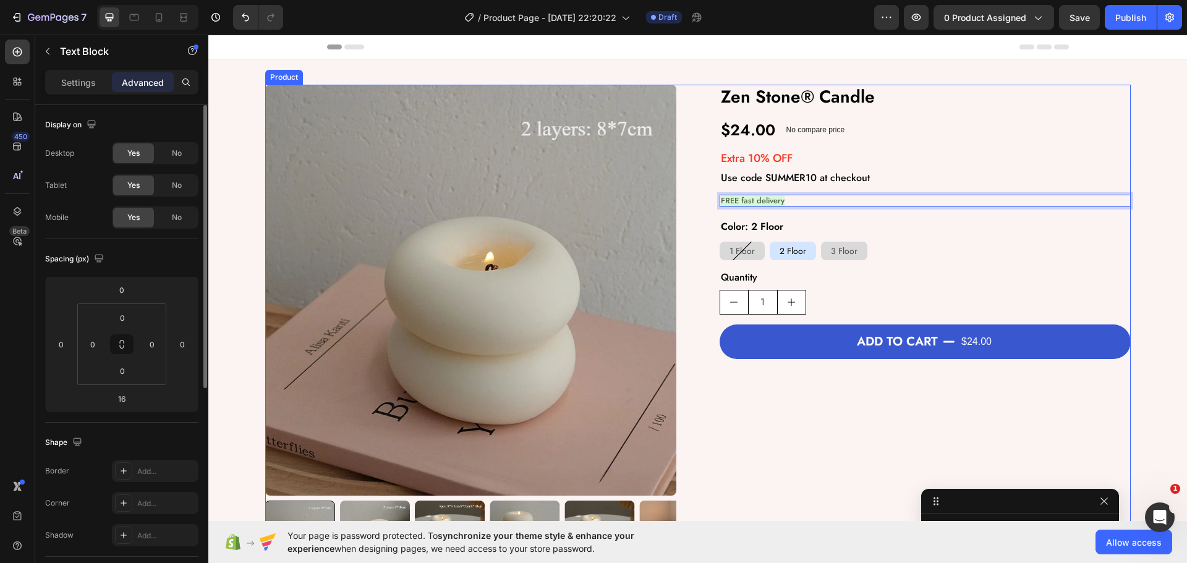
scroll to position [0, 0]
click at [687, 141] on div "Product Images Zen Stone® Candle Product Title $24.00 Product Price Product Pri…" at bounding box center [697, 328] width 865 height 486
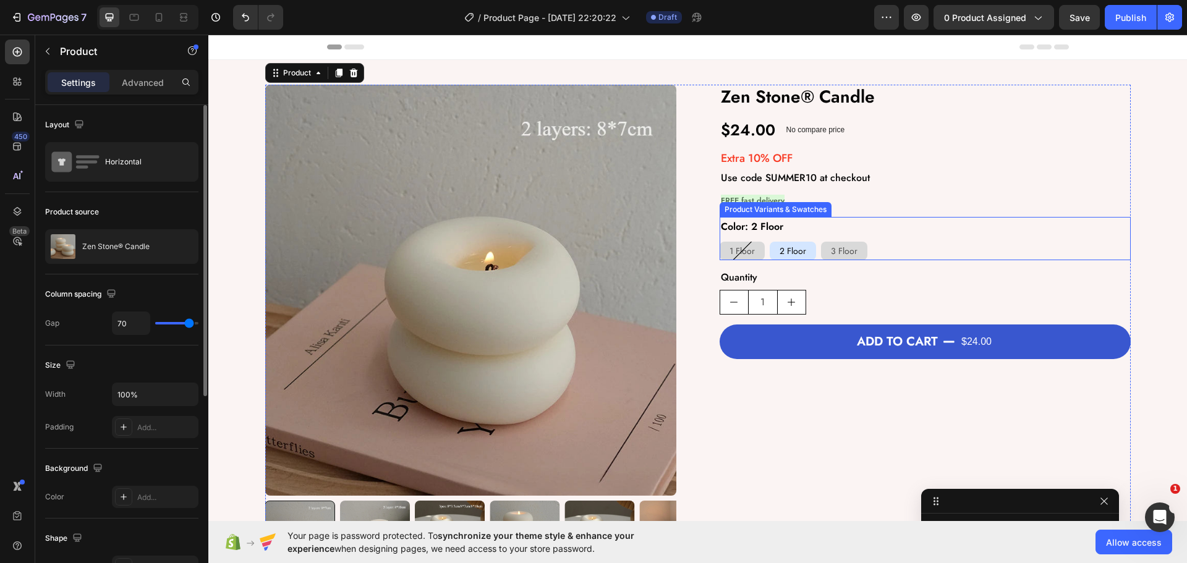
scroll to position [211, 0]
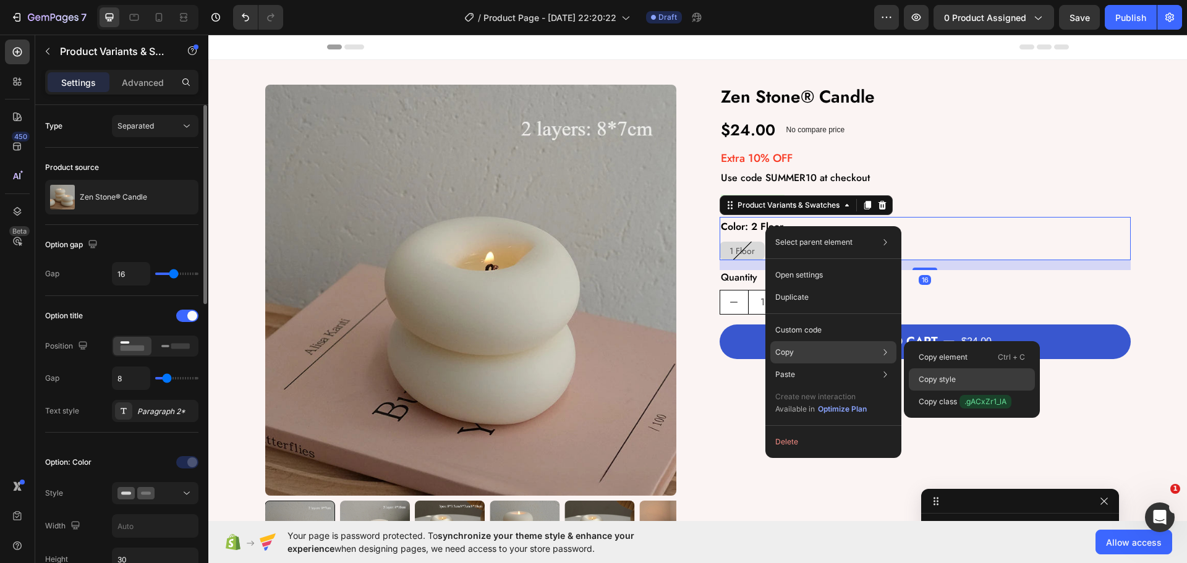
click at [974, 391] on div "Copy style" at bounding box center [972, 402] width 126 height 22
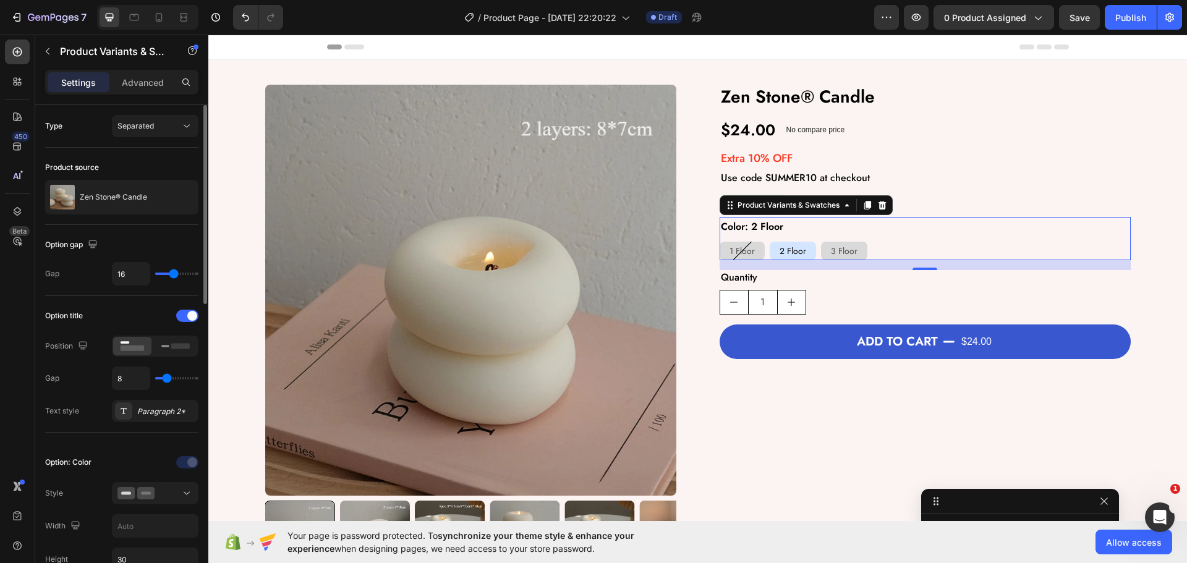
click at [752, 247] on div "1 Floor" at bounding box center [742, 250] width 45 height 21
click at [720, 242] on input "1 Floor 1 Floor 1 Floor" at bounding box center [719, 241] width 1 height 1
radio input "true"
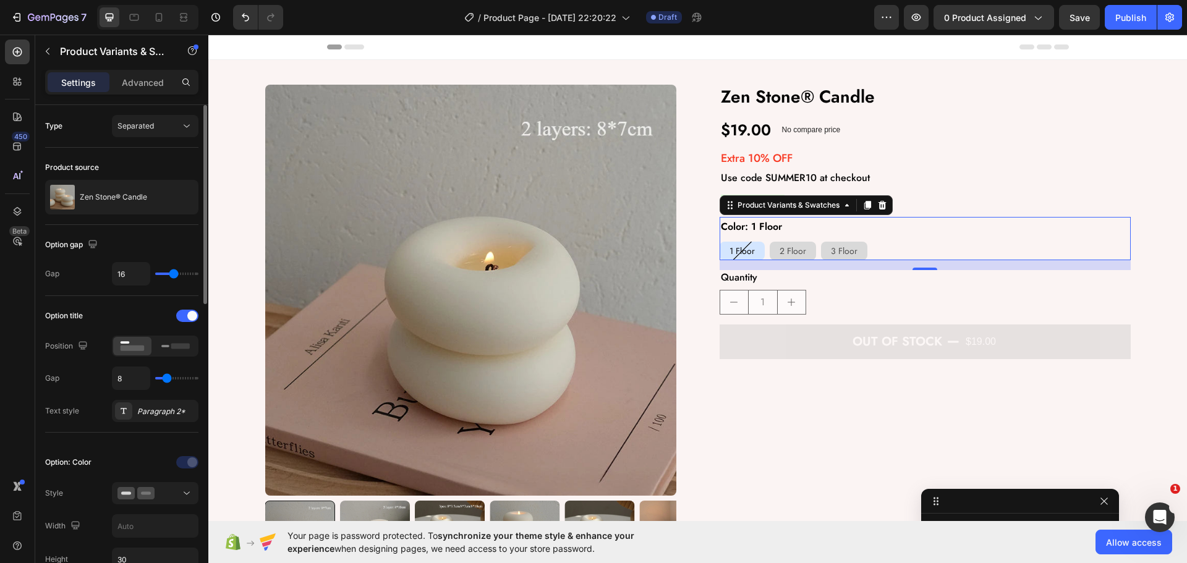
click at [773, 247] on div "2 Floor" at bounding box center [793, 250] width 46 height 21
click at [770, 242] on input "2 Floor 2 Floor 2 Floor" at bounding box center [769, 241] width 1 height 1
radio input "true"
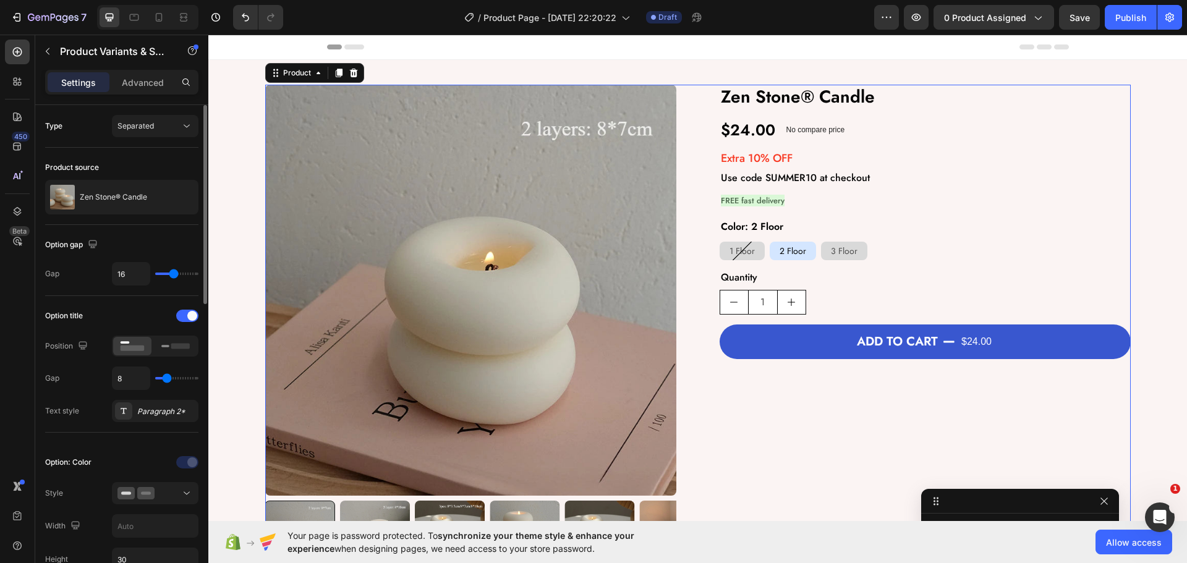
drag, startPoint x: 733, startPoint y: 378, endPoint x: 698, endPoint y: 397, distance: 40.4
click at [731, 383] on div "Zen Stone® Candle Product Title $24.00 Product Price Product Price No compare p…" at bounding box center [925, 328] width 411 height 486
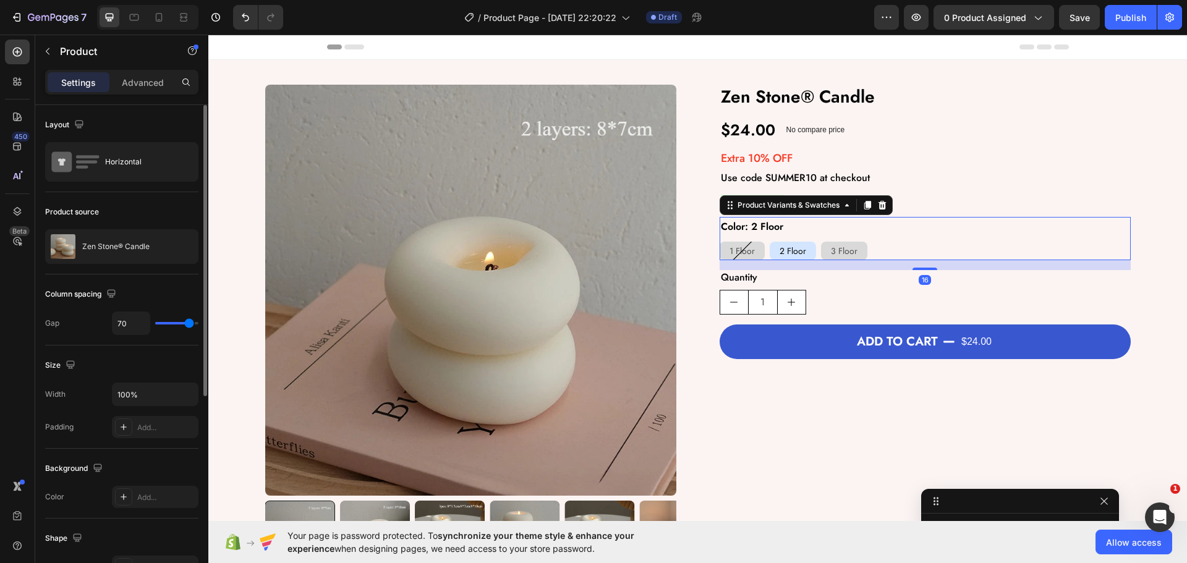
click at [886, 249] on div "1 Floor 1 Floor 1 Floor 2 Floor 2 Floor 2 Floor 3 Floor 3 Floor 3 Floor" at bounding box center [925, 251] width 411 height 19
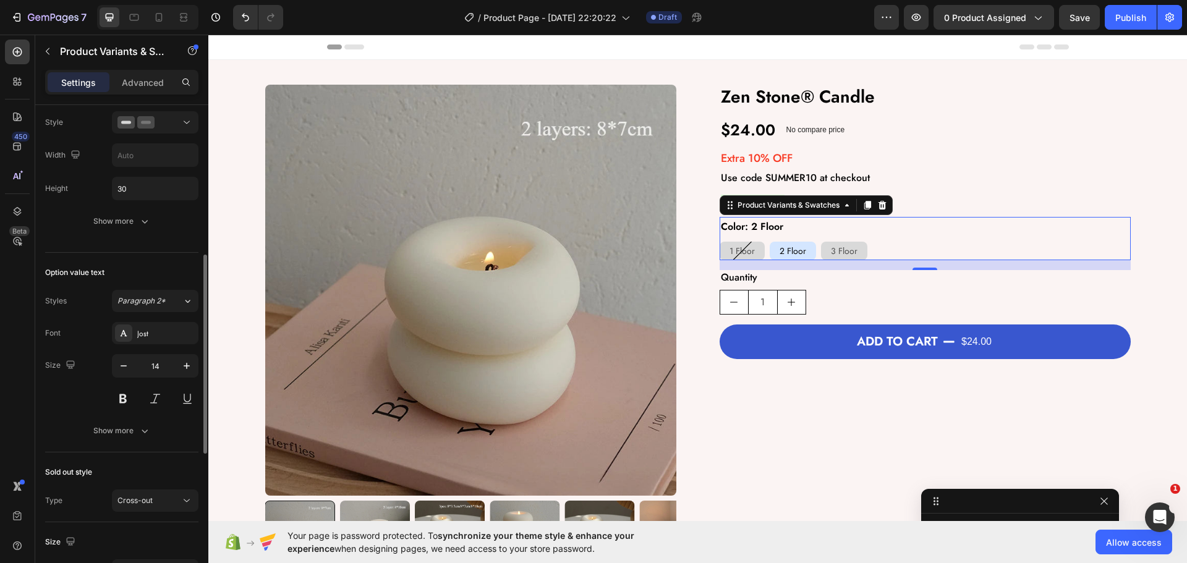
scroll to position [556, 0]
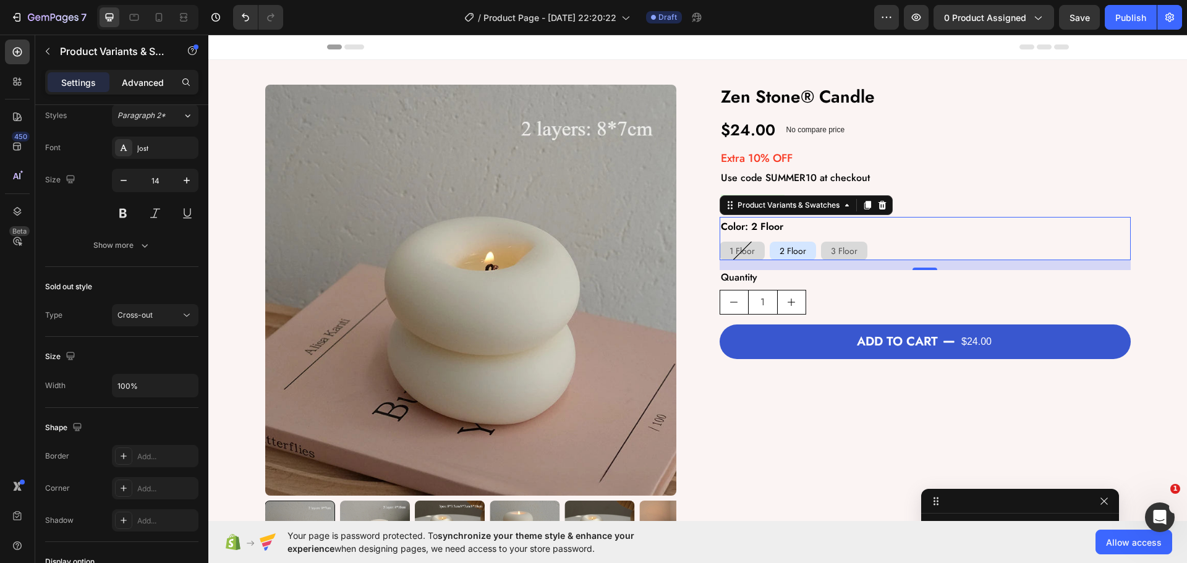
click at [150, 85] on p "Advanced" at bounding box center [143, 82] width 42 height 13
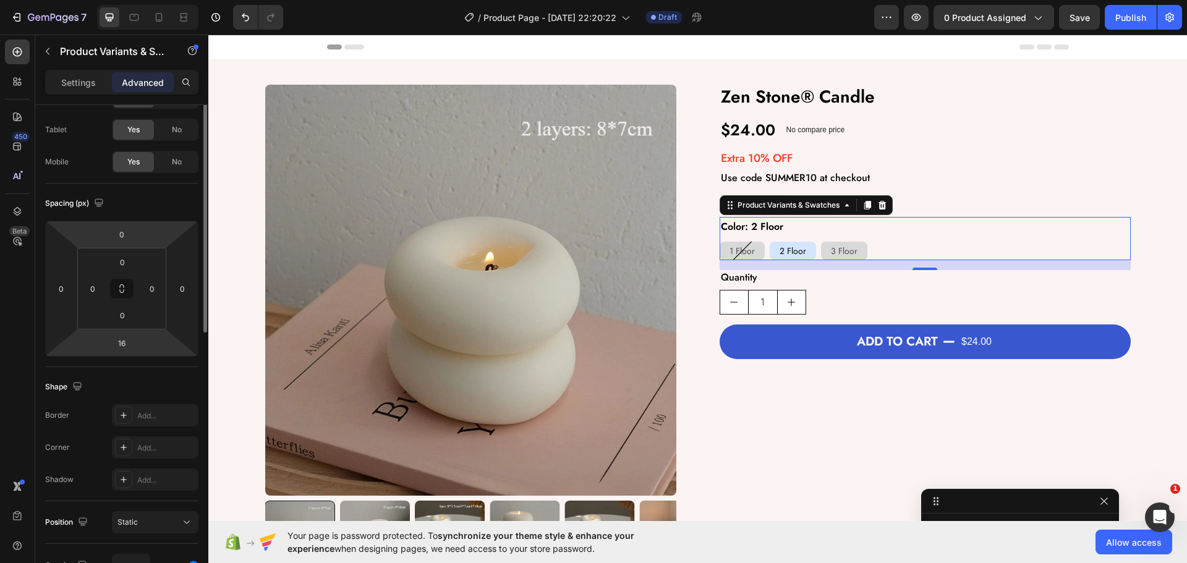
scroll to position [0, 0]
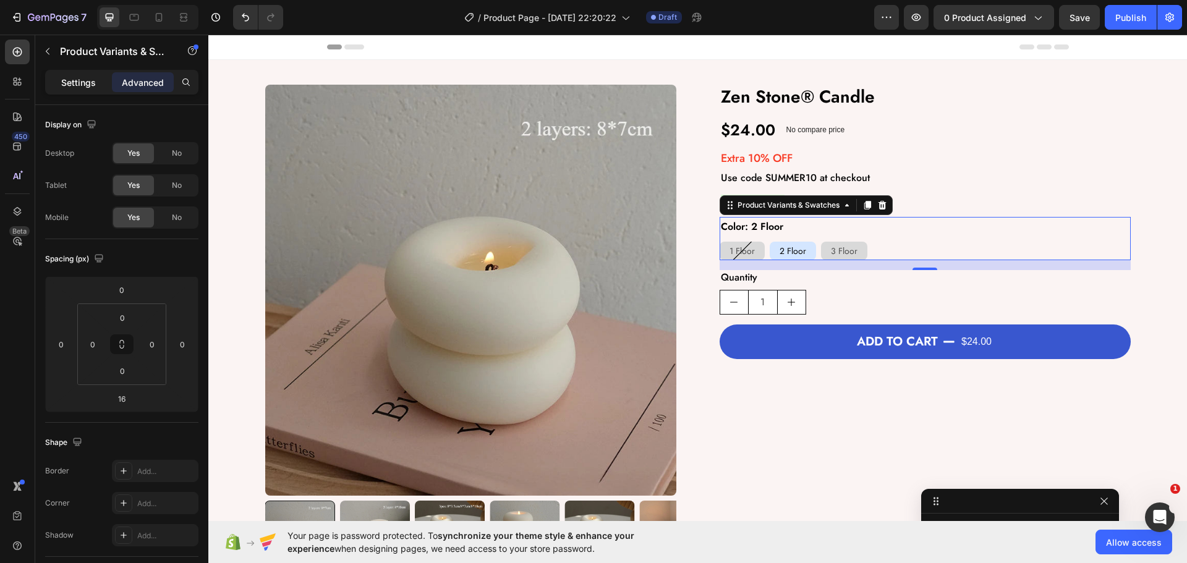
click at [87, 82] on p "Settings" at bounding box center [78, 82] width 35 height 13
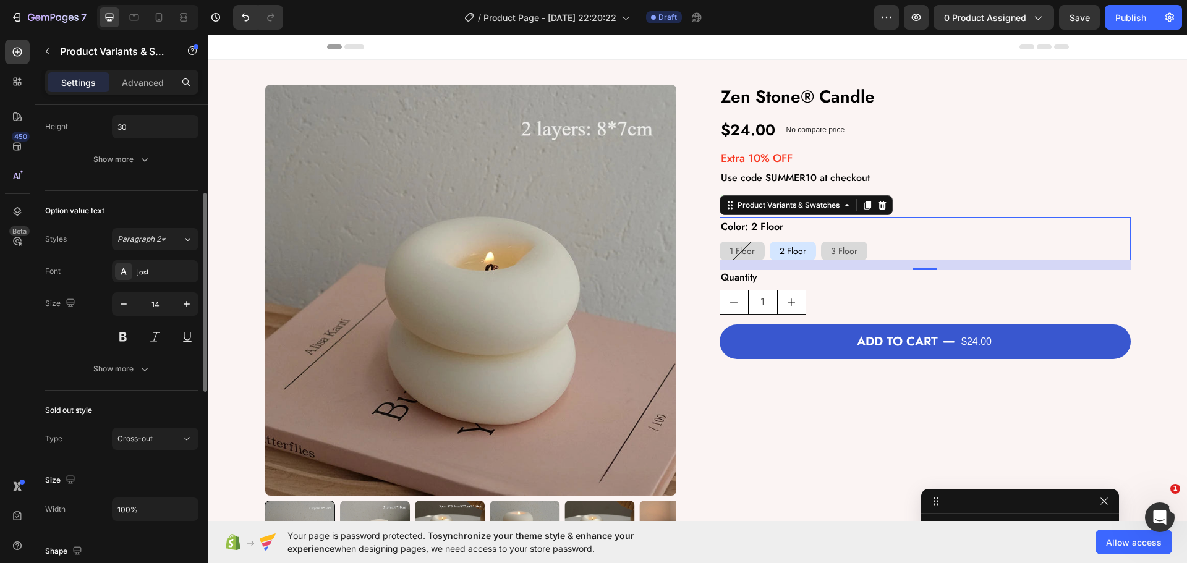
scroll to position [495, 0]
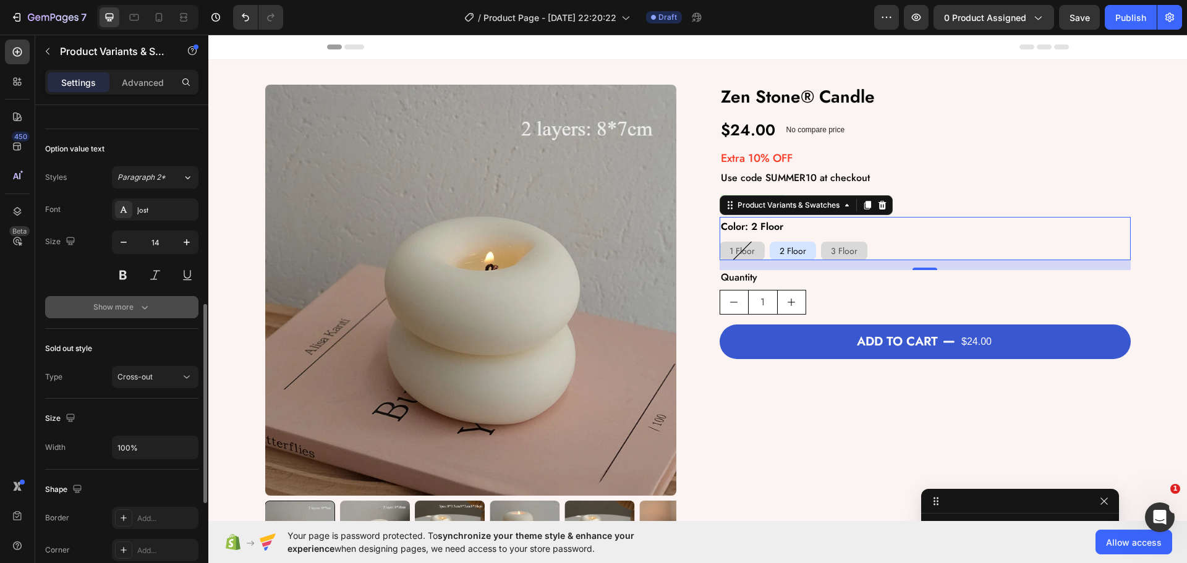
click at [89, 298] on button "Show more" at bounding box center [121, 307] width 153 height 22
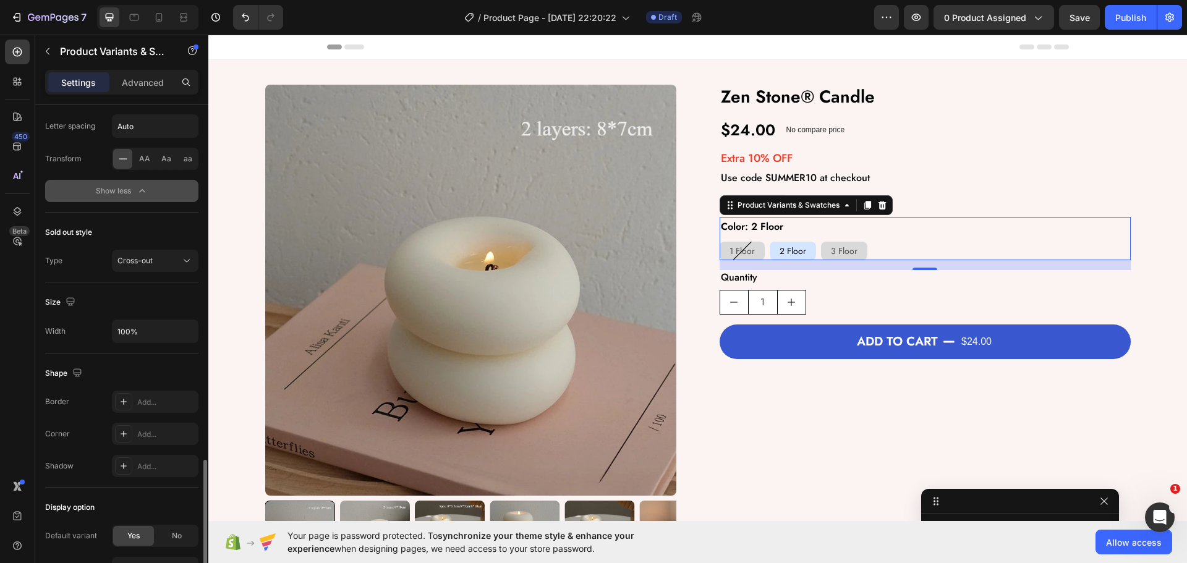
scroll to position [860, 0]
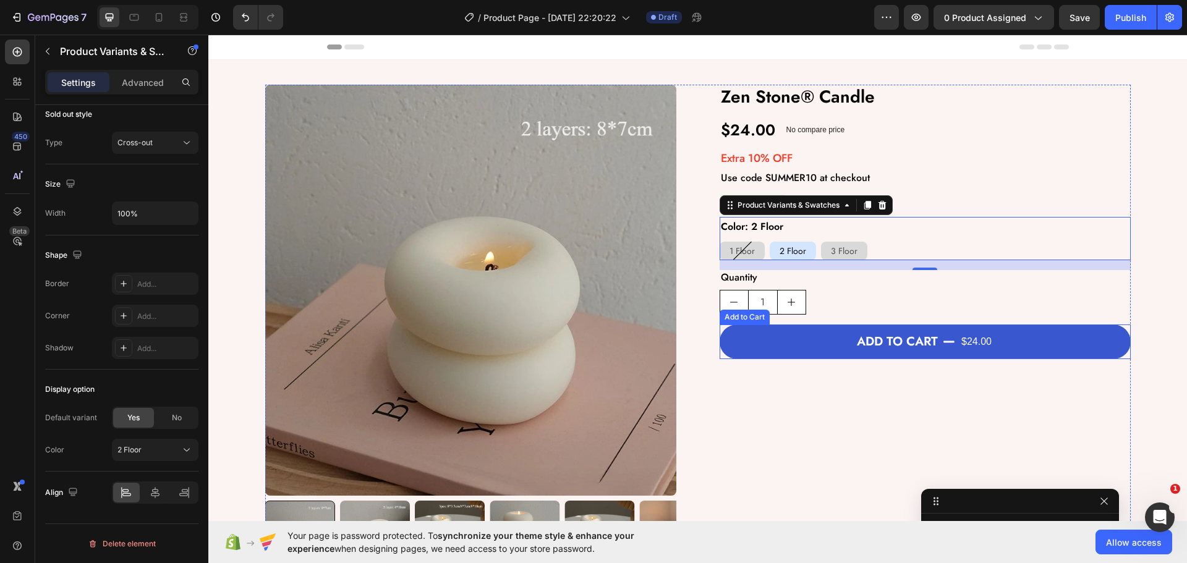
click at [780, 349] on button "Add to cart $24.00" at bounding box center [925, 342] width 411 height 35
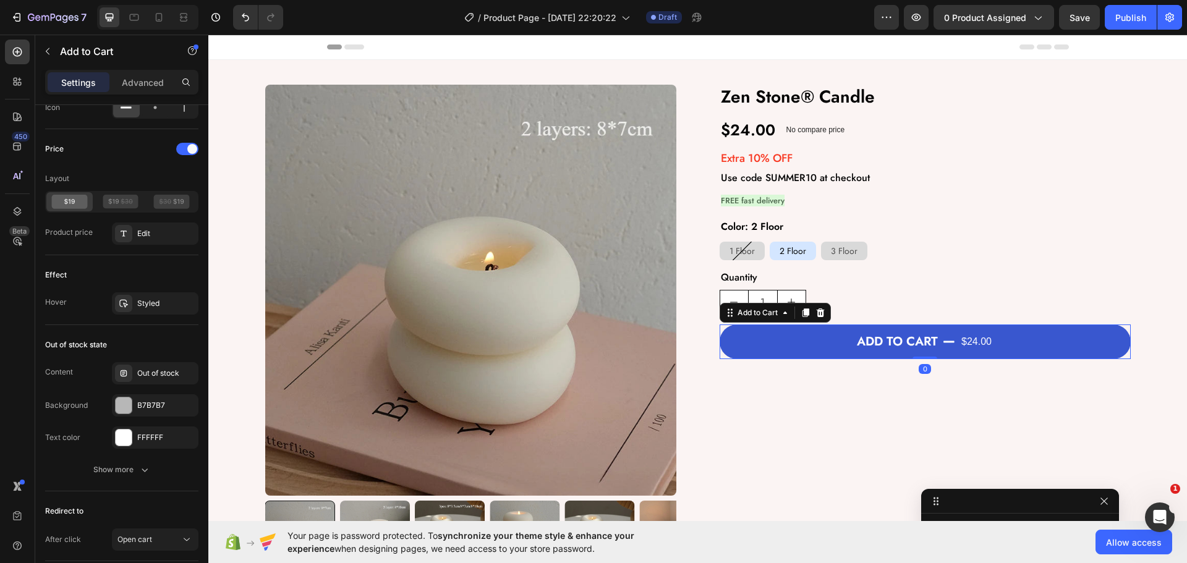
scroll to position [0, 0]
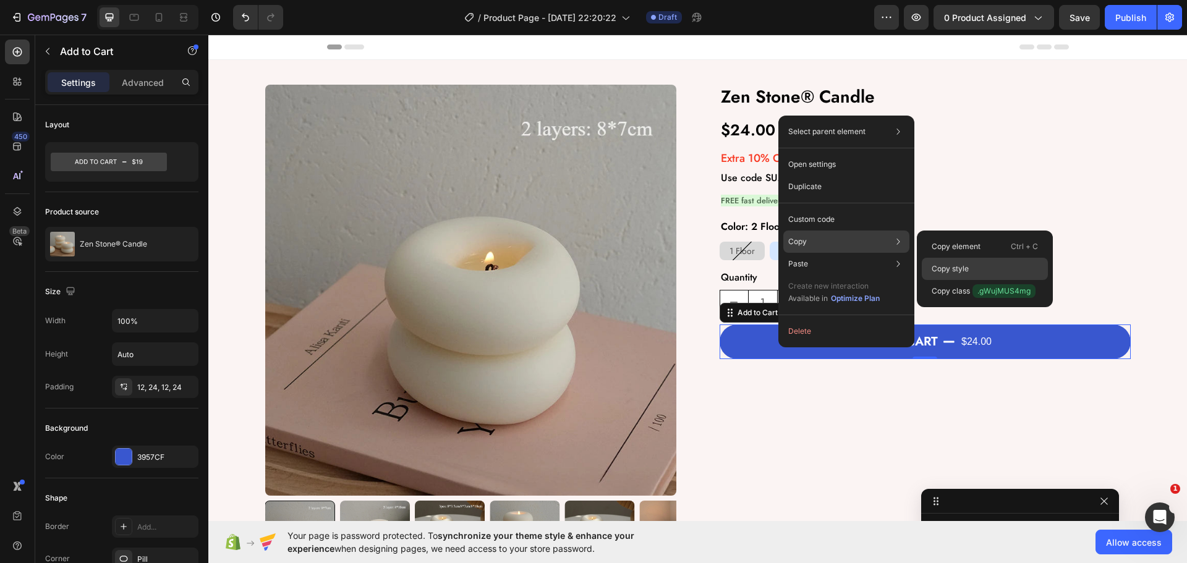
click at [961, 265] on p "Copy style" at bounding box center [950, 268] width 37 height 11
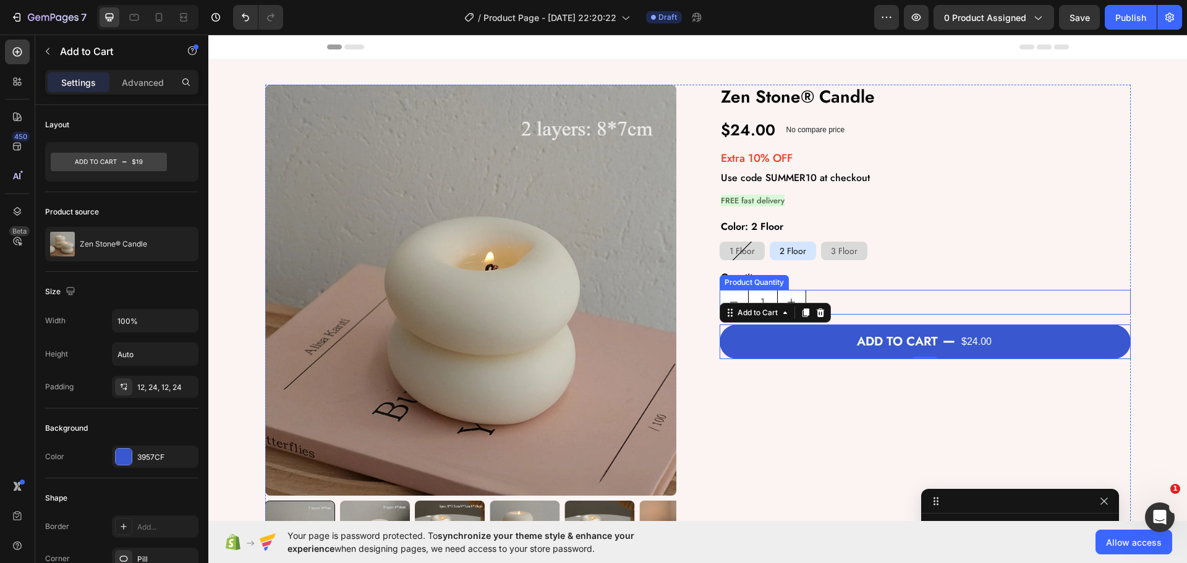
click at [822, 300] on div "1" at bounding box center [925, 302] width 411 height 25
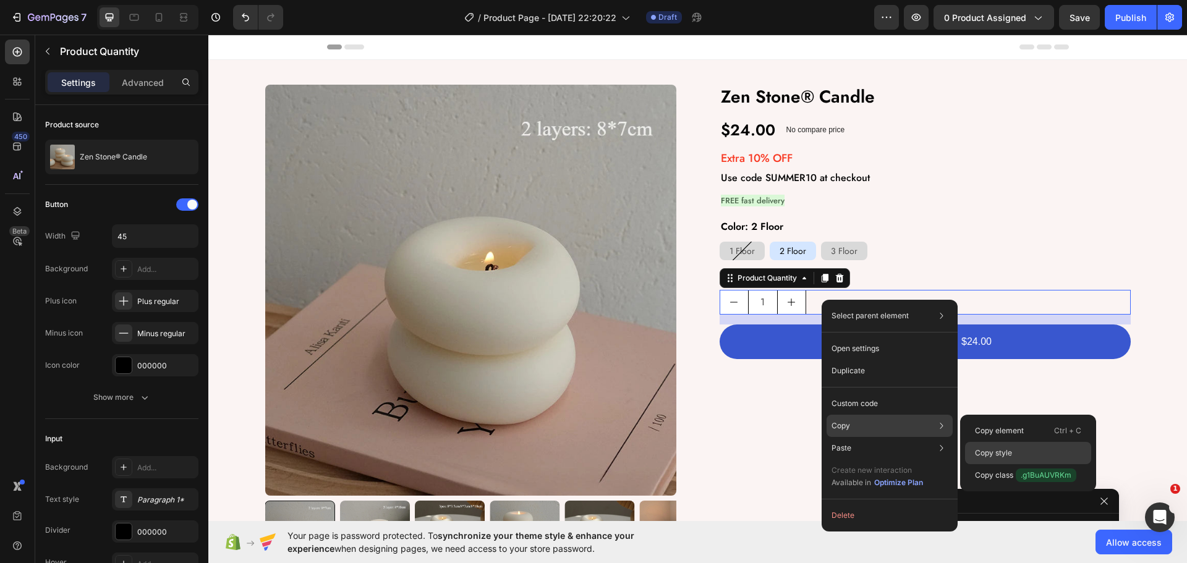
click at [1000, 454] on p "Copy style" at bounding box center [993, 453] width 37 height 11
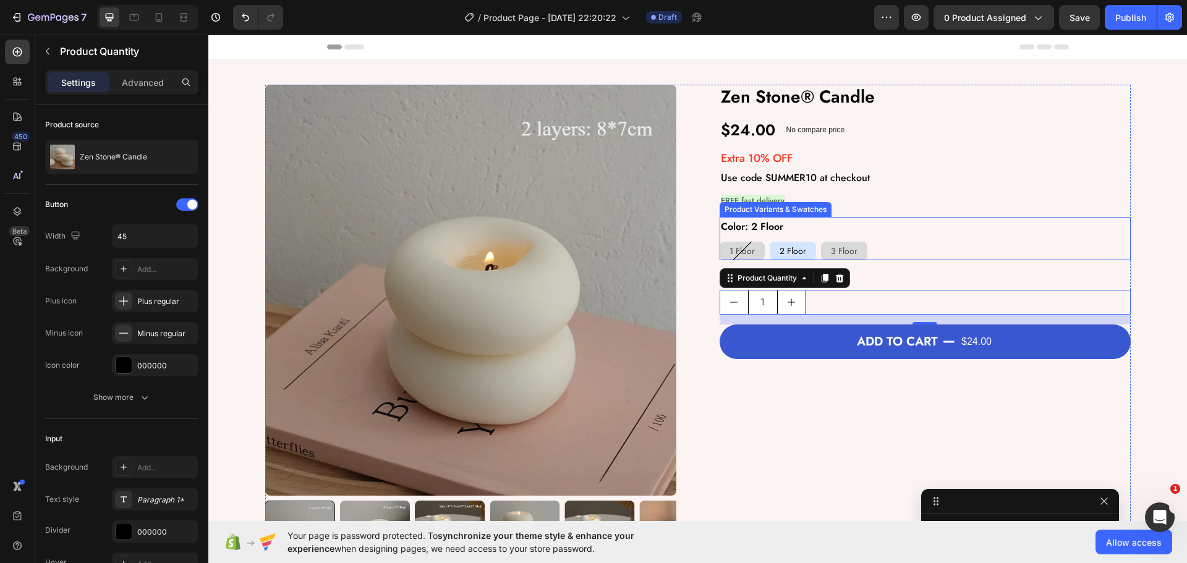
click at [941, 232] on div "Color: 2 Floor 1 Floor 1 Floor 1 Floor 2 Floor 2 Floor 2 Floor 3 Floor 3 Floor …" at bounding box center [925, 239] width 411 height 44
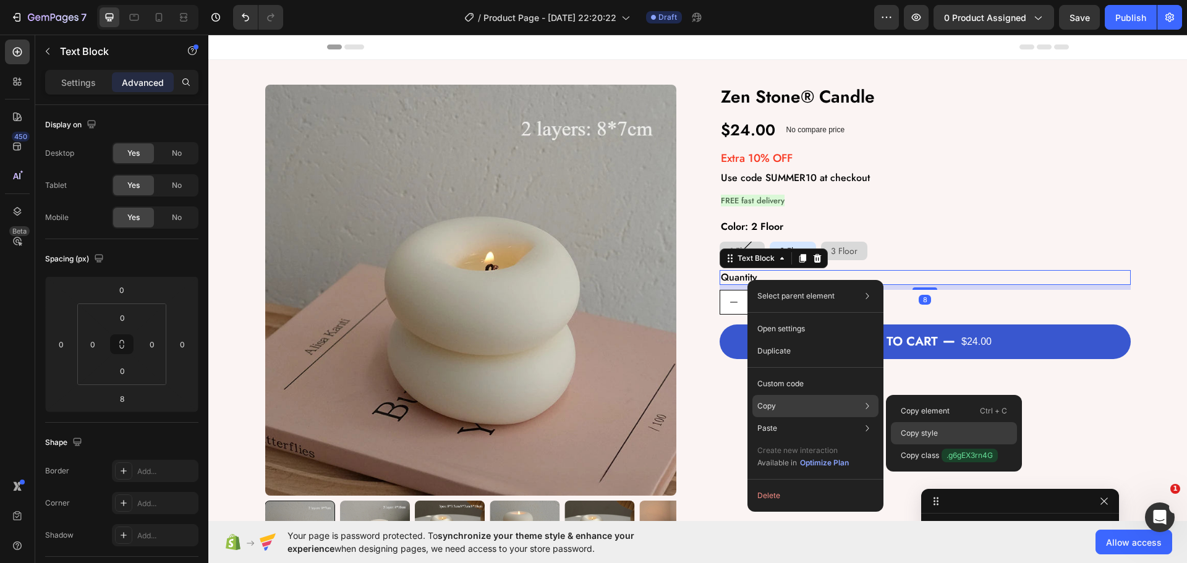
click at [925, 431] on p "Copy style" at bounding box center [919, 433] width 37 height 11
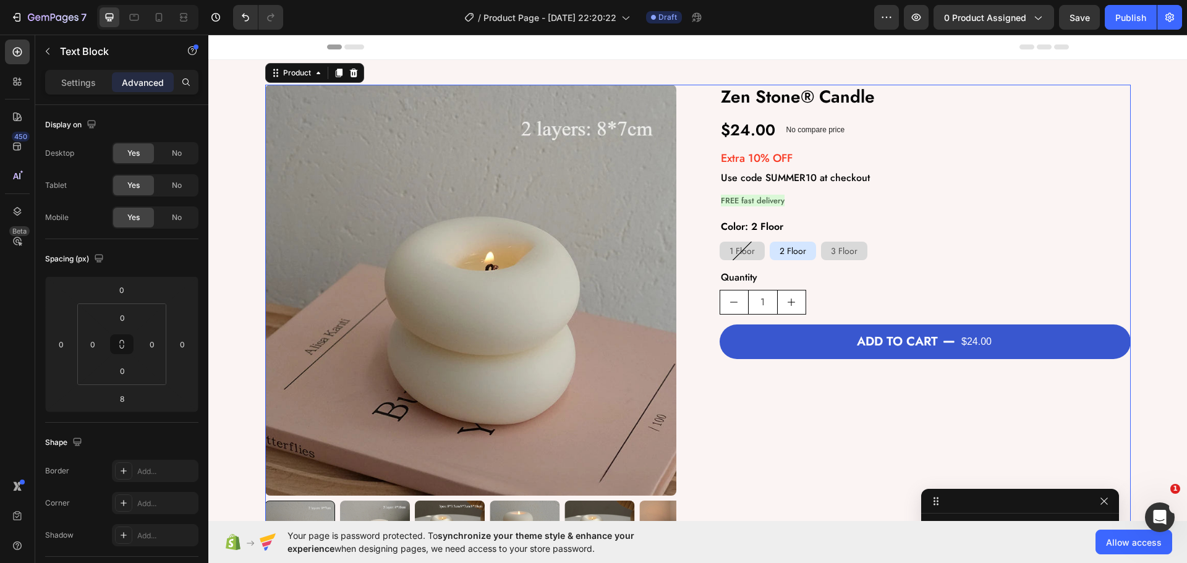
click at [720, 430] on div "Zen Stone® Candle Product Title $24.00 Product Price Product Price No compare p…" at bounding box center [925, 328] width 411 height 486
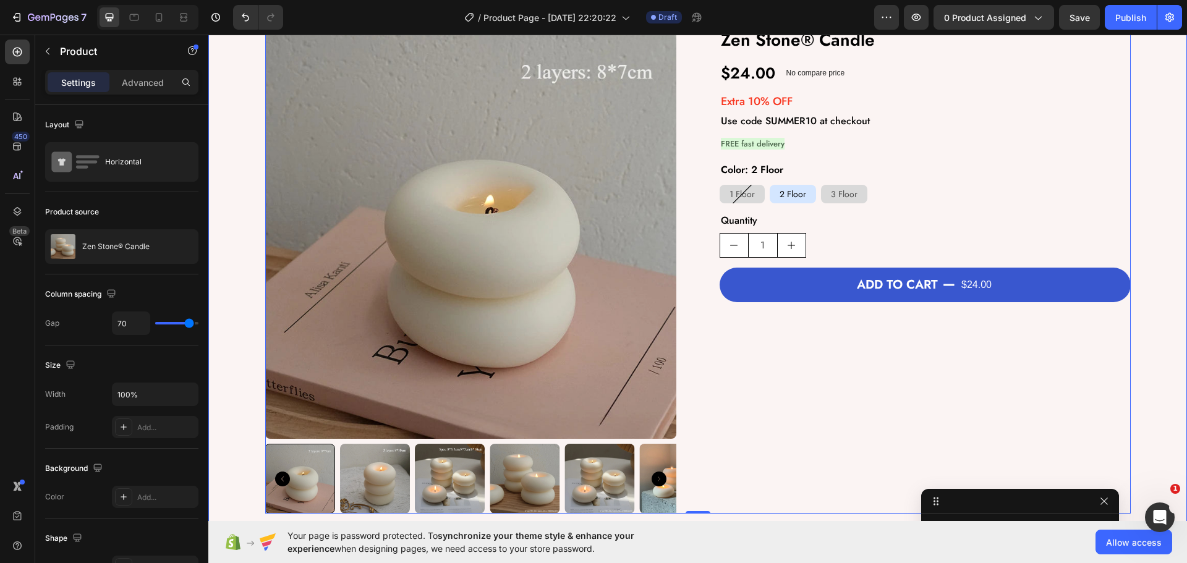
scroll to position [124, 0]
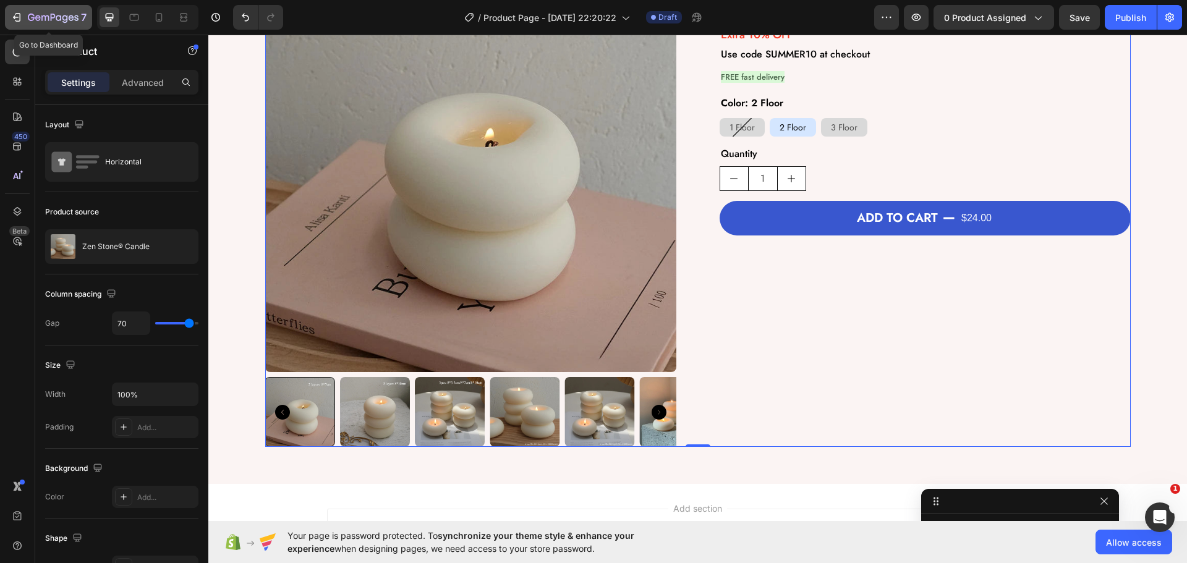
click at [48, 22] on icon "button" at bounding box center [53, 18] width 51 height 11
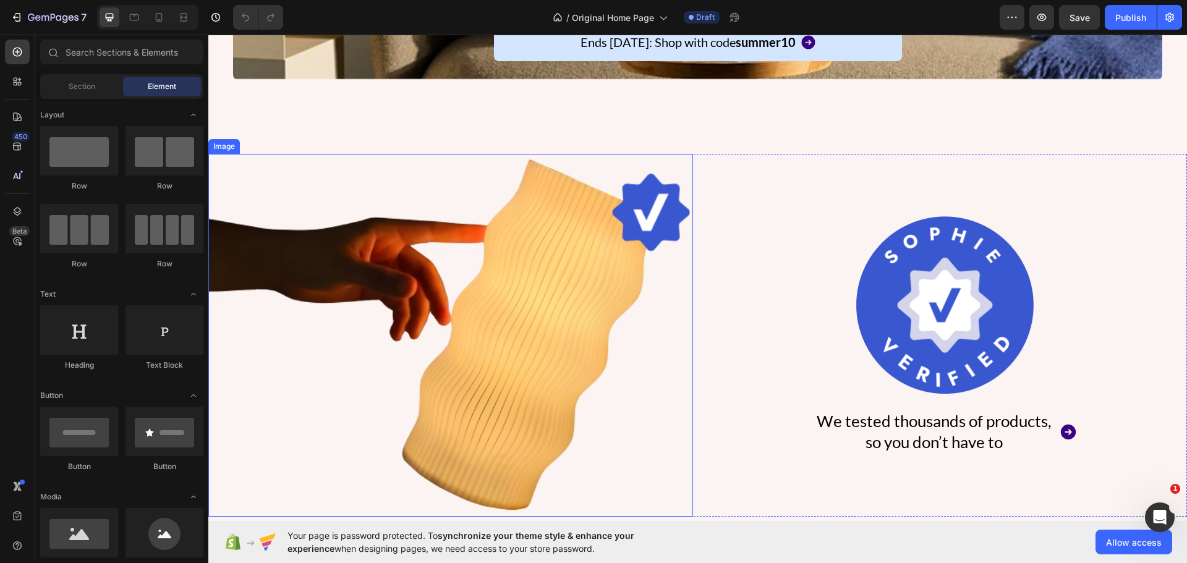
scroll to position [1113, 0]
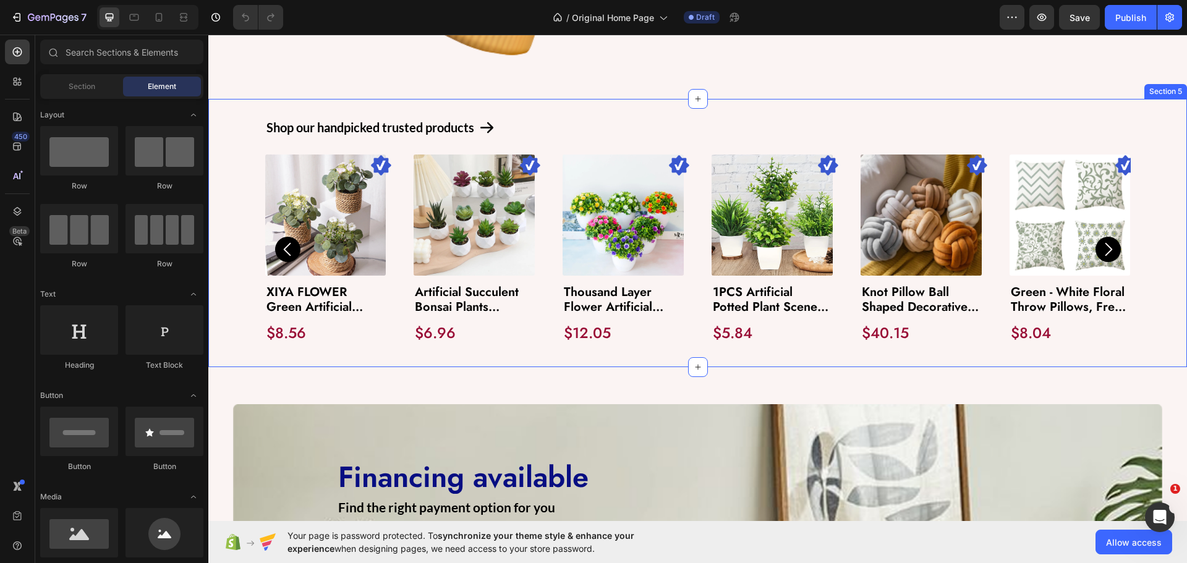
click at [284, 358] on div "Shop our handpicked trusted products Text Block Icon Row Image Product Images X…" at bounding box center [697, 233] width 979 height 268
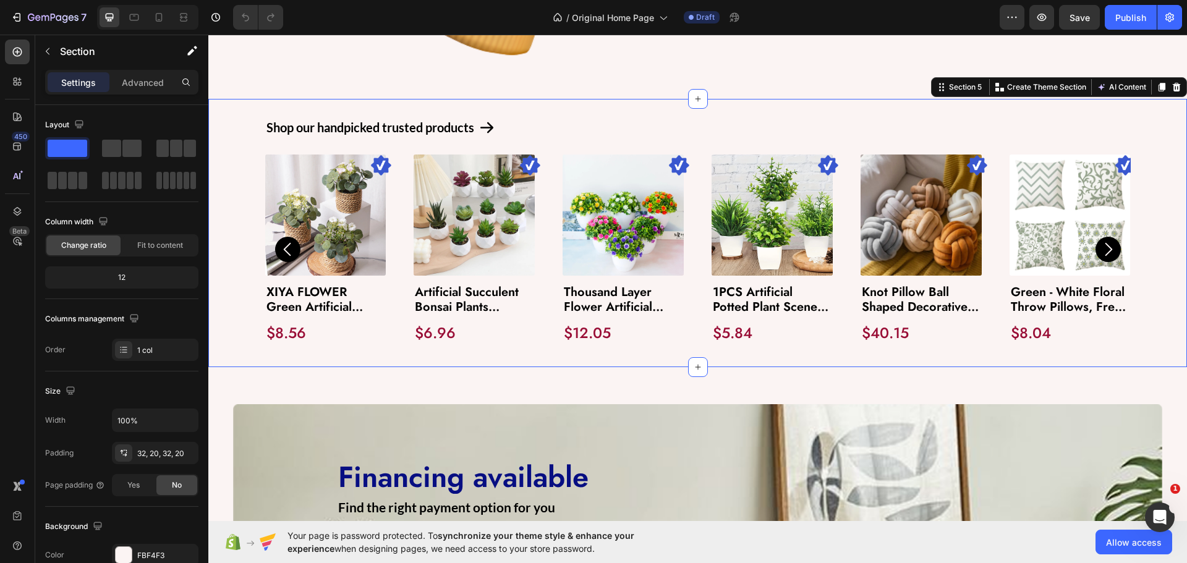
click at [217, 119] on div "Shop our handpicked trusted products Text Block Icon Row Image Product Images X…" at bounding box center [697, 233] width 979 height 268
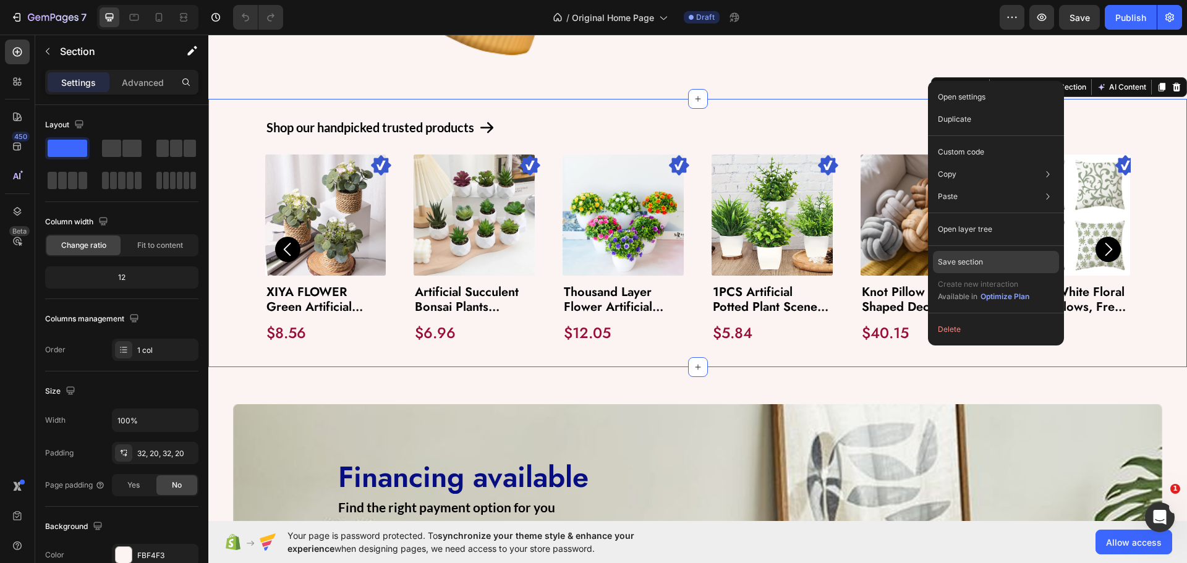
click at [969, 261] on p "Save section" at bounding box center [960, 262] width 45 height 11
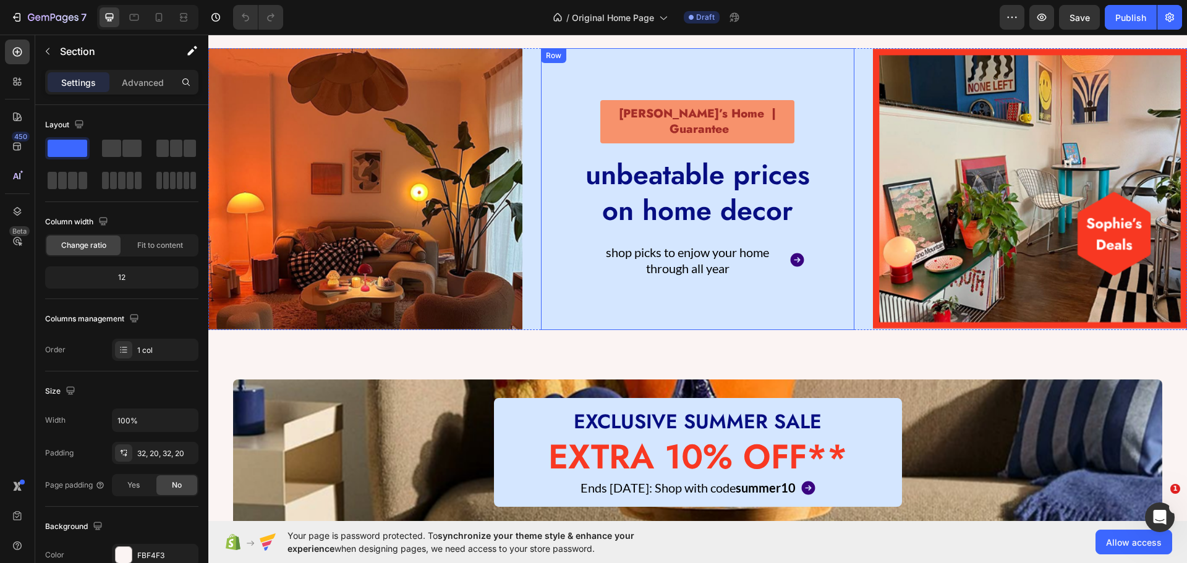
scroll to position [0, 0]
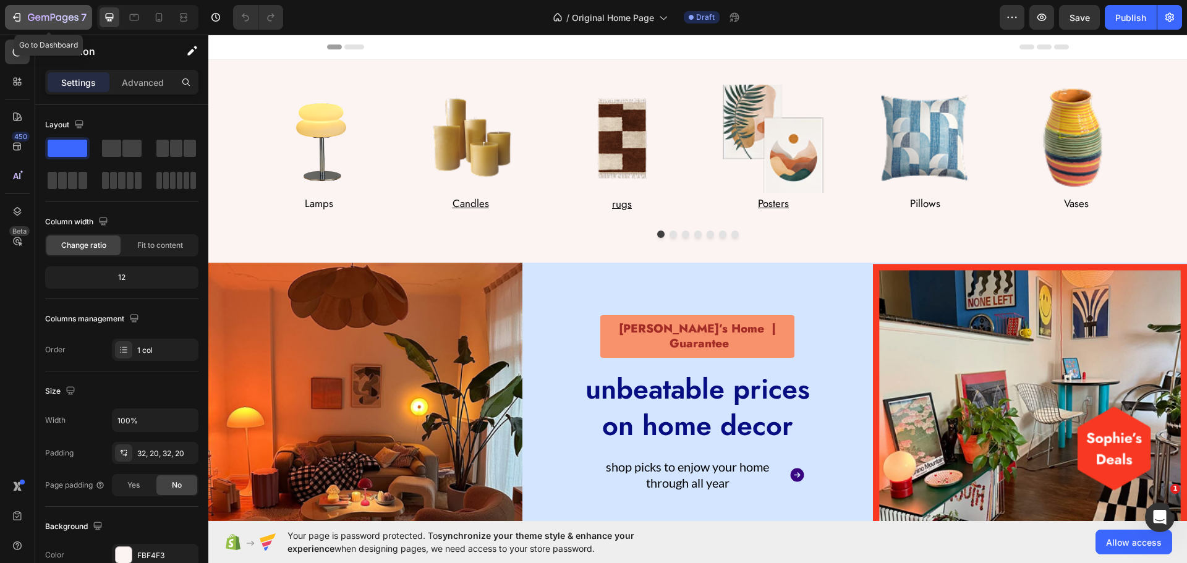
click at [6, 15] on button "7" at bounding box center [48, 17] width 87 height 25
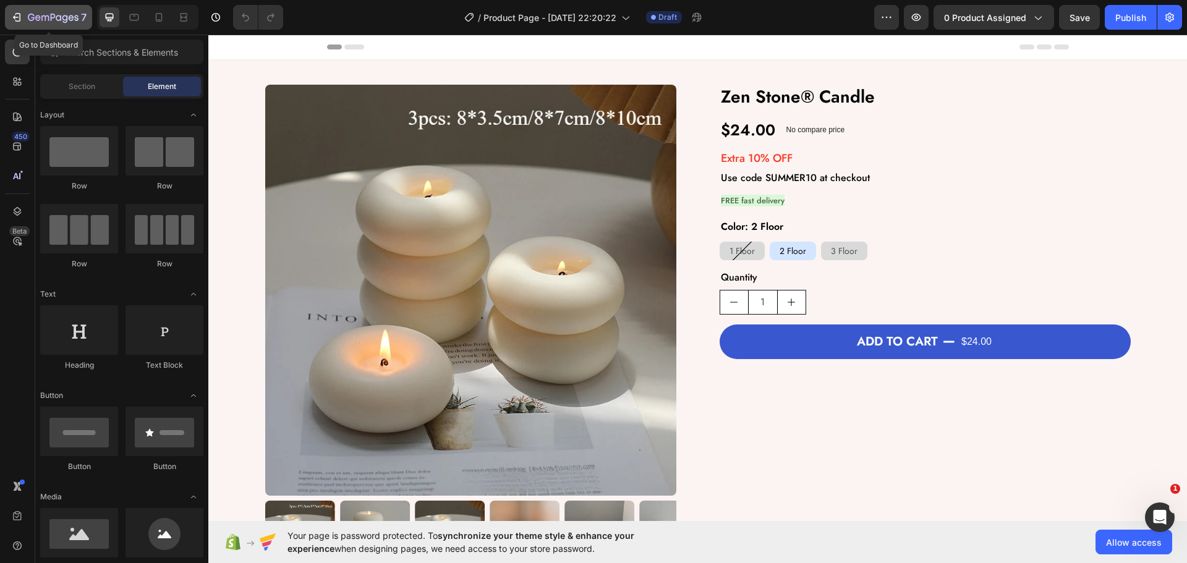
click at [19, 19] on icon "button" at bounding box center [17, 17] width 12 height 12
click at [32, 12] on div "7" at bounding box center [57, 17] width 59 height 15
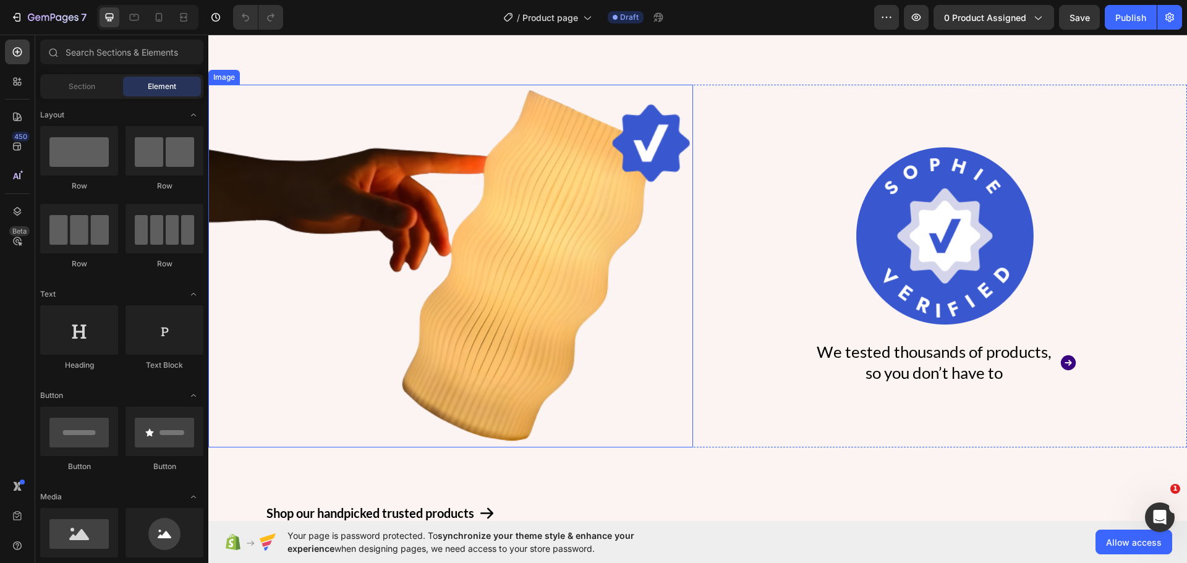
scroll to position [723, 0]
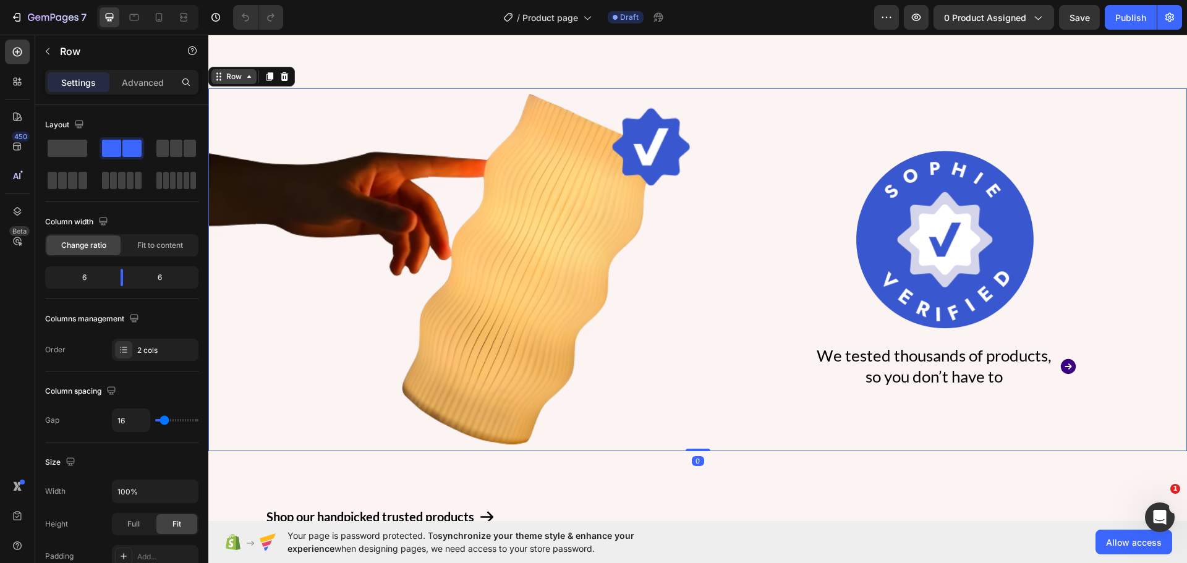
click at [231, 74] on div "Row" at bounding box center [234, 76] width 20 height 11
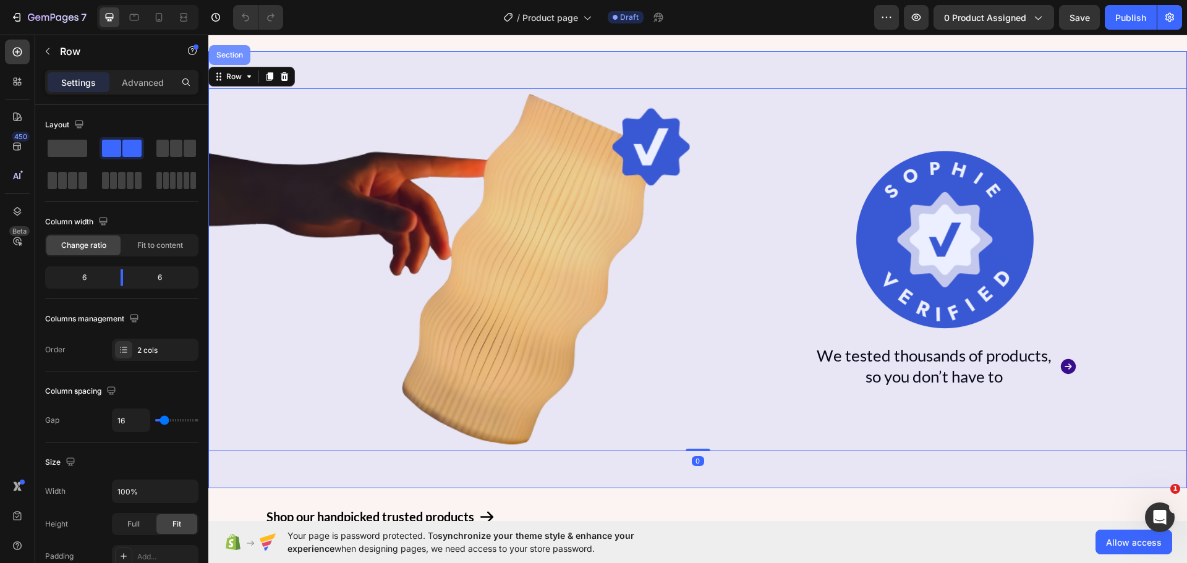
click at [228, 62] on div "Section" at bounding box center [229, 55] width 41 height 20
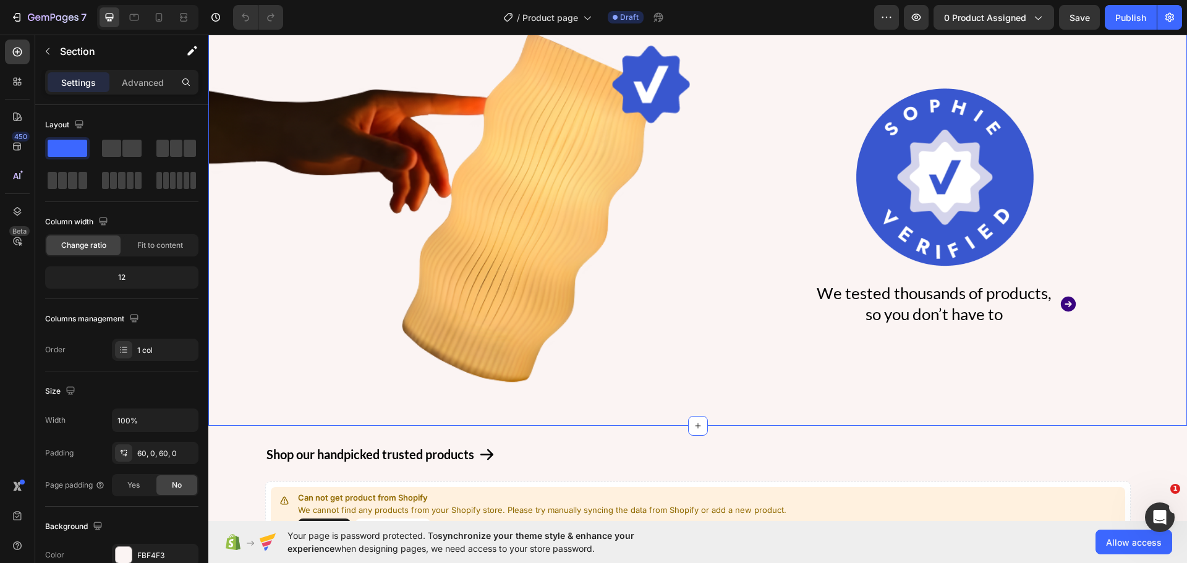
scroll to position [661, 0]
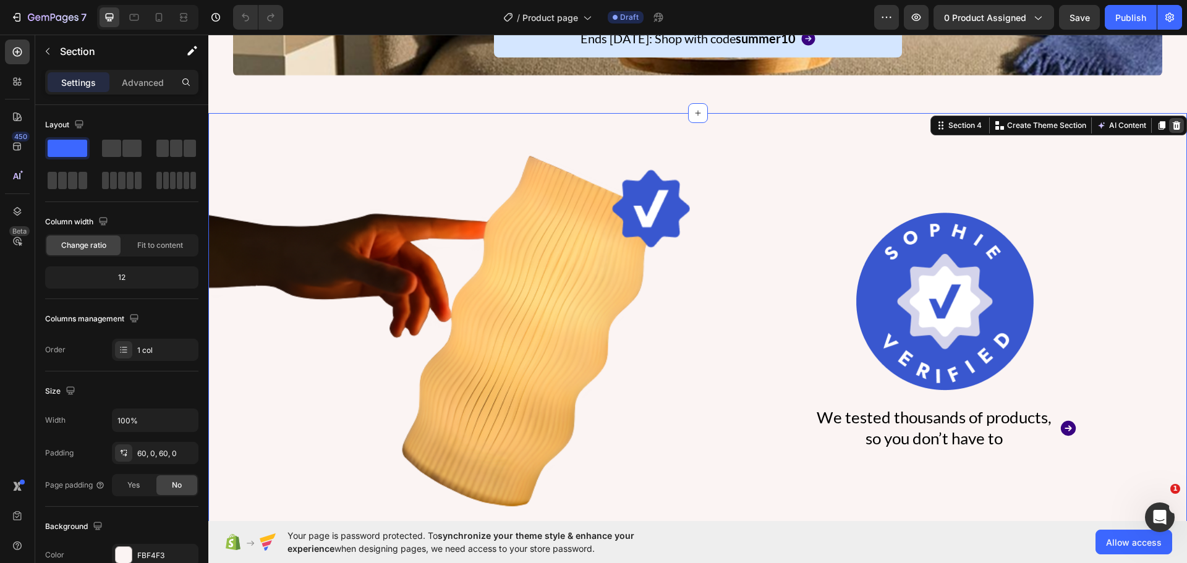
click at [1171, 121] on icon at bounding box center [1176, 126] width 10 height 10
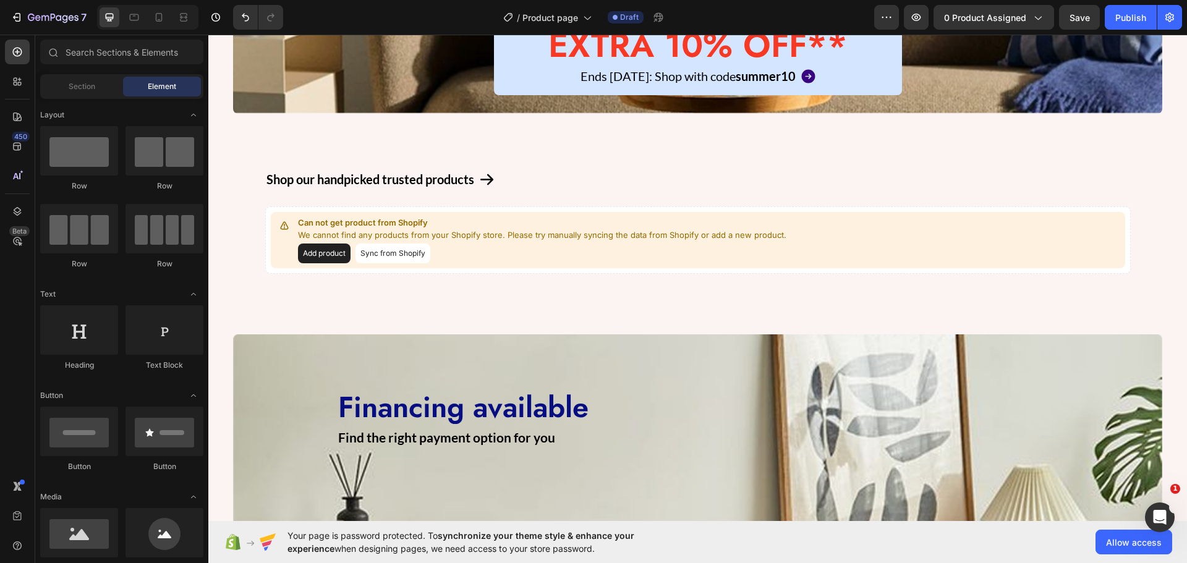
scroll to position [598, 0]
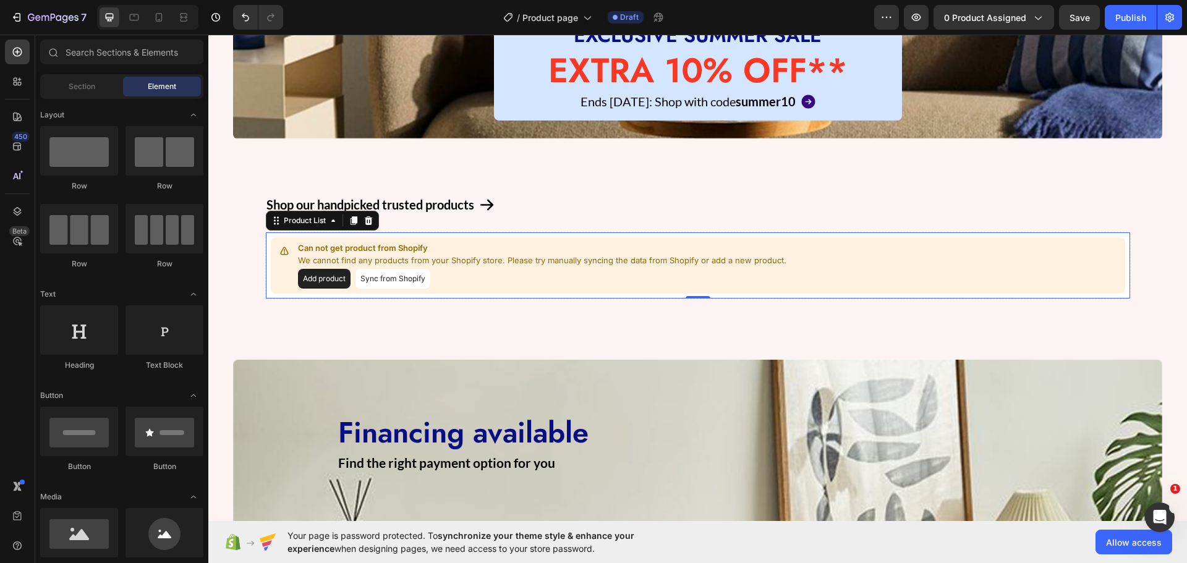
click at [318, 276] on button "Add product" at bounding box center [324, 279] width 53 height 20
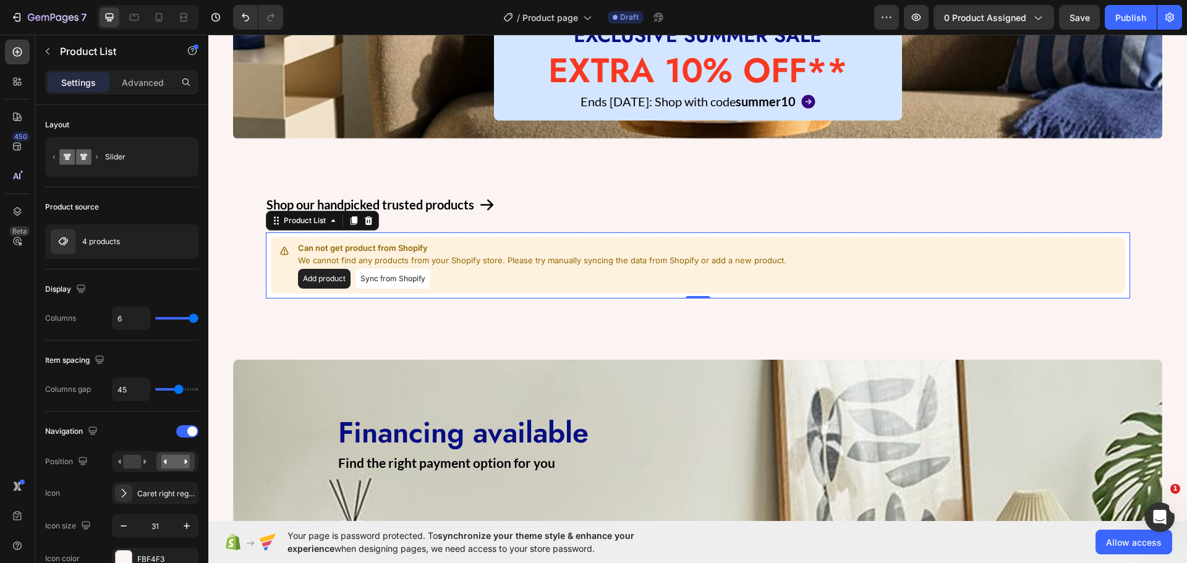
click at [389, 278] on button "Sync from Shopify" at bounding box center [392, 279] width 75 height 20
click at [113, 233] on div "4 products" at bounding box center [121, 241] width 153 height 35
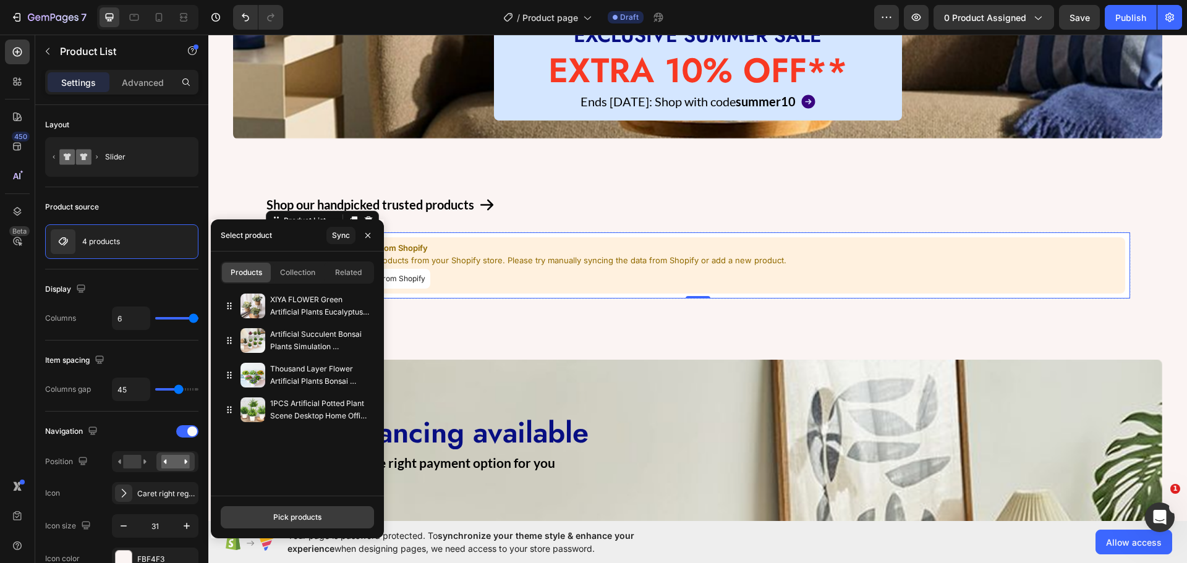
click at [265, 519] on button "Pick products" at bounding box center [297, 517] width 153 height 22
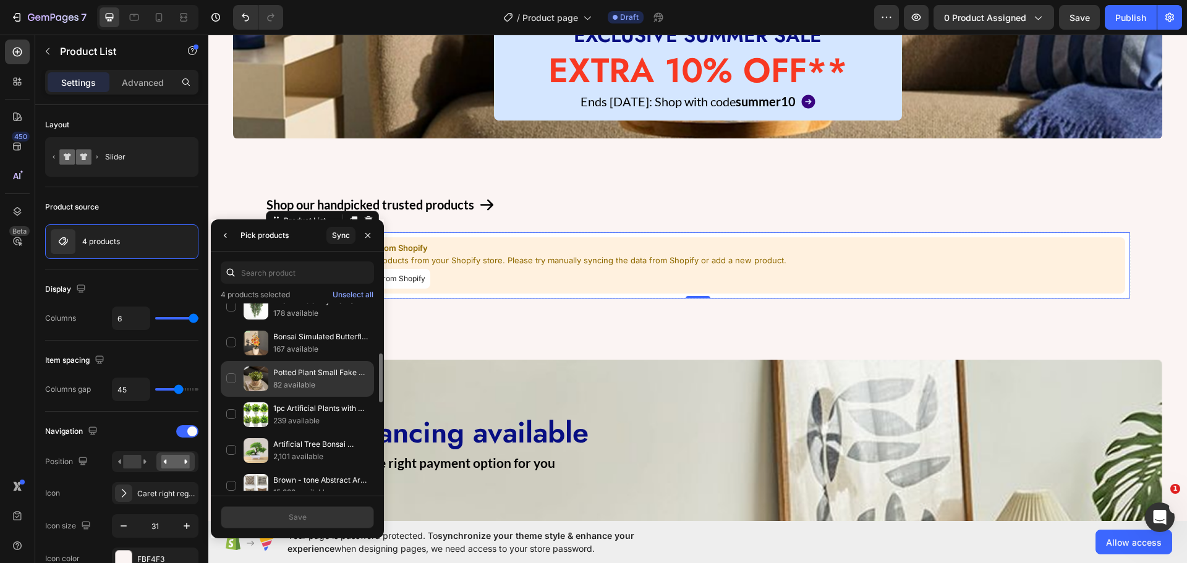
click at [239, 397] on div "Potted Plant Small Fake Plants Indoor Home Decor Decorative Pot for Living Room…" at bounding box center [297, 415] width 153 height 36
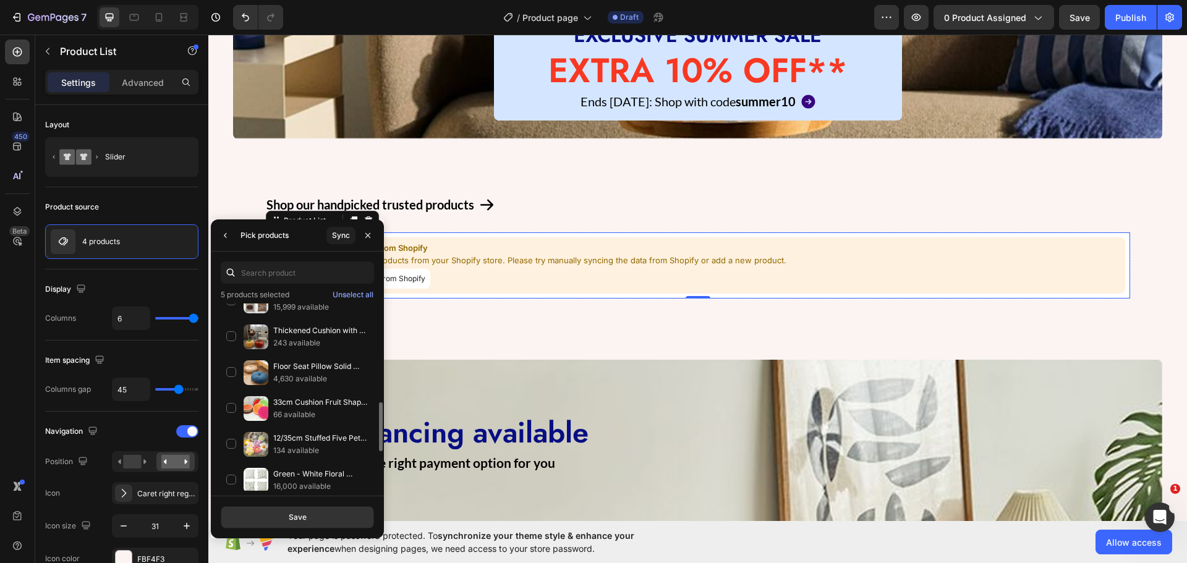
click at [249, 373] on img at bounding box center [256, 372] width 25 height 25
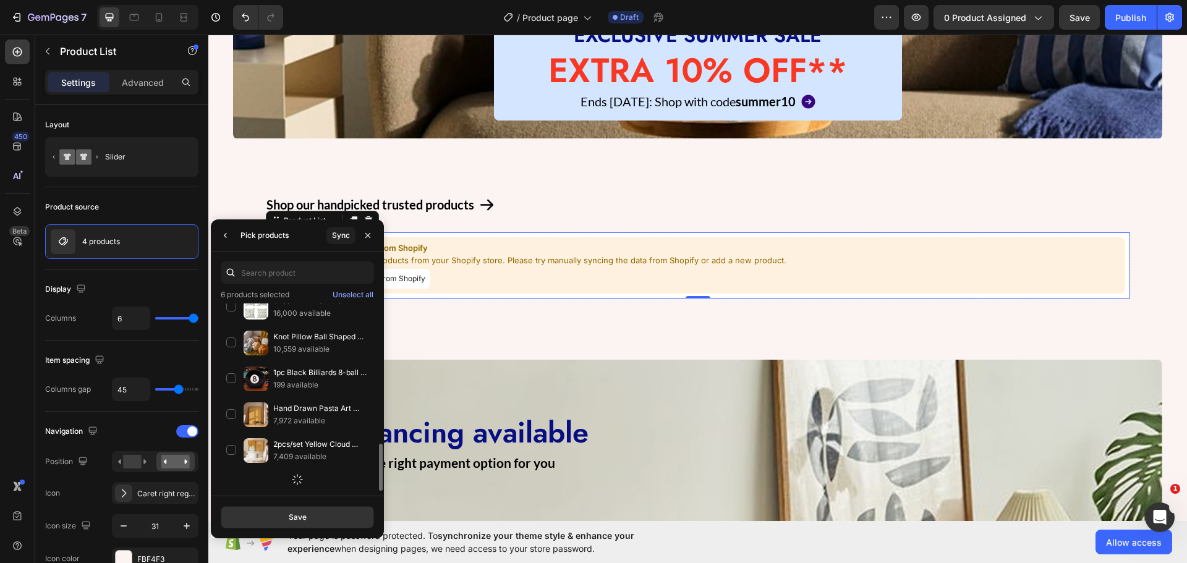
click at [250, 373] on img at bounding box center [256, 379] width 25 height 25
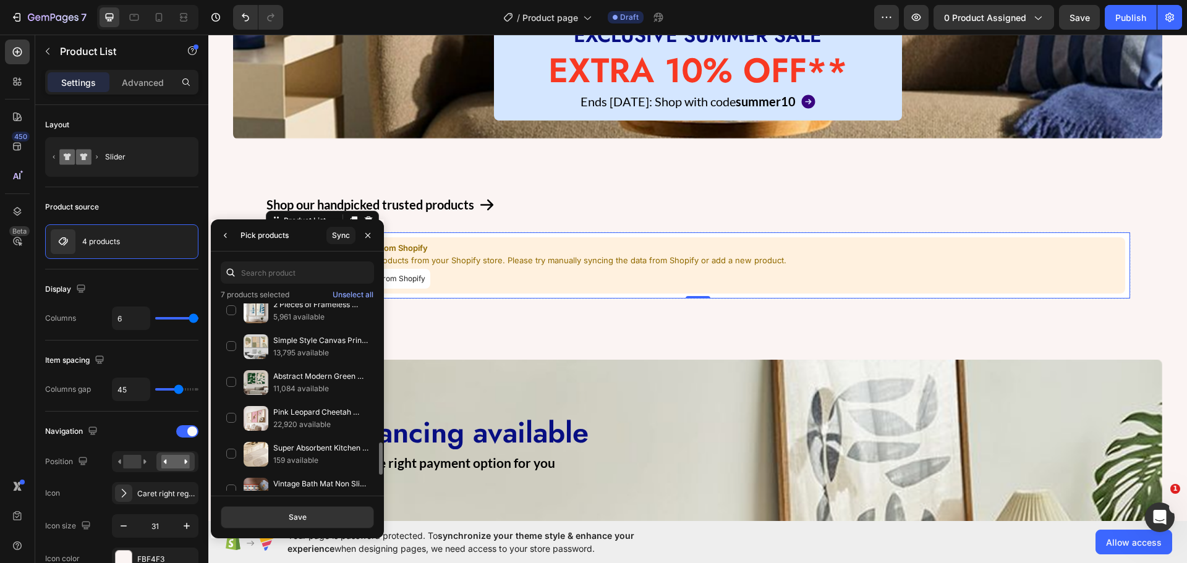
click at [251, 373] on img at bounding box center [256, 382] width 25 height 25
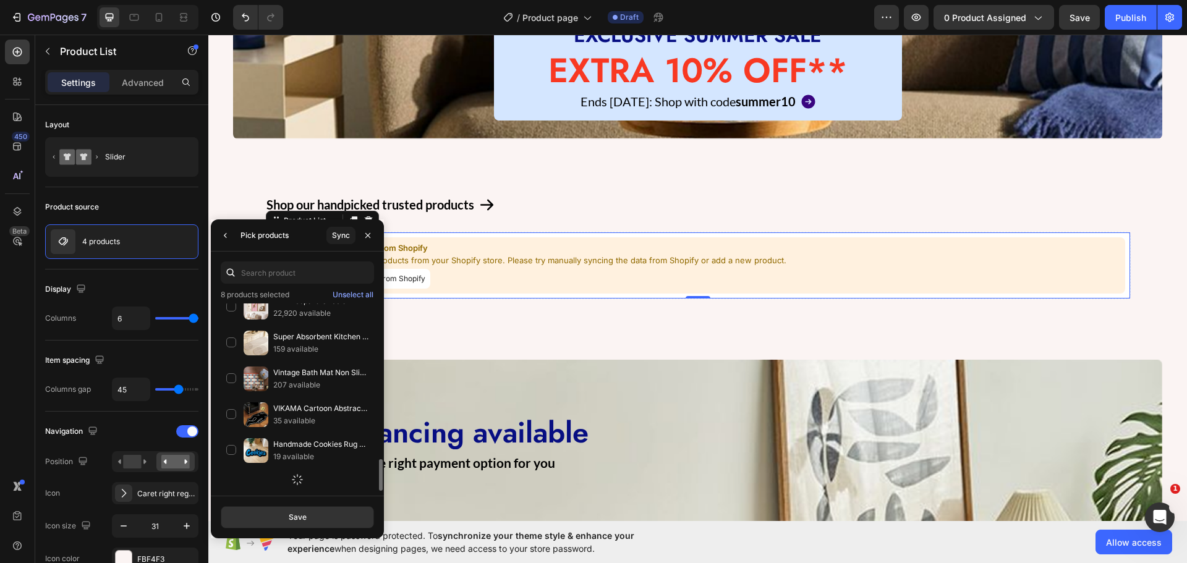
click at [251, 373] on img at bounding box center [256, 379] width 25 height 25
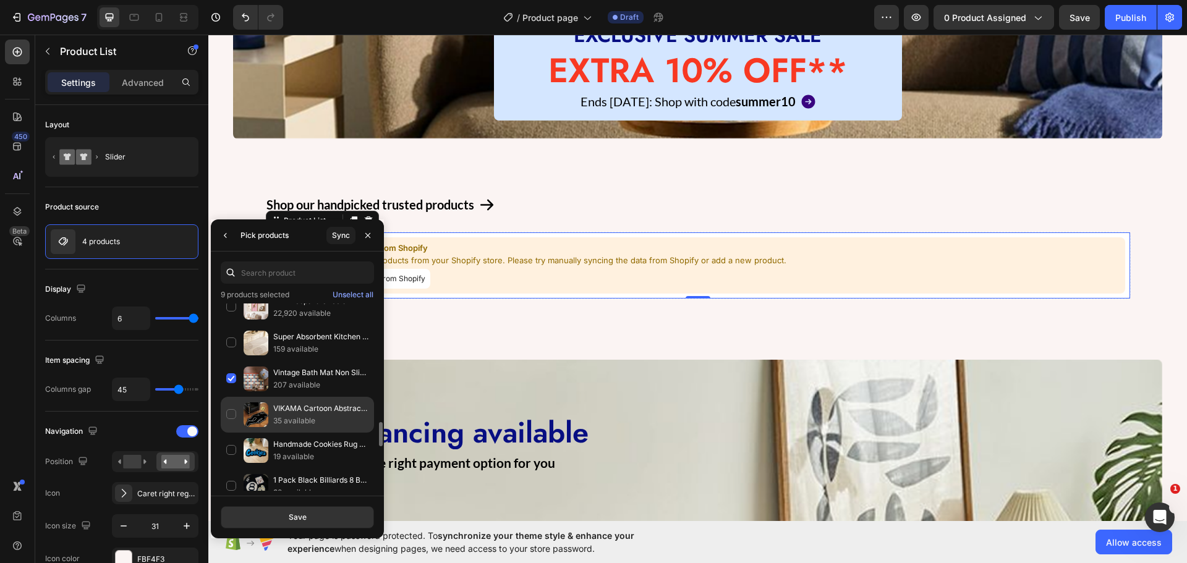
click at [278, 423] on p "35 available" at bounding box center [320, 421] width 95 height 12
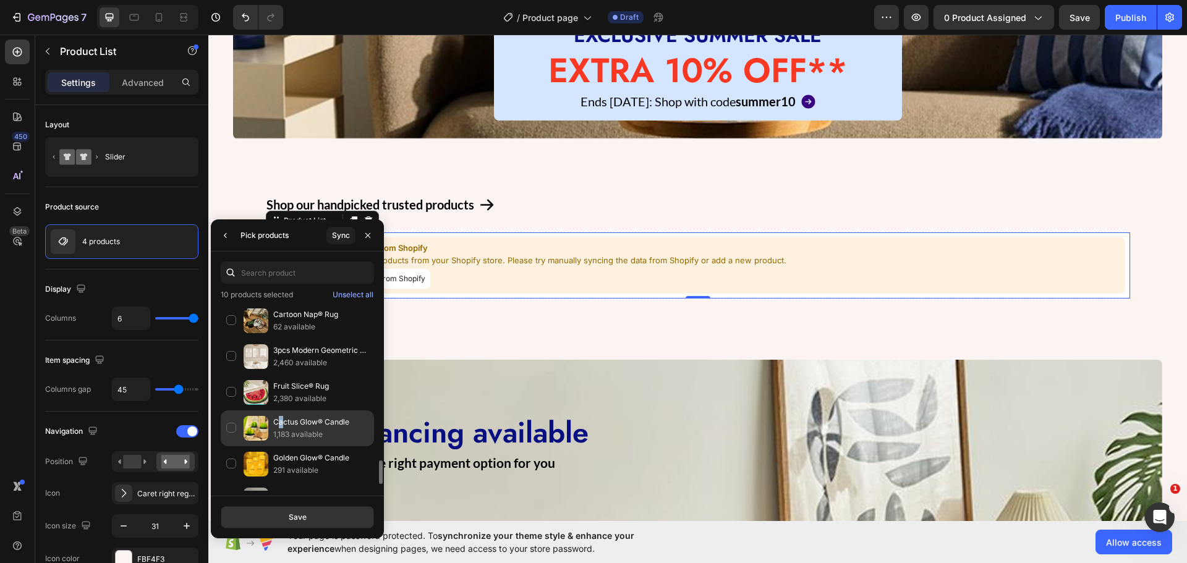
click at [283, 423] on p "Cactus Glow® Candle" at bounding box center [320, 422] width 95 height 12
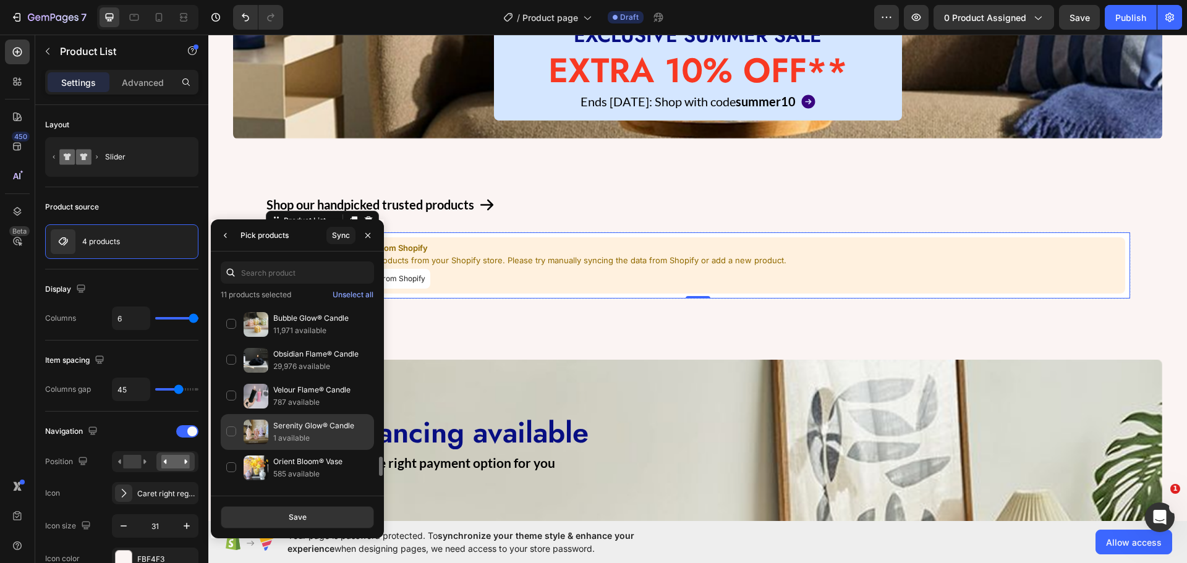
click at [286, 450] on div "Serenity Glow® Candle 1 available" at bounding box center [297, 468] width 153 height 36
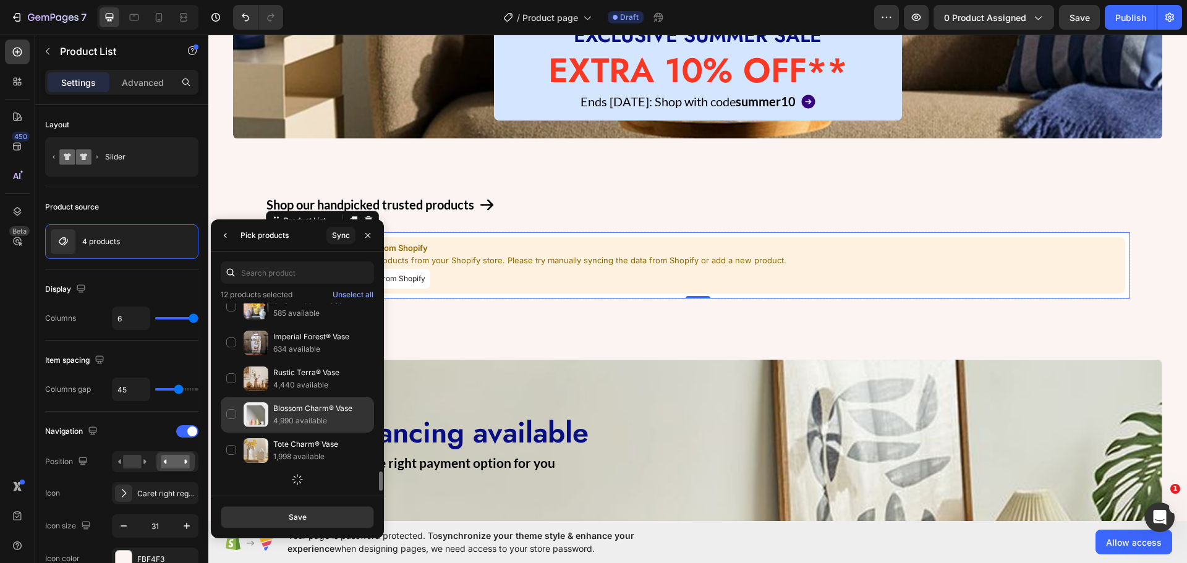
click at [286, 418] on p "4,990 available" at bounding box center [320, 421] width 95 height 12
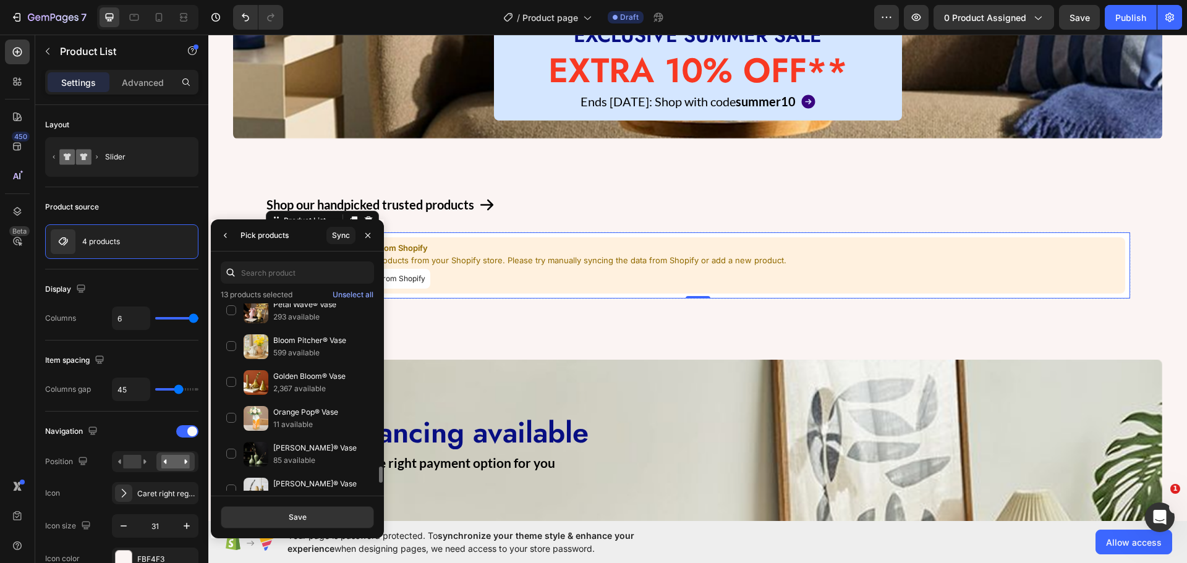
click at [286, 418] on p "Orange Pop® Vase" at bounding box center [320, 412] width 95 height 12
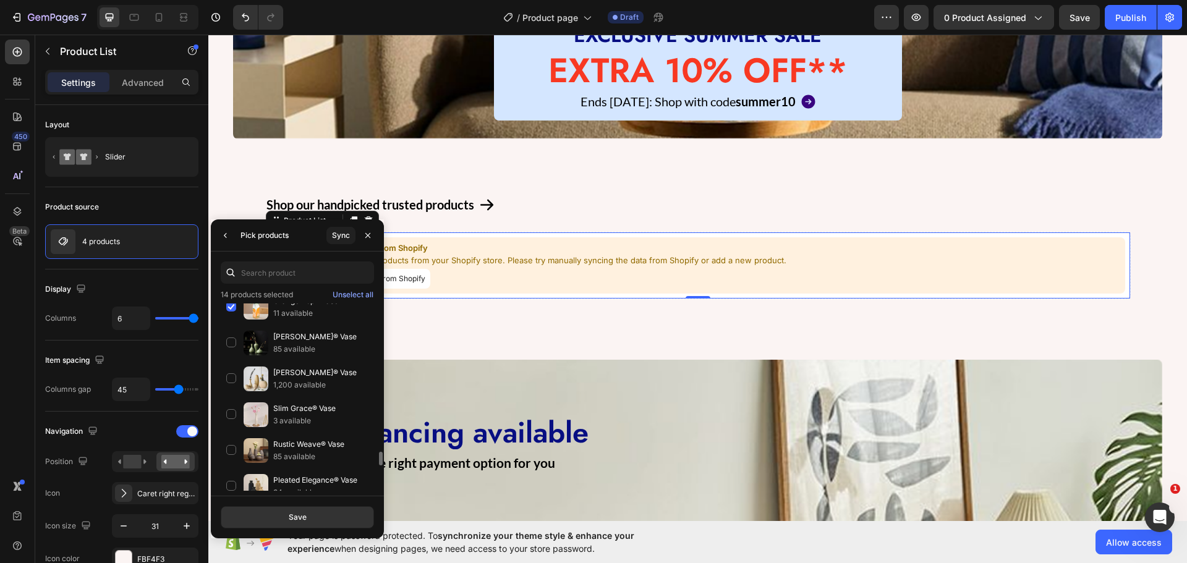
click at [286, 418] on p "3 available" at bounding box center [320, 421] width 95 height 12
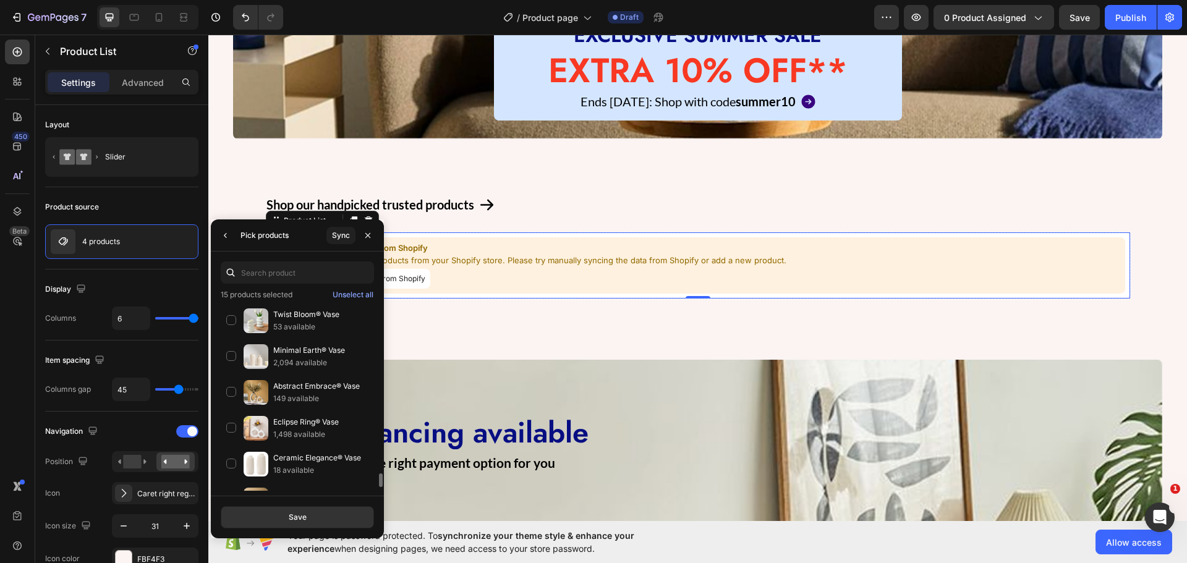
click at [286, 418] on p "Eclipse Ring® Vase" at bounding box center [320, 422] width 95 height 12
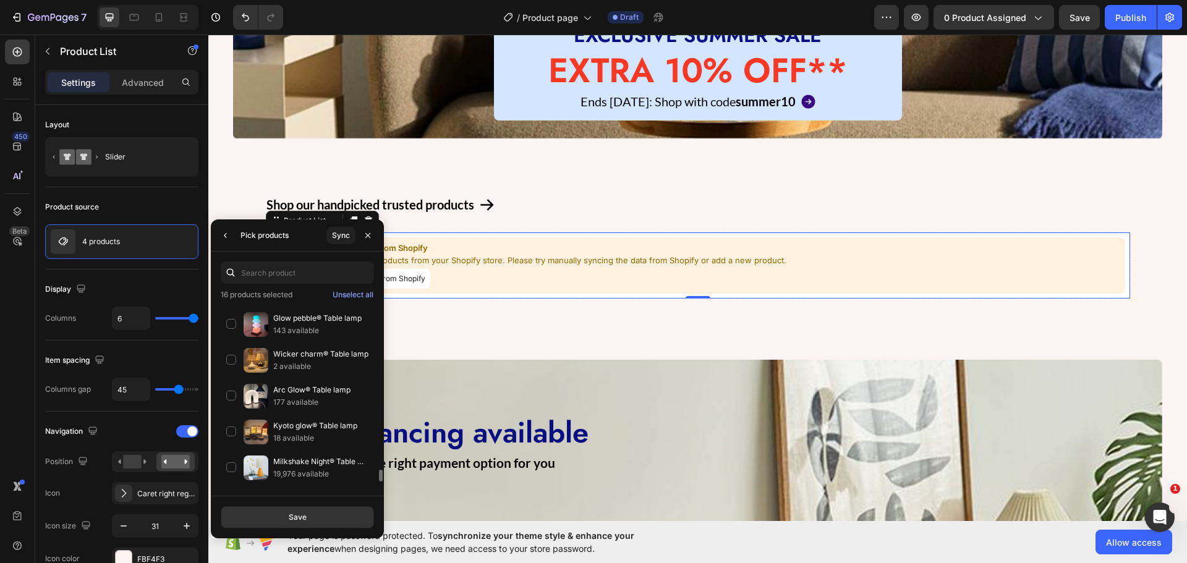
click at [286, 450] on div "Kyoto glow® Table lamp 18 available" at bounding box center [297, 468] width 153 height 36
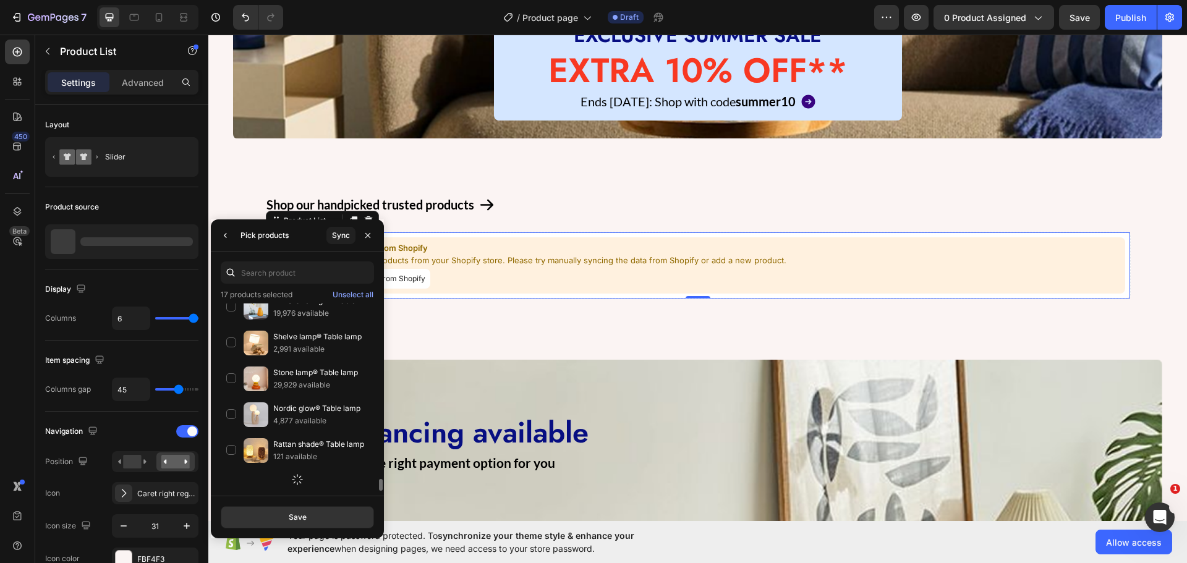
click at [286, 418] on p "4,877 available" at bounding box center [320, 421] width 95 height 12
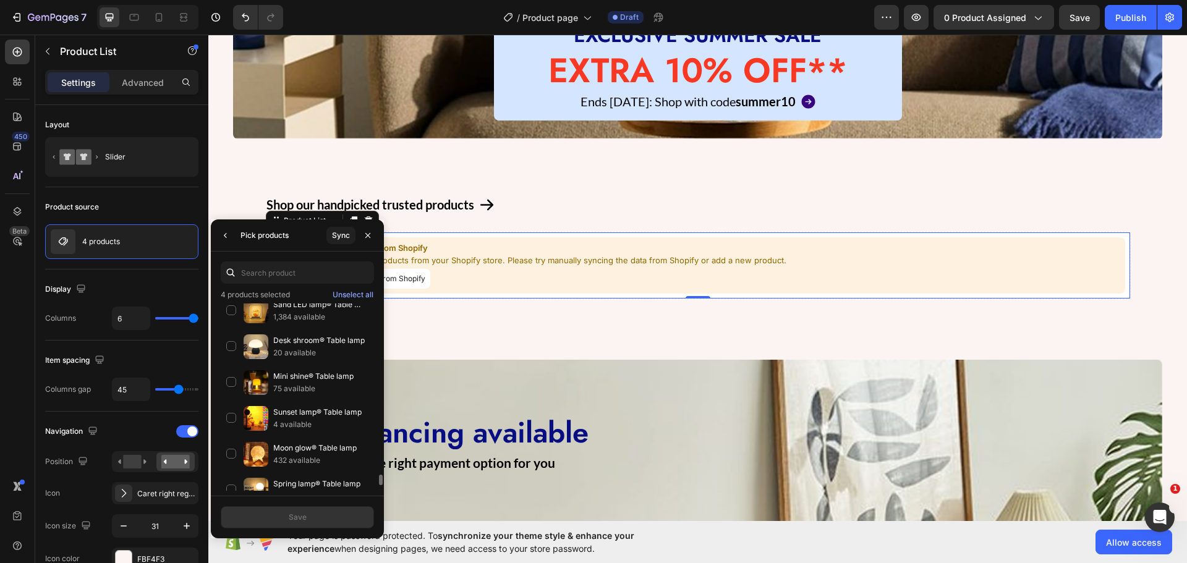
scroll to position [3012, 0]
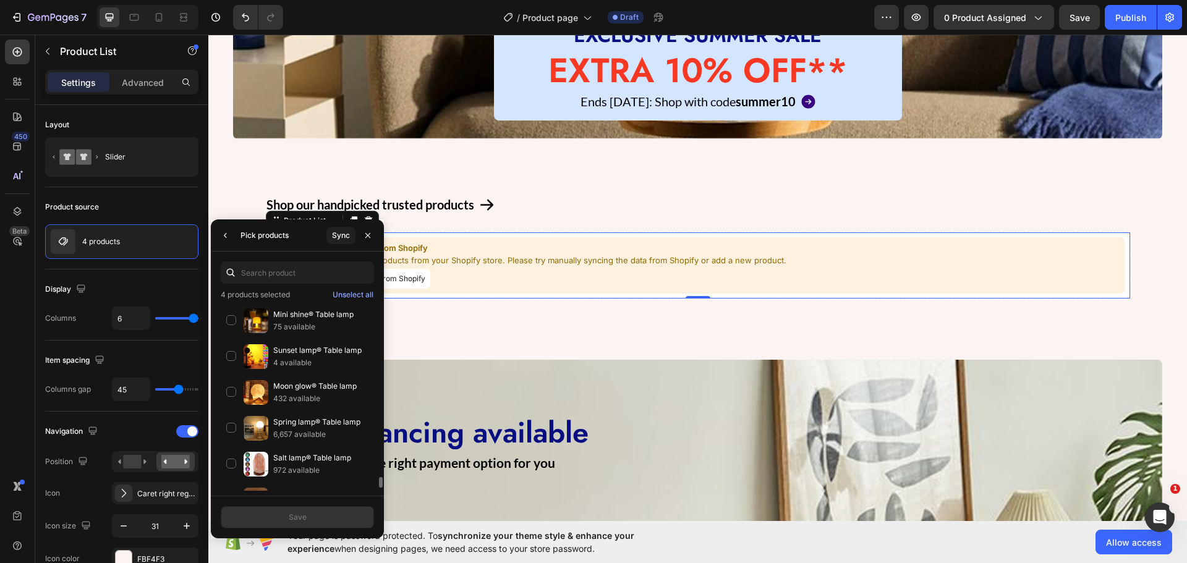
click at [286, 418] on p "Spring lamp® Table lamp" at bounding box center [320, 422] width 95 height 12
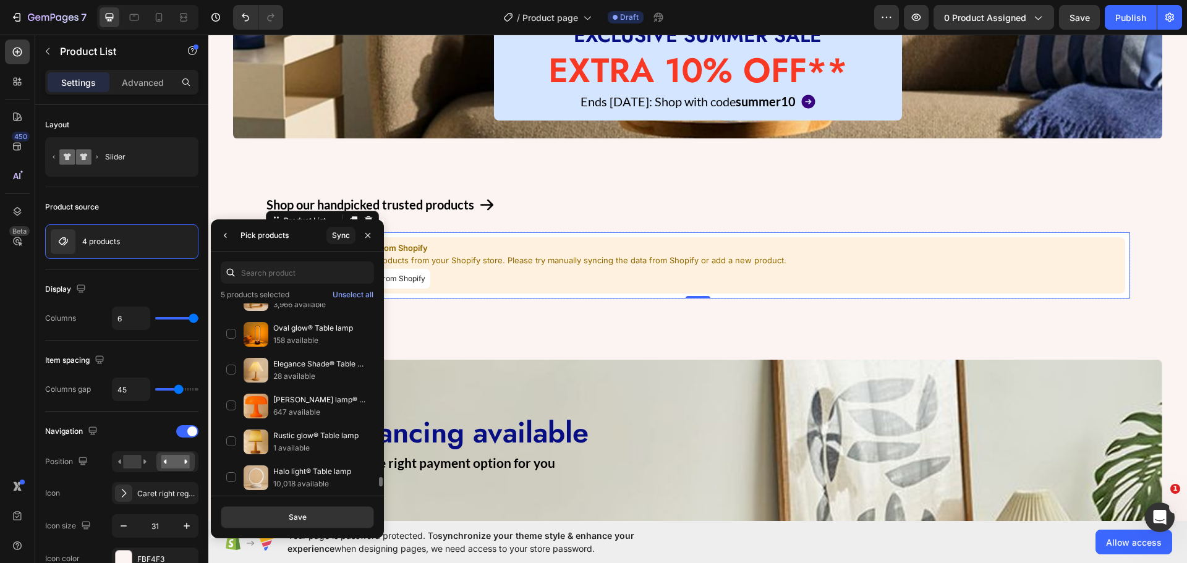
click at [286, 418] on p "647 available" at bounding box center [320, 412] width 95 height 12
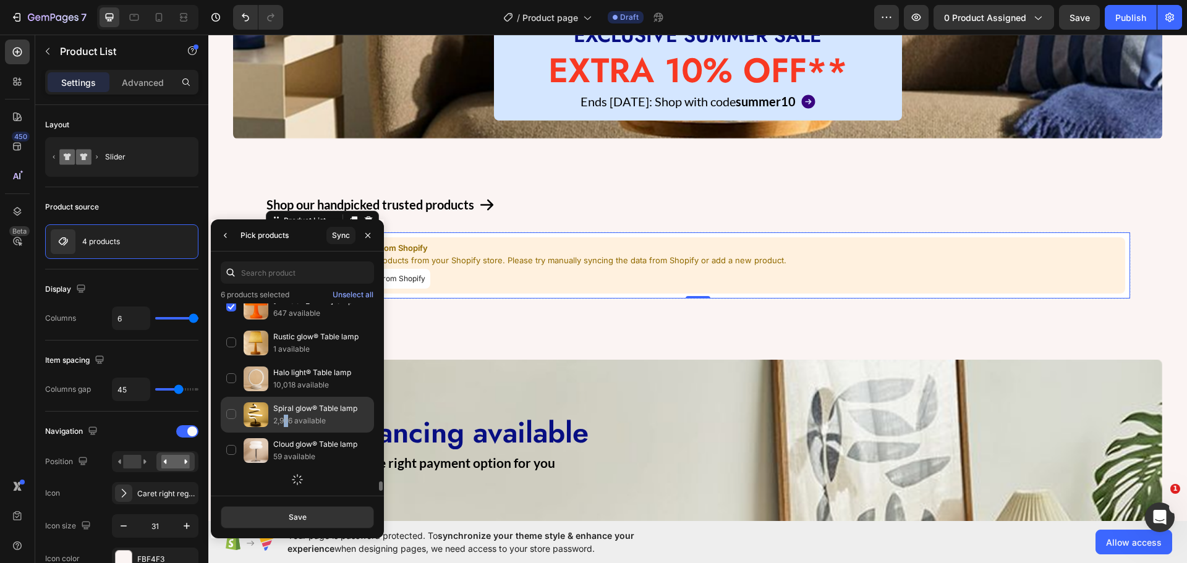
click at [288, 418] on p "2,976 available" at bounding box center [320, 421] width 95 height 12
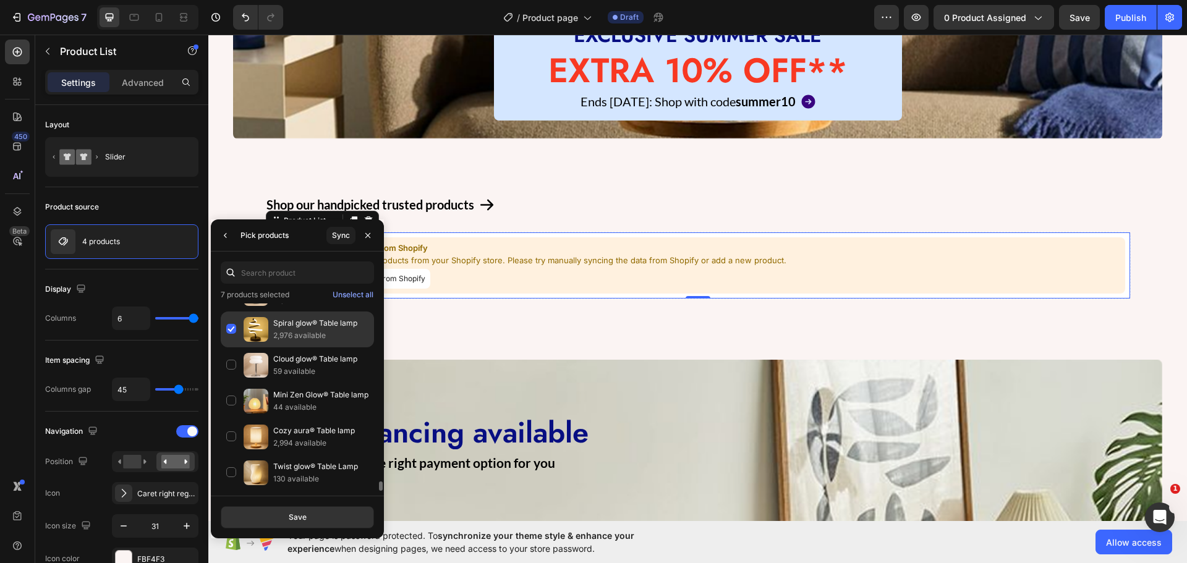
click at [288, 419] on div "Mini Zen Glow® Table lamp 44 available" at bounding box center [297, 437] width 153 height 36
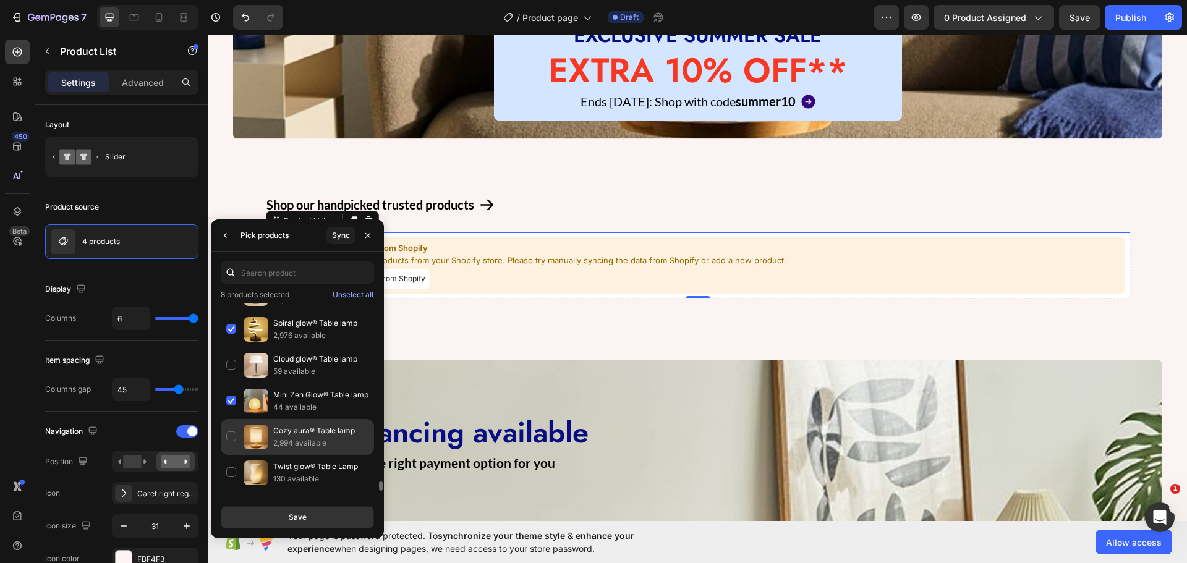
click at [285, 428] on p "Cozy aura® Table lamp" at bounding box center [320, 431] width 95 height 12
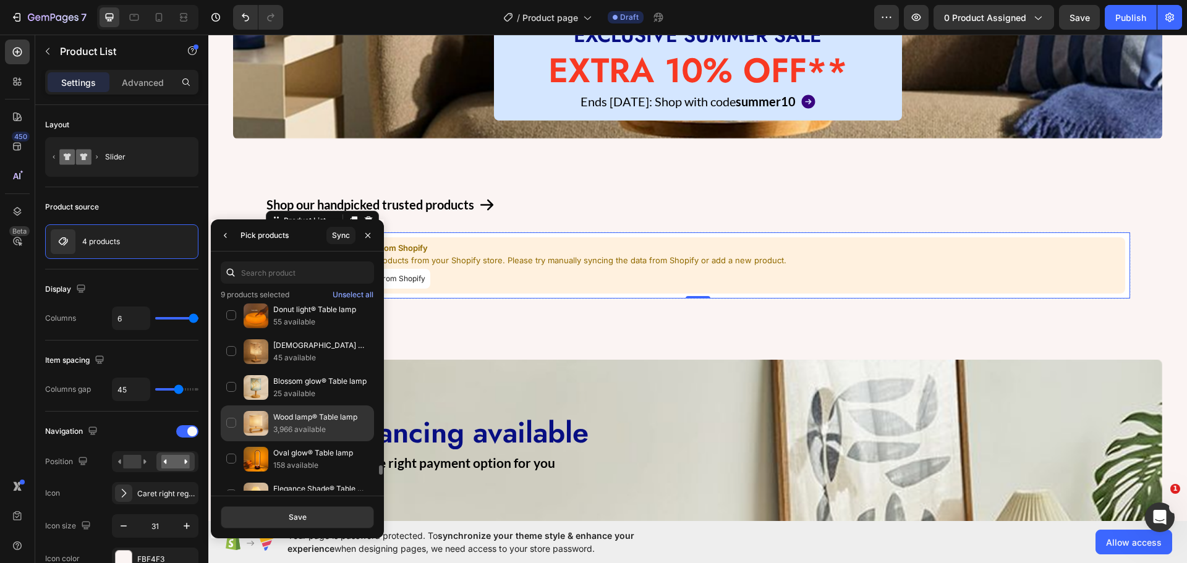
click at [289, 427] on p "3,966 available" at bounding box center [320, 429] width 95 height 12
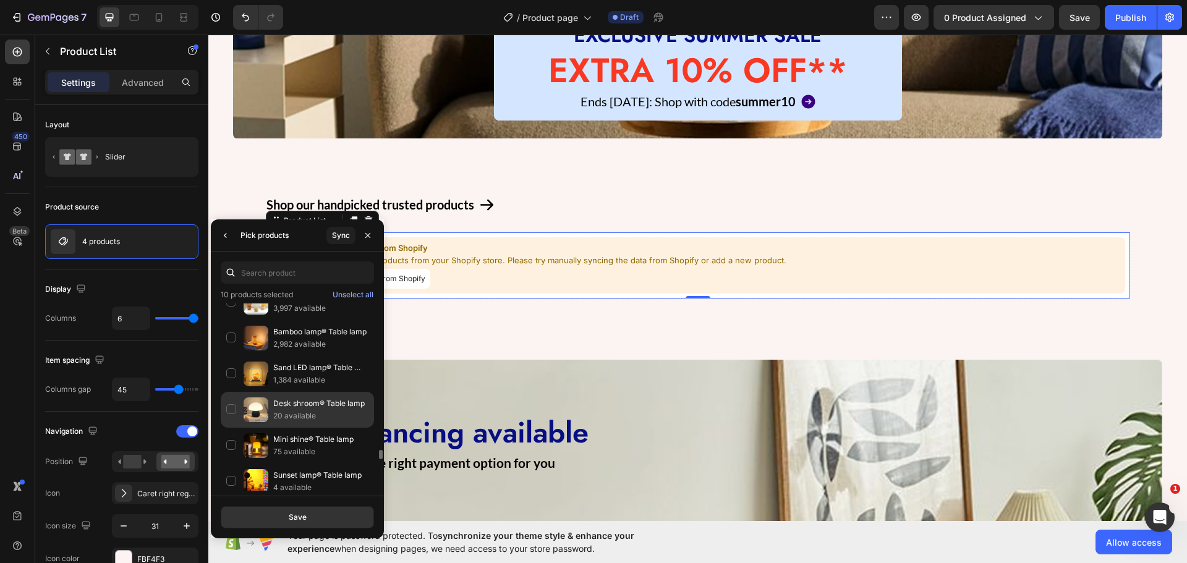
click at [291, 428] on div "Desk shroom® Table lamp 20 available" at bounding box center [297, 446] width 153 height 36
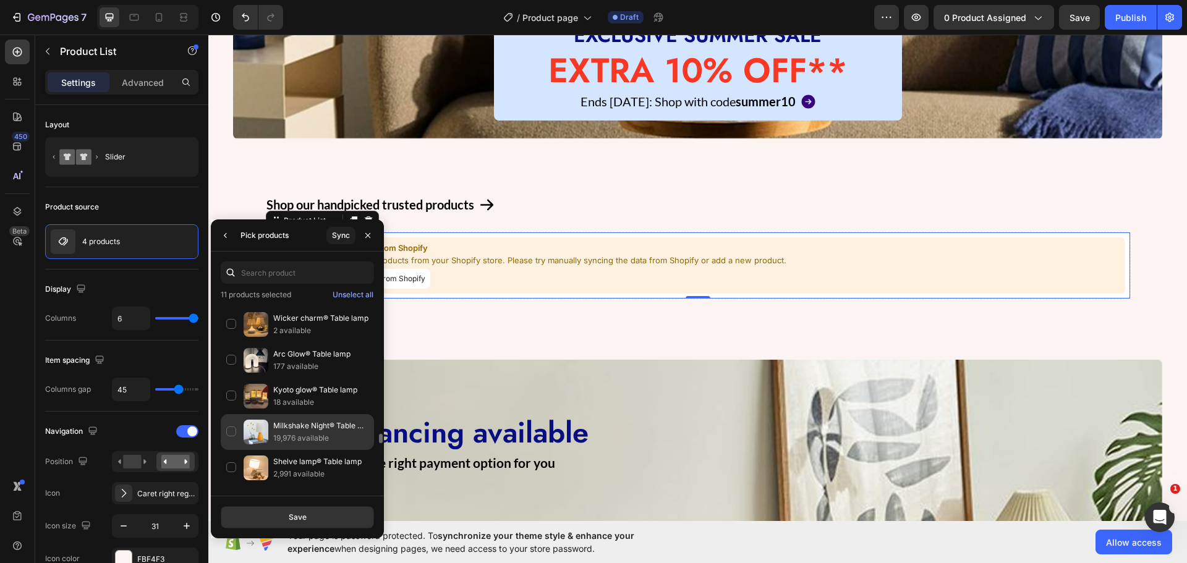
click at [291, 420] on p "Milkshake Night® Table lamp" at bounding box center [320, 426] width 95 height 12
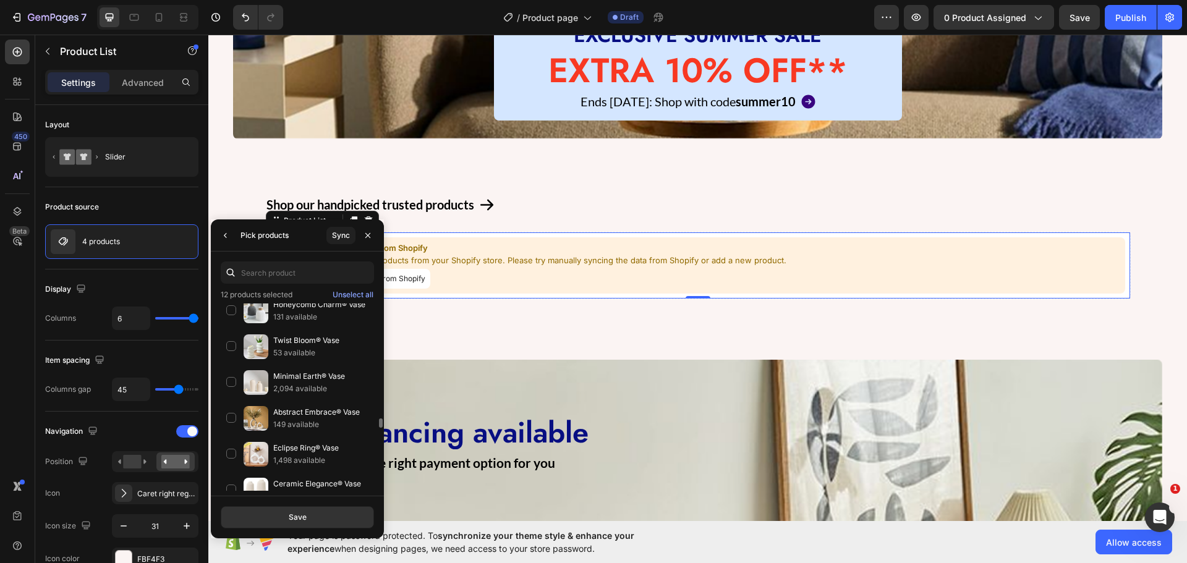
click at [289, 420] on p "149 available" at bounding box center [320, 425] width 95 height 12
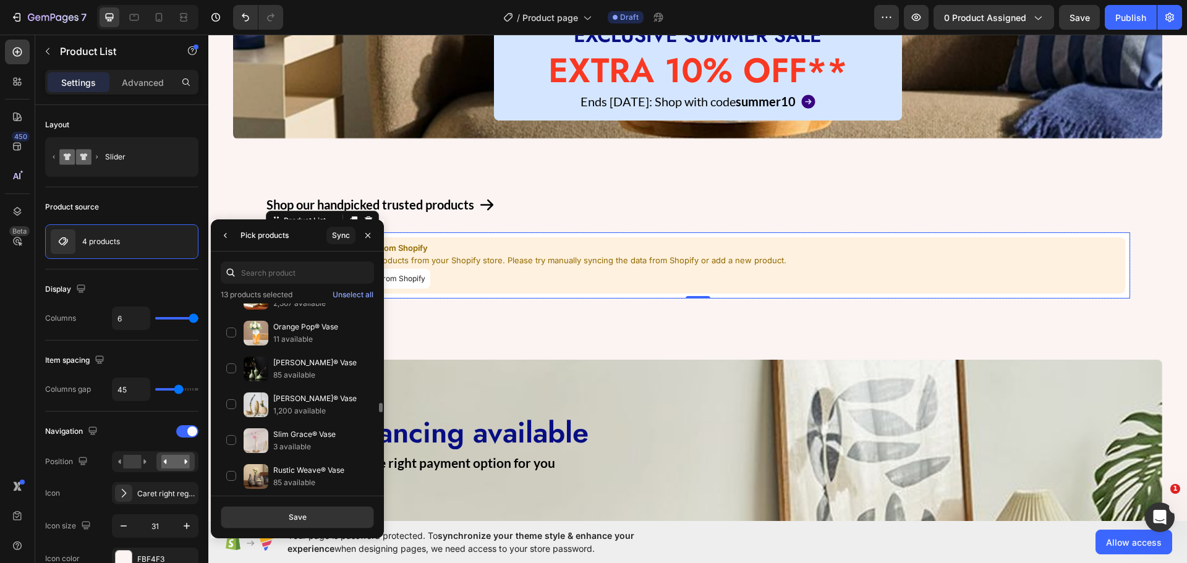
click at [289, 423] on div "Sandy Glow® Vase 1,200 available" at bounding box center [297, 441] width 153 height 36
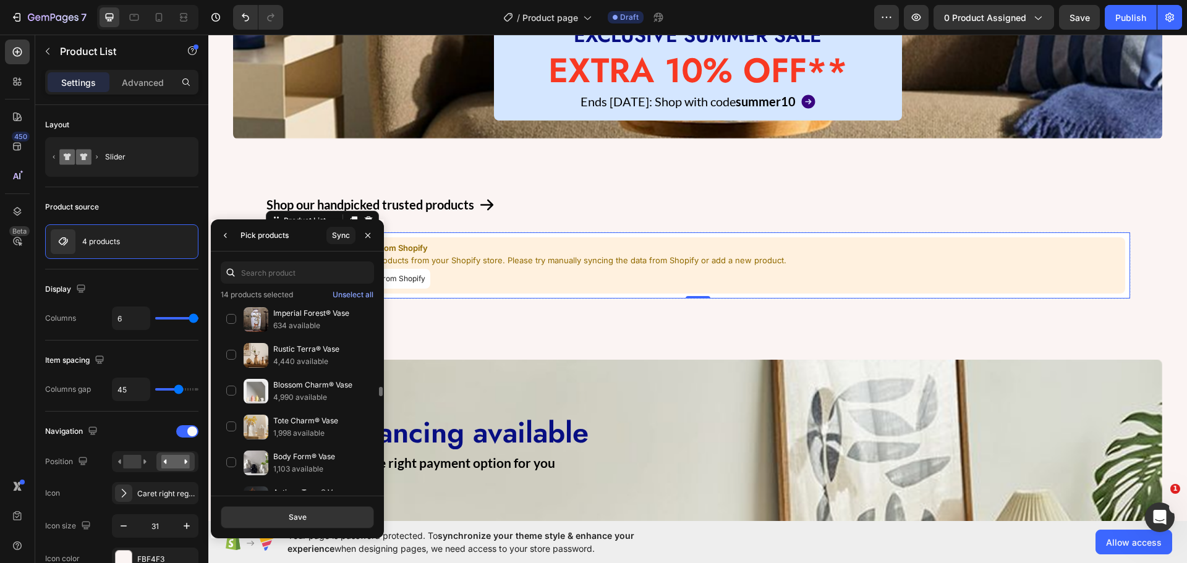
click at [289, 420] on p "Tote Charm® Vase" at bounding box center [320, 421] width 95 height 12
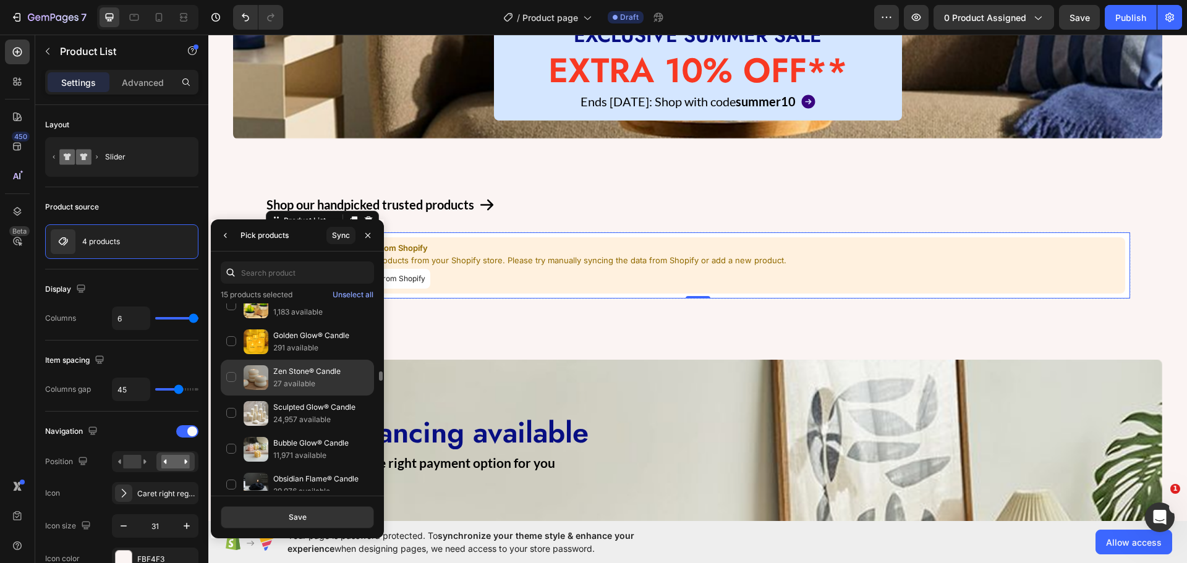
click at [300, 388] on p "27 available" at bounding box center [320, 384] width 95 height 12
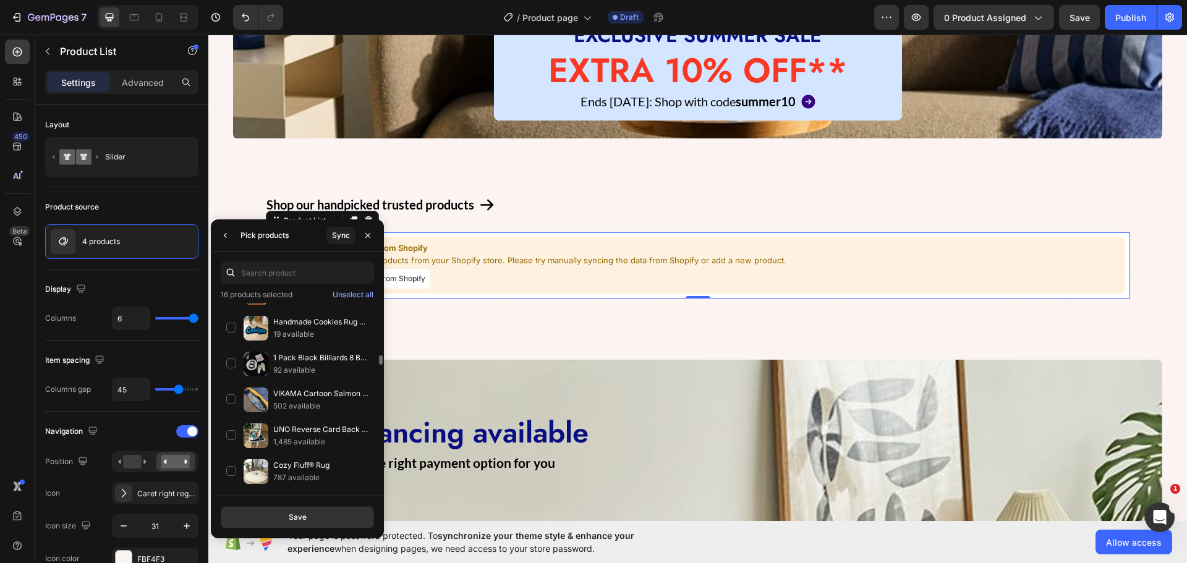
click at [300, 388] on p "VIKAMA Cartoon Salmon Bedroom Bedside Rug Decorative Floor Mat Creative Soft Pl…" at bounding box center [320, 394] width 95 height 12
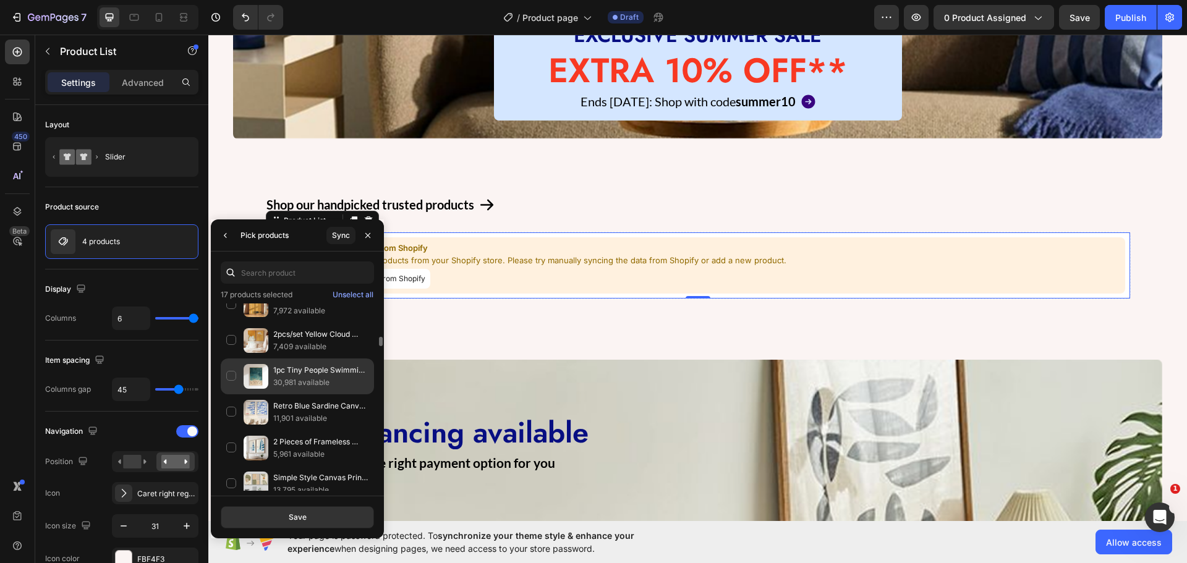
click at [295, 381] on p "30,981 available" at bounding box center [320, 382] width 95 height 12
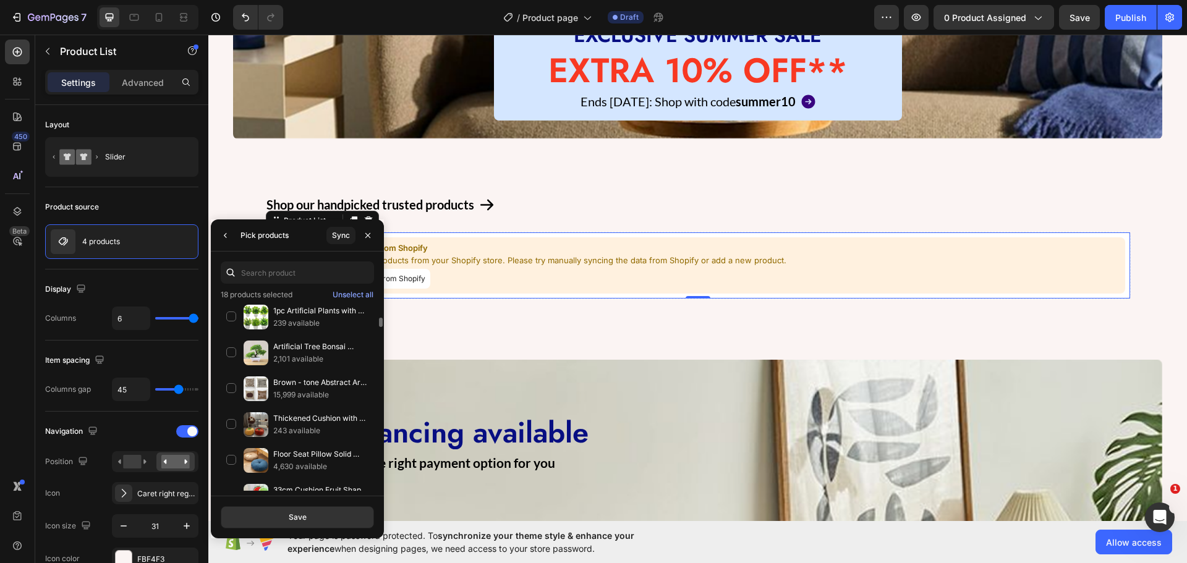
click at [295, 380] on p "Brown - tone Abstract Art Throw Pillows, Niche High - end Home Matching" at bounding box center [320, 382] width 95 height 12
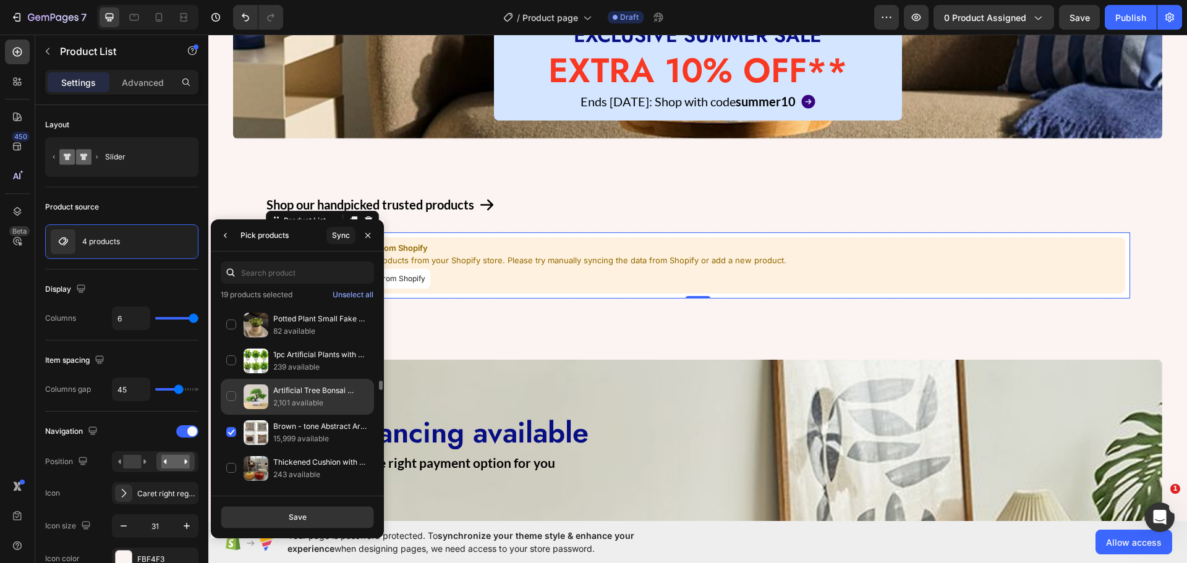
scroll to position [371, 0]
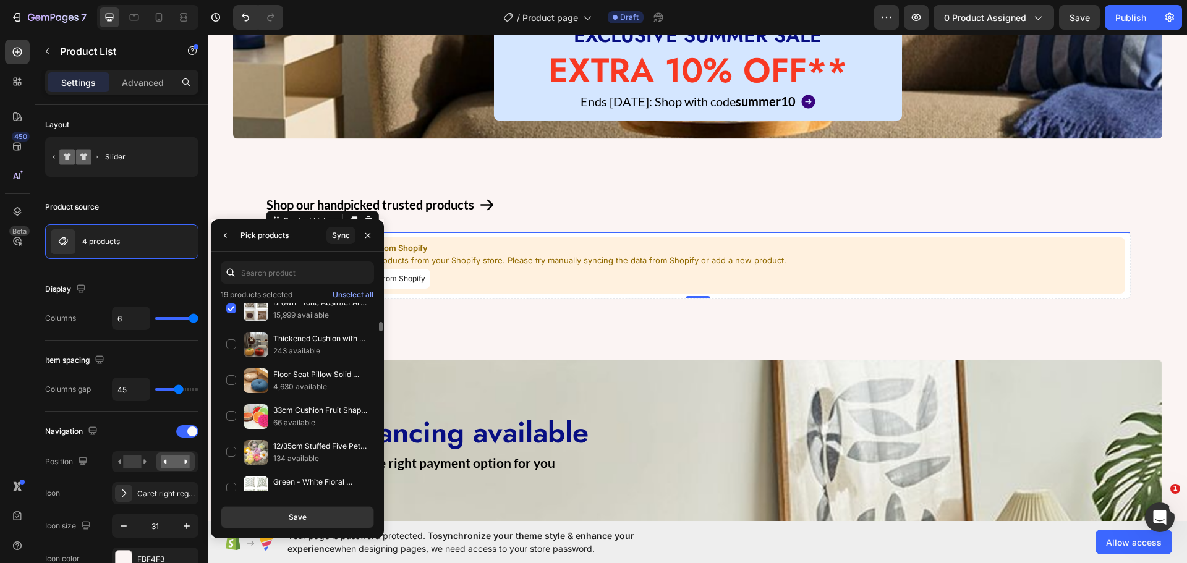
click at [289, 435] on div "33cm Cushion Fruit Shape For In-bed Reading And Watching Back And Head Pillow R…" at bounding box center [297, 453] width 153 height 36
click at [279, 511] on button "Save" at bounding box center [297, 517] width 153 height 22
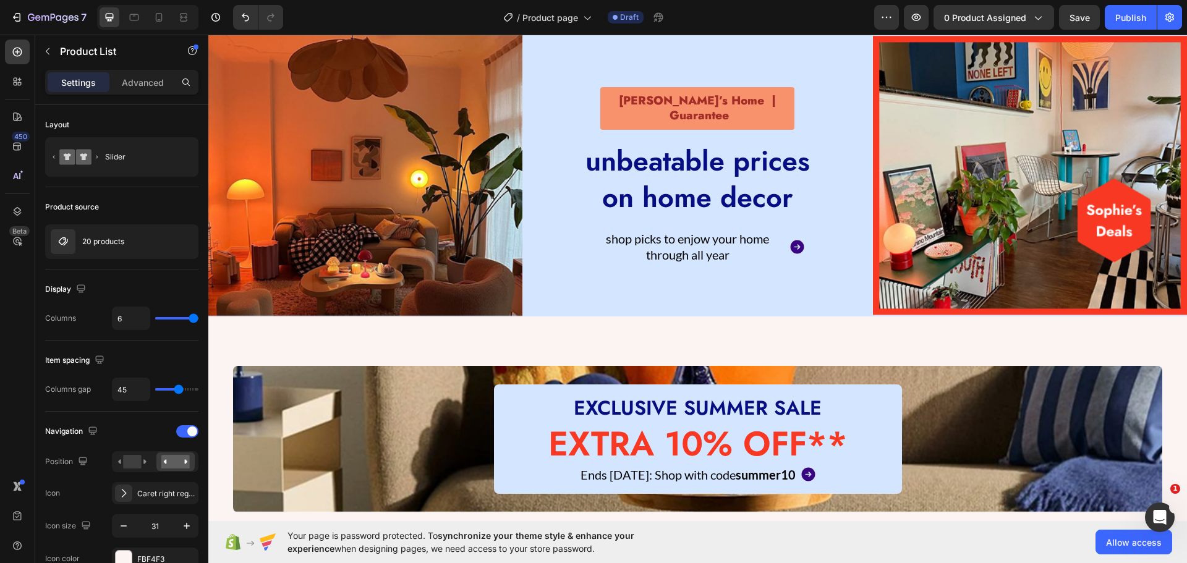
scroll to position [227, 0]
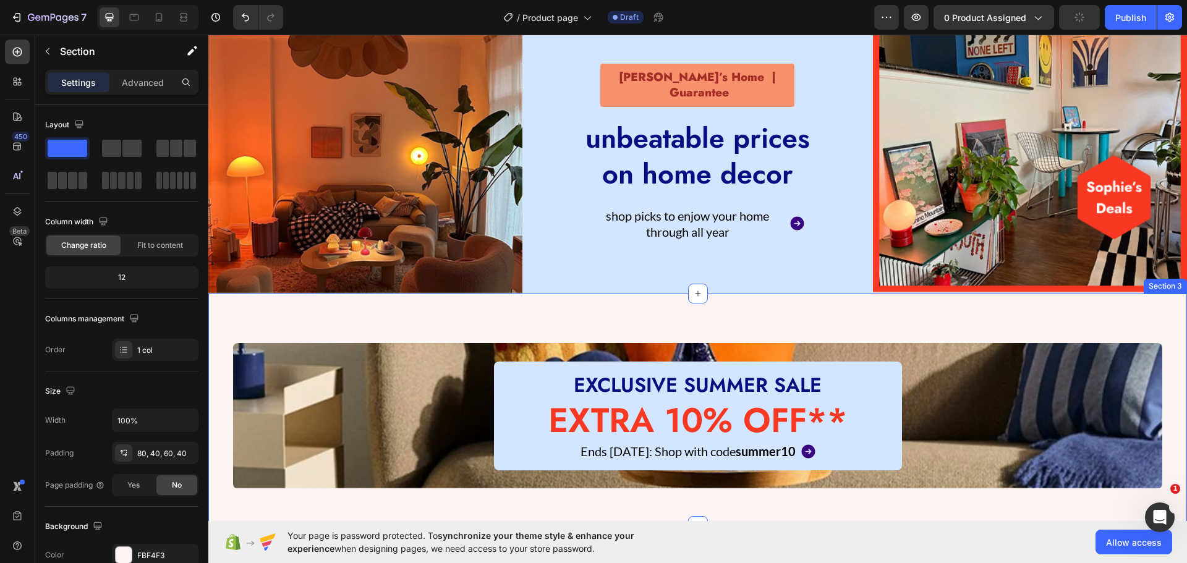
click at [219, 363] on div "EXCLUSIVE SUMMER SALE Heading EXTRA 10% OFF** Heading Ends September 3: Shop wi…" at bounding box center [697, 410] width 979 height 233
click at [1171, 277] on icon at bounding box center [1176, 282] width 10 height 10
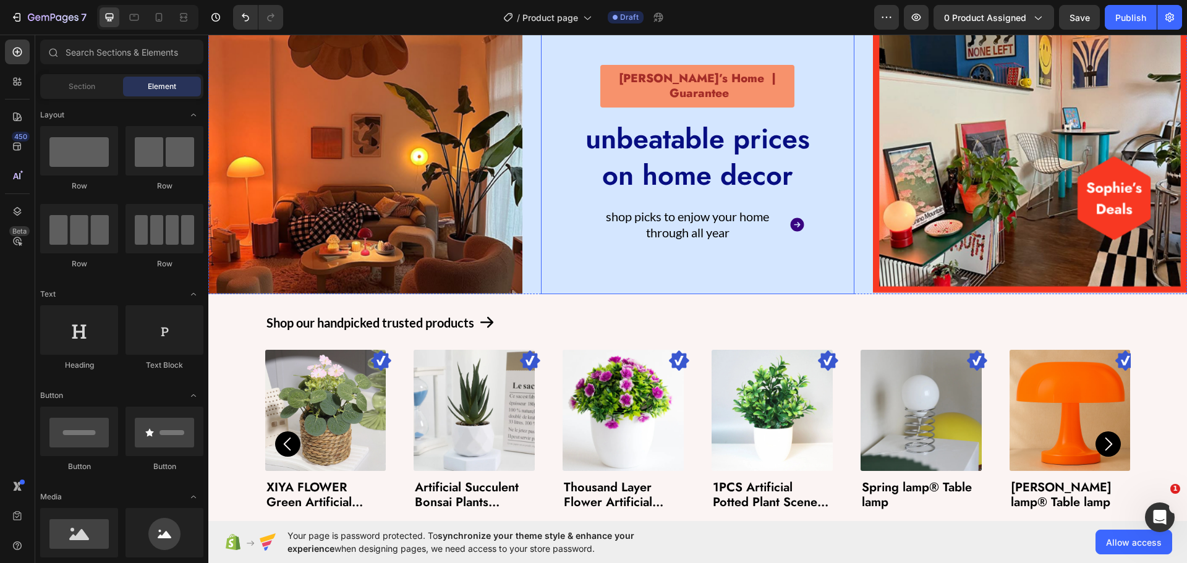
scroll to position [42, 0]
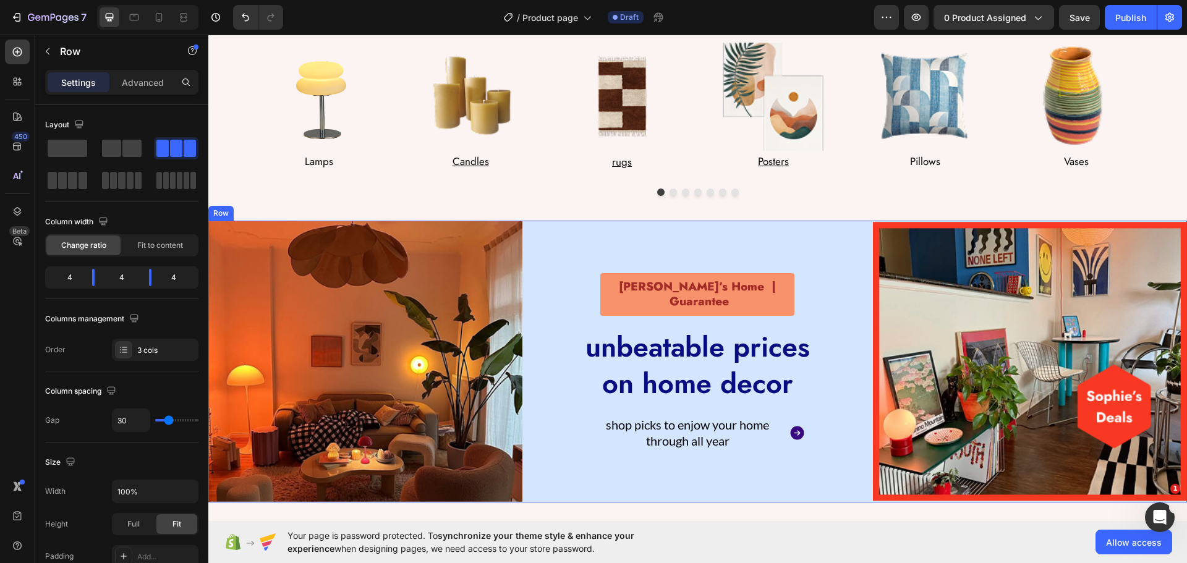
click at [864, 221] on div "Image Sophie’s Home | Guarantee Text Block unbeatable prices on home decor Head…" at bounding box center [697, 362] width 979 height 282
click at [226, 208] on div "Row" at bounding box center [234, 208] width 20 height 11
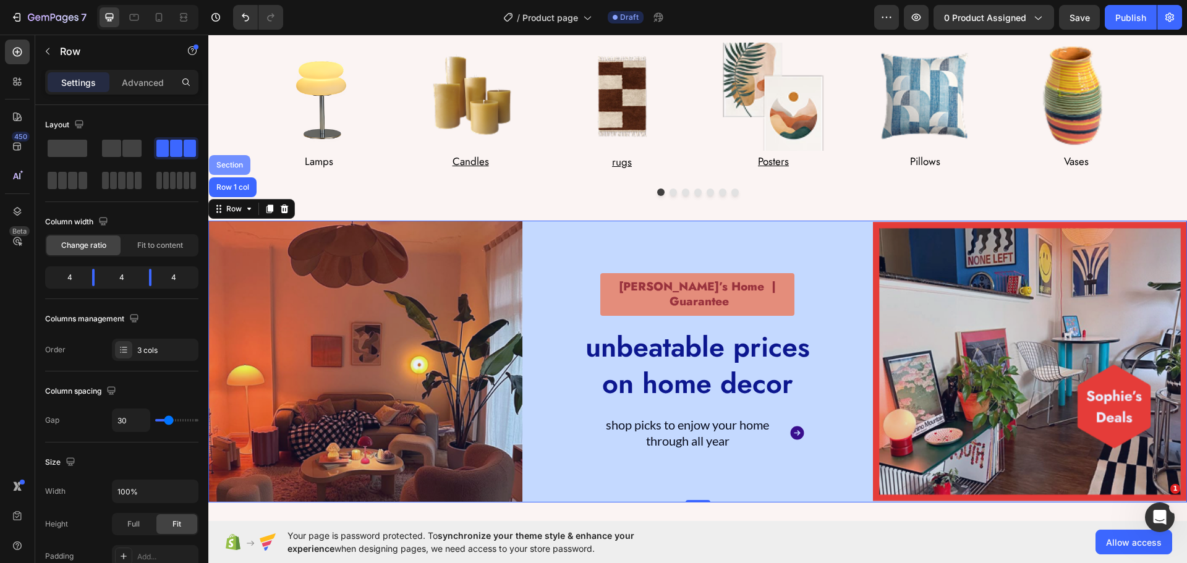
click at [224, 158] on div "Section" at bounding box center [229, 165] width 41 height 20
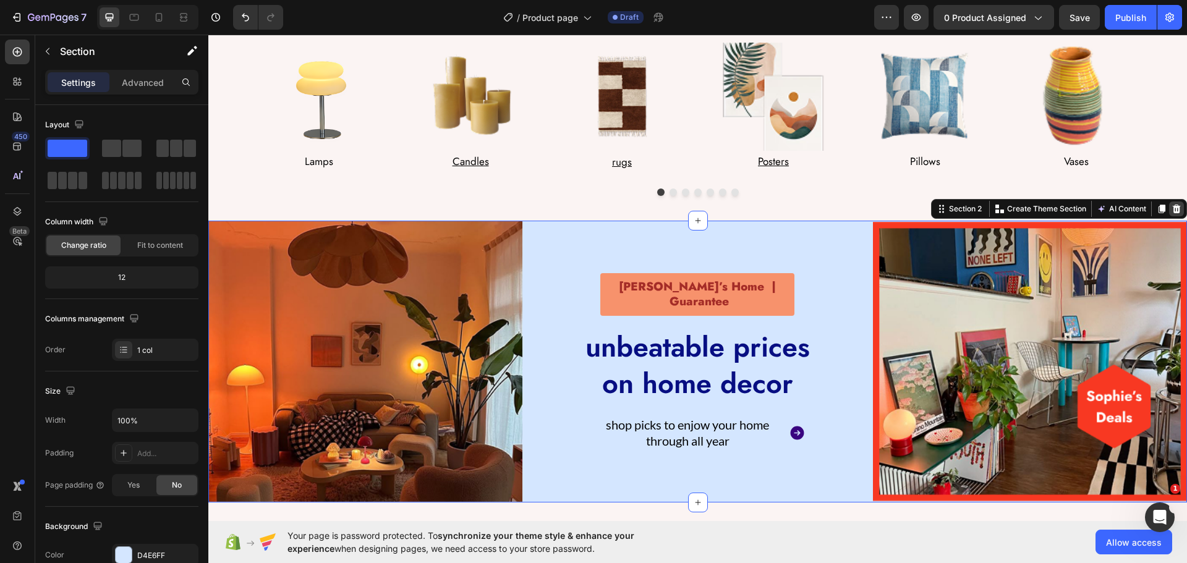
click at [1173, 208] on icon at bounding box center [1177, 209] width 8 height 9
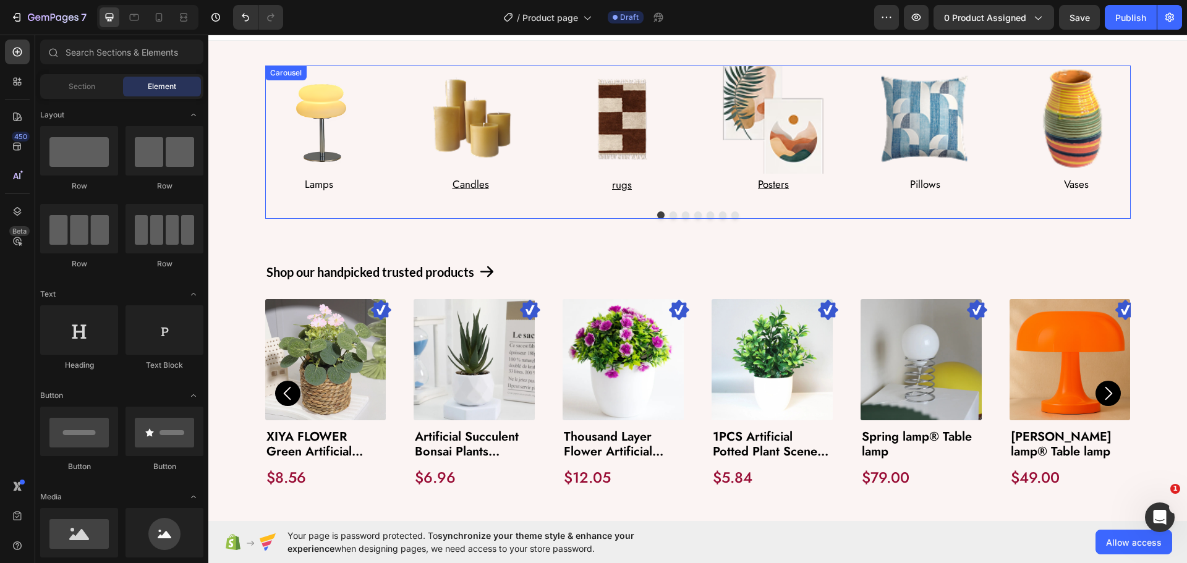
scroll to position [0, 0]
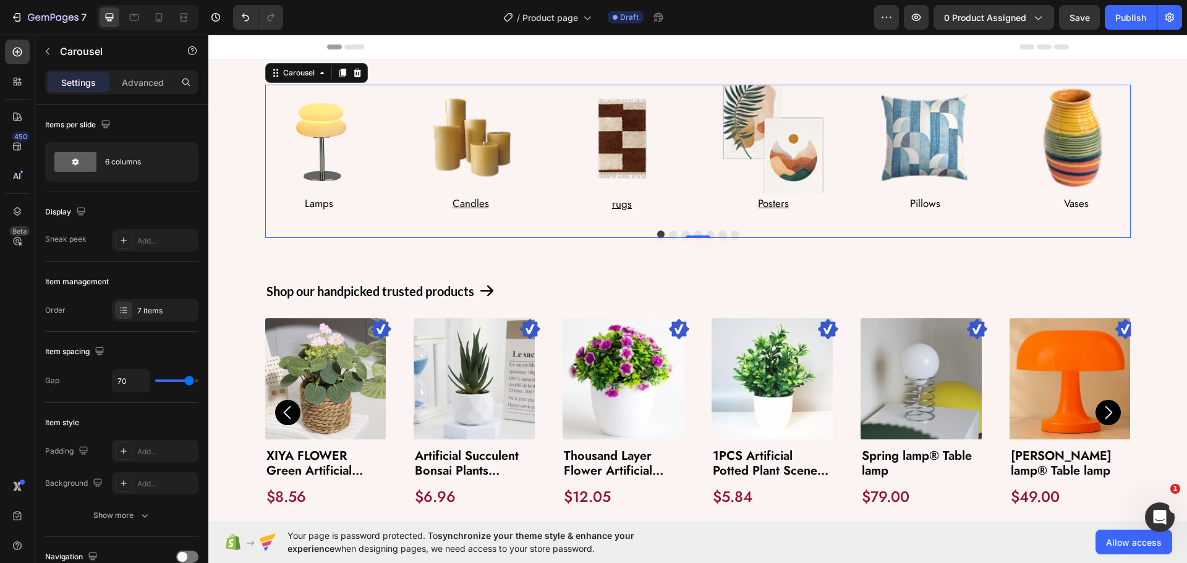
click at [549, 220] on div "Image Lamps Text Block Row Image Candles Text Block Row Image rugs Text Block R…" at bounding box center [697, 161] width 865 height 153
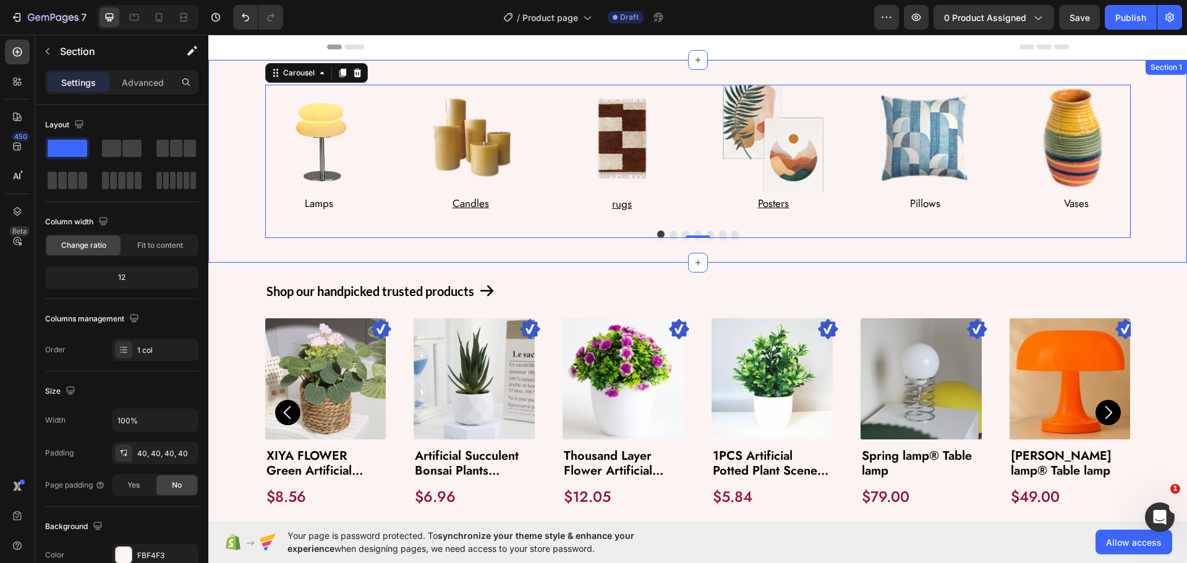
click at [221, 165] on div "Image Lamps Text Block Row Image Candles Text Block Row Image rugs Text Block R…" at bounding box center [697, 161] width 979 height 203
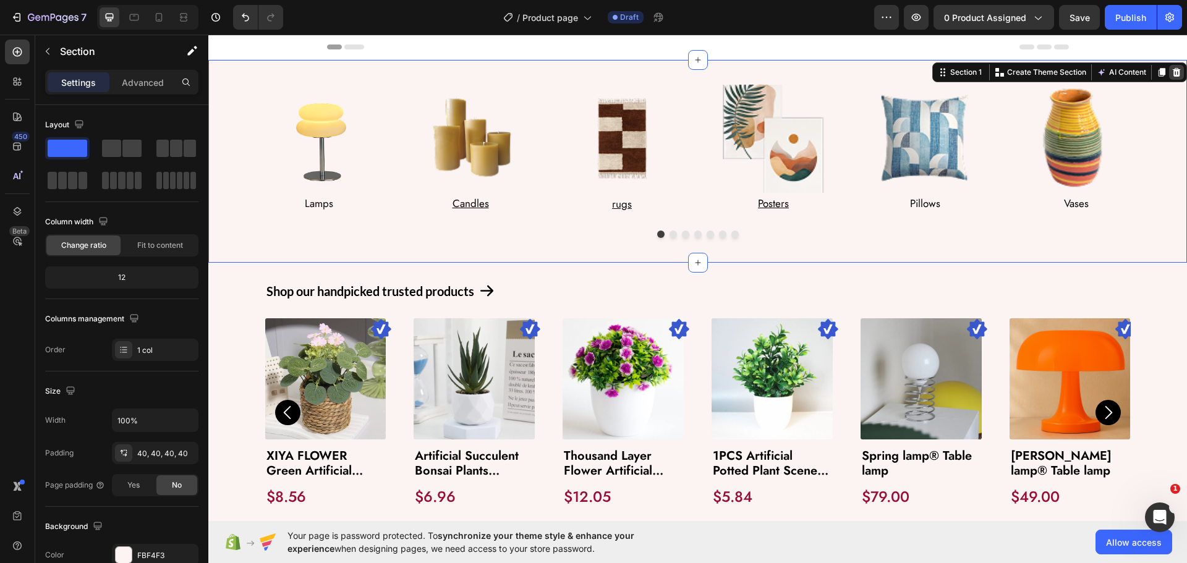
click at [1173, 72] on icon at bounding box center [1177, 72] width 8 height 9
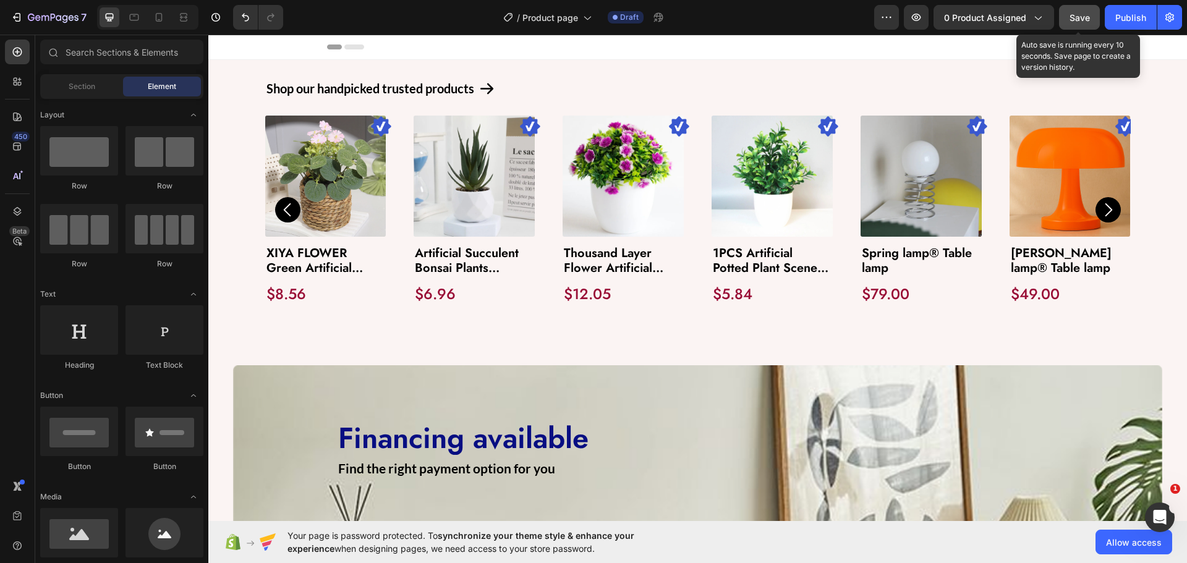
click at [1077, 19] on span "Save" at bounding box center [1079, 17] width 20 height 11
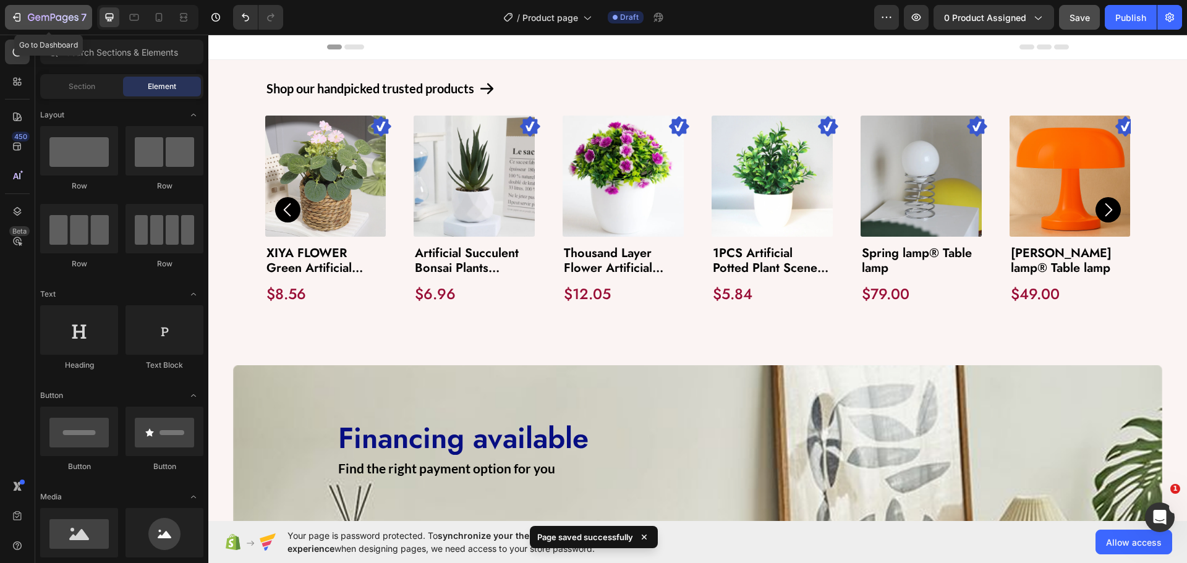
click at [17, 23] on icon "button" at bounding box center [17, 17] width 12 height 12
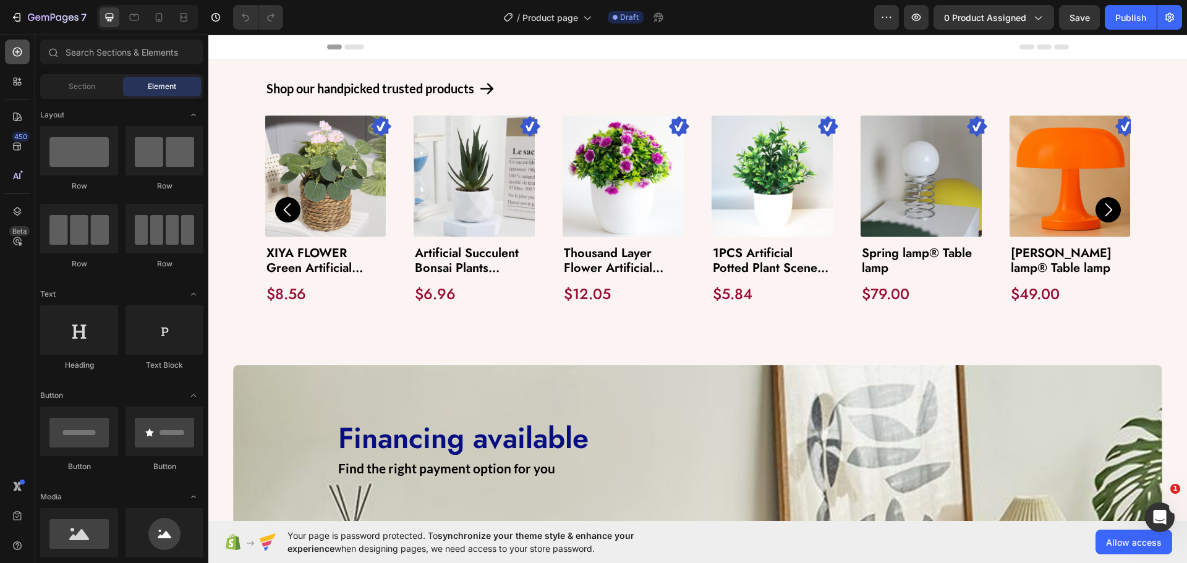
click at [10, 57] on div at bounding box center [17, 52] width 25 height 25
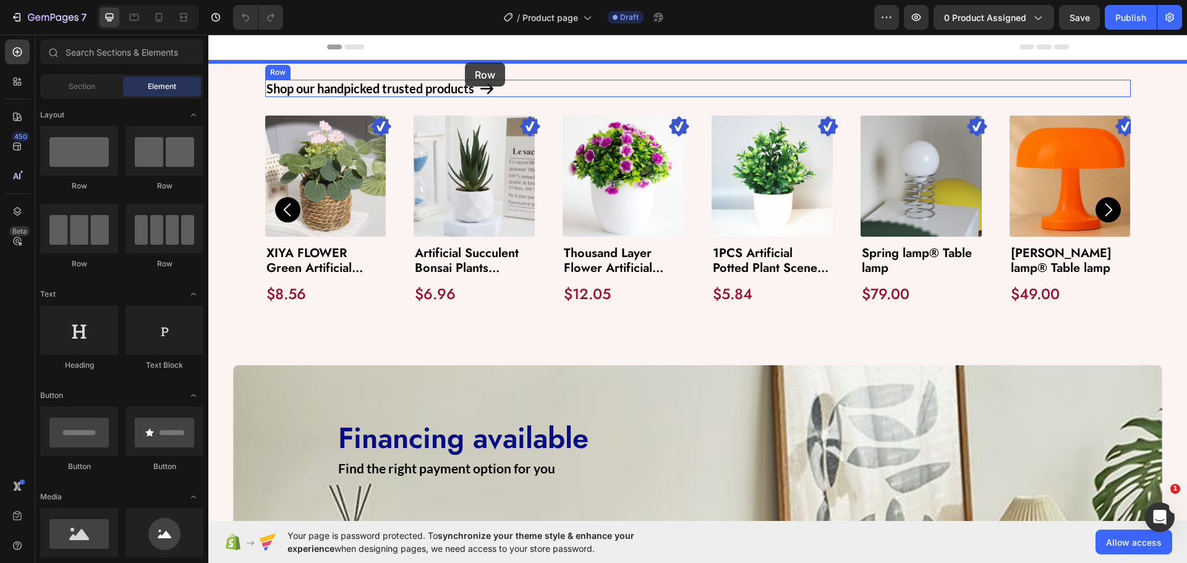
drag, startPoint x: 268, startPoint y: 201, endPoint x: 465, endPoint y: 62, distance: 240.5
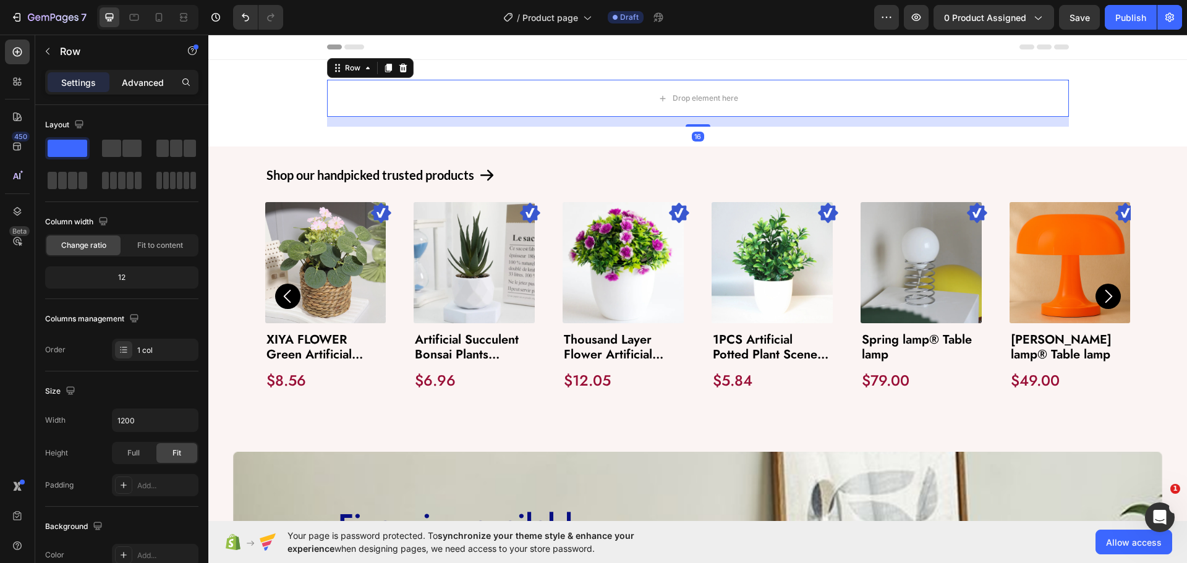
click at [143, 83] on p "Advanced" at bounding box center [143, 82] width 42 height 13
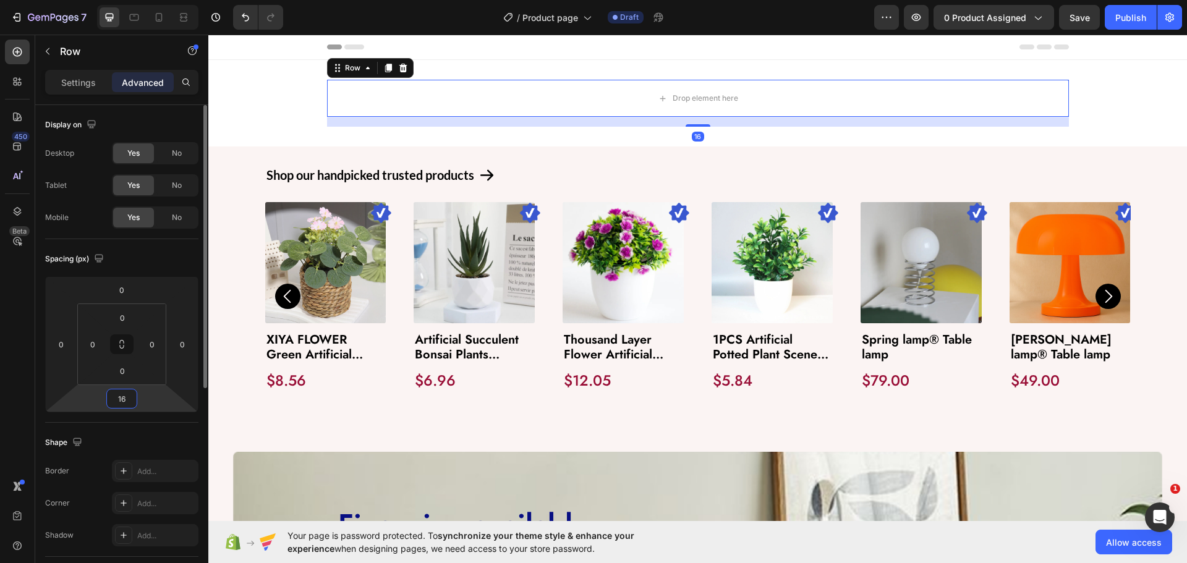
click at [121, 405] on input "16" at bounding box center [121, 398] width 25 height 19
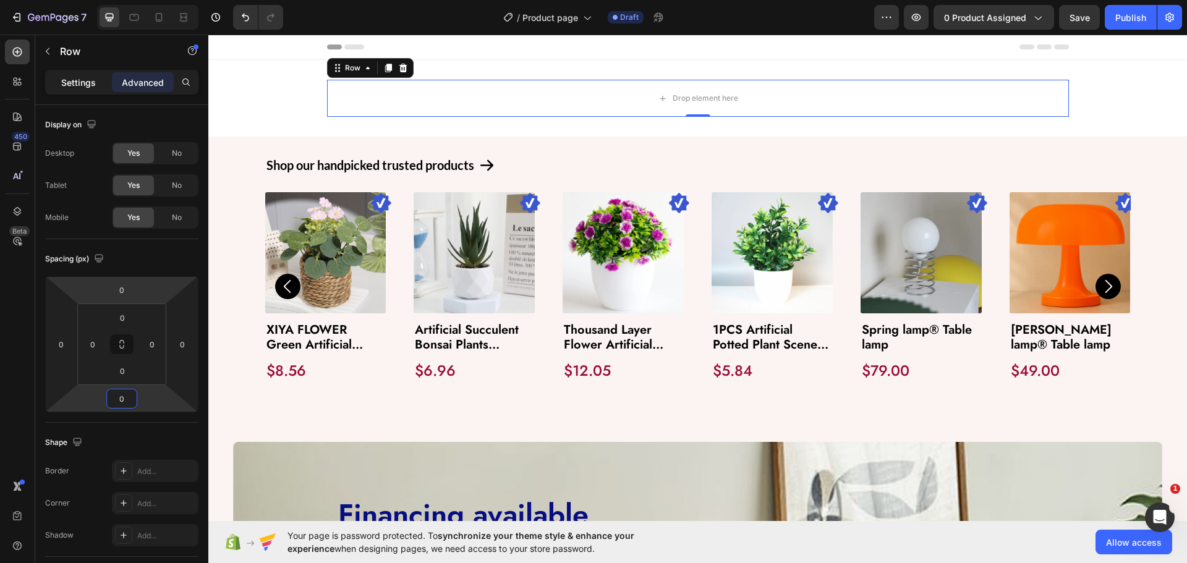
type input "0"
click at [79, 80] on p "Settings" at bounding box center [78, 82] width 35 height 13
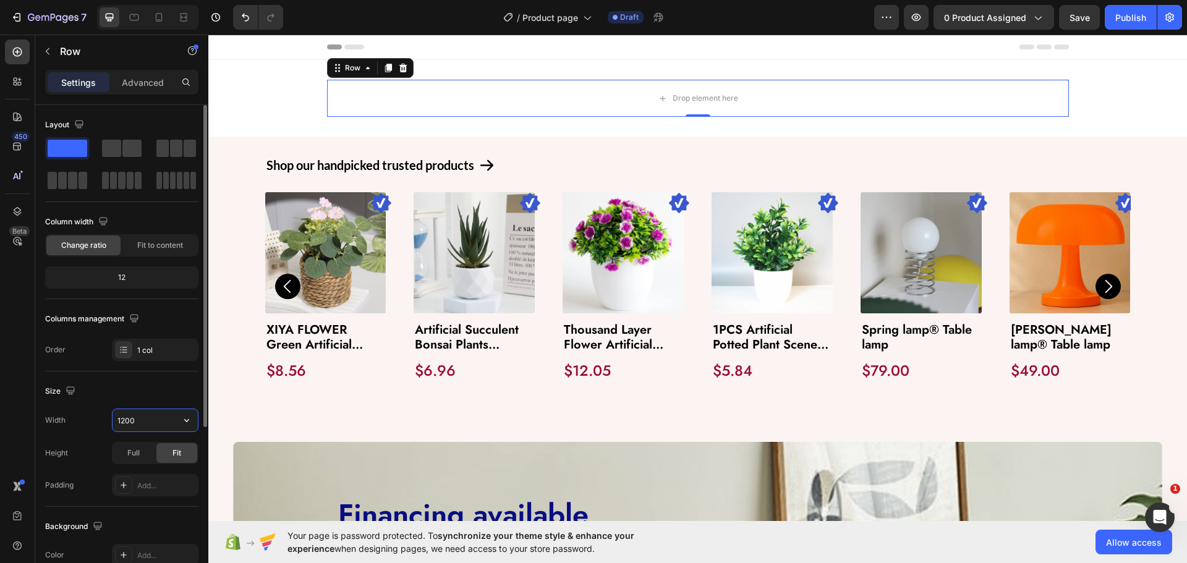
click at [145, 428] on input "1200" at bounding box center [155, 420] width 85 height 22
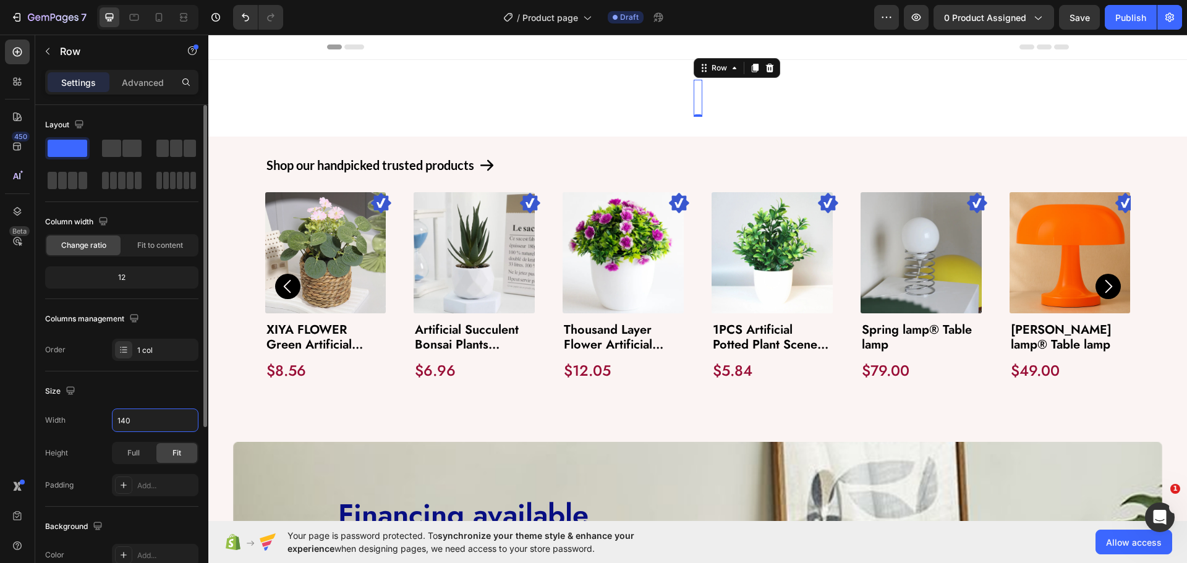
type input "1400"
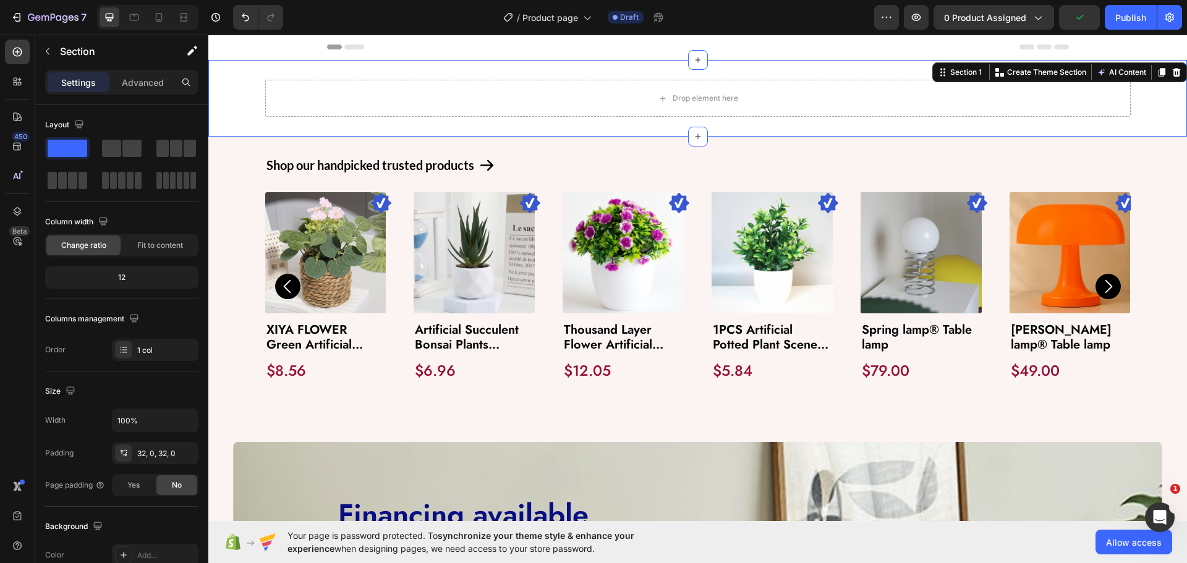
drag, startPoint x: 231, startPoint y: 114, endPoint x: 402, endPoint y: 153, distance: 175.0
click at [231, 114] on div "Drop element here Row" at bounding box center [697, 98] width 979 height 37
click at [123, 85] on p "Advanced" at bounding box center [143, 82] width 42 height 13
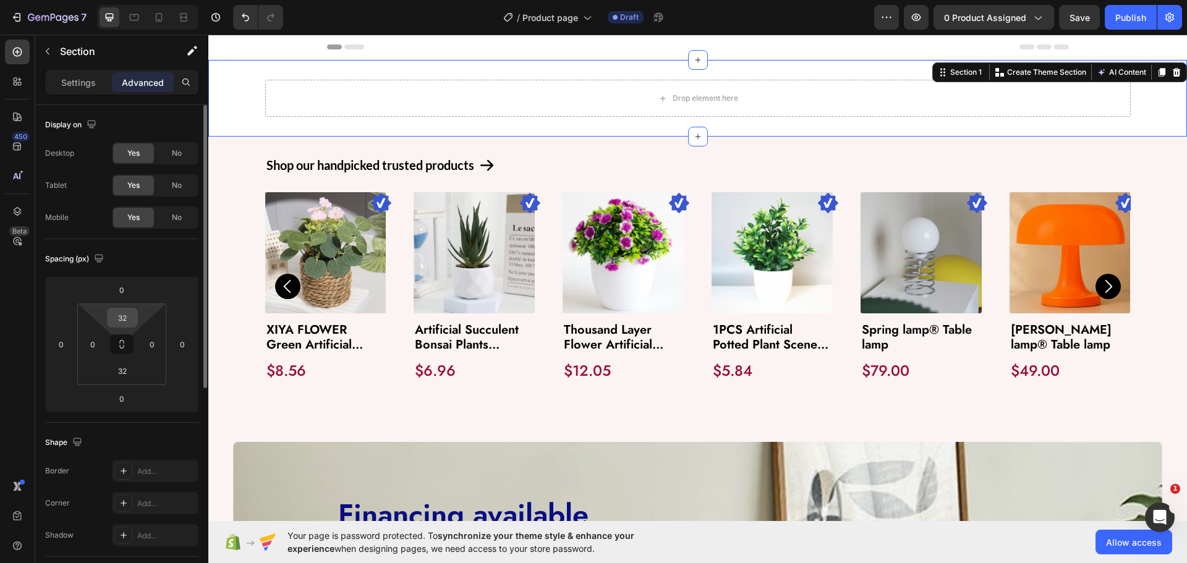
click at [120, 321] on input "32" at bounding box center [122, 317] width 25 height 19
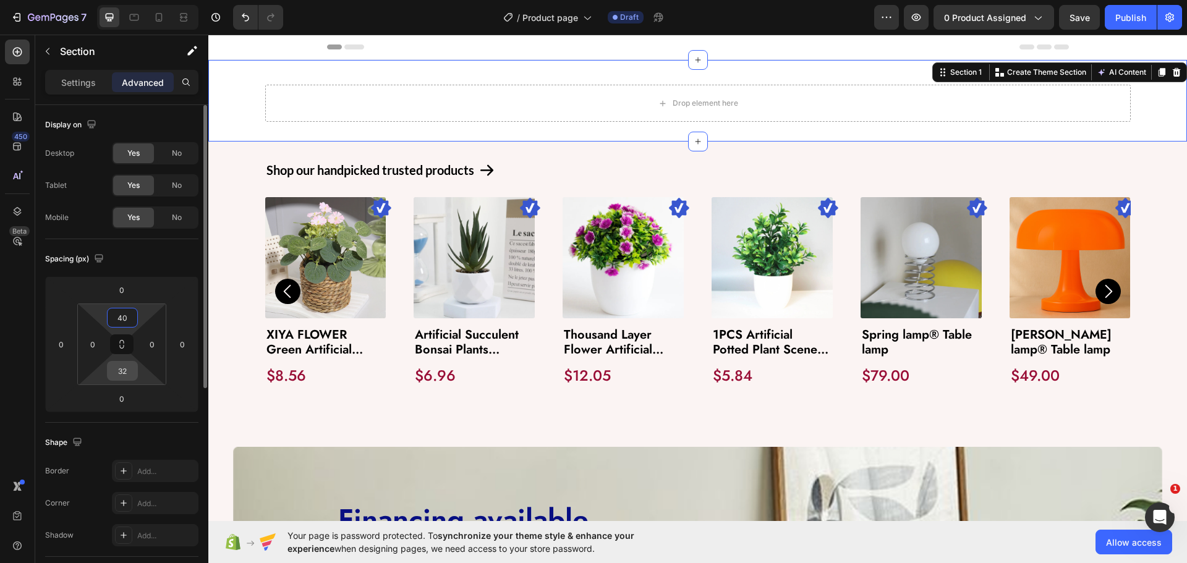
type input "40"
click at [119, 373] on input "32" at bounding box center [122, 371] width 25 height 19
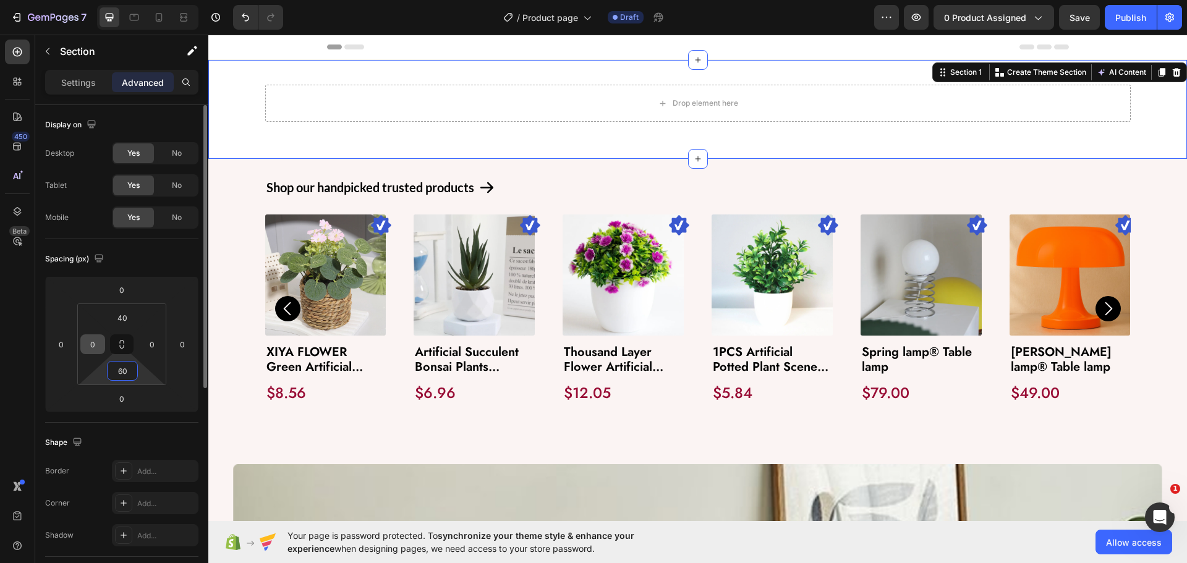
type input "60"
click at [101, 346] on input "0" at bounding box center [92, 344] width 19 height 19
type input "20"
click at [152, 347] on input "0" at bounding box center [152, 344] width 19 height 19
type input "20"
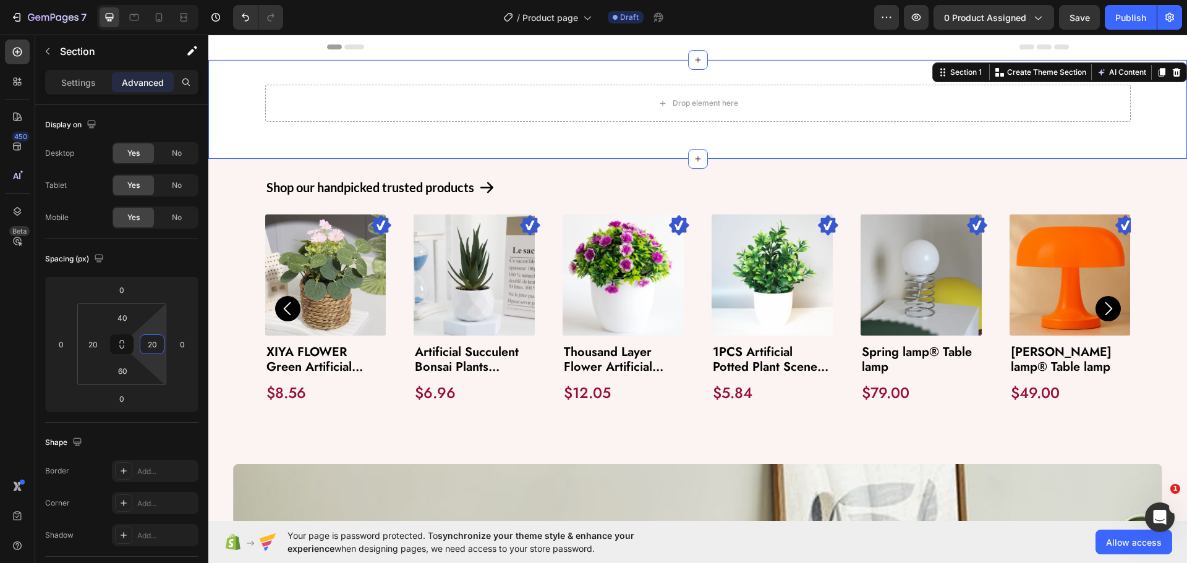
click at [69, 71] on div "Settings Advanced" at bounding box center [121, 82] width 153 height 25
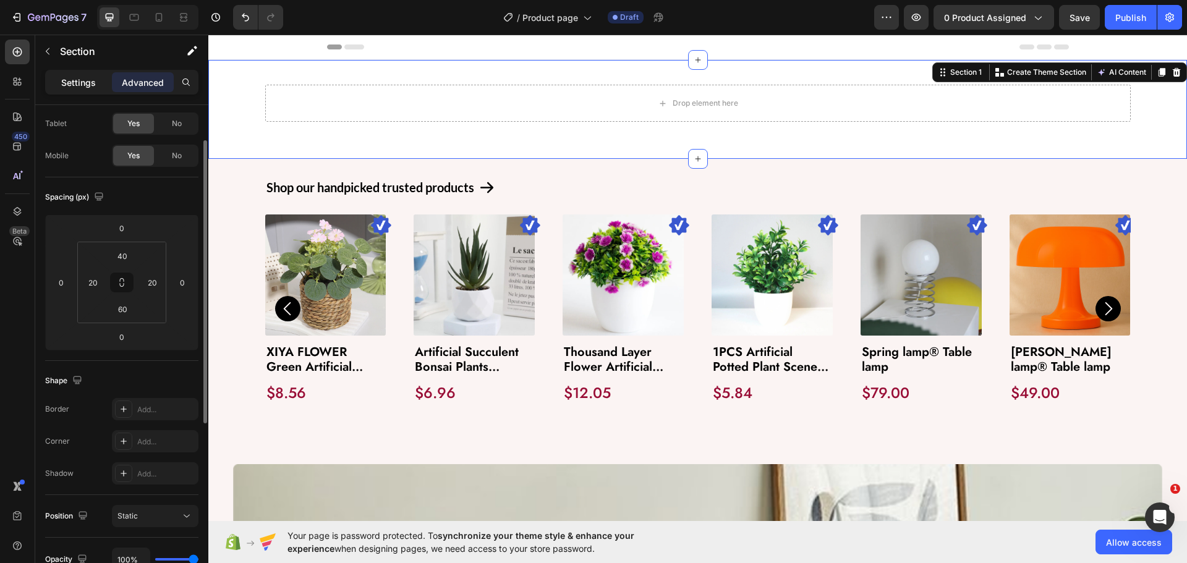
click at [65, 84] on p "Settings" at bounding box center [78, 82] width 35 height 13
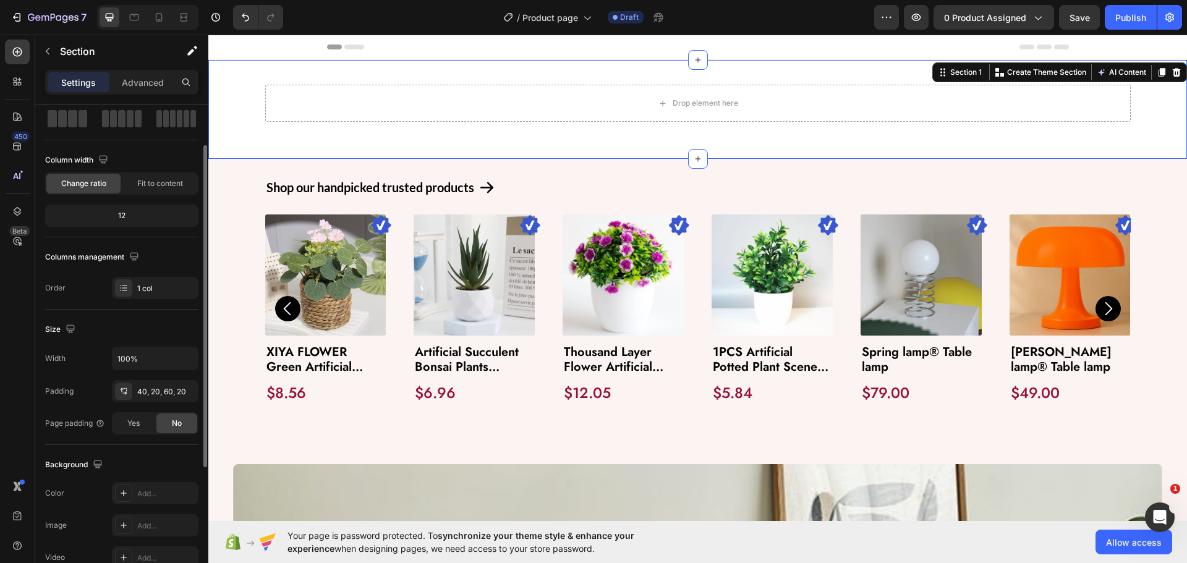
scroll to position [124, 0]
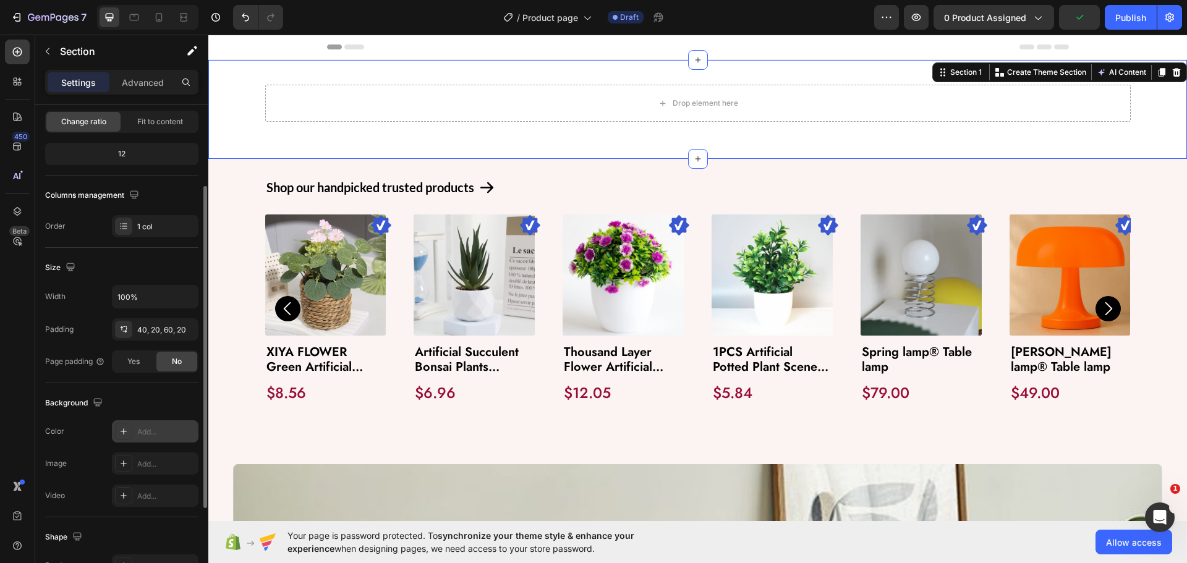
click at [136, 427] on div "Add..." at bounding box center [155, 431] width 87 height 22
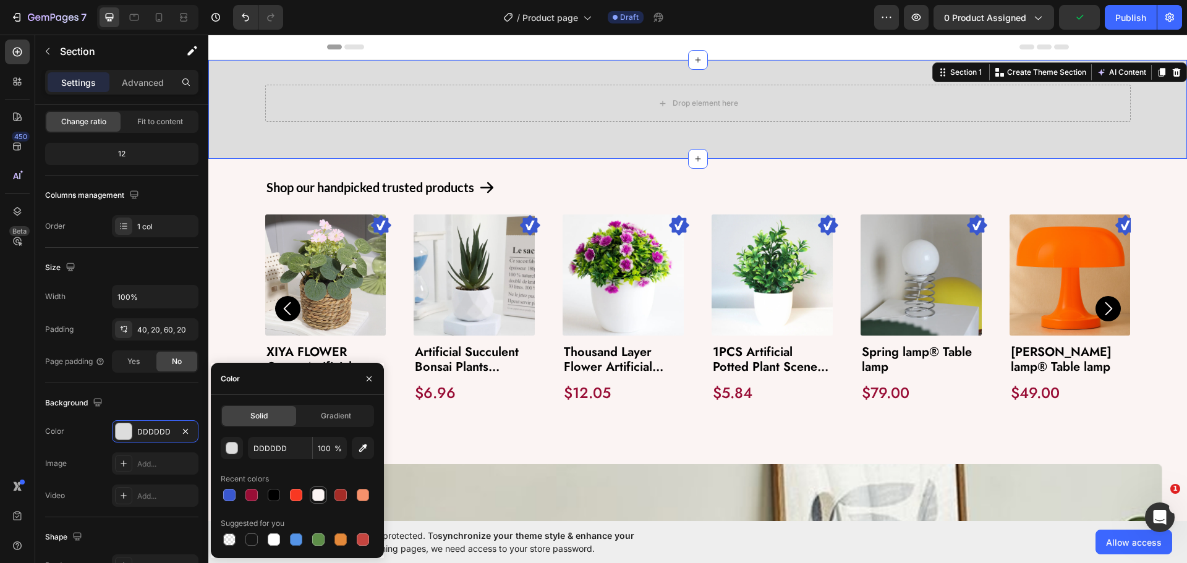
click at [322, 498] on div at bounding box center [318, 495] width 12 height 12
type input "FBF4F3"
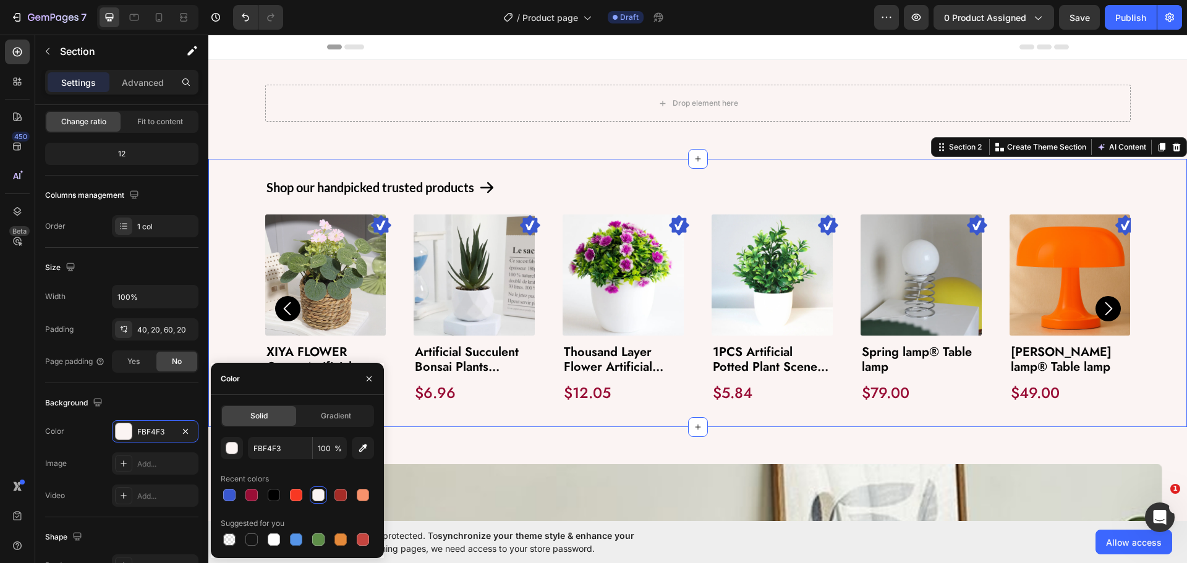
click at [231, 258] on div "Shop our handpicked trusted products Text Block Icon Row Image Product Images X…" at bounding box center [698, 293] width 954 height 229
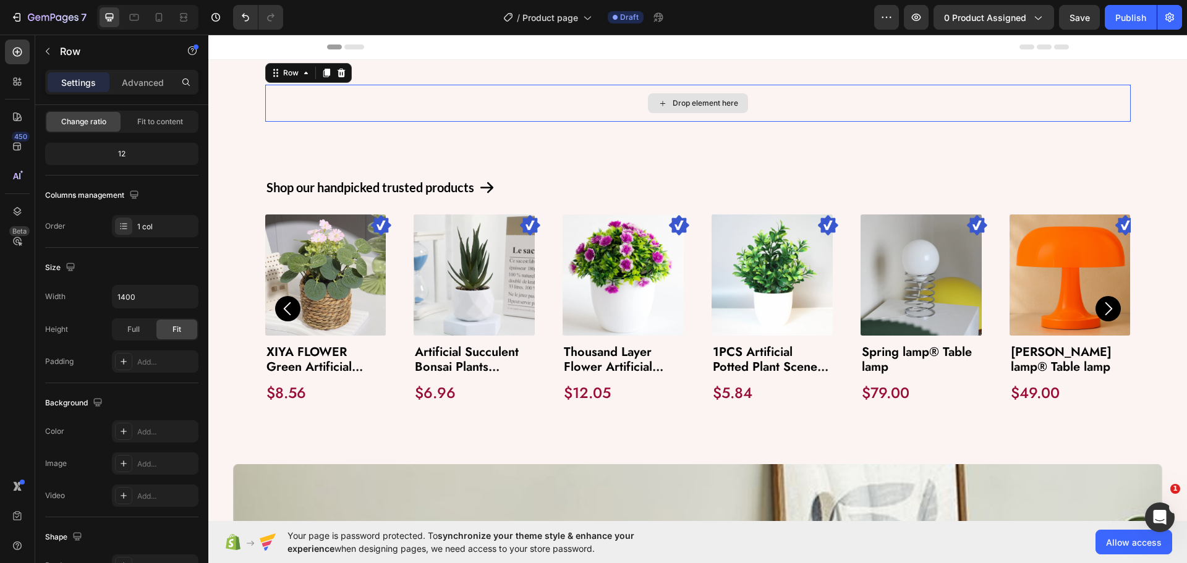
click at [300, 96] on div "Drop element here" at bounding box center [697, 103] width 865 height 37
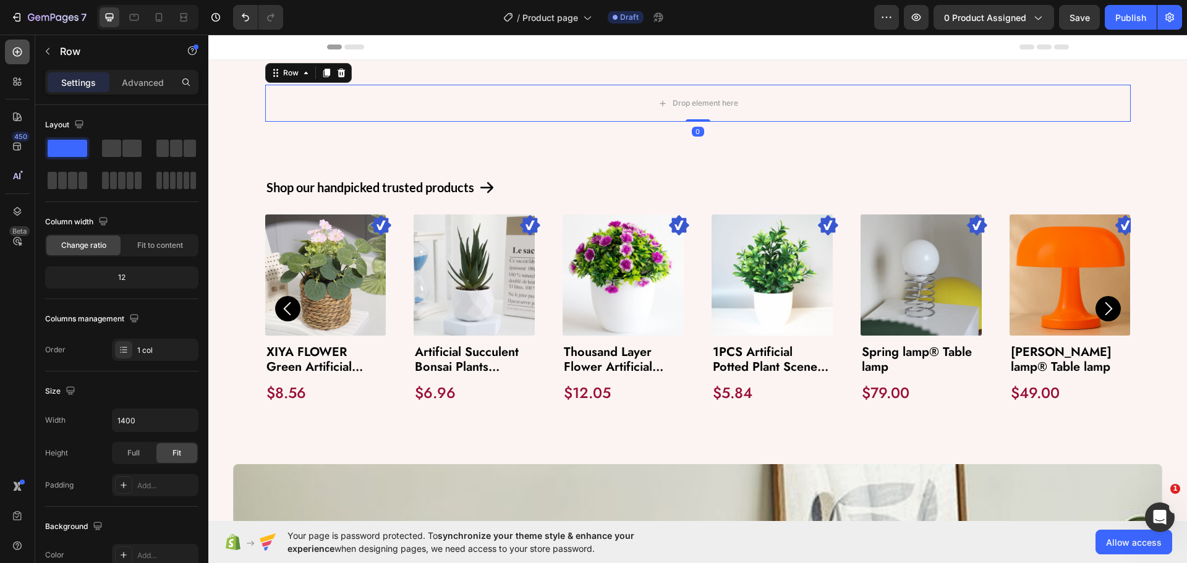
click at [15, 59] on div at bounding box center [17, 52] width 25 height 25
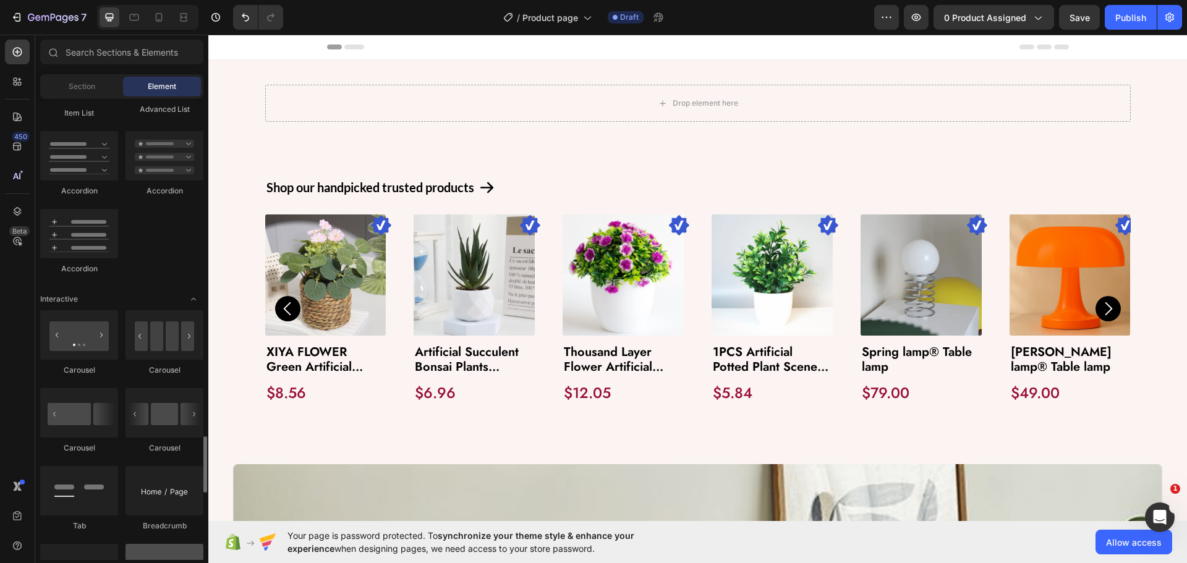
scroll to position [1360, 0]
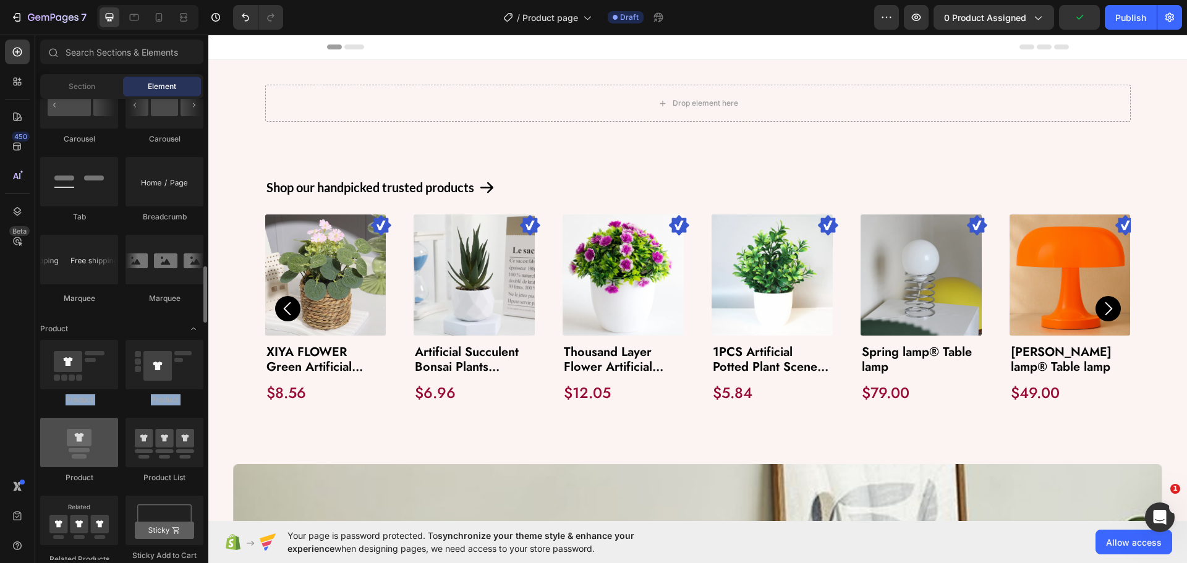
drag, startPoint x: 172, startPoint y: 248, endPoint x: 83, endPoint y: 459, distance: 229.6
drag, startPoint x: 4, startPoint y: 422, endPoint x: 17, endPoint y: 404, distance: 22.6
click at [2, 421] on div "450 Beta" at bounding box center [17, 299] width 35 height 529
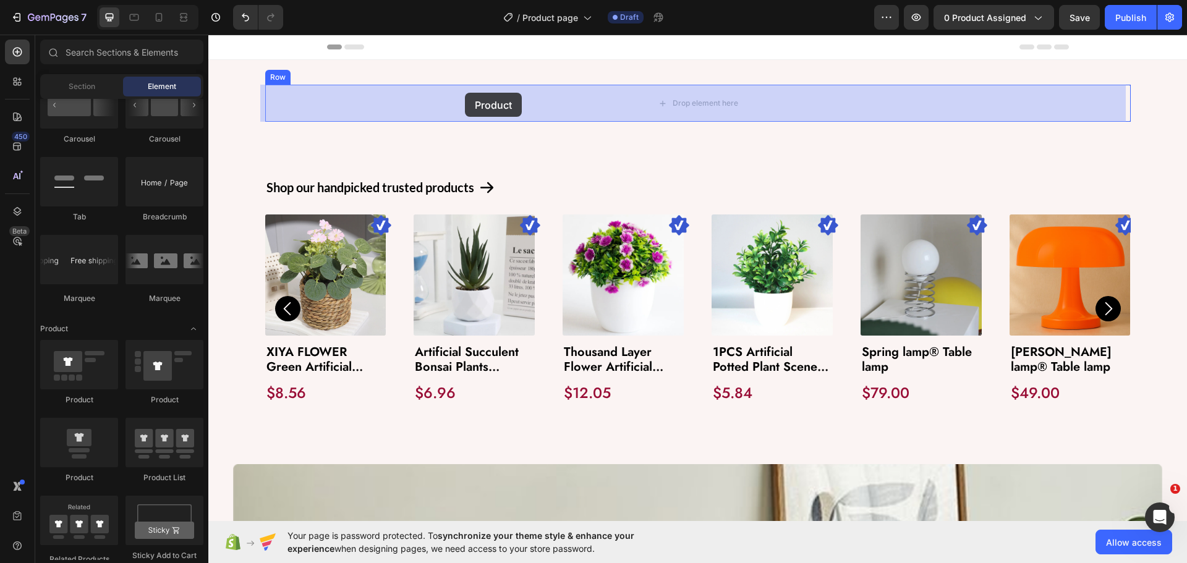
drag, startPoint x: 287, startPoint y: 409, endPoint x: 464, endPoint y: 95, distance: 361.2
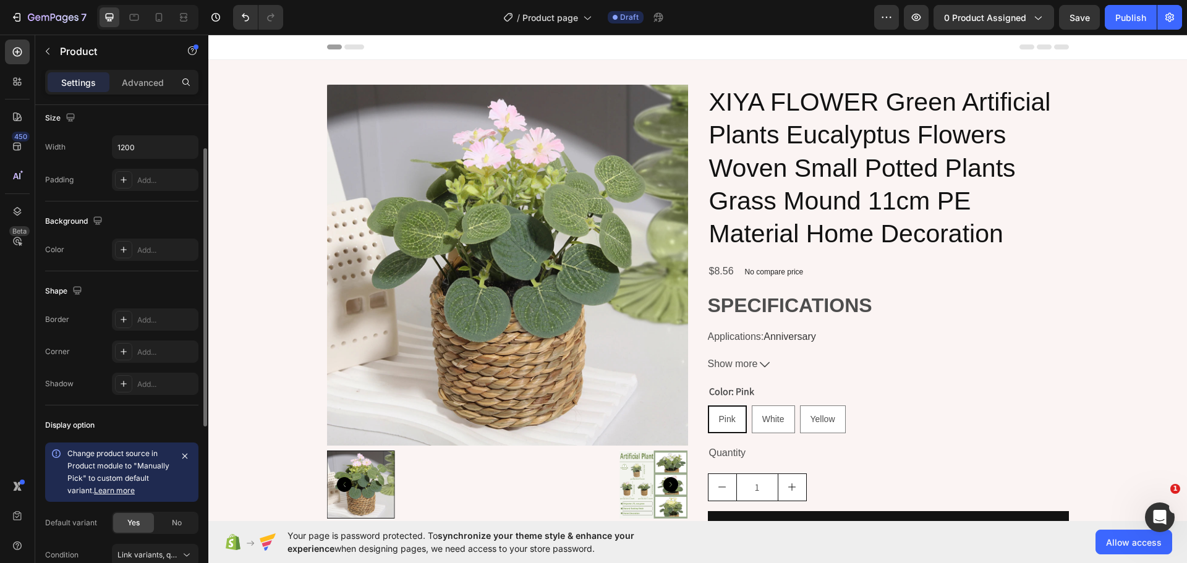
scroll to position [185, 0]
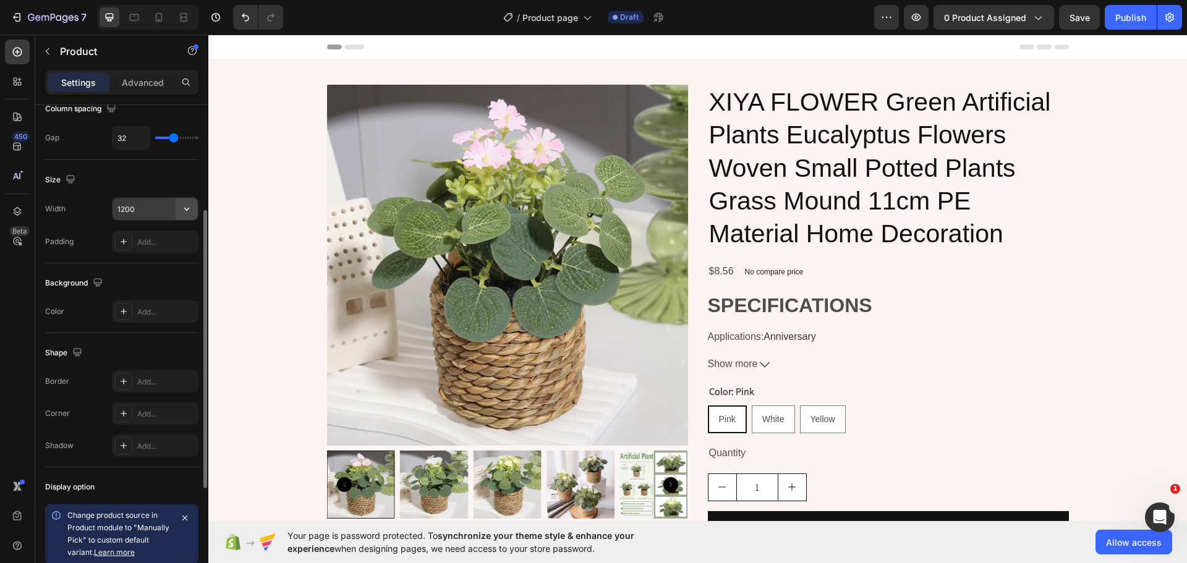
click at [187, 208] on icon "button" at bounding box center [187, 209] width 12 height 12
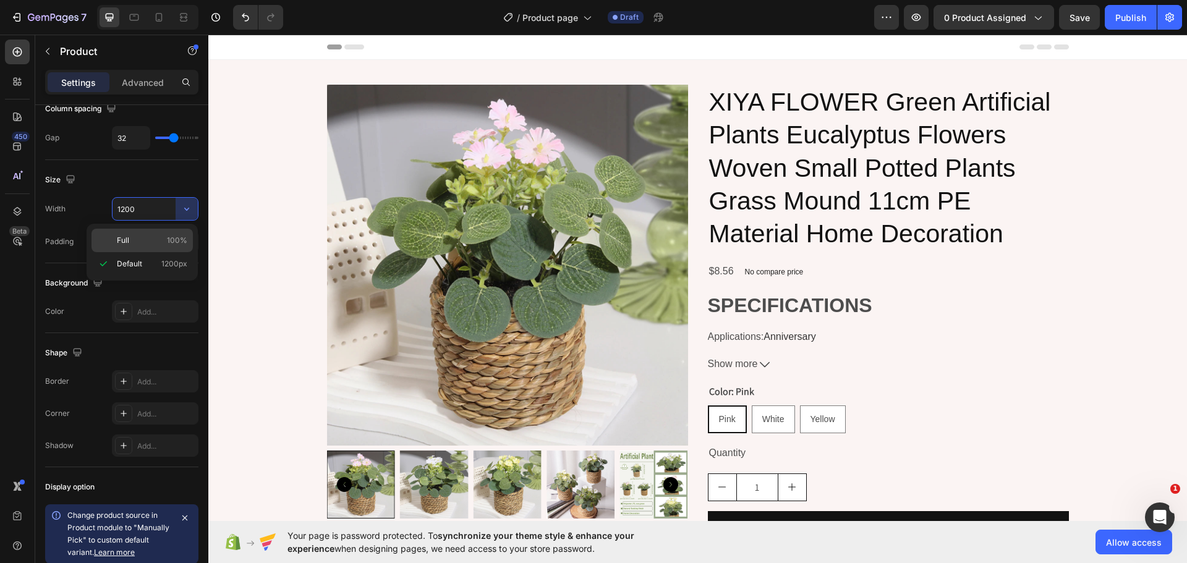
click at [137, 245] on p "Full 100%" at bounding box center [152, 240] width 70 height 11
type input "100%"
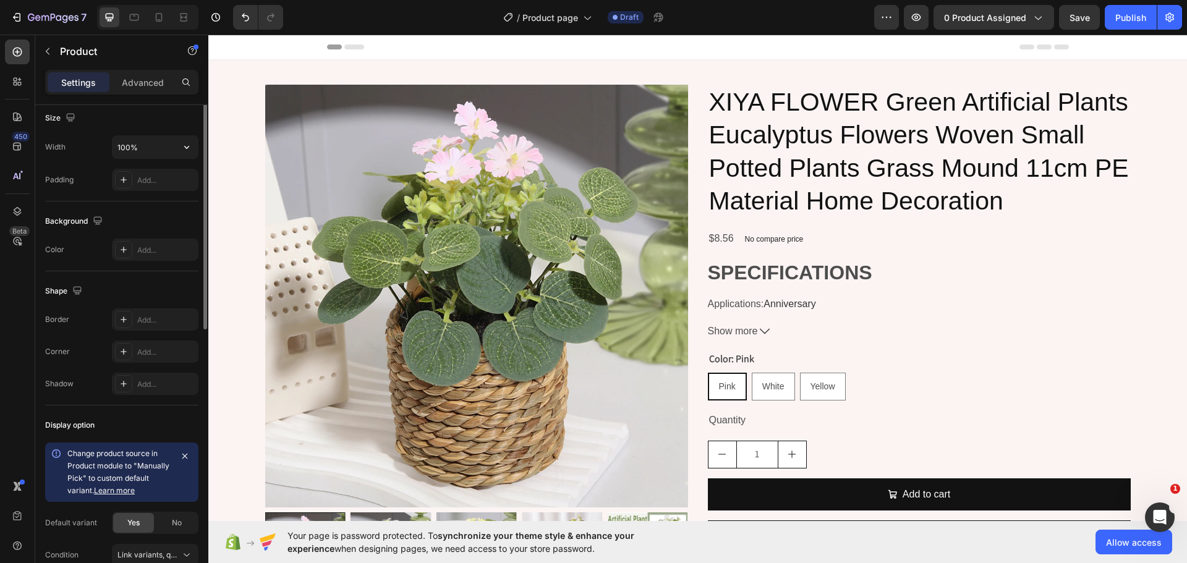
scroll to position [0, 0]
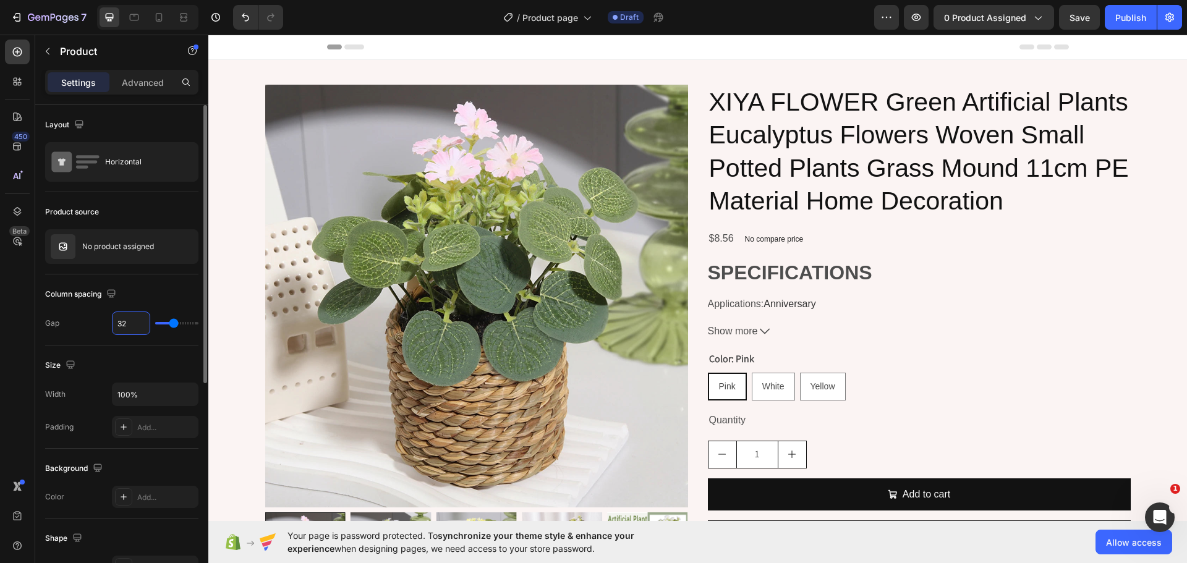
click at [135, 317] on input "32" at bounding box center [131, 323] width 37 height 22
type input "7"
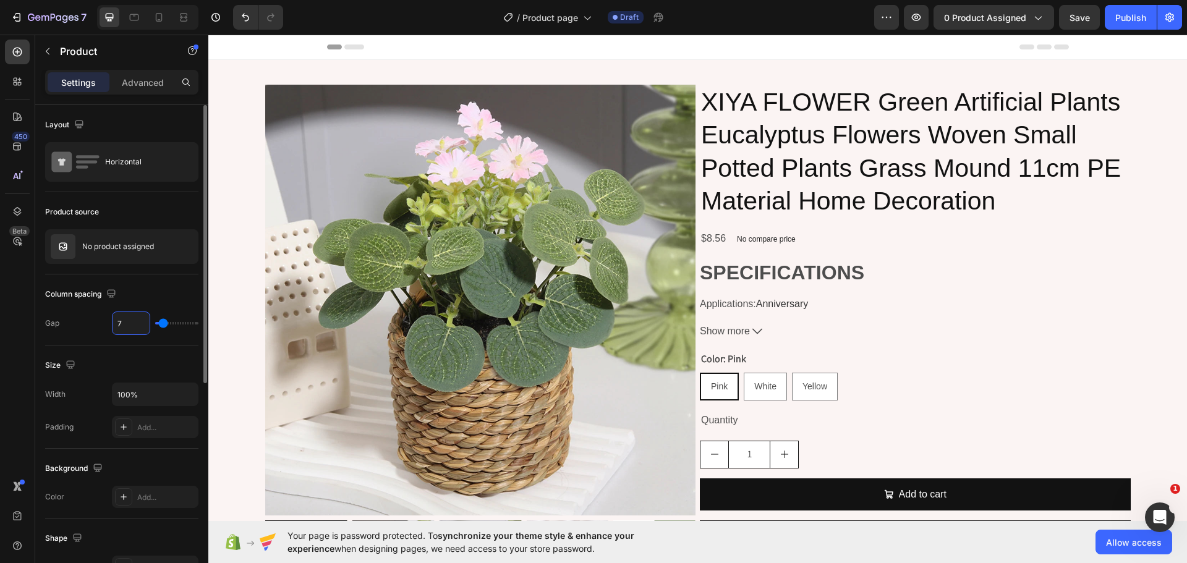
type input "70"
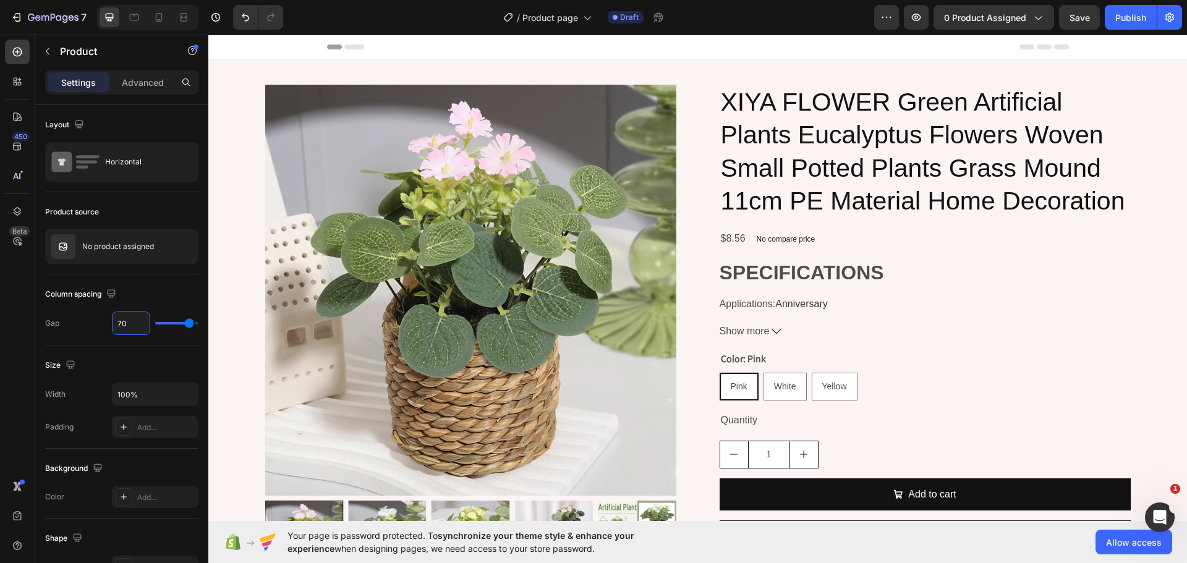
type input "70"
click at [703, 250] on div "Product Images XIYA FLOWER Green Artificial Plants Eucalyptus Flowers Woven Sma…" at bounding box center [697, 337] width 865 height 504
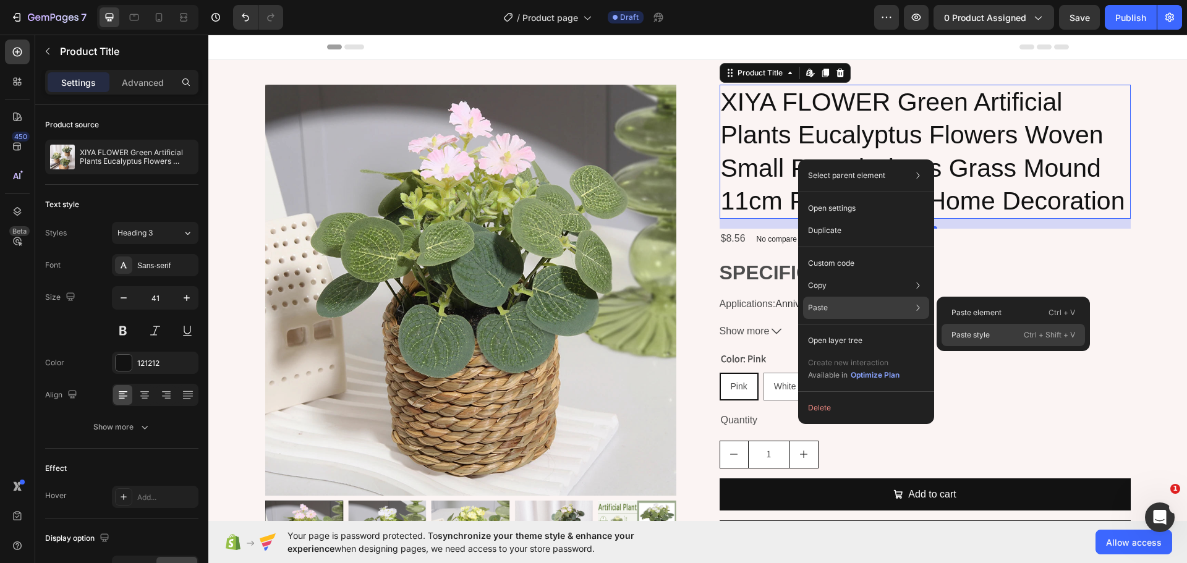
click at [963, 333] on p "Paste style" at bounding box center [970, 334] width 38 height 11
type input "28"
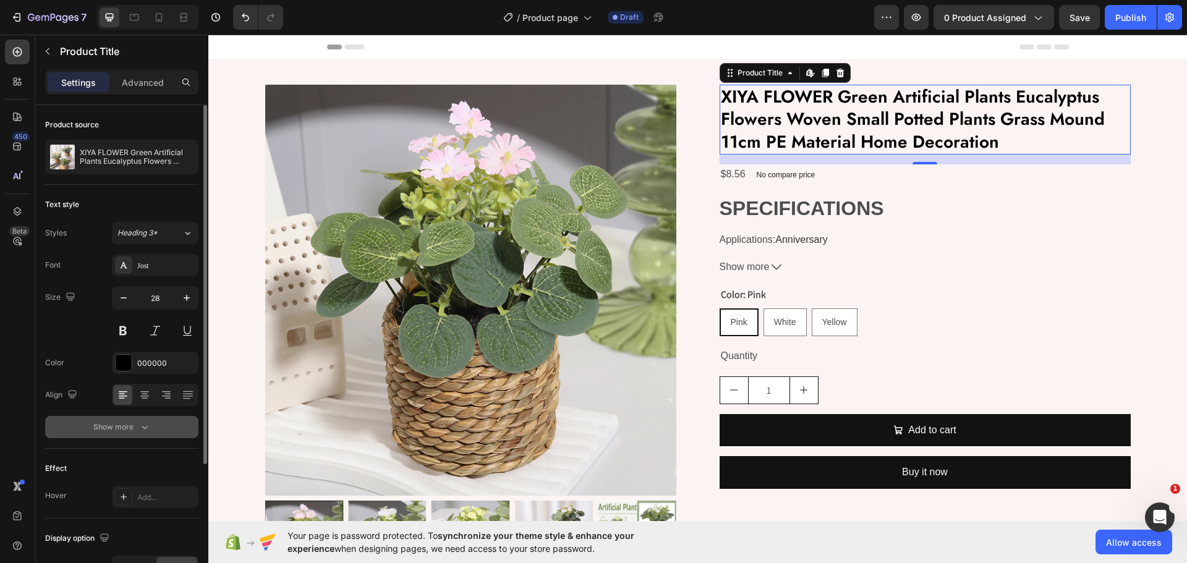
click at [102, 428] on div "Show more" at bounding box center [121, 427] width 57 height 12
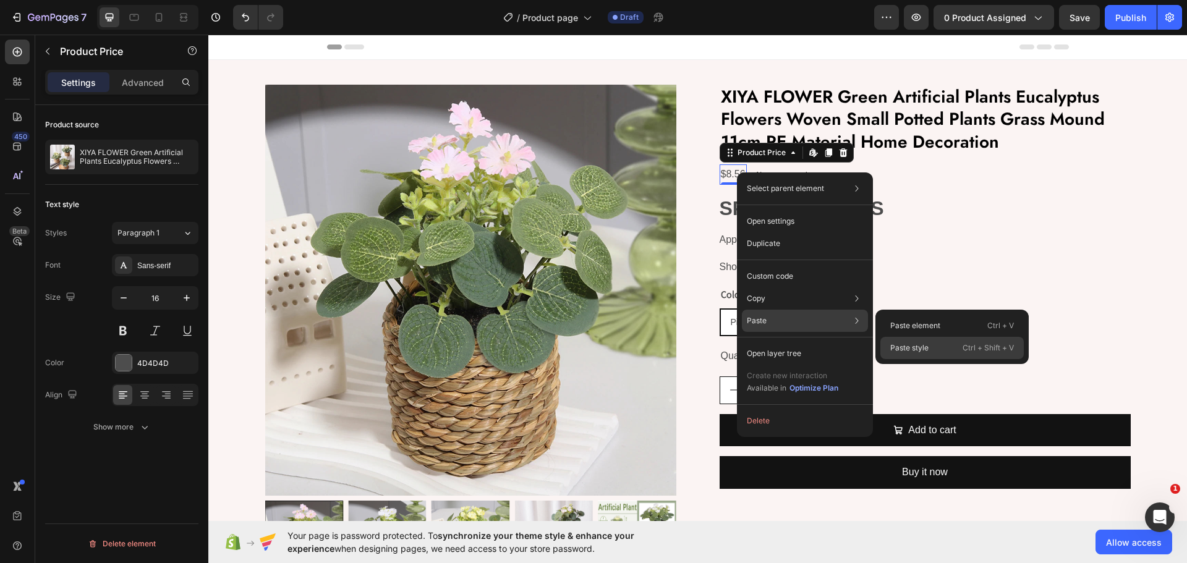
click at [924, 346] on p "Paste style" at bounding box center [909, 347] width 38 height 11
type input "25"
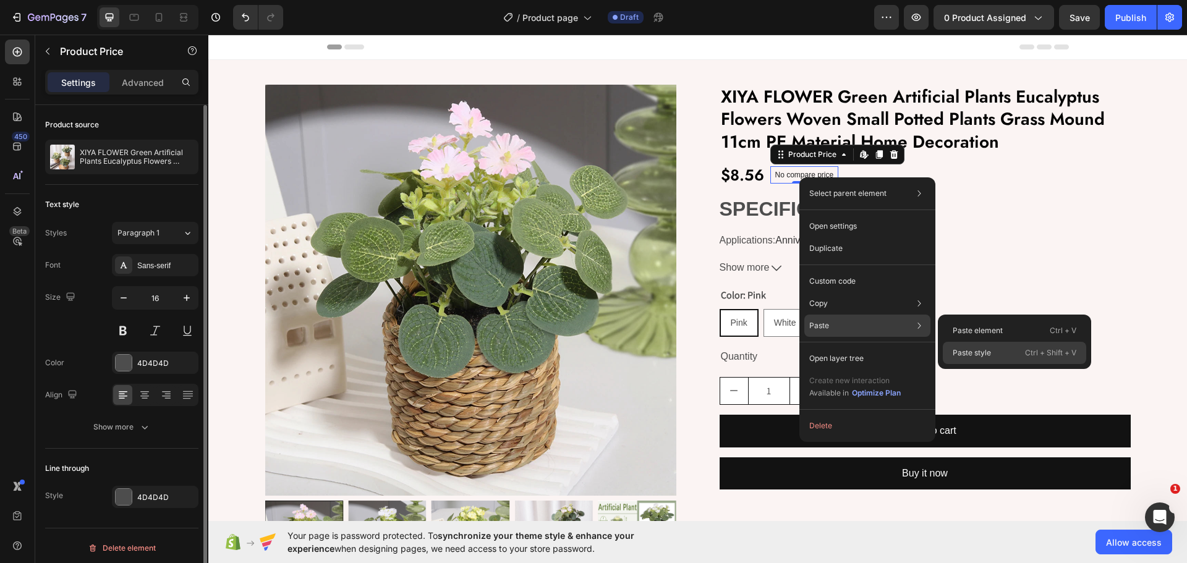
click at [996, 357] on div "Paste style Ctrl + Shift + V" at bounding box center [1014, 353] width 143 height 22
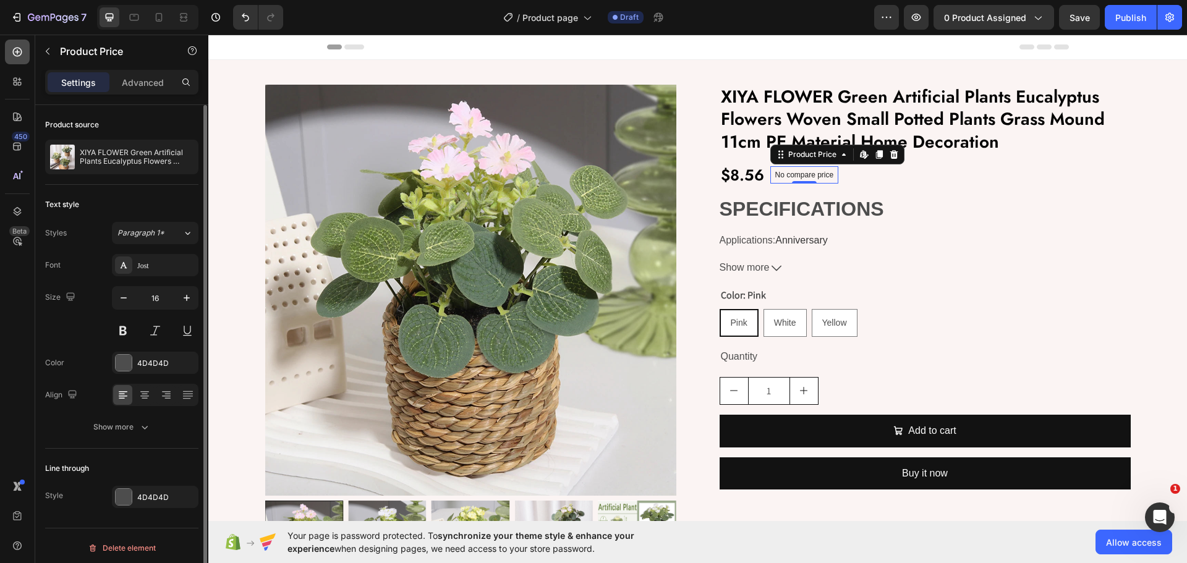
click at [14, 54] on icon at bounding box center [17, 52] width 12 height 12
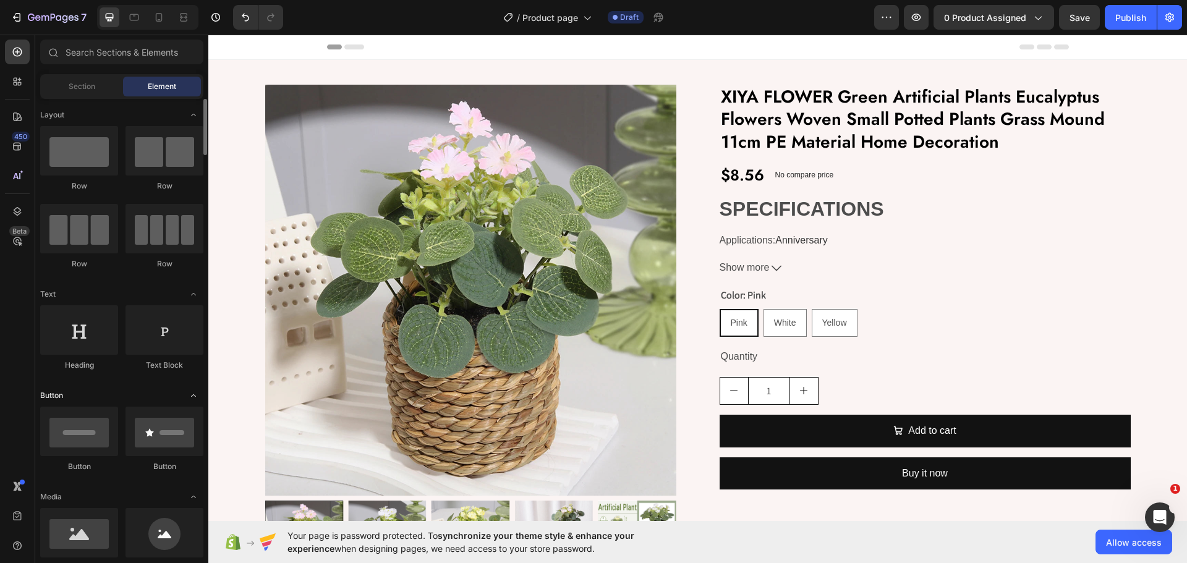
scroll to position [124, 0]
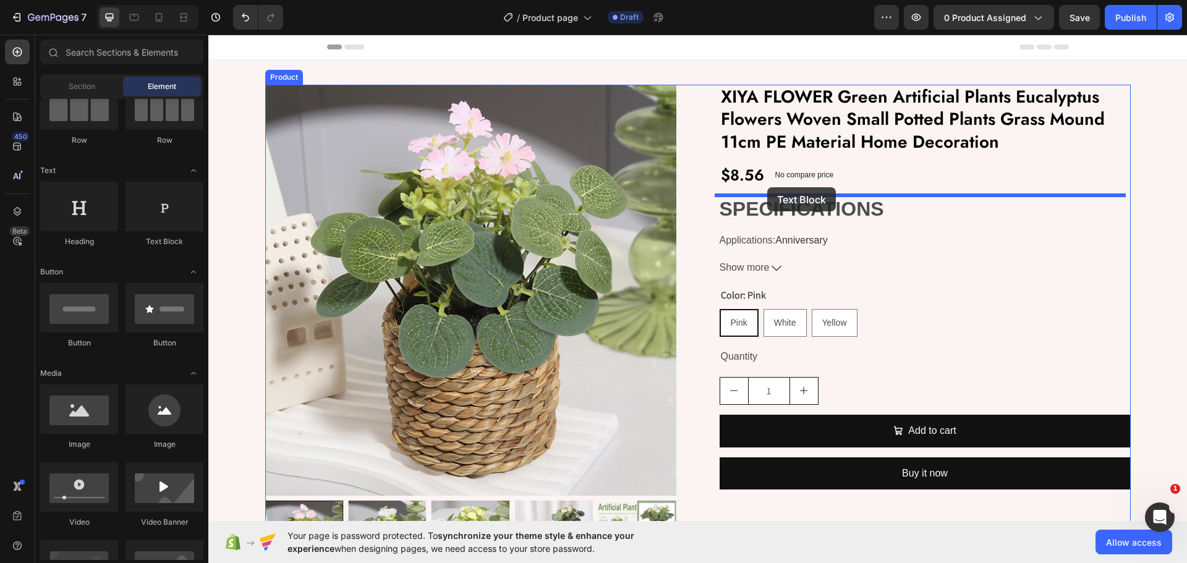
drag, startPoint x: 377, startPoint y: 255, endPoint x: 767, endPoint y: 187, distance: 396.0
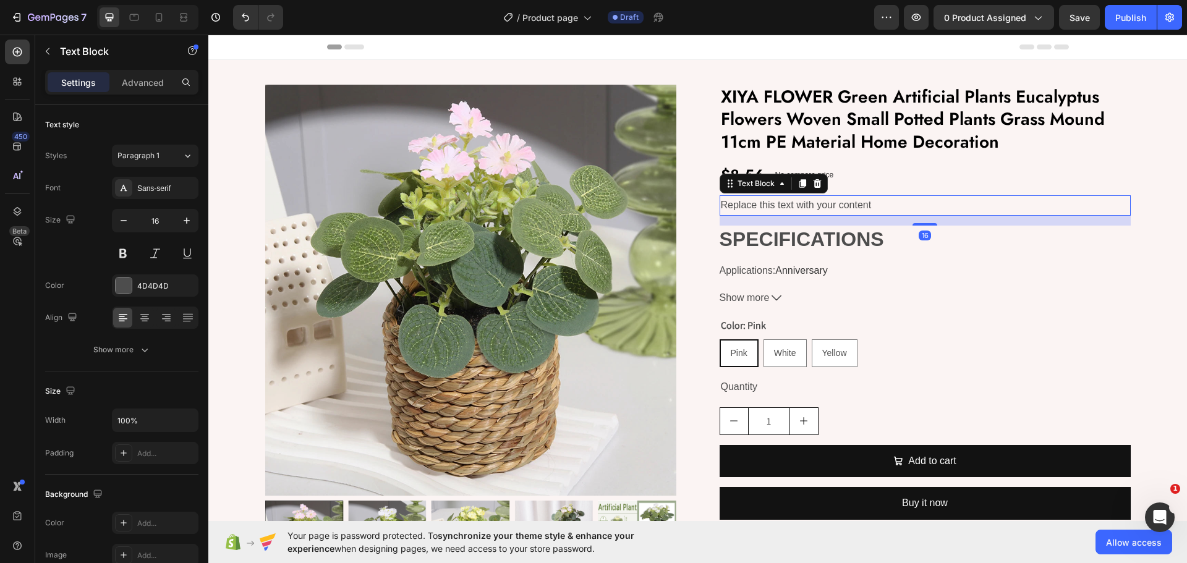
click at [784, 213] on div "Replace this text with your content" at bounding box center [925, 205] width 411 height 20
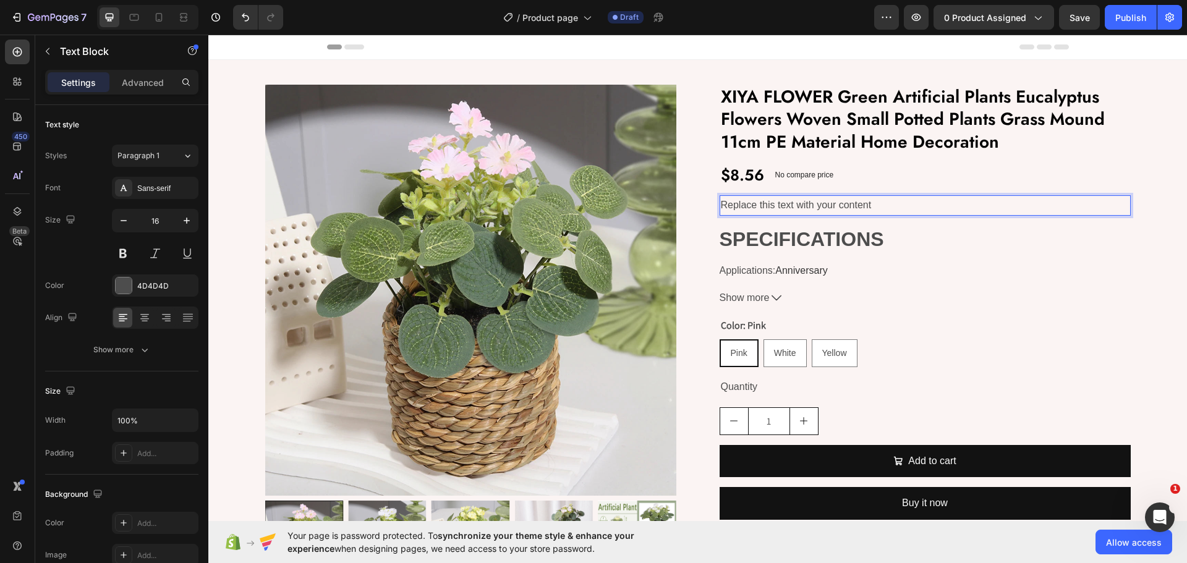
click at [781, 206] on p "Replace this text with your content" at bounding box center [925, 206] width 409 height 18
drag, startPoint x: 815, startPoint y: 203, endPoint x: 1031, endPoint y: 308, distance: 239.7
click at [1031, 308] on div "XIYA FLOWER Green Artificial Plants Eucalyptus Flowers Woven Small Potted Plant…" at bounding box center [925, 337] width 411 height 504
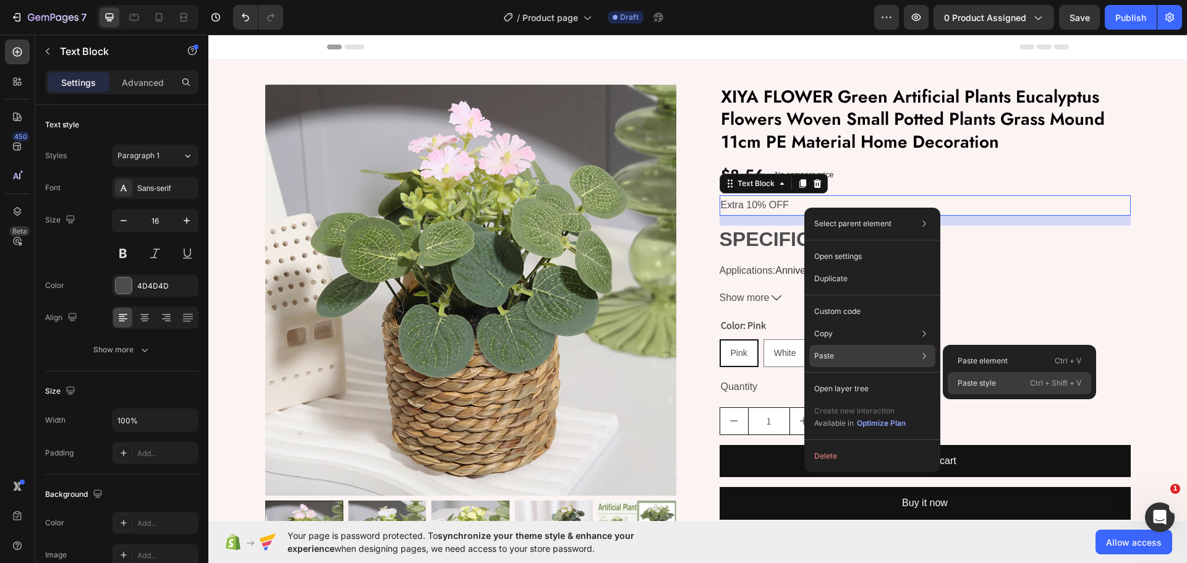
click at [993, 380] on p "Paste style" at bounding box center [977, 383] width 38 height 11
type input "18"
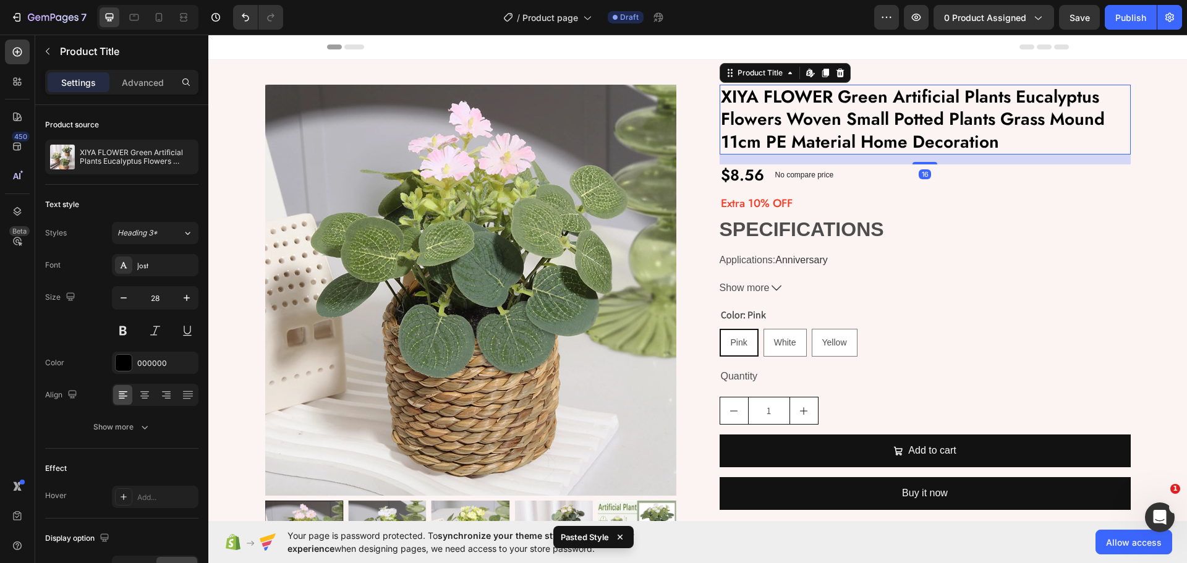
click at [793, 117] on h2 "XIYA FLOWER Green Artificial Plants Eucalyptus Flowers Woven Small Potted Plant…" at bounding box center [925, 120] width 411 height 70
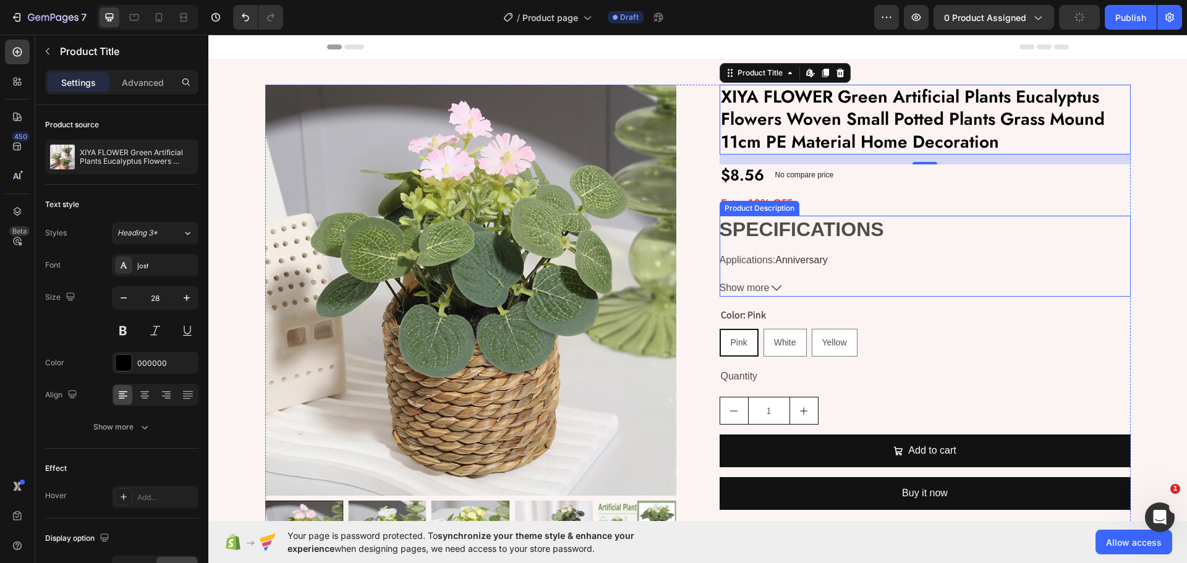
click at [841, 247] on div "SPECIFICATIONS Applications : Anniversary Brand Name : XIYA FLOWER CN : Zhejian…" at bounding box center [925, 243] width 411 height 54
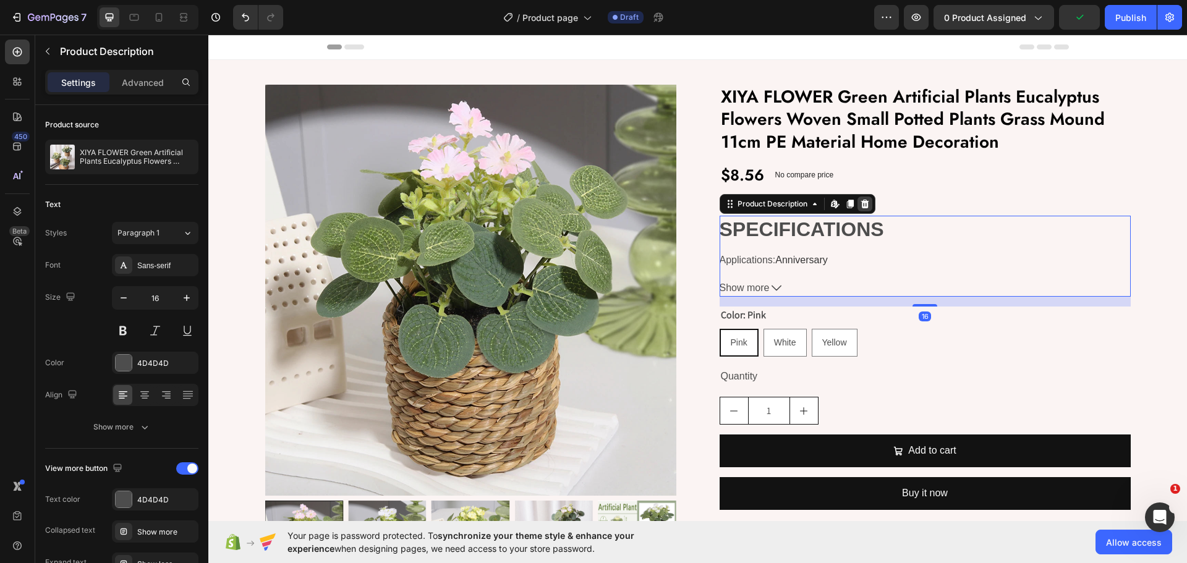
click at [858, 197] on div at bounding box center [864, 204] width 15 height 15
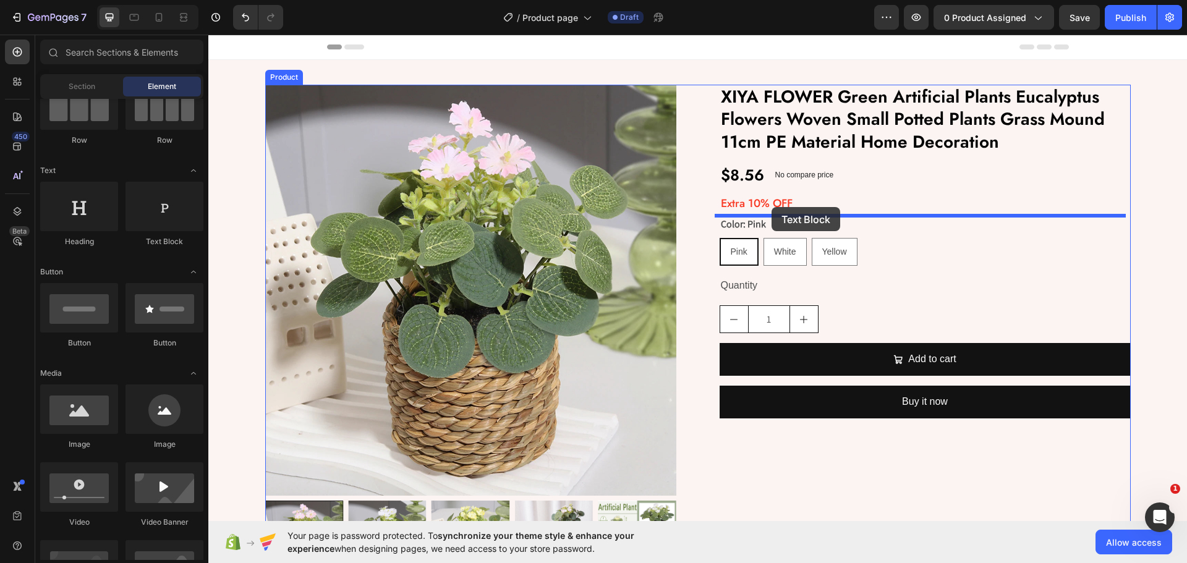
drag, startPoint x: 363, startPoint y: 234, endPoint x: 772, endPoint y: 207, distance: 408.9
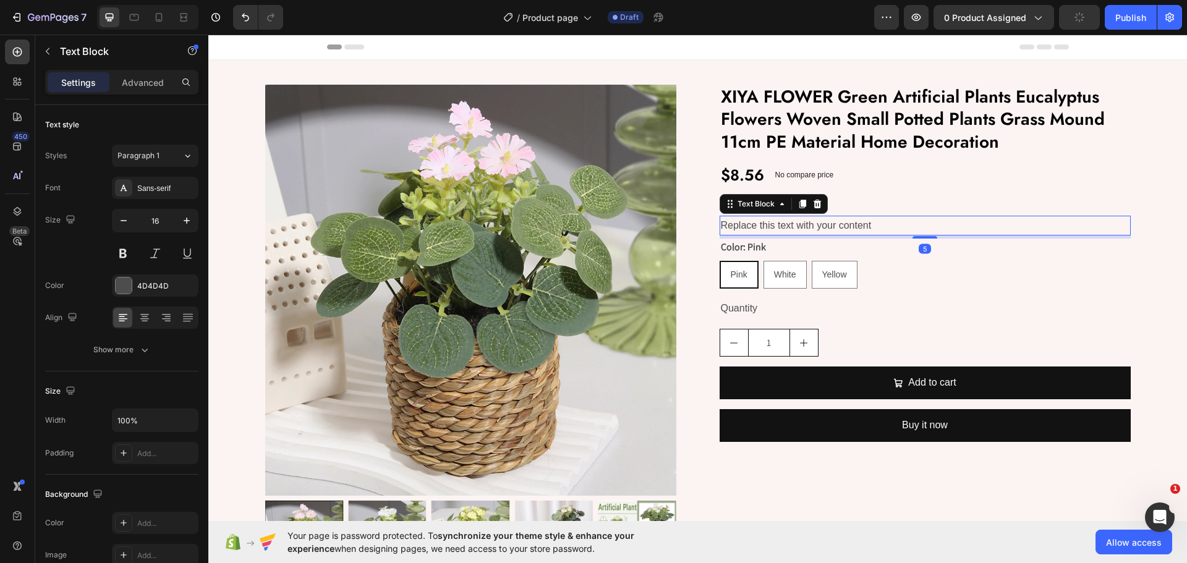
click at [785, 224] on div "Replace this text with your content" at bounding box center [925, 226] width 411 height 20
click at [785, 224] on p "Replace this text with your content" at bounding box center [925, 226] width 409 height 18
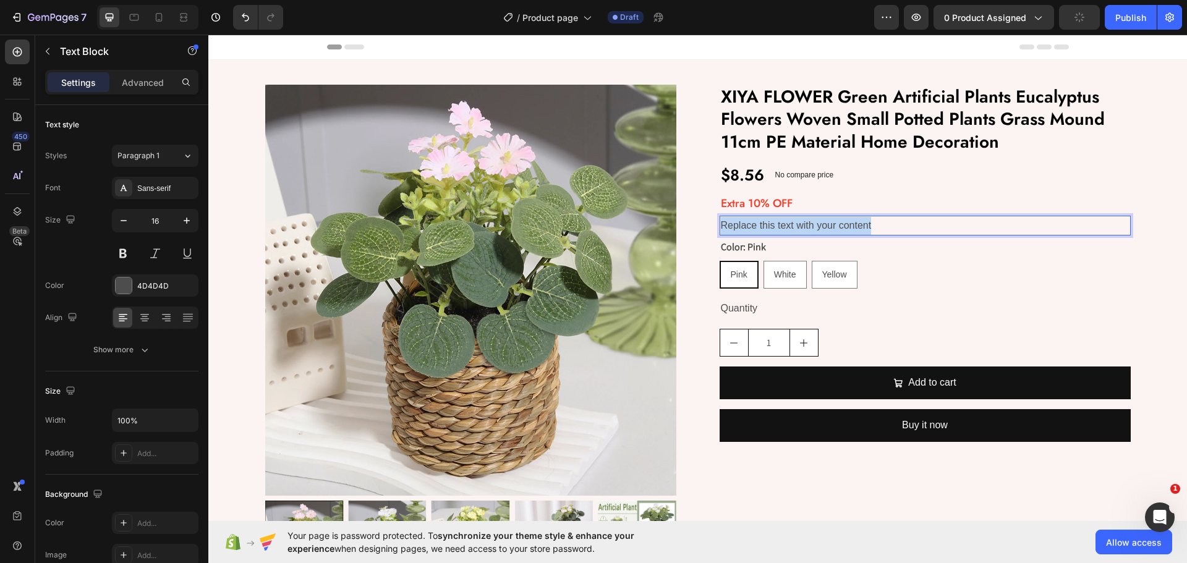
click at [785, 224] on p "Replace this text with your content" at bounding box center [925, 226] width 409 height 18
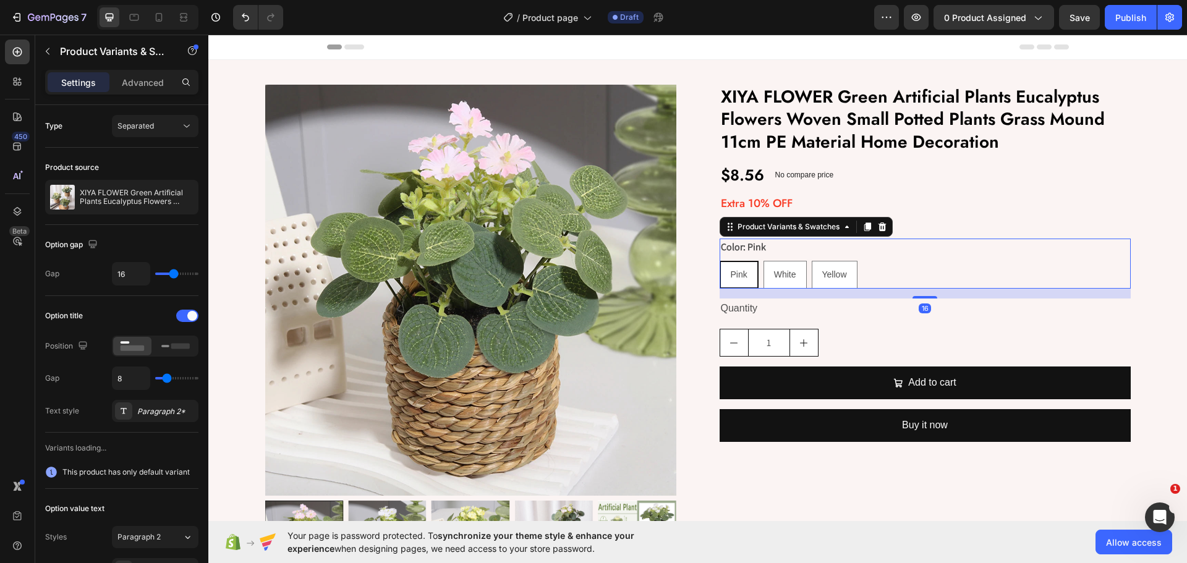
drag, startPoint x: 831, startPoint y: 223, endPoint x: 984, endPoint y: 245, distance: 153.6
click at [1118, 254] on div "Color: Pink Pink Pink Pink White White White Yellow Yellow Yellow" at bounding box center [925, 264] width 411 height 50
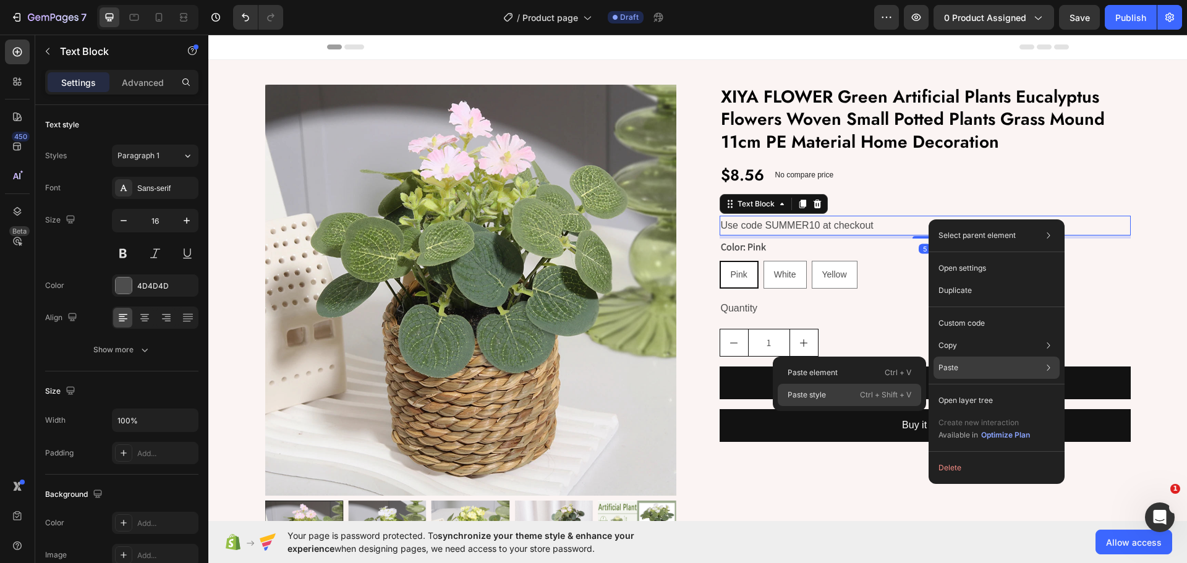
click at [842, 396] on div "Paste style Ctrl + Shift + V" at bounding box center [849, 395] width 143 height 22
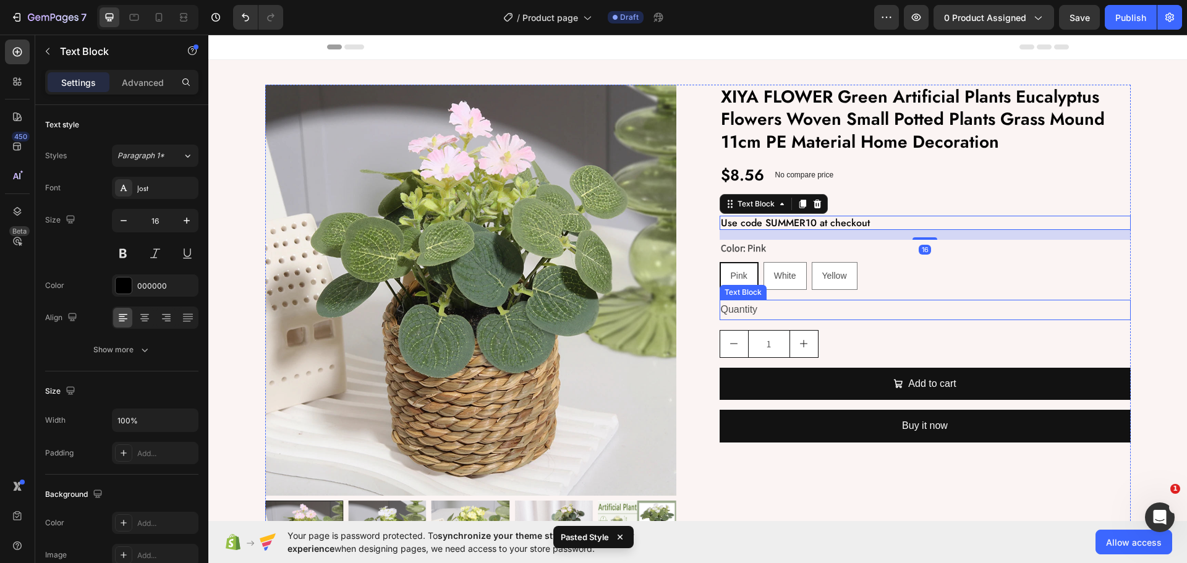
click at [880, 312] on div "Quantity" at bounding box center [925, 310] width 411 height 20
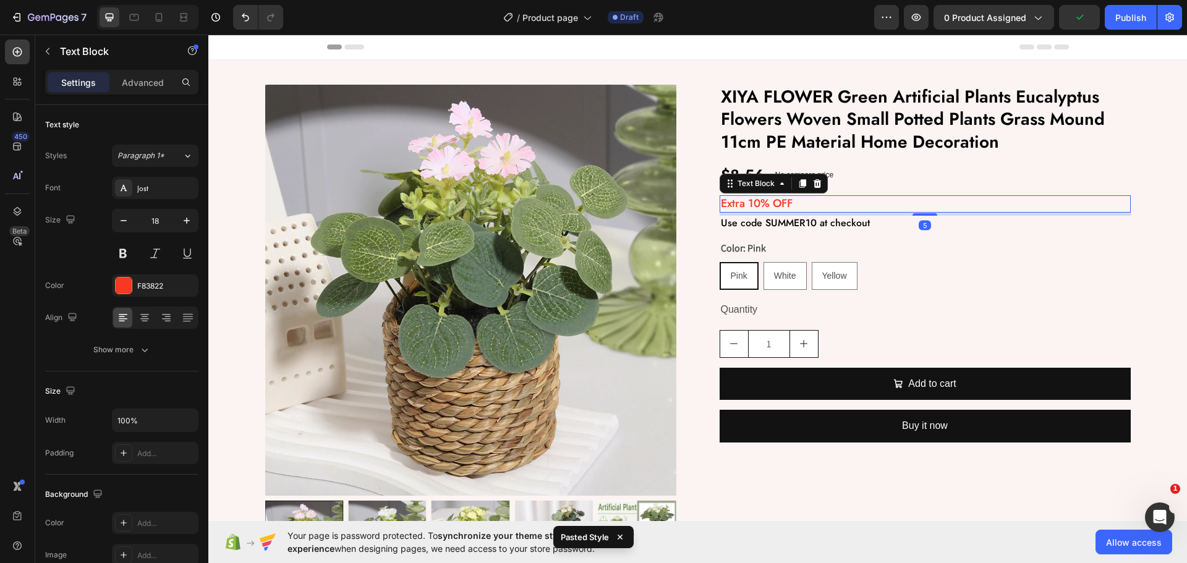
click at [815, 205] on p "Extra 10% OFF" at bounding box center [925, 204] width 409 height 14
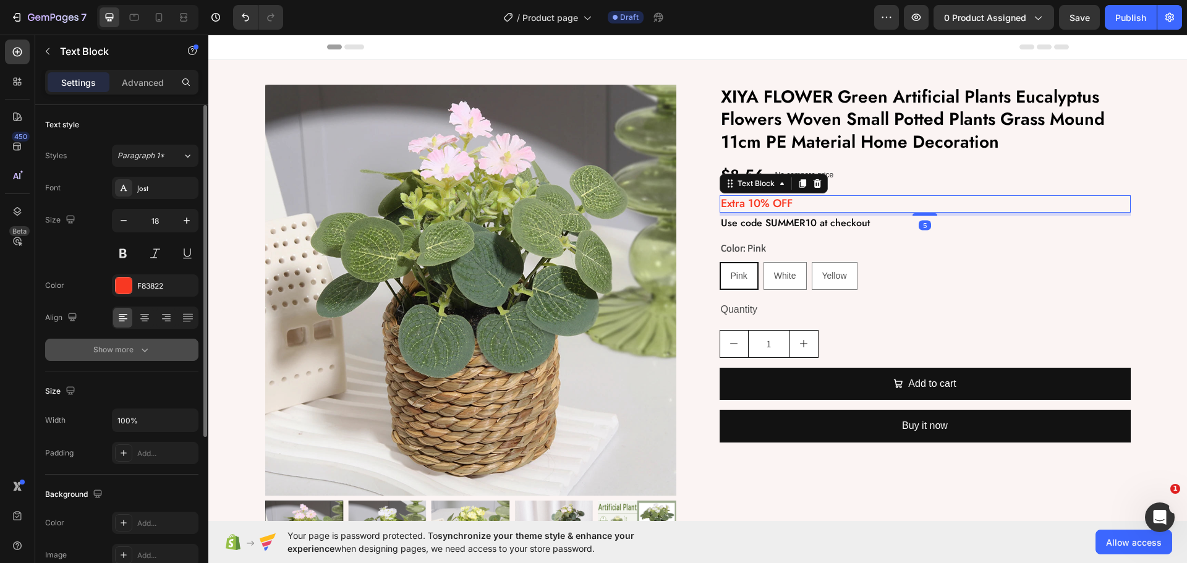
click at [132, 355] on div "Show more" at bounding box center [121, 350] width 57 height 12
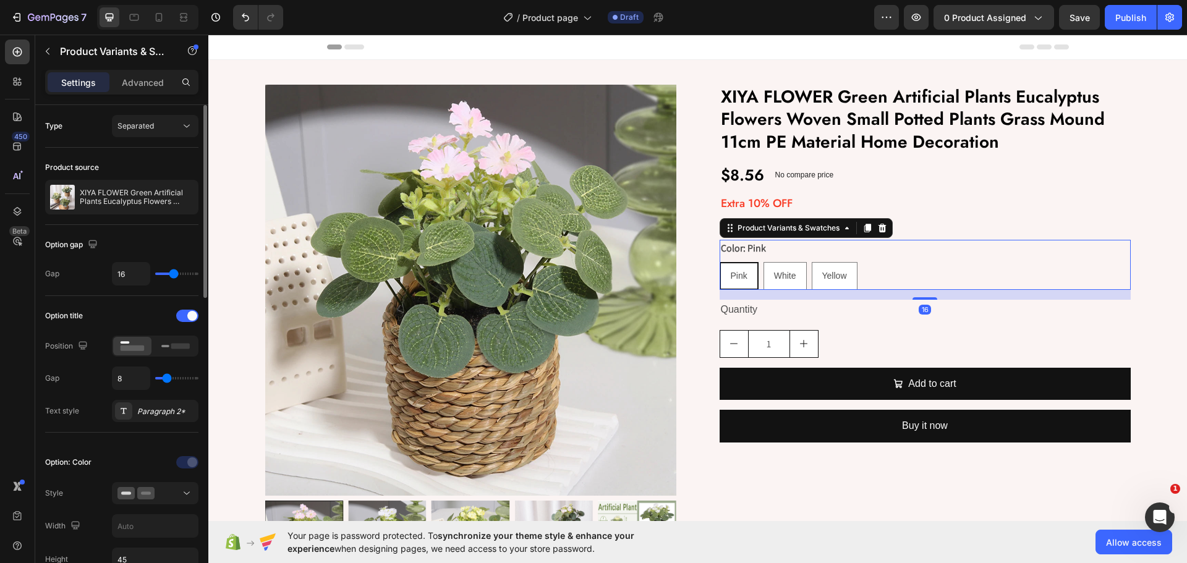
click at [936, 274] on div "Pink Pink Pink White White White Yellow Yellow Yellow" at bounding box center [925, 276] width 411 height 28
click at [865, 169] on div "$8.56 Product Price Product Price No compare price Product Price Row" at bounding box center [925, 174] width 411 height 21
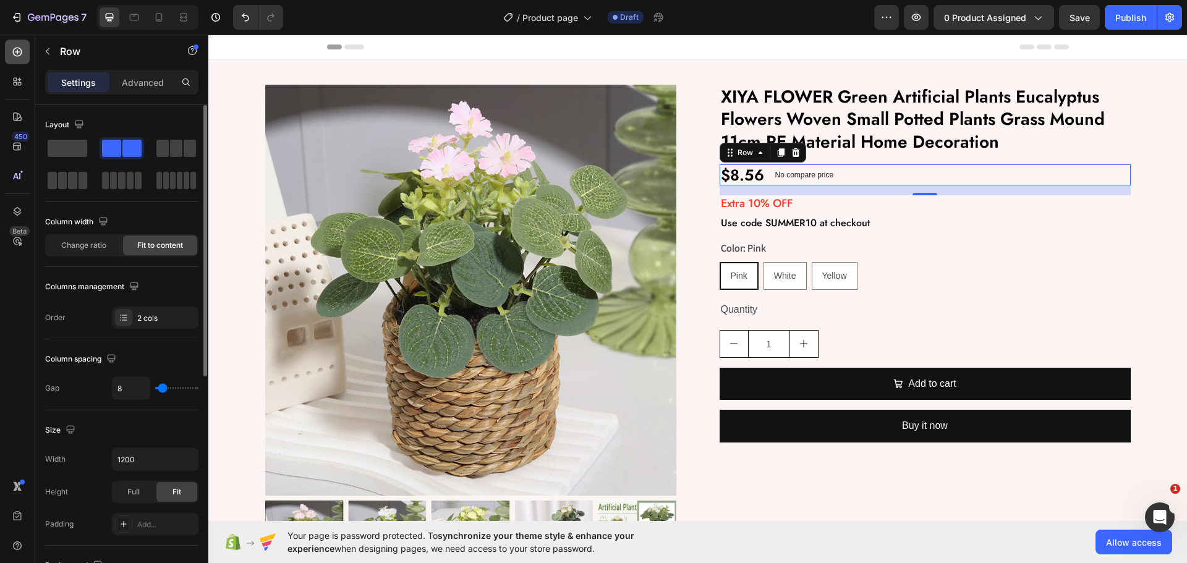
click at [10, 59] on div at bounding box center [17, 52] width 25 height 25
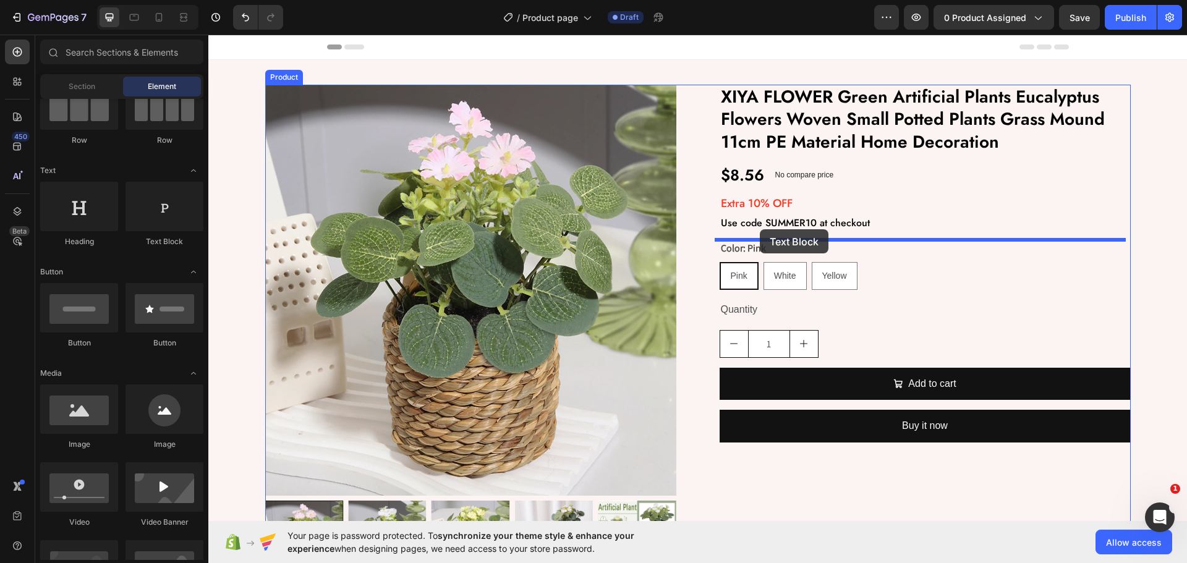
drag, startPoint x: 366, startPoint y: 253, endPoint x: 760, endPoint y: 229, distance: 394.5
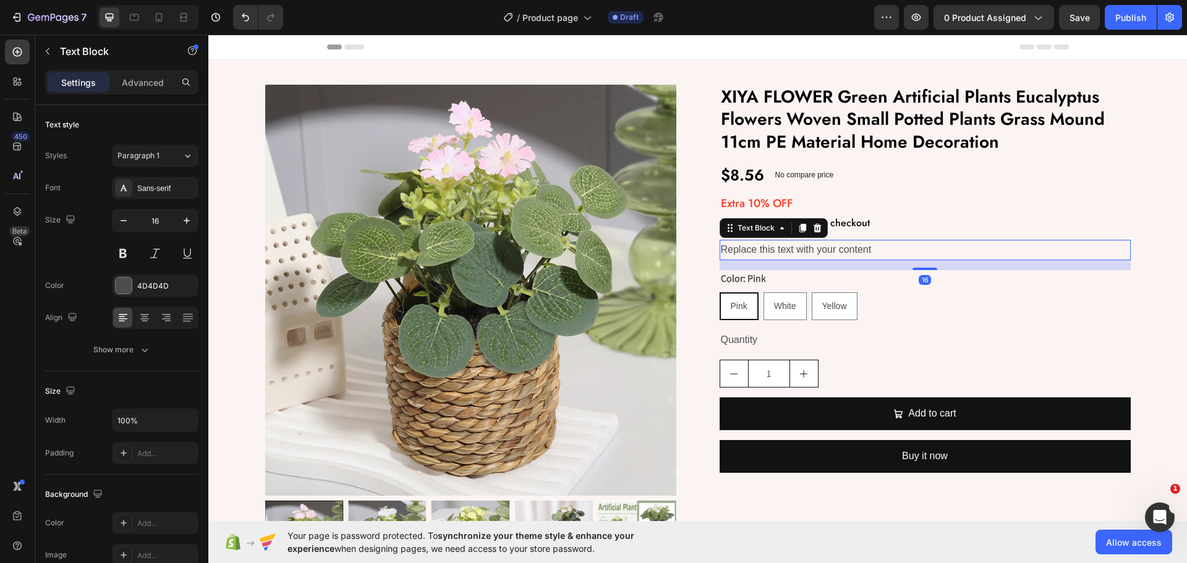
click at [808, 246] on div "Replace this text with your content" at bounding box center [925, 250] width 411 height 20
click at [809, 247] on p "Replace this text with your content" at bounding box center [925, 250] width 409 height 18
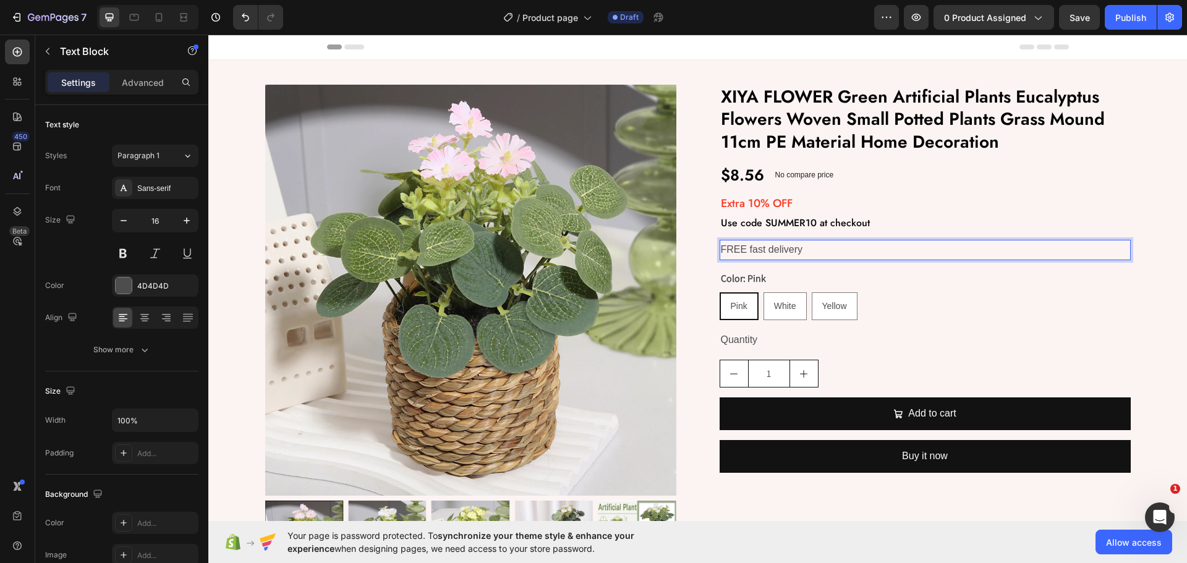
drag, startPoint x: 819, startPoint y: 249, endPoint x: 1008, endPoint y: 341, distance: 210.1
click at [1031, 351] on div "XIYA FLOWER Green Artificial Plants Eucalyptus Flowers Woven Small Potted Plant…" at bounding box center [925, 337] width 411 height 504
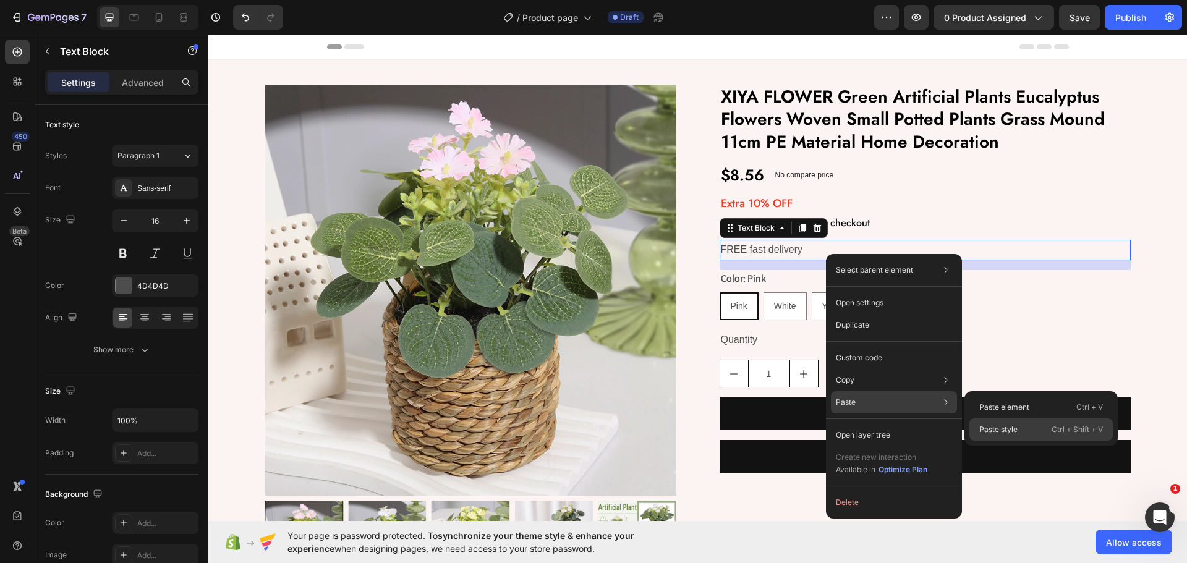
click at [1018, 429] on p "Paste style" at bounding box center [998, 429] width 38 height 11
type input "13"
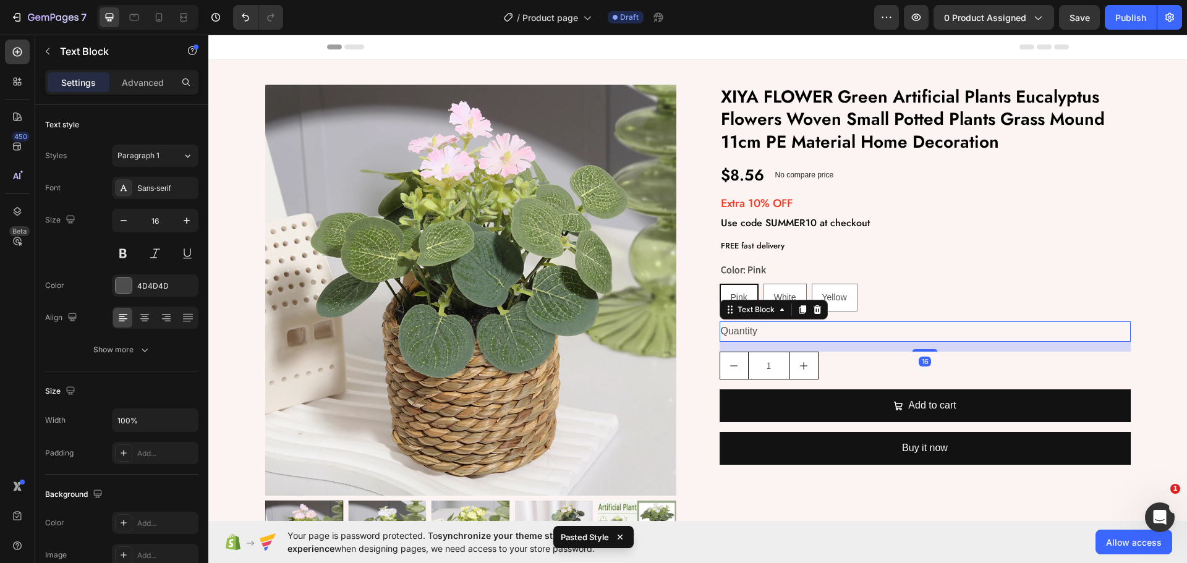
click at [968, 336] on div "Quantity" at bounding box center [925, 331] width 411 height 20
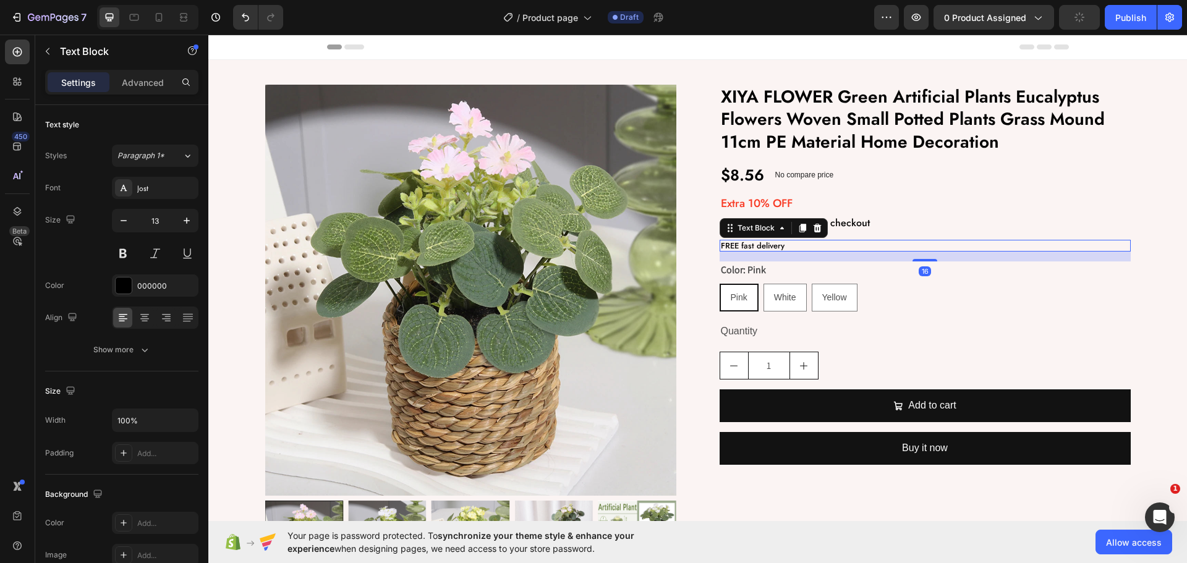
click at [747, 244] on p "FREE fast delivery" at bounding box center [925, 246] width 409 height 10
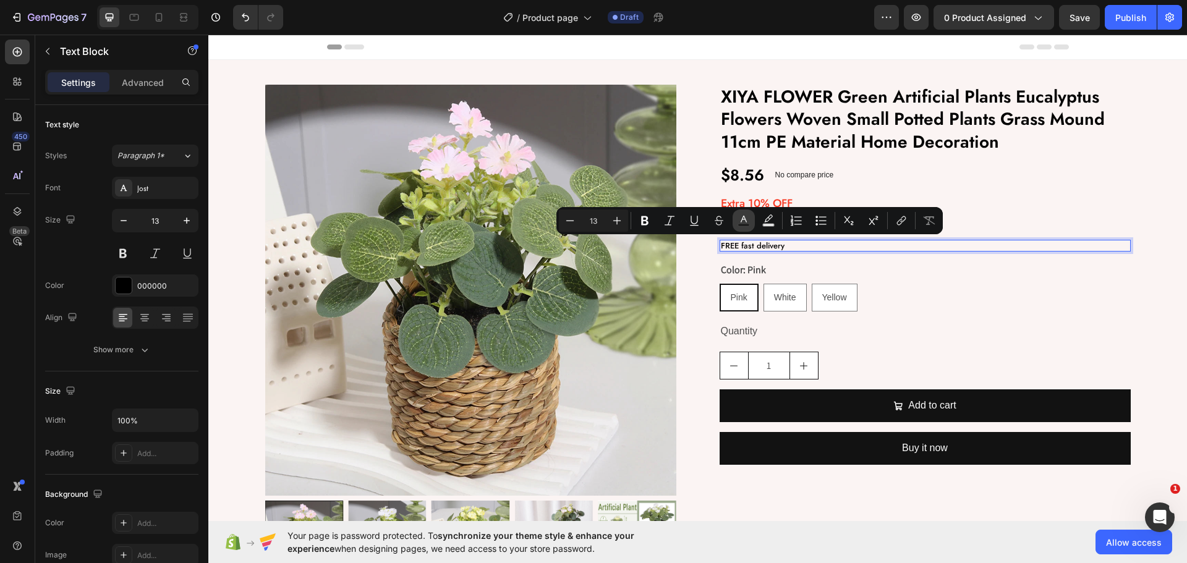
click at [746, 221] on icon "Editor contextual toolbar" at bounding box center [744, 219] width 6 height 7
type input "000000"
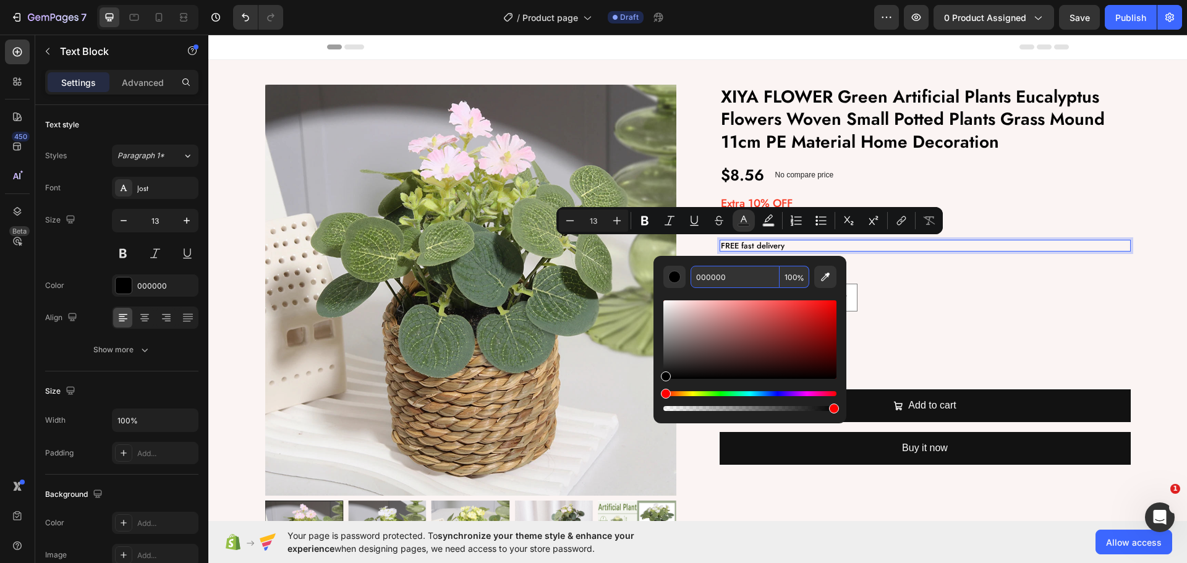
click at [744, 271] on input "000000" at bounding box center [735, 277] width 89 height 22
paste input "#4B654C"
type input "4B654C"
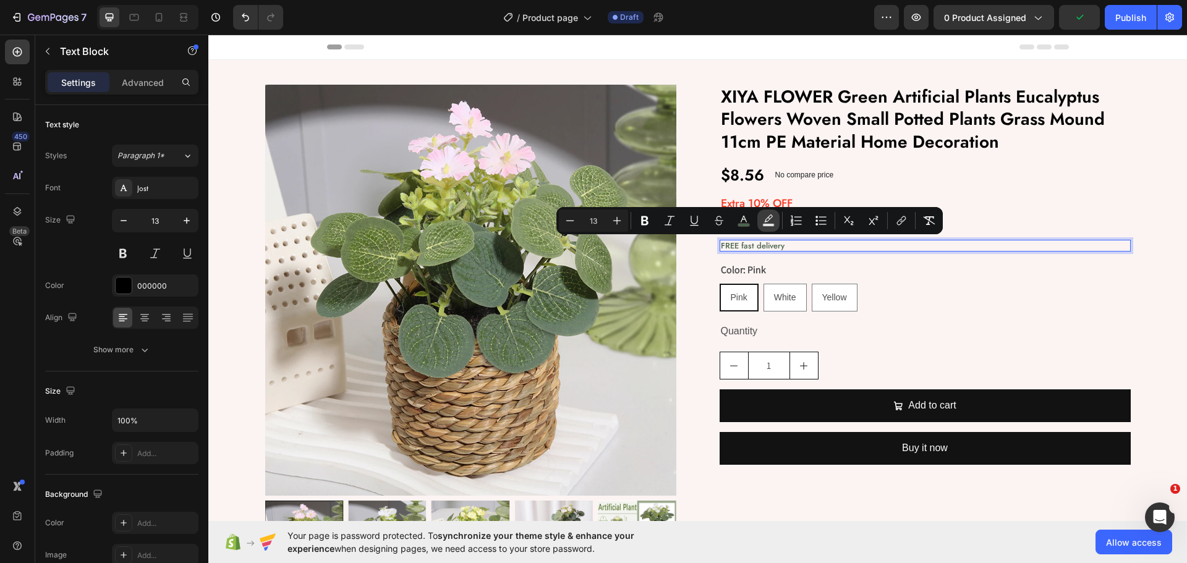
click at [772, 217] on icon "Editor contextual toolbar" at bounding box center [768, 218] width 9 height 7
type input "000000"
type input "77"
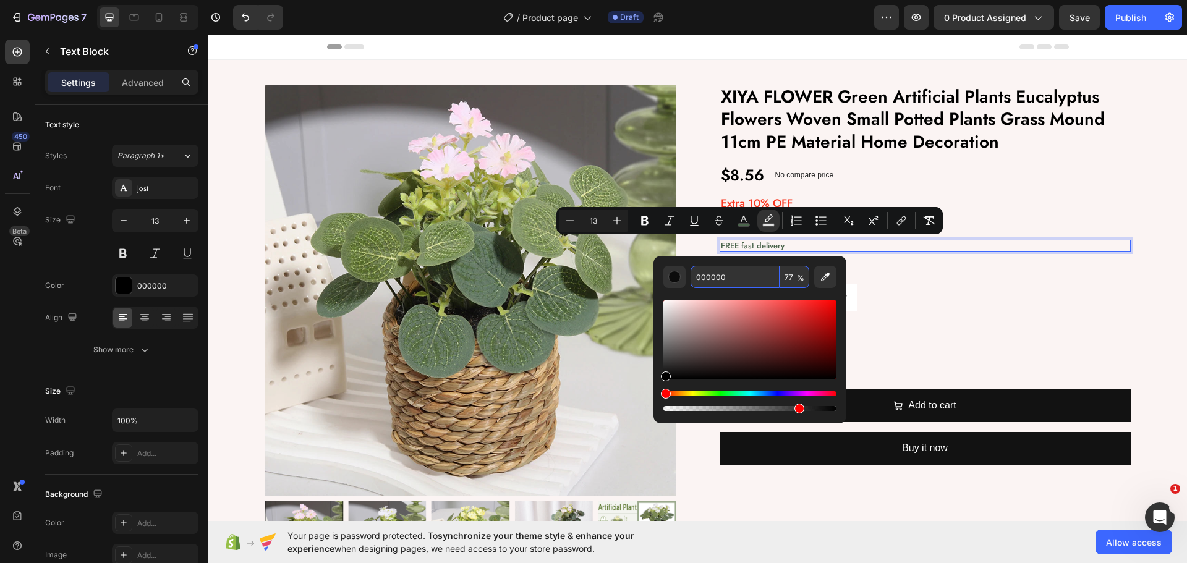
click at [733, 276] on input "000000" at bounding box center [735, 277] width 89 height 22
paste input "#DAF8D7"
type input "DAF8D7"
type input "100"
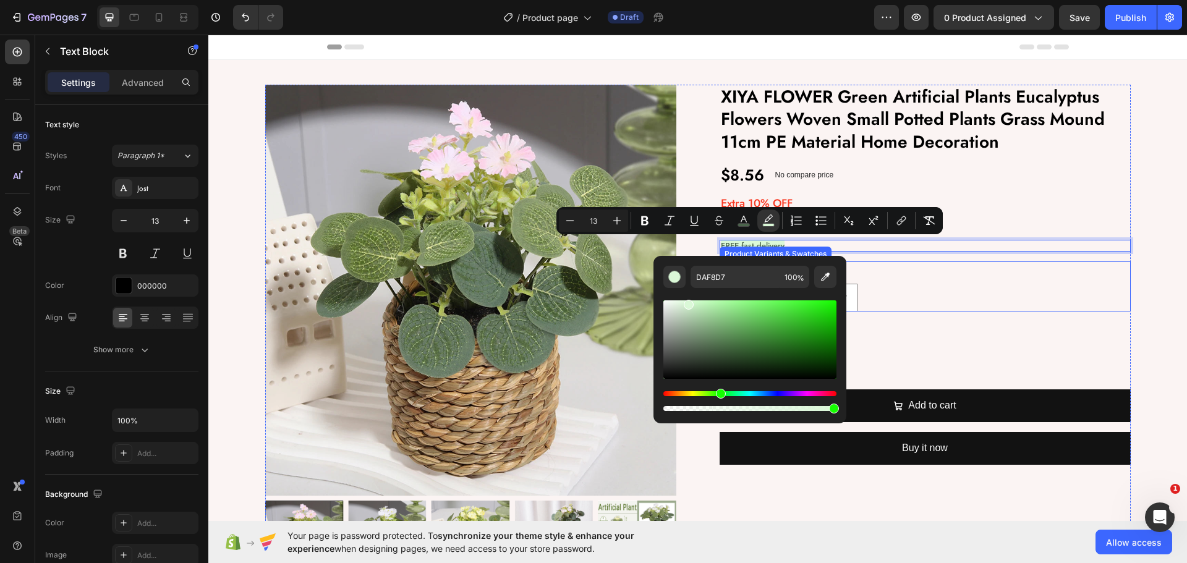
click at [912, 277] on div "Color: Pink Pink Pink Pink White White White Yellow Yellow Yellow" at bounding box center [925, 286] width 411 height 50
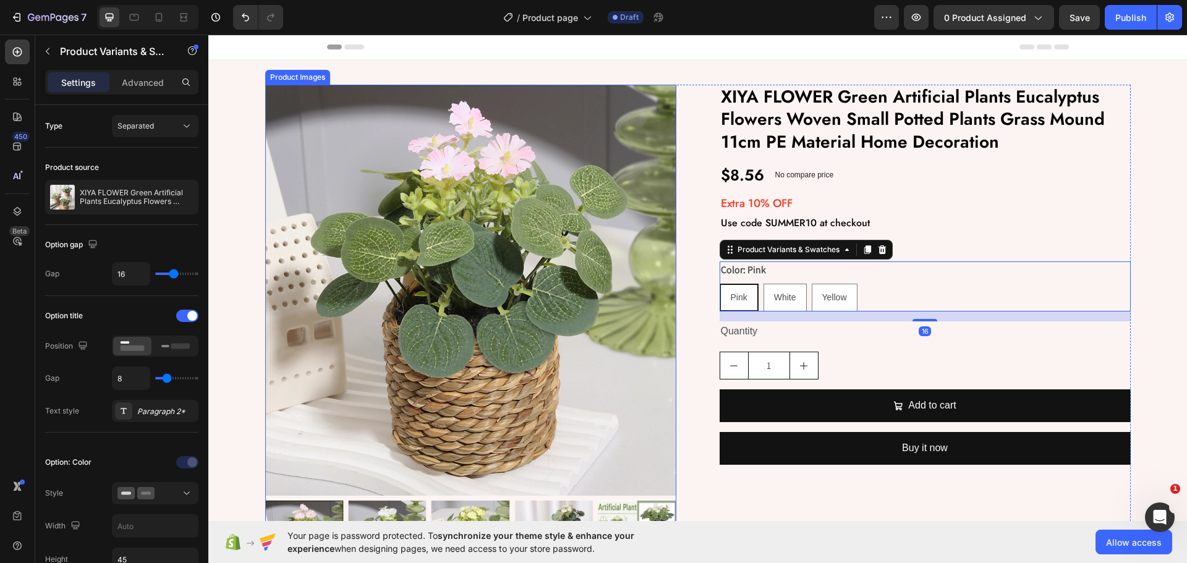
click at [670, 278] on img at bounding box center [470, 290] width 411 height 411
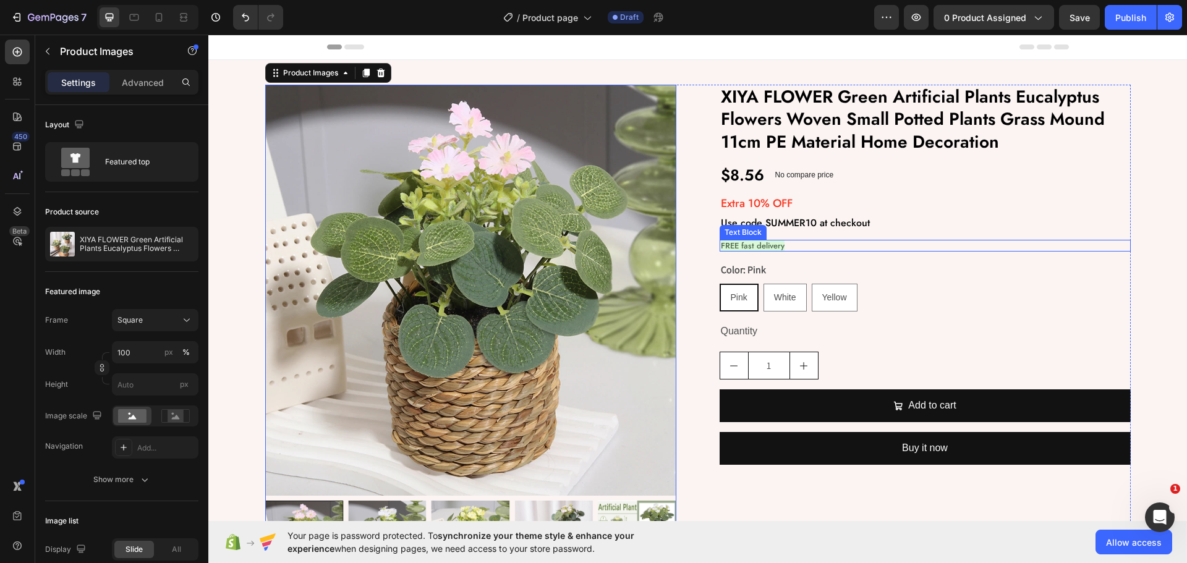
click at [731, 244] on span "FREE fast delivery" at bounding box center [753, 246] width 64 height 12
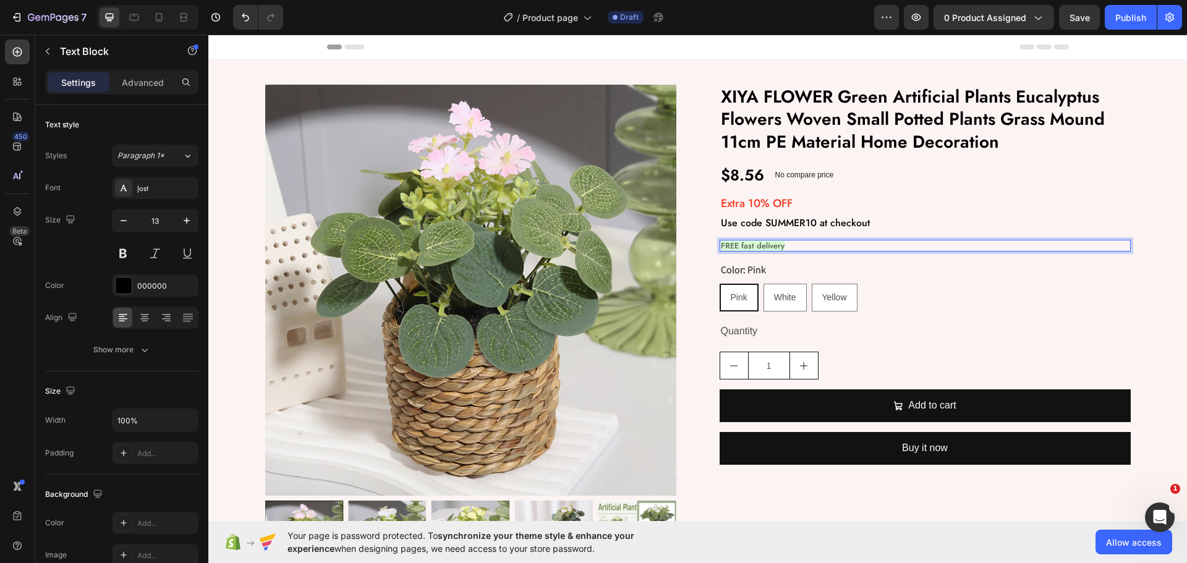
click at [721, 244] on span "FREE fast delivery" at bounding box center [753, 246] width 64 height 12
click at [702, 255] on div "Product Images XIYA FLOWER Green Artificial Plants Eucalyptus Flowers Woven Sma…" at bounding box center [697, 337] width 865 height 504
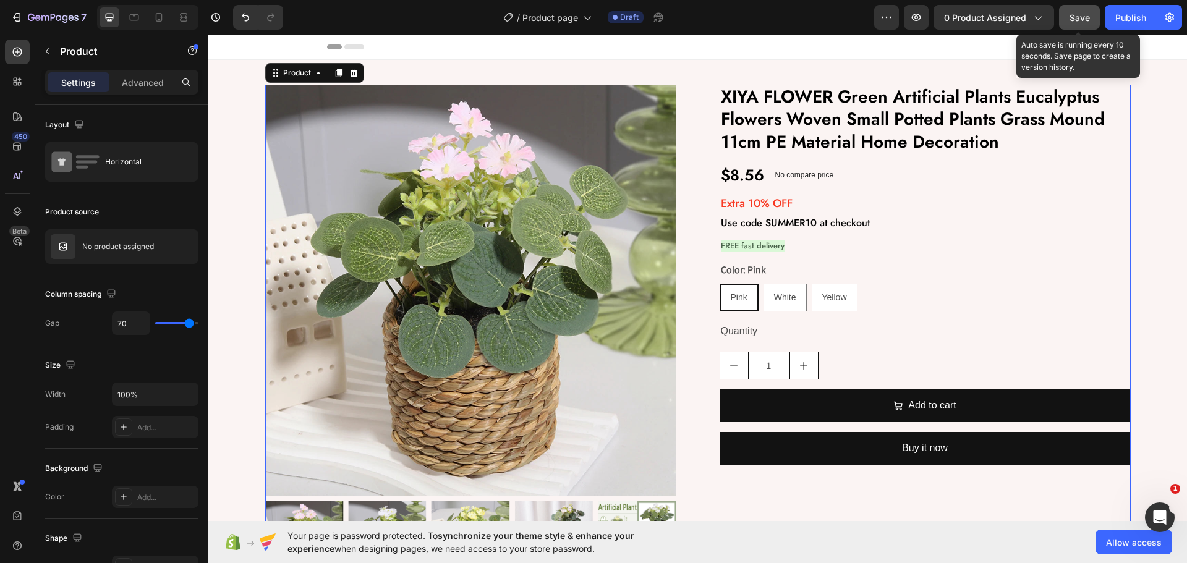
click at [1077, 12] on span "Save" at bounding box center [1079, 17] width 20 height 11
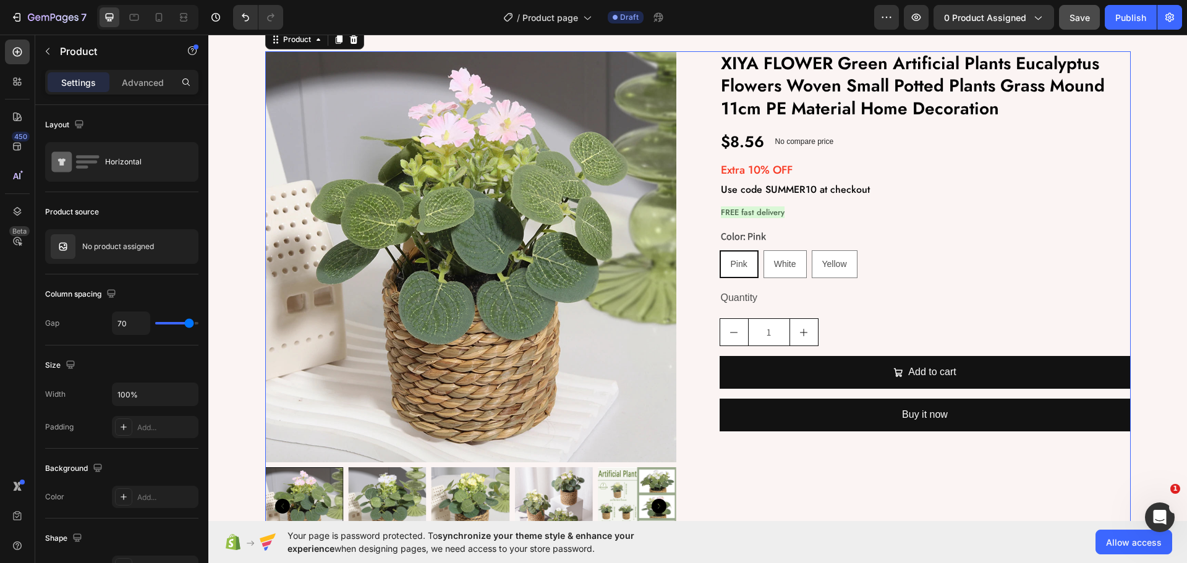
scroll to position [62, 0]
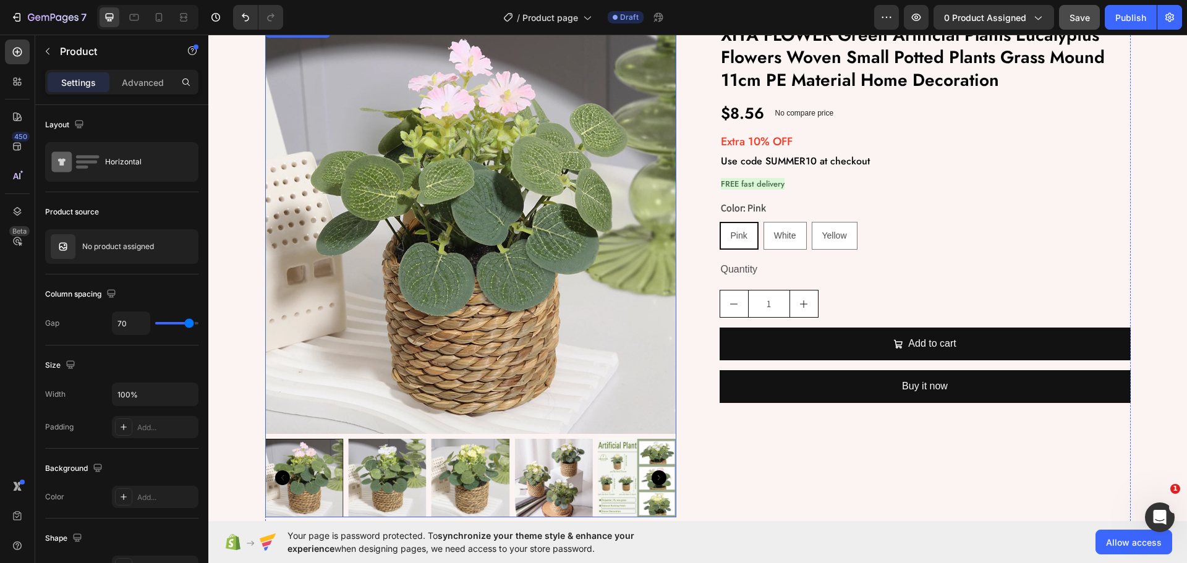
click at [542, 236] on img at bounding box center [470, 228] width 411 height 411
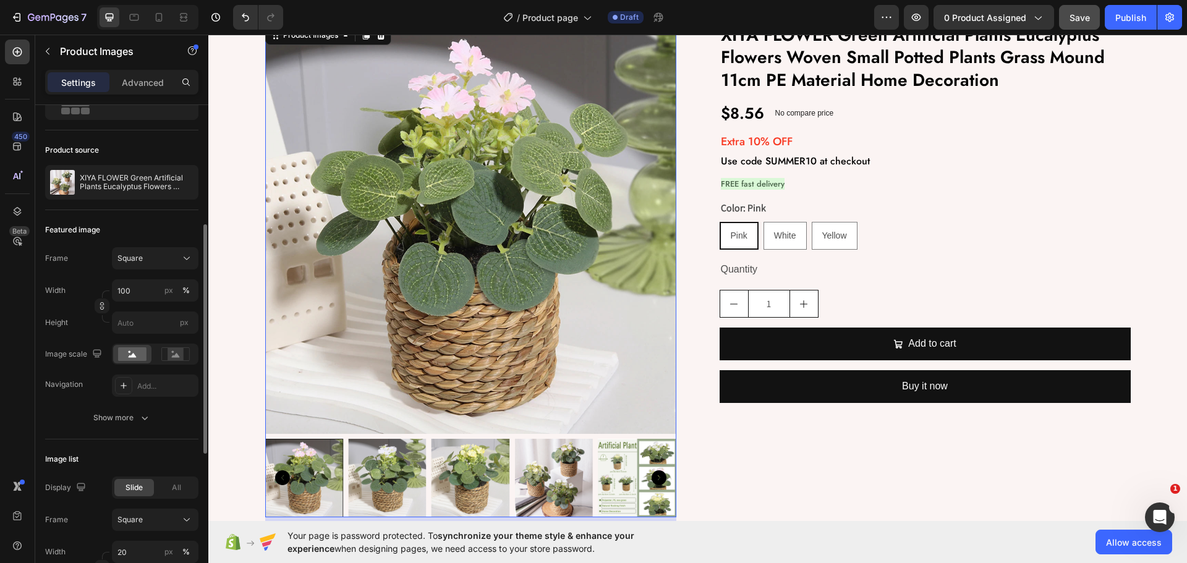
scroll to position [185, 0]
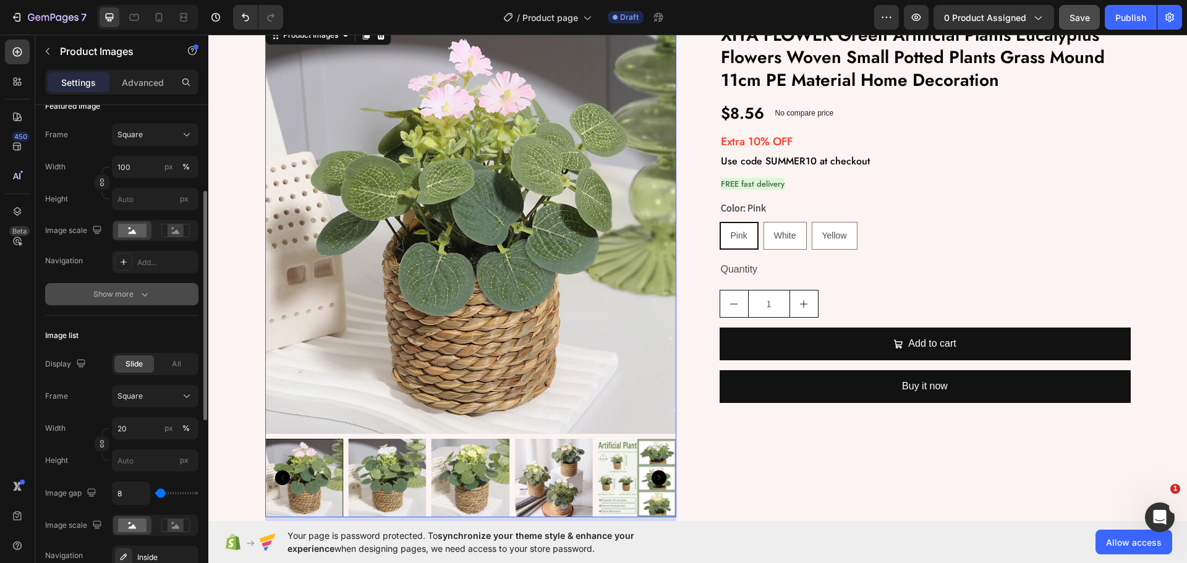
click at [111, 298] on div "Show more" at bounding box center [121, 294] width 57 height 12
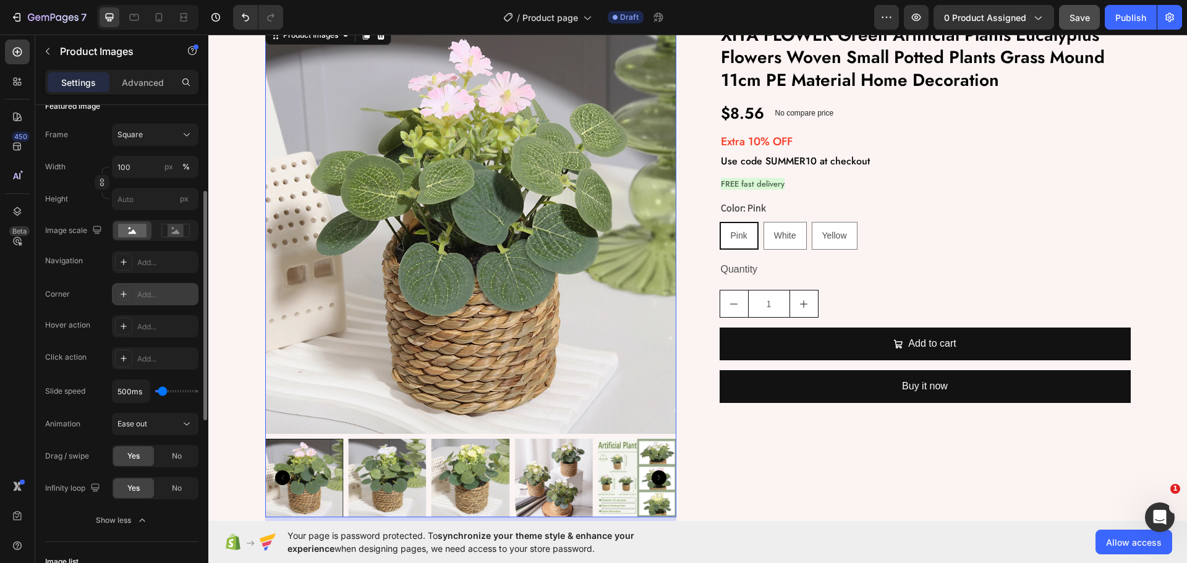
click at [145, 298] on div "Add..." at bounding box center [166, 294] width 58 height 11
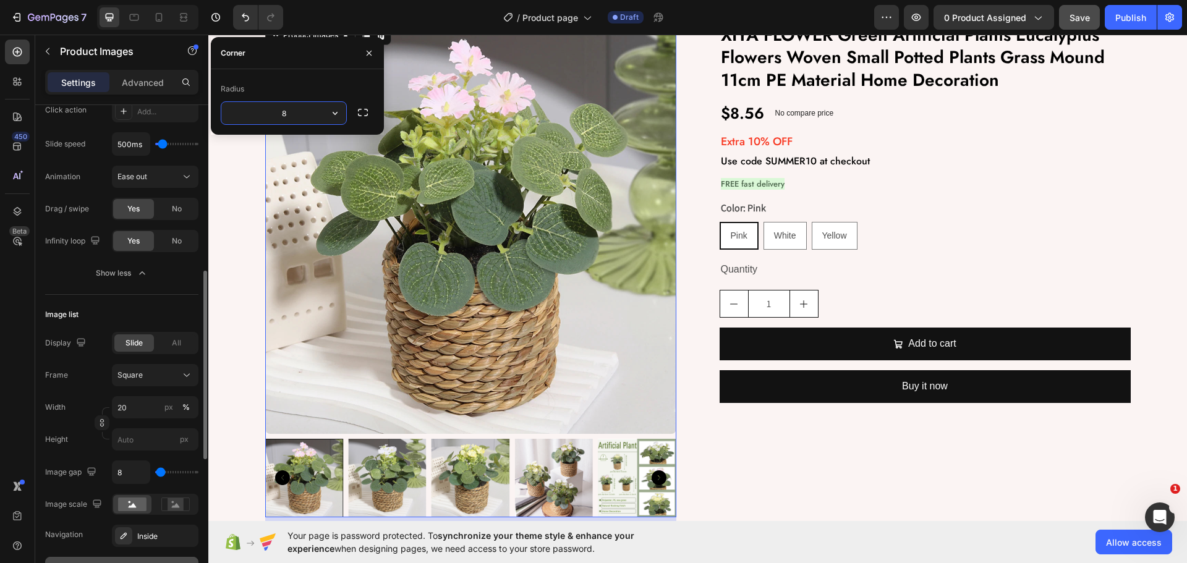
scroll to position [618, 0]
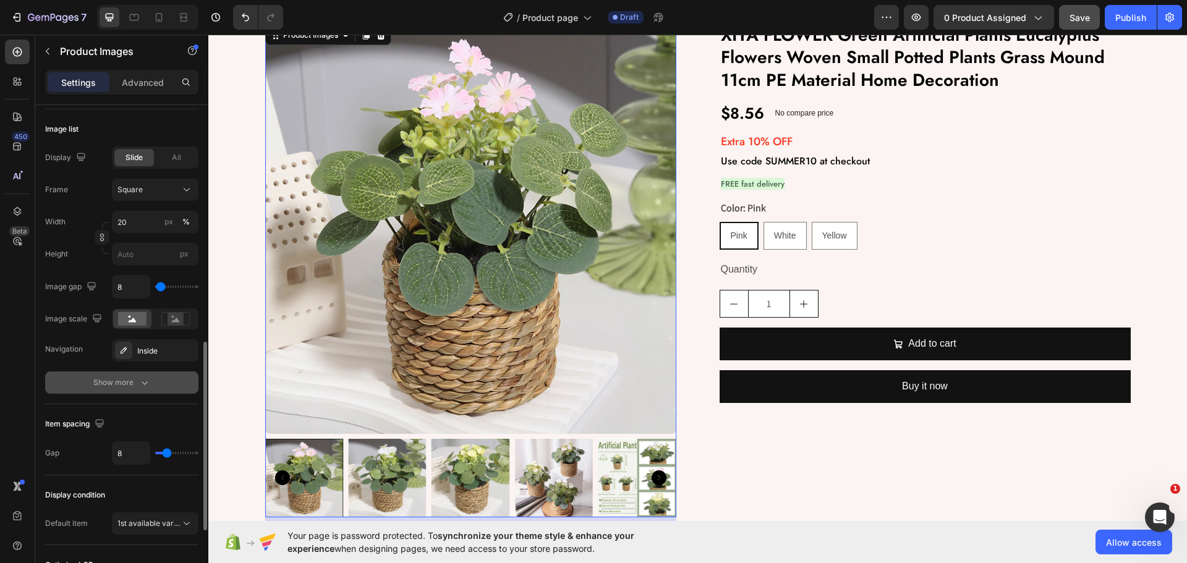
click at [117, 386] on div "Show more" at bounding box center [121, 382] width 57 height 12
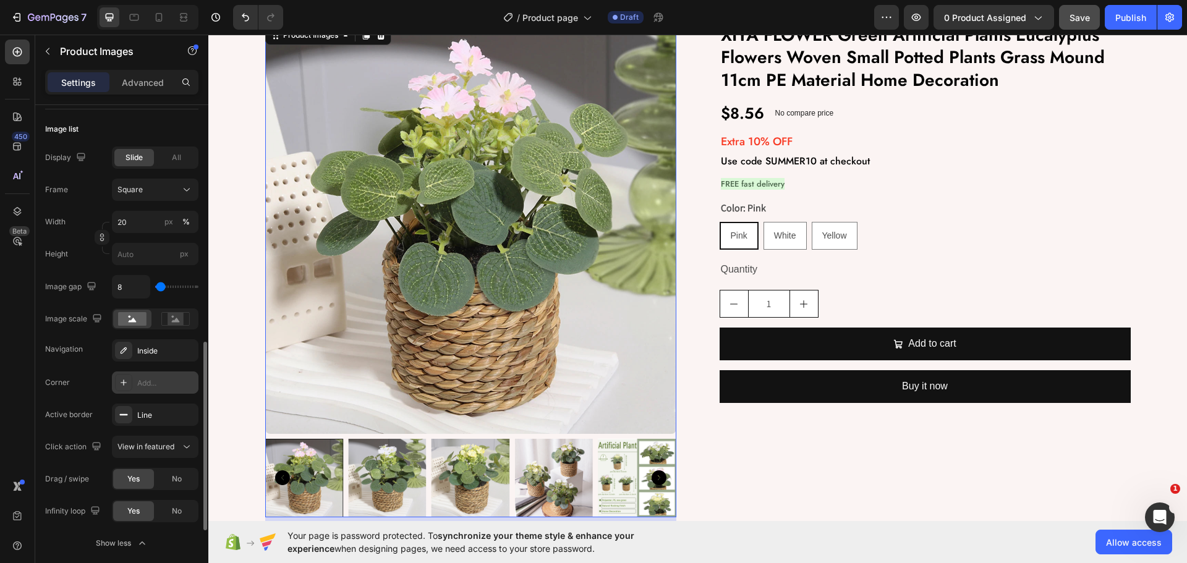
click at [144, 388] on div "Add..." at bounding box center [166, 383] width 58 height 11
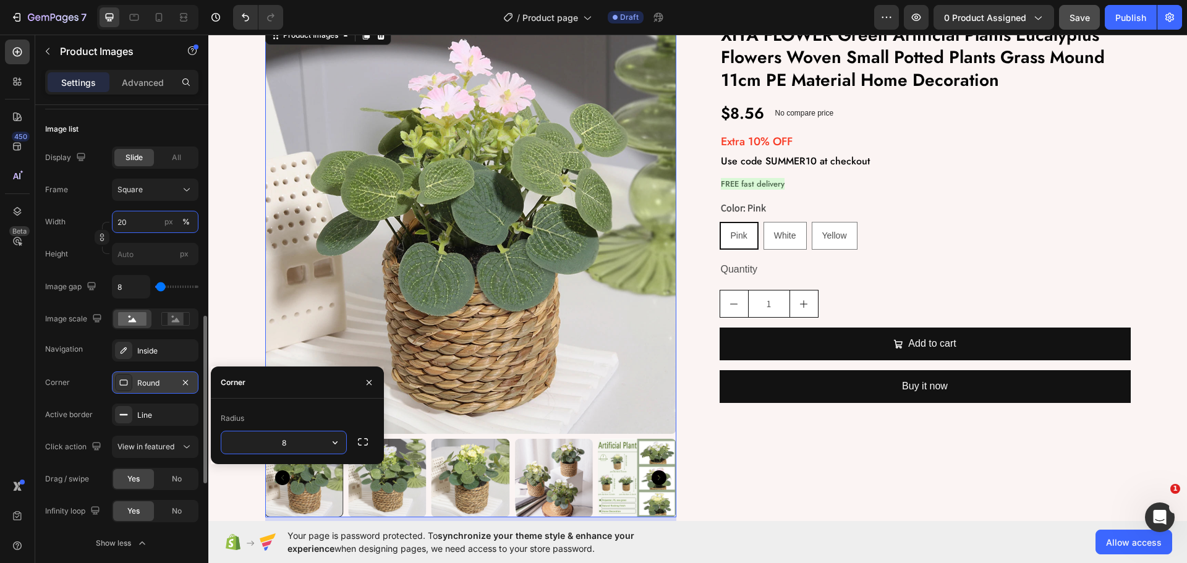
click at [141, 228] on input "20" at bounding box center [155, 222] width 87 height 22
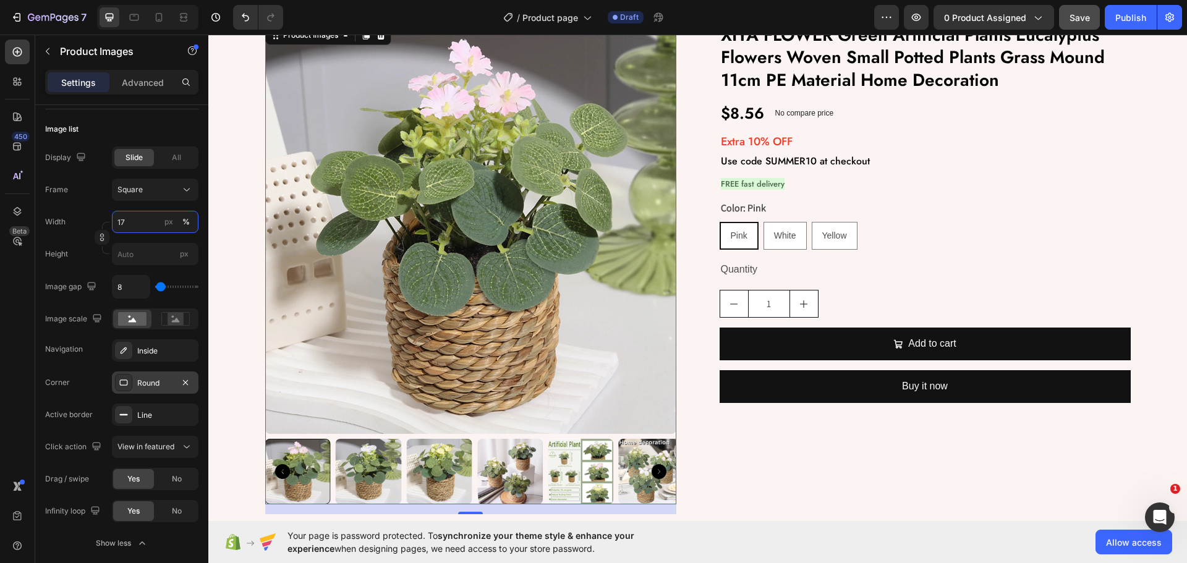
type input "17"
click at [0, 302] on div "450 Beta" at bounding box center [17, 299] width 35 height 529
click at [133, 86] on p "Advanced" at bounding box center [143, 82] width 42 height 13
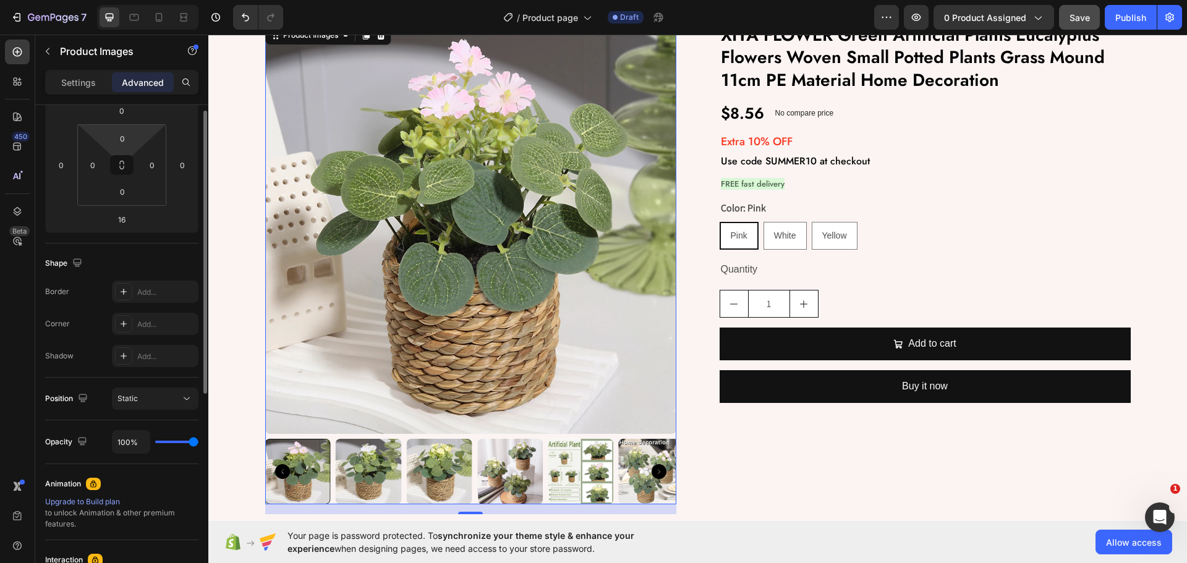
scroll to position [56, 0]
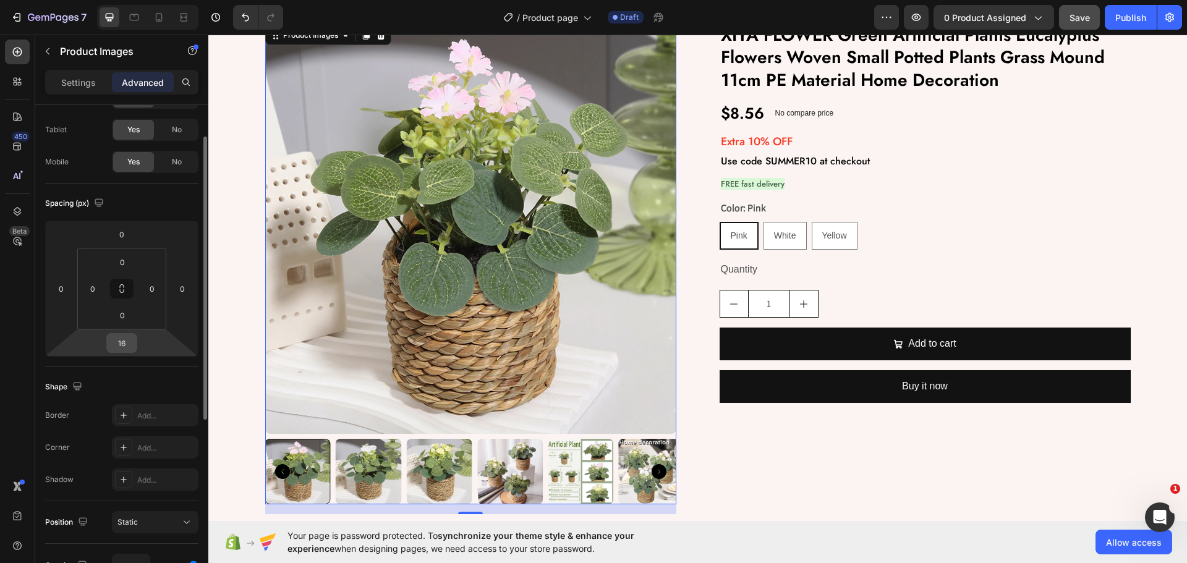
click at [124, 348] on input "16" at bounding box center [121, 343] width 25 height 19
type input "0"
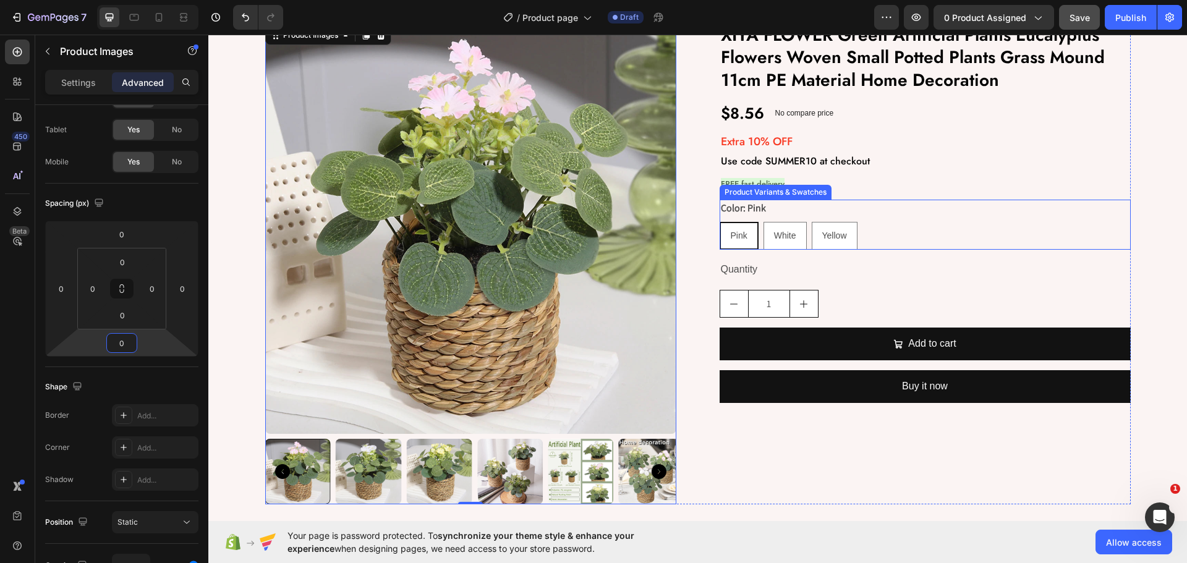
drag, startPoint x: 884, startPoint y: 223, endPoint x: 878, endPoint y: 227, distance: 7.5
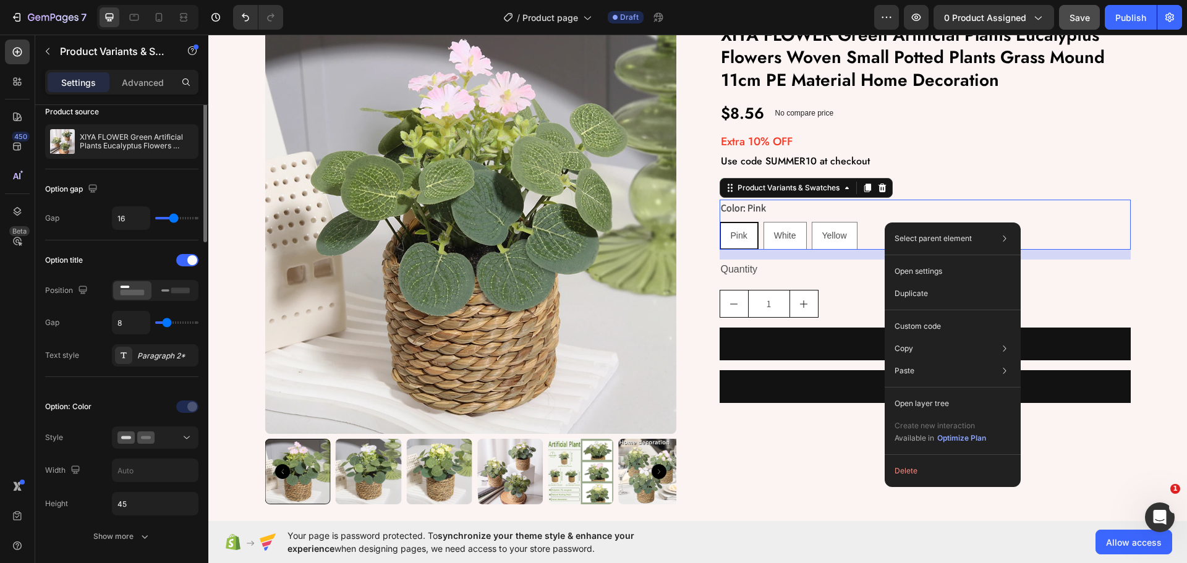
scroll to position [0, 0]
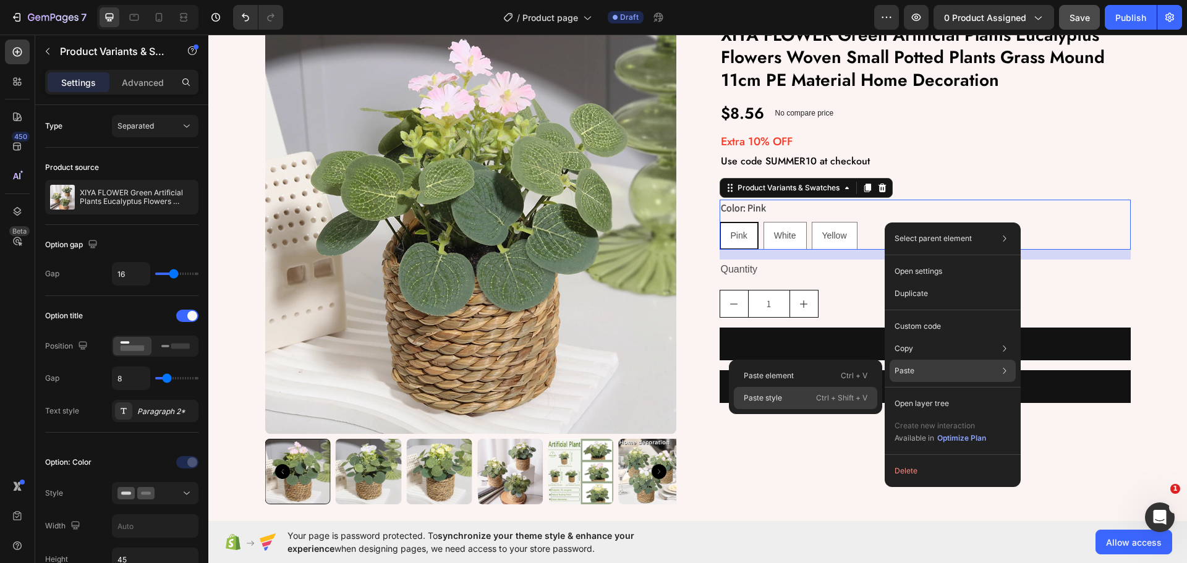
click at [817, 397] on p "Ctrl + Shift + V" at bounding box center [841, 398] width 51 height 12
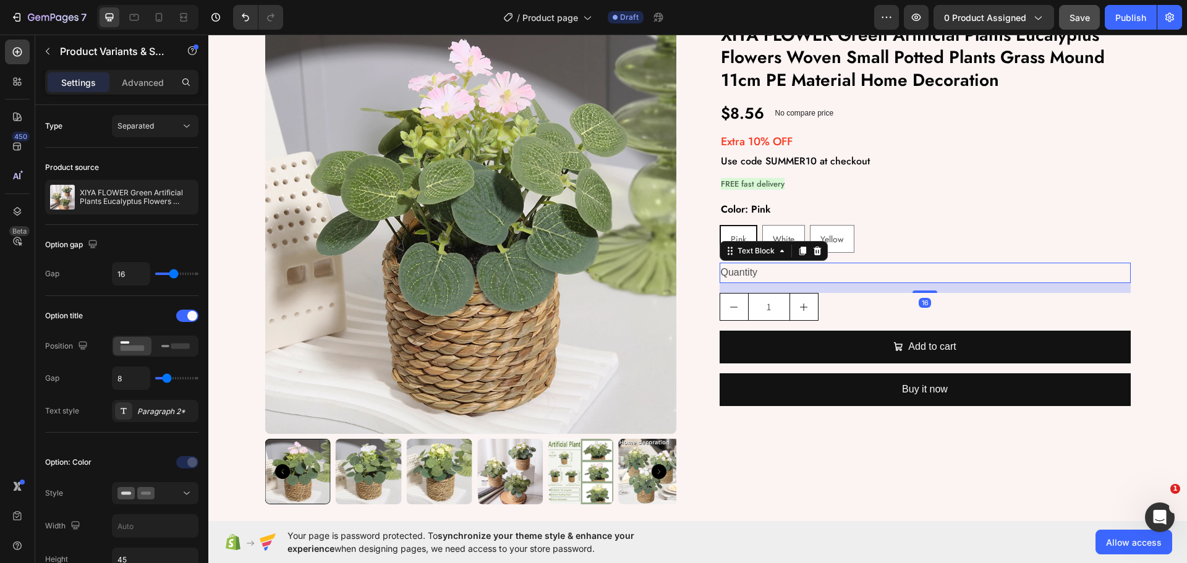
click at [830, 271] on div "Quantity" at bounding box center [925, 273] width 411 height 20
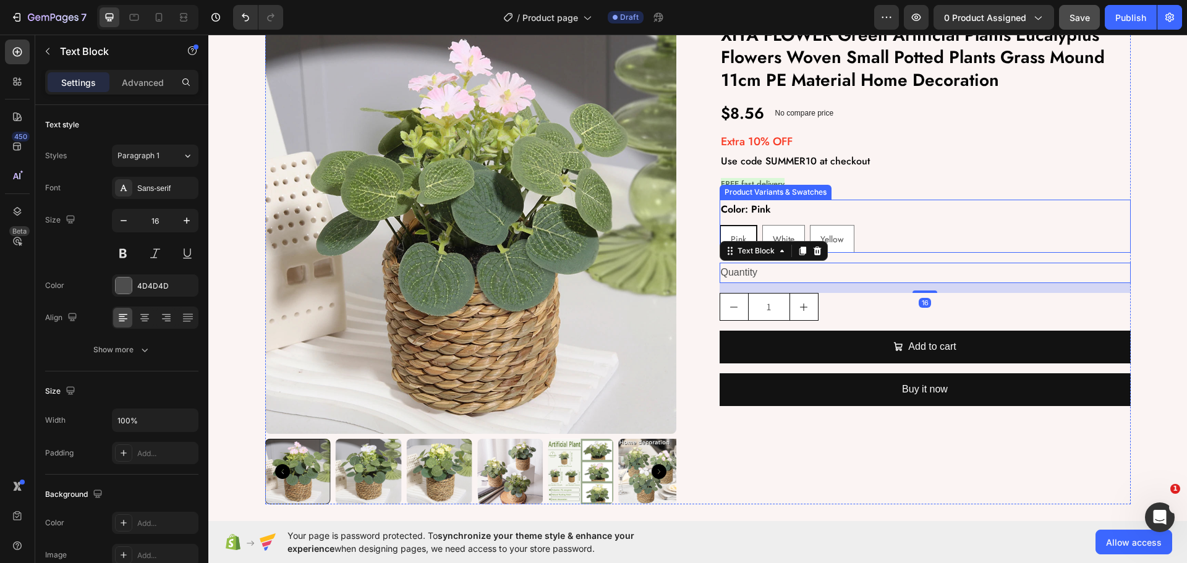
click at [755, 213] on legend "Color: Pink" at bounding box center [746, 210] width 53 height 20
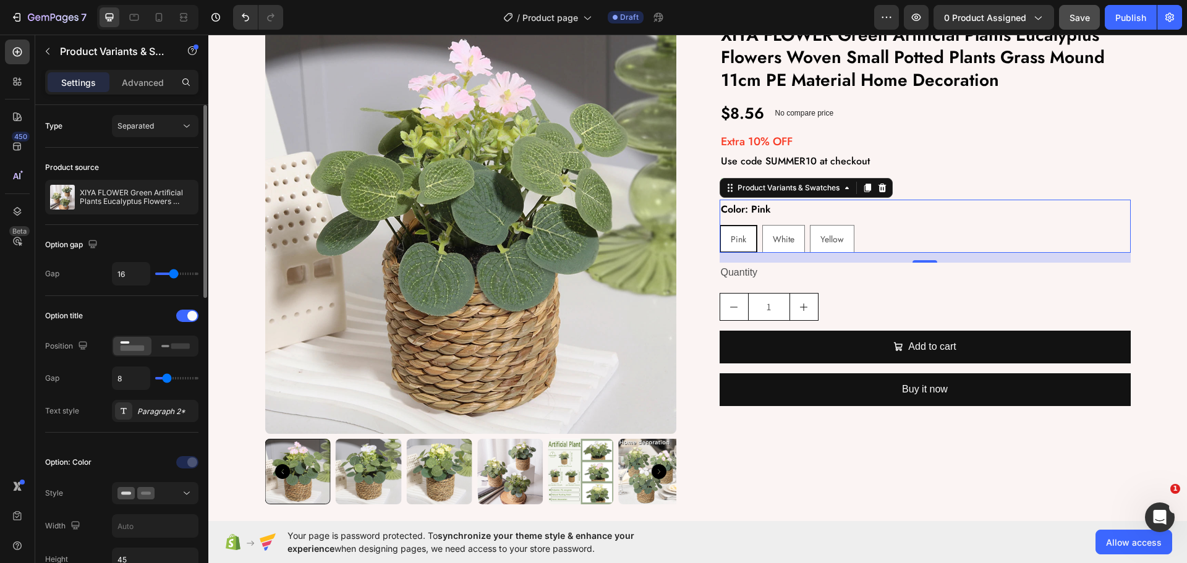
click at [166, 274] on div "16" at bounding box center [155, 273] width 87 height 23
type input "14"
type input "13"
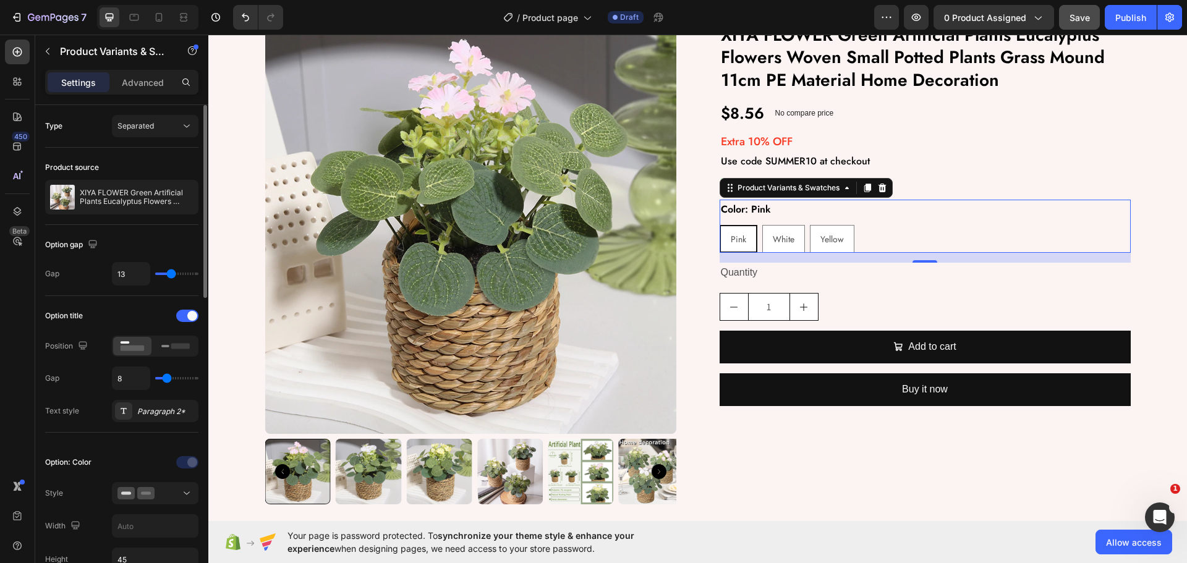
type input "11"
click at [169, 273] on input "range" at bounding box center [176, 274] width 43 height 2
type input "13"
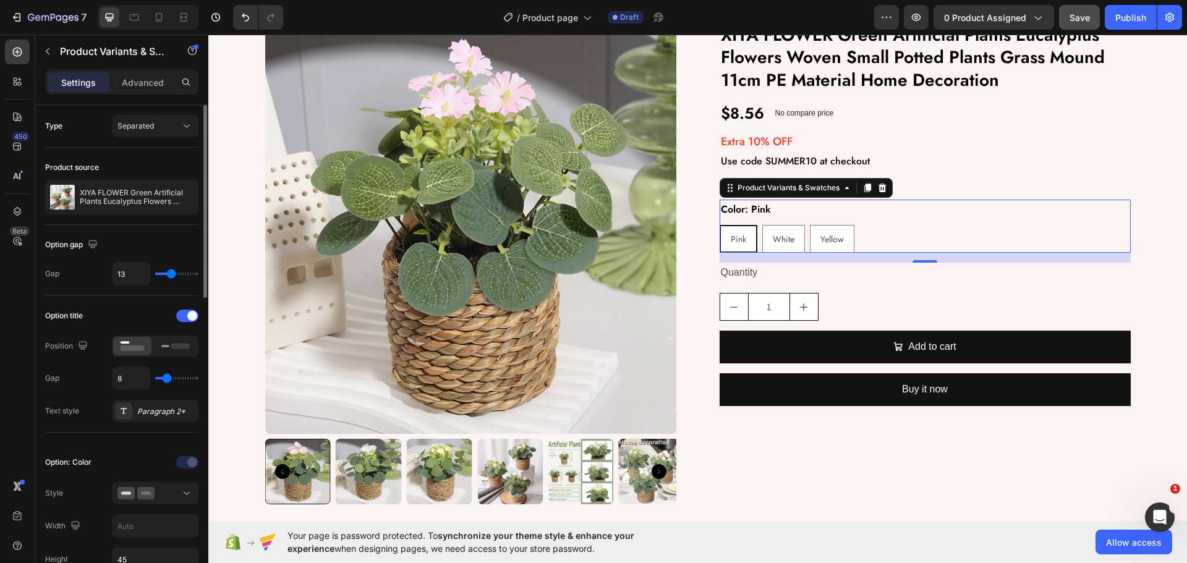
type input "14"
type input "15"
type input "16"
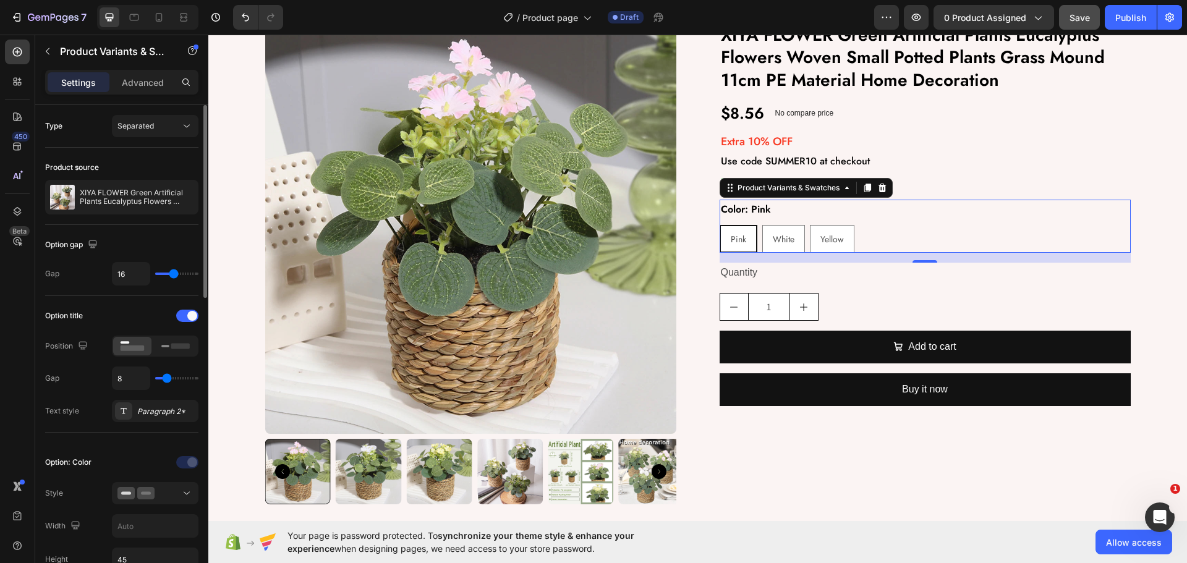
type input "16"
click at [173, 273] on input "range" at bounding box center [176, 274] width 43 height 2
type input "14"
type input "10"
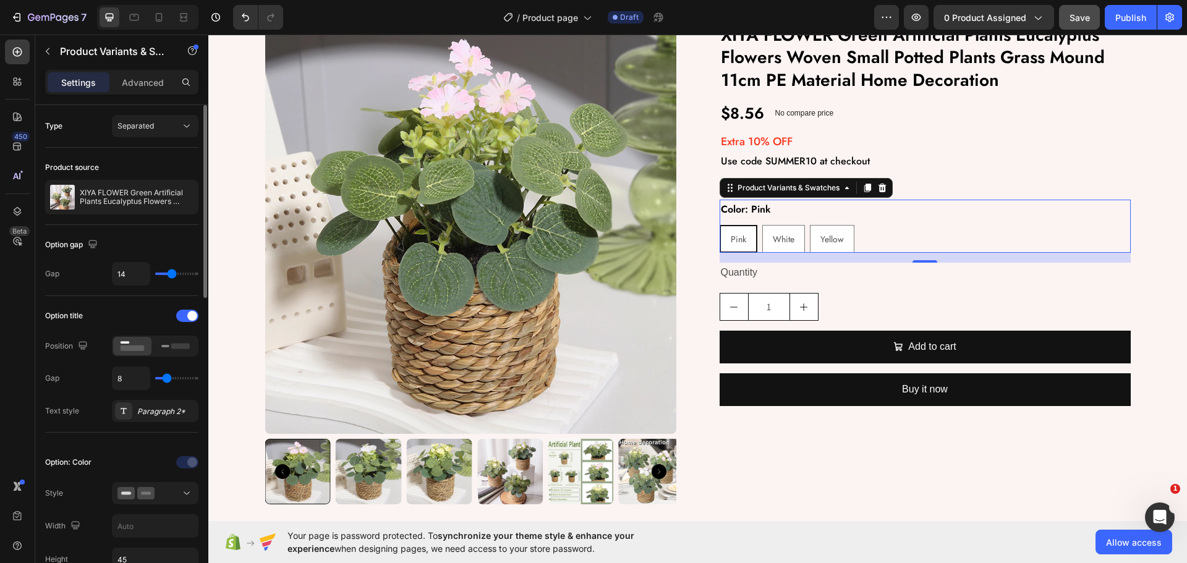
type input "10"
type input "7"
type input "3"
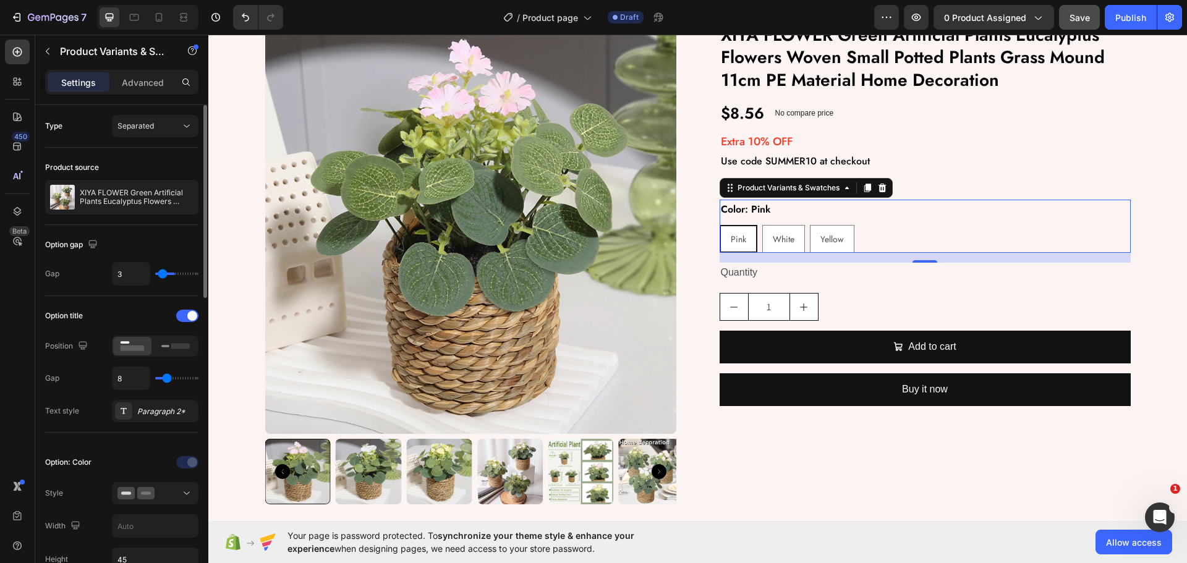
type input "0"
drag, startPoint x: 173, startPoint y: 273, endPoint x: 157, endPoint y: 275, distance: 16.2
type input "0"
click at [157, 275] on input "range" at bounding box center [176, 274] width 43 height 2
type input "1"
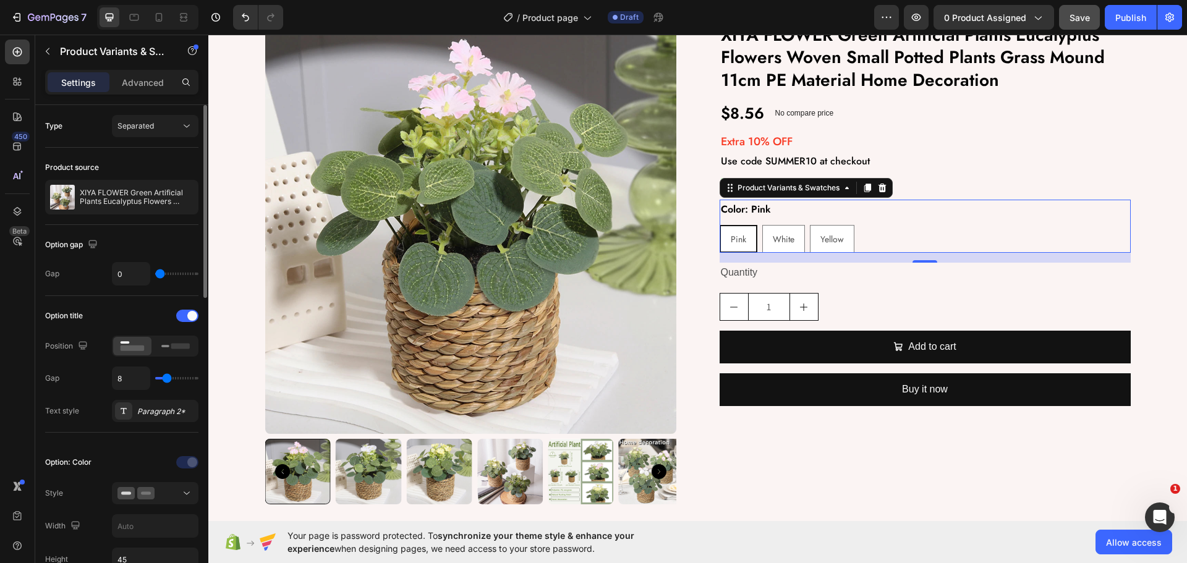
type input "1"
type input "2"
type input "4"
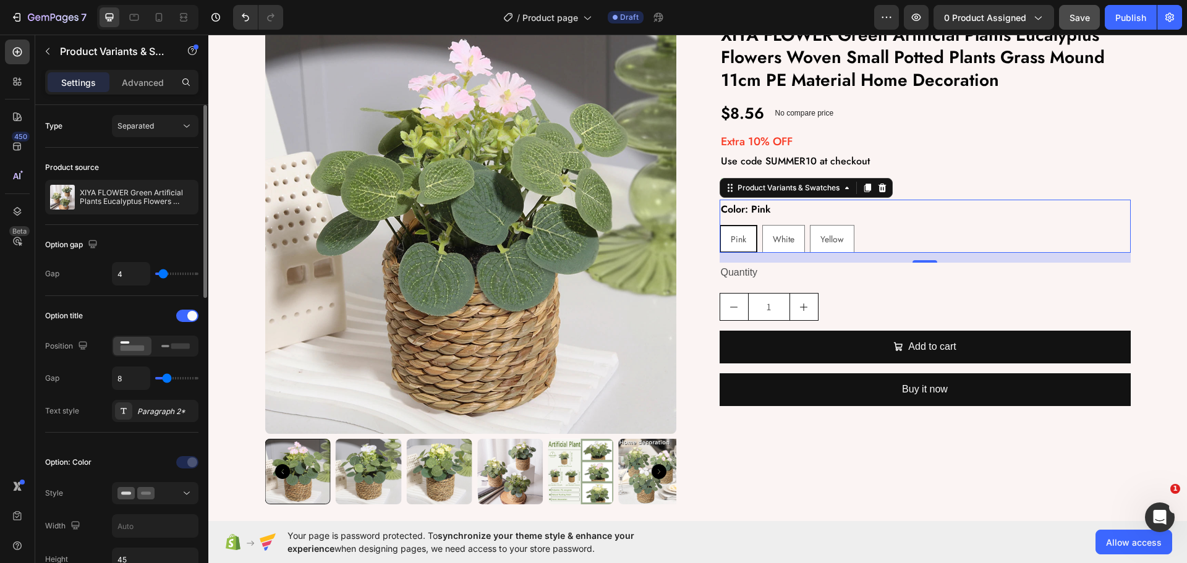
type input "5"
type input "7"
type input "9"
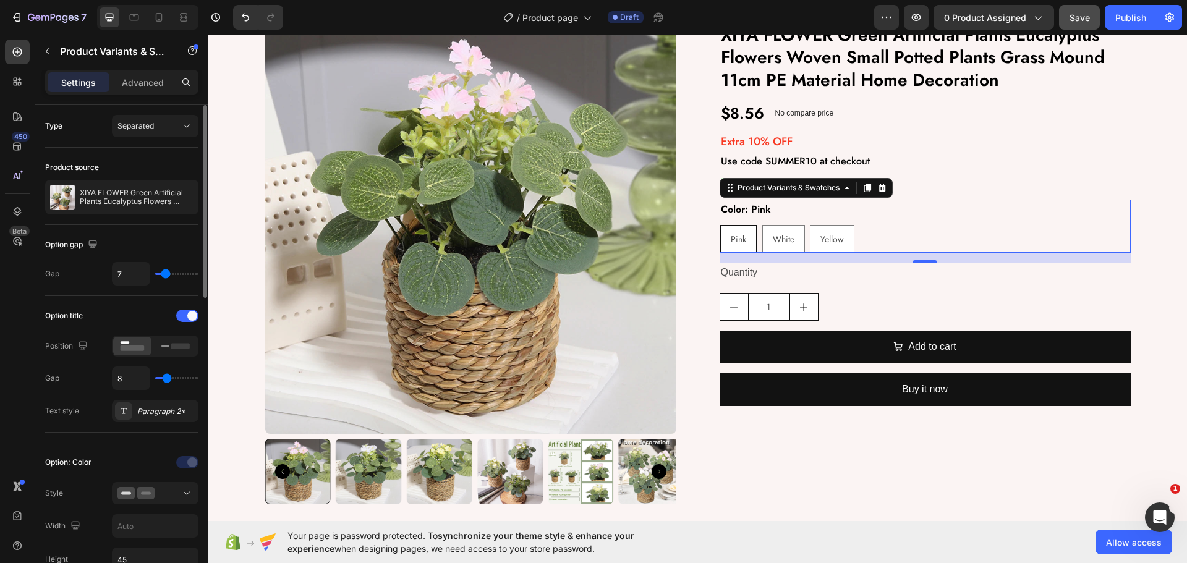
type input "9"
type input "10"
type input "12"
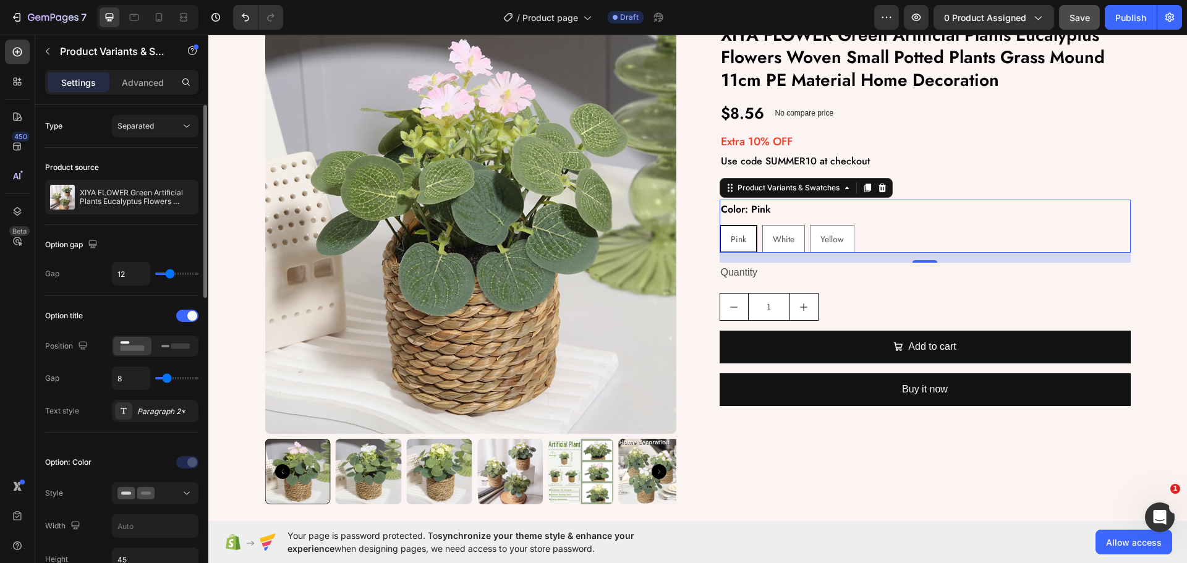
type input "13"
type input "15"
drag, startPoint x: 158, startPoint y: 275, endPoint x: 172, endPoint y: 277, distance: 15.0
type input "15"
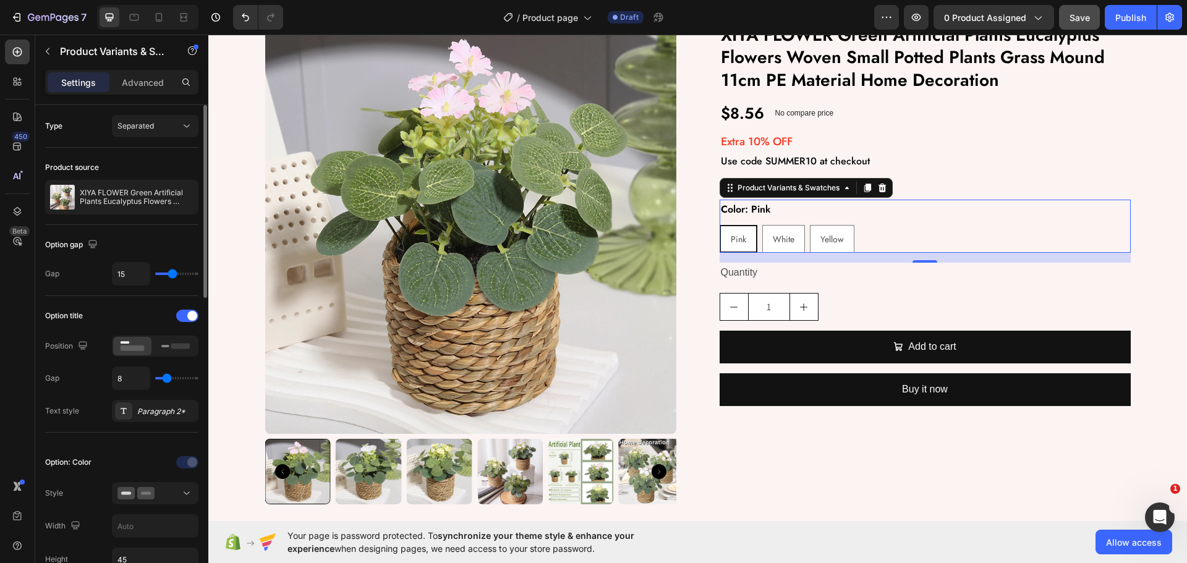
click at [172, 275] on input "range" at bounding box center [176, 274] width 43 height 2
type input "7"
type input "6"
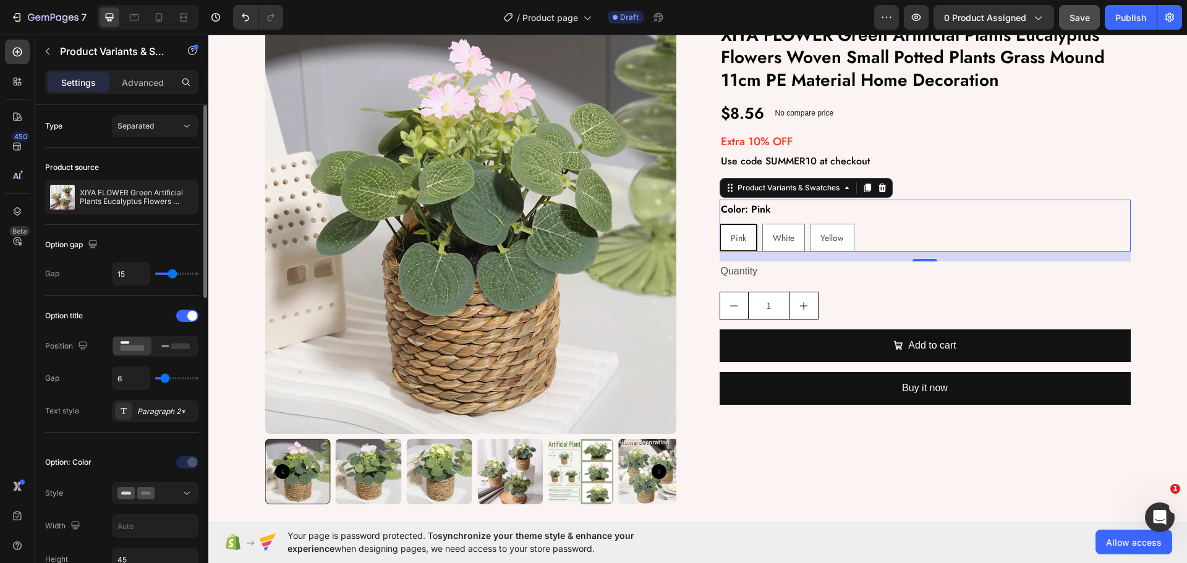
type input "5"
type input "4"
type input "3"
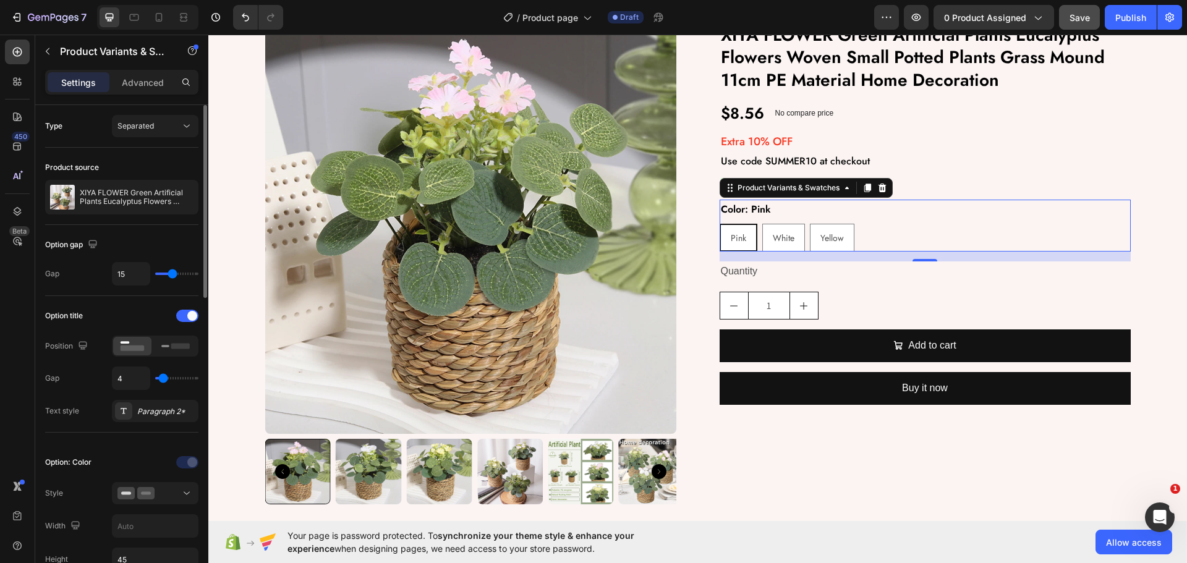
type input "3"
type input "2"
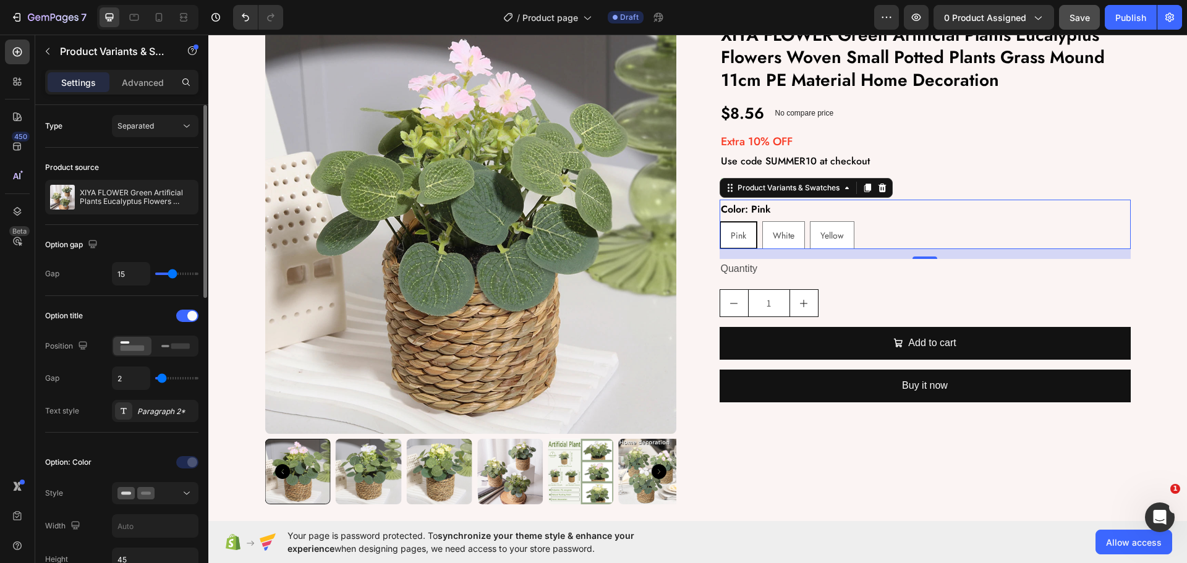
type input "1"
type input "0"
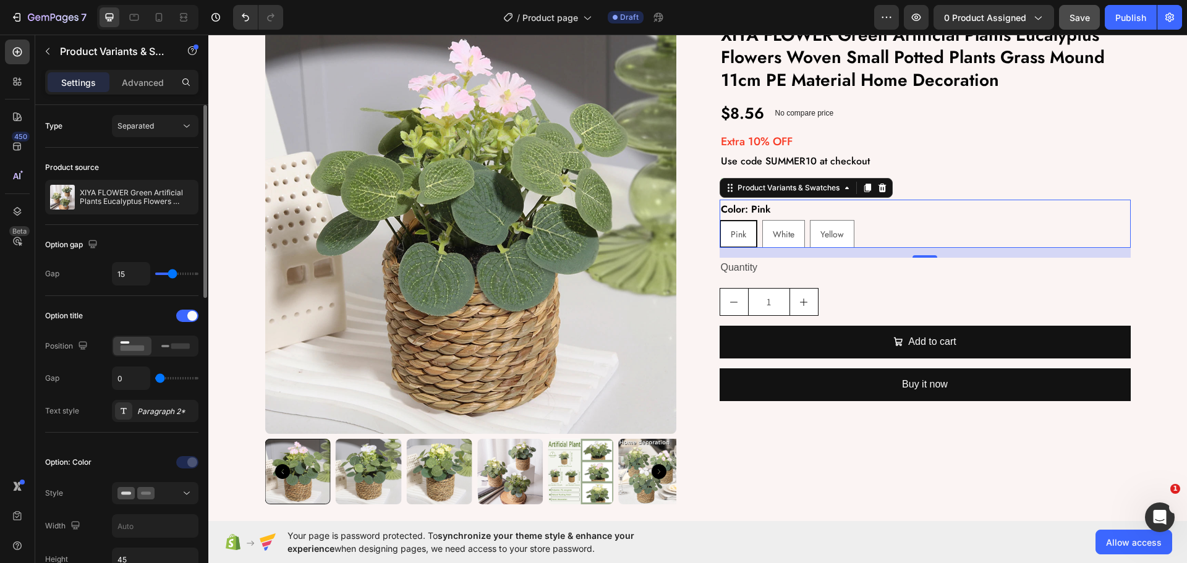
type input "1"
type input "2"
type input "4"
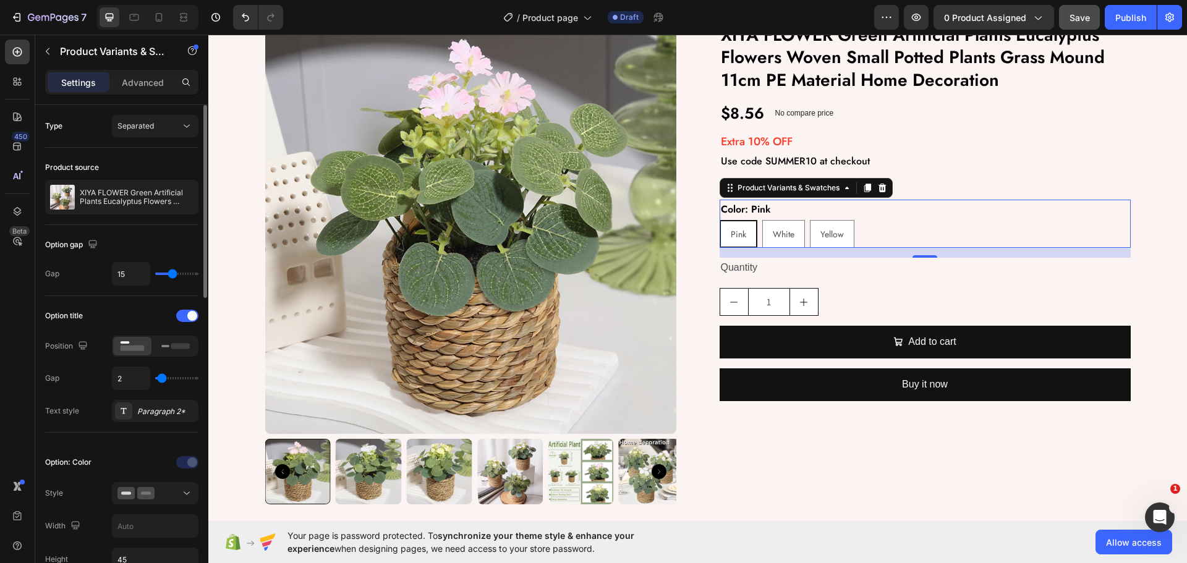
type input "4"
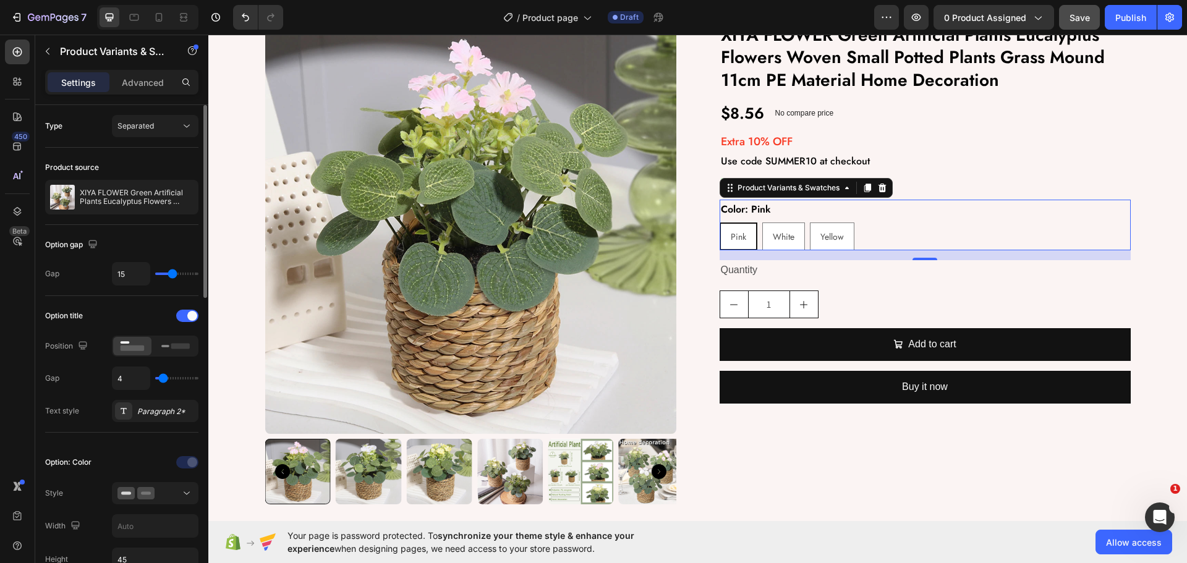
type input "3"
type input "2"
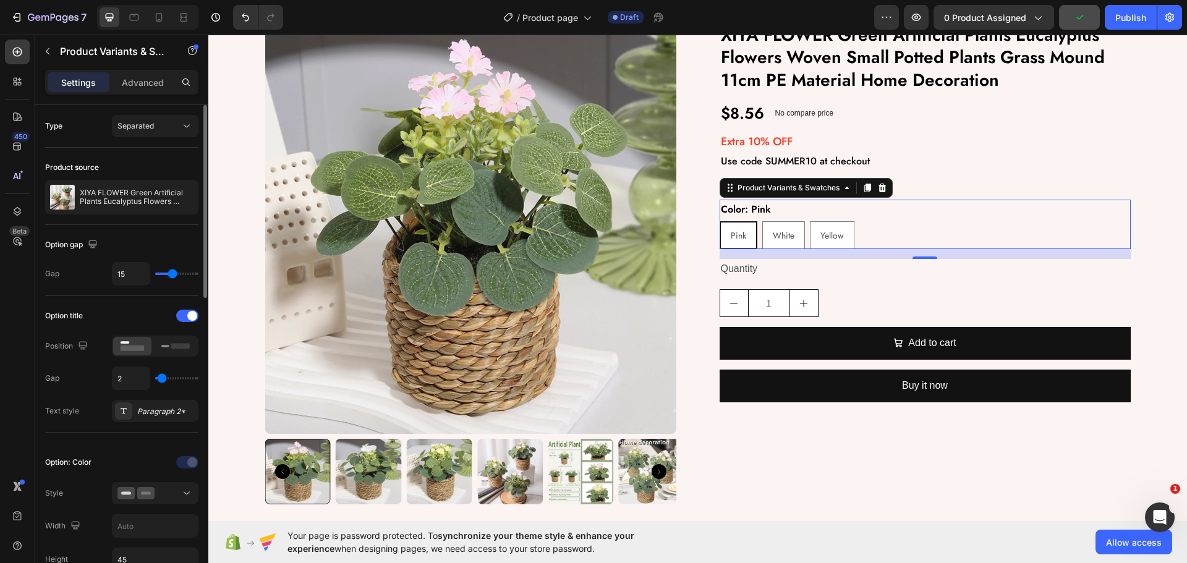
type input "2"
click at [162, 380] on input "range" at bounding box center [176, 378] width 43 height 2
click at [142, 383] on input "2" at bounding box center [131, 378] width 37 height 22
type input "5"
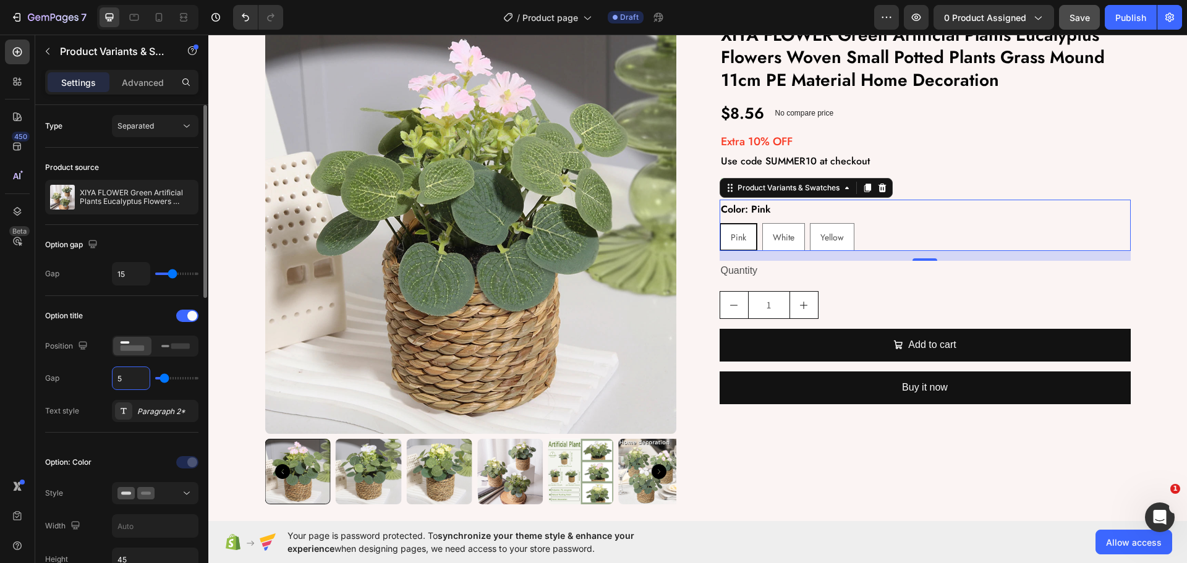
type input "5"
click at [98, 390] on div "Gap 5" at bounding box center [121, 378] width 153 height 23
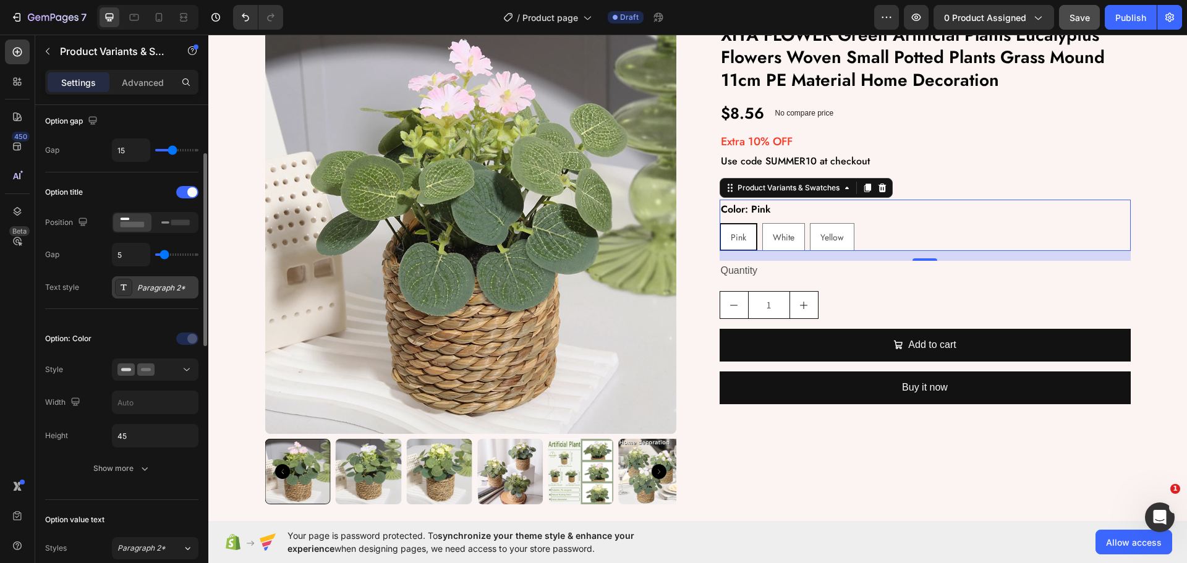
click at [161, 283] on div "Paragraph 2*" at bounding box center [166, 288] width 58 height 11
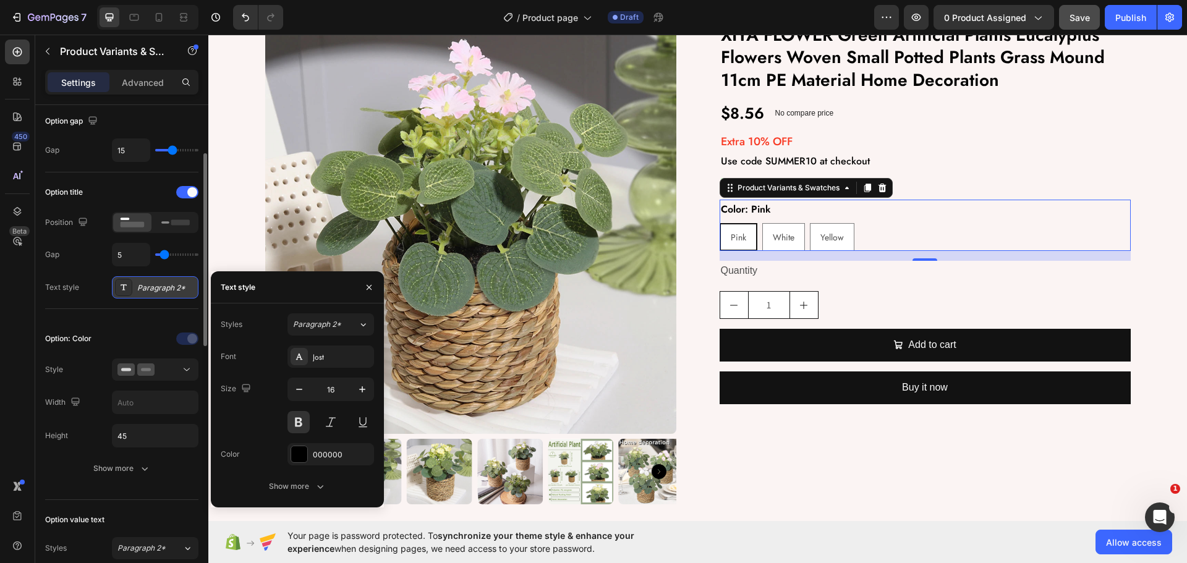
click at [161, 283] on div "Paragraph 2*" at bounding box center [166, 288] width 58 height 11
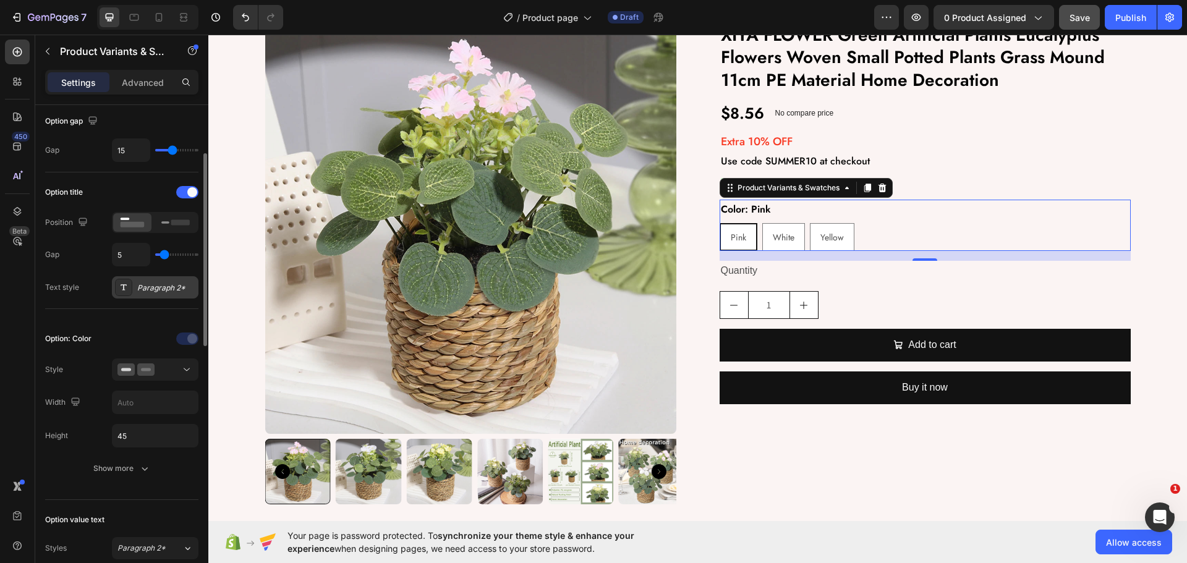
click at [161, 283] on div "Paragraph 2*" at bounding box center [166, 288] width 58 height 11
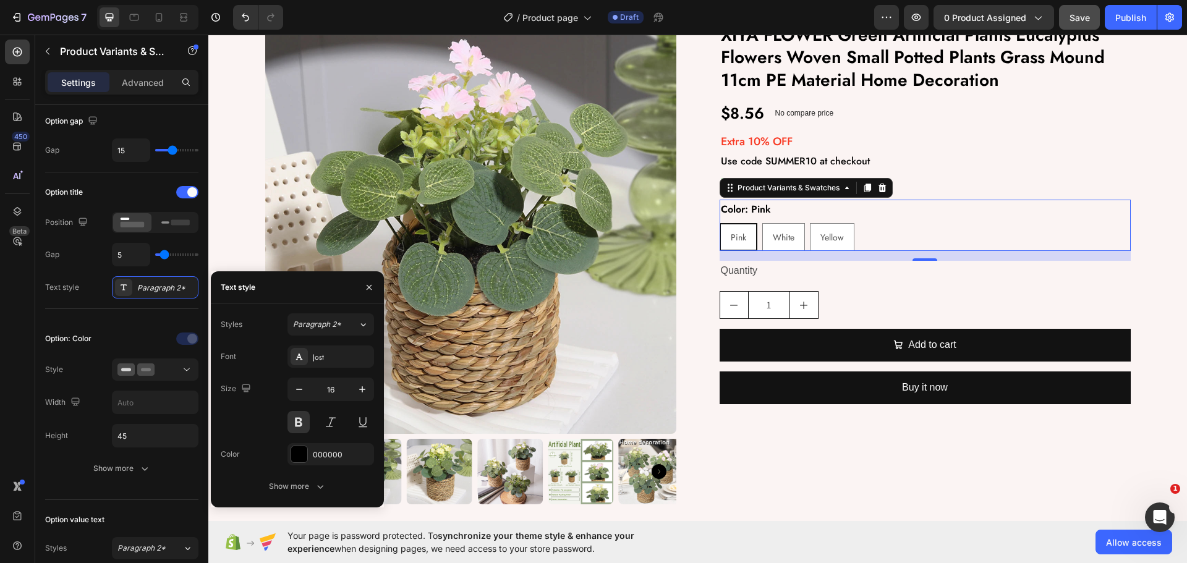
click at [283, 474] on div "Font Jost Size 16 Color 000000 Show more" at bounding box center [297, 422] width 153 height 152
click at [285, 482] on div "Show more" at bounding box center [297, 486] width 57 height 12
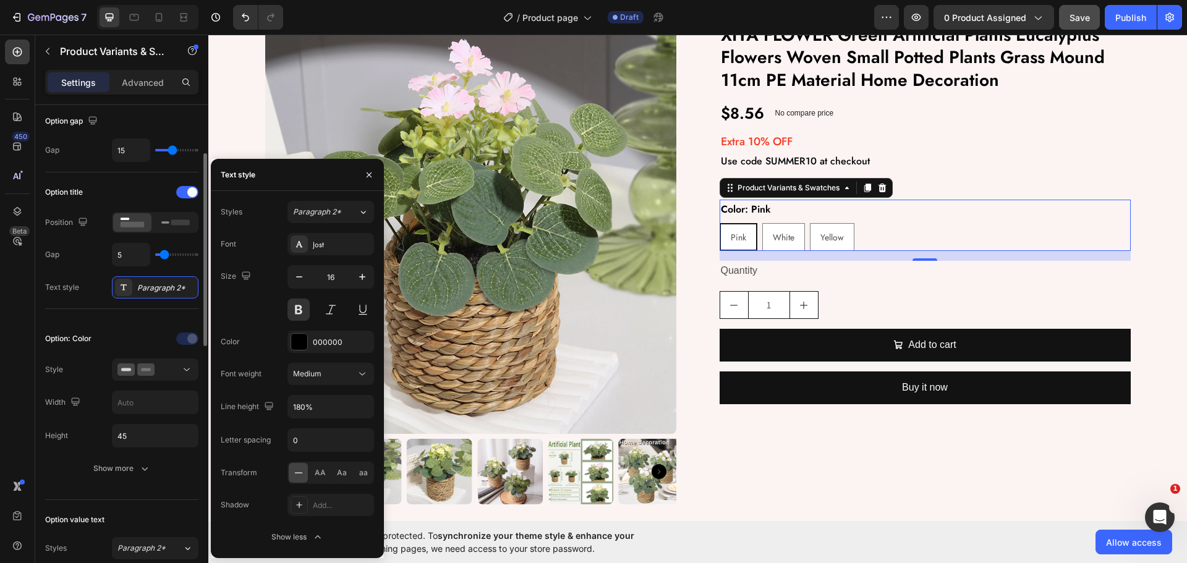
click at [91, 438] on div "Height 45" at bounding box center [121, 435] width 153 height 23
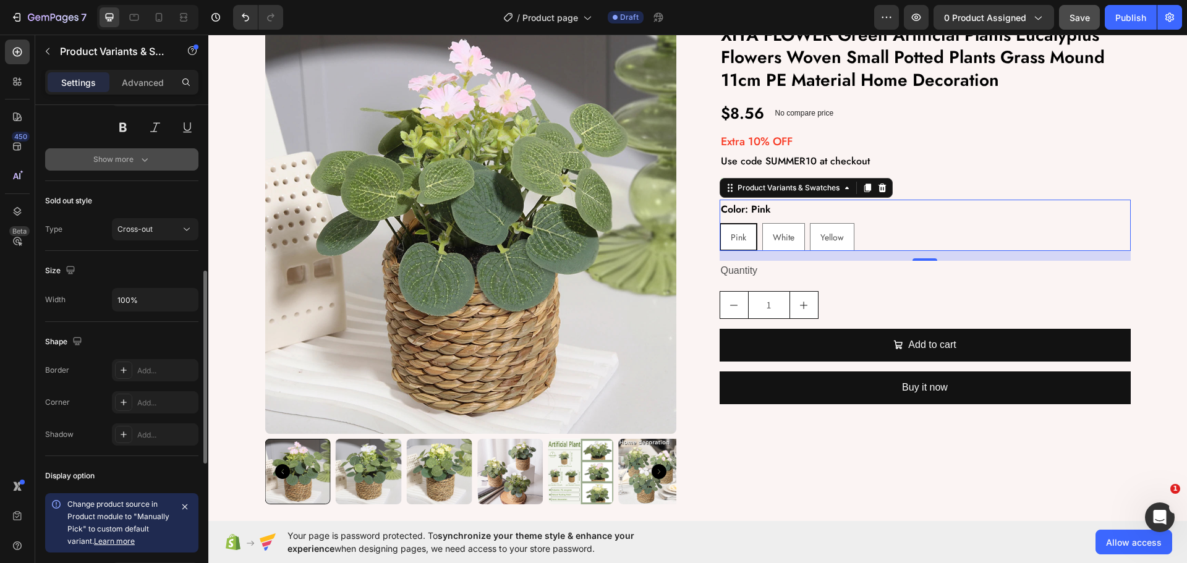
scroll to position [580, 0]
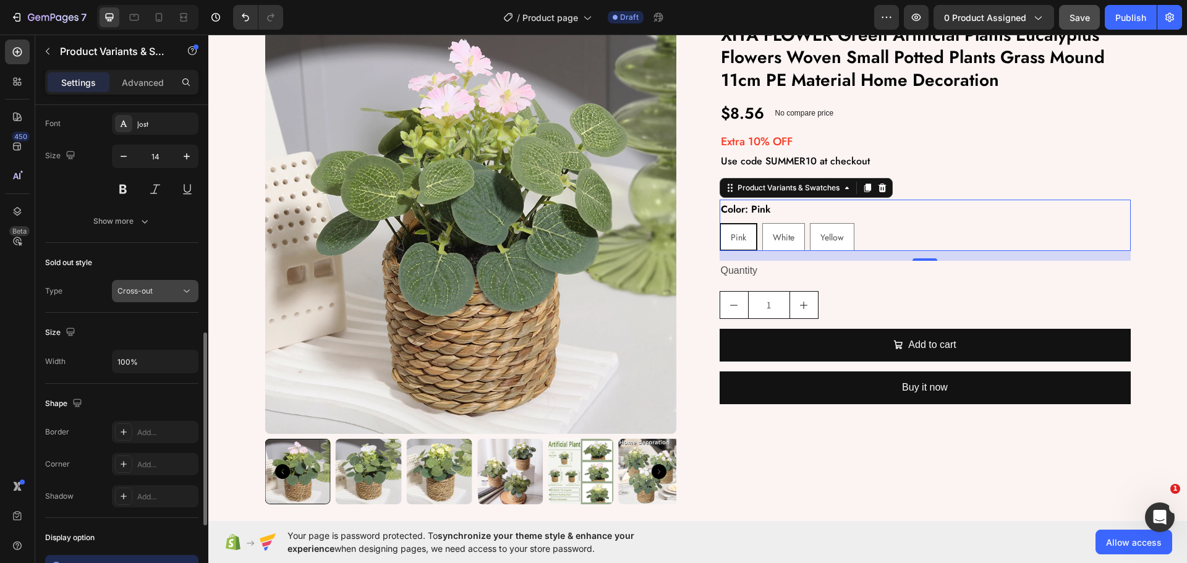
click at [145, 292] on span "Cross-out" at bounding box center [134, 290] width 35 height 9
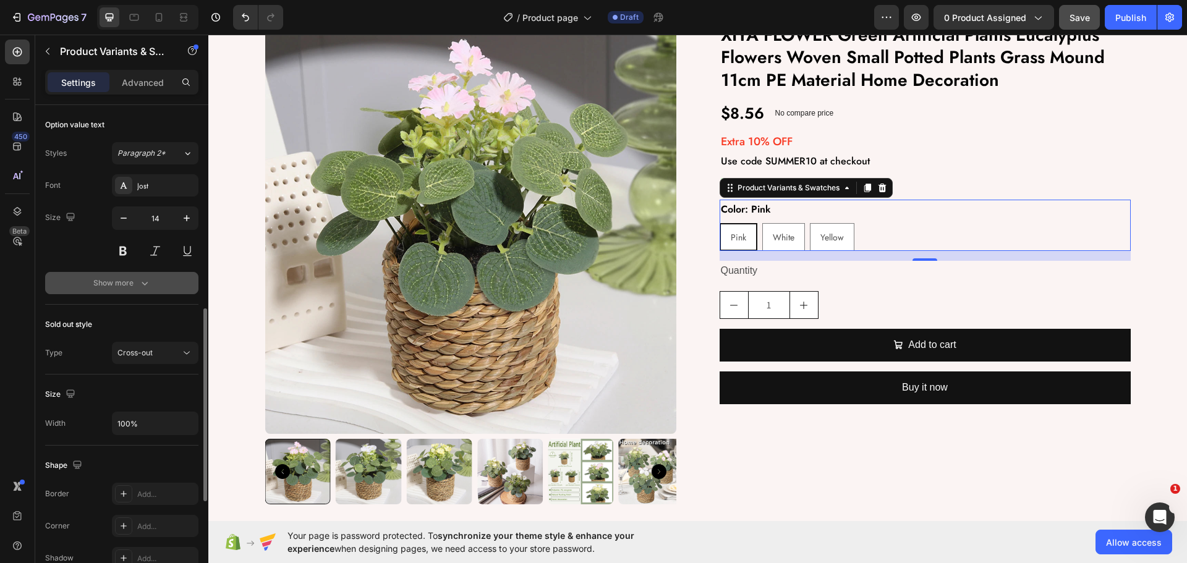
click at [127, 286] on div "Show more" at bounding box center [121, 283] width 57 height 12
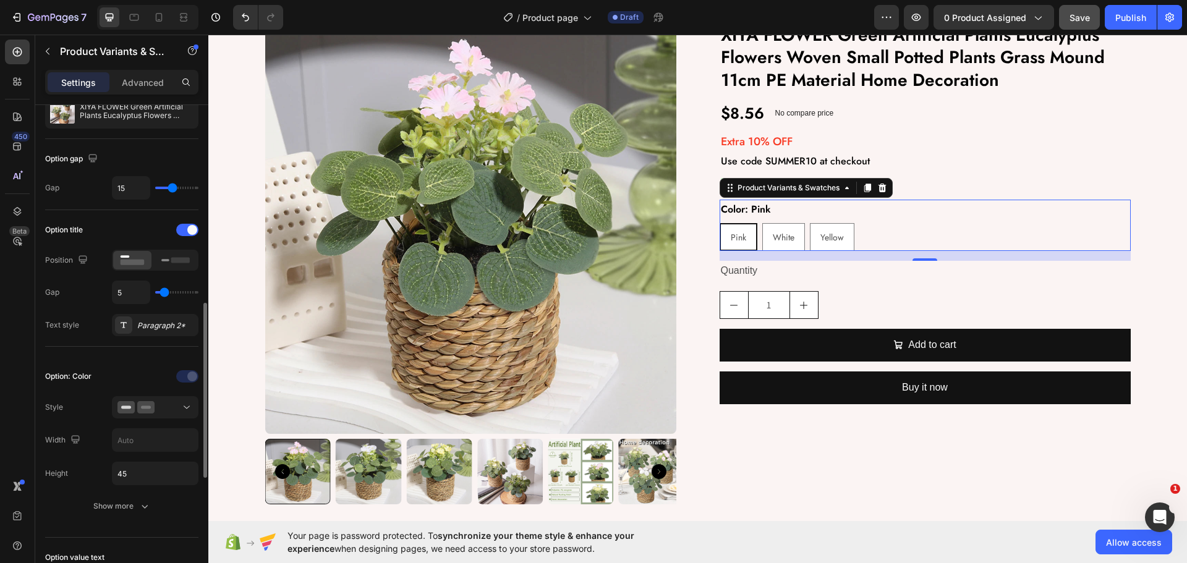
scroll to position [210, 0]
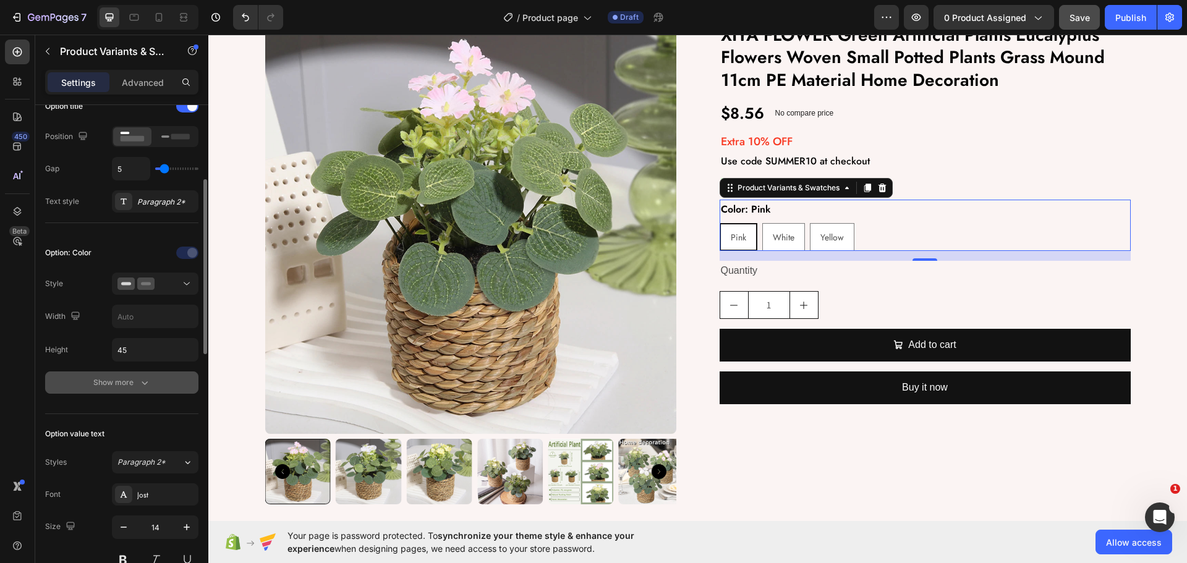
click at [124, 378] on div "Show more" at bounding box center [121, 382] width 57 height 12
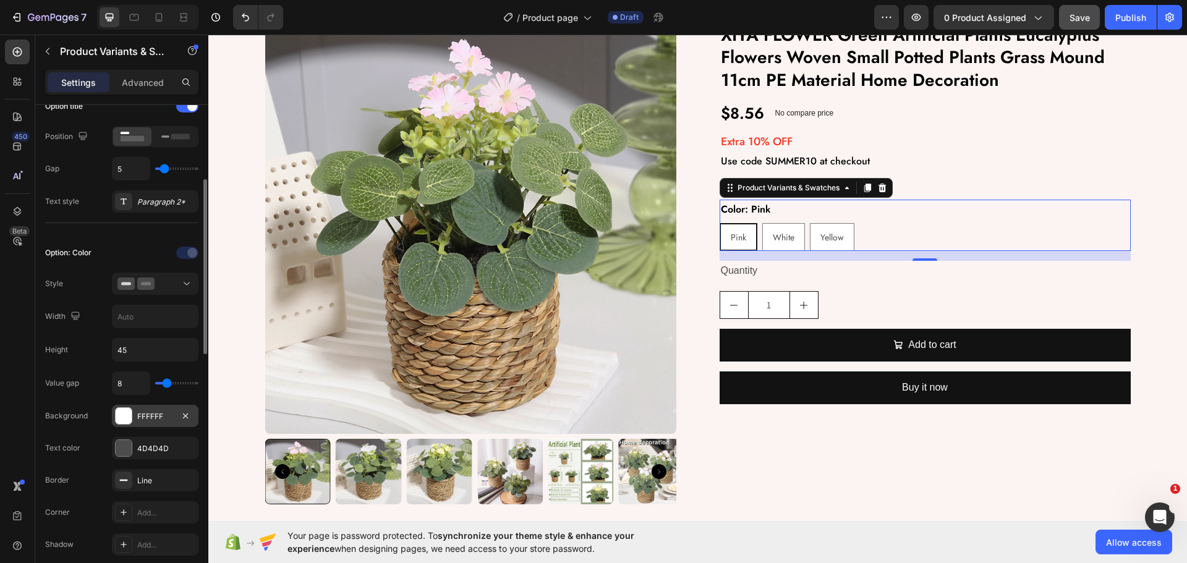
click at [150, 416] on div "FFFFFF" at bounding box center [155, 416] width 36 height 11
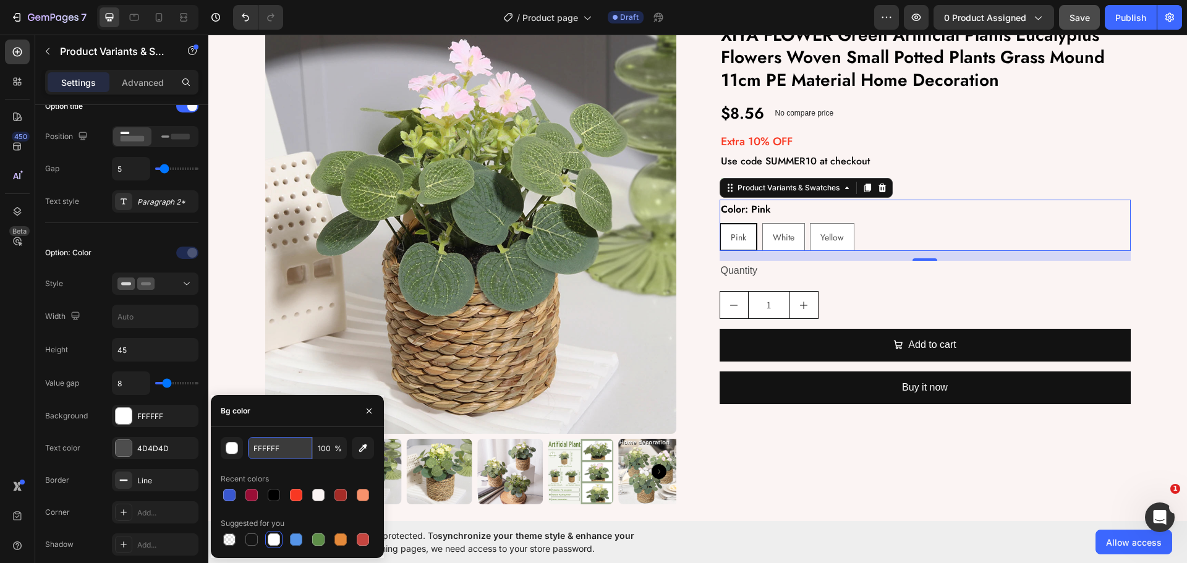
click at [312, 459] on input "FFFFFF" at bounding box center [280, 448] width 64 height 22
paste input "#D9D9D9"
type input "D9D9D9"
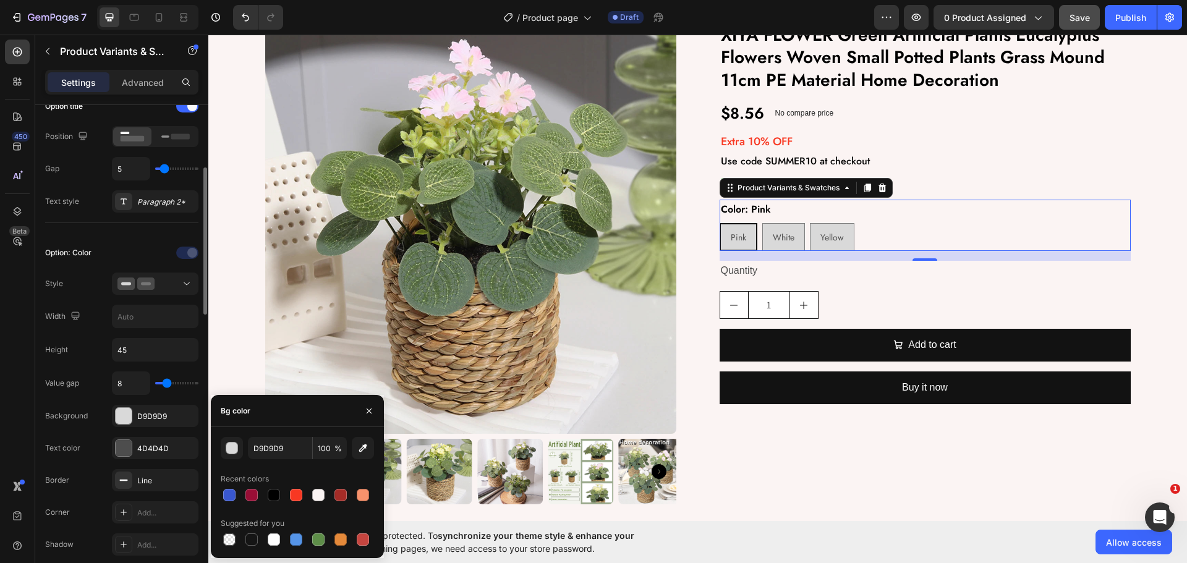
click at [99, 469] on div "Background D9D9D9" at bounding box center [121, 480] width 153 height 22
click at [184, 478] on icon "button" at bounding box center [185, 479] width 5 height 5
click at [92, 434] on div "Value gap 8 Background D9D9D9 Text color 4D4D4D Border Add... Corner Add... Sha…" at bounding box center [121, 512] width 153 height 281
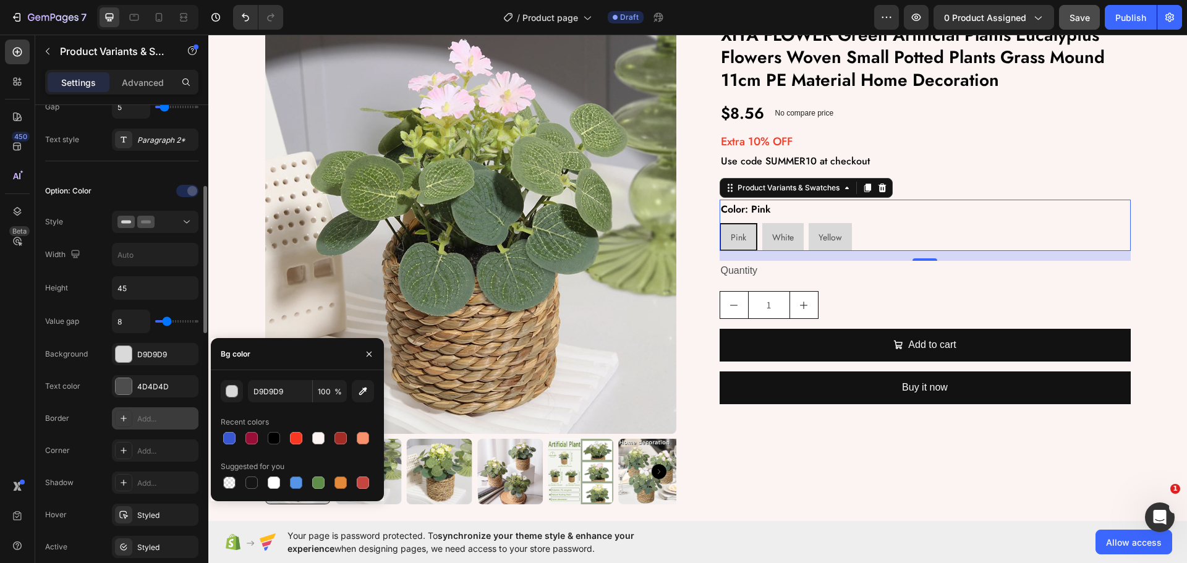
scroll to position [395, 0]
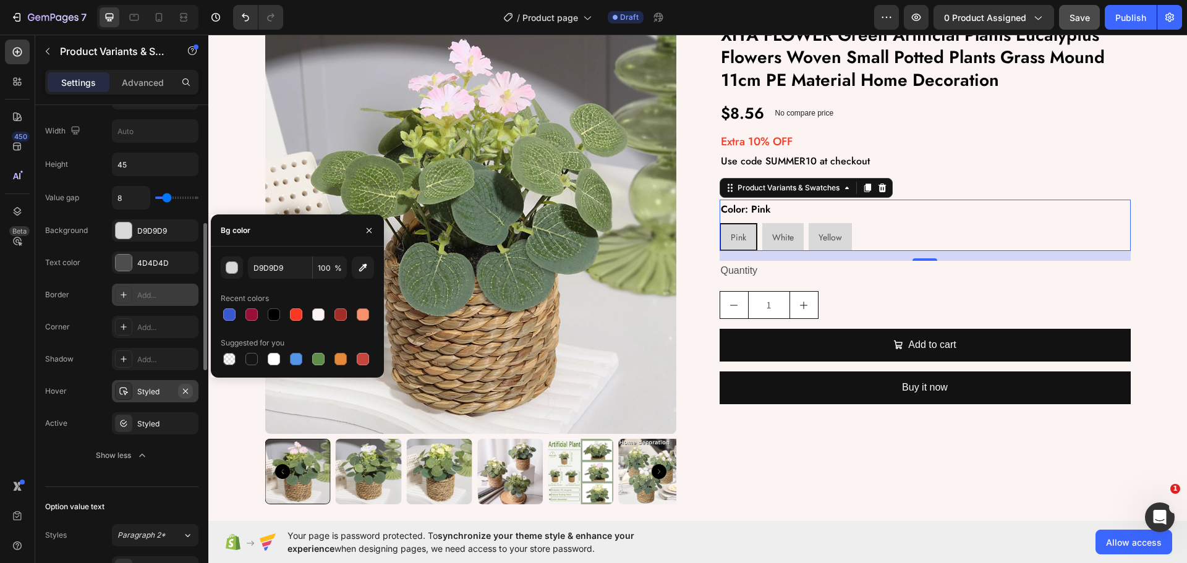
click at [182, 388] on icon "button" at bounding box center [186, 391] width 10 height 10
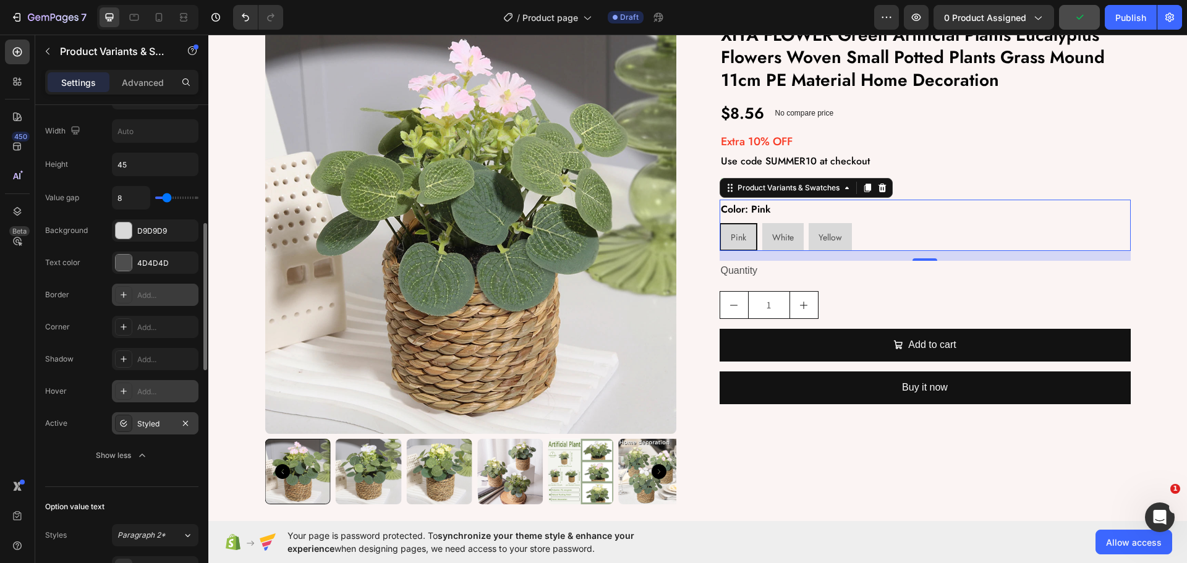
click at [150, 423] on div "Styled" at bounding box center [155, 424] width 36 height 11
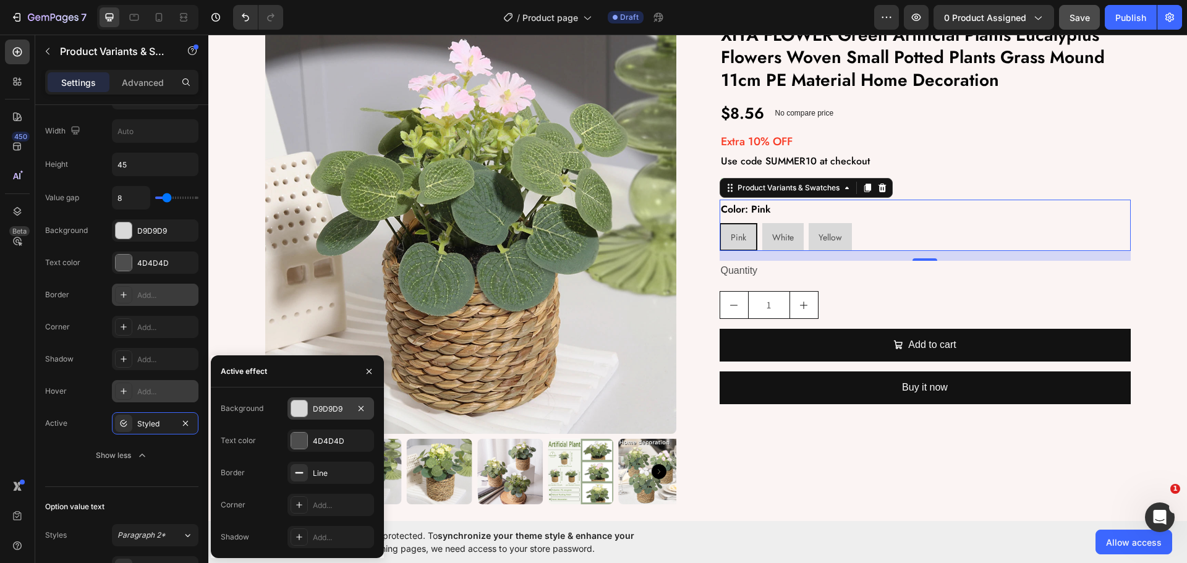
click at [340, 402] on div "D9D9D9" at bounding box center [330, 408] width 87 height 22
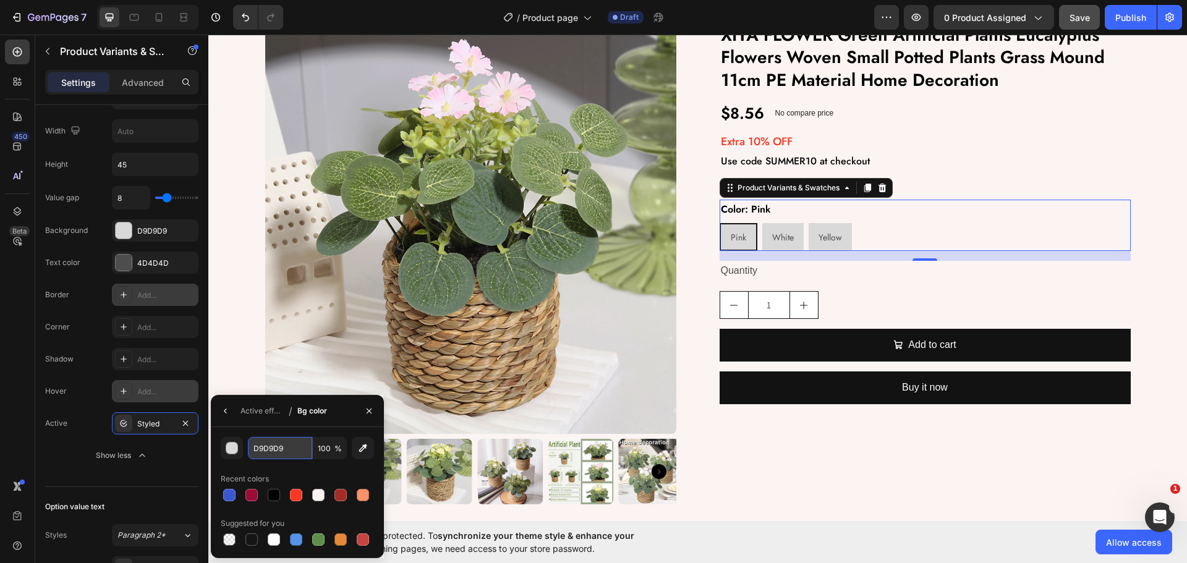
click at [0, 0] on input "D9D9D9" at bounding box center [0, 0] width 0 height 0
paste input "#"
type input "D9D9D9"
click at [219, 410] on button "button" at bounding box center [226, 411] width 20 height 20
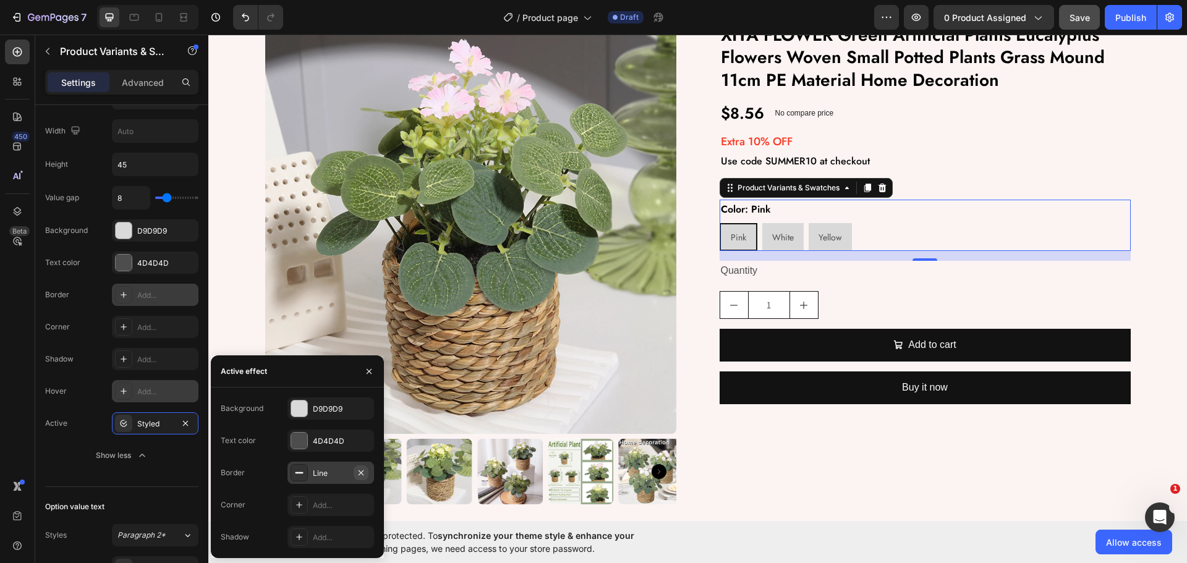
click at [364, 470] on icon "button" at bounding box center [361, 473] width 10 height 10
click at [318, 442] on div "4D4D4D" at bounding box center [331, 441] width 36 height 11
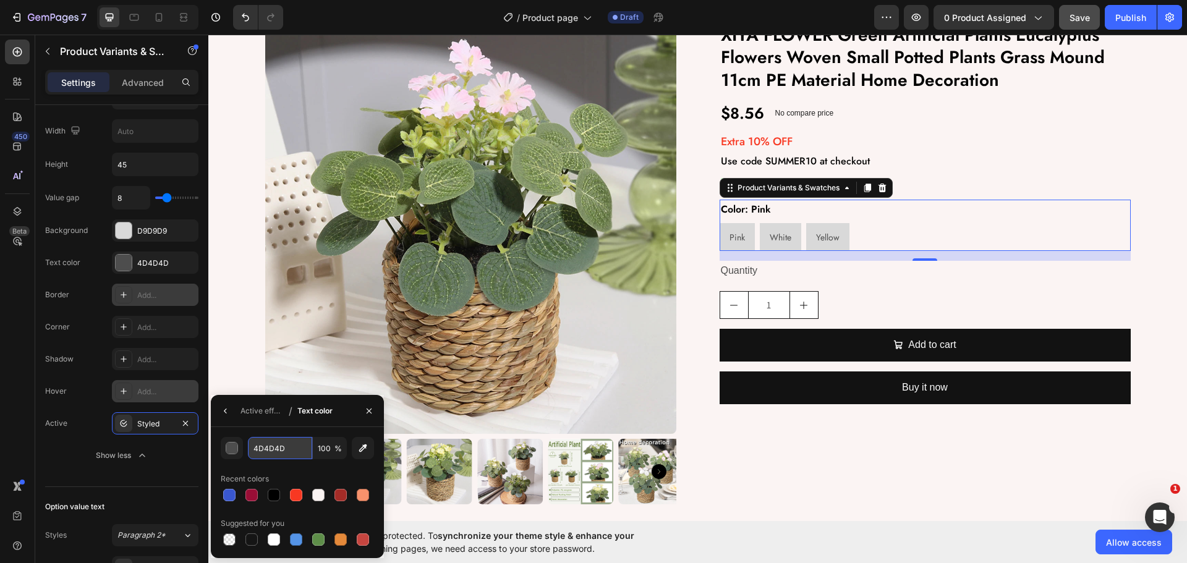
click at [0, 0] on input "4D4D4D" at bounding box center [0, 0] width 0 height 0
click at [269, 490] on div at bounding box center [274, 495] width 12 height 12
click at [0, 0] on input "000000" at bounding box center [0, 0] width 0 height 0
paste input "#D4E6FF"
click at [227, 407] on icon "button" at bounding box center [226, 411] width 10 height 10
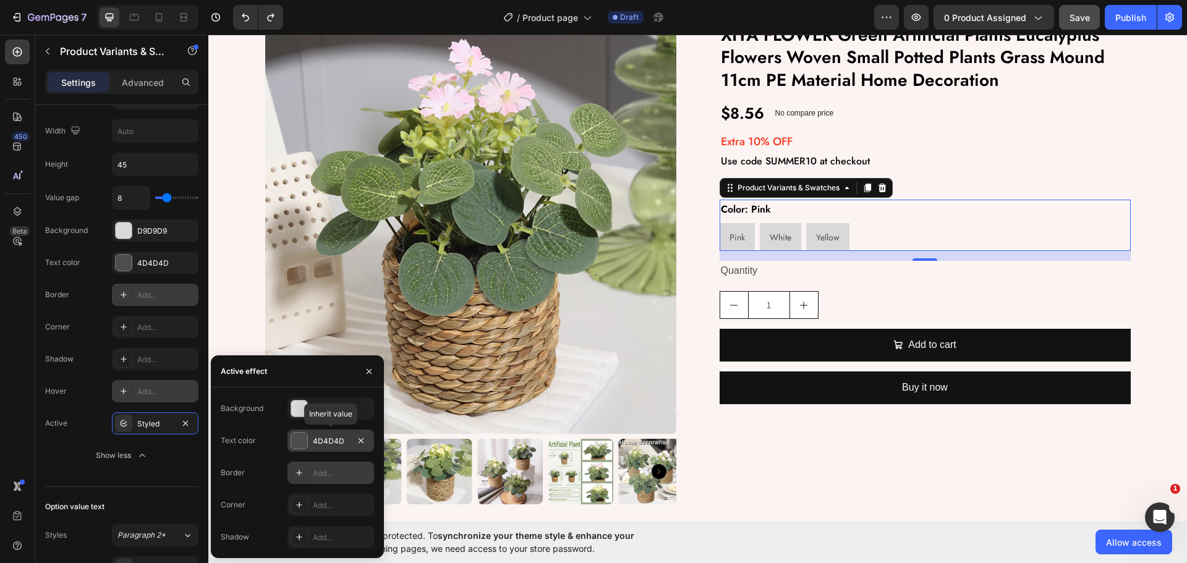
click at [313, 437] on div "4D4D4D" at bounding box center [331, 441] width 36 height 11
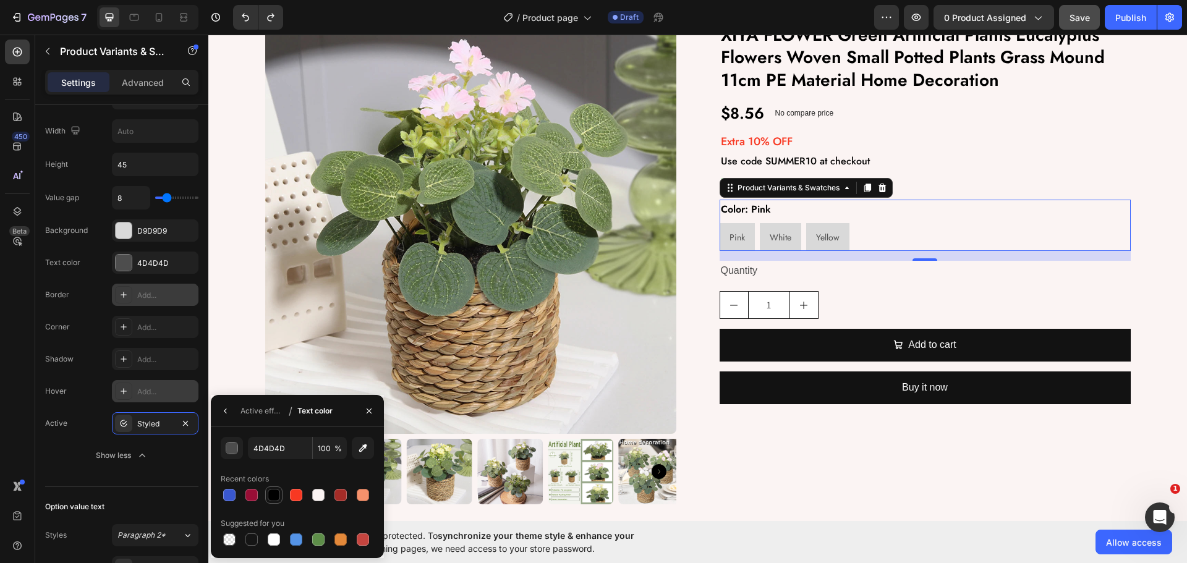
click at [271, 494] on div at bounding box center [274, 495] width 12 height 12
type input "000000"
click at [224, 407] on icon "button" at bounding box center [226, 411] width 10 height 10
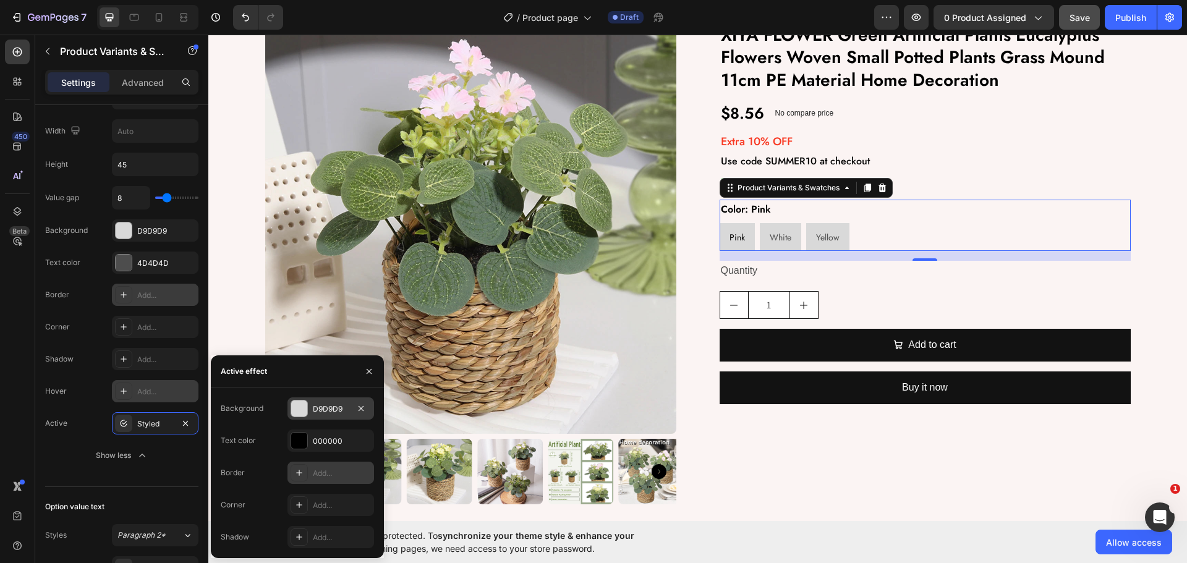
click at [321, 413] on div "D9D9D9" at bounding box center [331, 409] width 36 height 11
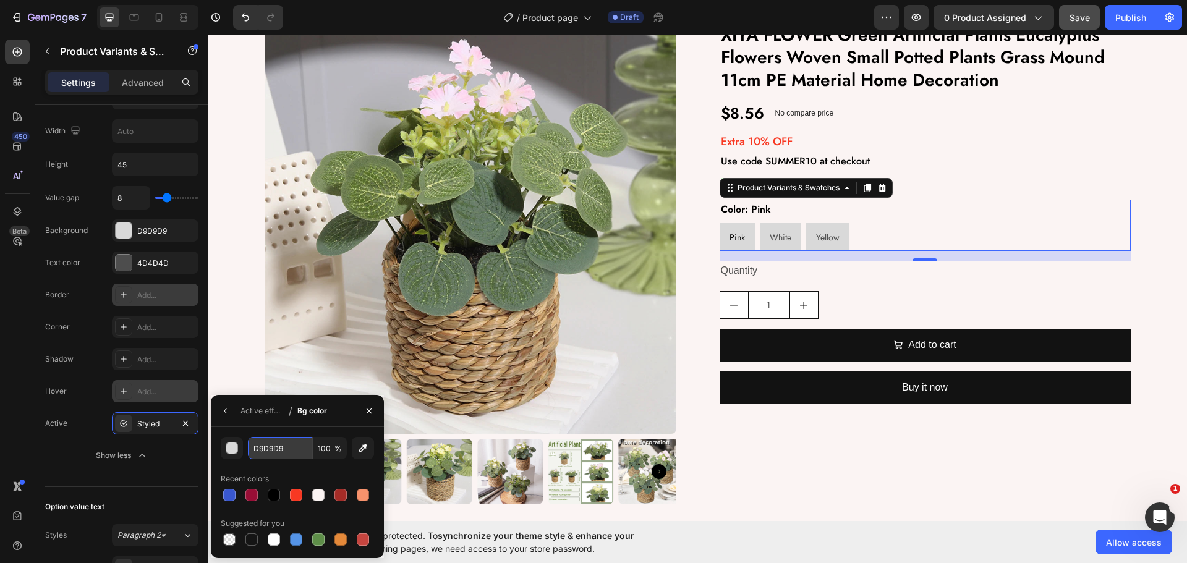
click at [0, 0] on input "D9D9D9" at bounding box center [0, 0] width 0 height 0
paste input "#D4E6FF"
type input "D4E6FF"
click at [244, 425] on div "Active effect / Bg color" at bounding box center [271, 411] width 121 height 32
click at [217, 410] on button "button" at bounding box center [226, 411] width 20 height 20
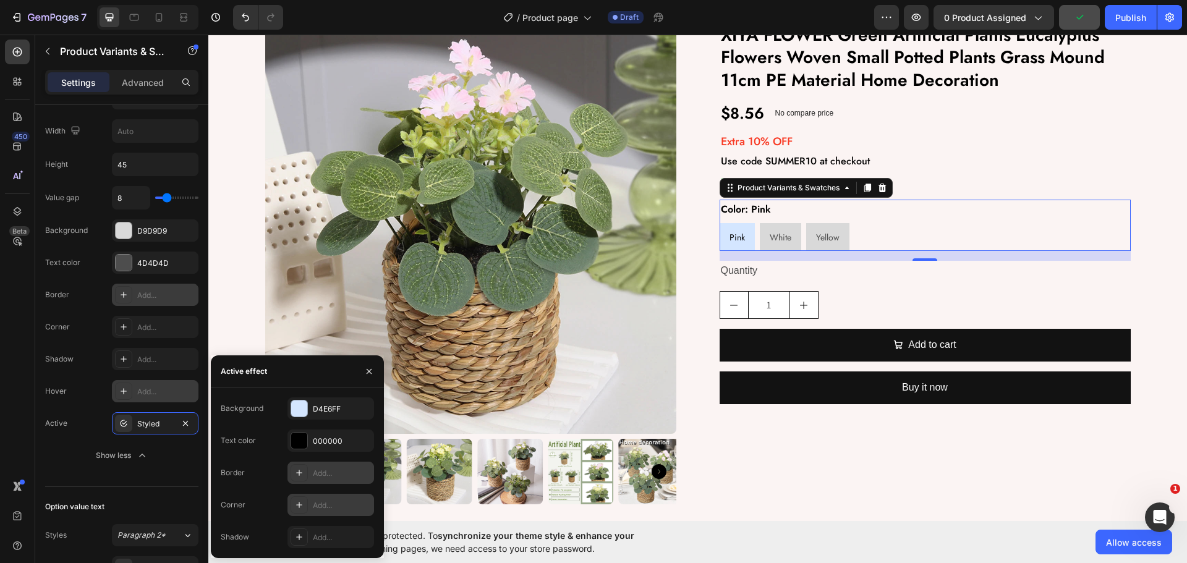
click at [316, 500] on div "Add..." at bounding box center [342, 505] width 58 height 11
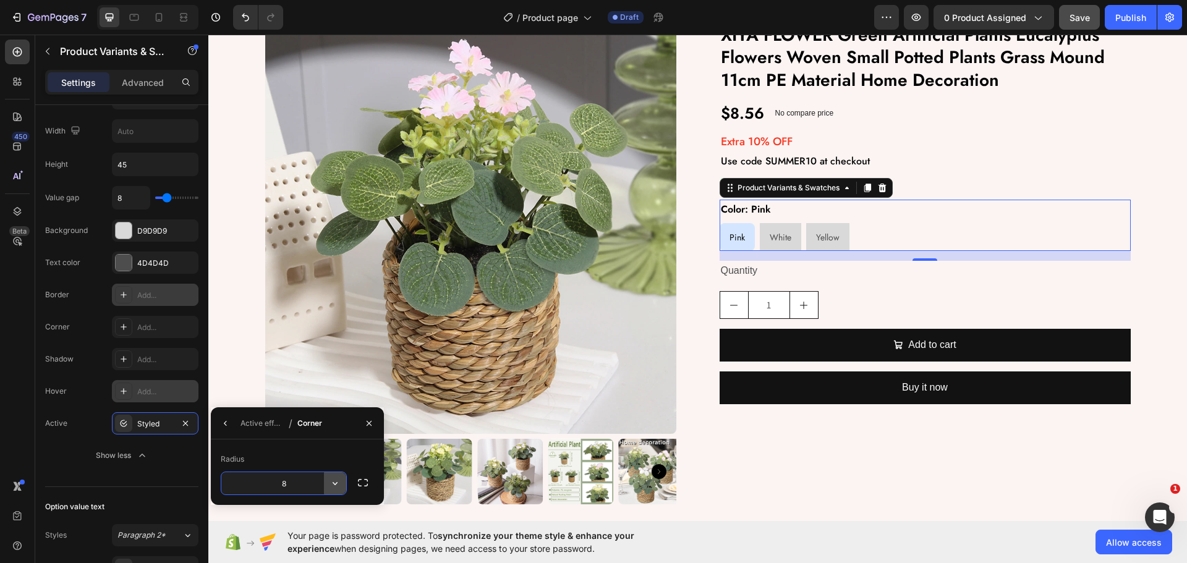
click at [335, 483] on icon "button" at bounding box center [335, 483] width 12 height 12
click at [308, 486] on input "8" at bounding box center [283, 483] width 125 height 22
type input "12"
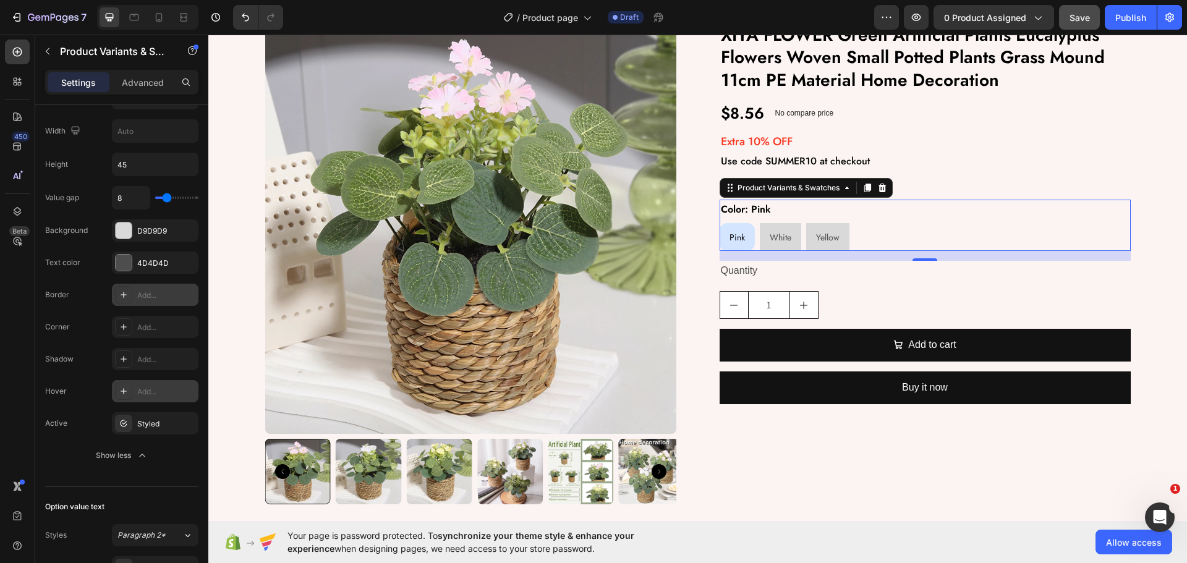
click at [16, 443] on div "450 Beta" at bounding box center [17, 257] width 25 height 435
click at [139, 265] on div "4D4D4D" at bounding box center [155, 263] width 36 height 11
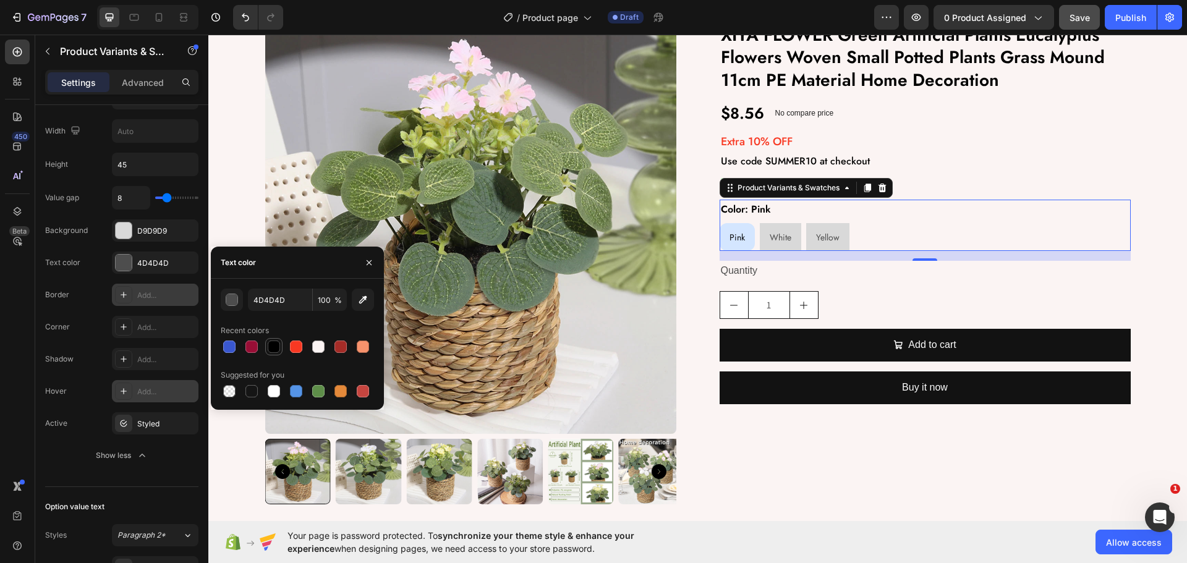
click at [270, 351] on div at bounding box center [274, 347] width 12 height 12
type input "000000"
click at [82, 348] on div "Border Add..." at bounding box center [121, 359] width 153 height 22
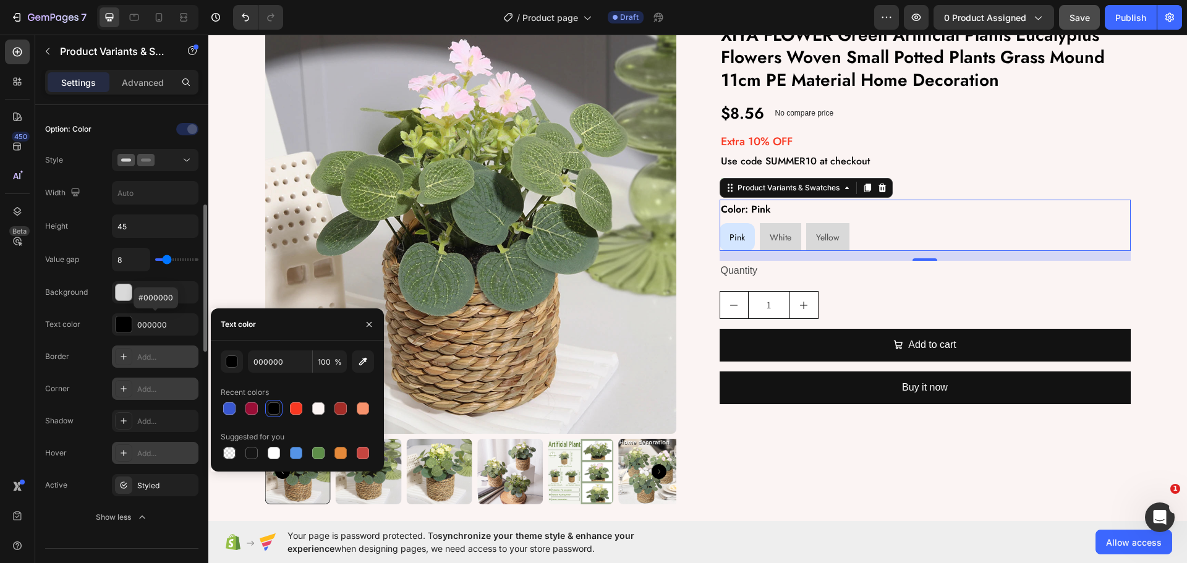
scroll to position [271, 0]
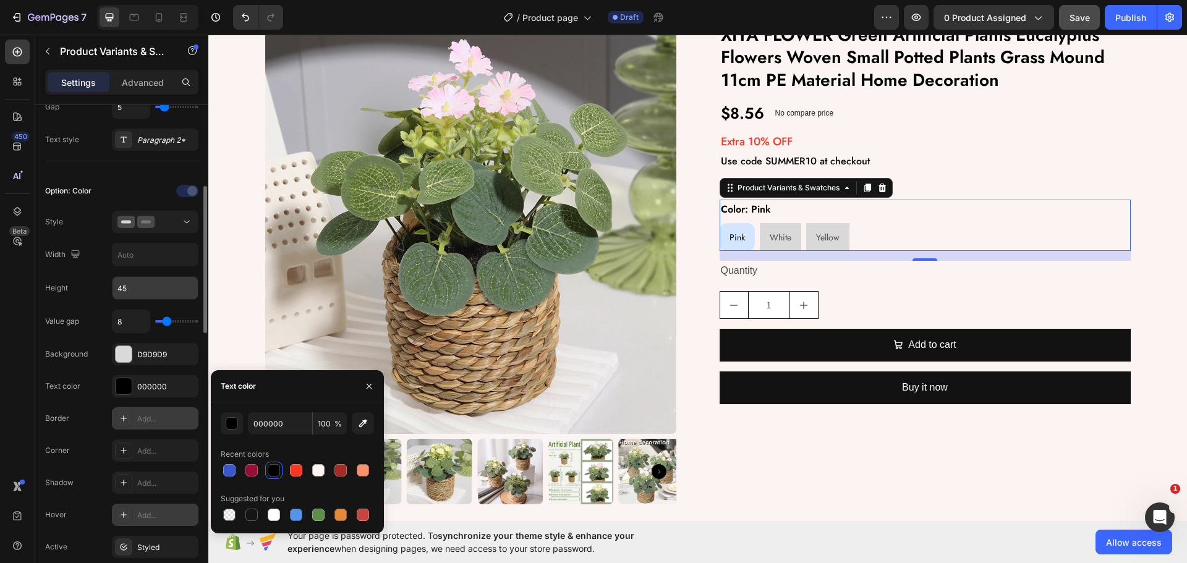
click at [130, 286] on input "45" at bounding box center [155, 288] width 85 height 22
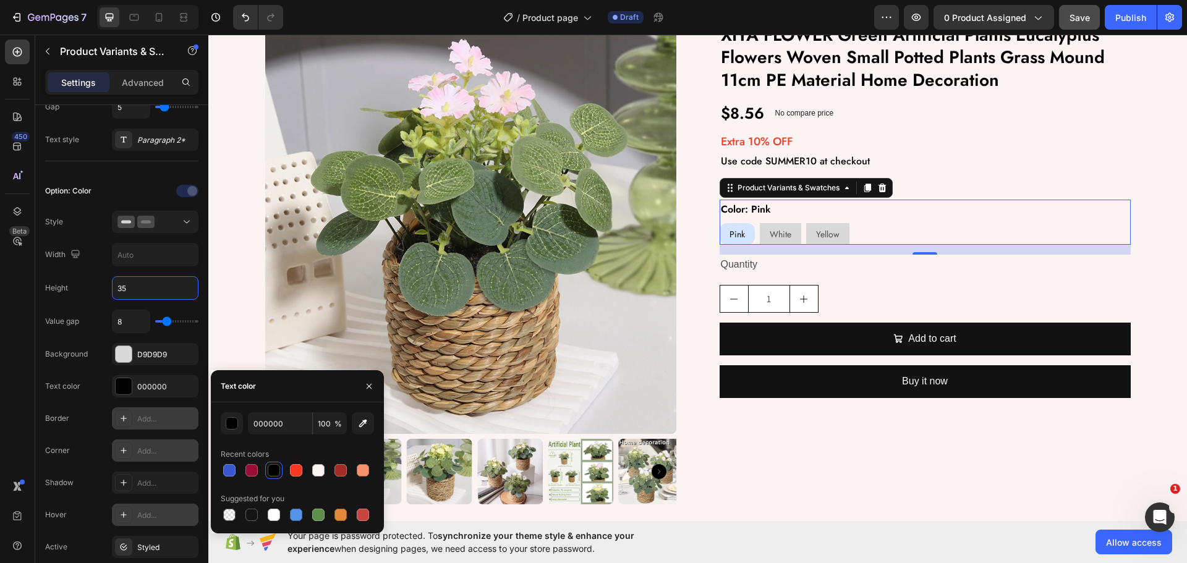
type input "35"
click at [132, 443] on div "Add..." at bounding box center [155, 451] width 87 height 22
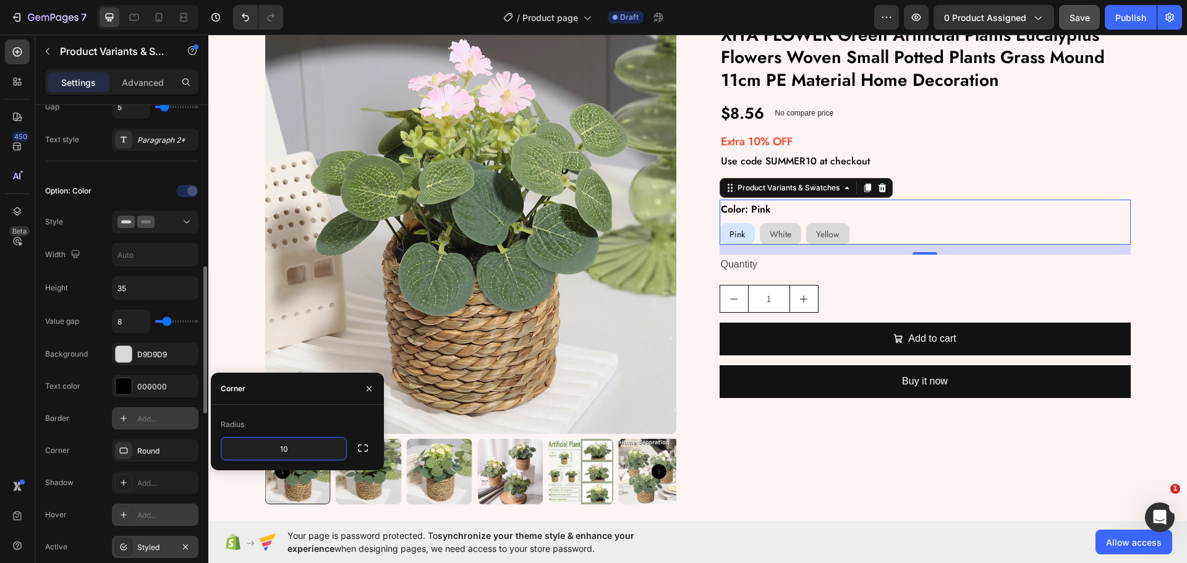
scroll to position [333, 0]
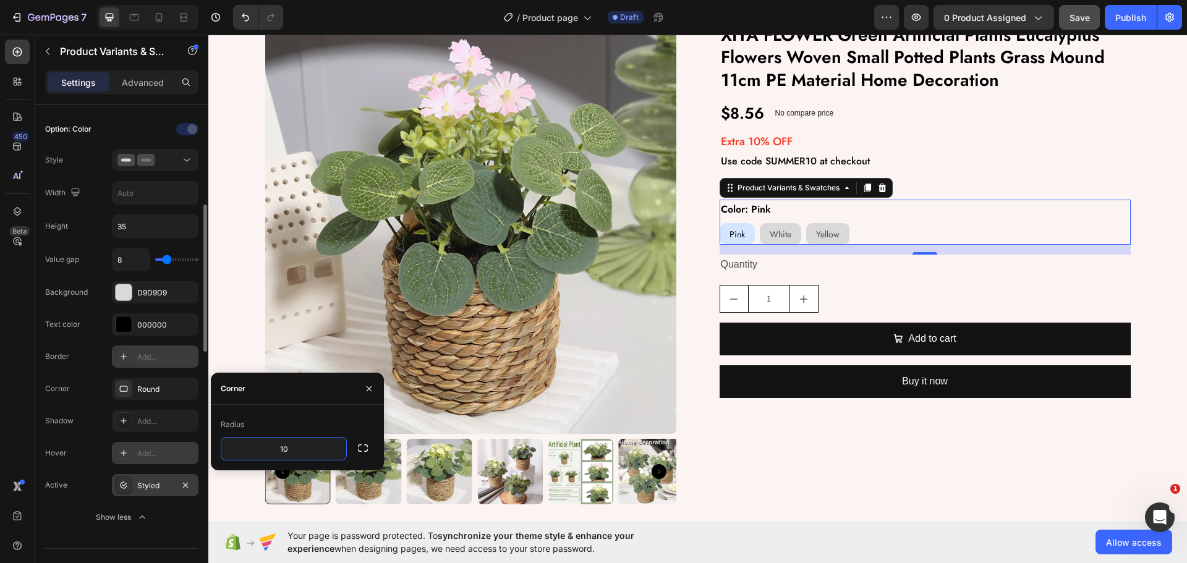
type input "10"
click at [148, 487] on div "Styled" at bounding box center [155, 485] width 36 height 11
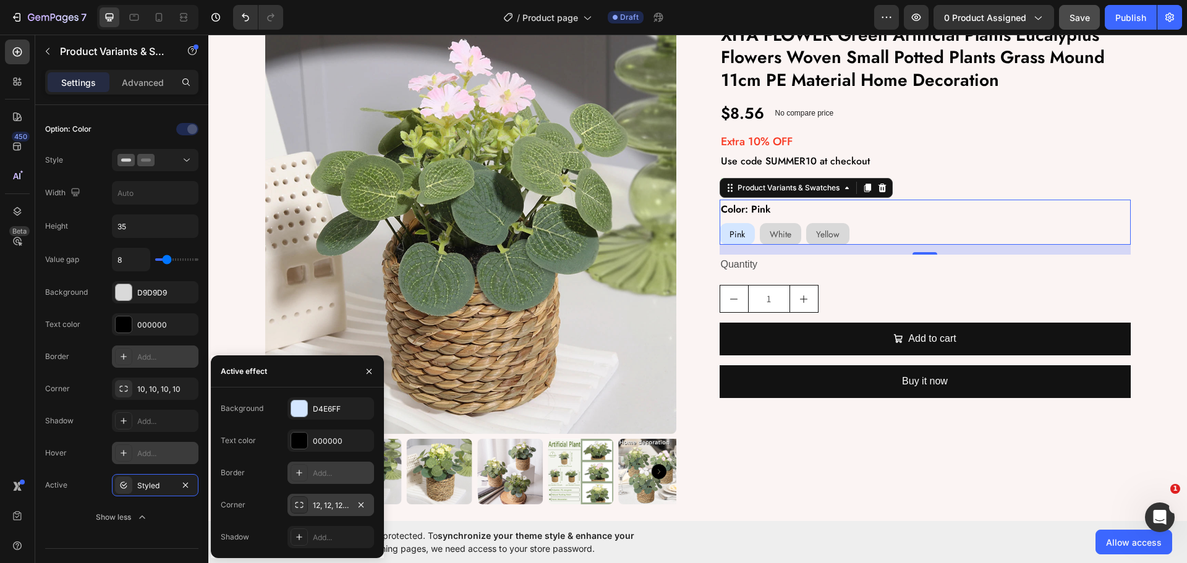
click at [304, 511] on div at bounding box center [299, 504] width 17 height 17
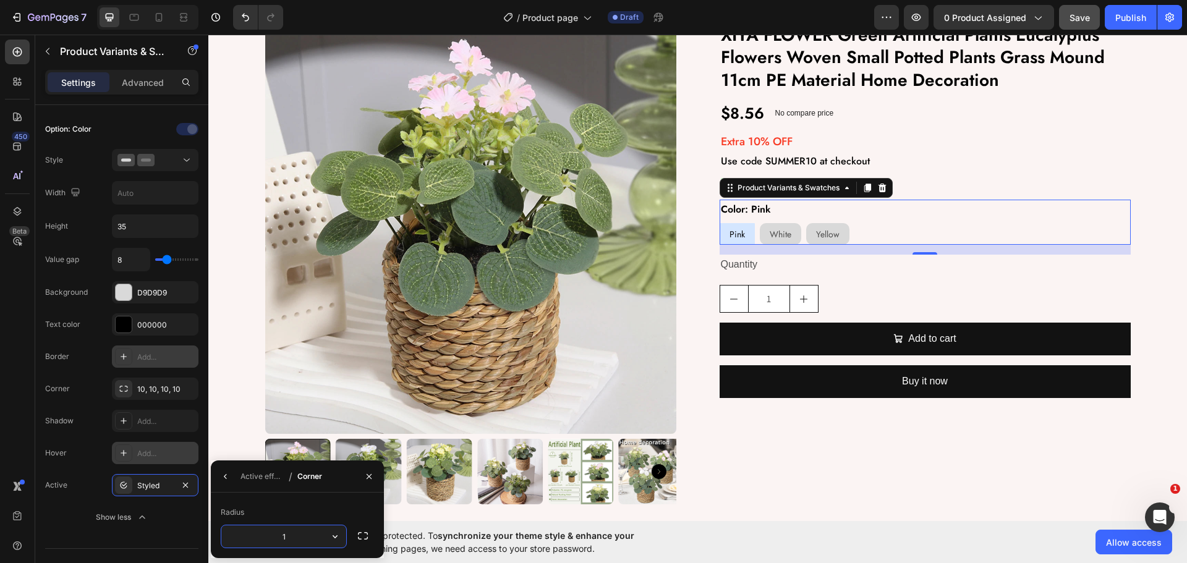
type input "10"
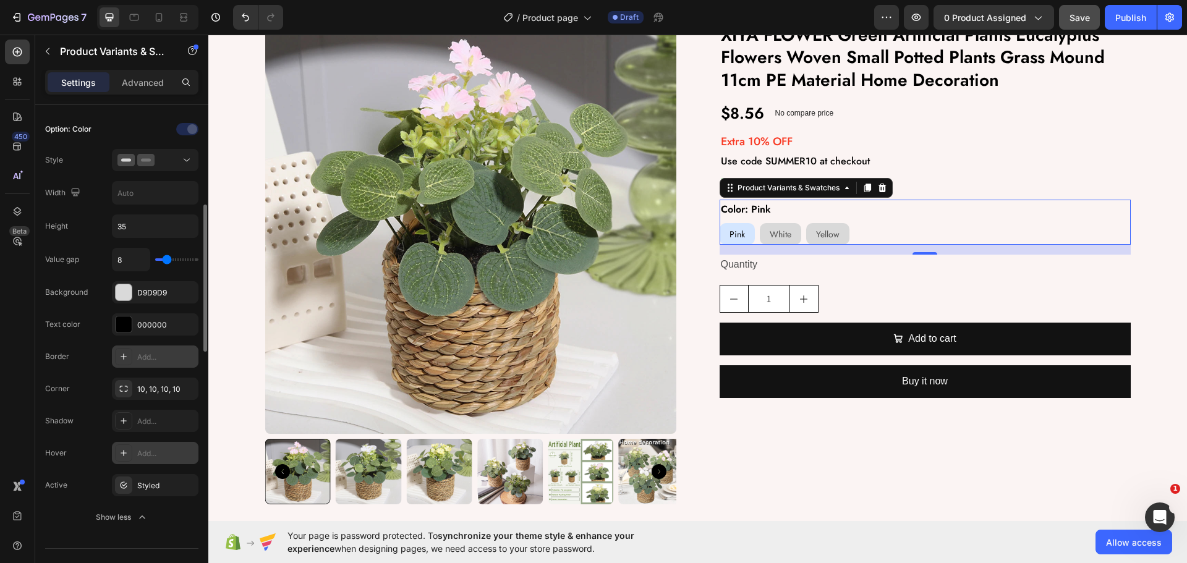
click at [79, 371] on div "Value gap 8 Background D9D9D9 Text color 000000 Border Add... Corner 10, 10, 10…" at bounding box center [121, 388] width 153 height 281
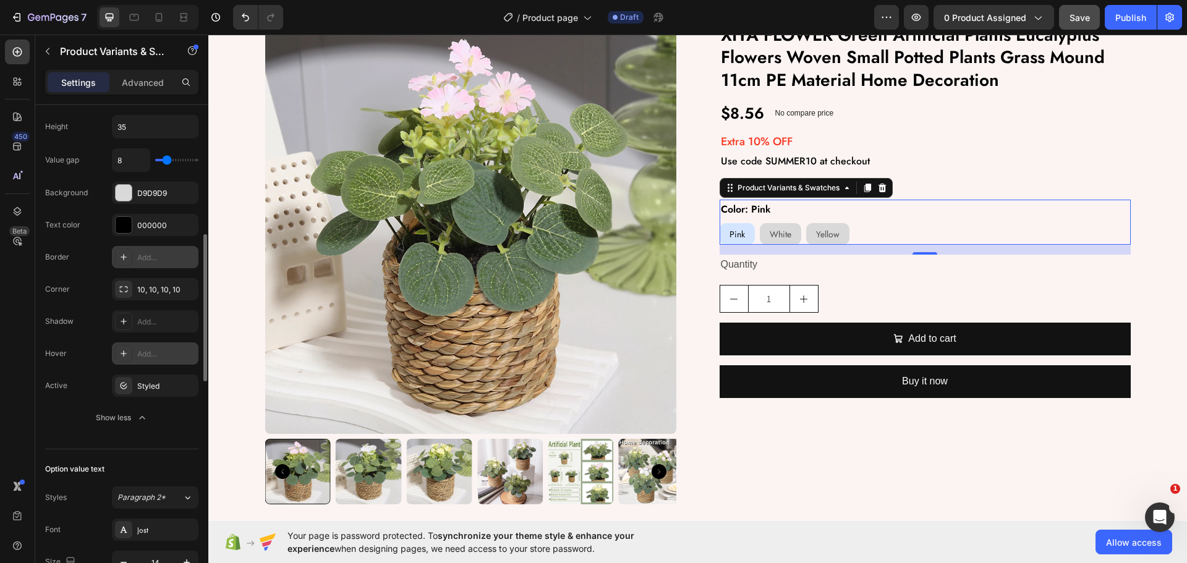
scroll to position [680, 0]
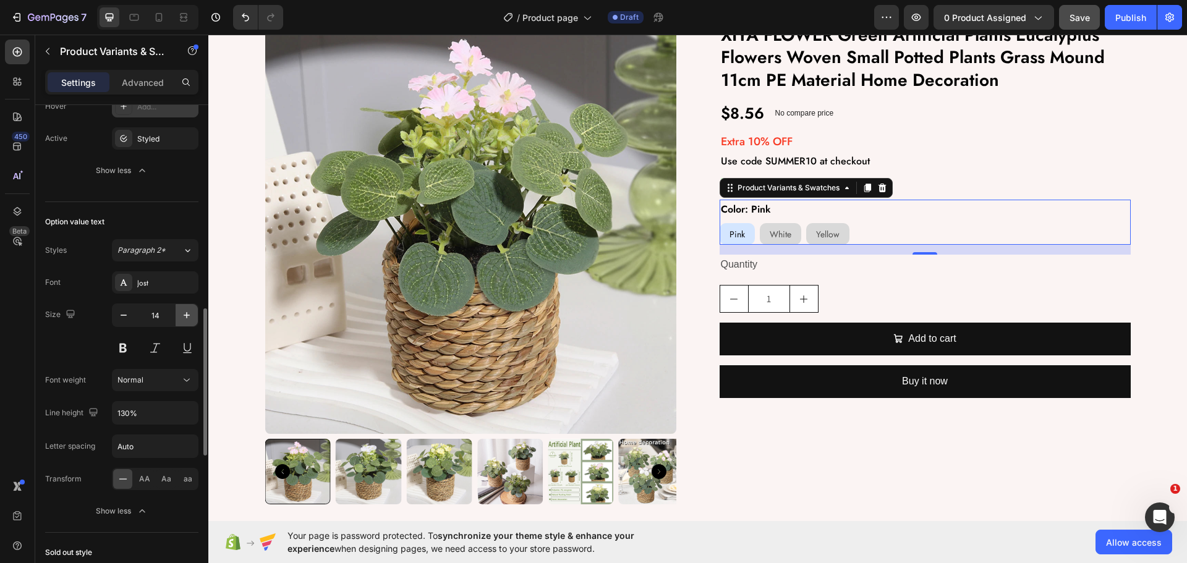
click at [188, 322] on button "button" at bounding box center [187, 315] width 22 height 22
type input "15"
click at [95, 334] on div "Size 15" at bounding box center [121, 332] width 153 height 56
click at [786, 452] on div "XIYA FLOWER Green Artificial Plants Eucalyptus Flowers Woven Small Potted Plant…" at bounding box center [925, 264] width 411 height 482
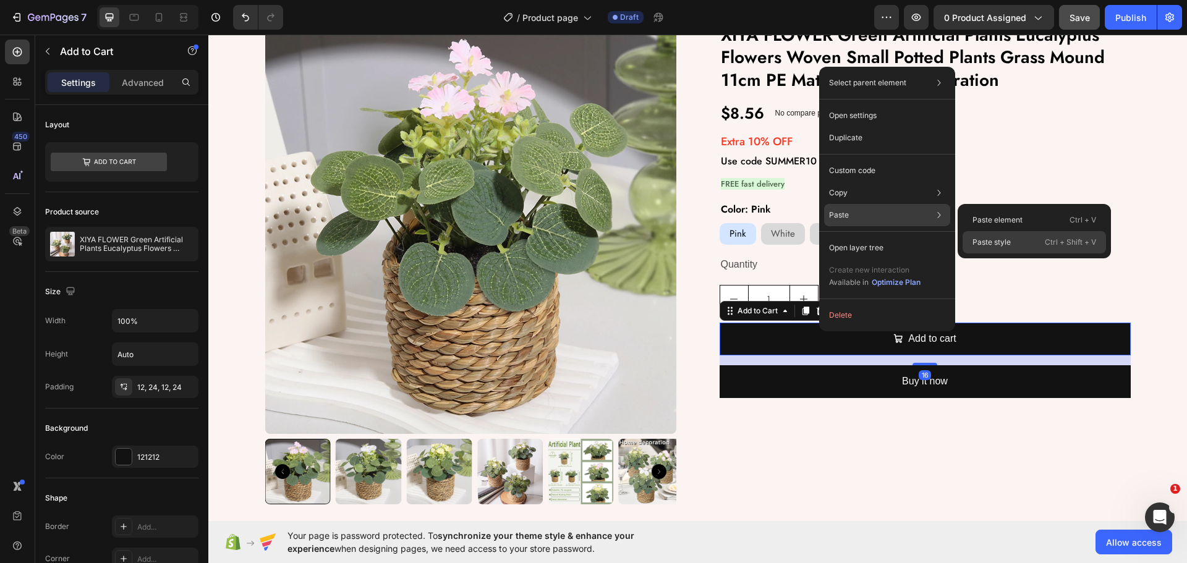
click at [993, 237] on p "Paste style" at bounding box center [991, 242] width 38 height 11
type input "20"
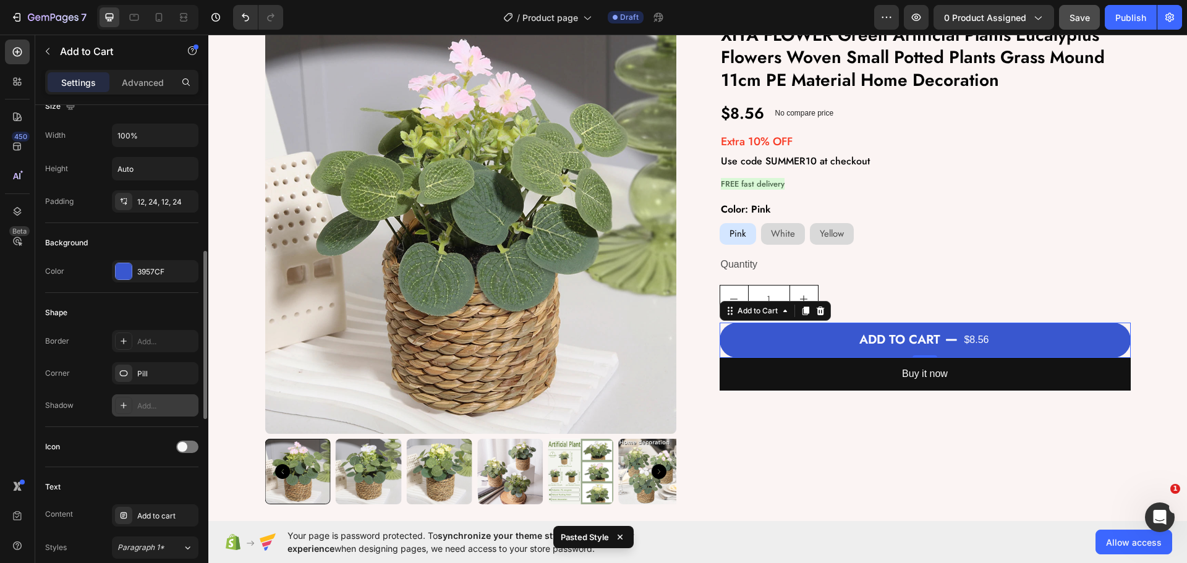
scroll to position [433, 0]
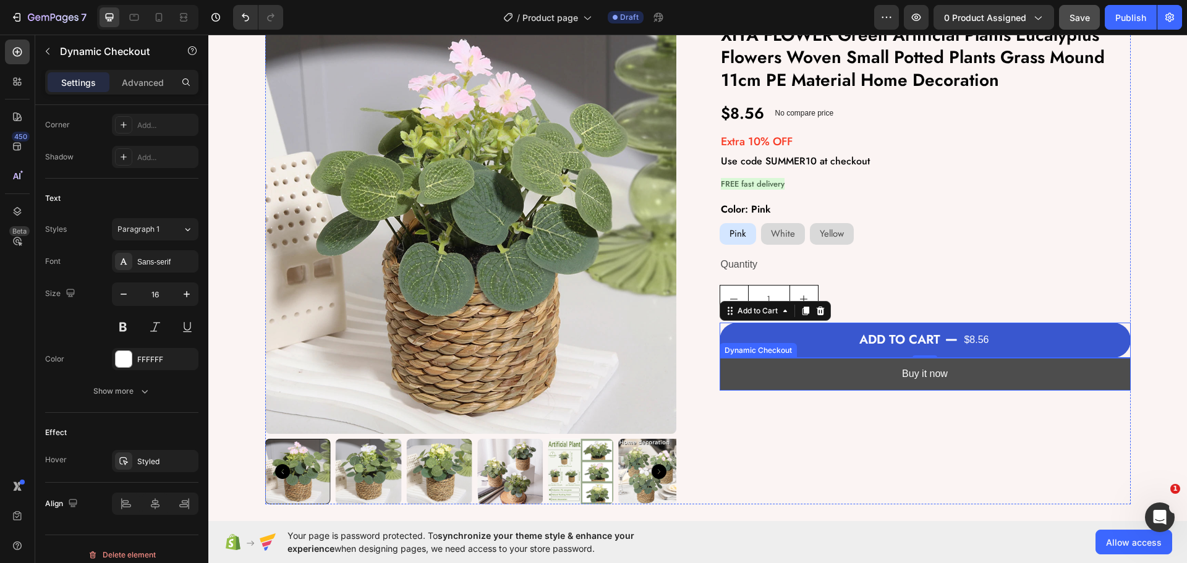
click at [727, 378] on button "Buy it now" at bounding box center [925, 374] width 411 height 33
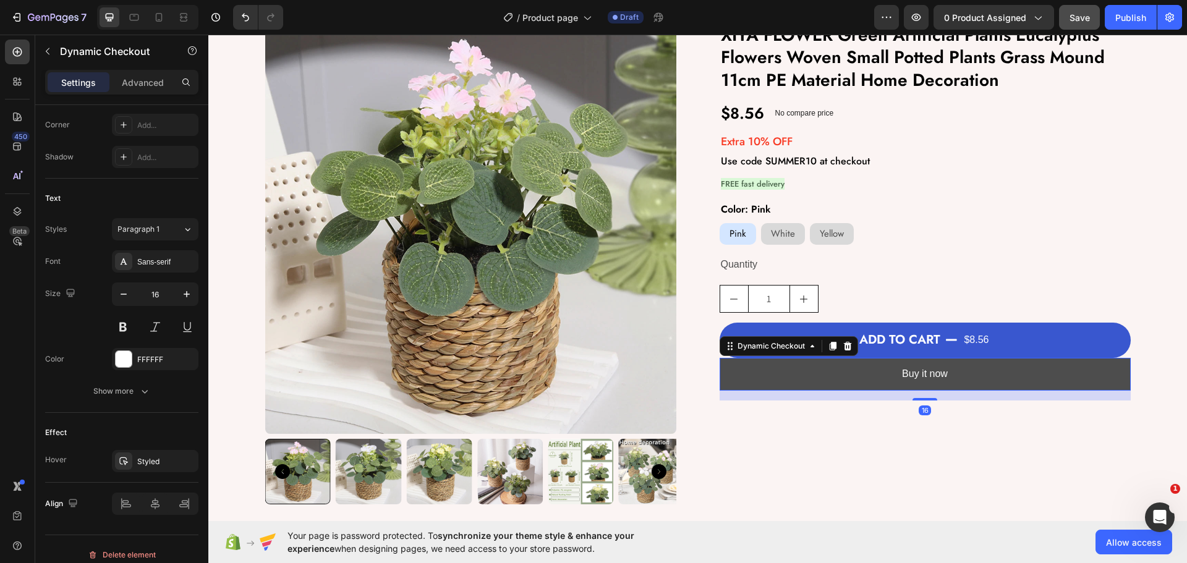
scroll to position [0, 0]
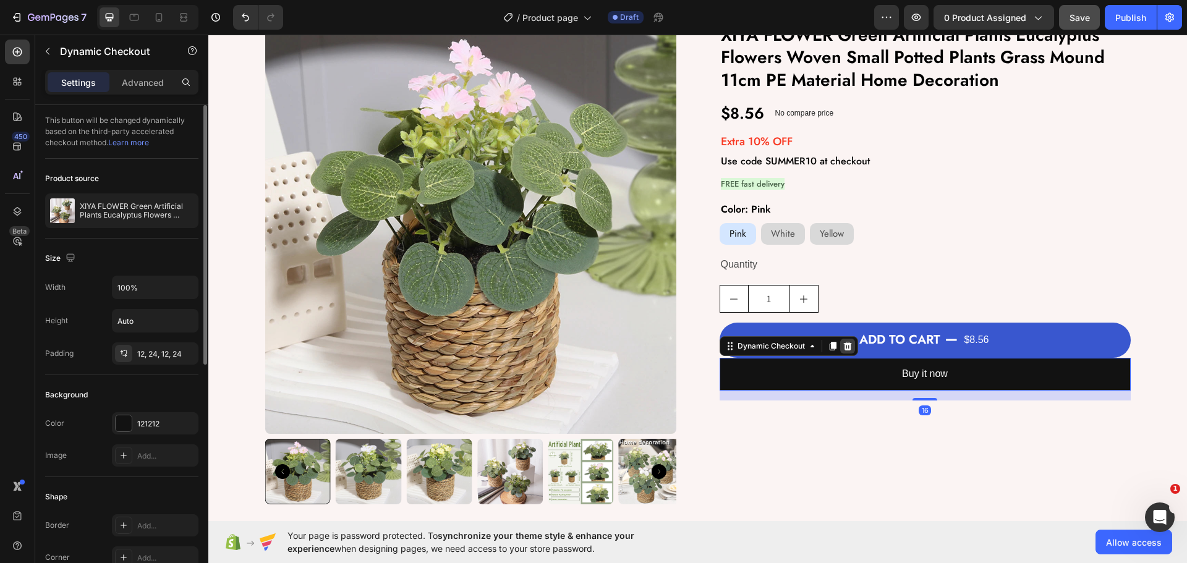
click at [843, 347] on icon at bounding box center [848, 346] width 10 height 10
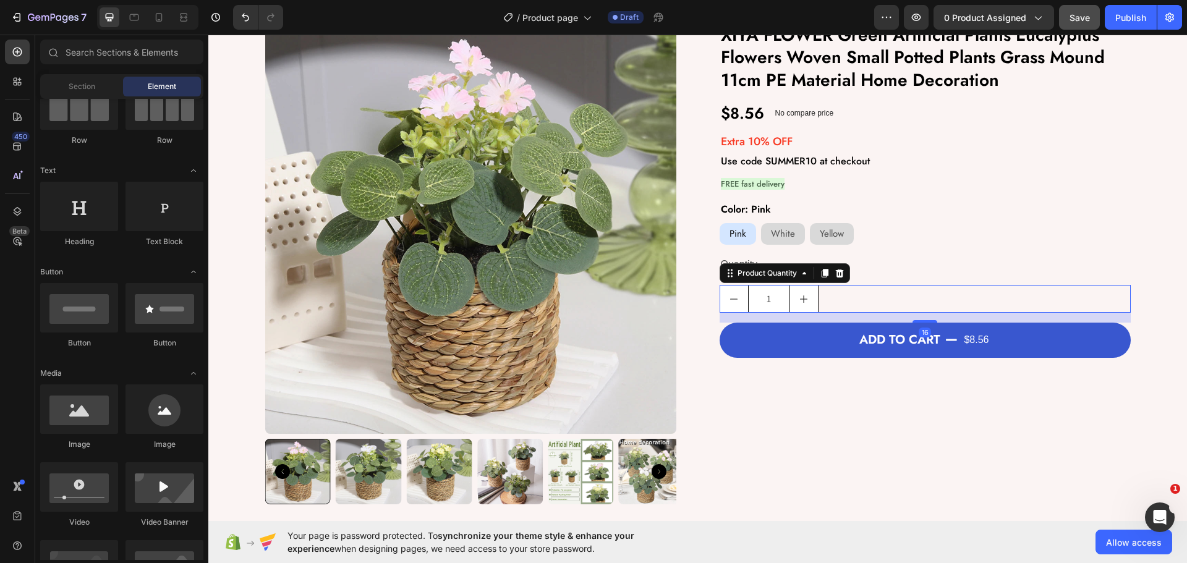
click at [912, 292] on div "1" at bounding box center [925, 299] width 411 height 28
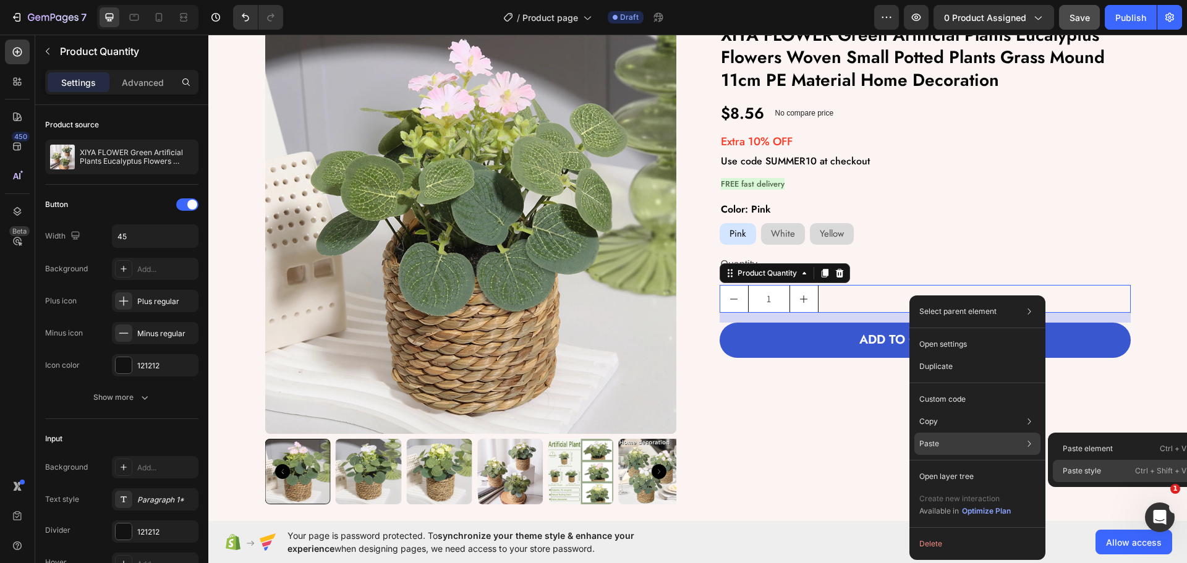
click at [1097, 468] on p "Paste style" at bounding box center [1082, 470] width 38 height 11
type input "140"
type input "40"
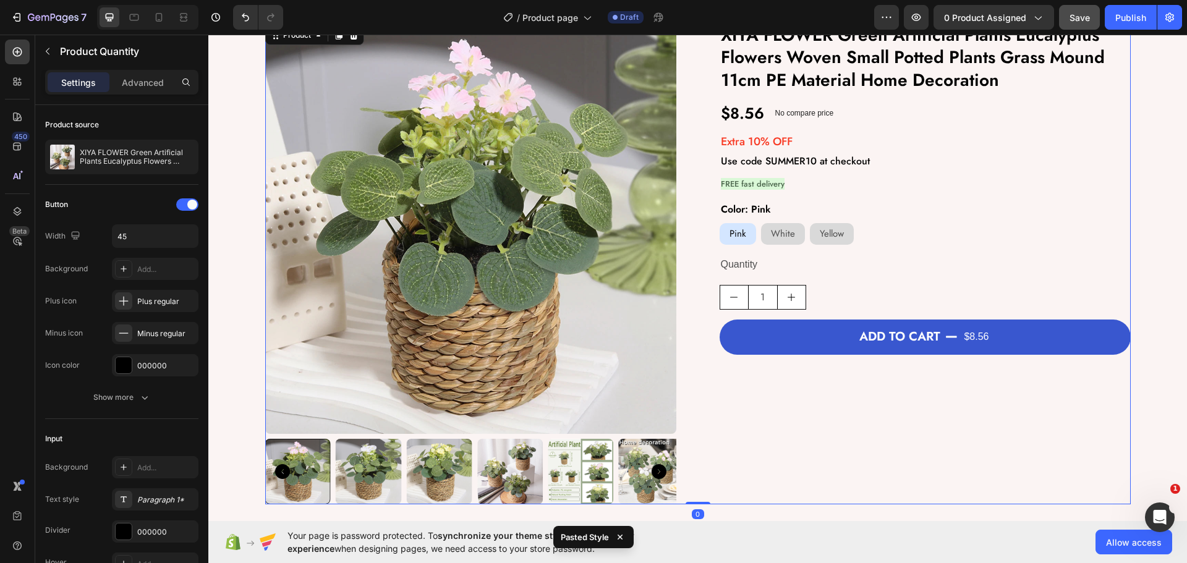
click at [815, 440] on div "XIYA FLOWER Green Artificial Plants Eucalyptus Flowers Woven Small Potted Plant…" at bounding box center [925, 264] width 411 height 482
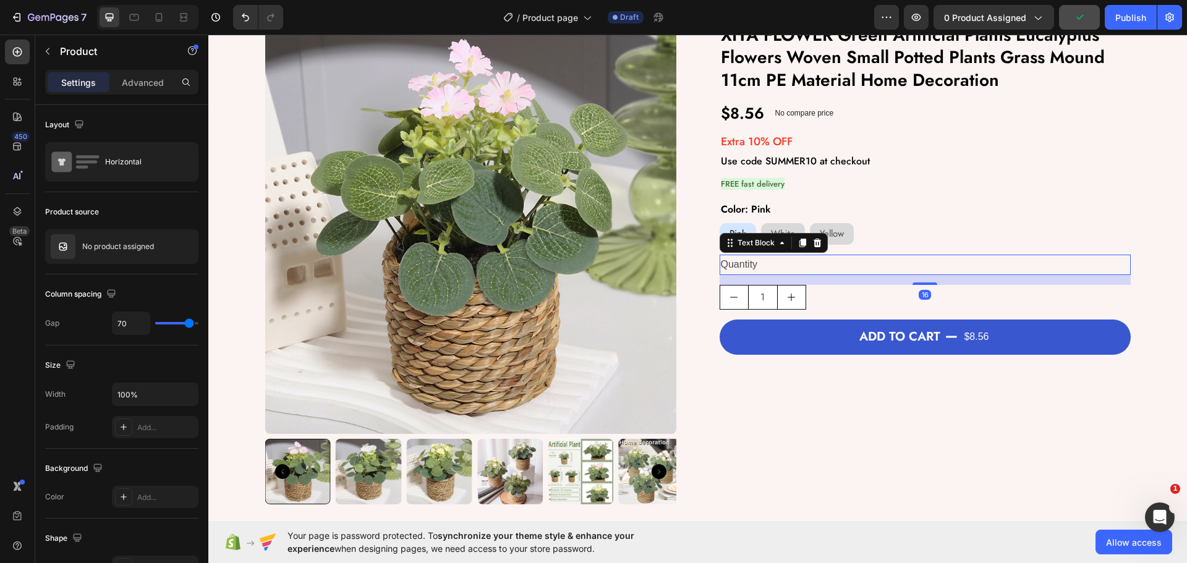
click at [784, 270] on div "Quantity" at bounding box center [925, 265] width 411 height 20
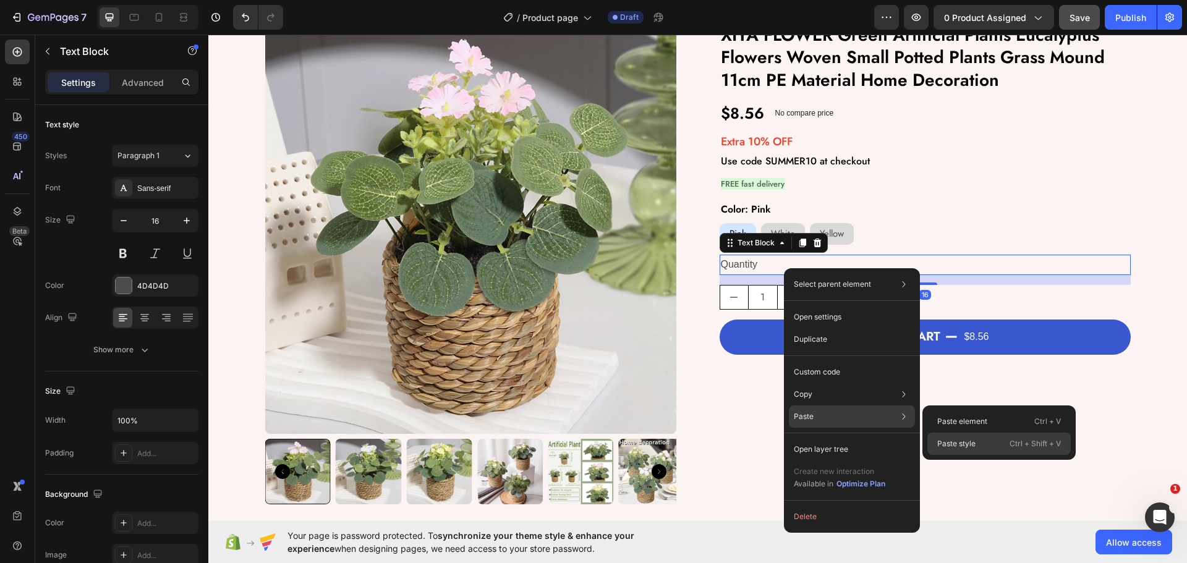
click at [962, 440] on p "Paste style" at bounding box center [956, 443] width 38 height 11
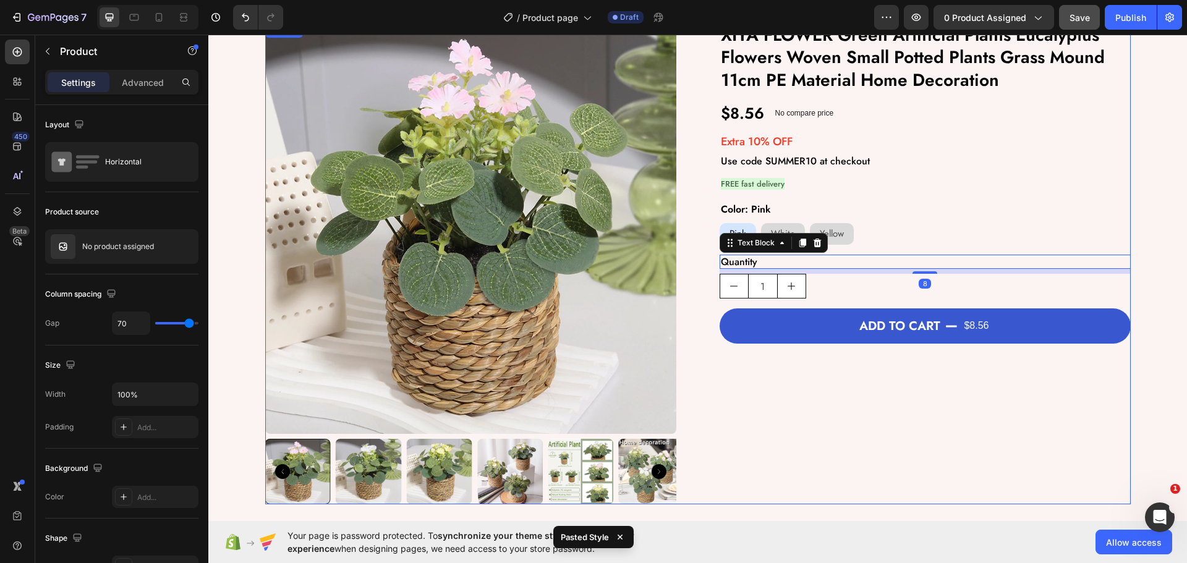
click at [793, 420] on div "XIYA FLOWER Green Artificial Plants Eucalyptus Flowers Woven Small Potted Plant…" at bounding box center [925, 264] width 411 height 482
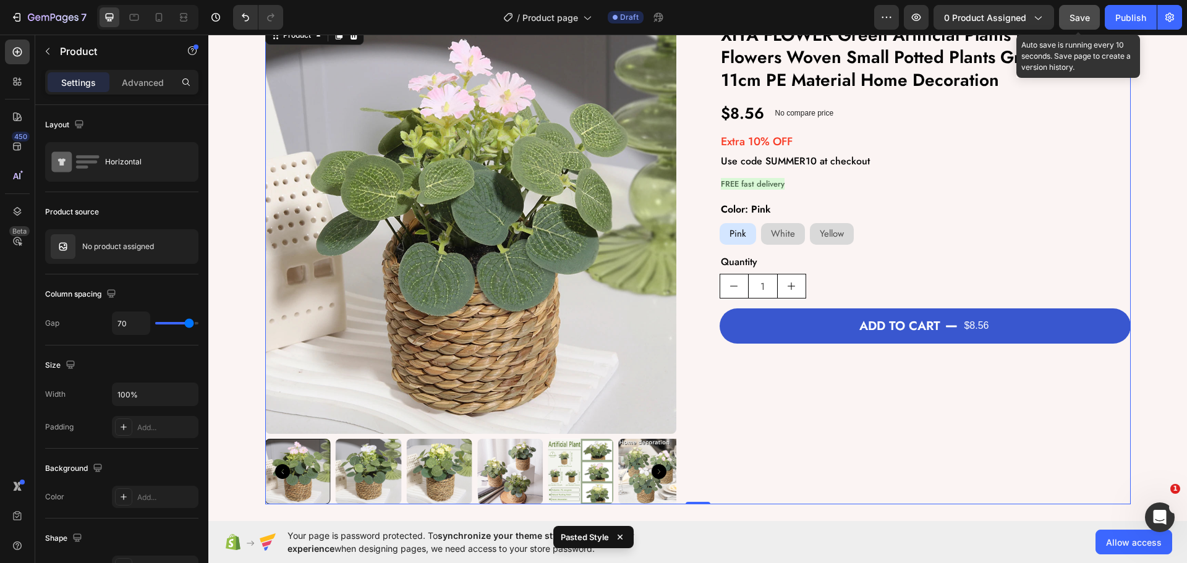
click at [1080, 17] on span "Save" at bounding box center [1079, 17] width 20 height 11
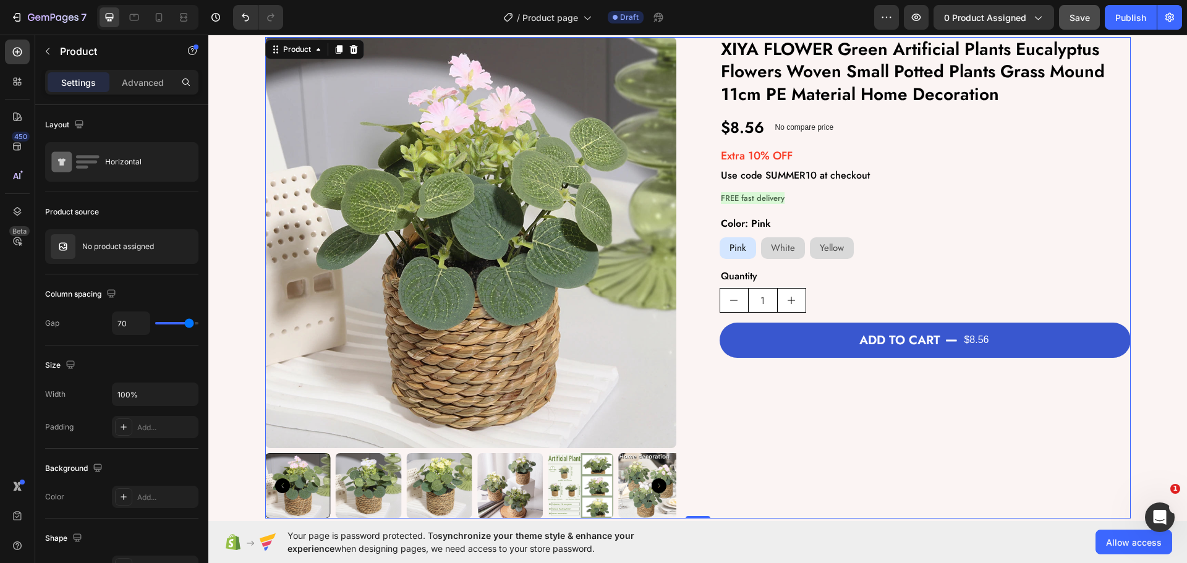
scroll to position [124, 0]
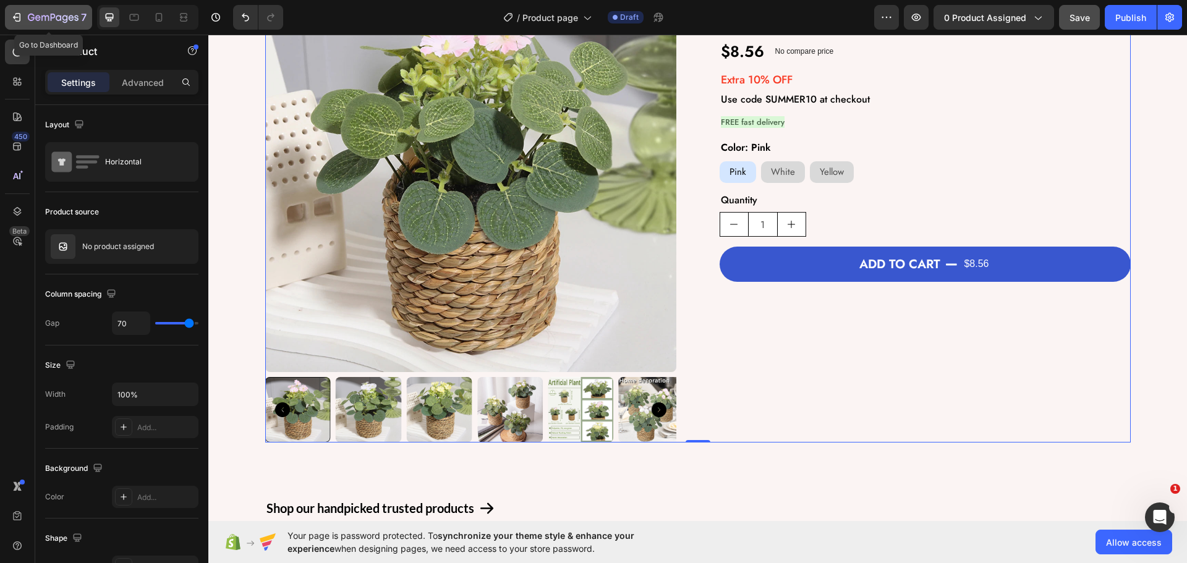
click at [38, 27] on button "7" at bounding box center [48, 17] width 87 height 25
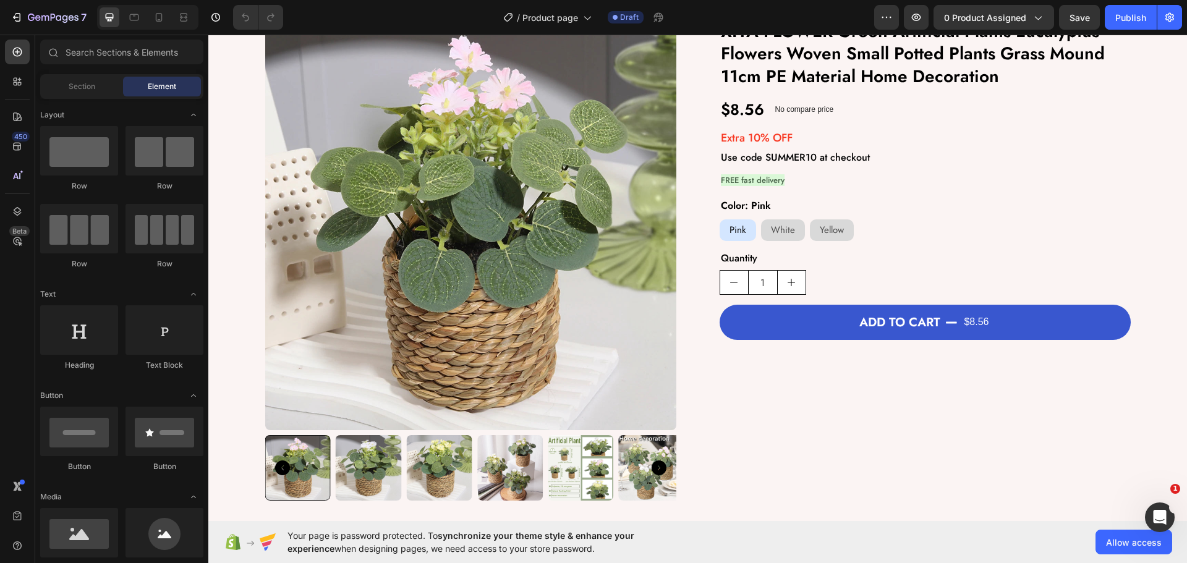
scroll to position [185, 0]
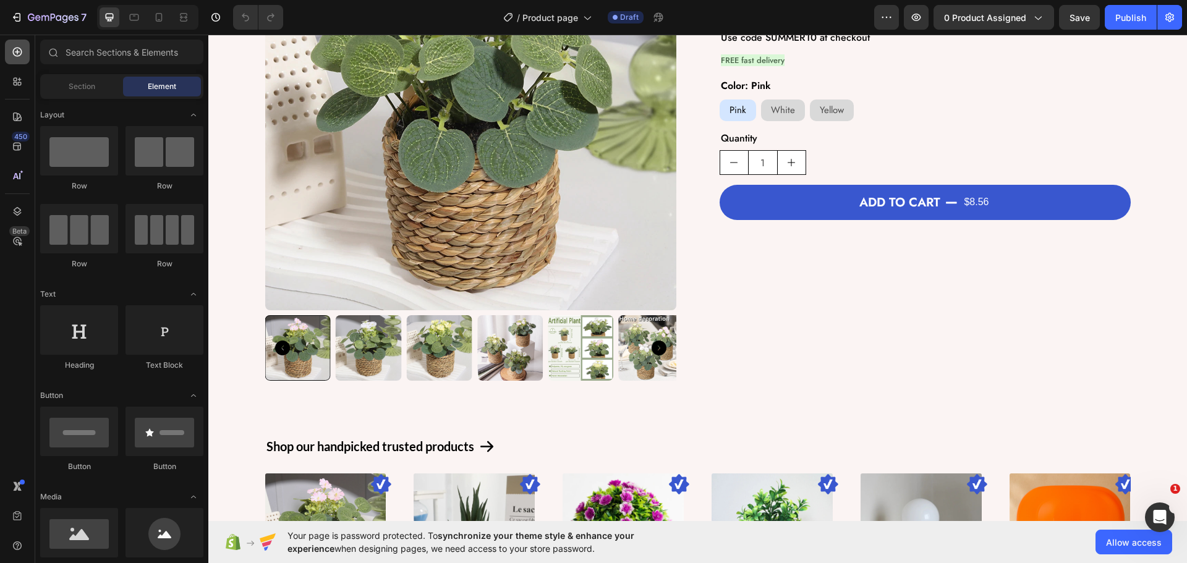
click at [18, 51] on icon at bounding box center [17, 52] width 12 height 12
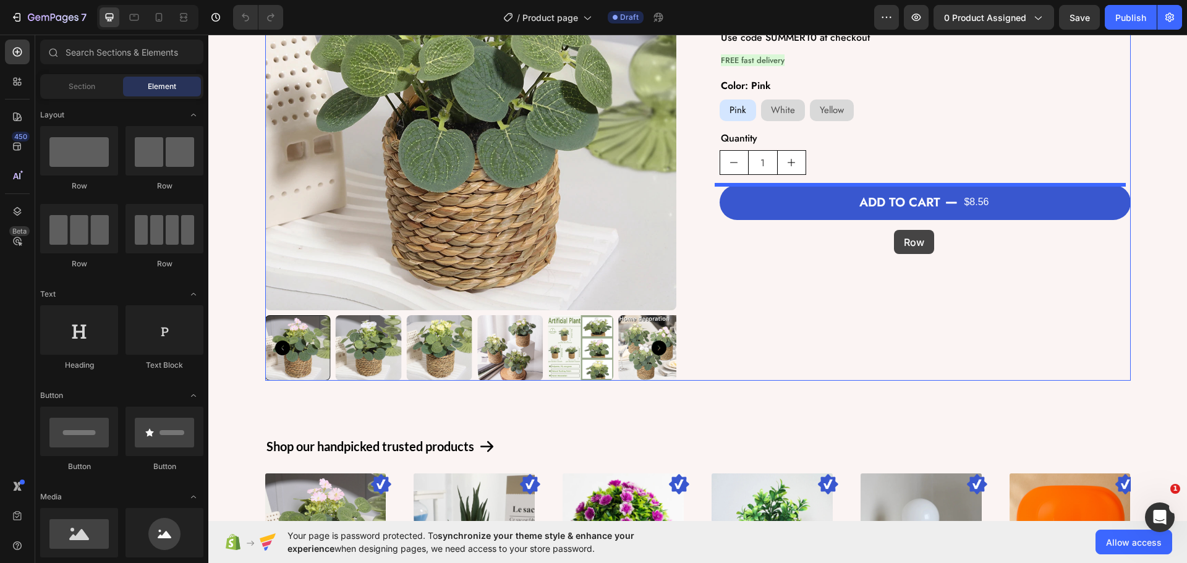
drag, startPoint x: 300, startPoint y: 260, endPoint x: 894, endPoint y: 230, distance: 594.9
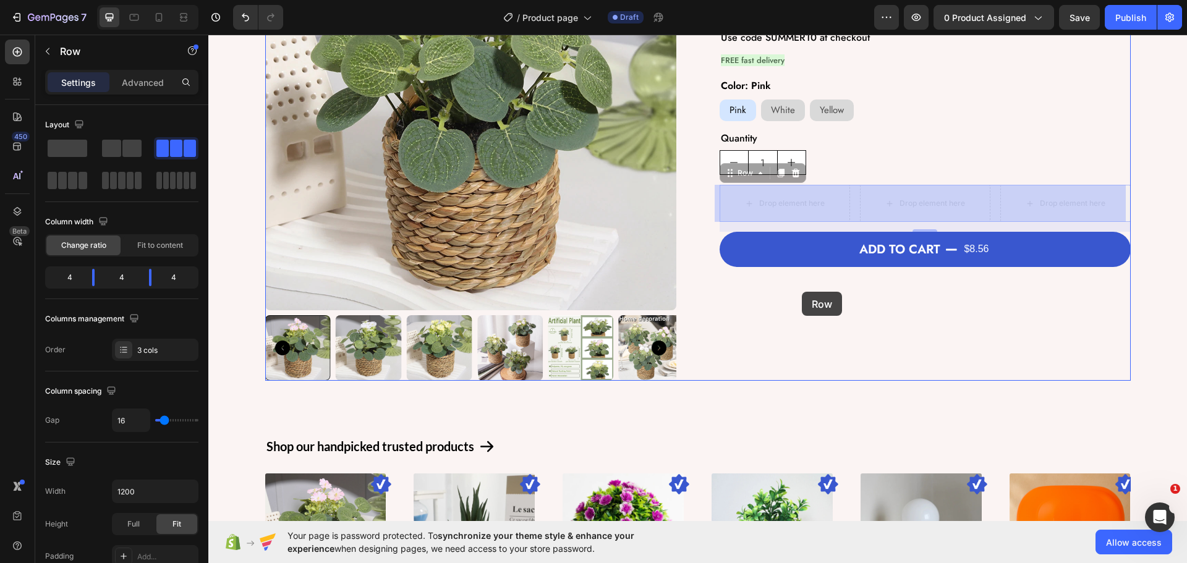
drag, startPoint x: 730, startPoint y: 174, endPoint x: 802, endPoint y: 292, distance: 138.1
click at [802, 292] on div "Header Product Images XIYA FLOWER Green Artificial Plants Eucalyptus Flowers Wo…" at bounding box center [697, 521] width 979 height 1345
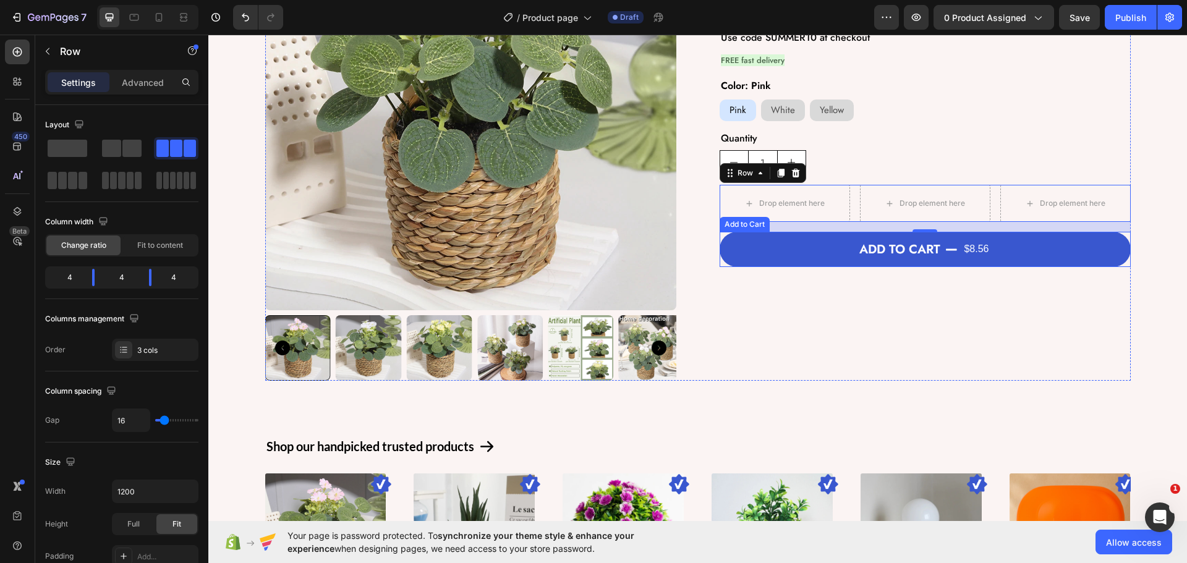
click at [762, 245] on button "Add to cart $8.56" at bounding box center [925, 249] width 411 height 35
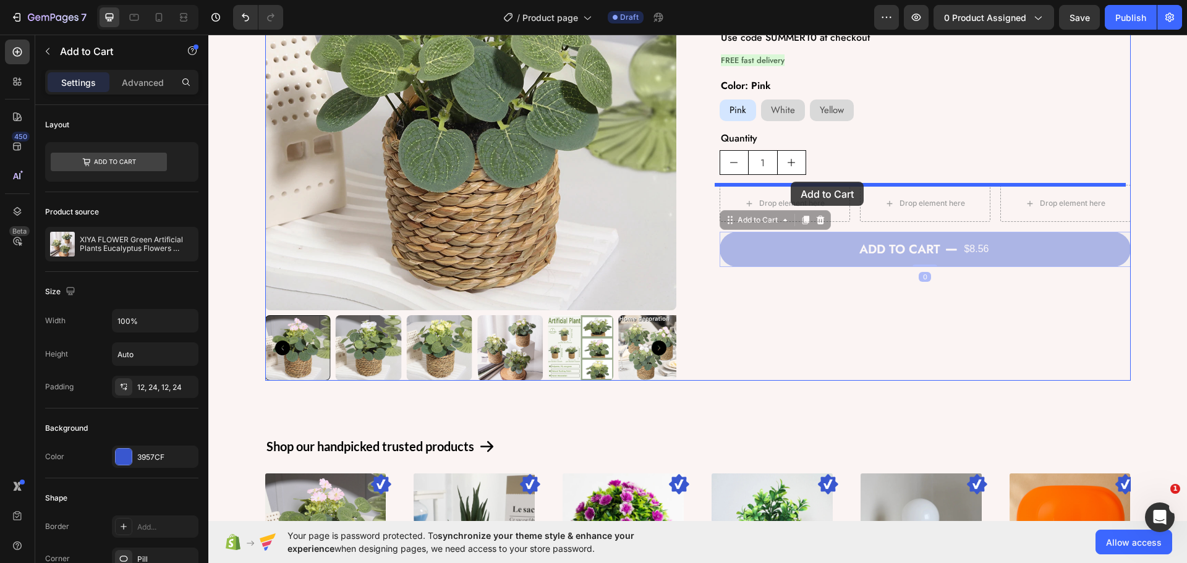
drag, startPoint x: 727, startPoint y: 225, endPoint x: 791, endPoint y: 182, distance: 77.0
click at [791, 182] on div "Header Product Images XIYA FLOWER Green Artificial Plants Eucalyptus Flowers Wo…" at bounding box center [697, 521] width 979 height 1345
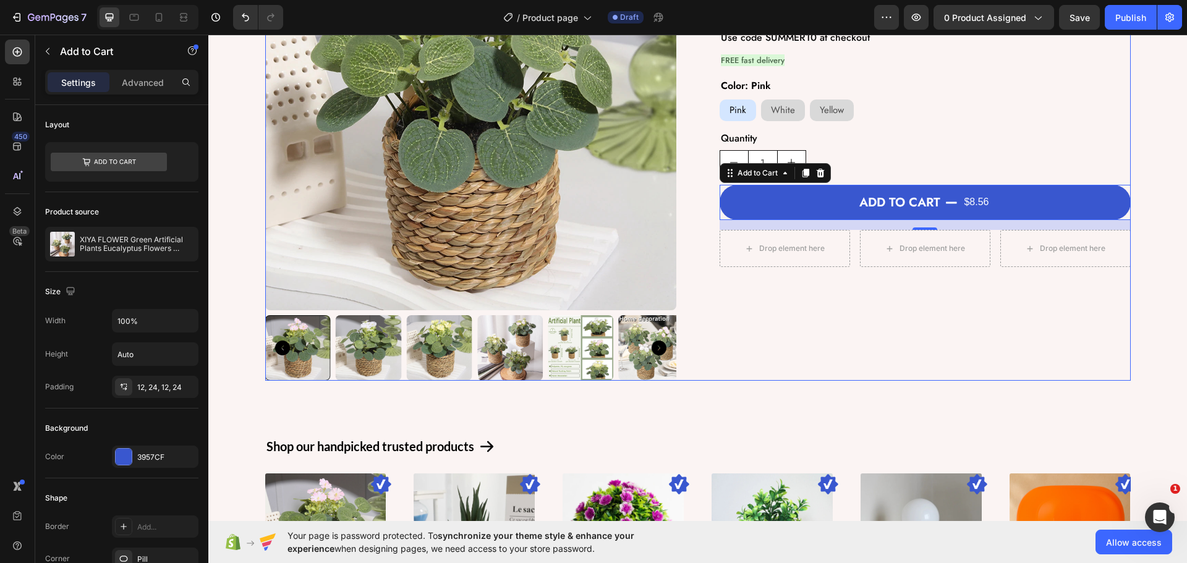
click at [789, 310] on div "XIYA FLOWER Green Artificial Plants Eucalyptus Flowers Woven Small Potted Plant…" at bounding box center [925, 140] width 411 height 482
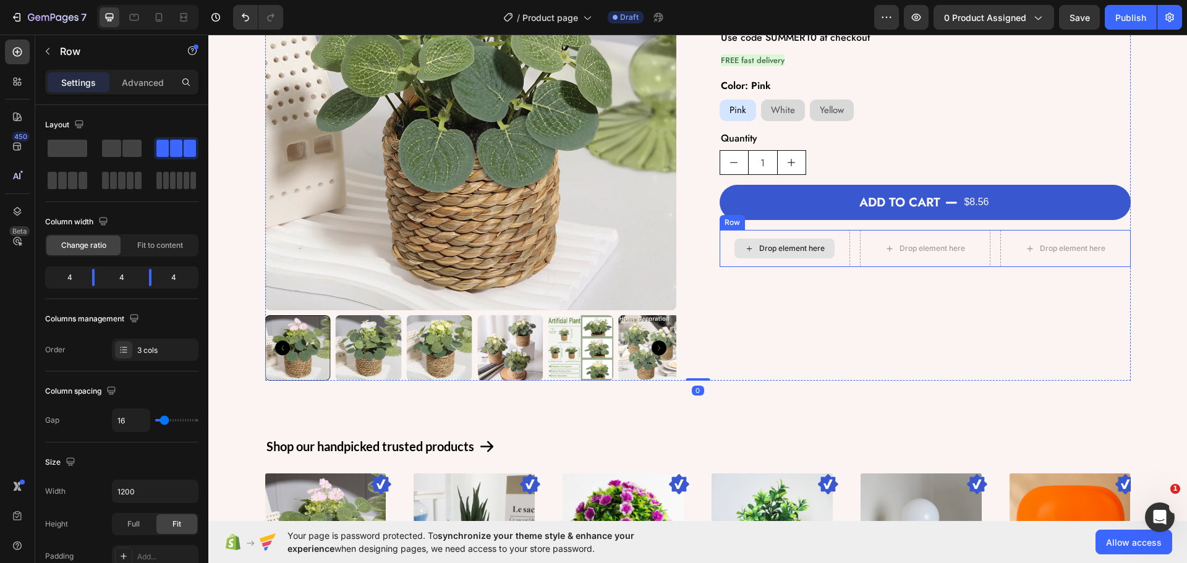
click at [843, 265] on div "Drop element here" at bounding box center [785, 248] width 130 height 37
click at [7, 52] on div at bounding box center [17, 52] width 25 height 25
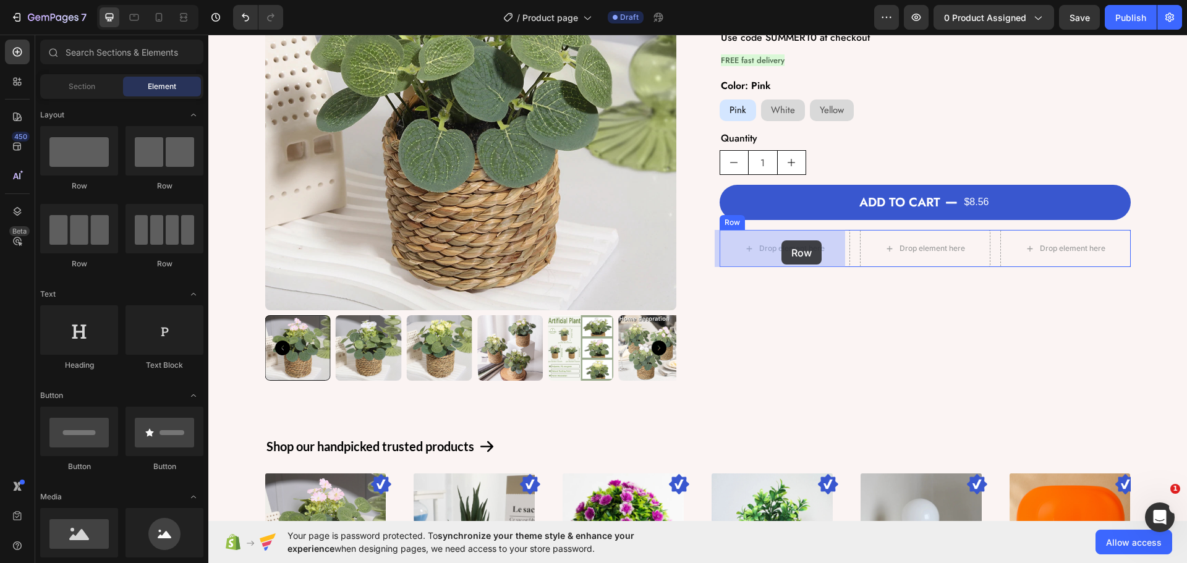
drag, startPoint x: 258, startPoint y: 179, endPoint x: 781, endPoint y: 240, distance: 526.6
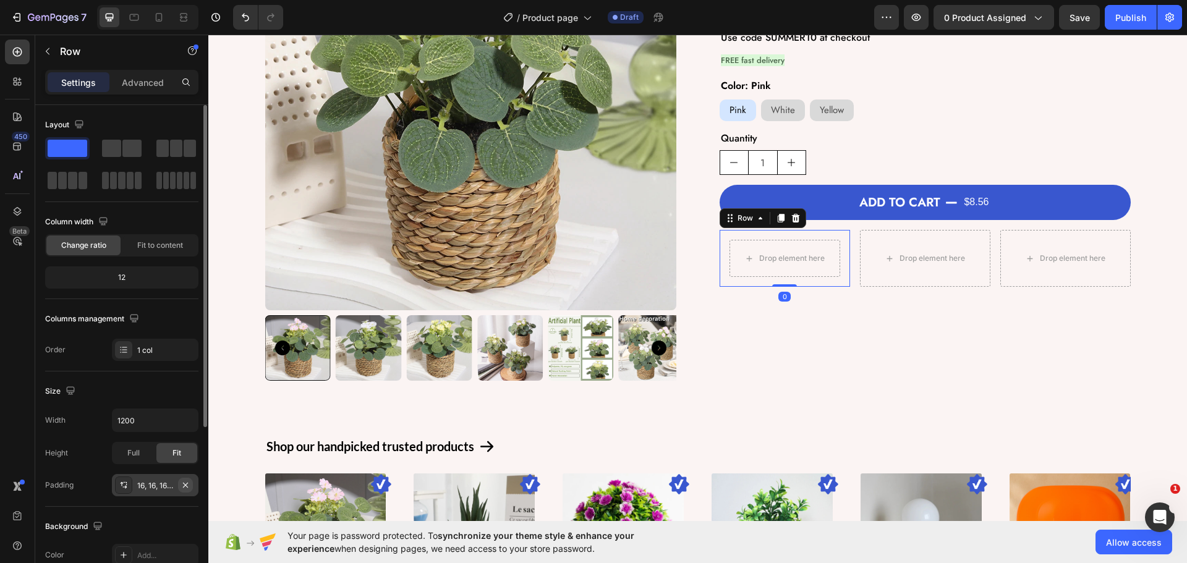
click at [179, 485] on button "button" at bounding box center [185, 485] width 15 height 15
click at [14, 53] on icon at bounding box center [17, 52] width 9 height 9
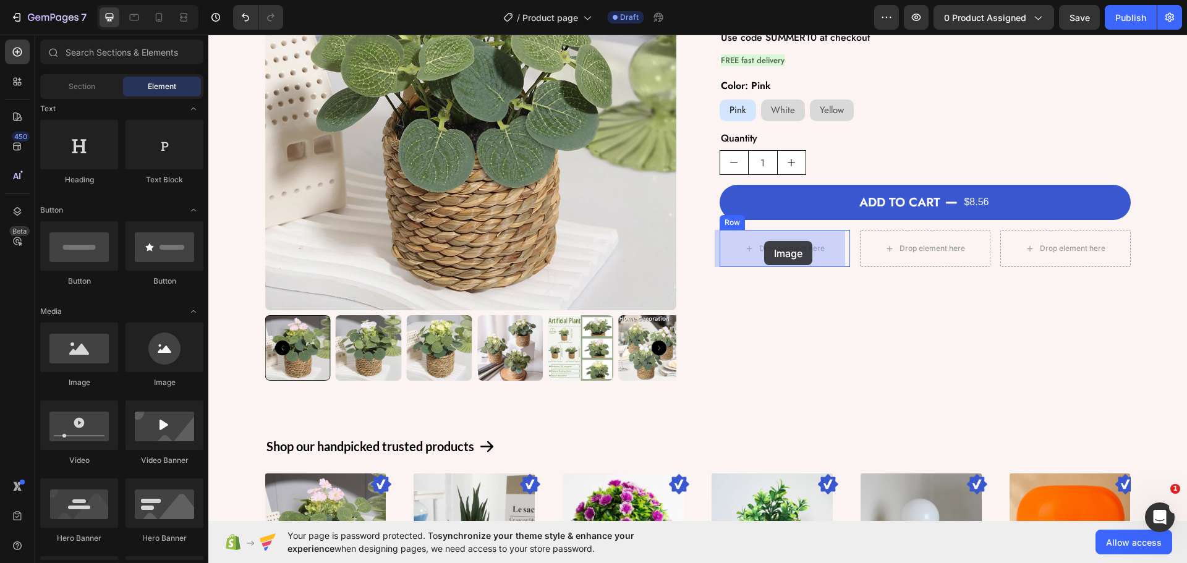
drag, startPoint x: 299, startPoint y: 379, endPoint x: 764, endPoint y: 241, distance: 485.5
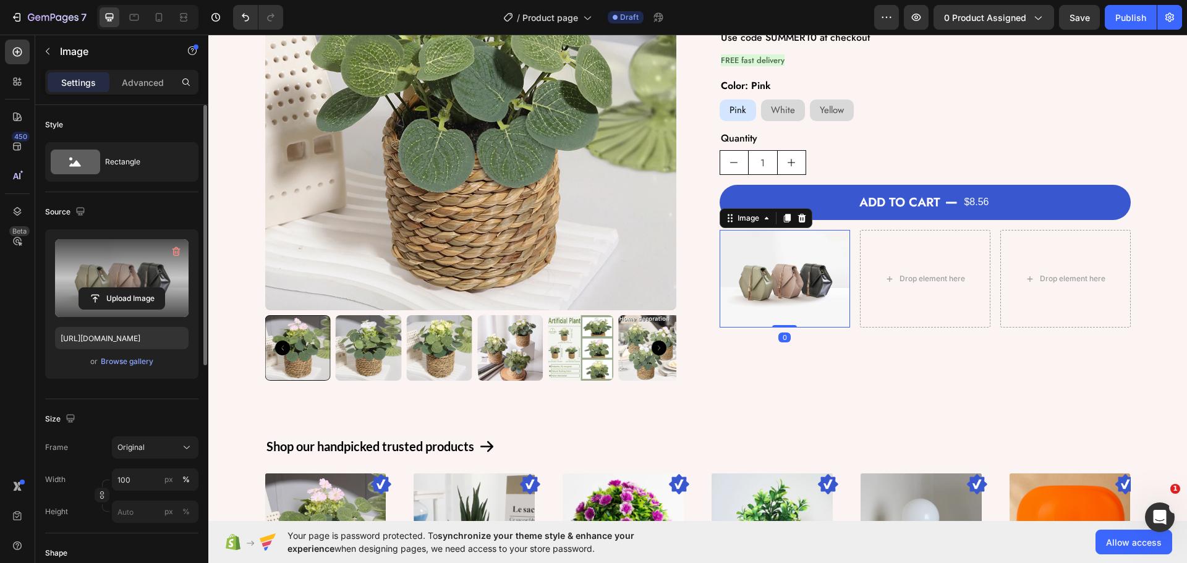
click at [130, 283] on label at bounding box center [122, 278] width 134 height 78
click at [130, 288] on input "file" at bounding box center [121, 298] width 85 height 21
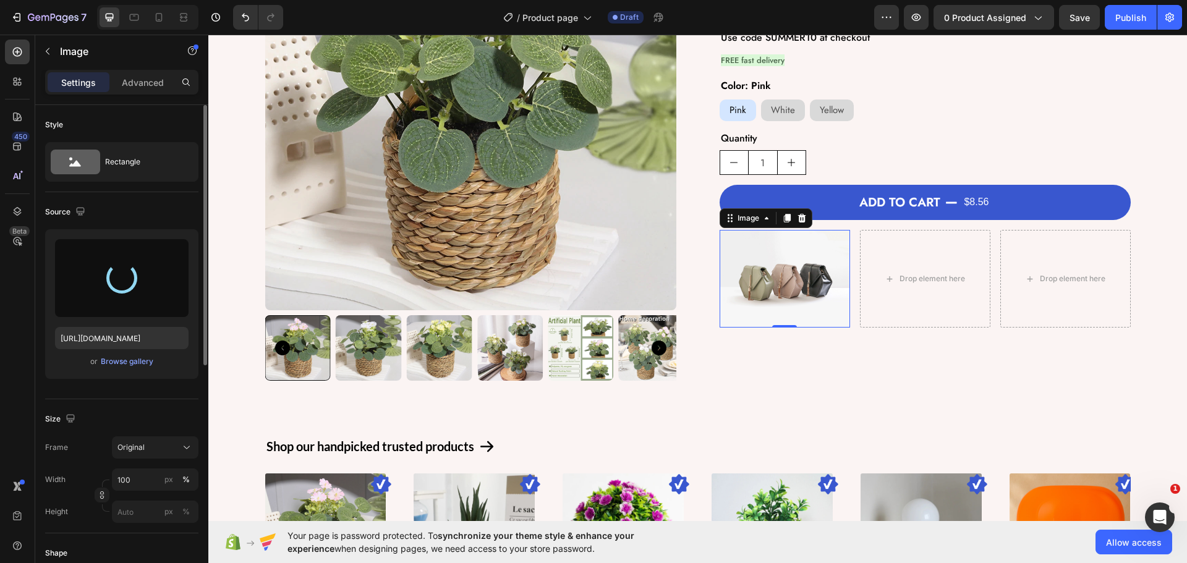
type input "[URL][DOMAIN_NAME]"
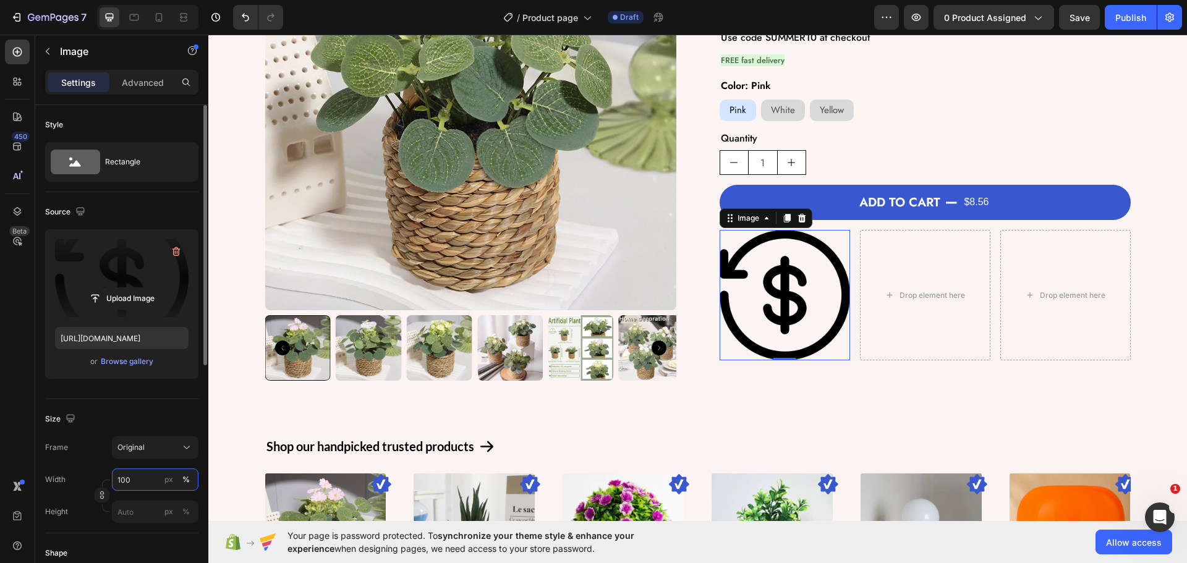
click at [145, 487] on input "100" at bounding box center [155, 480] width 87 height 22
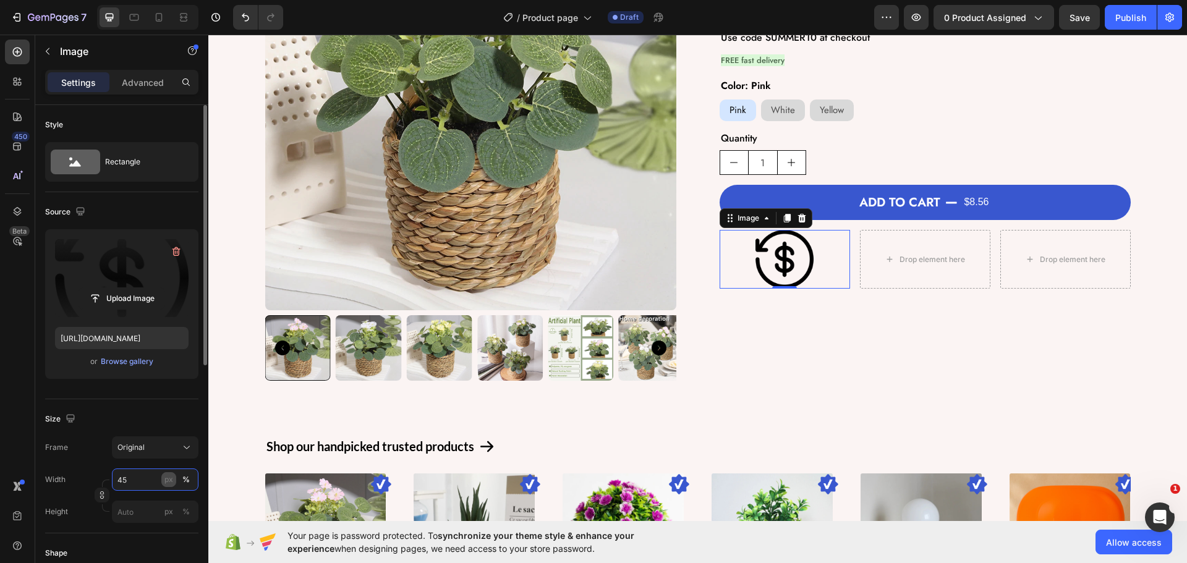
type input "45"
click at [167, 483] on div "px" at bounding box center [168, 479] width 9 height 11
click at [151, 436] on button "Original" at bounding box center [155, 447] width 87 height 22
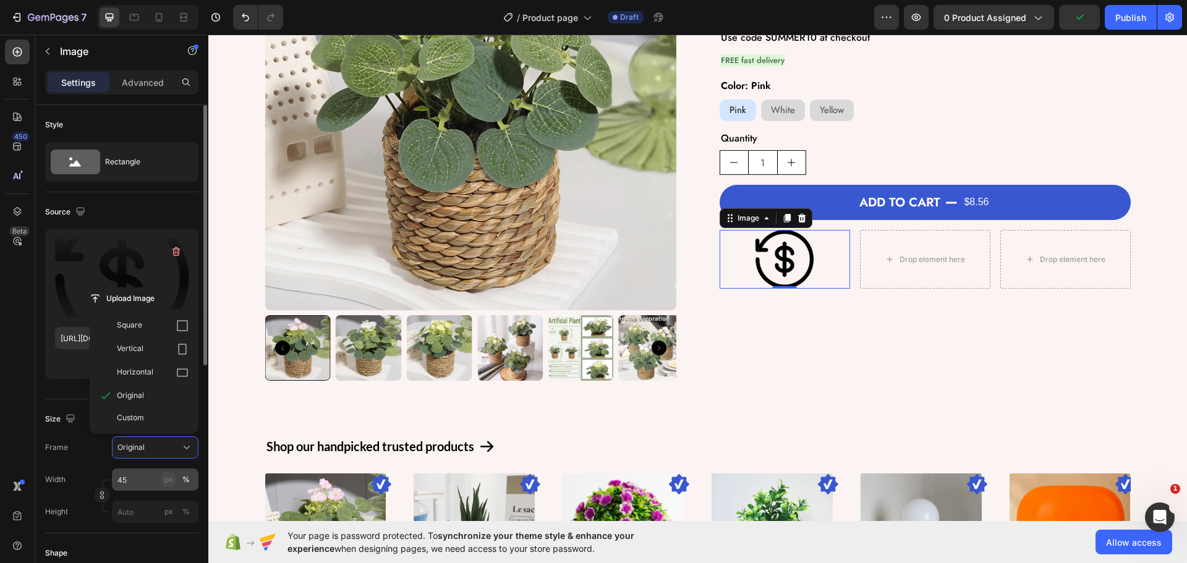
click at [179, 504] on button "px" at bounding box center [186, 511] width 15 height 15
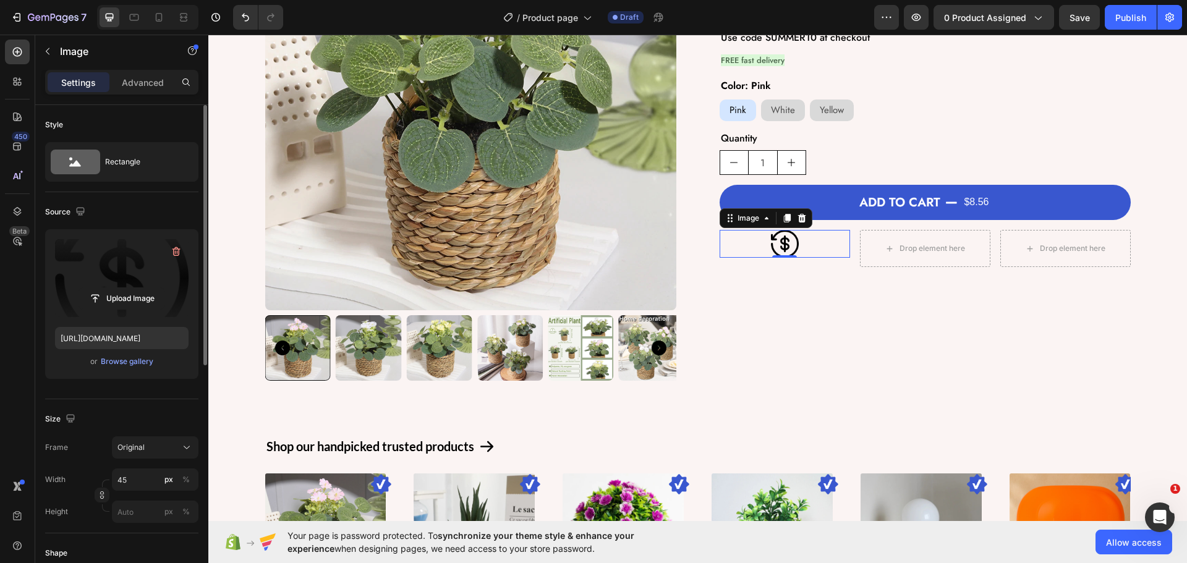
click at [144, 419] on div "Size" at bounding box center [121, 419] width 153 height 20
click at [131, 80] on p "Advanced" at bounding box center [143, 82] width 42 height 13
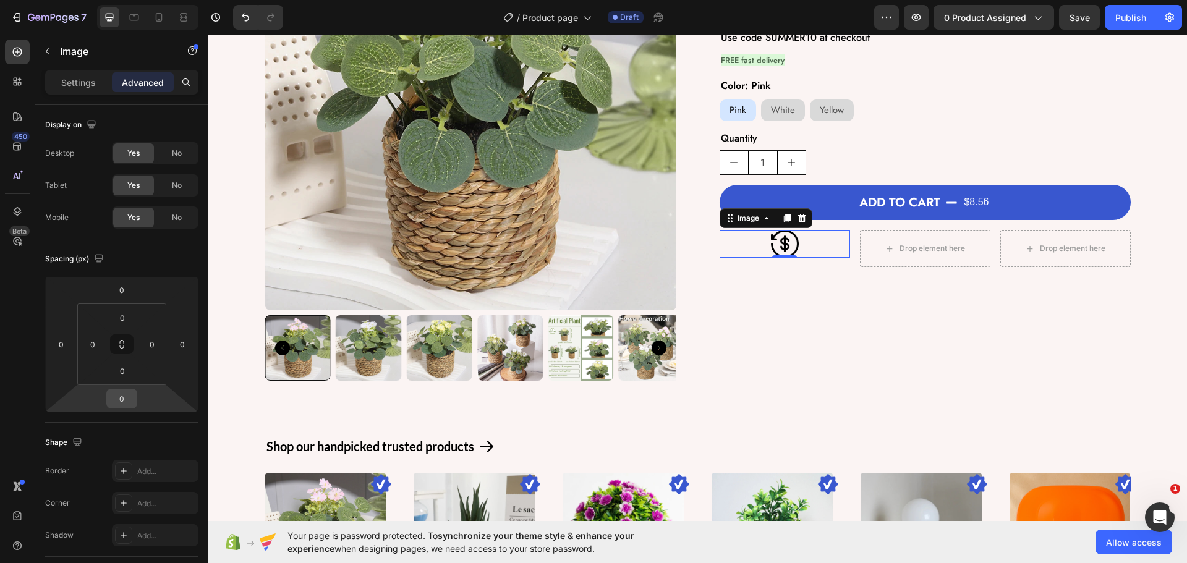
click at [129, 402] on input "0" at bounding box center [121, 398] width 25 height 19
type input "15"
click at [12, 54] on icon at bounding box center [17, 52] width 12 height 12
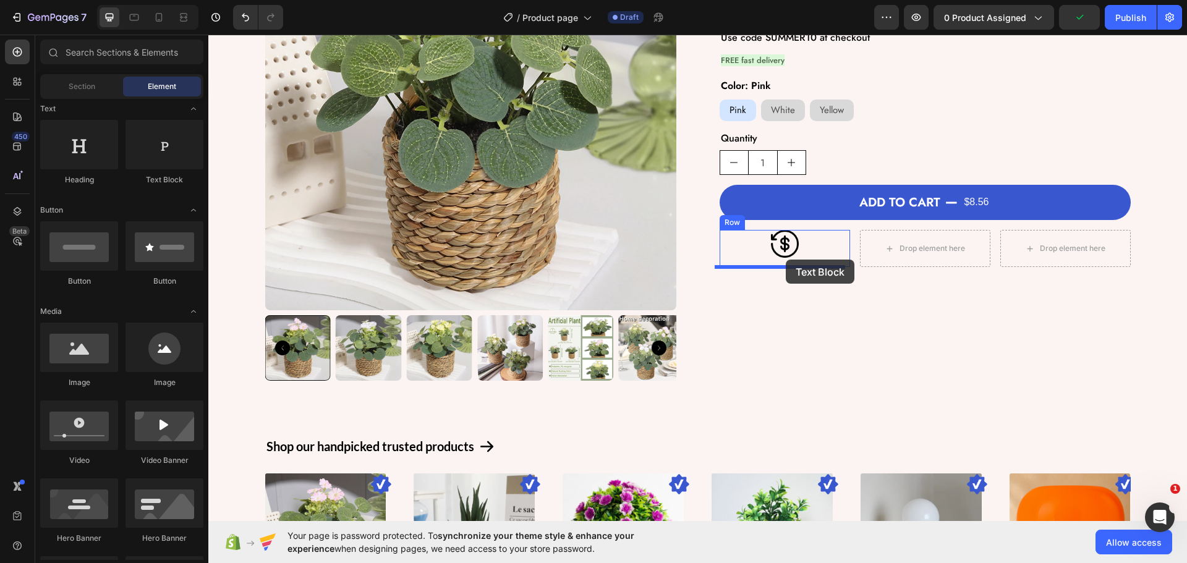
drag, startPoint x: 415, startPoint y: 210, endPoint x: 786, endPoint y: 260, distance: 373.6
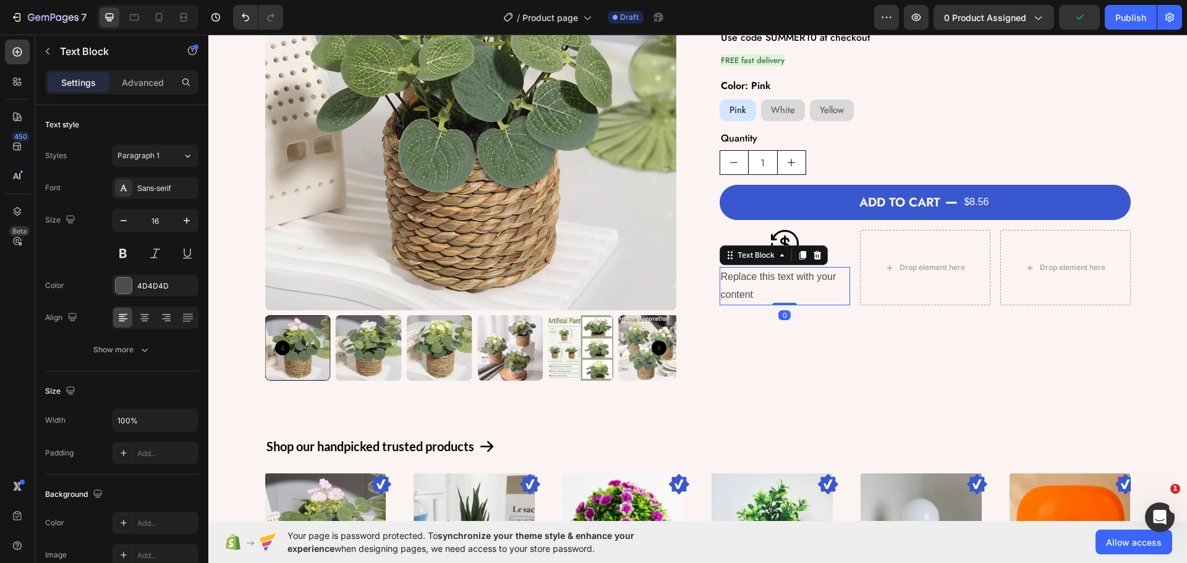
click at [762, 295] on div "Replace this text with your content" at bounding box center [785, 286] width 130 height 38
click at [762, 295] on p "Replace this text with your content" at bounding box center [785, 286] width 128 height 36
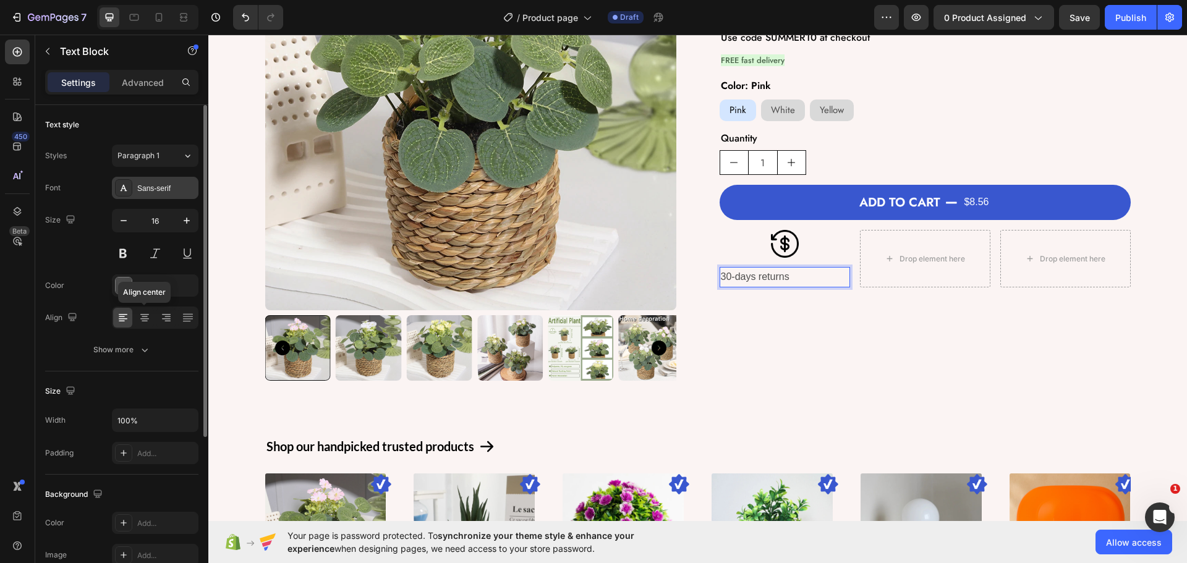
drag, startPoint x: 142, startPoint y: 321, endPoint x: 194, endPoint y: 197, distance: 134.1
click at [142, 318] on icon at bounding box center [144, 318] width 12 height 12
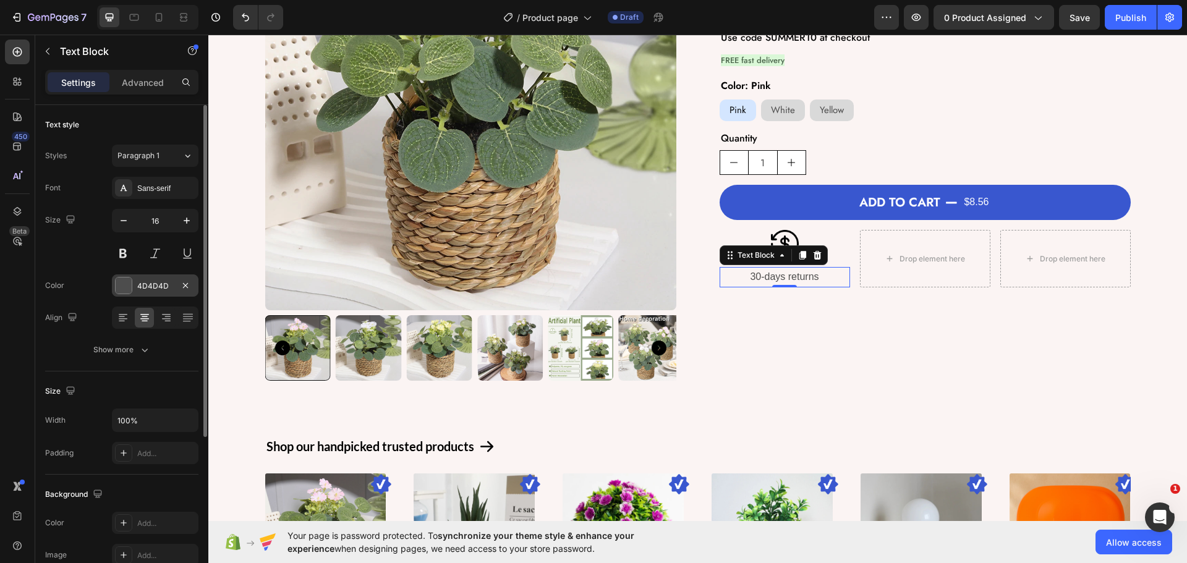
click at [155, 283] on div "4D4D4D" at bounding box center [155, 286] width 36 height 11
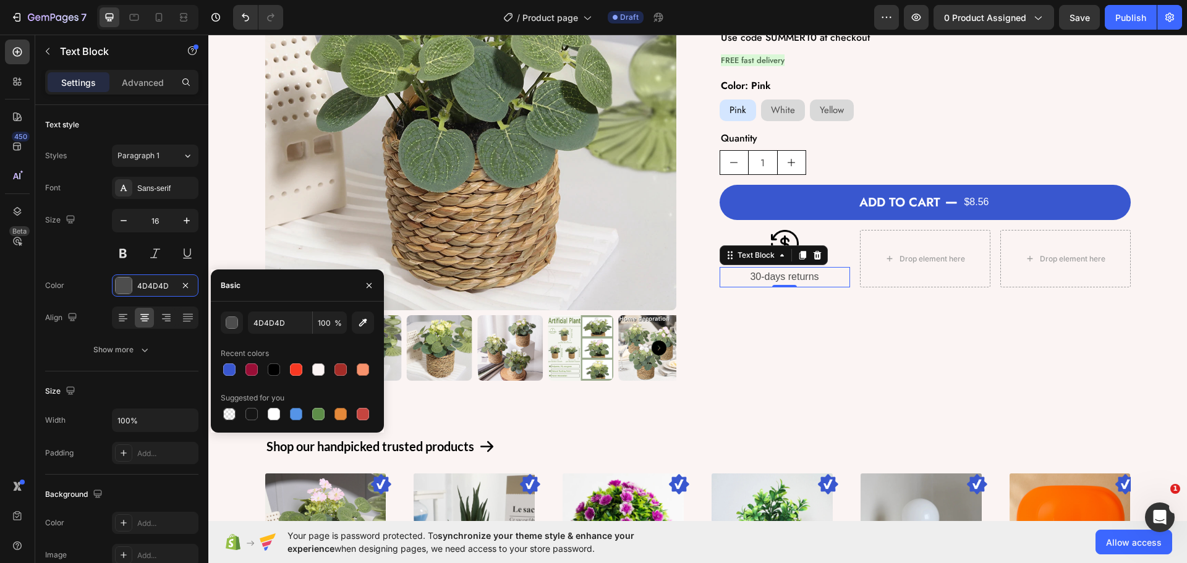
drag, startPoint x: 271, startPoint y: 373, endPoint x: 281, endPoint y: 343, distance: 31.1
click at [273, 373] on div at bounding box center [274, 369] width 12 height 12
type input "000000"
click at [116, 227] on button "button" at bounding box center [124, 221] width 22 height 22
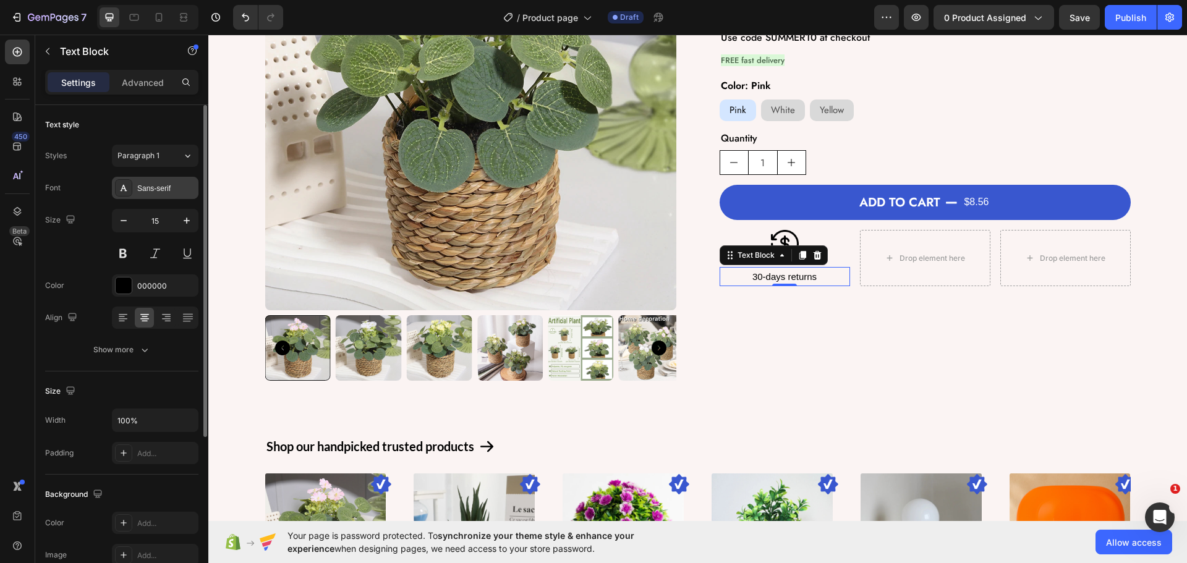
click at [157, 191] on div "Sans-serif" at bounding box center [166, 188] width 58 height 11
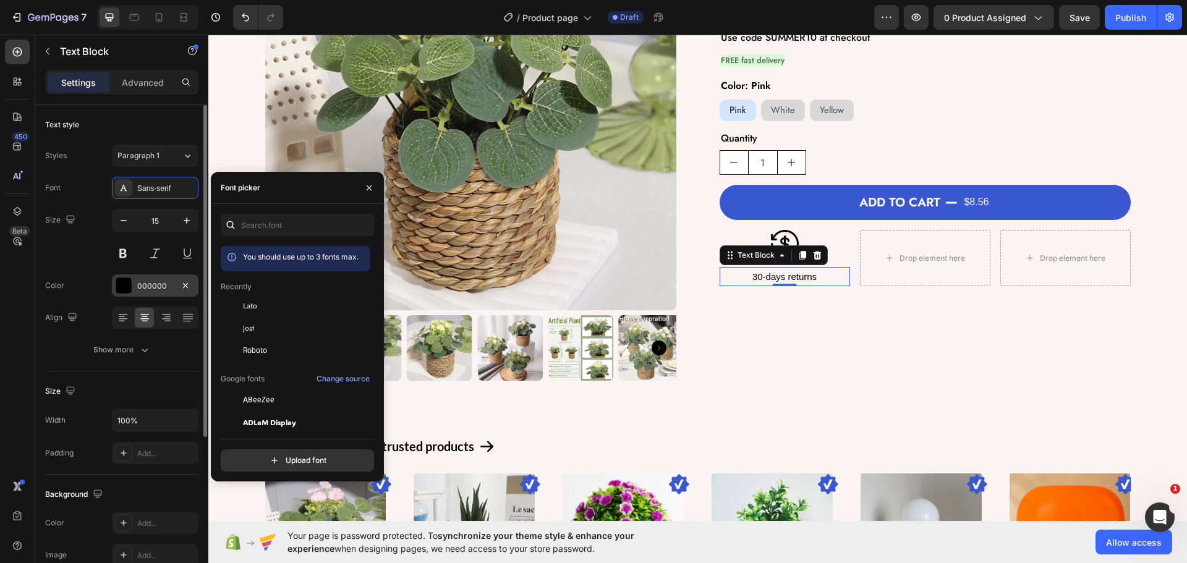
drag, startPoint x: 250, startPoint y: 326, endPoint x: 168, endPoint y: 283, distance: 92.6
click at [249, 323] on span "Jost" at bounding box center [248, 328] width 11 height 11
click at [119, 209] on div "15" at bounding box center [155, 220] width 87 height 23
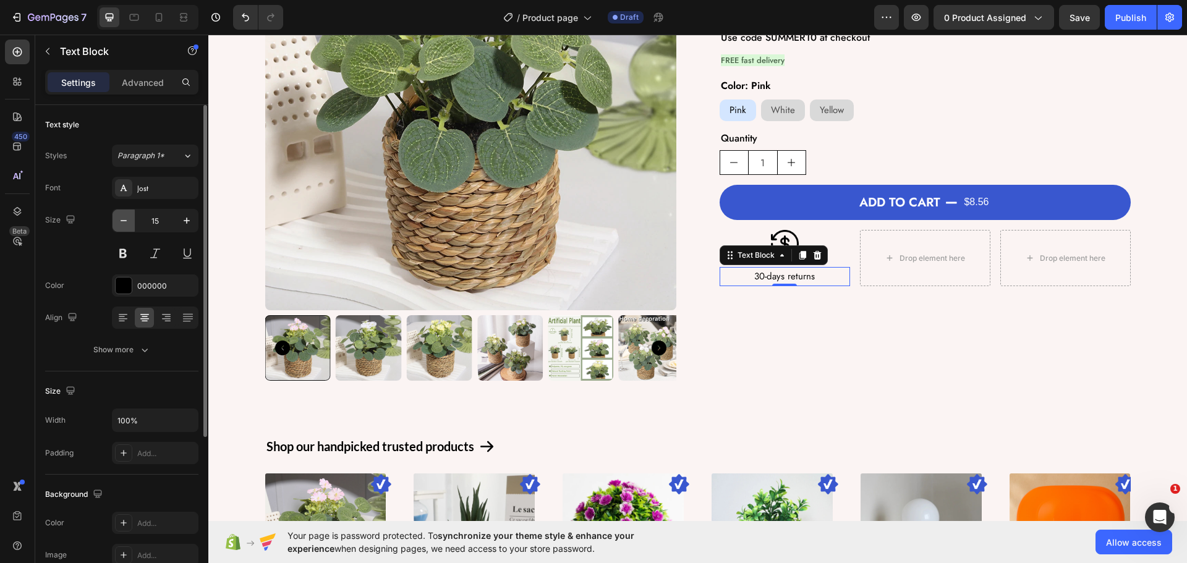
click at [117, 218] on icon "button" at bounding box center [123, 221] width 12 height 12
type input "13"
click at [120, 349] on div "Show more" at bounding box center [121, 350] width 57 height 12
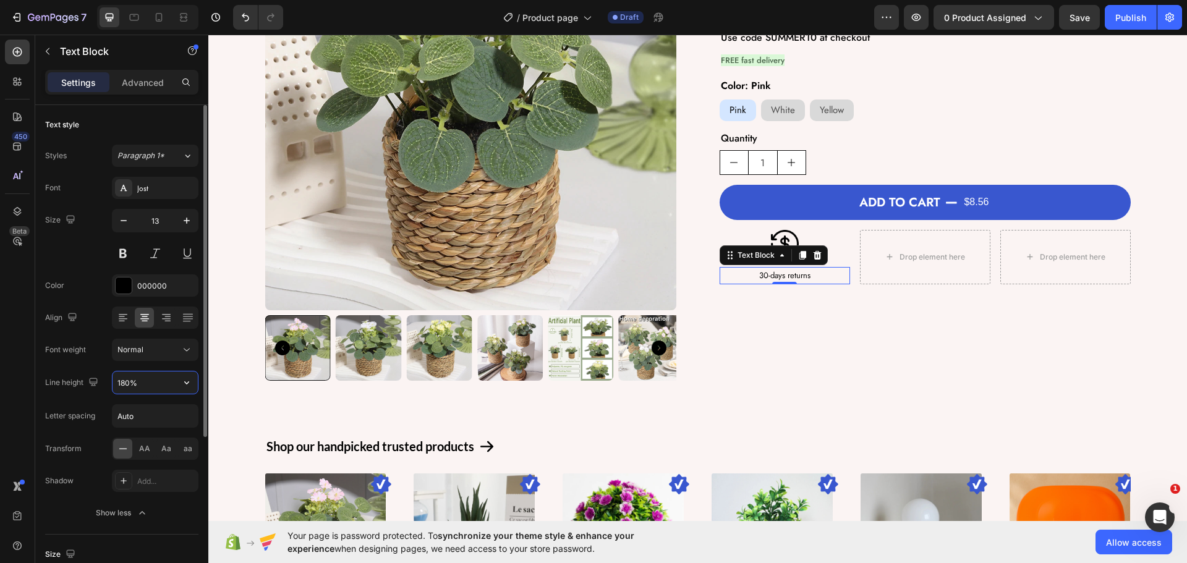
click at [158, 390] on input "180%" at bounding box center [155, 383] width 85 height 22
click at [168, 354] on div "Normal" at bounding box center [148, 349] width 63 height 11
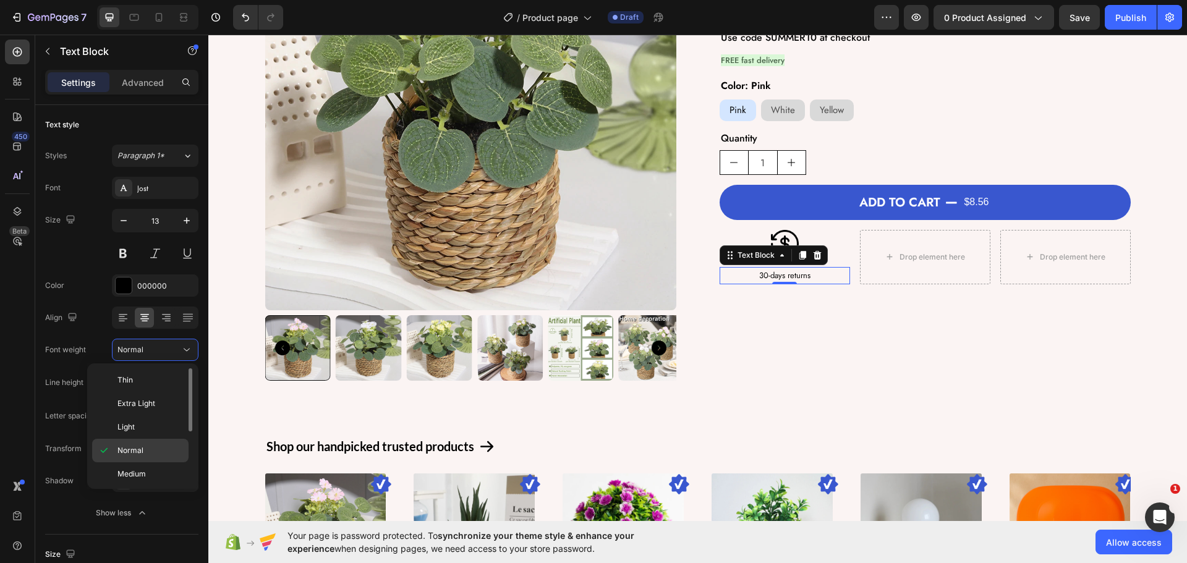
scroll to position [96, 0]
click at [146, 449] on span "Extra Bold" at bounding box center [135, 448] width 36 height 11
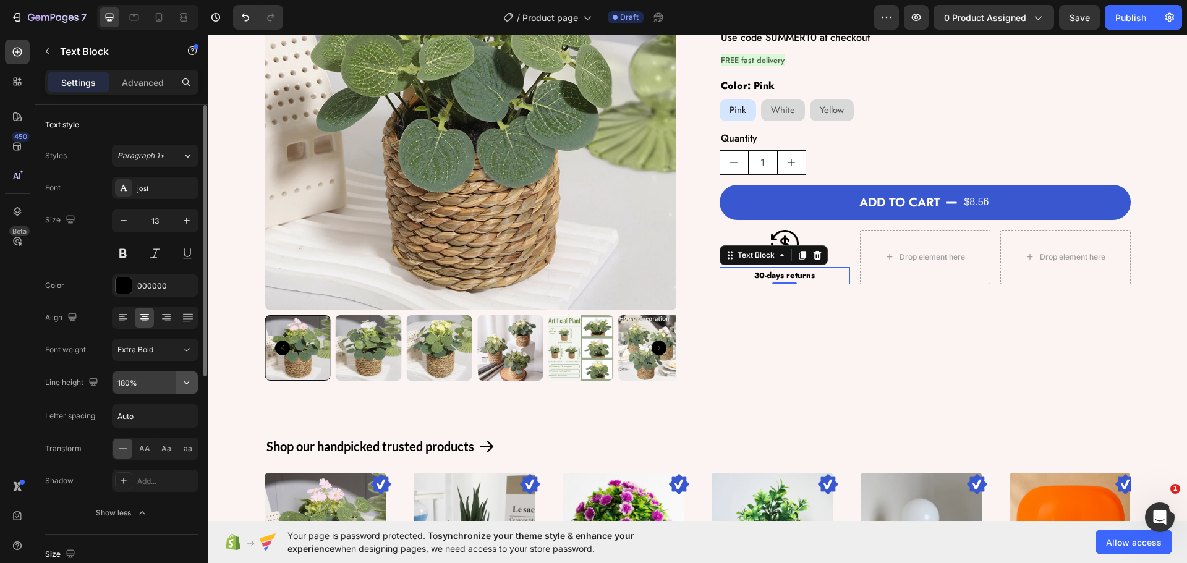
click at [190, 376] on button "button" at bounding box center [187, 383] width 22 height 22
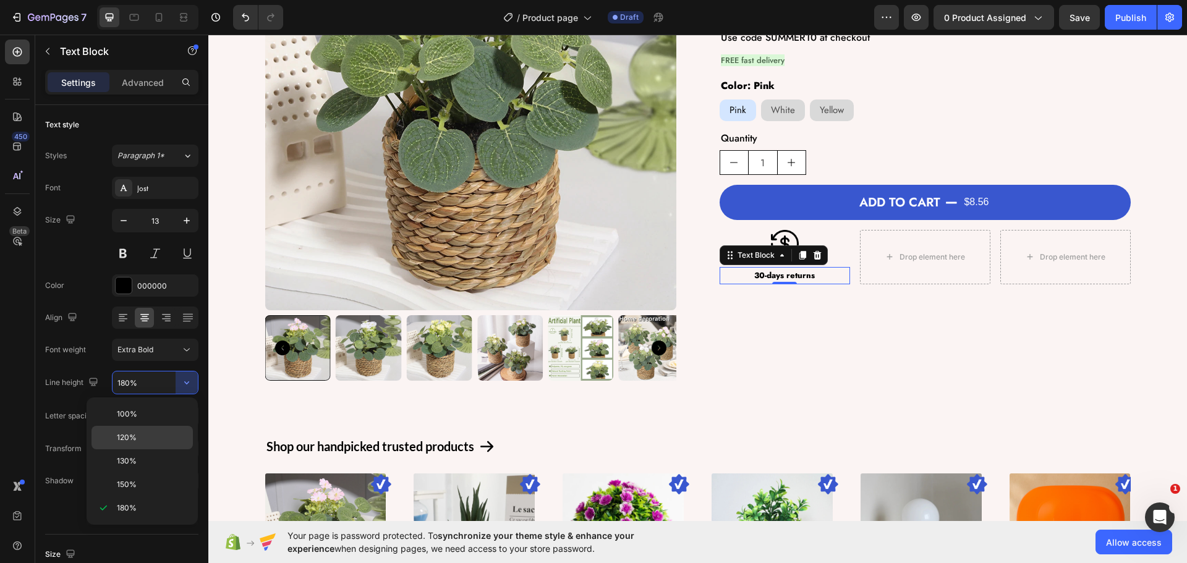
click at [147, 441] on p "120%" at bounding box center [152, 437] width 70 height 11
type input "120%"
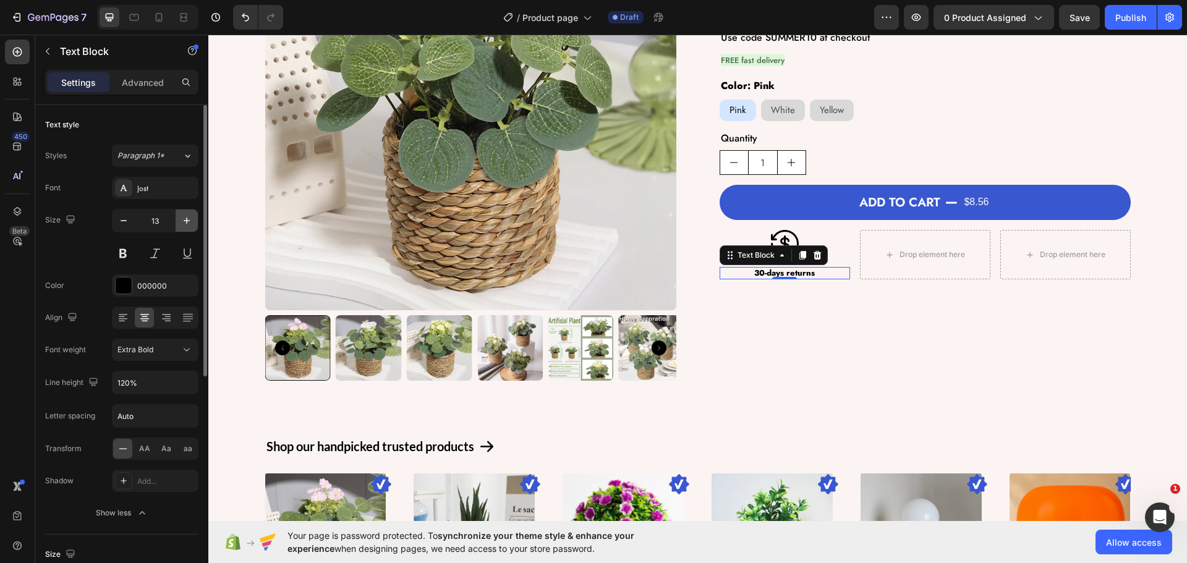
click at [182, 221] on icon "button" at bounding box center [187, 221] width 12 height 12
type input "14"
click at [63, 273] on div "Font [PERSON_NAME] Size 14 Color 000000 Align Font weight Extra Bold Line heigh…" at bounding box center [121, 350] width 153 height 347
click at [738, 378] on div "XIYA FLOWER Green Artificial Plants Eucalyptus Flowers Woven Small Potted Plant…" at bounding box center [925, 140] width 411 height 482
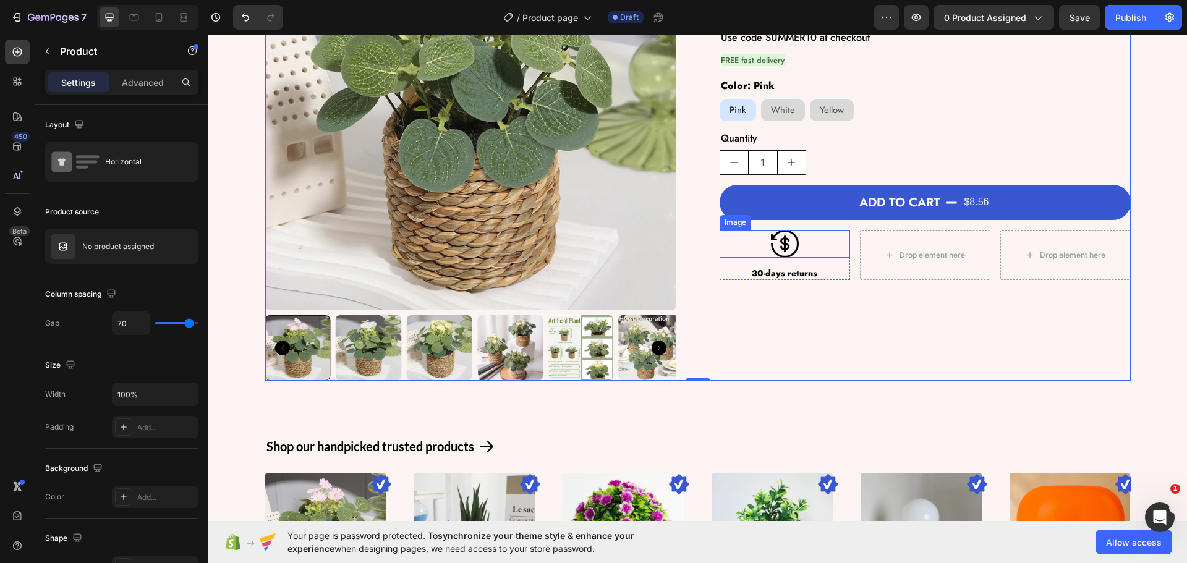
click at [783, 244] on img at bounding box center [785, 244] width 28 height 28
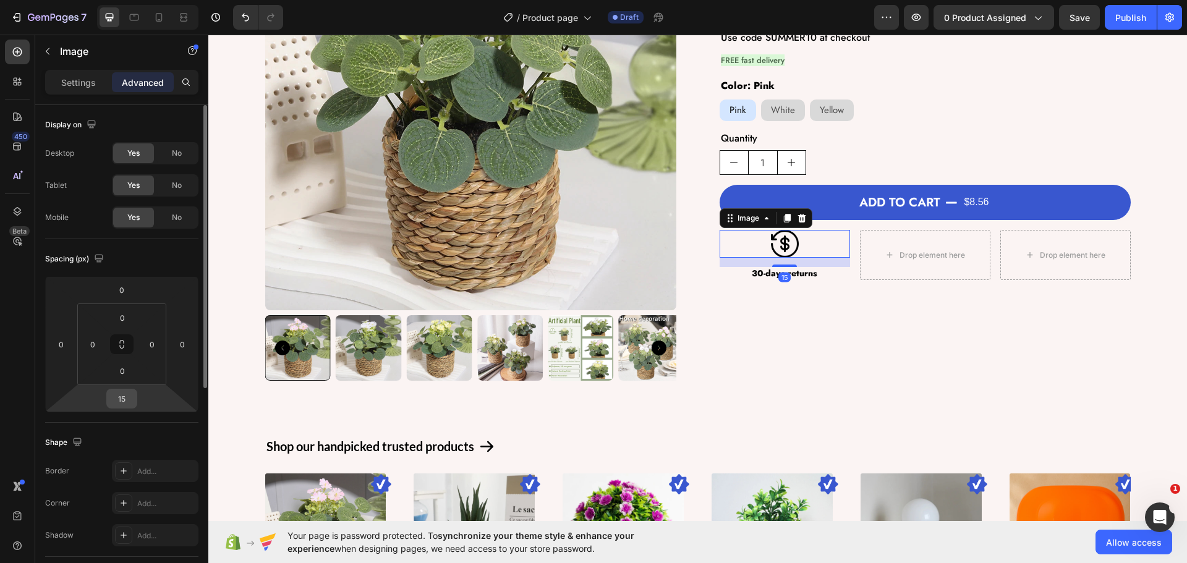
click at [124, 402] on input "15" at bounding box center [121, 398] width 25 height 19
type input "10"
click at [783, 367] on div "XIYA FLOWER Green Artificial Plants Eucalyptus Flowers Woven Small Potted Plant…" at bounding box center [925, 140] width 411 height 482
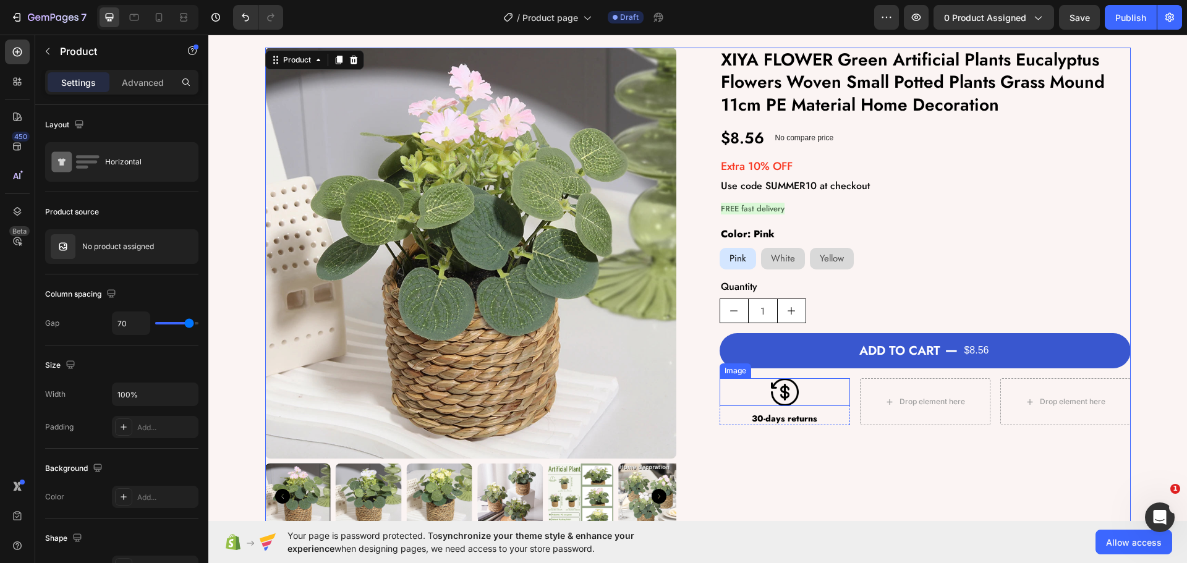
scroll to position [124, 0]
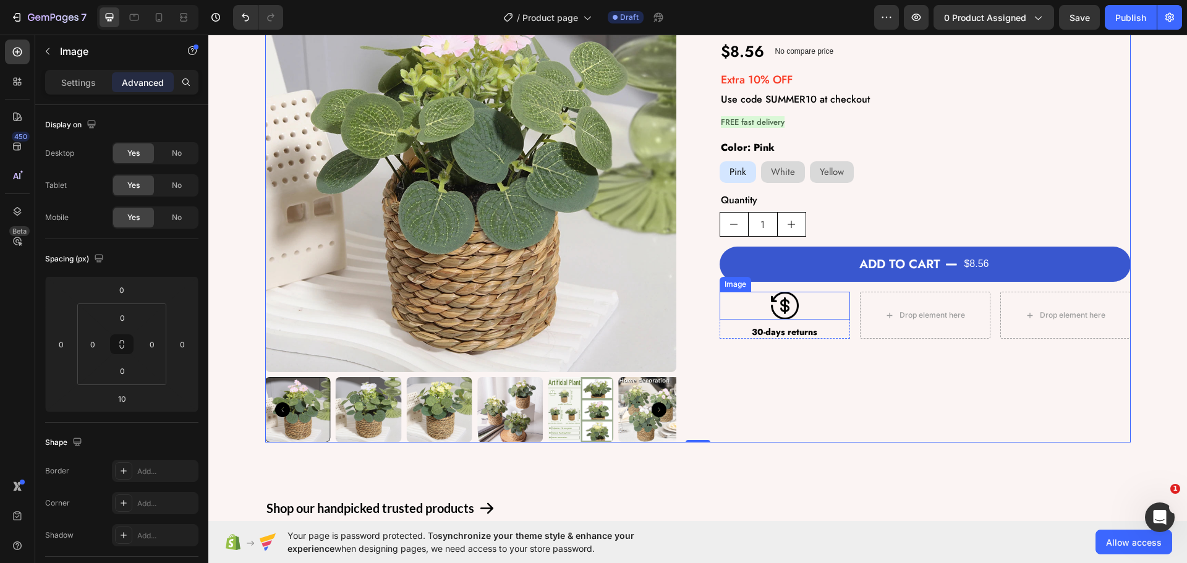
click at [822, 315] on div at bounding box center [785, 306] width 130 height 28
click at [749, 279] on div "Image" at bounding box center [748, 279] width 27 height 11
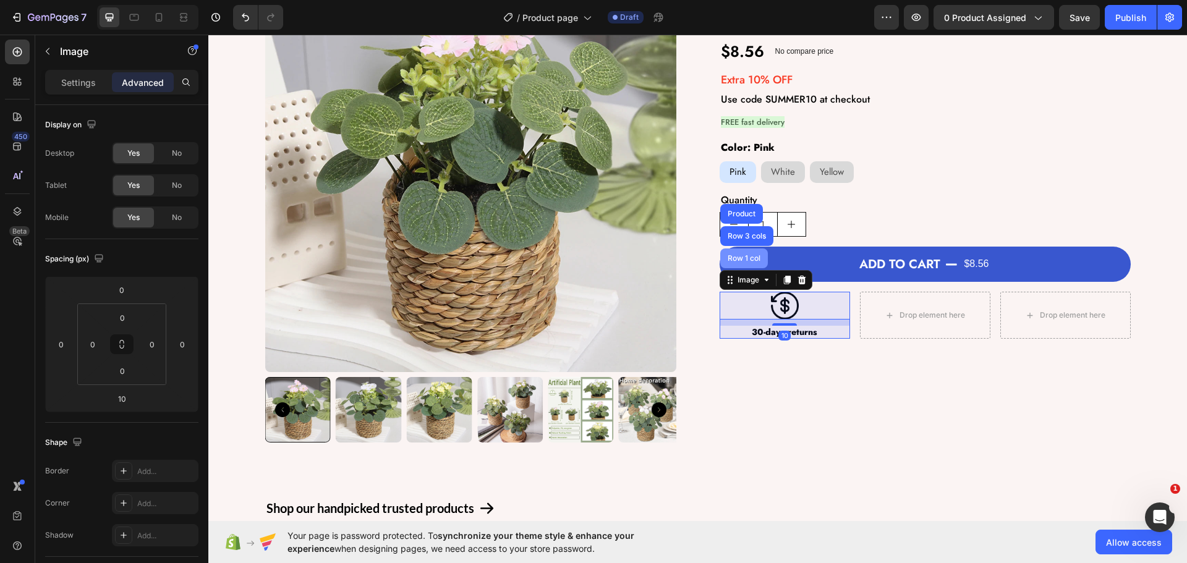
click at [733, 255] on div "Row 1 col" at bounding box center [744, 258] width 38 height 7
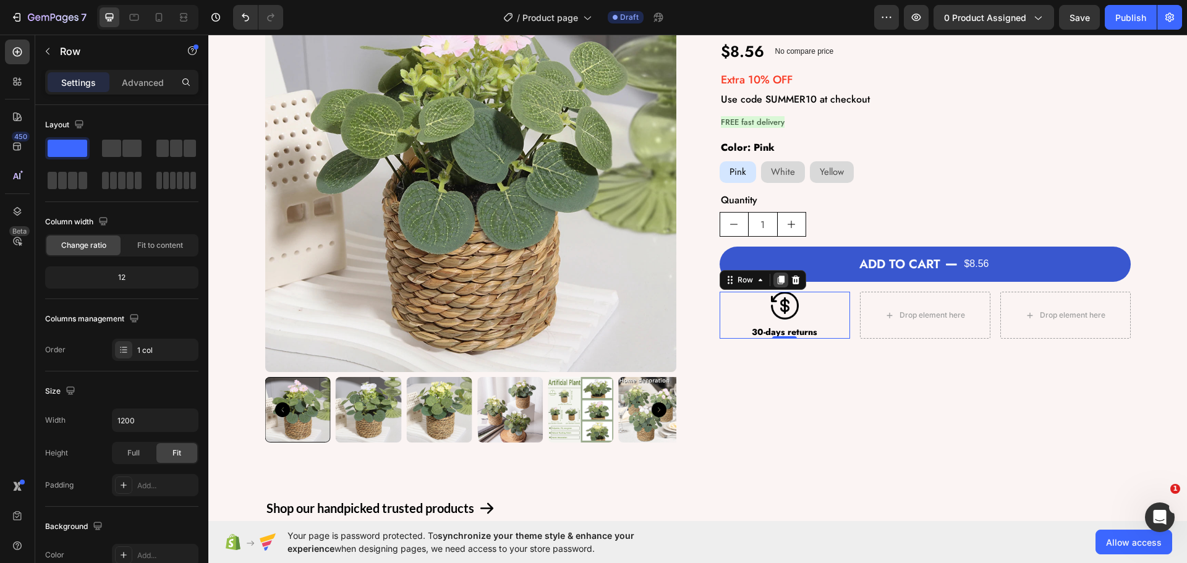
click at [780, 282] on icon at bounding box center [781, 280] width 10 height 10
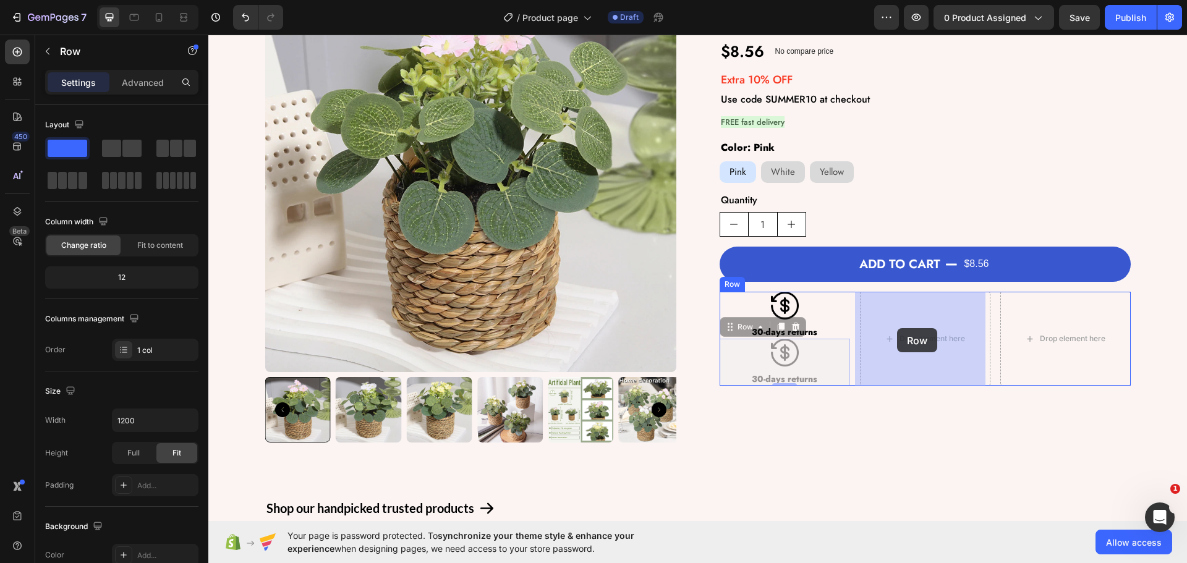
drag, startPoint x: 726, startPoint y: 328, endPoint x: 897, endPoint y: 328, distance: 171.2
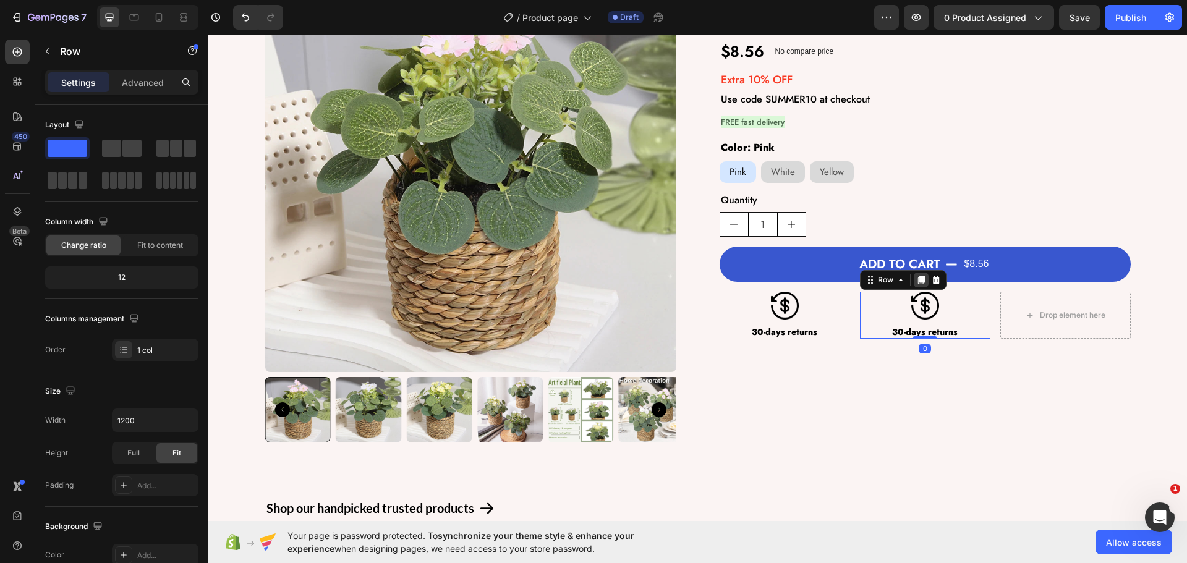
click at [920, 277] on icon at bounding box center [921, 280] width 10 height 10
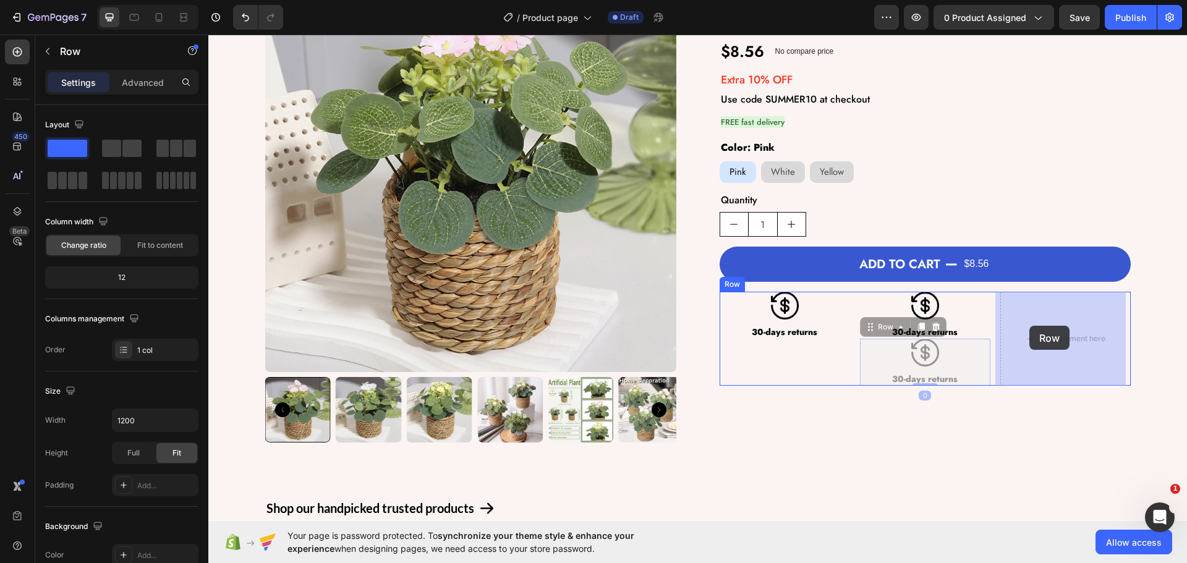
drag, startPoint x: 859, startPoint y: 325, endPoint x: 1017, endPoint y: 326, distance: 157.6
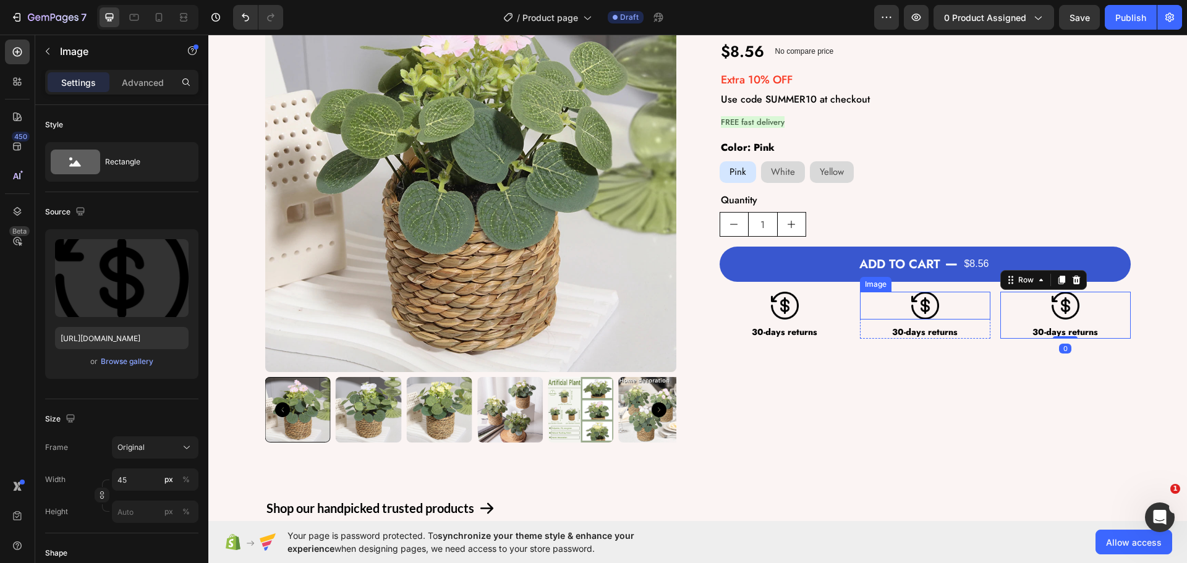
click at [926, 300] on img at bounding box center [925, 306] width 28 height 28
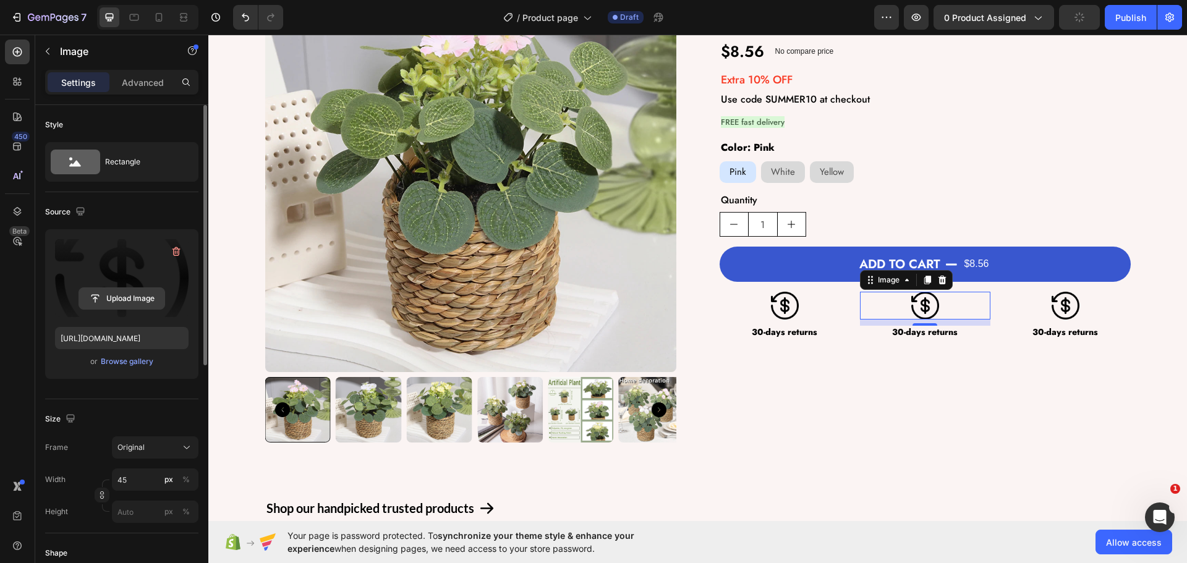
click at [121, 292] on input "file" at bounding box center [121, 298] width 85 height 21
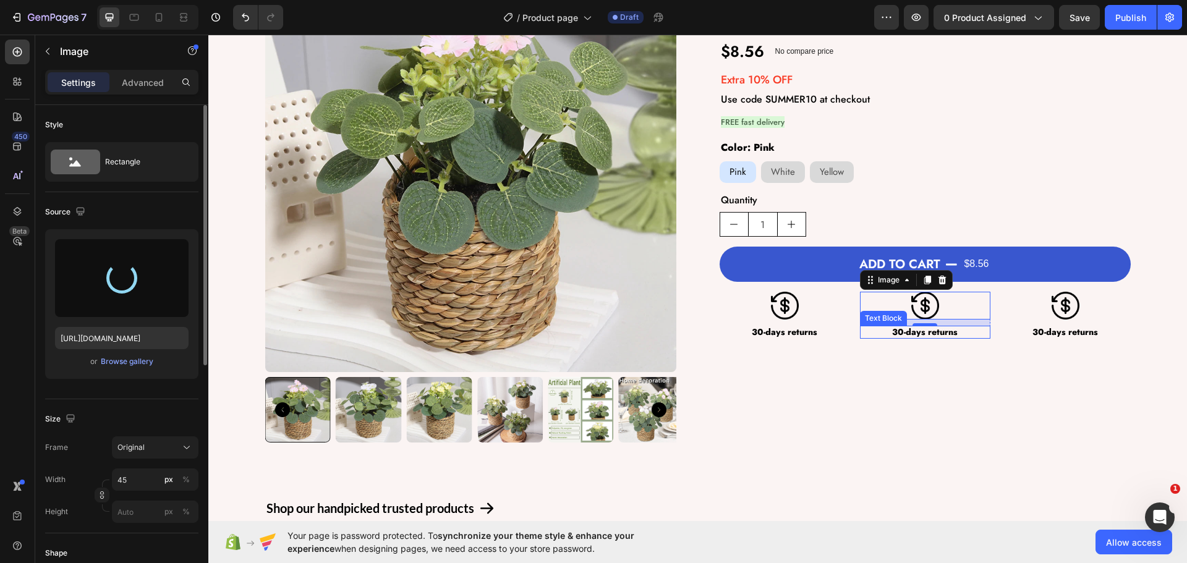
type input "[URL][DOMAIN_NAME]"
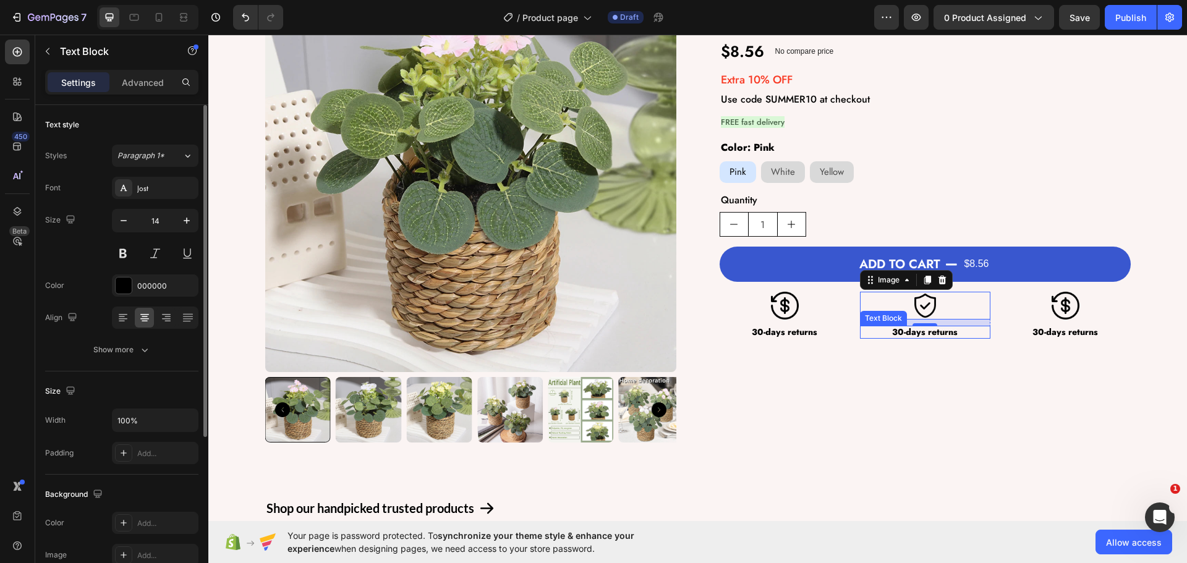
click at [896, 331] on p "30-days returns" at bounding box center [925, 332] width 128 height 11
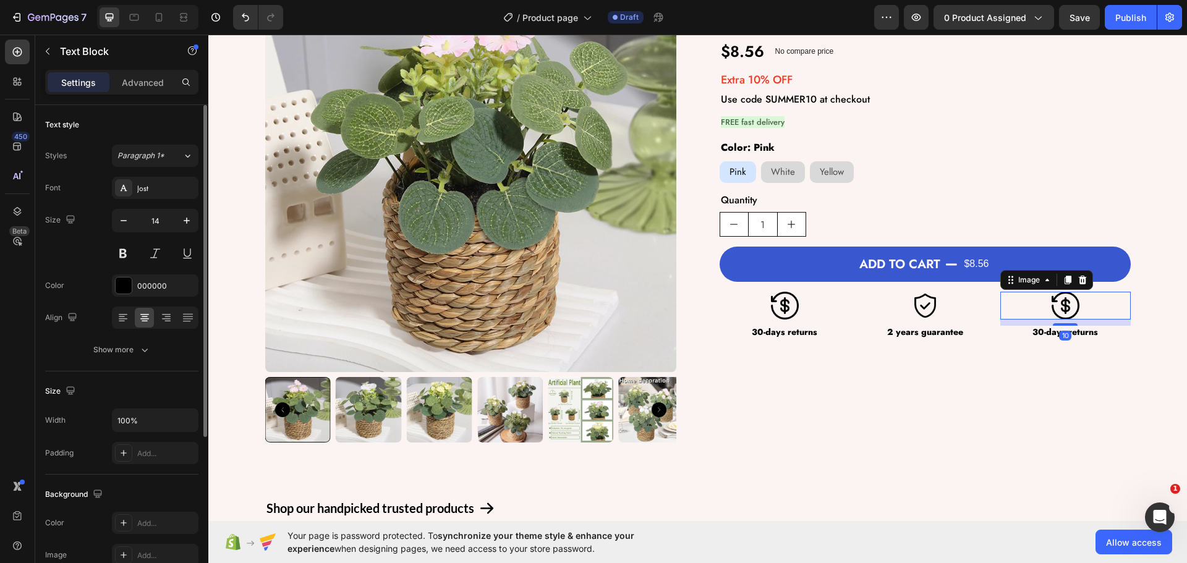
click at [1069, 292] on img at bounding box center [1066, 306] width 28 height 28
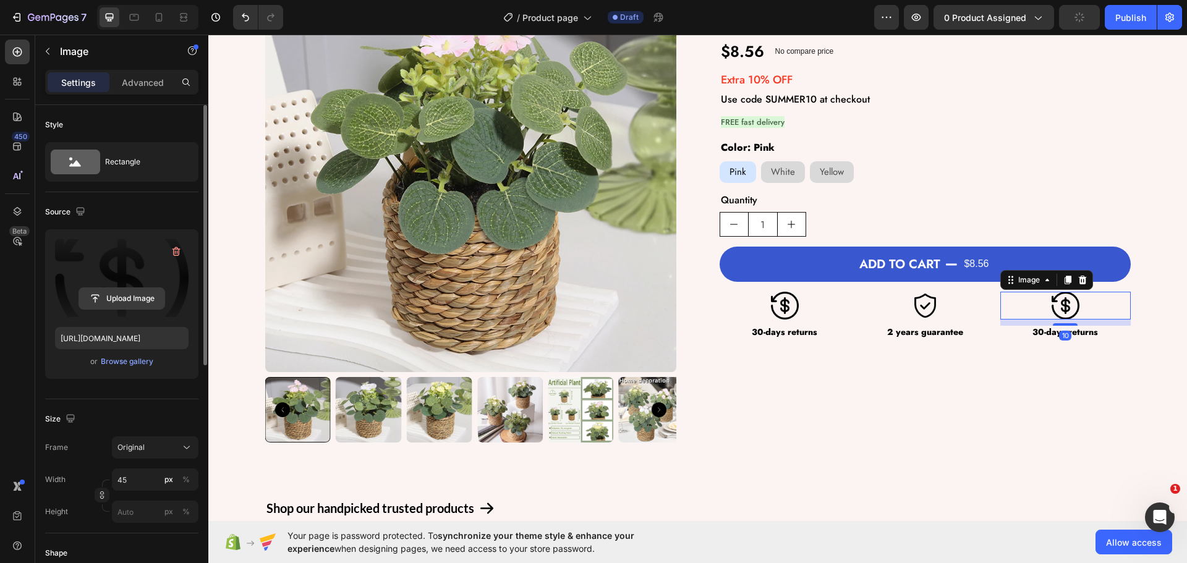
click at [114, 293] on input "file" at bounding box center [121, 298] width 85 height 21
type input "[URL][DOMAIN_NAME]"
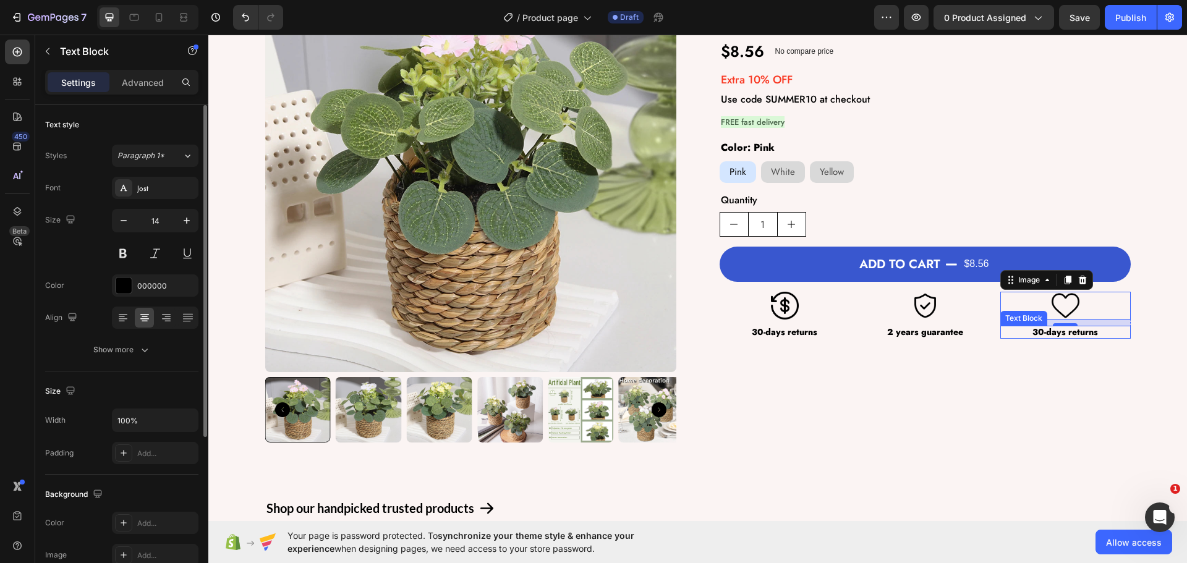
click at [1077, 332] on p "30-days returns" at bounding box center [1065, 332] width 128 height 11
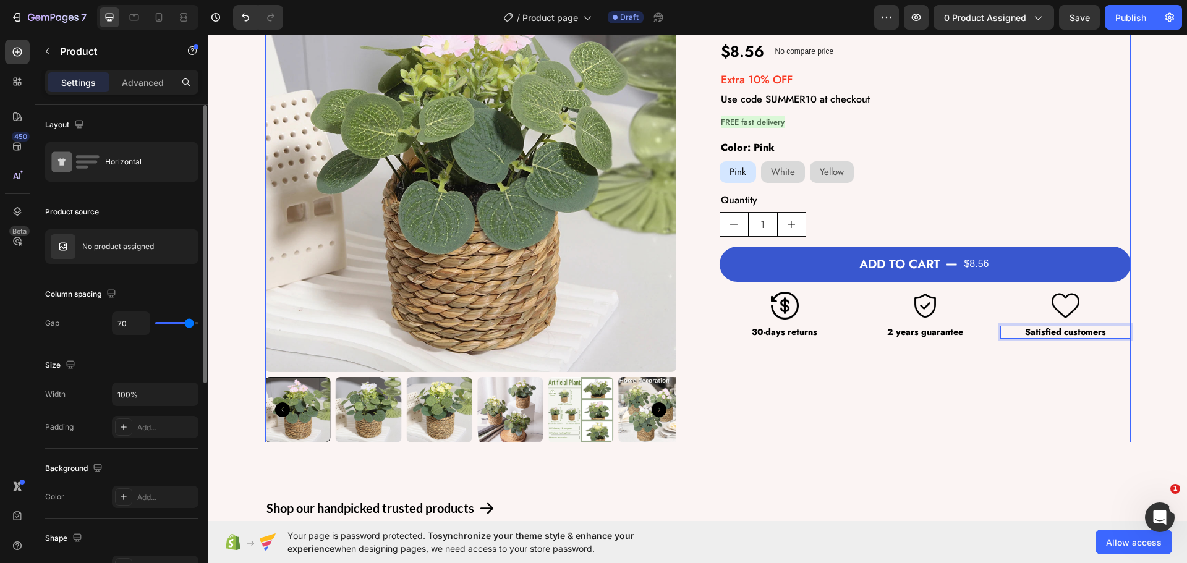
click at [1002, 414] on div "XIYA FLOWER Green Artificial Plants Eucalyptus Flowers Woven Small Potted Plant…" at bounding box center [925, 202] width 411 height 482
click at [990, 311] on div "Image 30-days returns Text Block Row Image 2 years guarantee Text Block Row Ima…" at bounding box center [925, 315] width 411 height 47
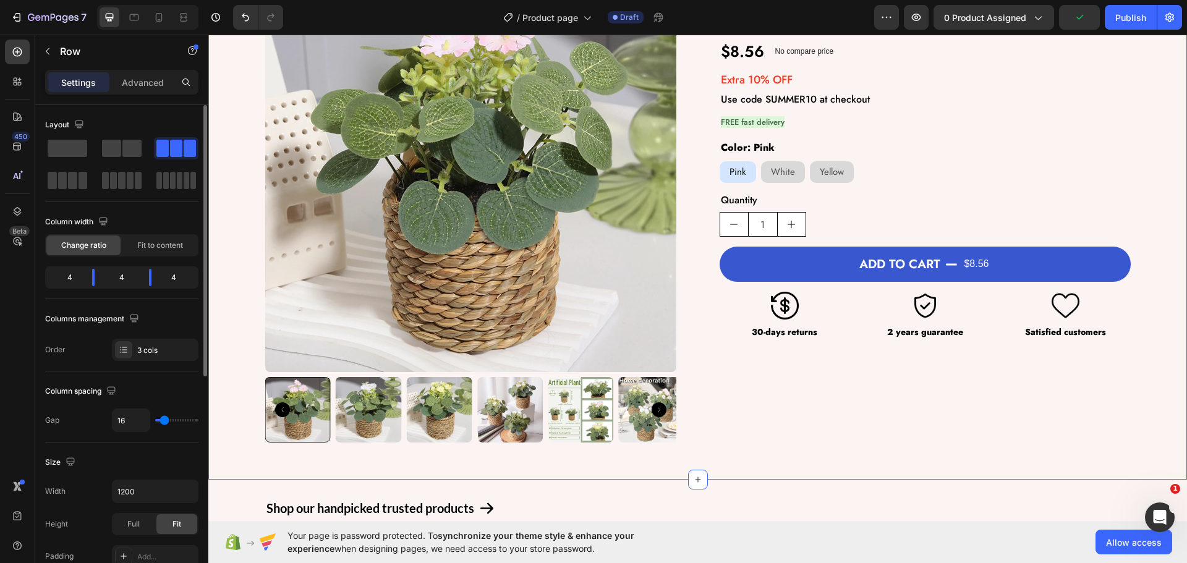
click at [933, 443] on div "Product Images XIYA FLOWER Green Artificial Plants Eucalyptus Flowers Woven Sma…" at bounding box center [697, 207] width 979 height 543
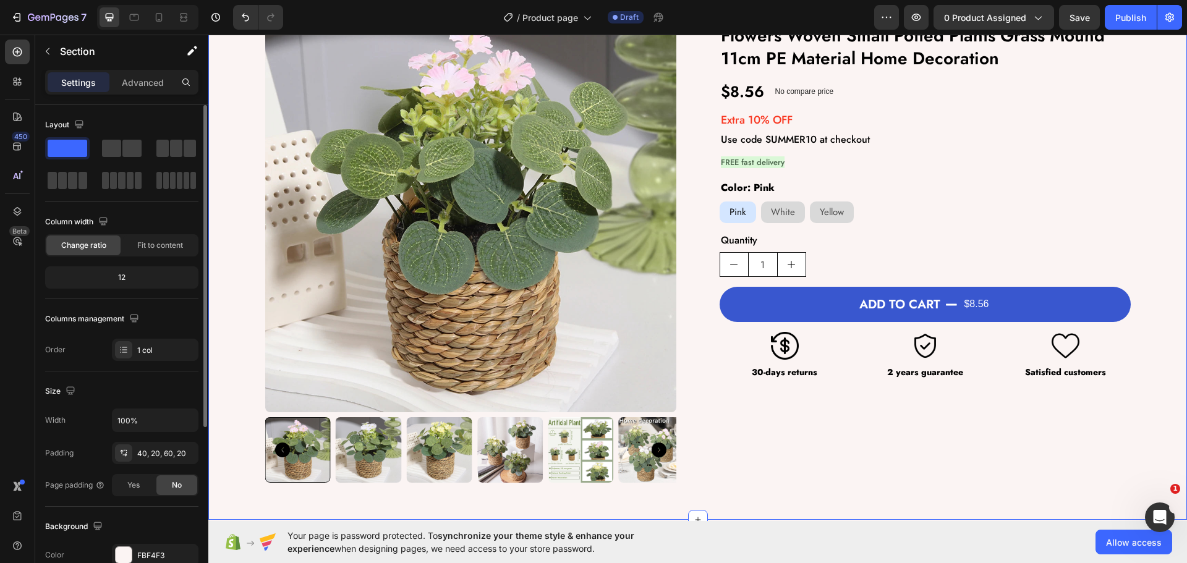
scroll to position [62, 0]
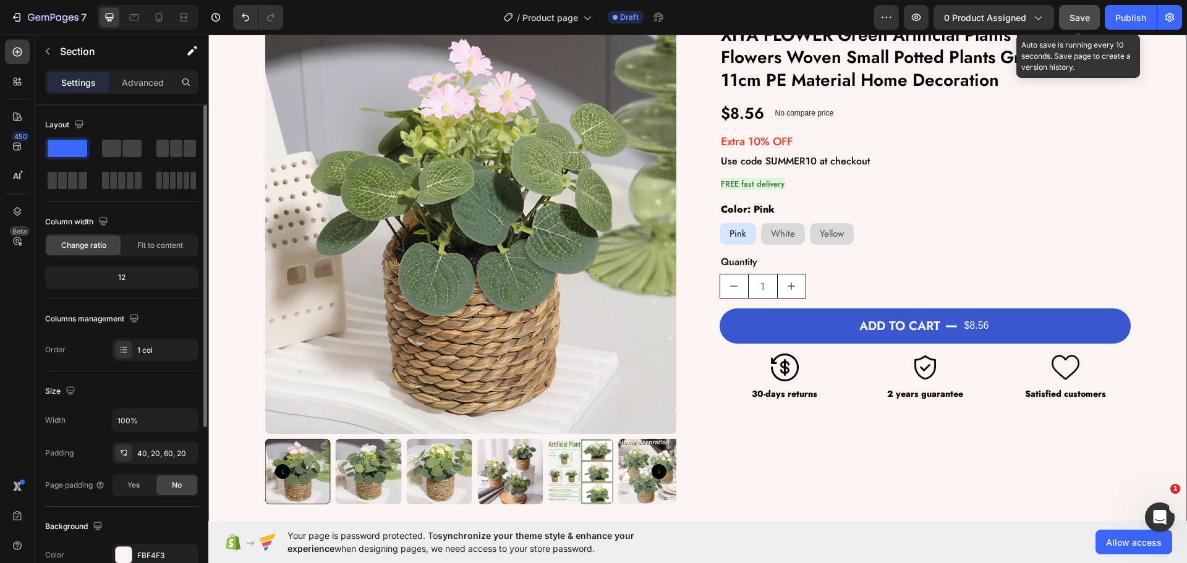
click at [1075, 18] on span "Save" at bounding box center [1079, 17] width 20 height 11
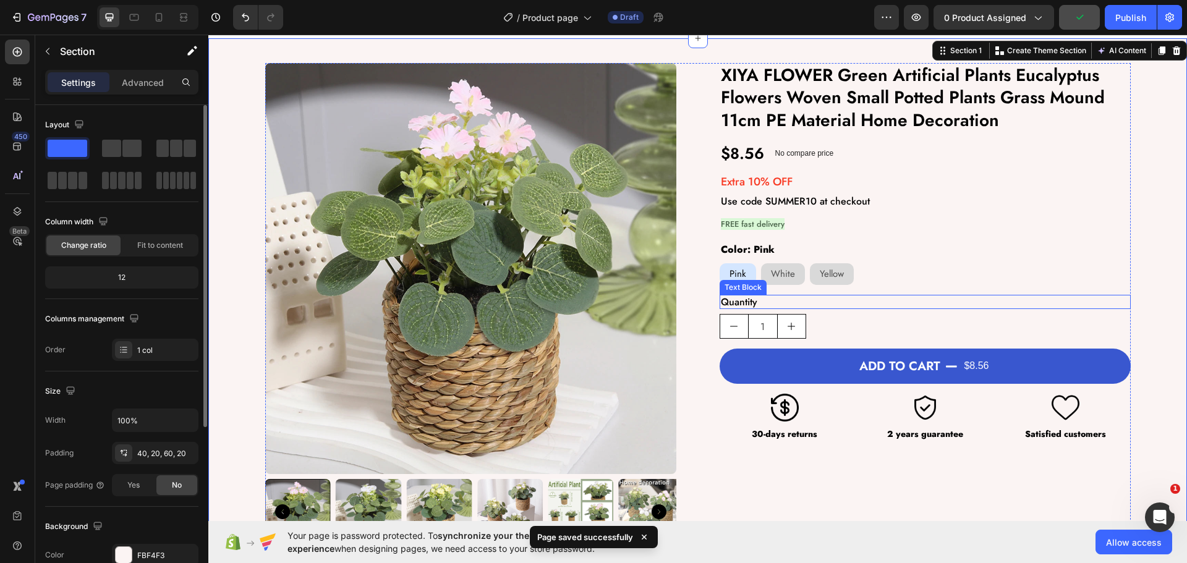
scroll to position [0, 0]
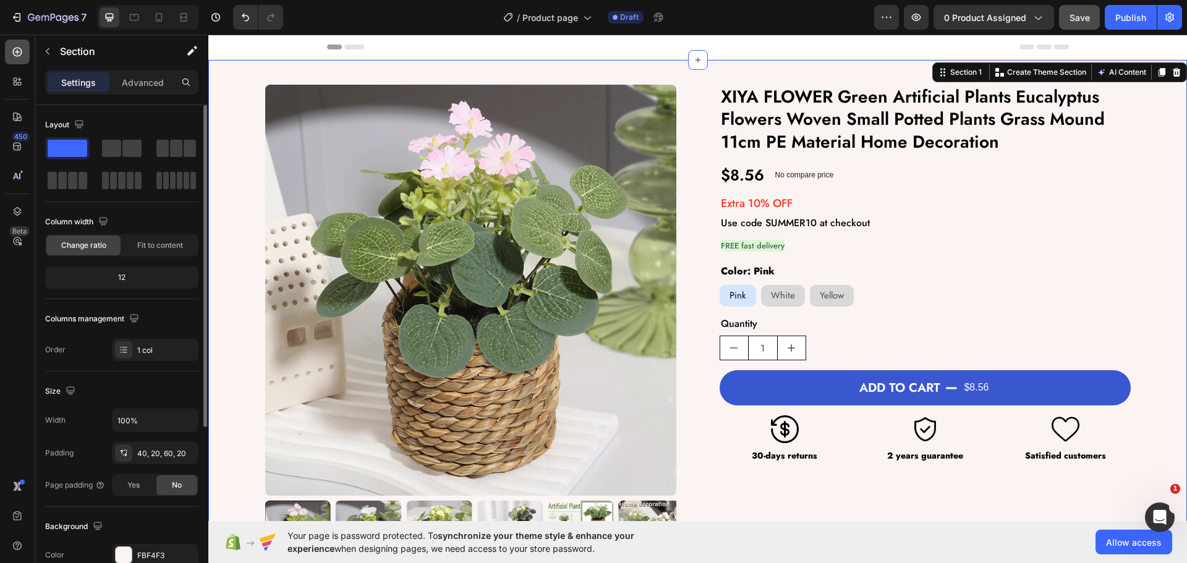
click at [22, 58] on div at bounding box center [17, 52] width 25 height 25
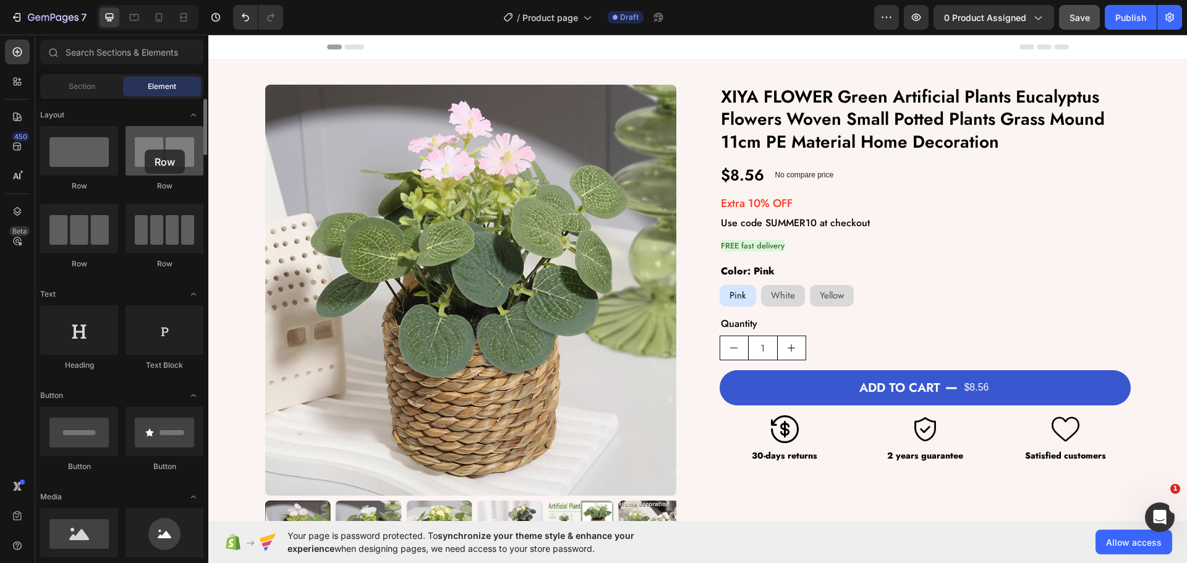
click at [145, 150] on div at bounding box center [164, 150] width 78 height 49
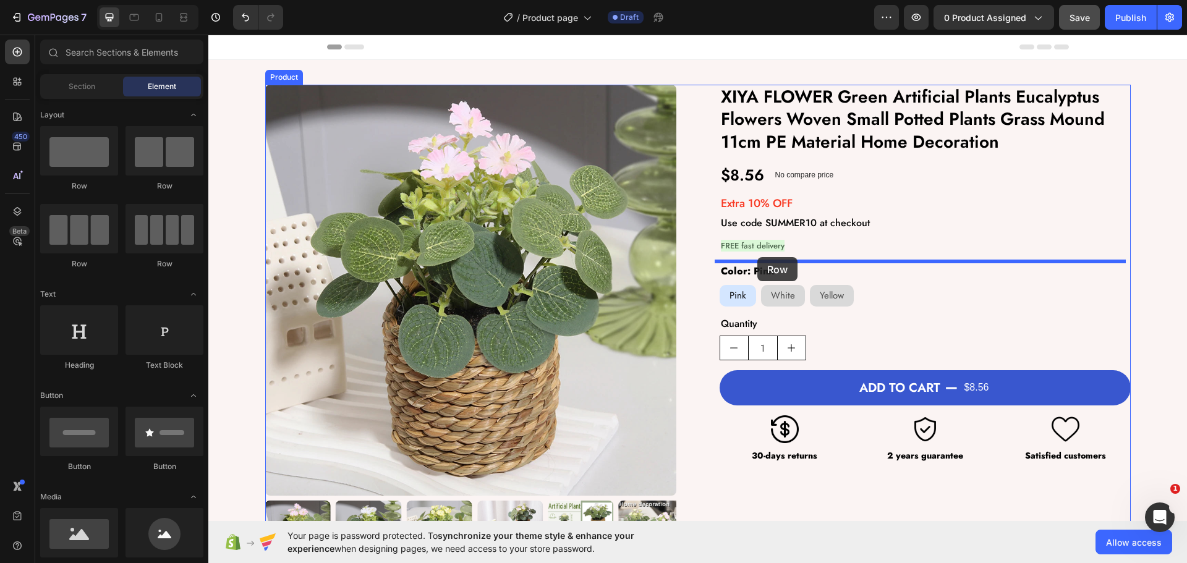
drag, startPoint x: 363, startPoint y: 176, endPoint x: 757, endPoint y: 257, distance: 402.6
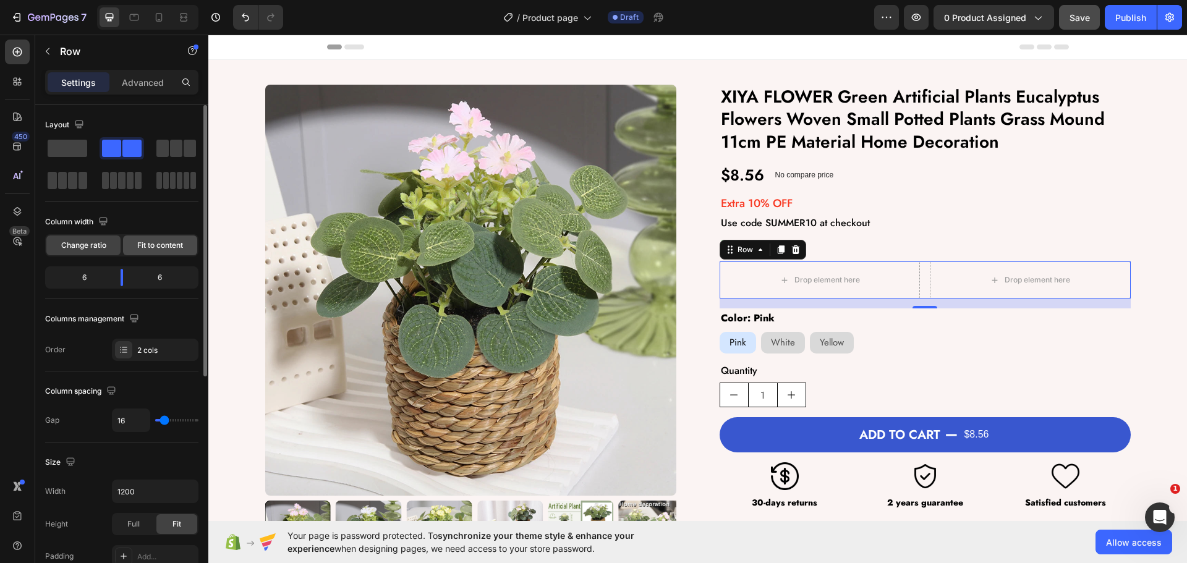
click at [160, 242] on span "Fit to content" at bounding box center [160, 245] width 46 height 11
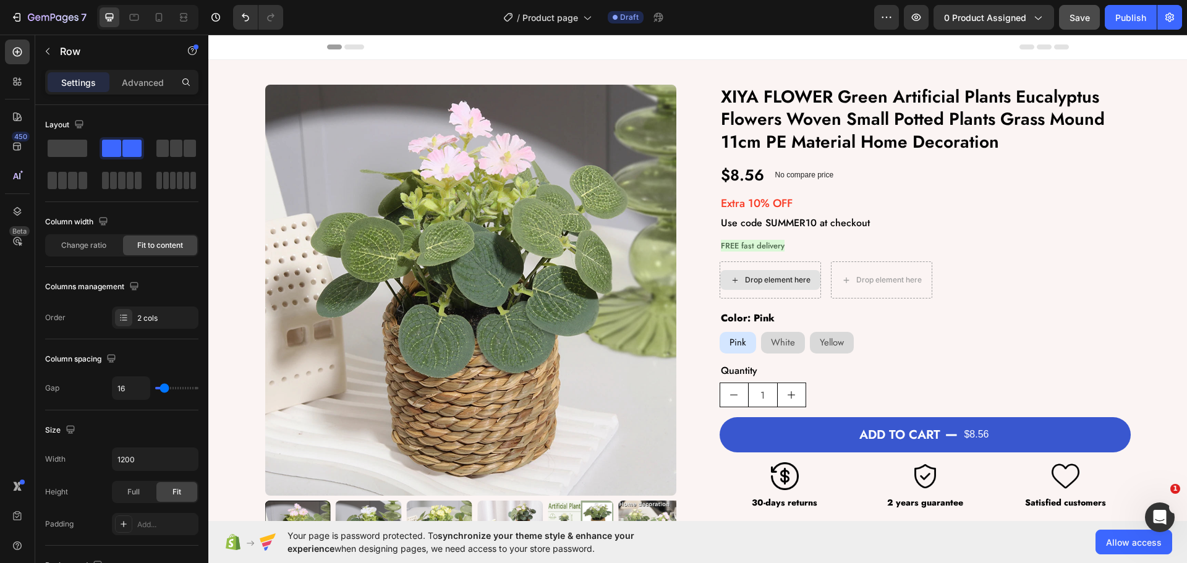
click at [767, 281] on div "Drop element here" at bounding box center [778, 280] width 66 height 10
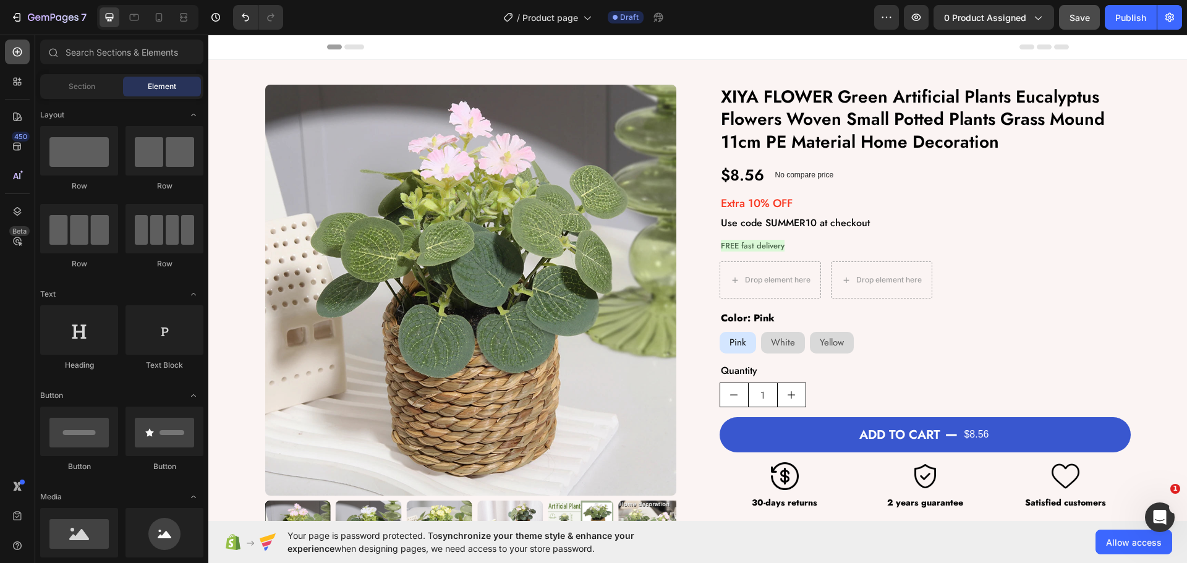
click at [15, 49] on icon at bounding box center [17, 52] width 12 height 12
drag, startPoint x: 378, startPoint y: 366, endPoint x: 751, endPoint y: 277, distance: 383.9
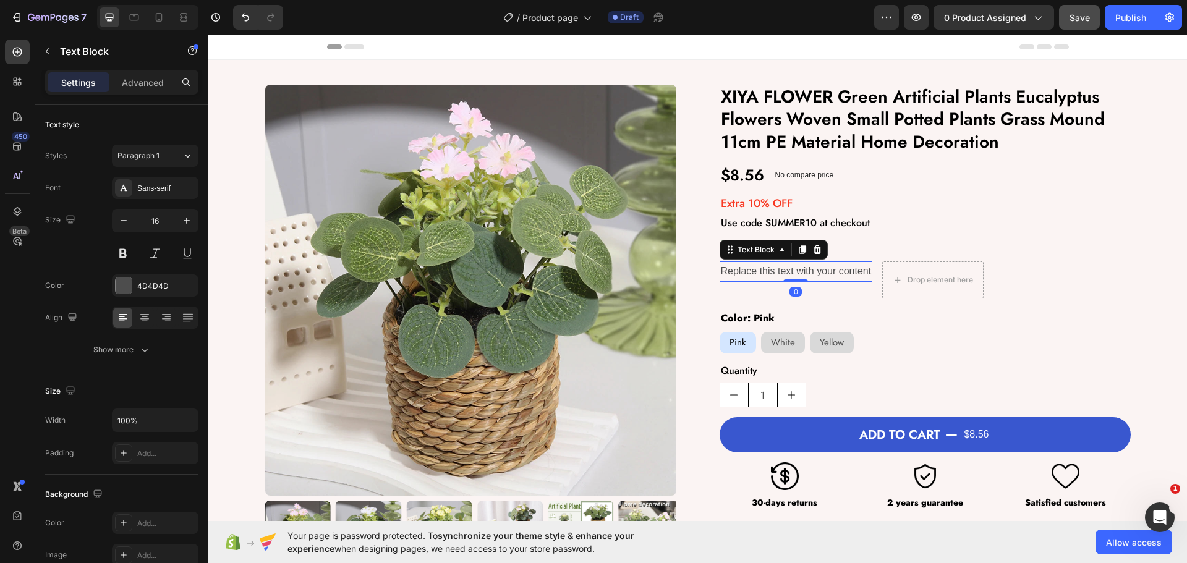
click at [793, 278] on div "Replace this text with your content" at bounding box center [796, 271] width 153 height 20
click at [793, 278] on p "Replace this text with your content" at bounding box center [796, 272] width 151 height 18
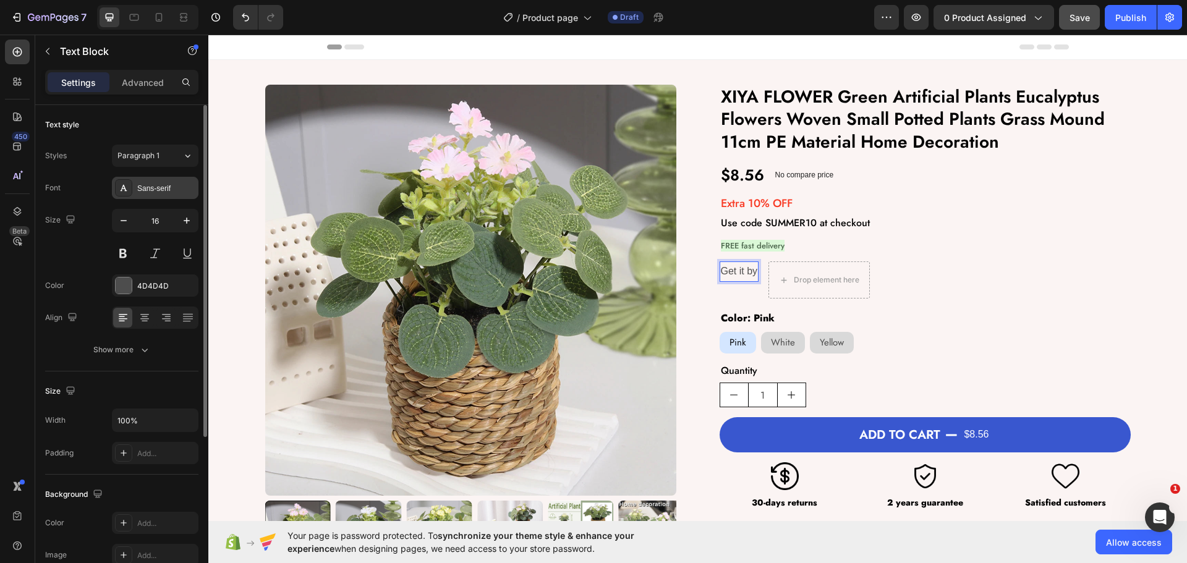
click at [151, 194] on div "Sans-serif" at bounding box center [155, 188] width 87 height 22
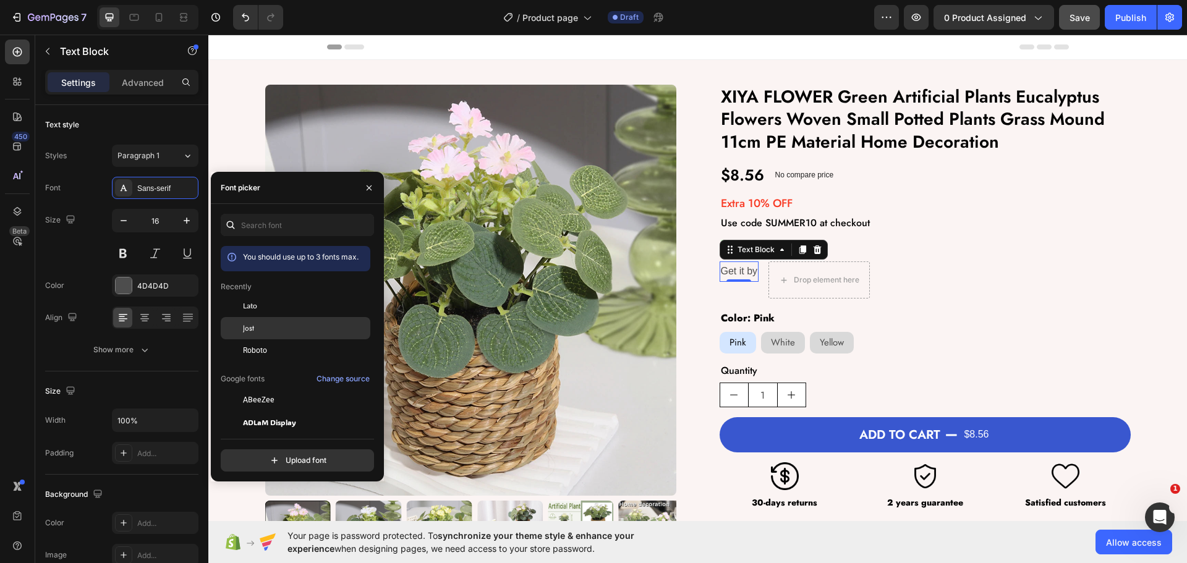
click at [274, 456] on div "Jost" at bounding box center [296, 467] width 150 height 22
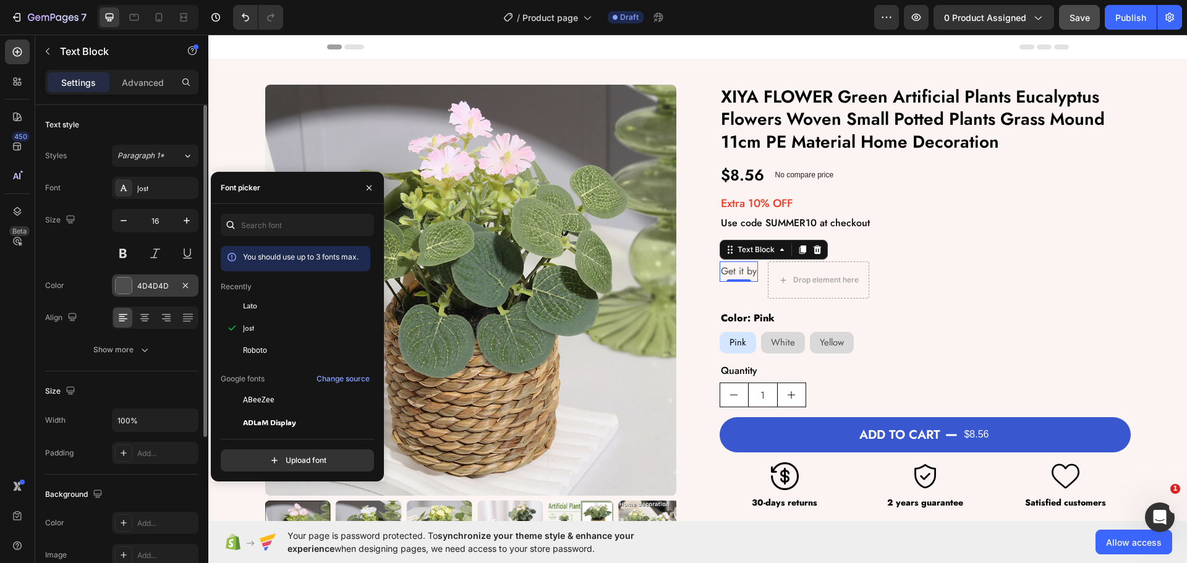
click at [139, 292] on div "4D4D4D" at bounding box center [155, 285] width 87 height 22
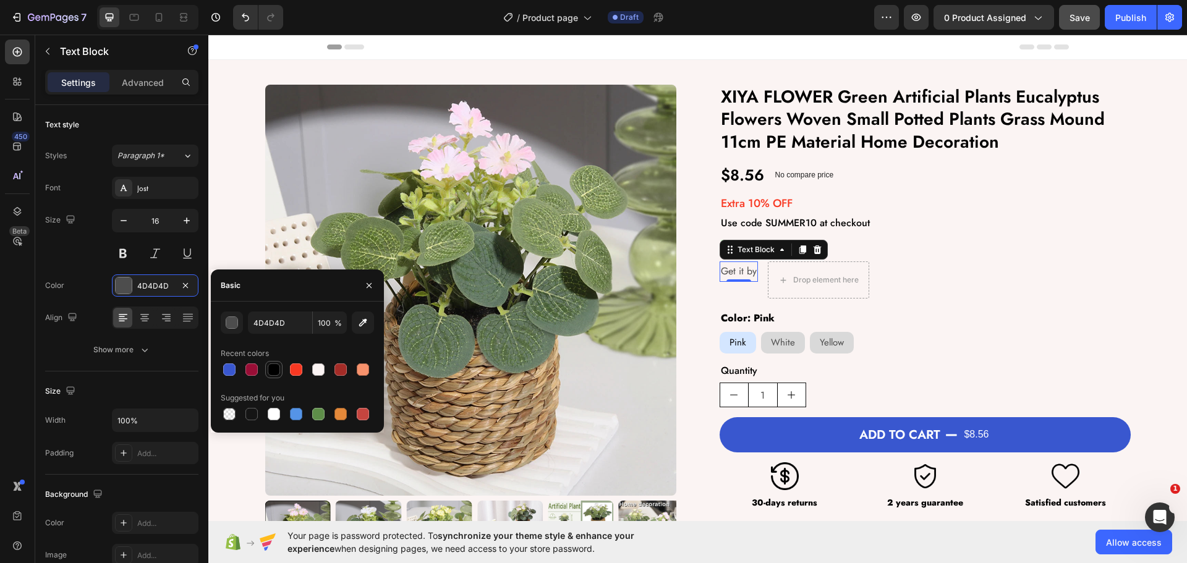
click at [273, 373] on div at bounding box center [274, 369] width 12 height 12
type input "000000"
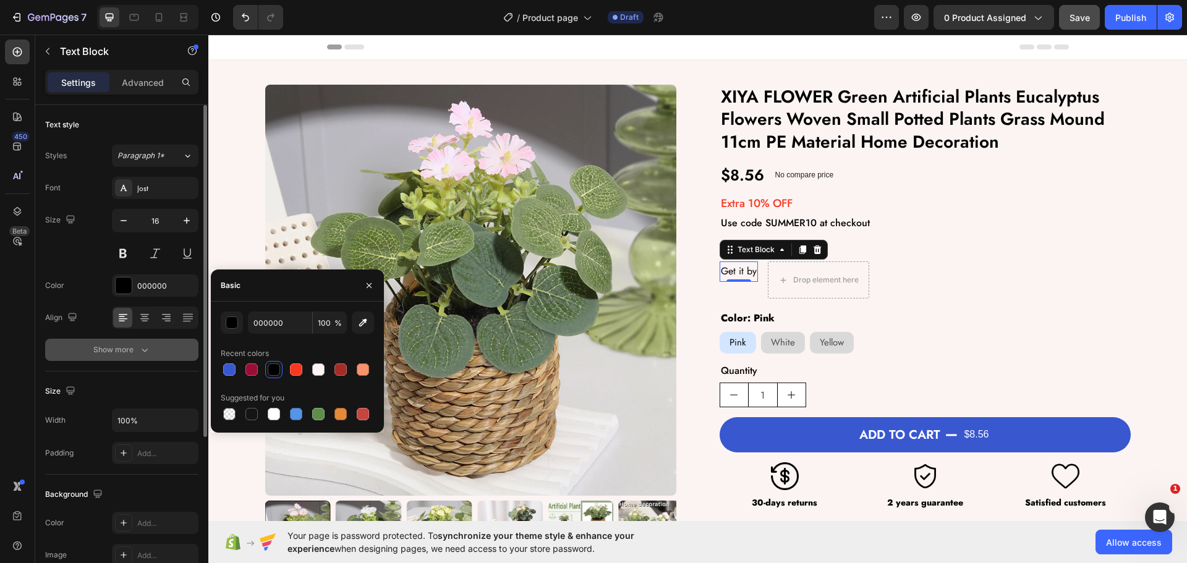
click at [145, 351] on icon "button" at bounding box center [144, 350] width 12 height 12
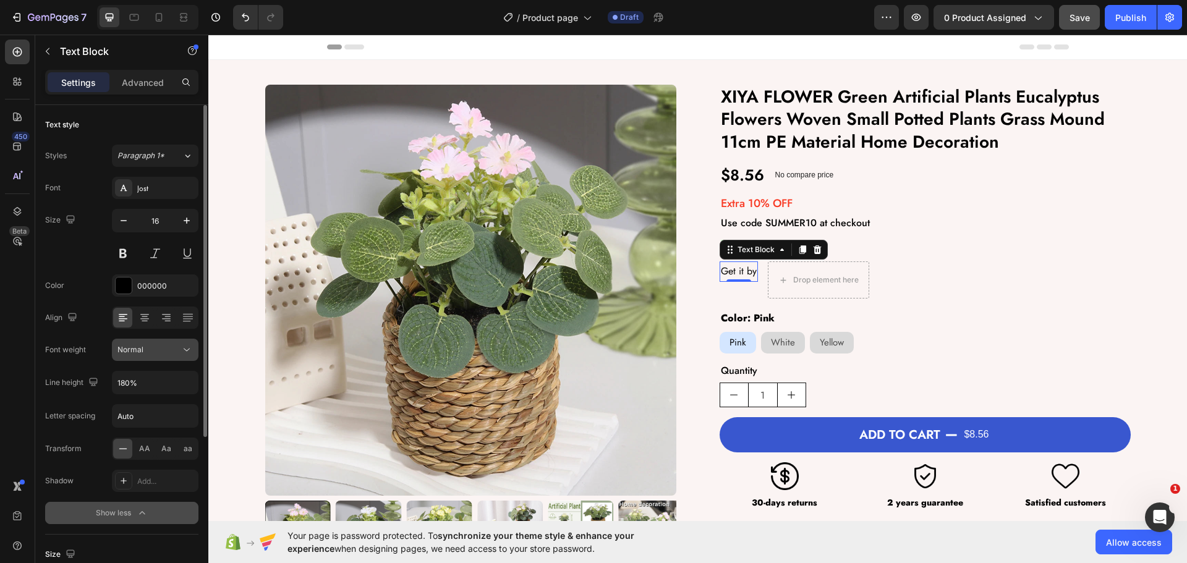
click at [190, 354] on icon at bounding box center [187, 350] width 12 height 12
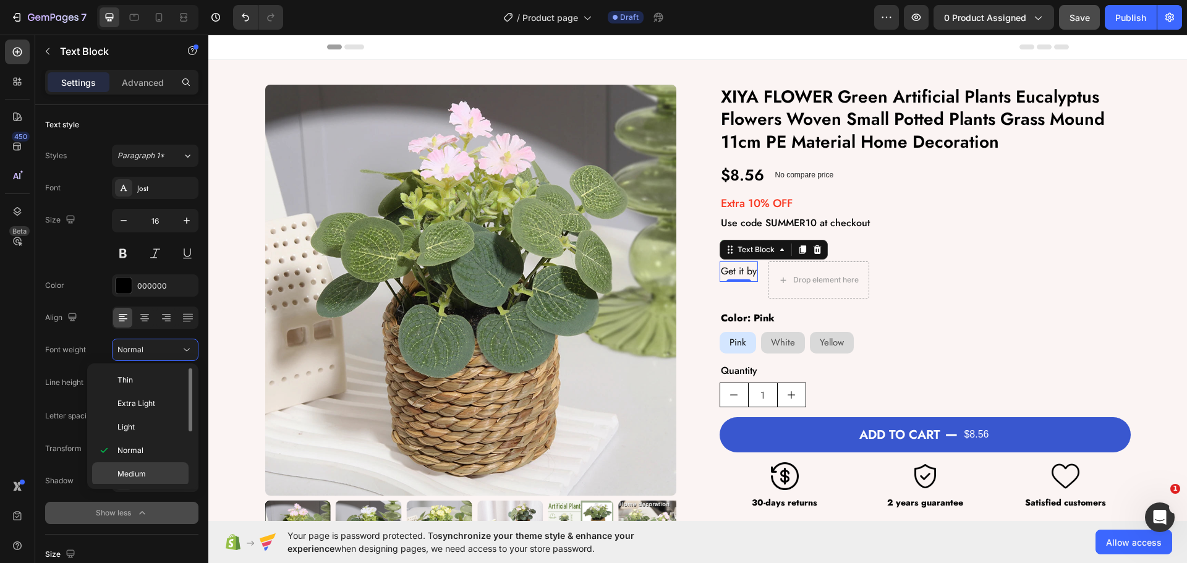
click at [132, 486] on div "Medium" at bounding box center [140, 497] width 96 height 23
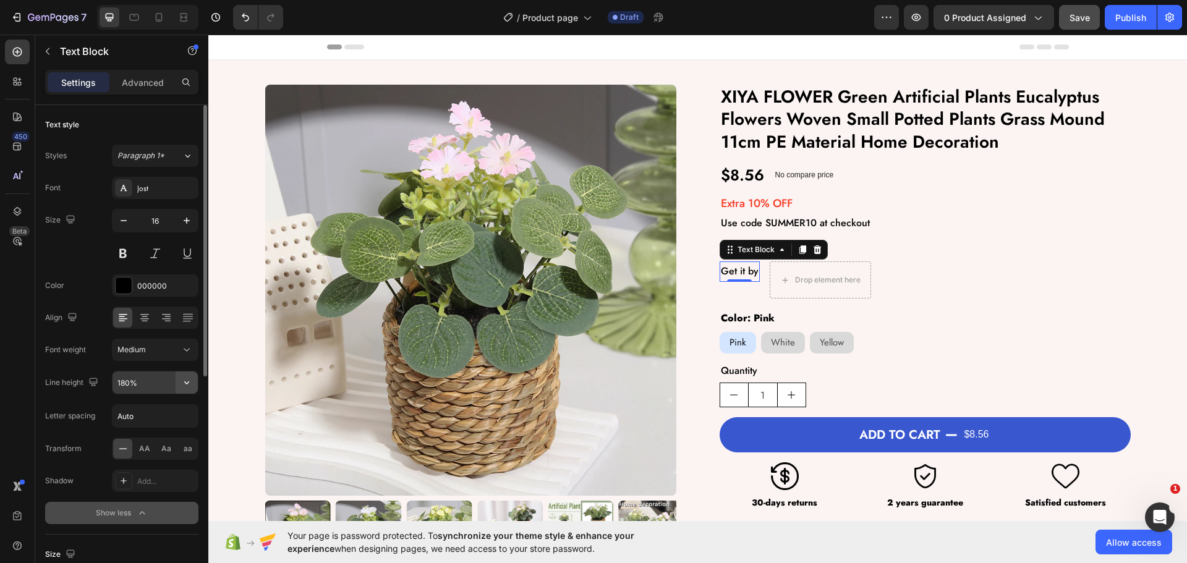
click at [184, 386] on icon "button" at bounding box center [187, 382] width 12 height 12
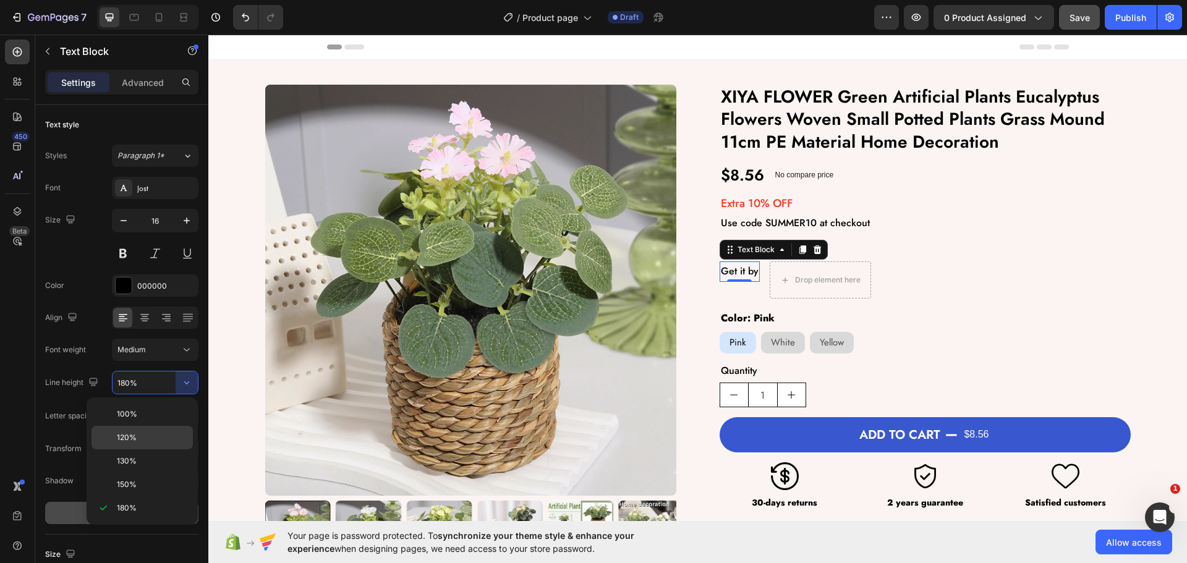
click at [132, 449] on div "120%" at bounding box center [141, 460] width 101 height 23
type input "120%"
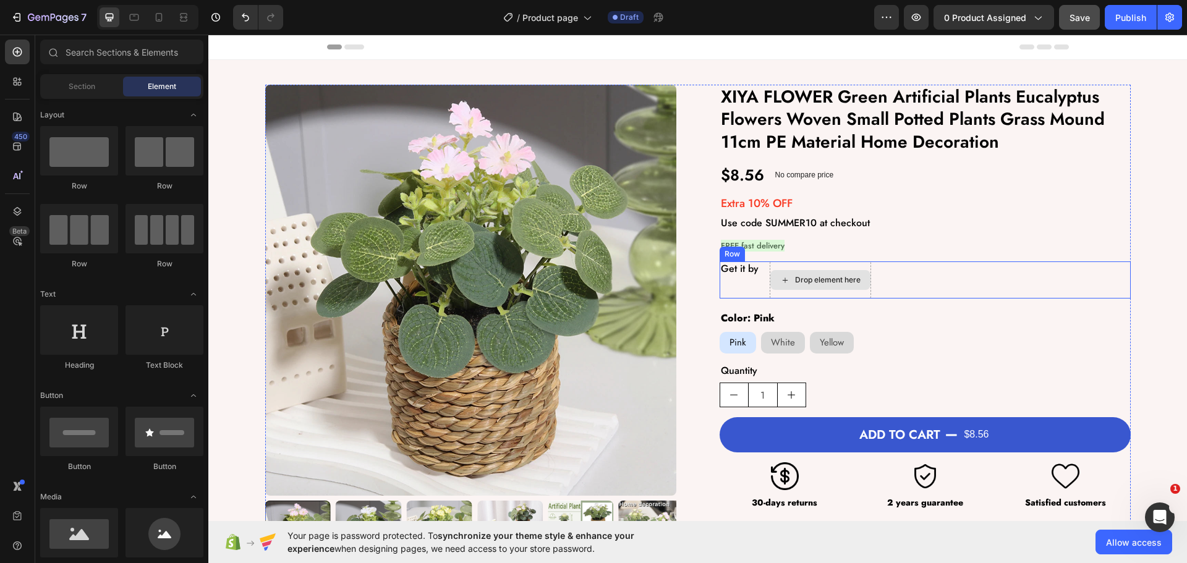
click at [808, 285] on div "Drop element here" at bounding box center [828, 280] width 66 height 10
click at [12, 51] on icon at bounding box center [17, 52] width 12 height 12
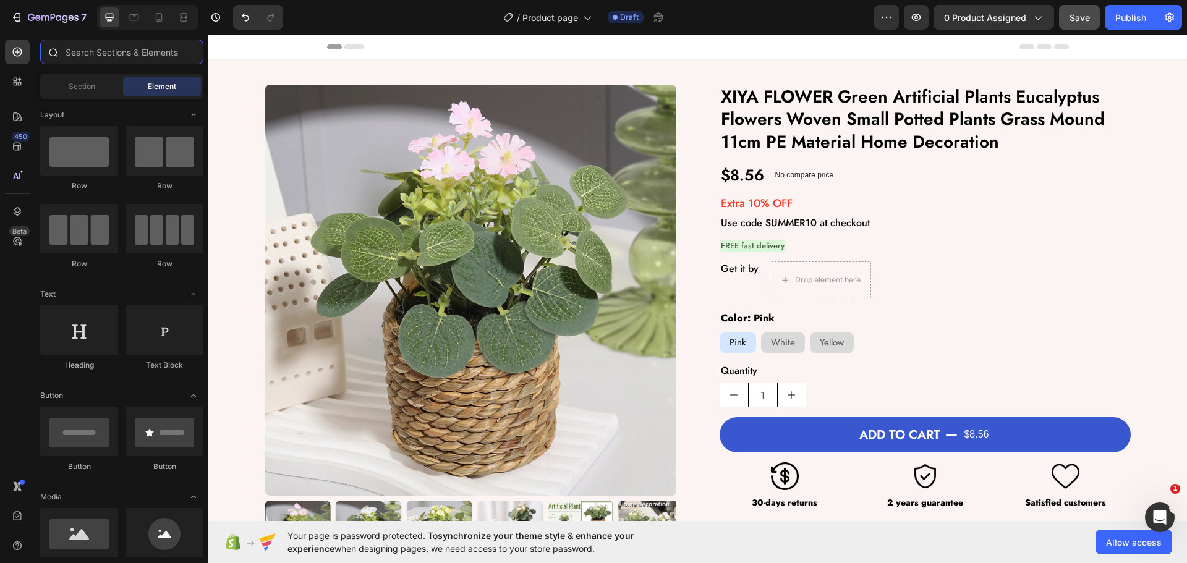
click at [106, 60] on input "text" at bounding box center [121, 52] width 163 height 25
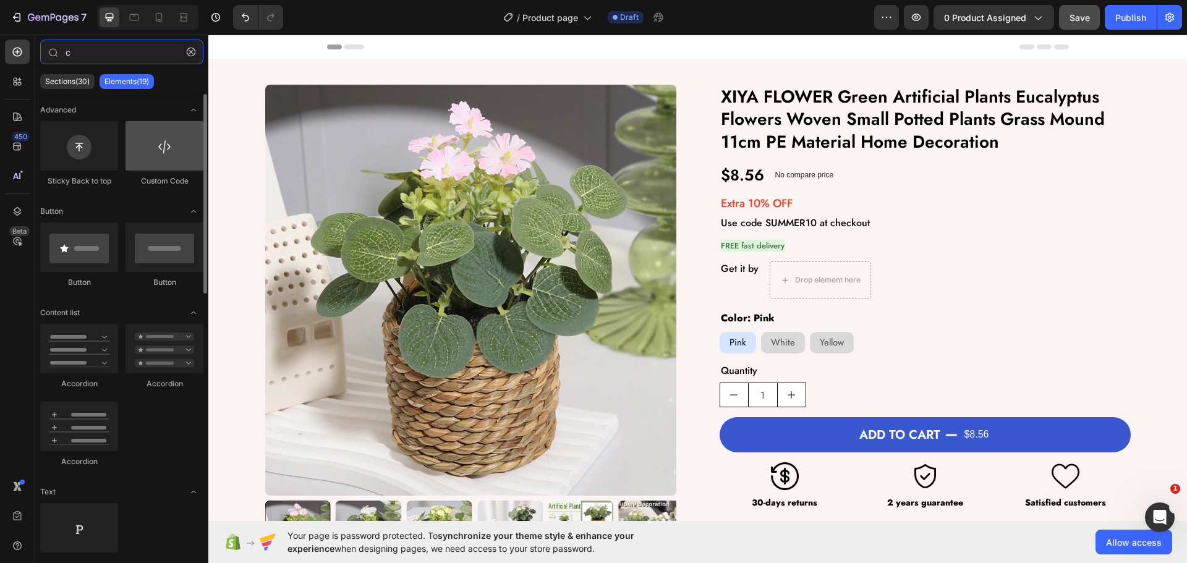
type input "c"
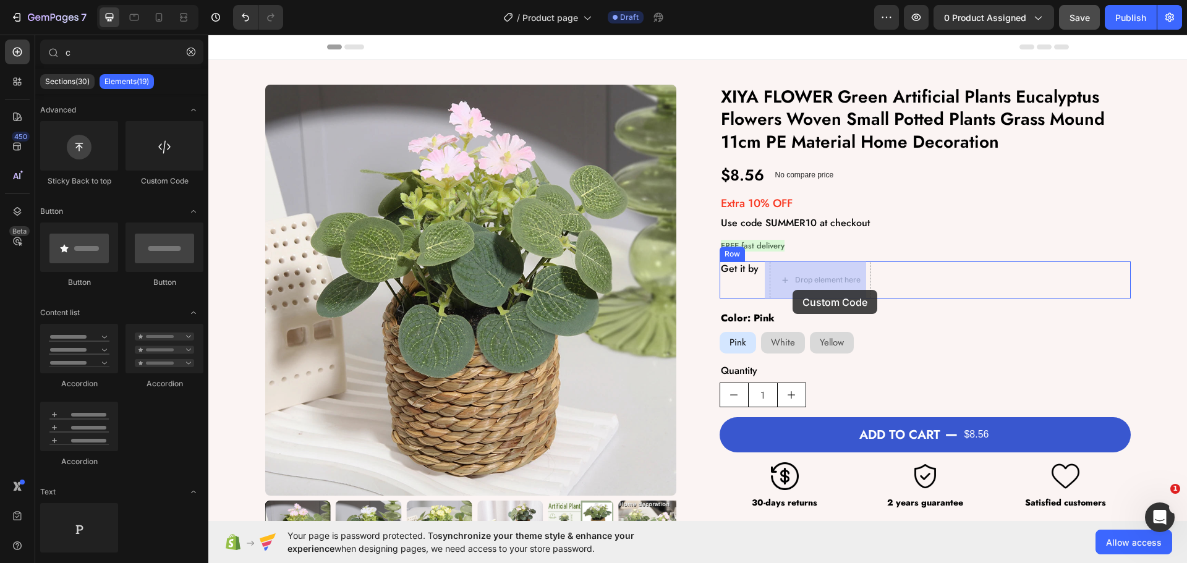
drag, startPoint x: 367, startPoint y: 182, endPoint x: 793, endPoint y: 289, distance: 438.7
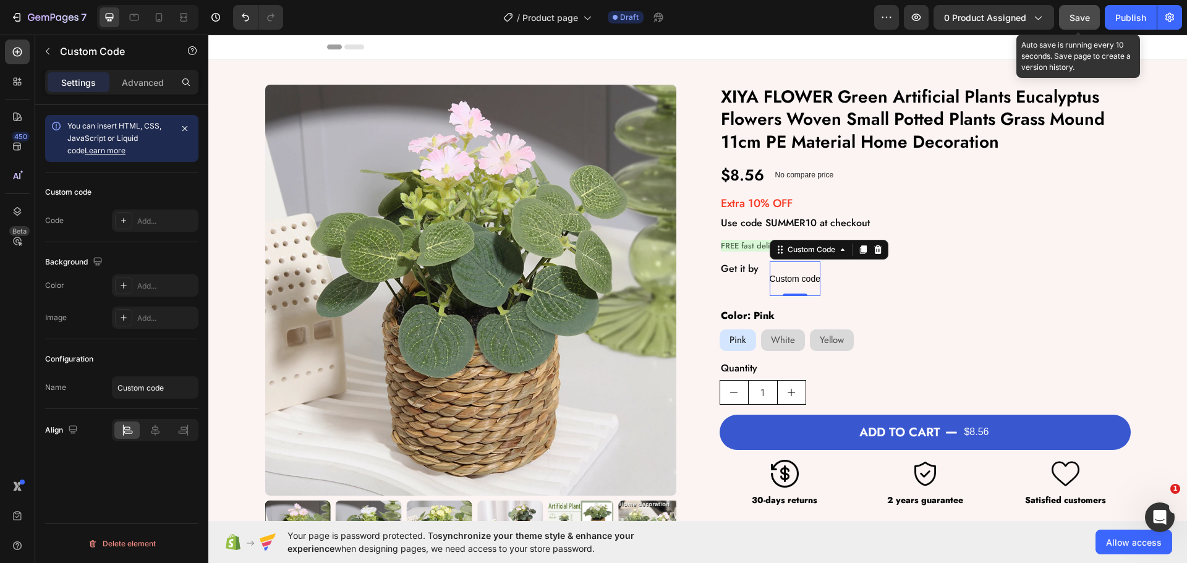
click at [1076, 25] on button "Save" at bounding box center [1079, 17] width 41 height 25
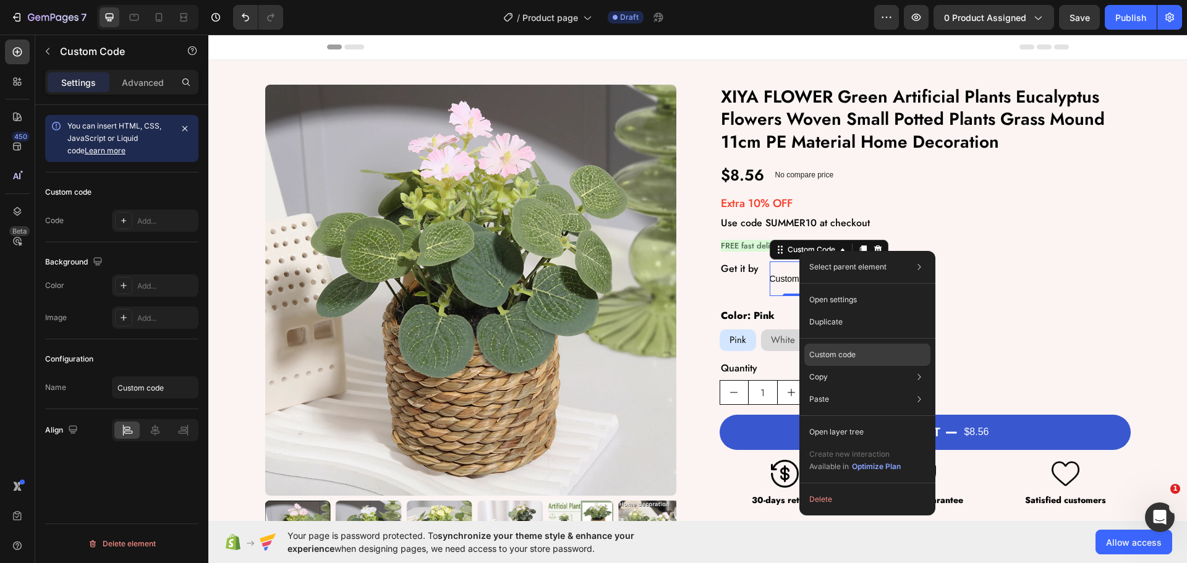
click at [829, 357] on p "Custom code" at bounding box center [832, 354] width 46 height 11
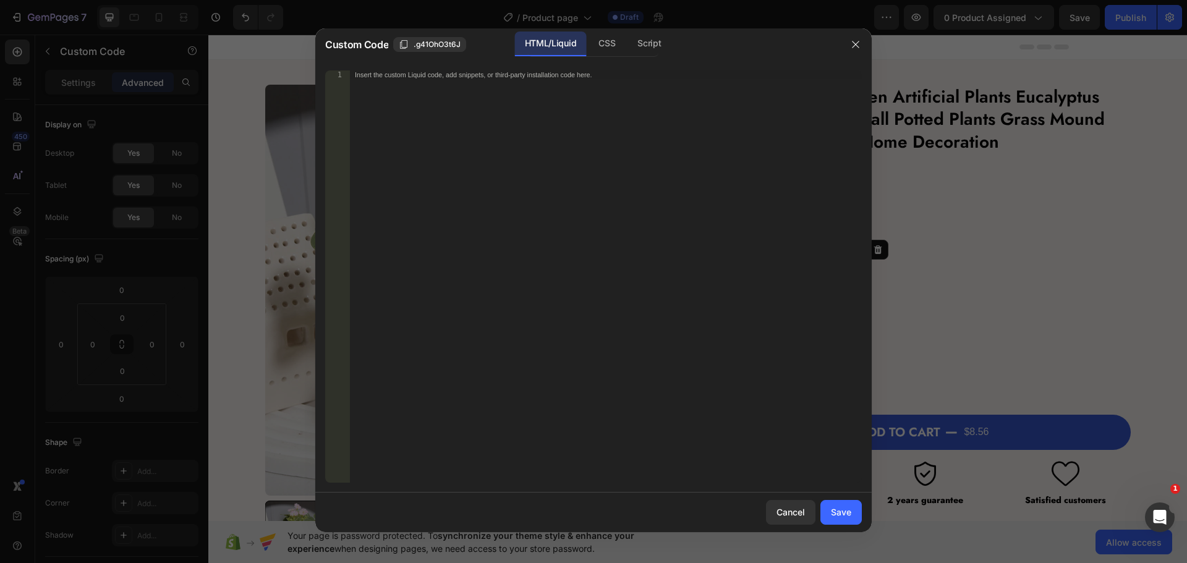
click at [416, 93] on div "Insert the custom Liquid code, add snippets, or third-party installation code h…" at bounding box center [606, 285] width 512 height 430
paste textarea "<span id="delivery-date-range"></span>"
type textarea "<span id="delivery-date-range"></span>"
click at [648, 41] on div "Script" at bounding box center [648, 44] width 43 height 25
click at [589, 48] on div "HTML/Liquid" at bounding box center [607, 44] width 36 height 25
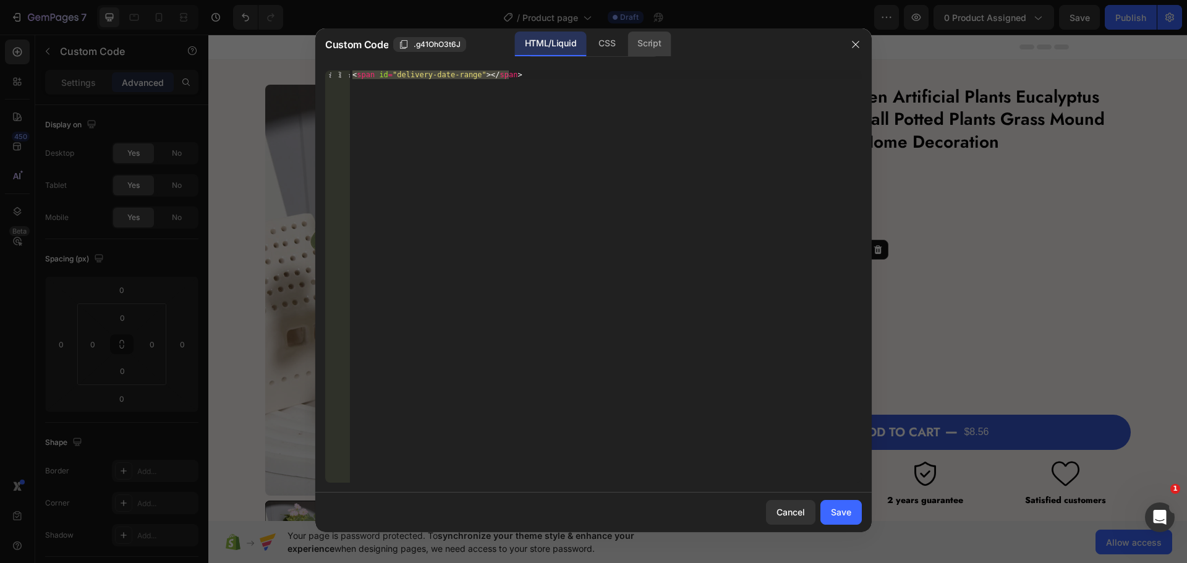
click at [643, 48] on div "Script" at bounding box center [648, 44] width 43 height 25
click at [524, 119] on div "Insert the Javascript code to add interaction and animation to your content her…" at bounding box center [606, 285] width 512 height 430
paste textarea "project should be successfully completed"
type textarea "project should be successfully completed"
click at [420, 184] on div "Insert the Javascript code to add interaction and animation to your content her…" at bounding box center [606, 285] width 512 height 430
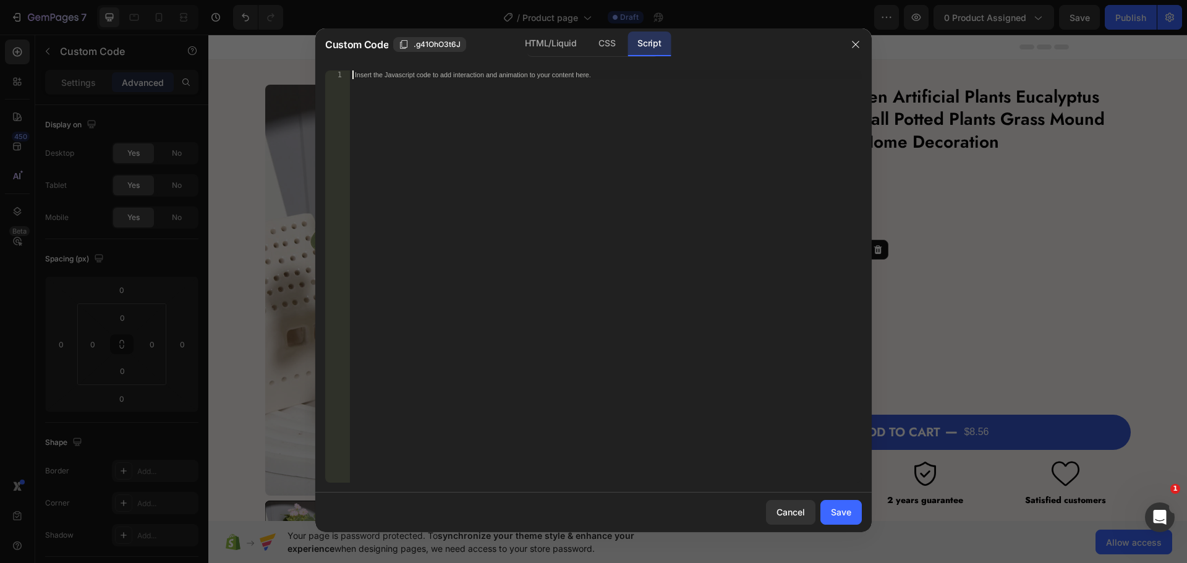
paste textarea "formatDateRange();"
type textarea "formatDateRange();"
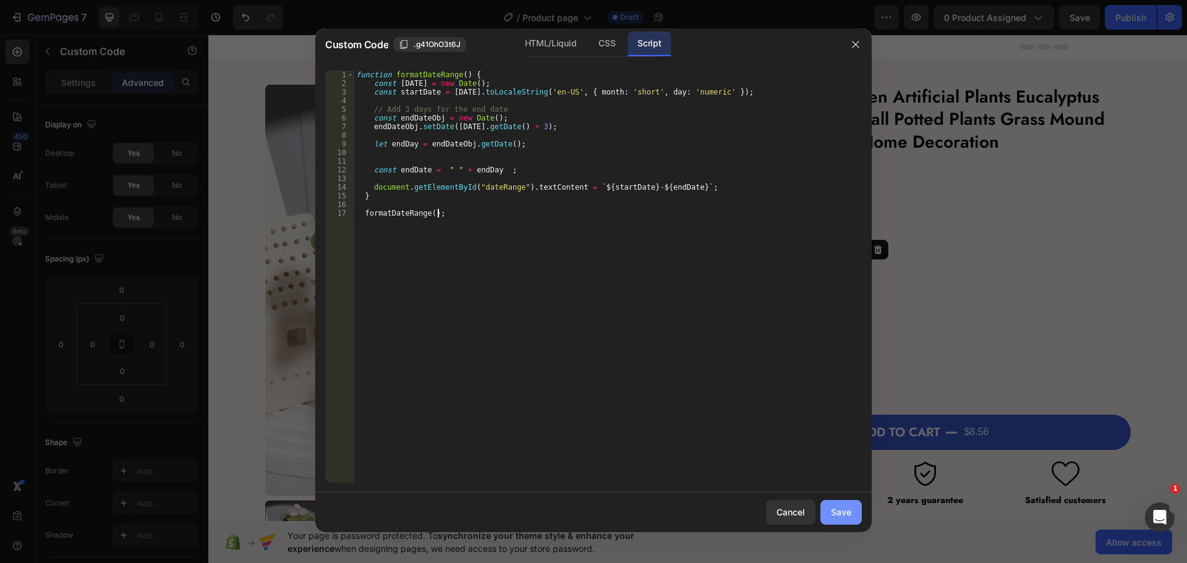
click at [825, 508] on button "Save" at bounding box center [840, 512] width 41 height 25
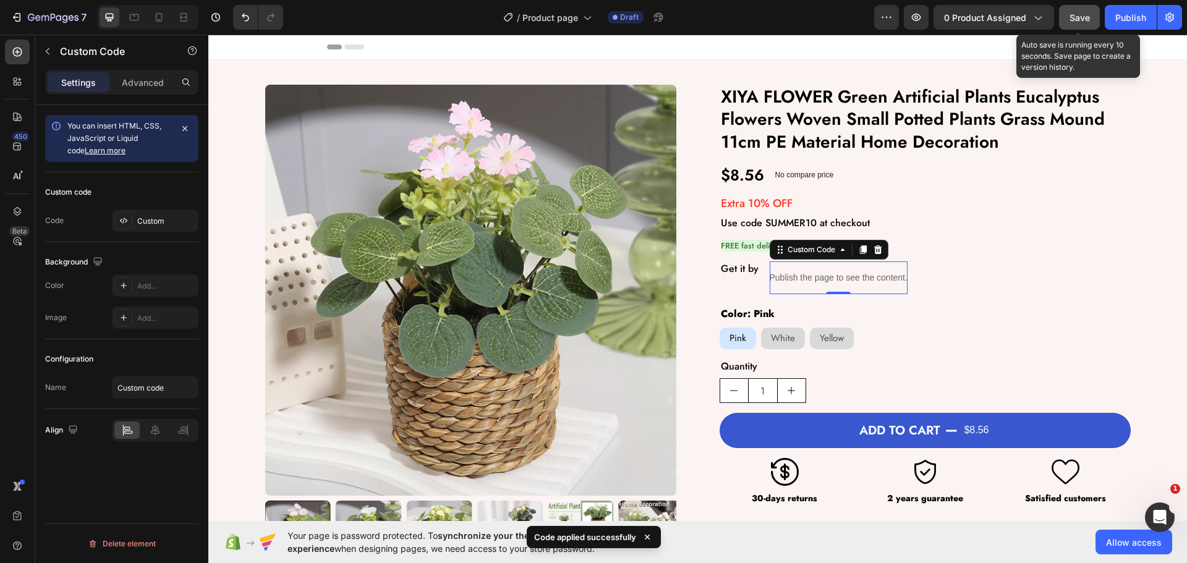
click at [1081, 7] on button "Save" at bounding box center [1079, 17] width 41 height 25
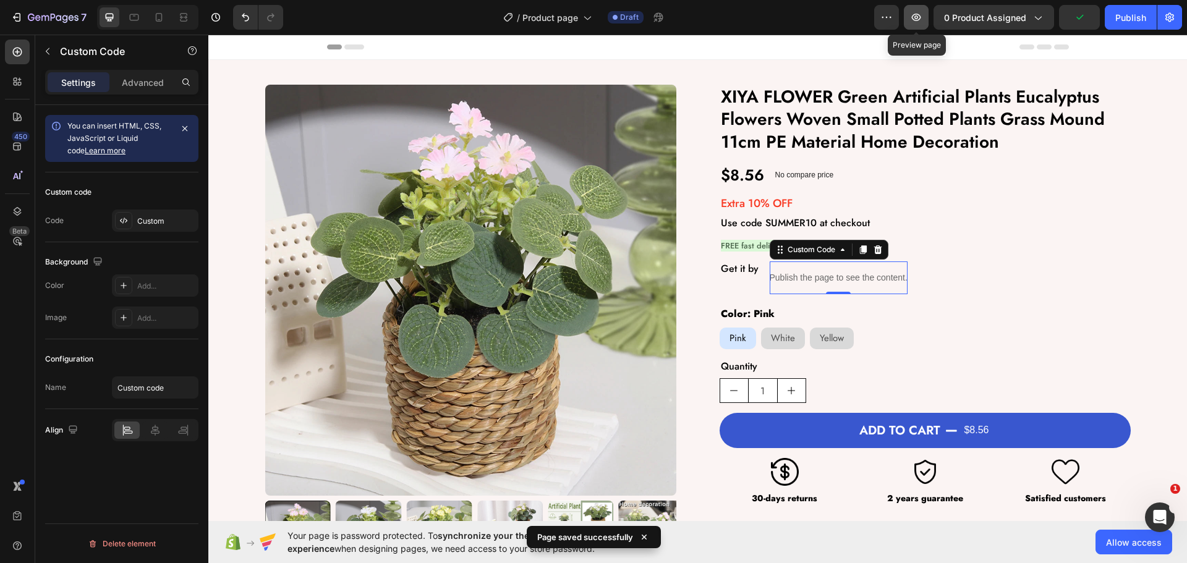
click at [912, 16] on icon "button" at bounding box center [916, 17] width 12 height 12
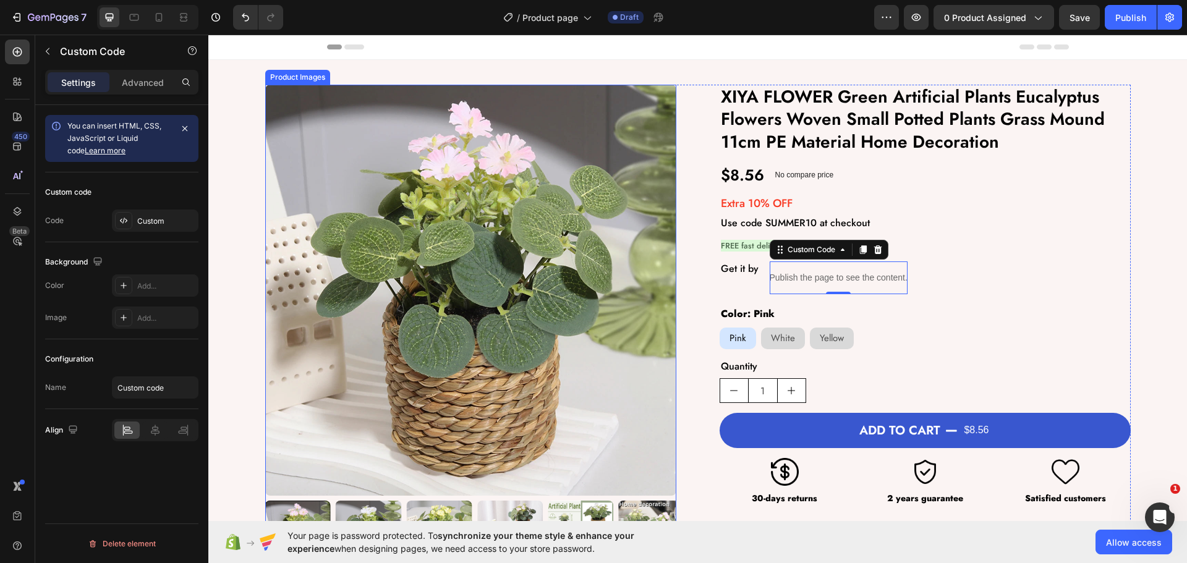
click at [630, 234] on img at bounding box center [470, 290] width 411 height 411
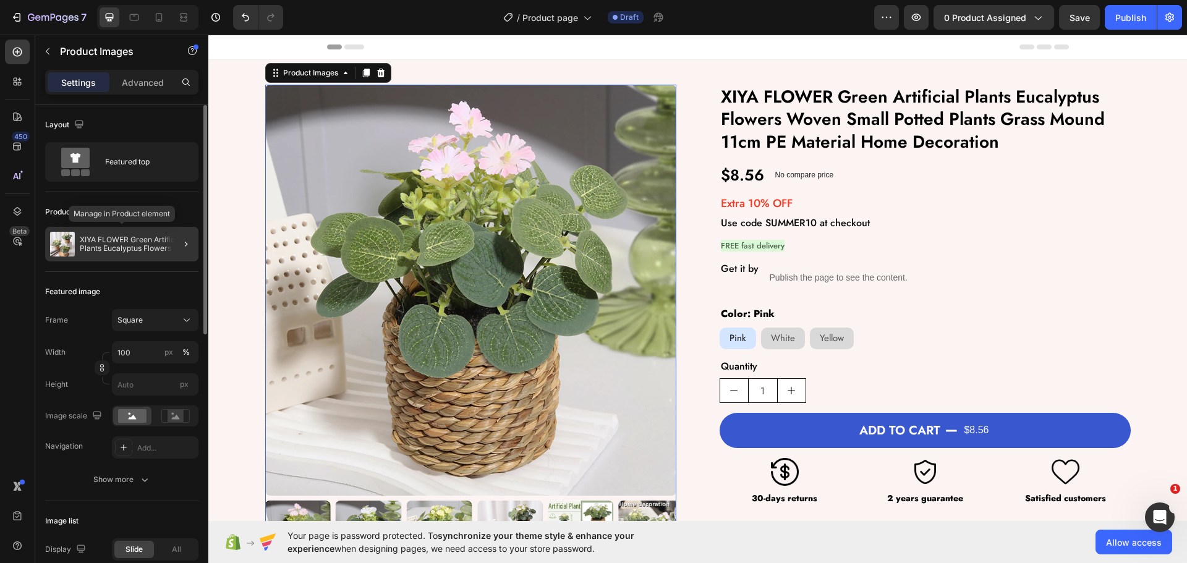
click at [100, 246] on p "XIYA FLOWER Green Artificial Plants Eucalyptus Flowers Woven Small Potted Plant…" at bounding box center [137, 244] width 114 height 17
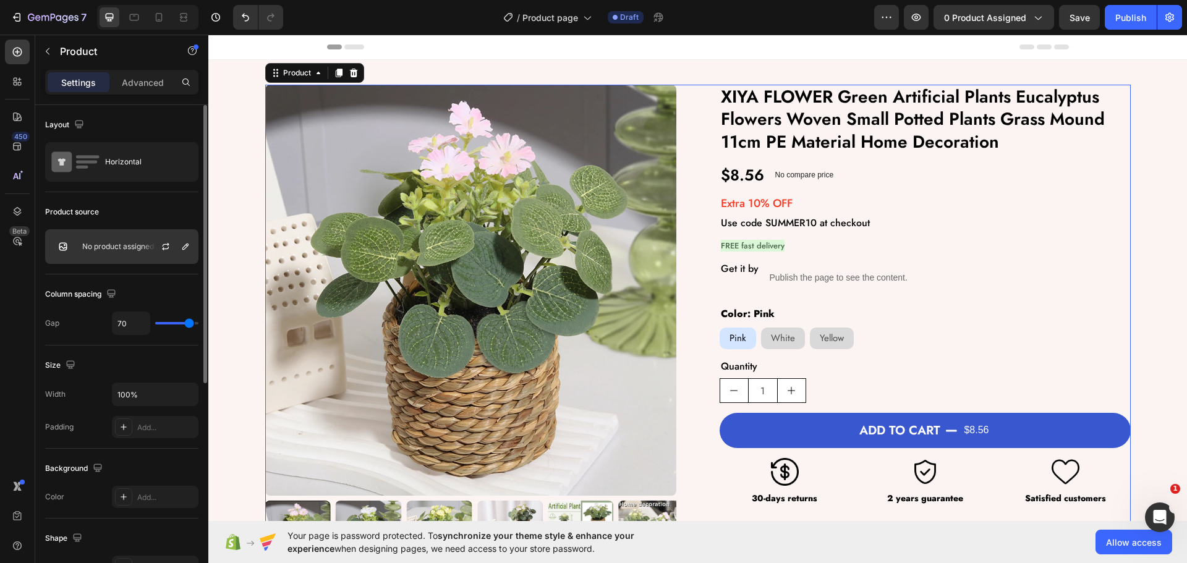
click at [126, 244] on p "No product assigned" at bounding box center [118, 246] width 72 height 9
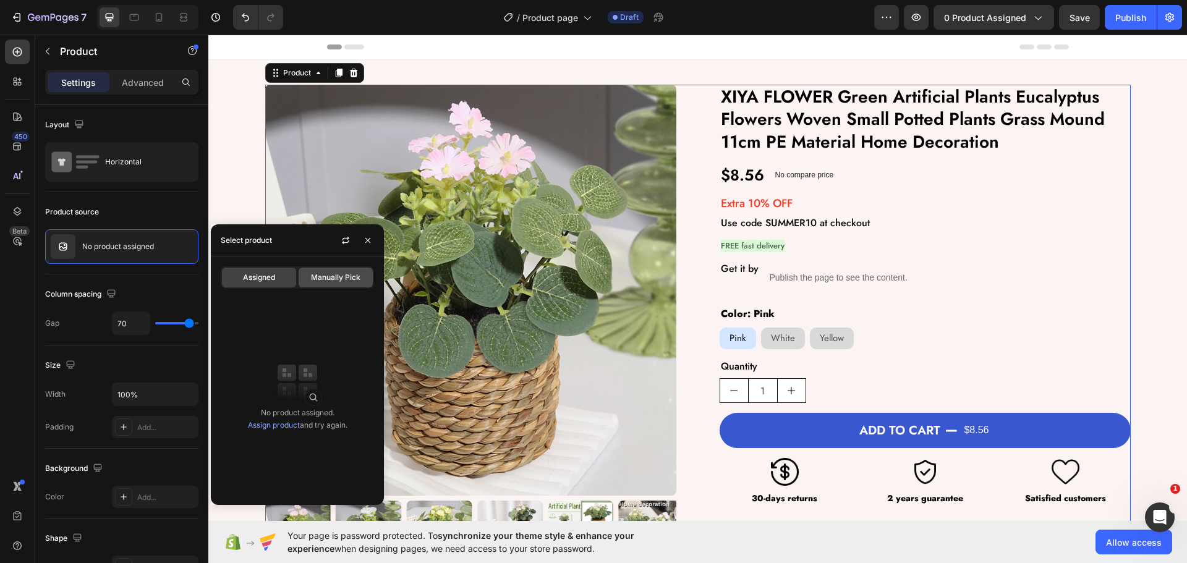
click at [324, 282] on span "Manually Pick" at bounding box center [335, 277] width 49 height 11
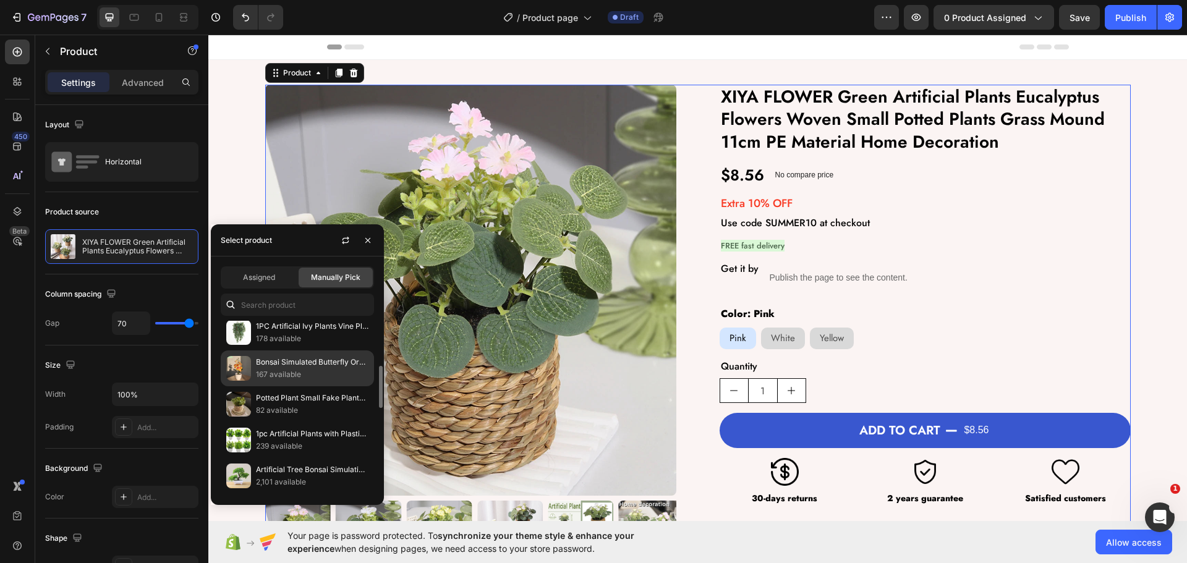
scroll to position [433, 0]
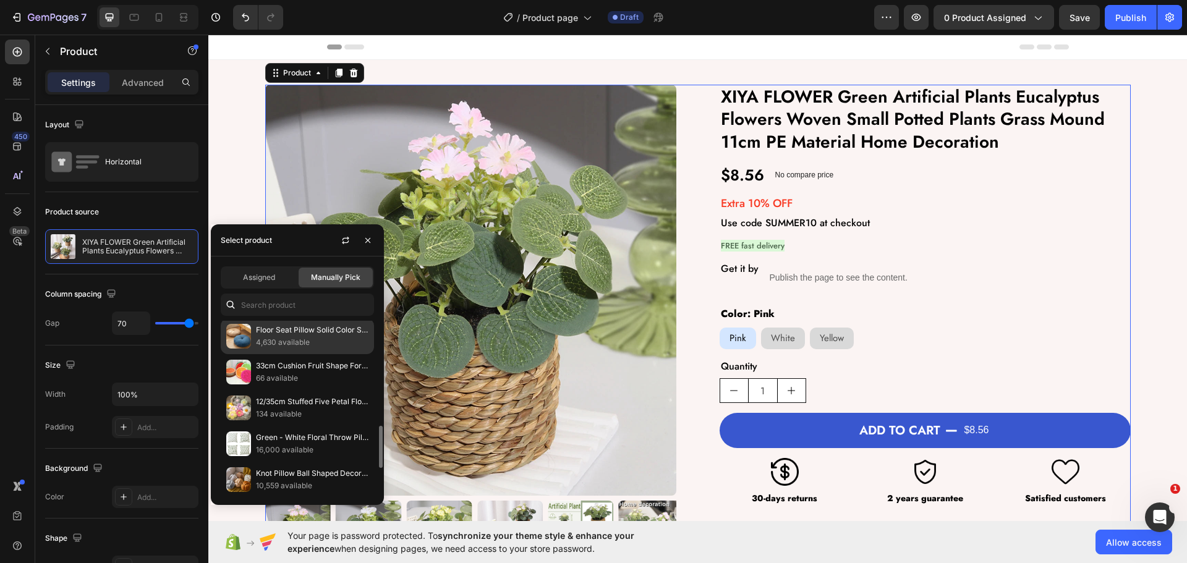
click at [283, 342] on p "4,630 available" at bounding box center [312, 342] width 113 height 12
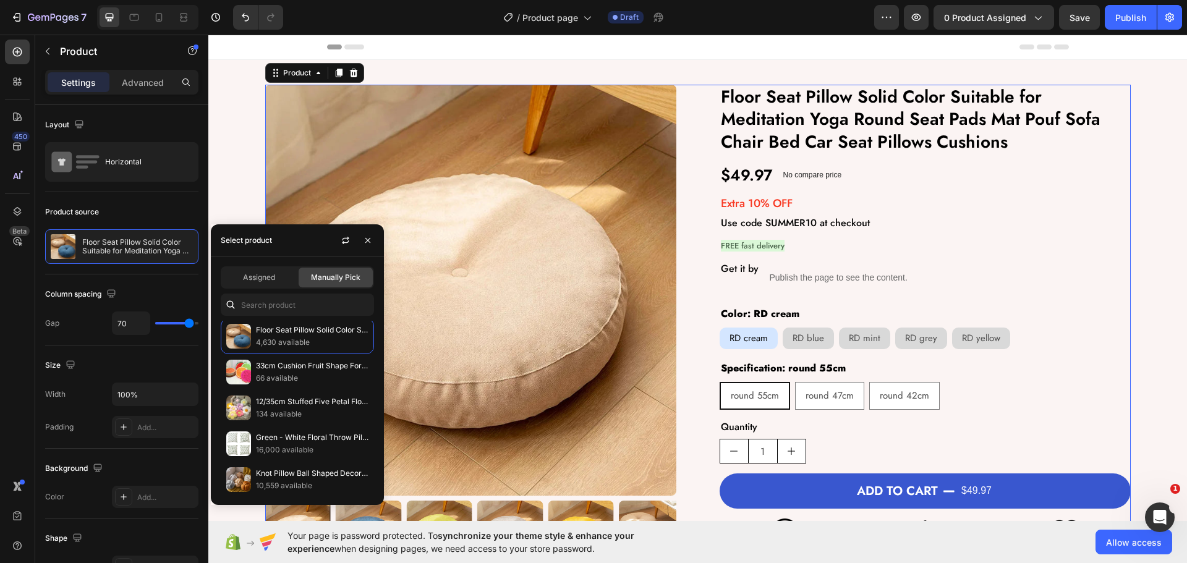
click at [702, 242] on div "Product Images Floor Seat Pillow Solid Color Suitable for Meditation Yoga Round…" at bounding box center [697, 326] width 865 height 482
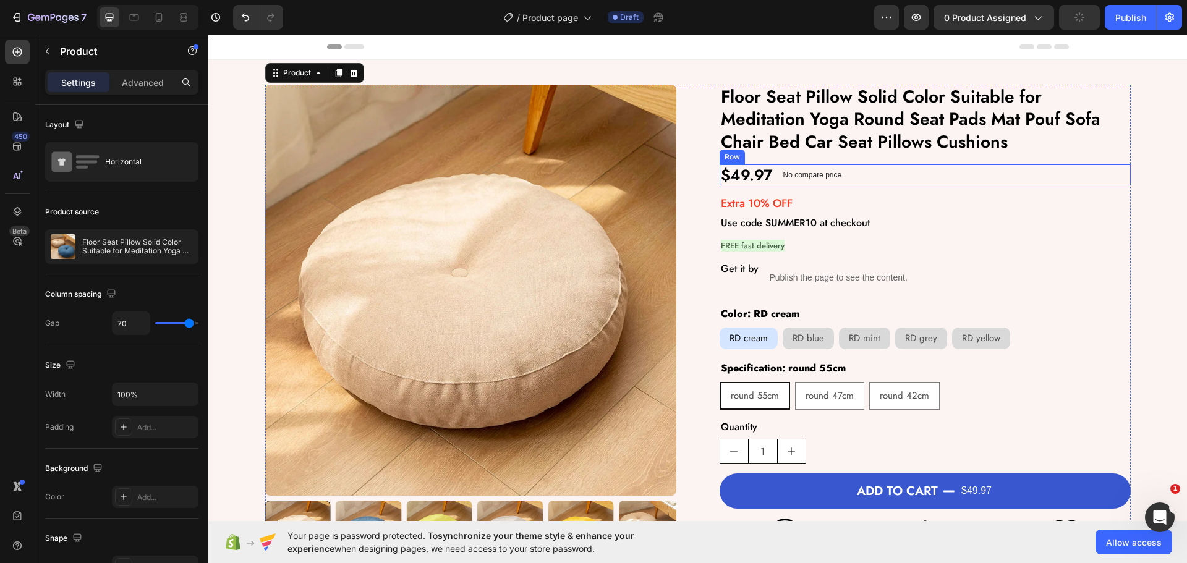
click at [862, 170] on div "$49.97 Product Price Product Price No compare price Product Price Row" at bounding box center [925, 174] width 411 height 21
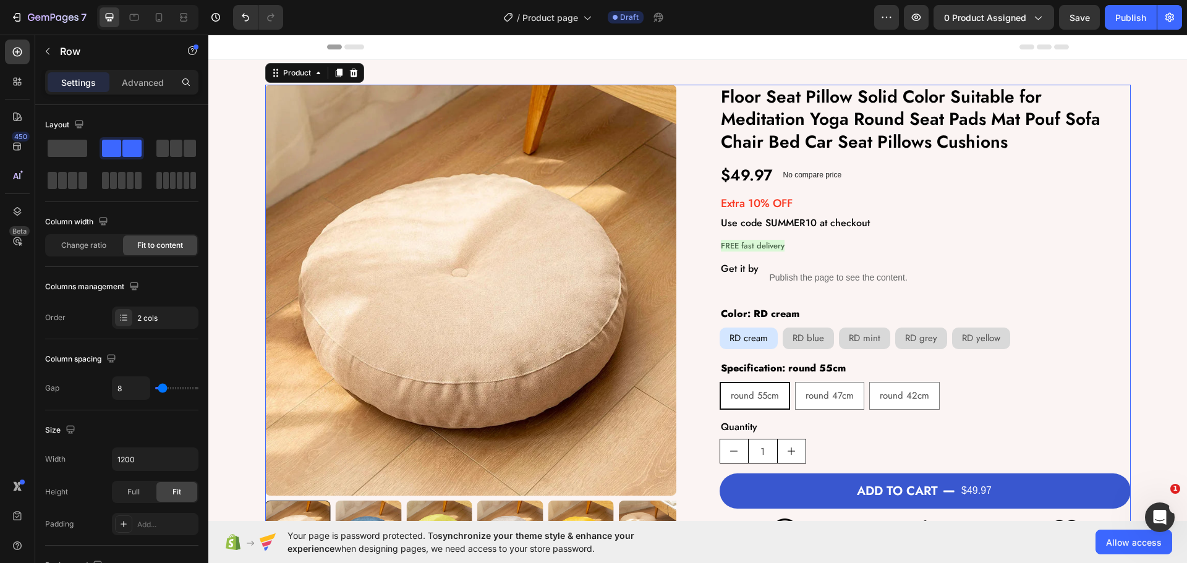
click at [694, 230] on div "Product Images Floor Seat Pillow Solid Color Suitable for Meditation Yoga Round…" at bounding box center [697, 326] width 865 height 482
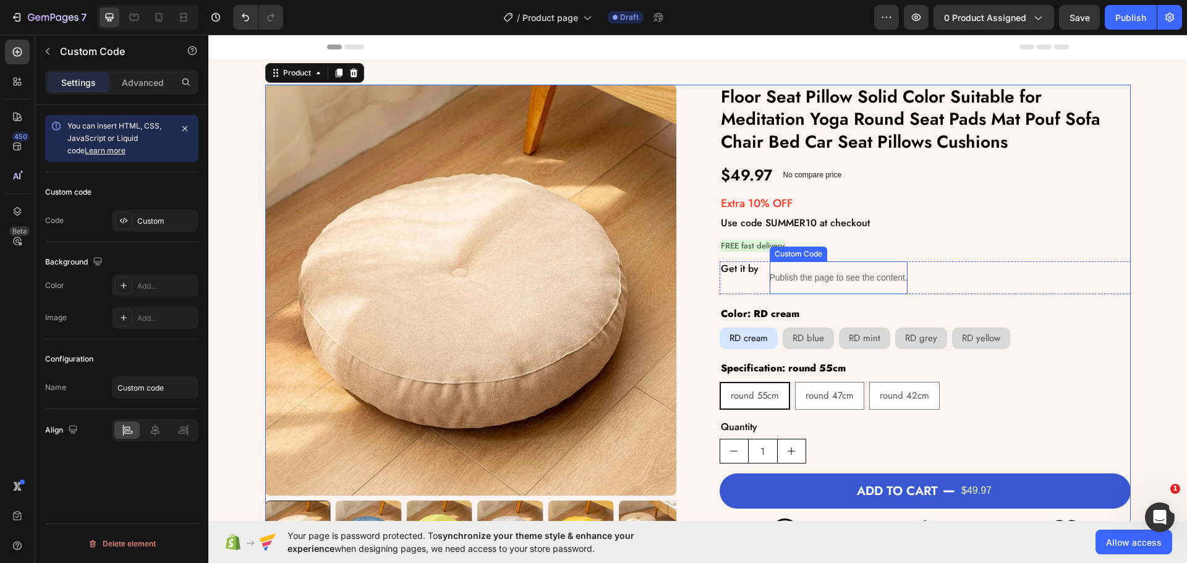
click at [816, 270] on div "Publish the page to see the content." at bounding box center [839, 277] width 138 height 33
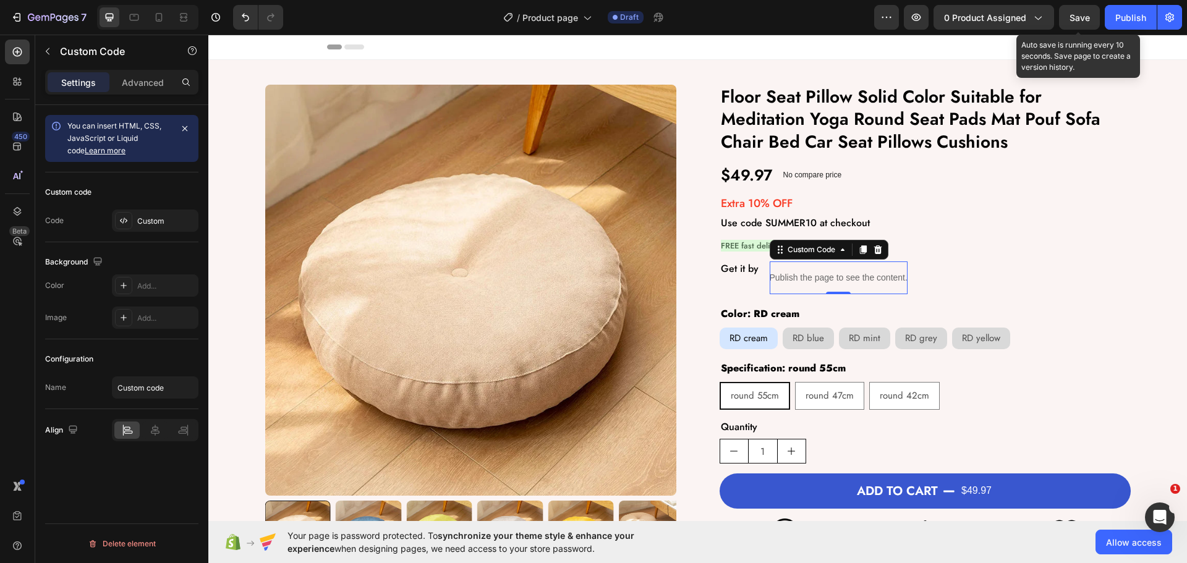
click at [1069, 15] on span "Save" at bounding box center [1079, 17] width 20 height 11
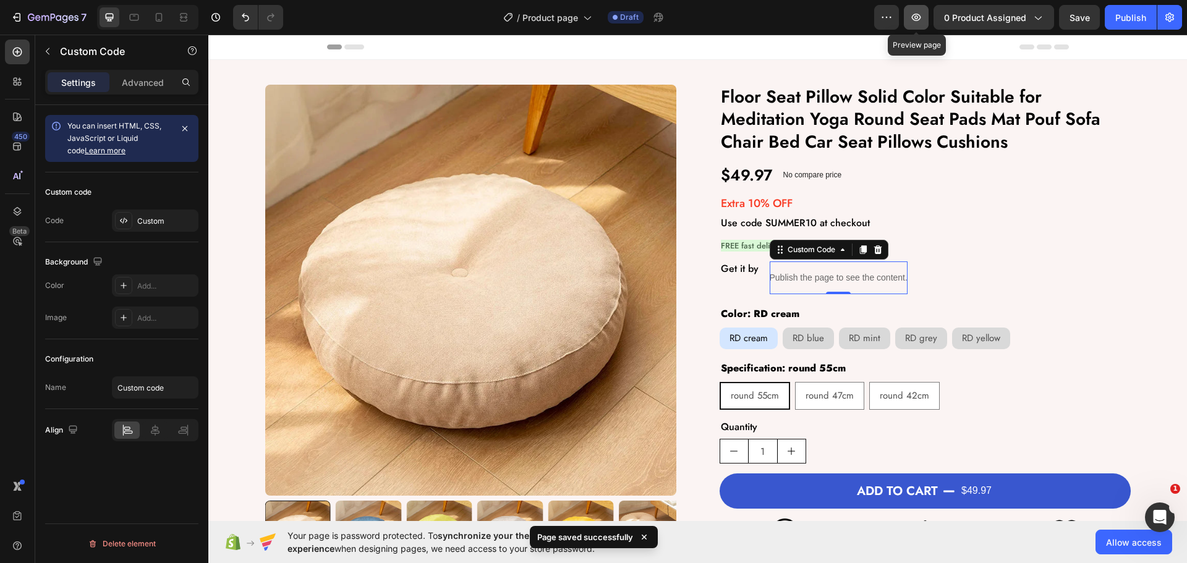
click at [919, 20] on icon "button" at bounding box center [916, 17] width 9 height 7
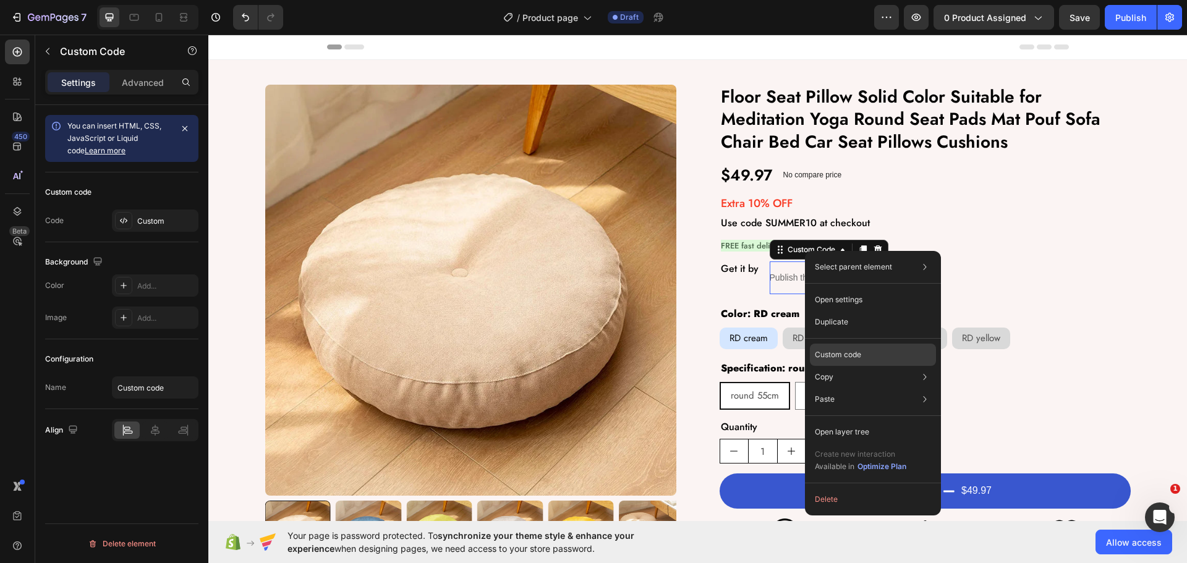
click at [854, 351] on p "Custom code" at bounding box center [838, 354] width 46 height 11
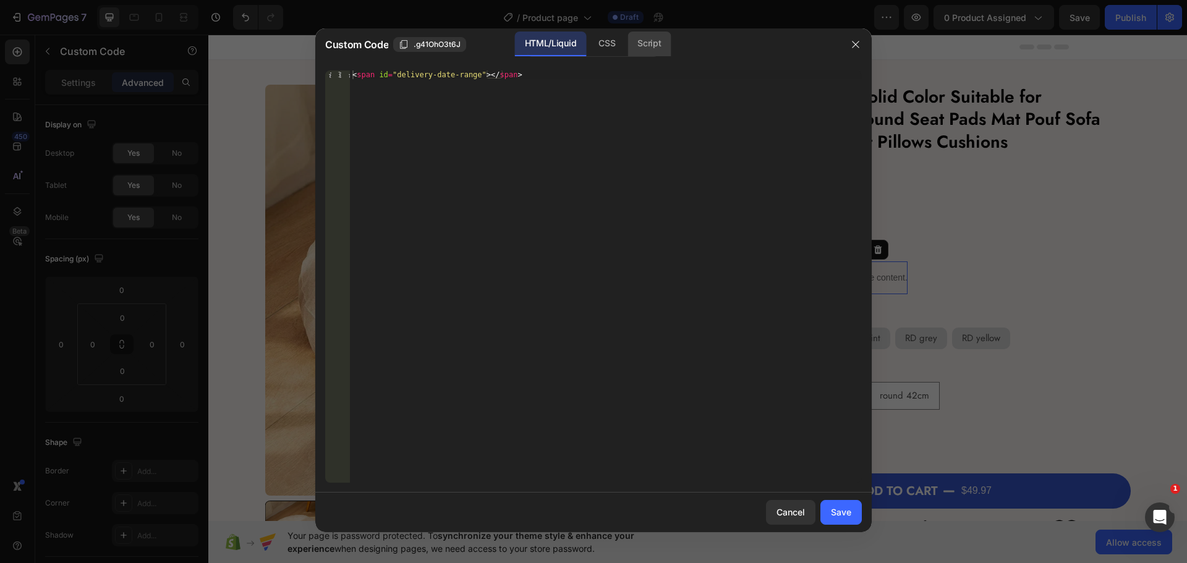
click at [657, 45] on div "Script" at bounding box center [648, 44] width 43 height 25
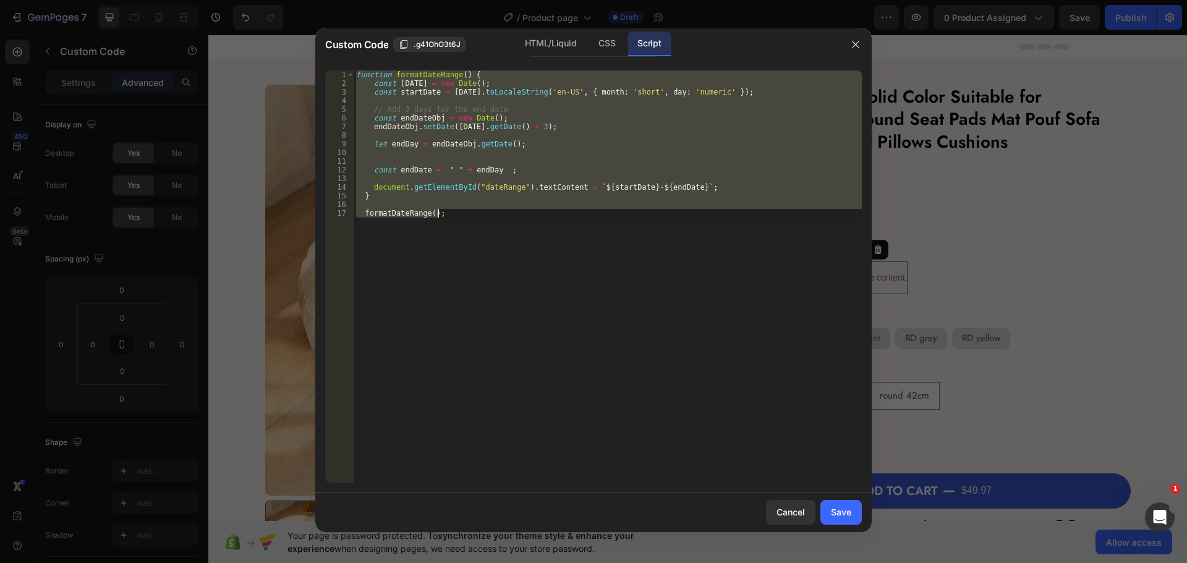
click at [533, 258] on div "function formatDateRange ( ) { const [DATE] = new Date ( ) ; const startDate = …" at bounding box center [608, 276] width 508 height 412
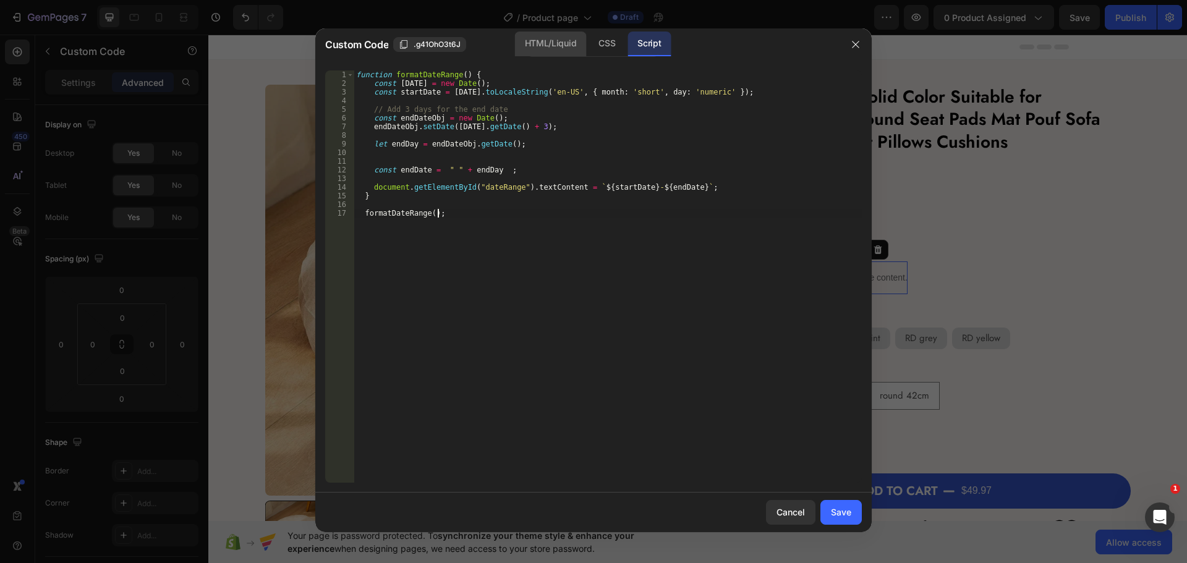
click at [589, 43] on div "HTML/Liquid" at bounding box center [607, 44] width 36 height 25
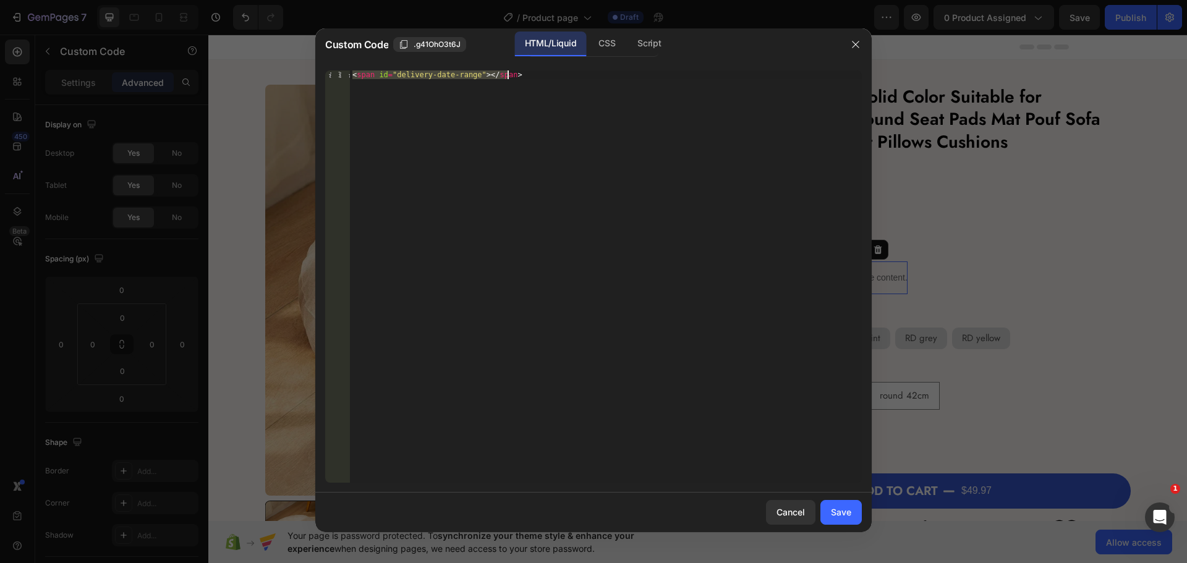
click at [550, 165] on div "< span id = "delivery-date-range" > </ span >" at bounding box center [606, 276] width 512 height 412
click at [658, 46] on div "Script" at bounding box center [648, 44] width 43 height 25
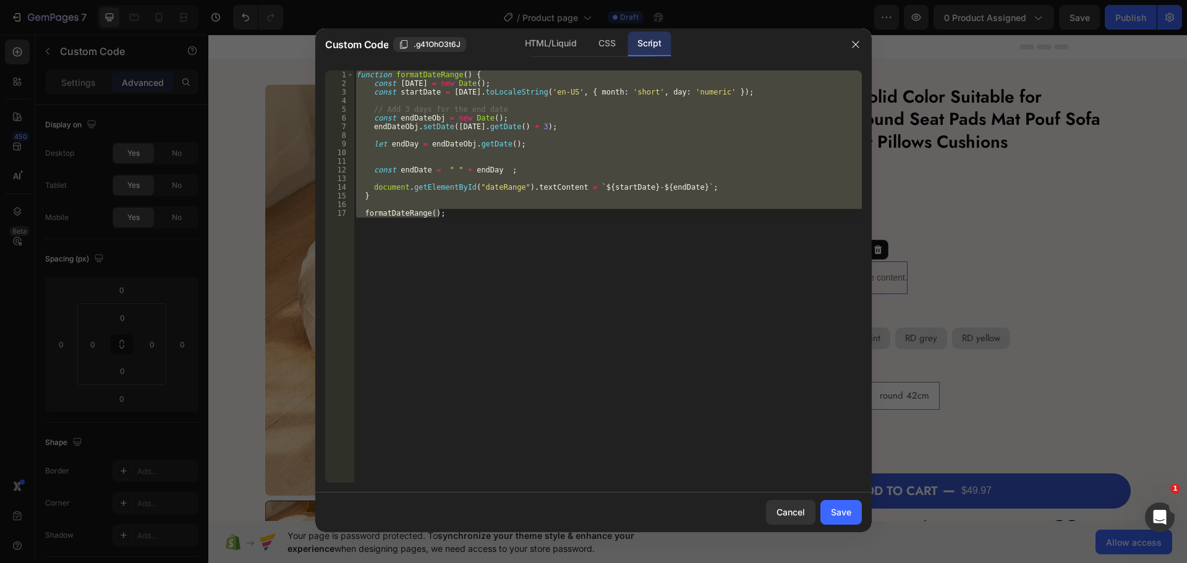
click at [681, 274] on div "function formatDateRange ( ) { const [DATE] = new Date ( ) ; const startDate = …" at bounding box center [608, 276] width 508 height 412
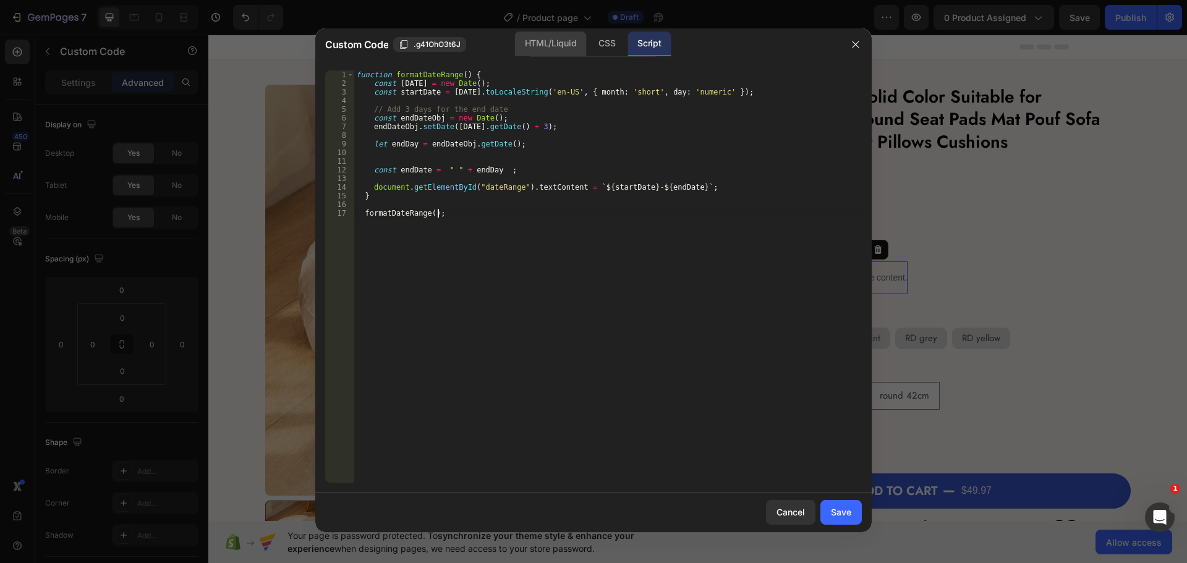
click at [589, 35] on div "HTML/Liquid" at bounding box center [607, 44] width 36 height 25
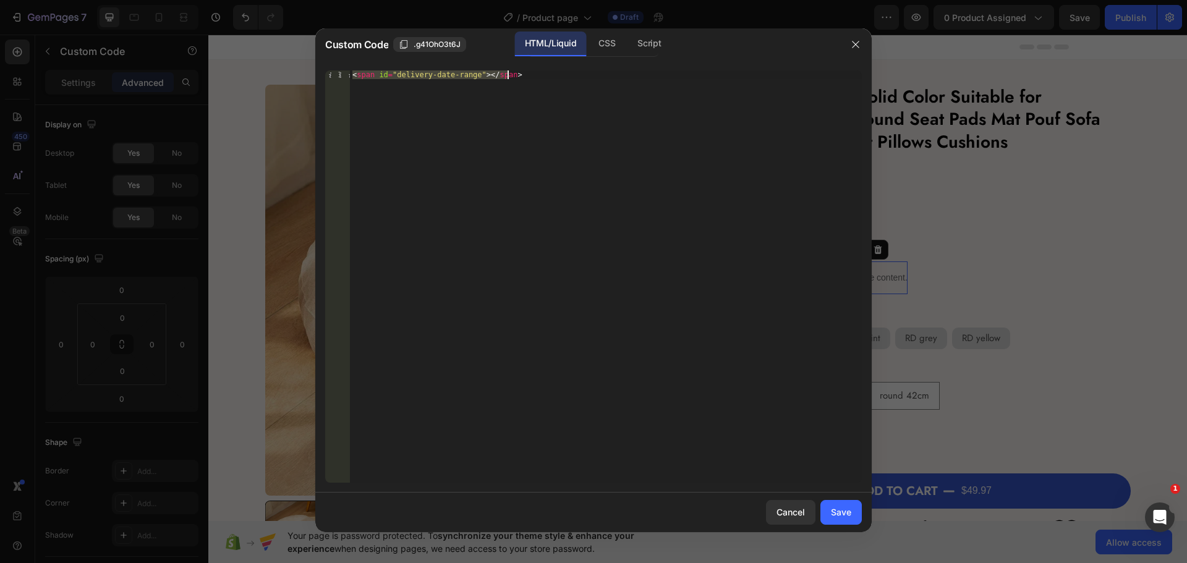
click at [505, 195] on div "< span id = "delivery-date-range" > </ span >" at bounding box center [606, 276] width 512 height 412
click at [429, 75] on div "< span id = "delivery-date-range" > </ span >" at bounding box center [606, 285] width 512 height 430
click at [606, 225] on div "< span id = "date-range" > </ span >" at bounding box center [606, 285] width 512 height 430
click at [648, 48] on div "Script" at bounding box center [648, 44] width 43 height 25
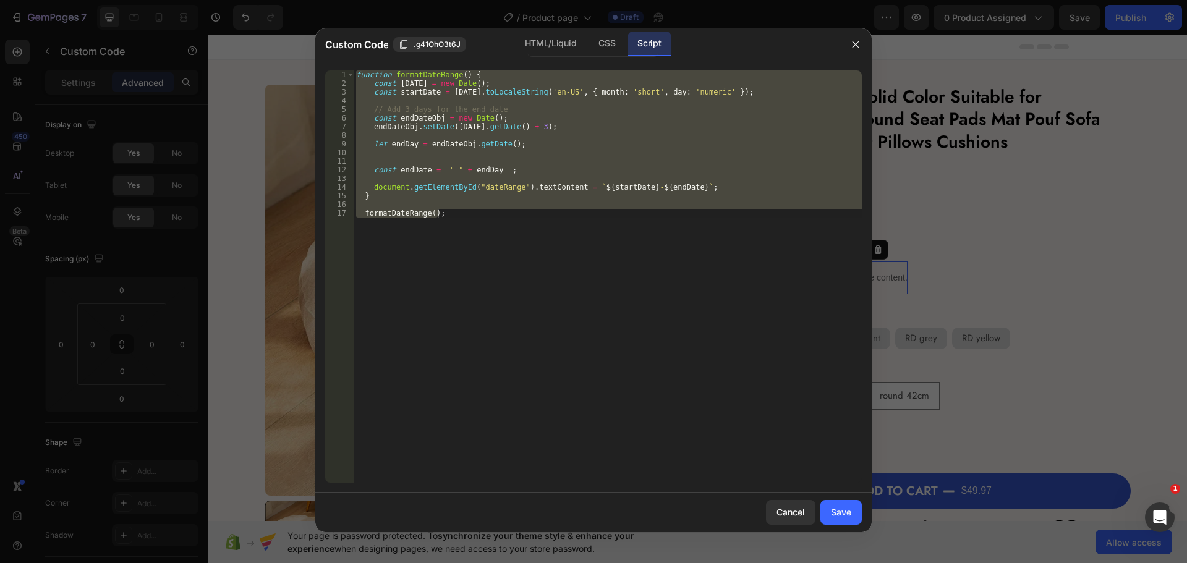
click at [552, 253] on div "function formatDateRange ( ) { const [DATE] = new Date ( ) ; const startDate = …" at bounding box center [608, 276] width 508 height 412
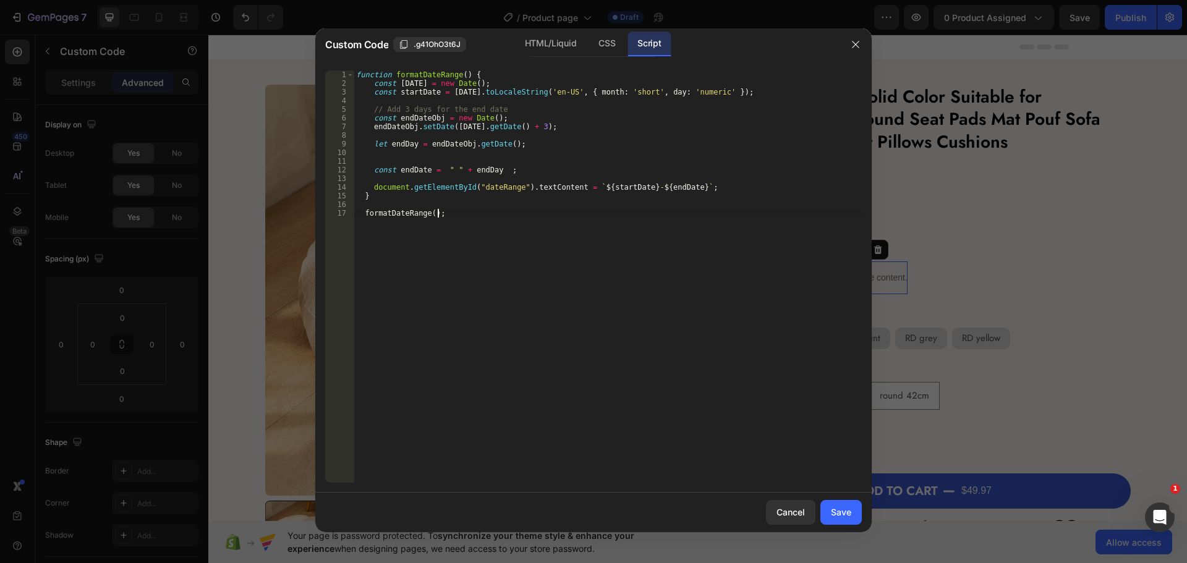
click at [385, 223] on div "function formatDateRange ( ) { const [DATE] = new Date ( ) ; const startDate = …" at bounding box center [608, 285] width 508 height 430
click at [410, 93] on div "function formatDateRange ( ) { const [DATE] = new Date ( ) ; const startDate = …" at bounding box center [608, 285] width 508 height 430
click at [436, 184] on div "function formatDateRange ( ) { const [DATE] = new Date ( ) ; const startDate = …" at bounding box center [608, 285] width 508 height 430
click at [491, 184] on div "function formatDateRange ( ) { const [DATE] = new Date ( ) ; const startDate = …" at bounding box center [608, 285] width 508 height 430
drag, startPoint x: 510, startPoint y: 187, endPoint x: 474, endPoint y: 189, distance: 35.9
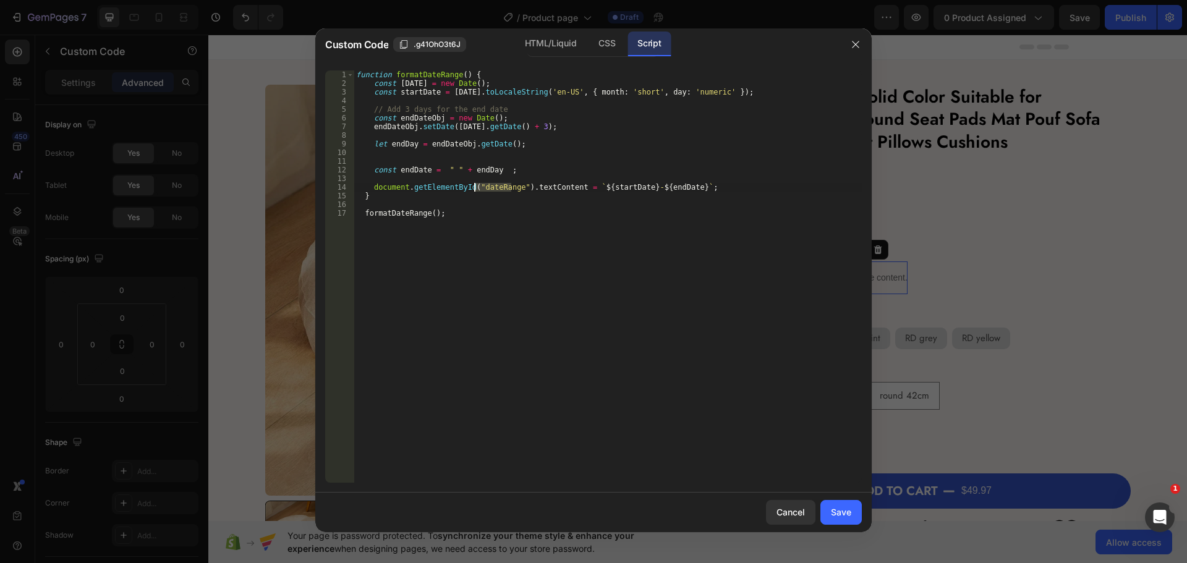
click at [474, 189] on div "function formatDateRange ( ) { const [DATE] = new Date ( ) ; const startDate = …" at bounding box center [608, 285] width 508 height 430
click at [589, 48] on div "HTML/Liquid" at bounding box center [607, 44] width 36 height 25
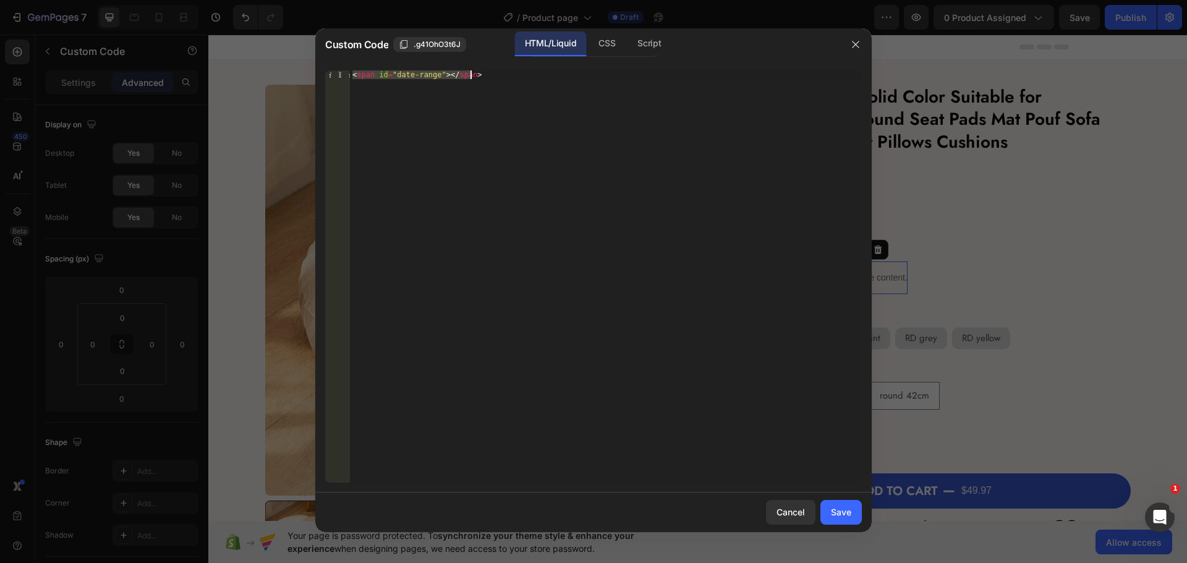
click at [430, 77] on div "< span id = "date-range" > </ span >" at bounding box center [606, 276] width 512 height 412
drag, startPoint x: 435, startPoint y: 75, endPoint x: 393, endPoint y: 76, distance: 41.4
click at [393, 76] on div "< span id = "date-range" > </ span >" at bounding box center [606, 285] width 512 height 430
paste textarea "R"
type textarea "<span id="dateRange"></span>"
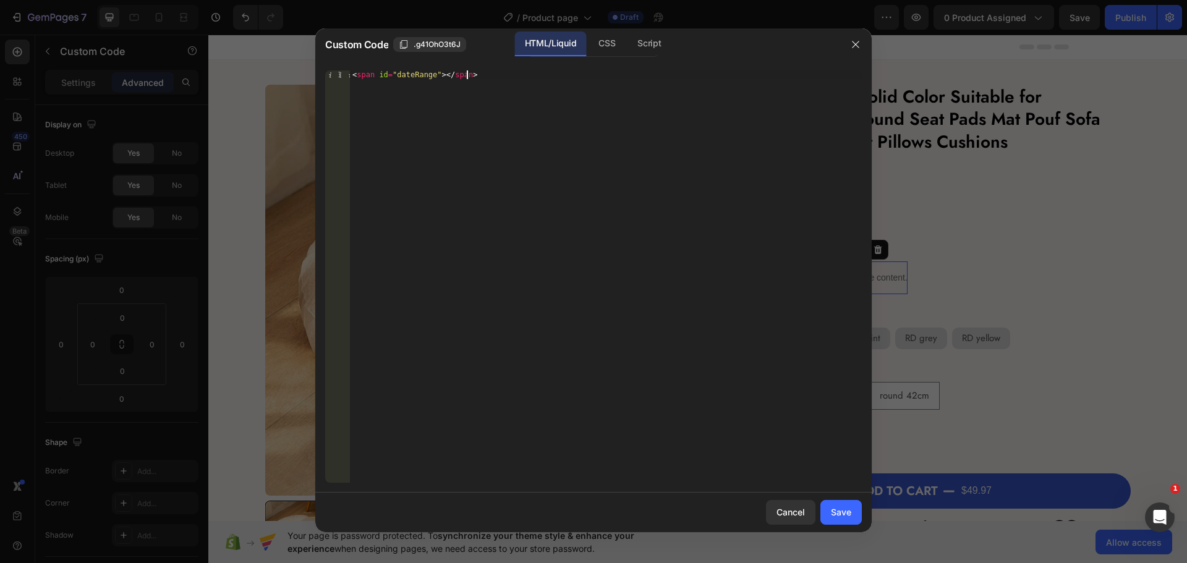
click at [490, 191] on div "< span id = "dateRange" > </ span >" at bounding box center [606, 285] width 512 height 430
click at [833, 517] on div "Save" at bounding box center [841, 512] width 20 height 13
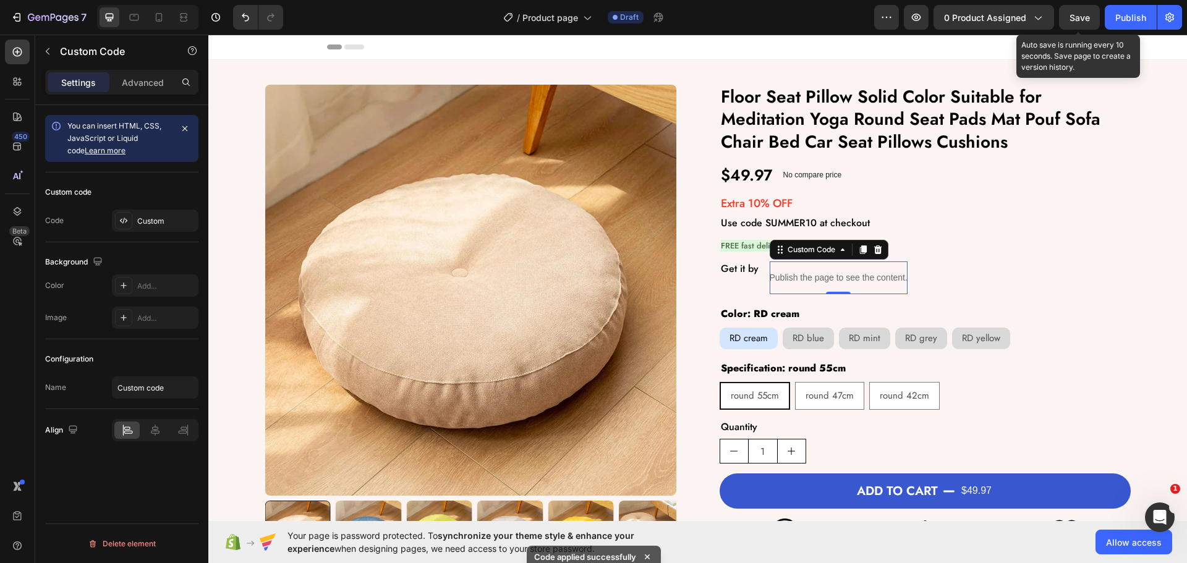
click at [1081, 17] on span "Save" at bounding box center [1079, 17] width 20 height 11
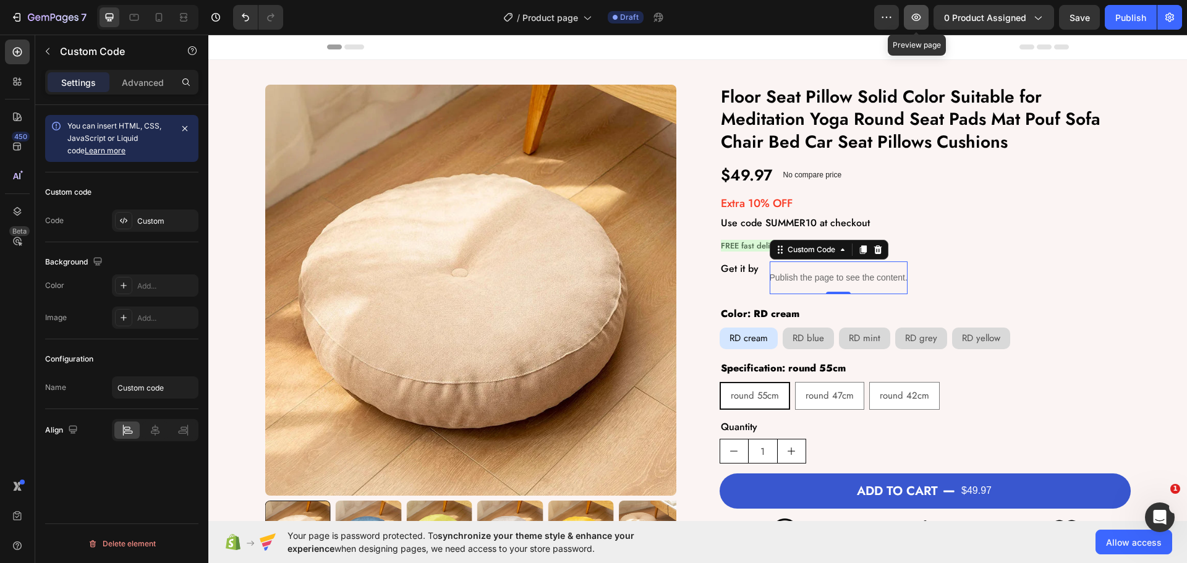
click at [919, 11] on icon "button" at bounding box center [916, 17] width 12 height 12
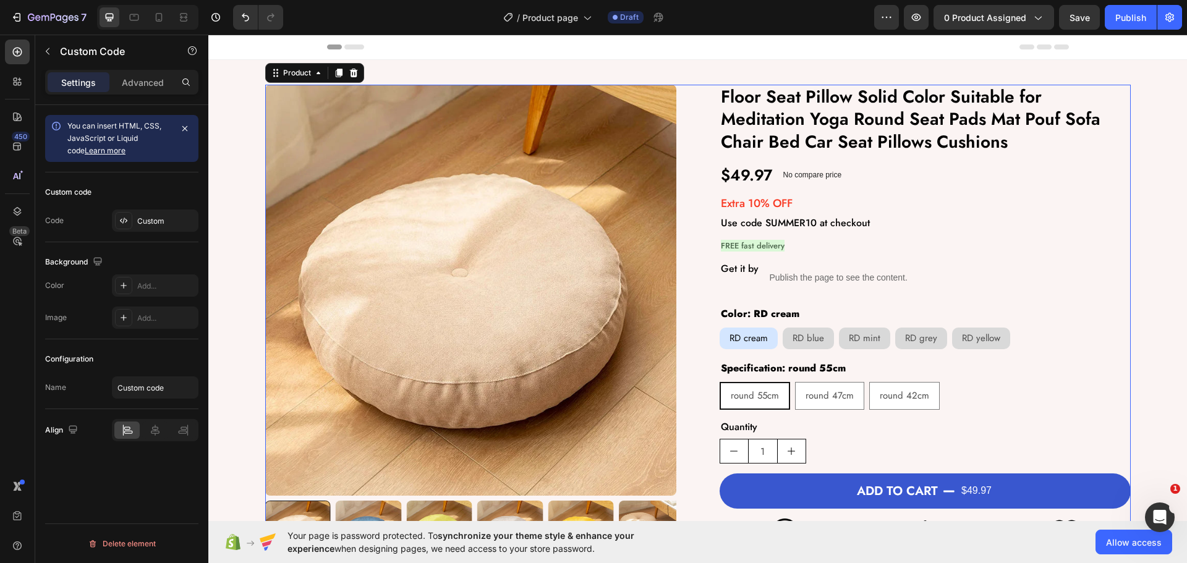
drag, startPoint x: 691, startPoint y: 268, endPoint x: 497, endPoint y: 277, distance: 194.3
click at [691, 267] on div "Product Images Floor Seat Pillow Solid Color Suitable for Meditation Yoga Round…" at bounding box center [697, 326] width 865 height 482
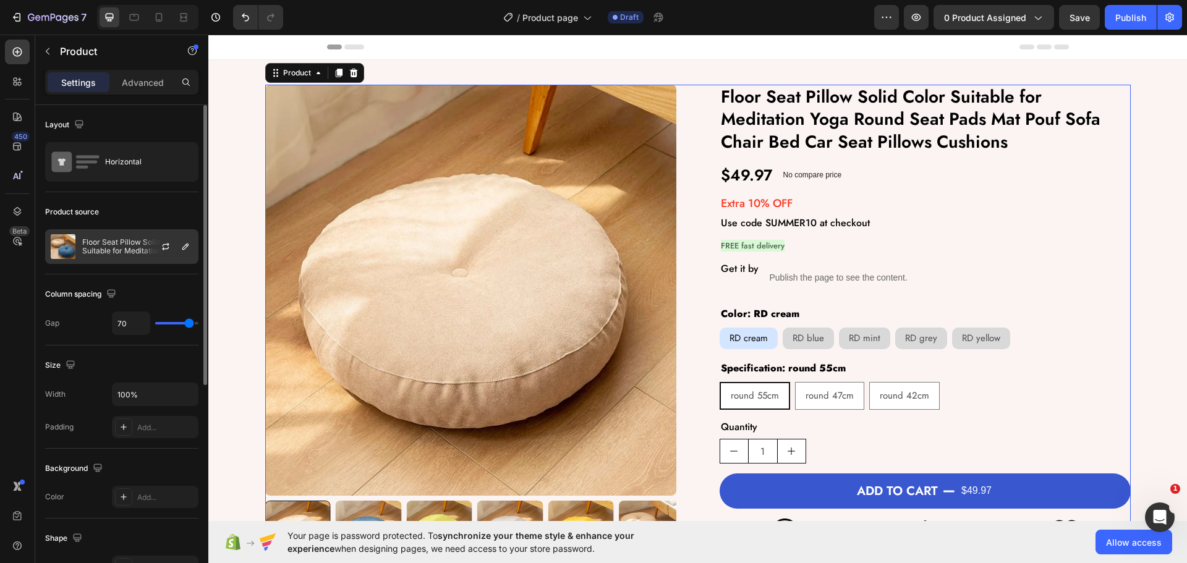
click at [138, 250] on p "Floor Seat Pillow Solid Color Suitable for Meditation Yoga Round Seat Pads Mat …" at bounding box center [137, 246] width 111 height 17
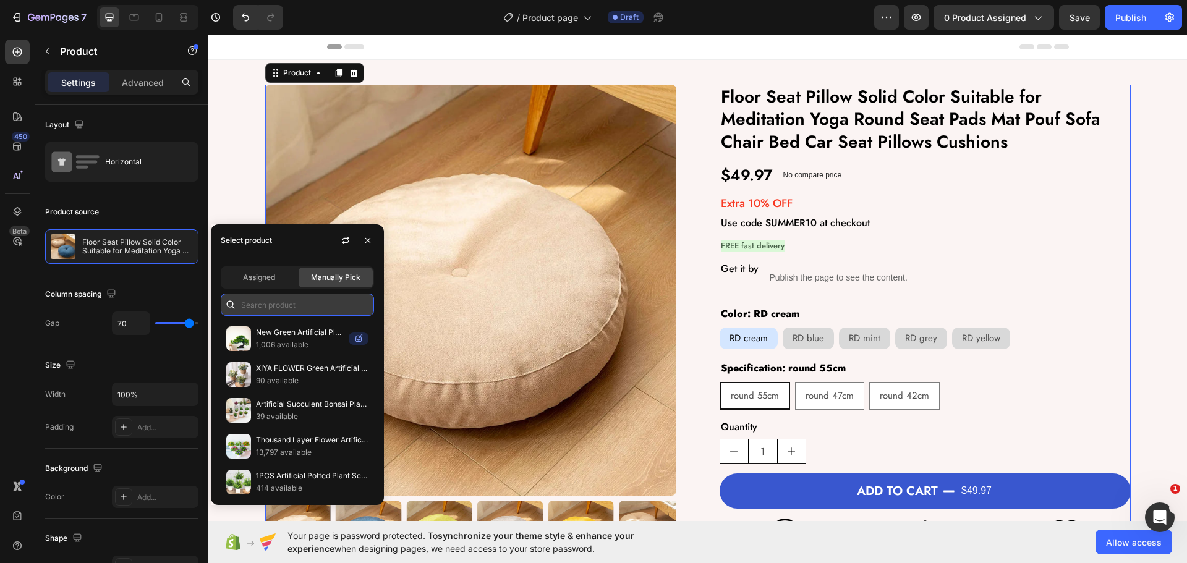
click at [305, 303] on input "text" at bounding box center [297, 305] width 153 height 22
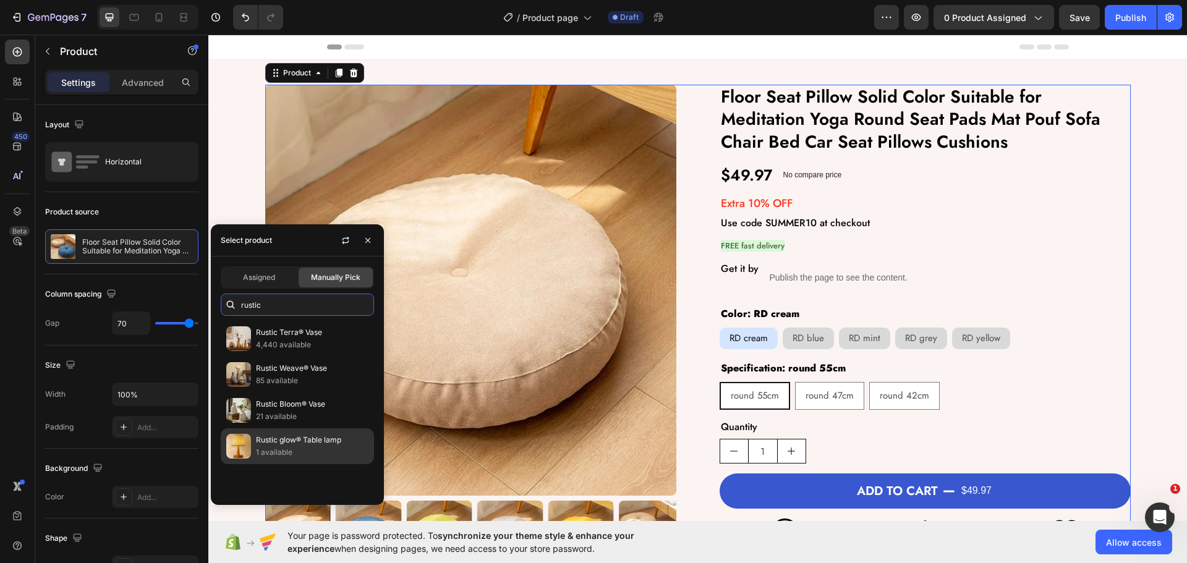
type input "rustic"
click at [244, 454] on img at bounding box center [238, 446] width 25 height 25
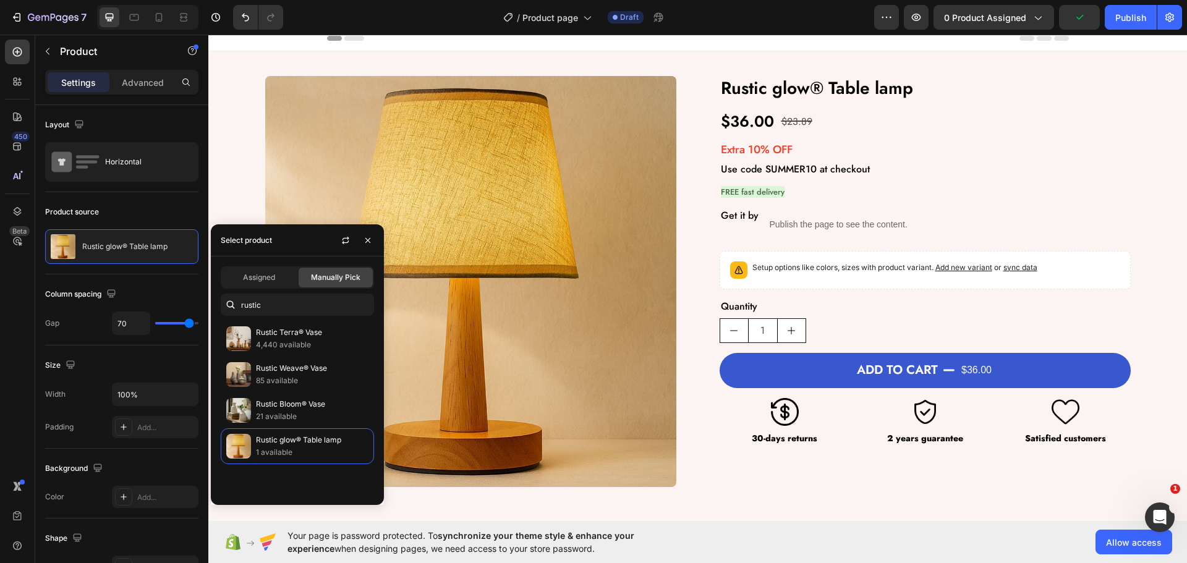
scroll to position [0, 0]
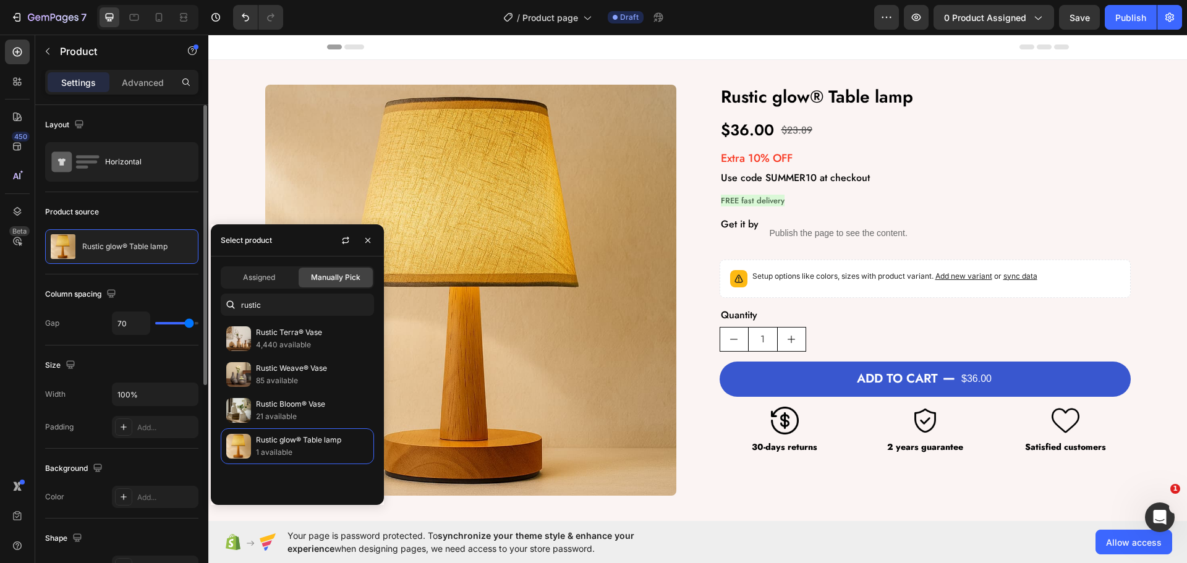
click at [139, 216] on div "Product source" at bounding box center [121, 212] width 153 height 20
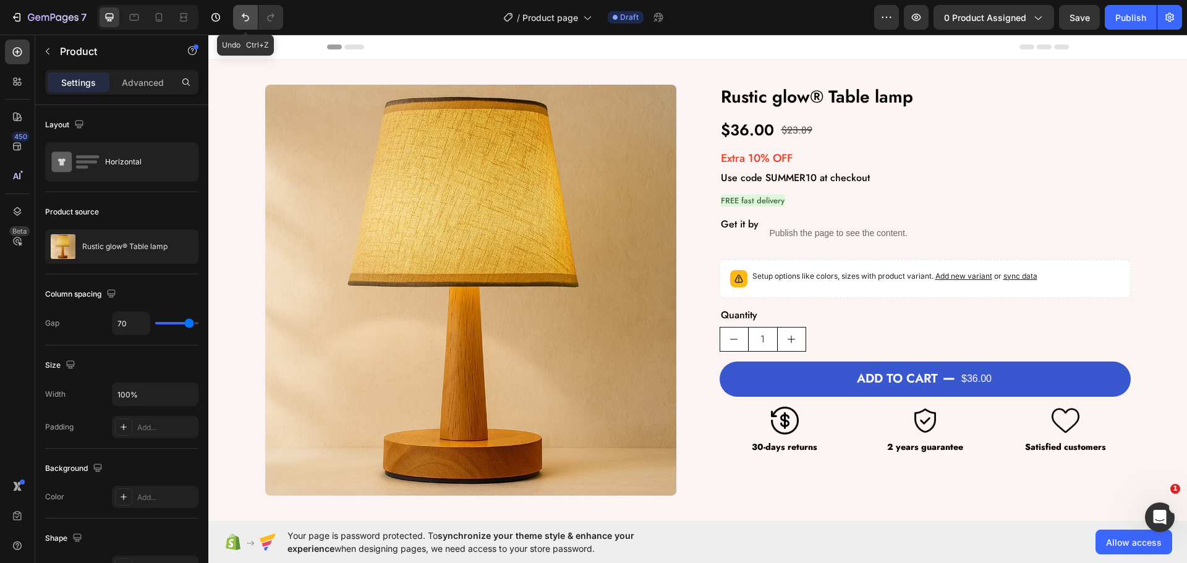
click at [241, 12] on icon "Undo/Redo" at bounding box center [245, 17] width 12 height 12
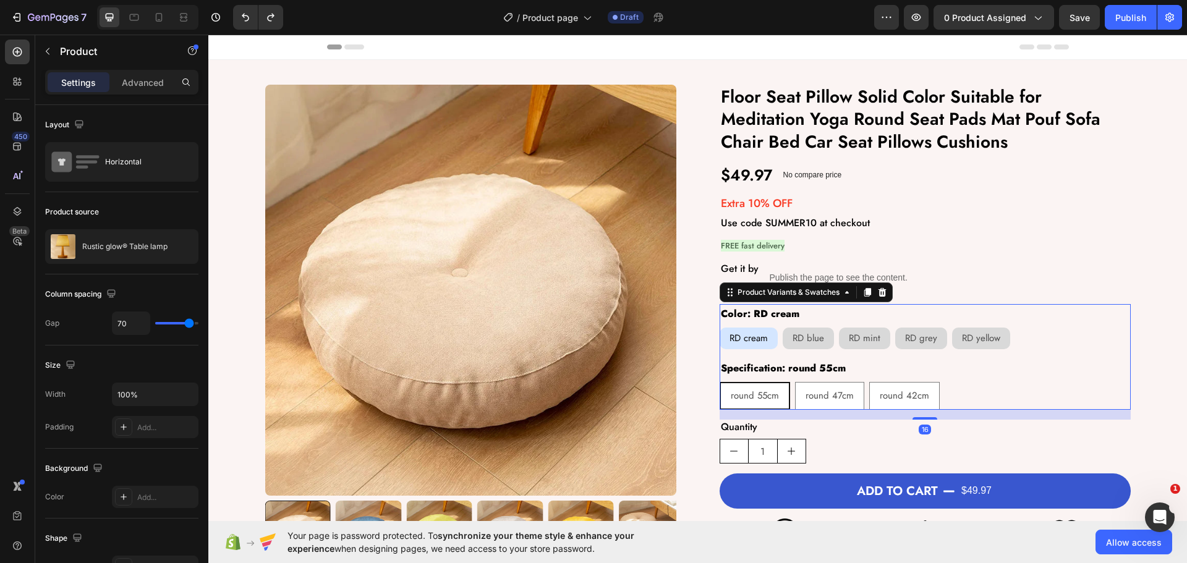
click at [985, 391] on div "round 55cm round 55cm round 55cm round 47cm round 47cm round 47cm round 42cm ro…" at bounding box center [925, 396] width 411 height 28
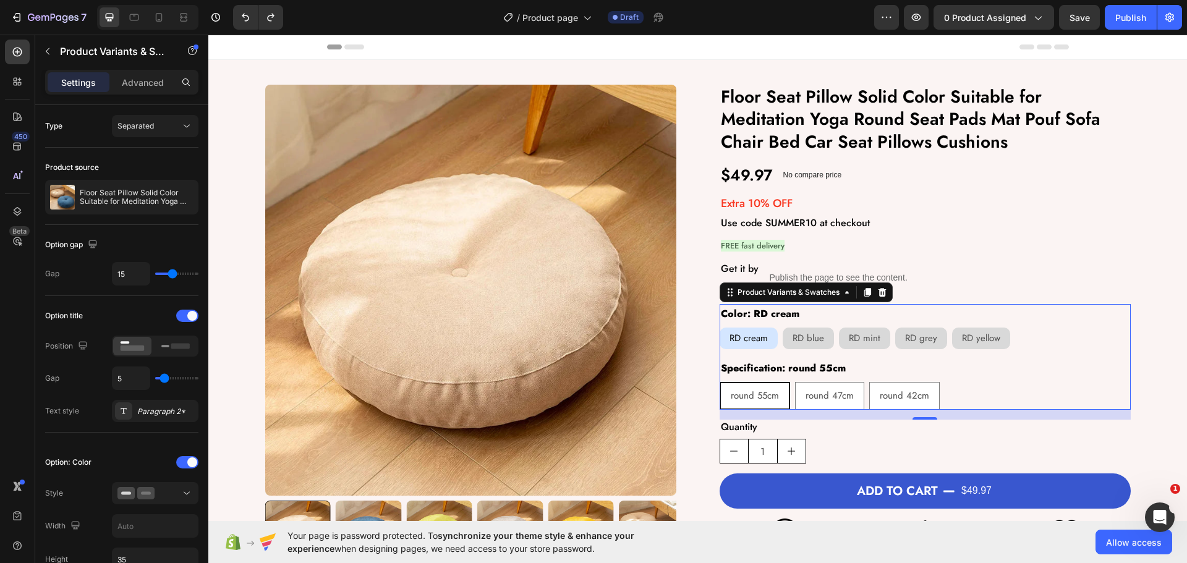
click at [794, 371] on legend "Specification: round 55cm" at bounding box center [783, 369] width 127 height 20
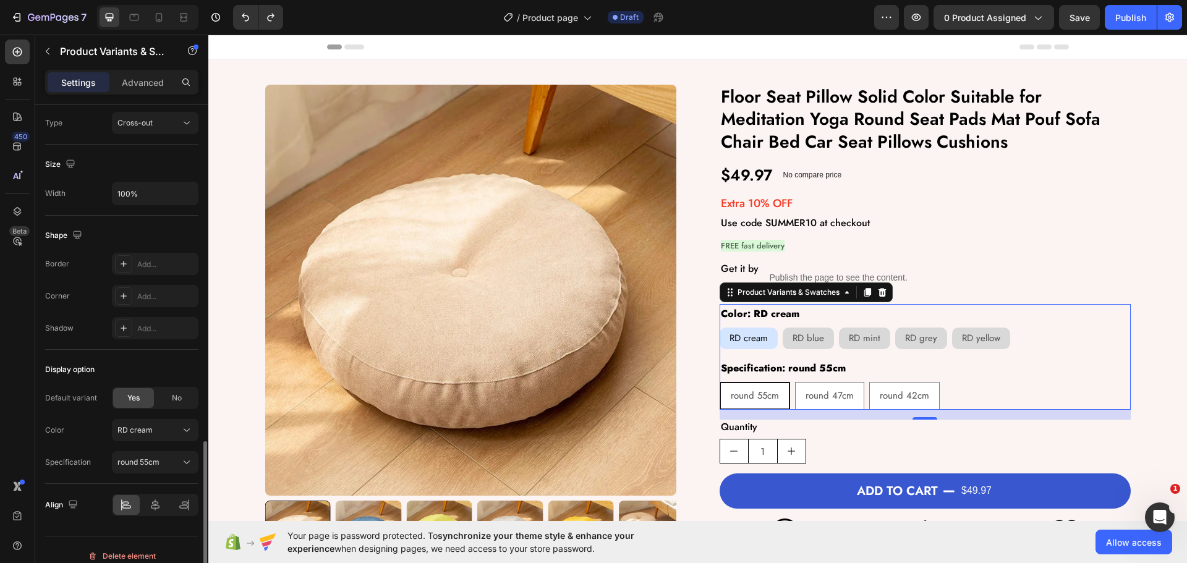
scroll to position [940, 0]
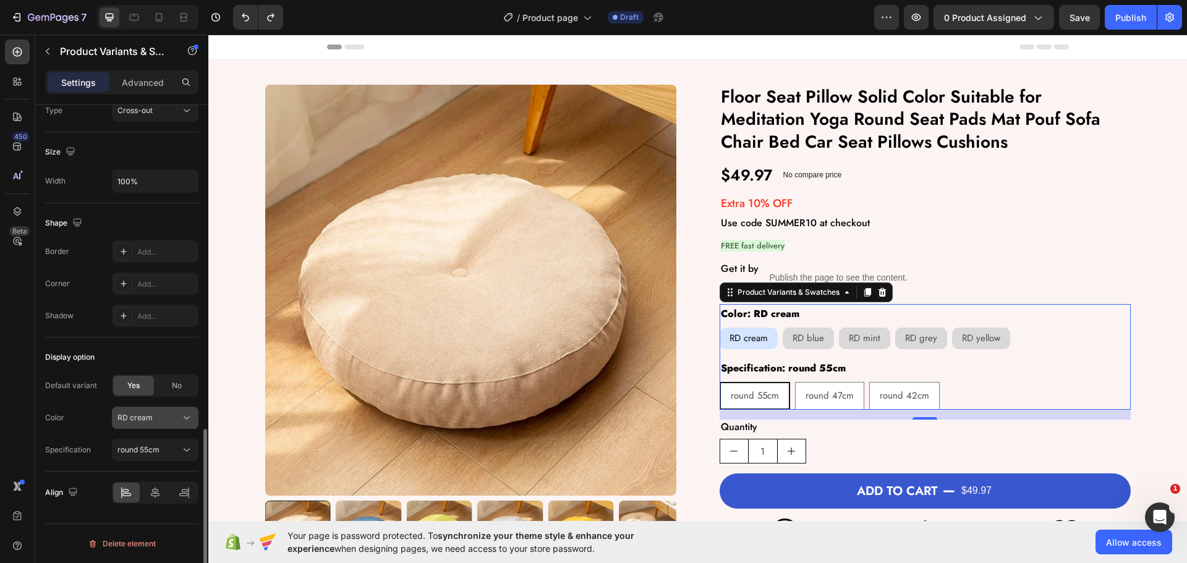
click at [149, 412] on div "RD cream" at bounding box center [154, 418] width 75 height 12
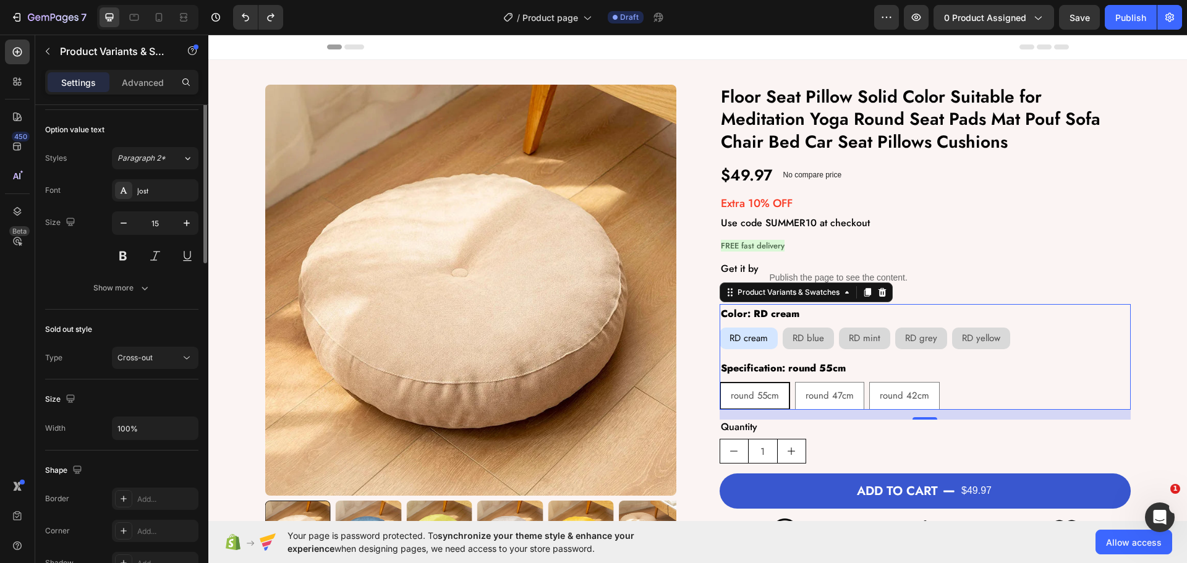
scroll to position [445, 0]
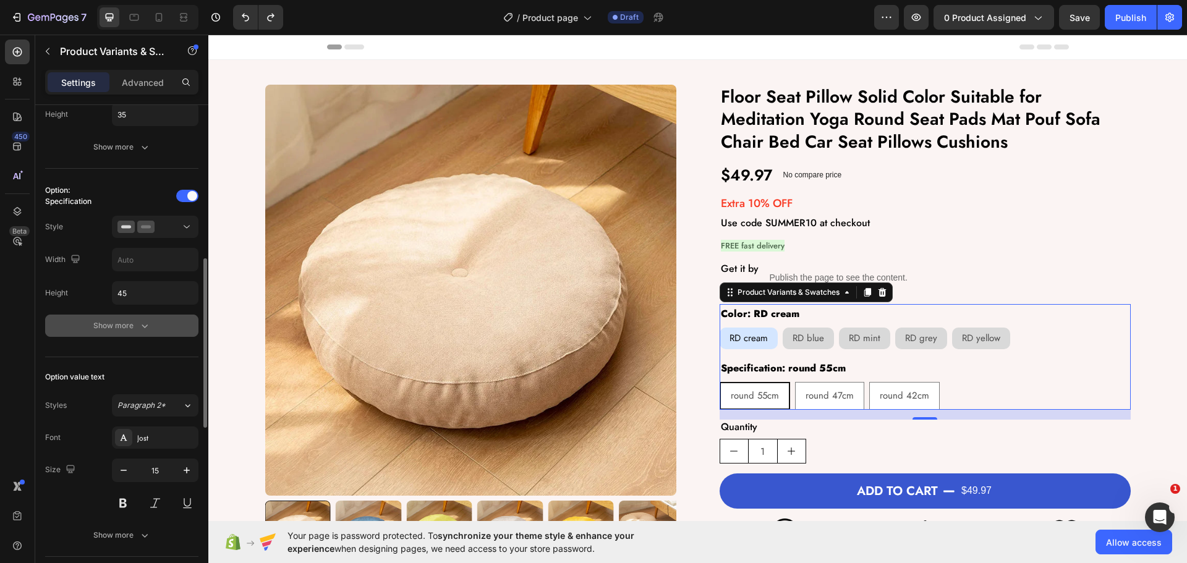
click at [140, 336] on div "Option: Specification Style Width Height 45 Show more" at bounding box center [121, 261] width 153 height 171
click at [131, 327] on div "Show more" at bounding box center [121, 326] width 57 height 12
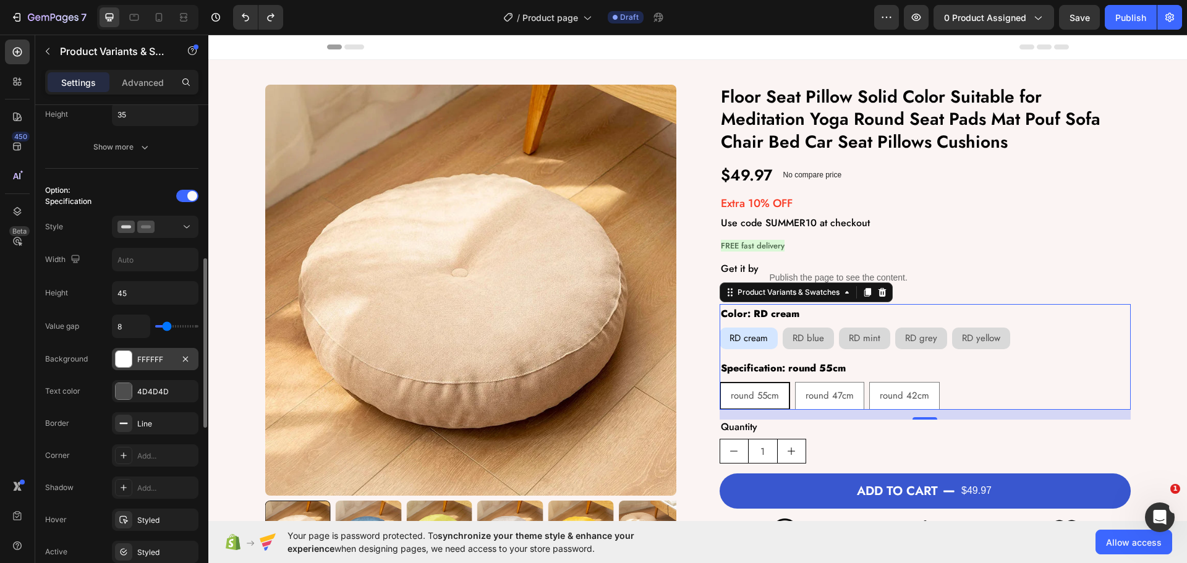
click at [151, 357] on div "FFFFFF" at bounding box center [155, 359] width 36 height 11
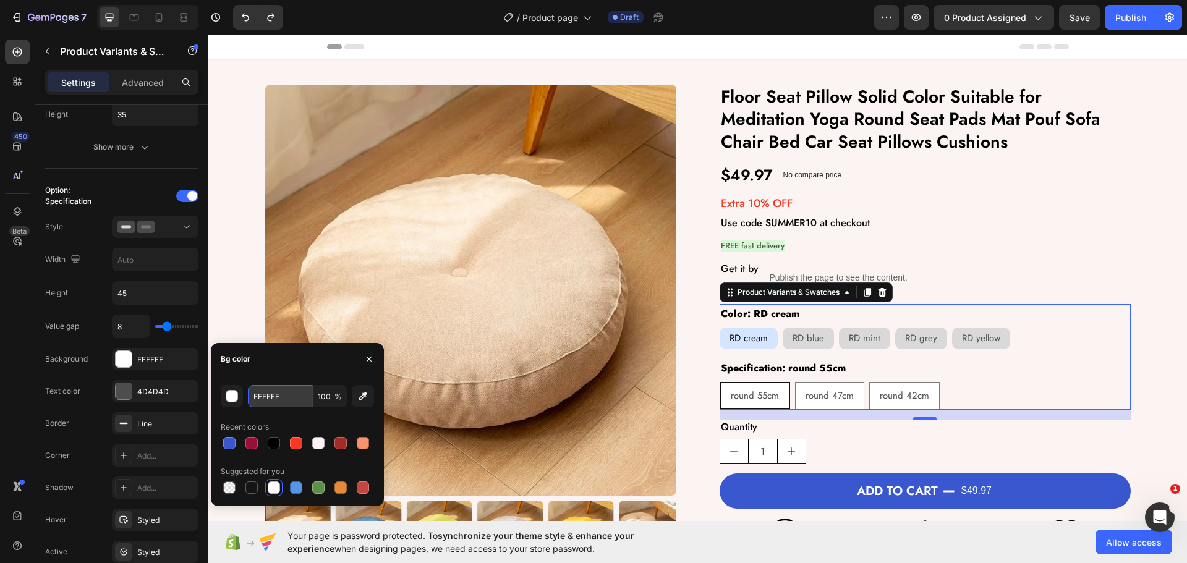
click at [281, 387] on input "FFFFFF" at bounding box center [280, 396] width 64 height 22
paste input "#D9D9D9"
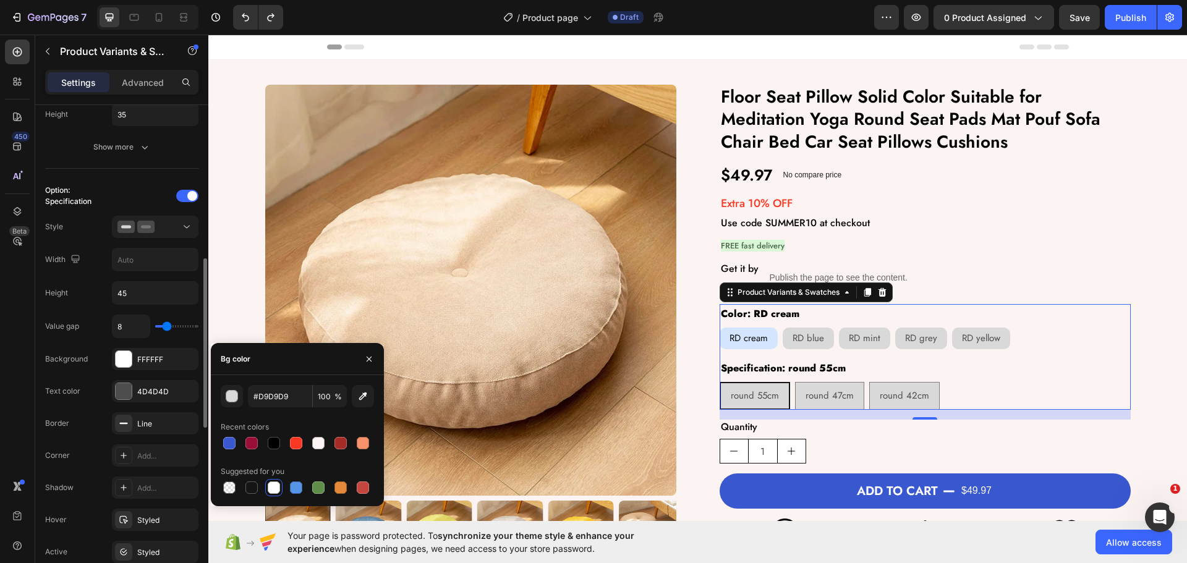
type input "D9D9D9"
click at [95, 313] on div "Option: Specification Style Width Height 45 Value gap 8 Background D9D9D9 Text …" at bounding box center [121, 390] width 153 height 409
click at [156, 387] on div "4D4D4D" at bounding box center [155, 391] width 36 height 11
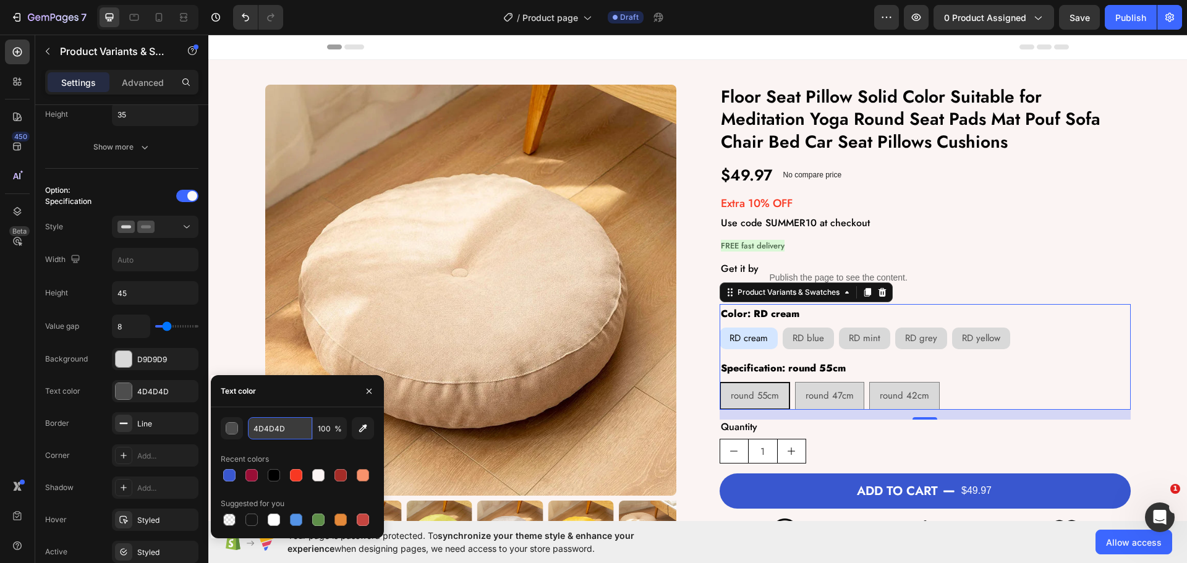
click at [0, 0] on input "4D4D4D" at bounding box center [0, 0] width 0 height 0
click at [273, 467] on div at bounding box center [273, 475] width 17 height 17
type input "000000"
click at [103, 444] on div "Text color 000000" at bounding box center [121, 455] width 153 height 22
click at [182, 421] on icon "button" at bounding box center [186, 424] width 10 height 10
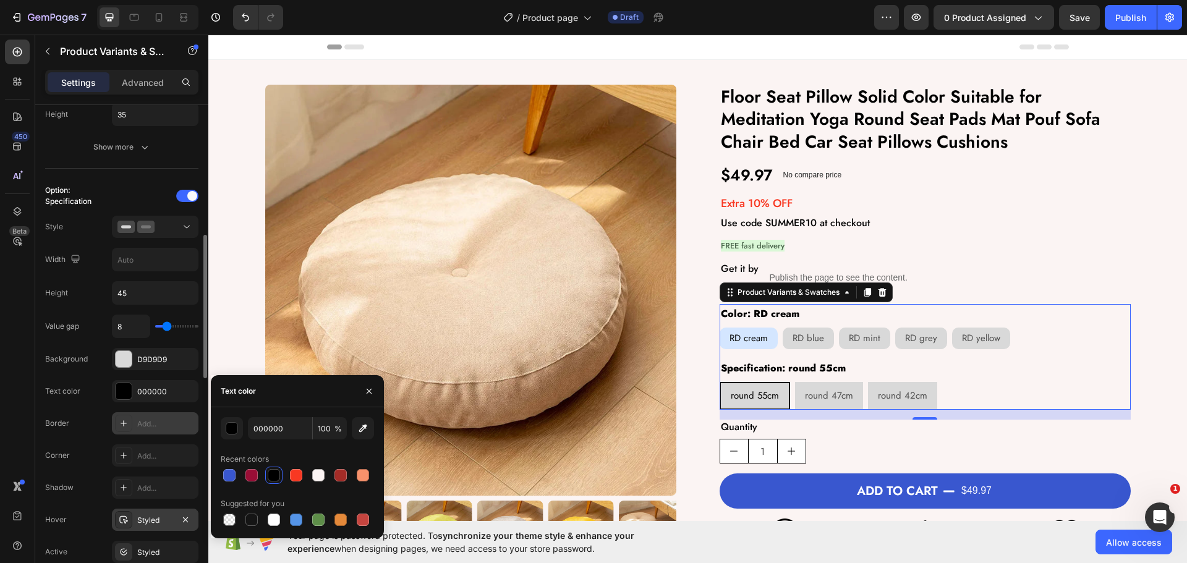
drag, startPoint x: 184, startPoint y: 519, endPoint x: 163, endPoint y: 531, distance: 24.1
click at [163, 531] on div "Styled" at bounding box center [155, 520] width 87 height 22
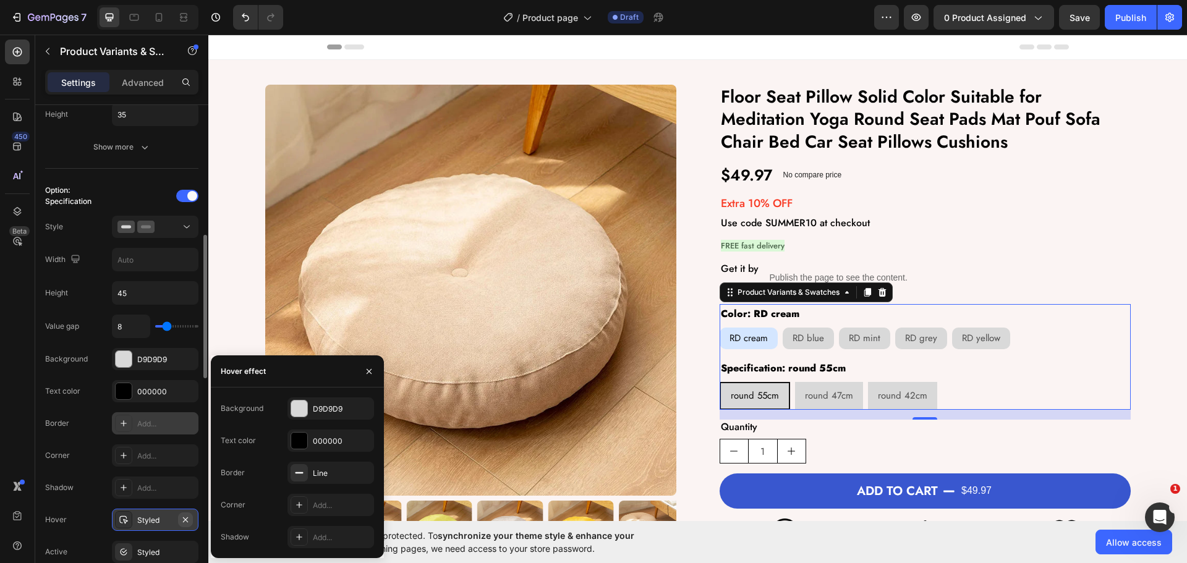
click at [180, 523] on button "button" at bounding box center [185, 519] width 15 height 15
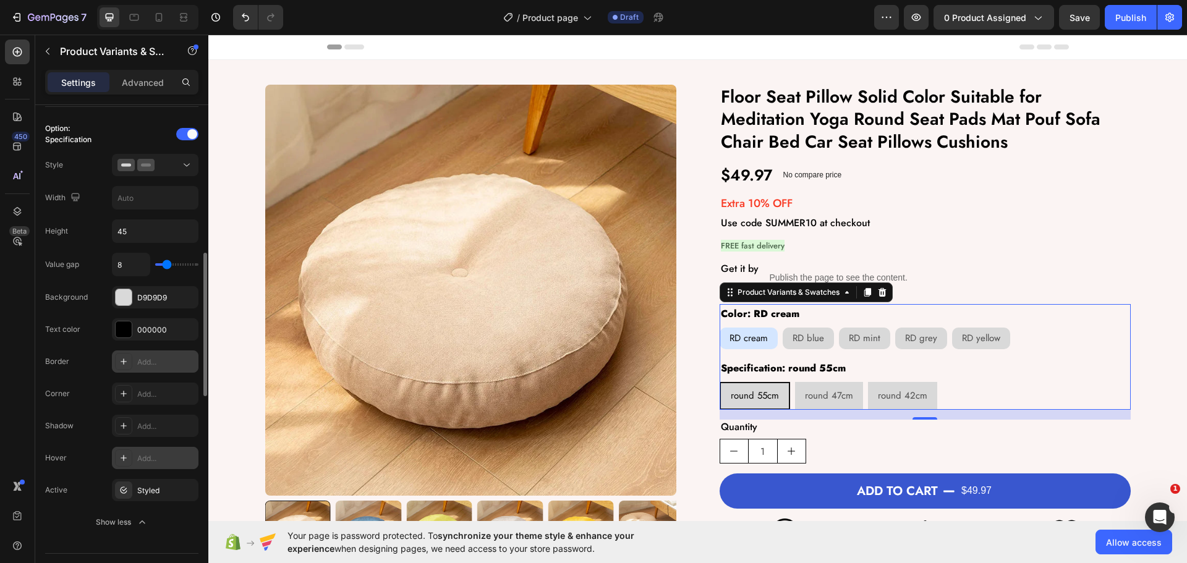
scroll to position [569, 0]
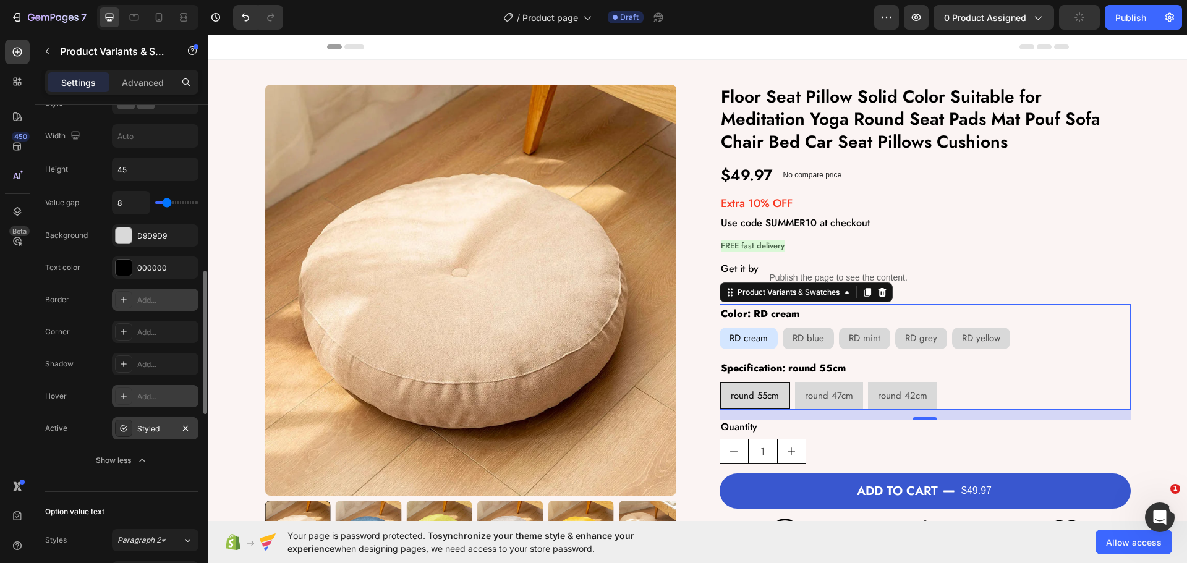
click at [154, 426] on div "Styled" at bounding box center [155, 428] width 36 height 11
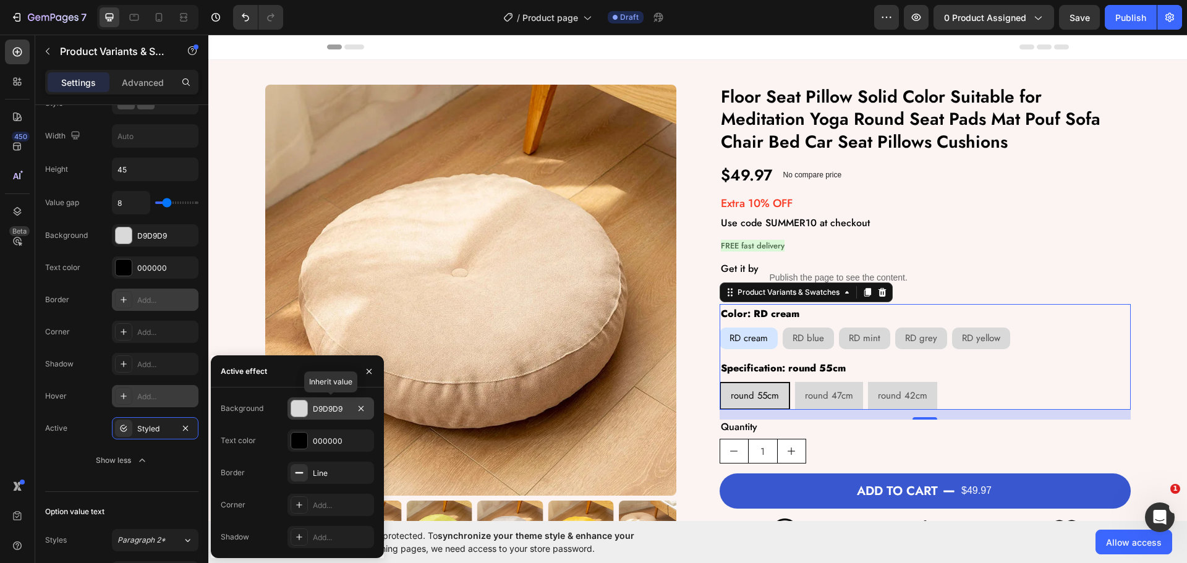
click at [314, 404] on div "D9D9D9" at bounding box center [331, 409] width 36 height 11
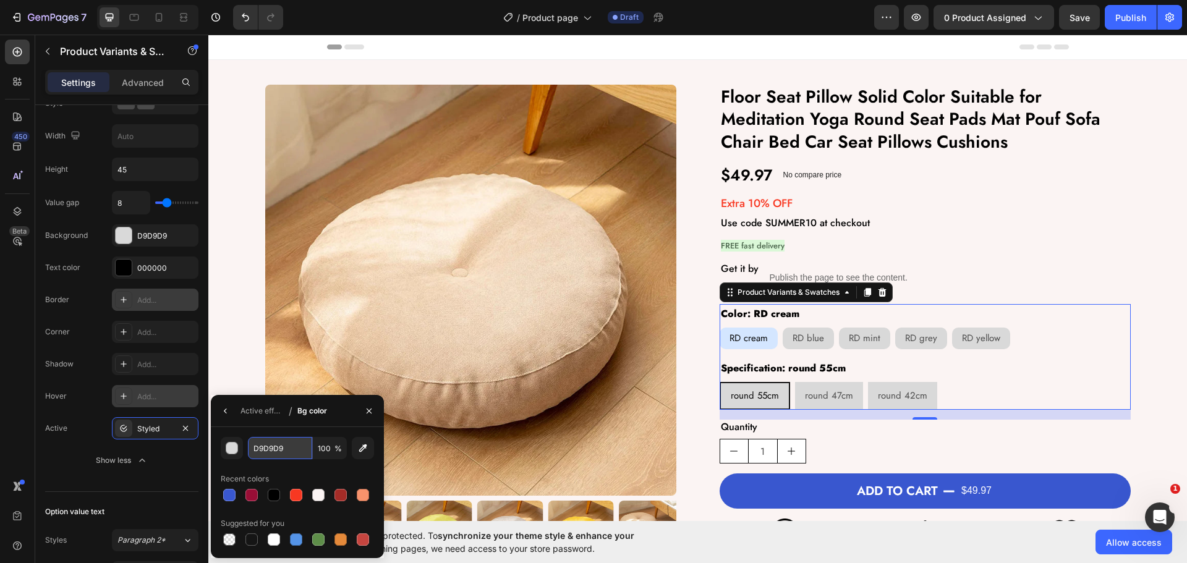
click at [0, 0] on input "D9D9D9" at bounding box center [0, 0] width 0 height 0
paste input "#"
click at [221, 412] on icon "button" at bounding box center [226, 411] width 10 height 10
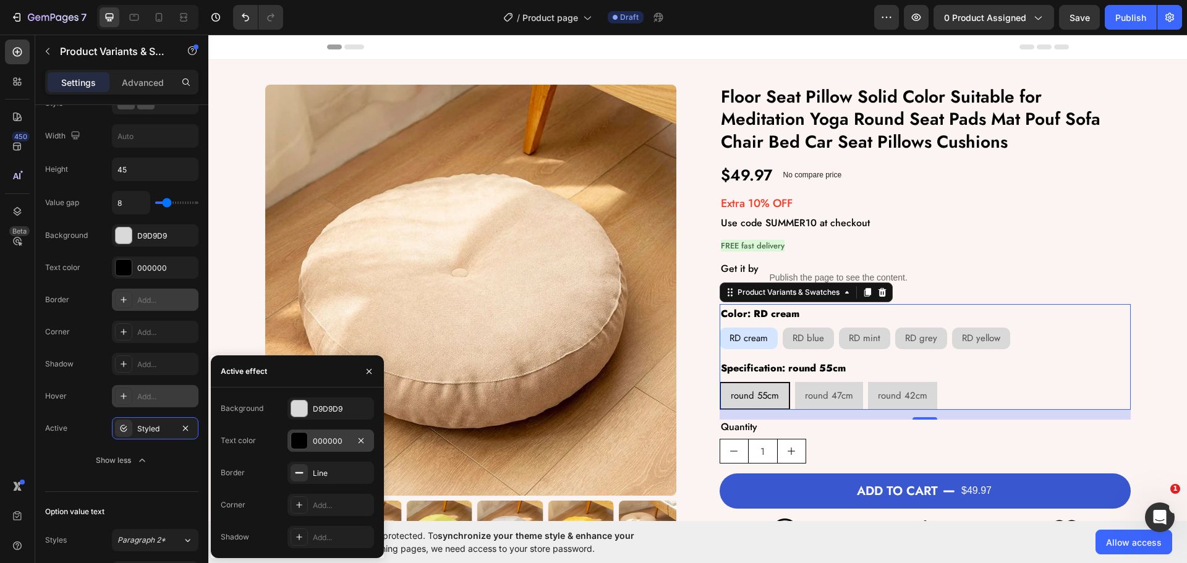
click at [323, 435] on div "000000" at bounding box center [330, 441] width 87 height 22
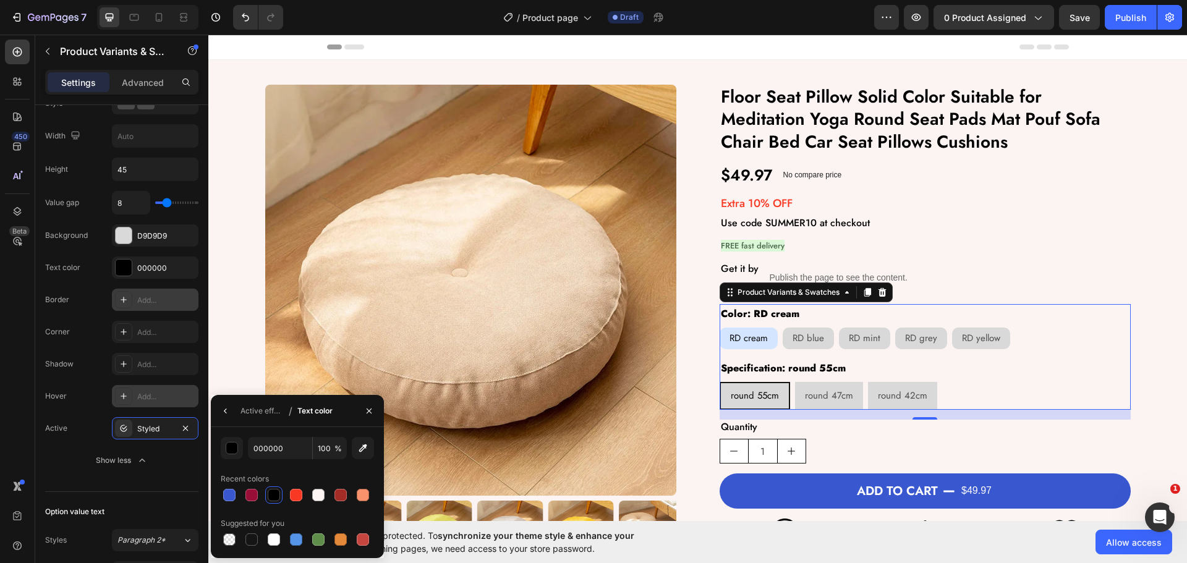
click at [215, 415] on div "Active effect / Text color" at bounding box center [274, 411] width 127 height 32
click at [225, 415] on icon "button" at bounding box center [226, 411] width 10 height 10
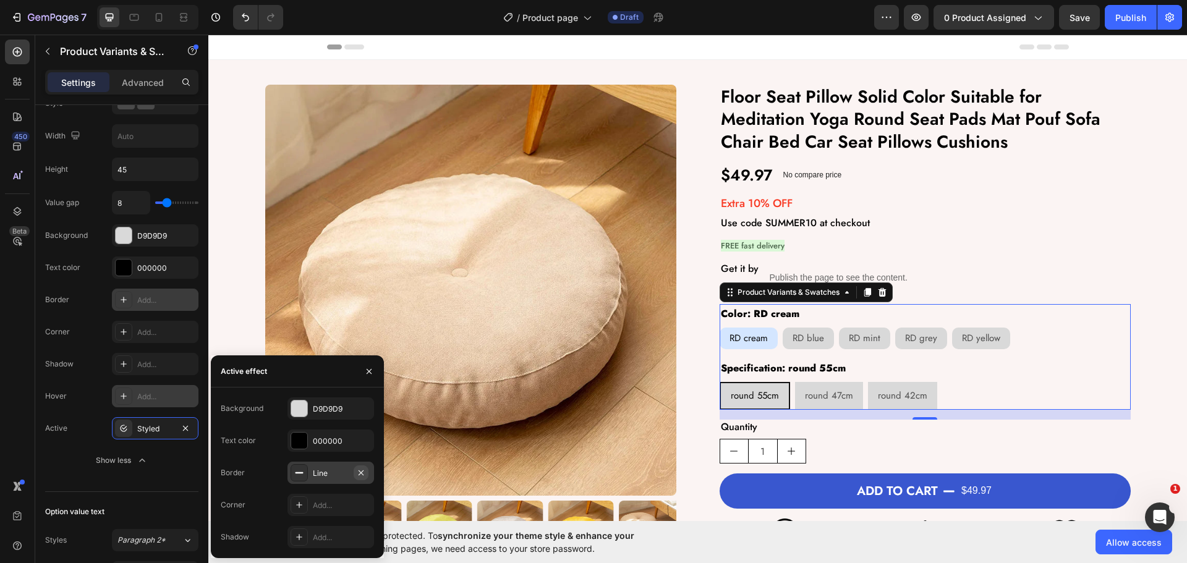
click at [361, 469] on icon "button" at bounding box center [361, 473] width 10 height 10
click at [312, 412] on div "D9D9D9" at bounding box center [330, 408] width 87 height 22
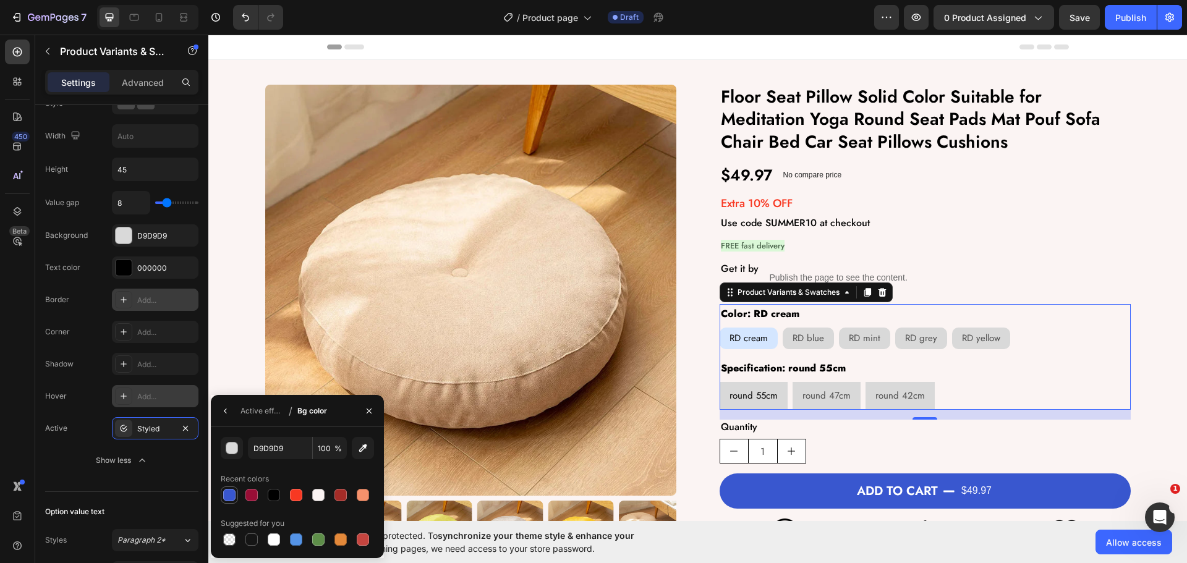
click at [232, 490] on div at bounding box center [229, 495] width 15 height 15
click at [0, 0] on input "3957CF" at bounding box center [0, 0] width 0 height 0
paste input "#D4E6F"
type input "D4E6FF"
click at [227, 412] on icon "button" at bounding box center [226, 411] width 10 height 10
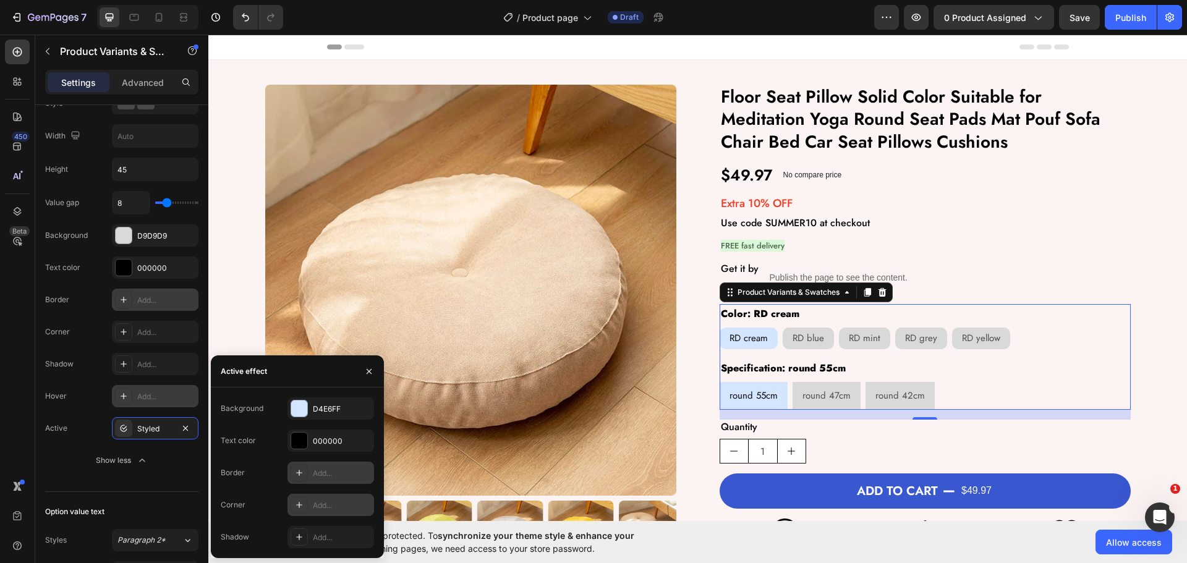
click at [317, 500] on div "Add..." at bounding box center [342, 505] width 58 height 11
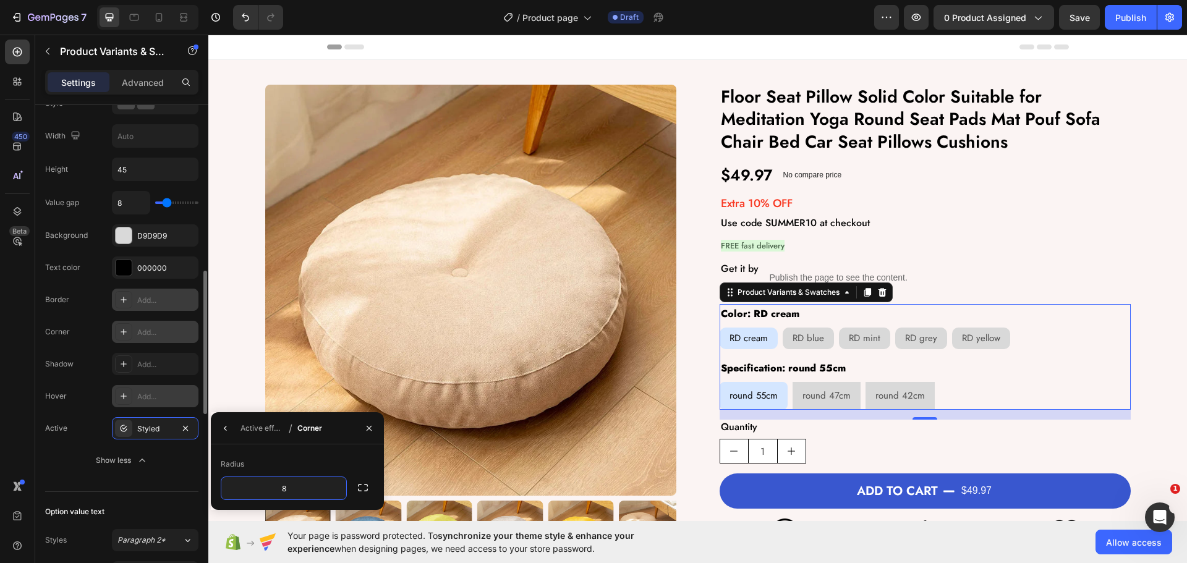
click at [144, 334] on div "Add..." at bounding box center [166, 332] width 58 height 11
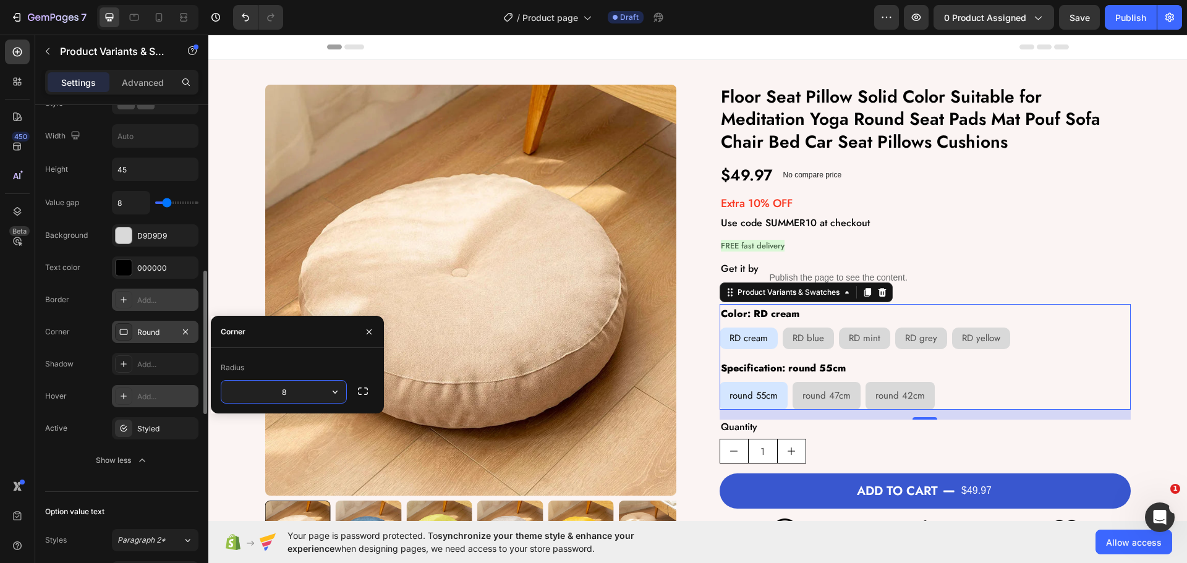
click at [93, 385] on div "Corner Round" at bounding box center [121, 396] width 153 height 22
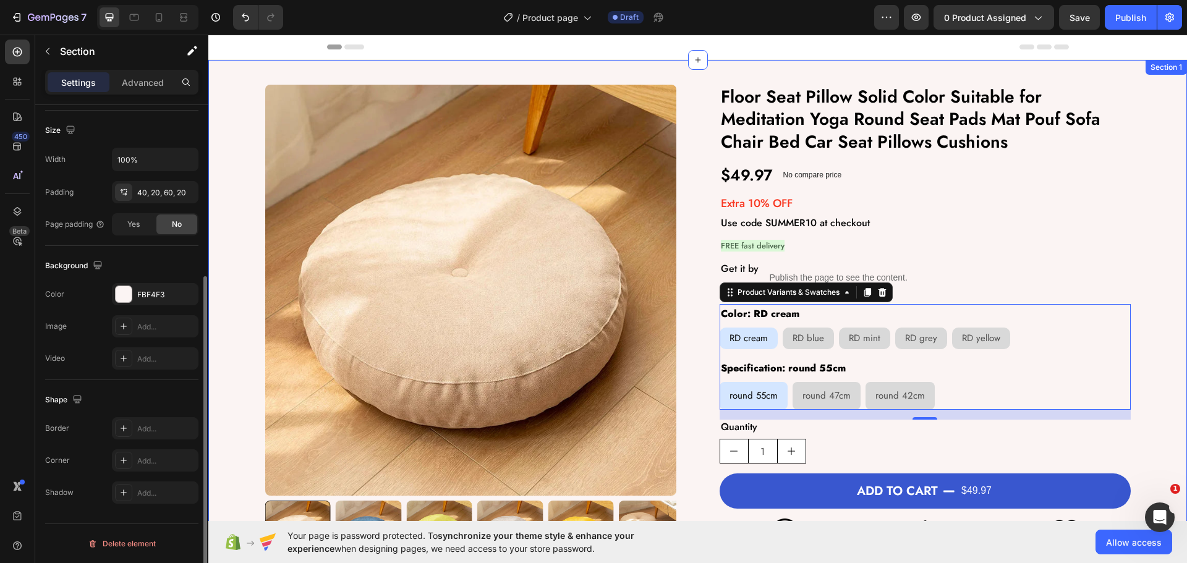
click at [1142, 427] on div "Product Images Floor Seat Pillow Solid Color Suitable for Meditation Yoga Round…" at bounding box center [698, 326] width 954 height 482
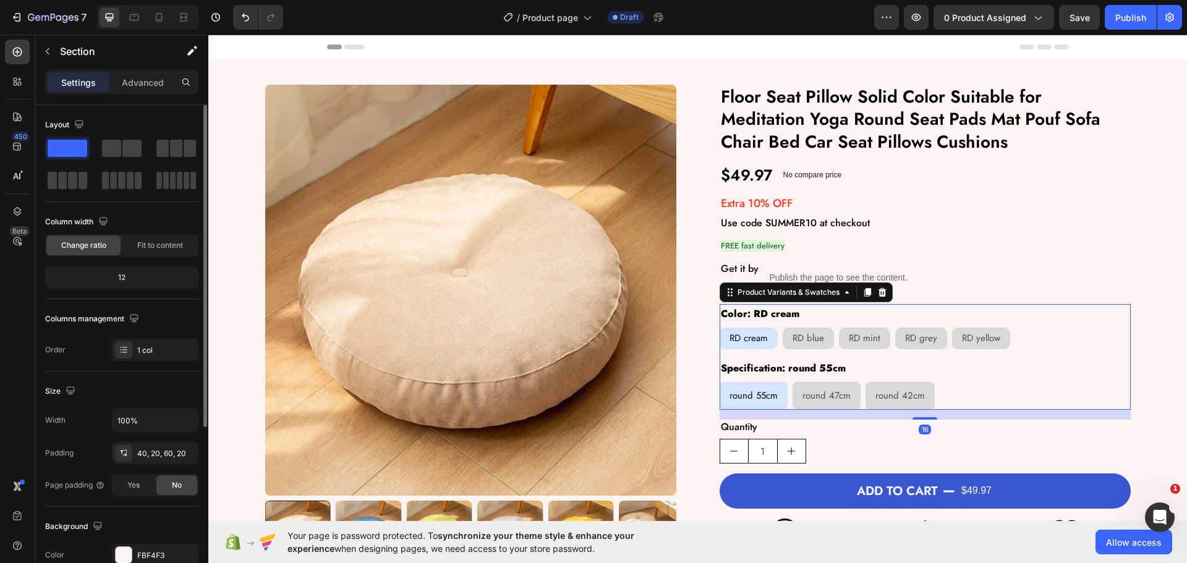
click at [739, 402] on div "round 55cm" at bounding box center [754, 396] width 68 height 22
click at [720, 382] on input "round 55cm round 55cm round 55cm" at bounding box center [719, 381] width 1 height 1
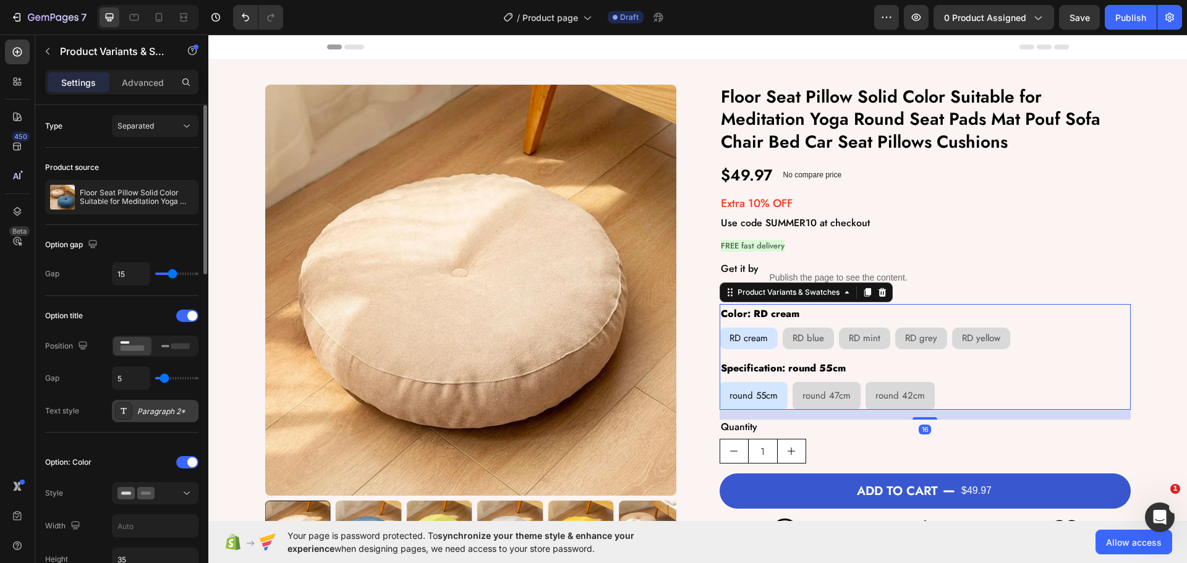
click at [147, 408] on div "Paragraph 2*" at bounding box center [166, 411] width 58 height 11
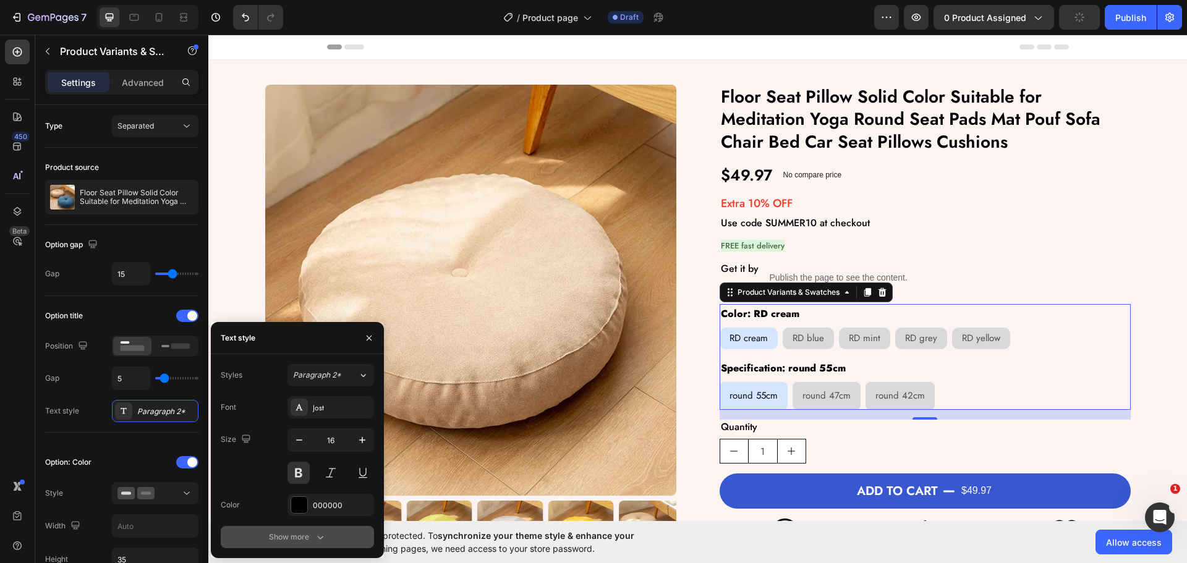
click at [301, 534] on div "Show more" at bounding box center [297, 537] width 57 height 12
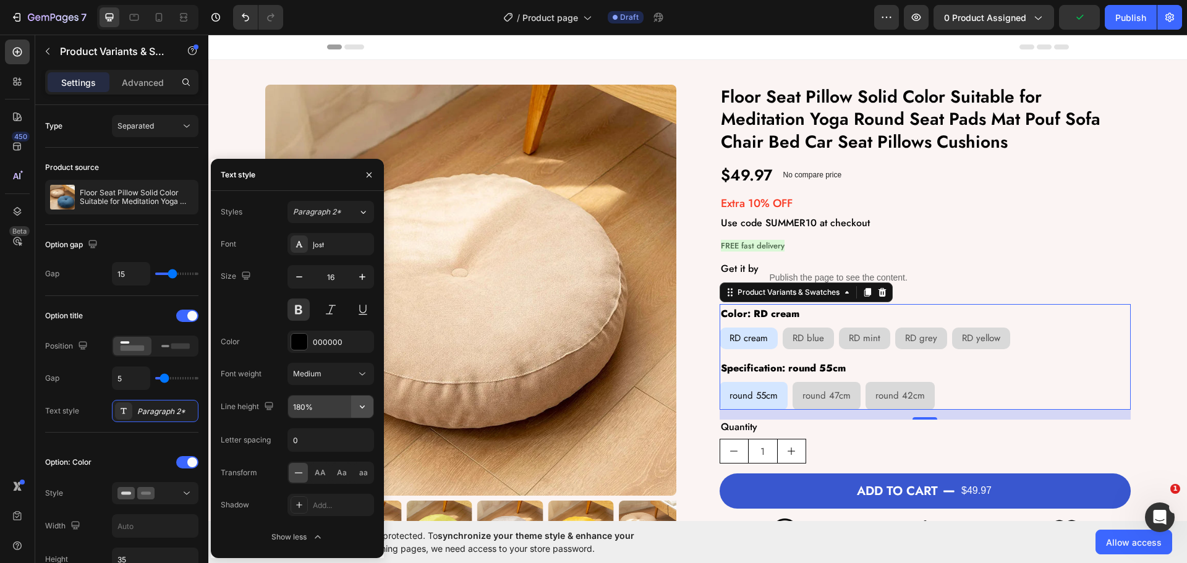
click at [363, 402] on icon "button" at bounding box center [362, 407] width 12 height 12
click at [310, 474] on div "120%" at bounding box center [317, 485] width 101 height 23
type input "120%"
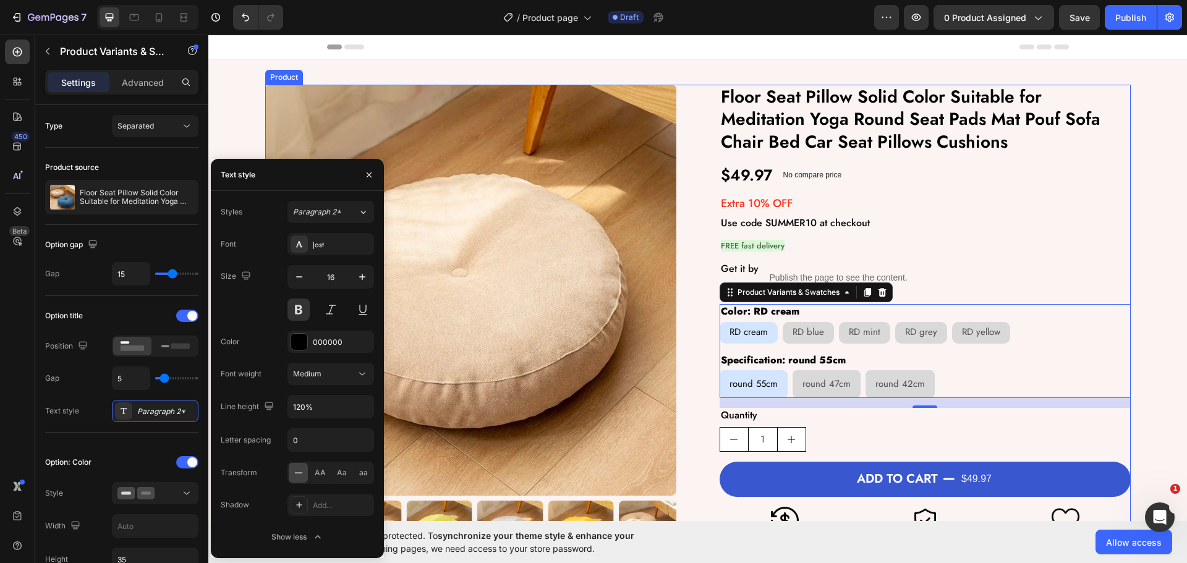
click at [684, 399] on div "Product Images Floor Seat Pillow Solid Color Suitable for Meditation Yoga Round…" at bounding box center [697, 326] width 865 height 482
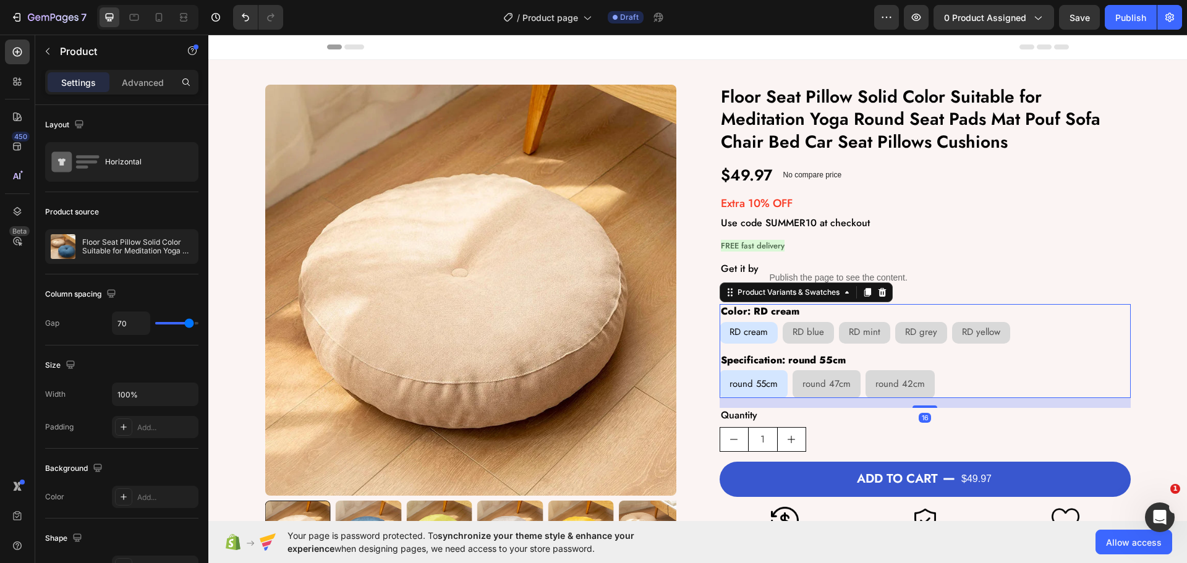
click at [842, 348] on div "Color: RD cream RD cream RD cream RD cream RD blue RD blue RD blue RD mint RD m…" at bounding box center [925, 350] width 411 height 93
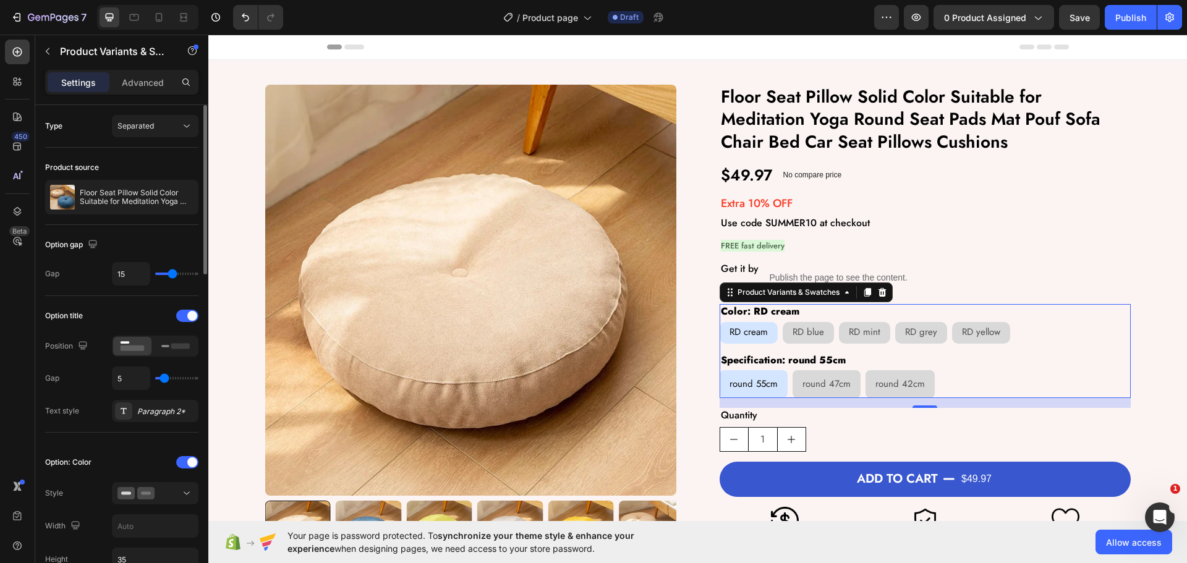
type input "22"
type input "24"
type input "26"
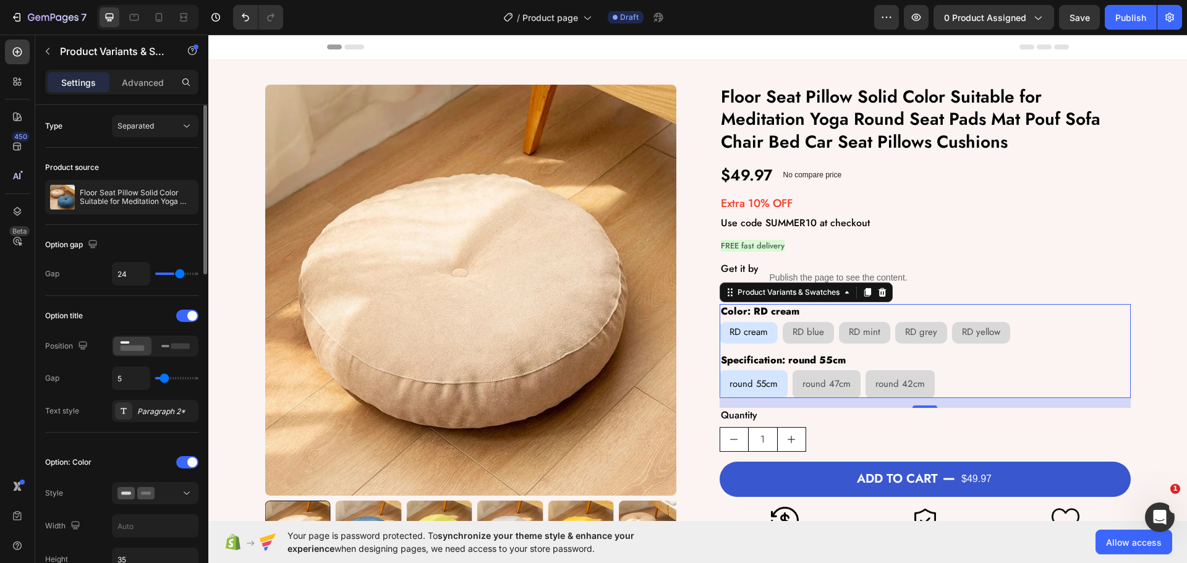
type input "26"
type input "27"
type input "29"
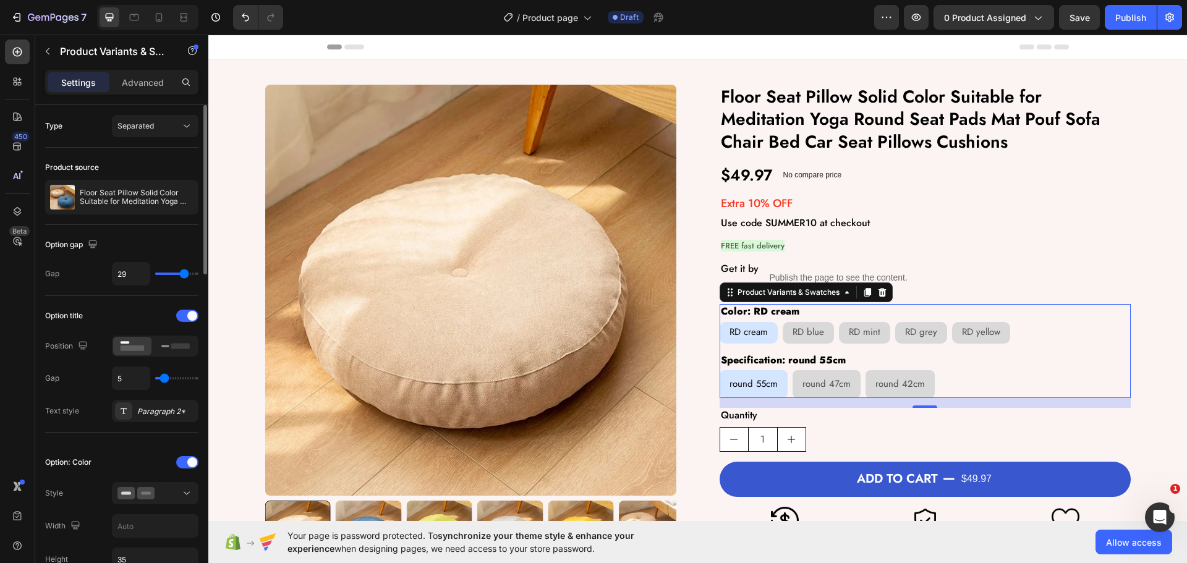
type input "30"
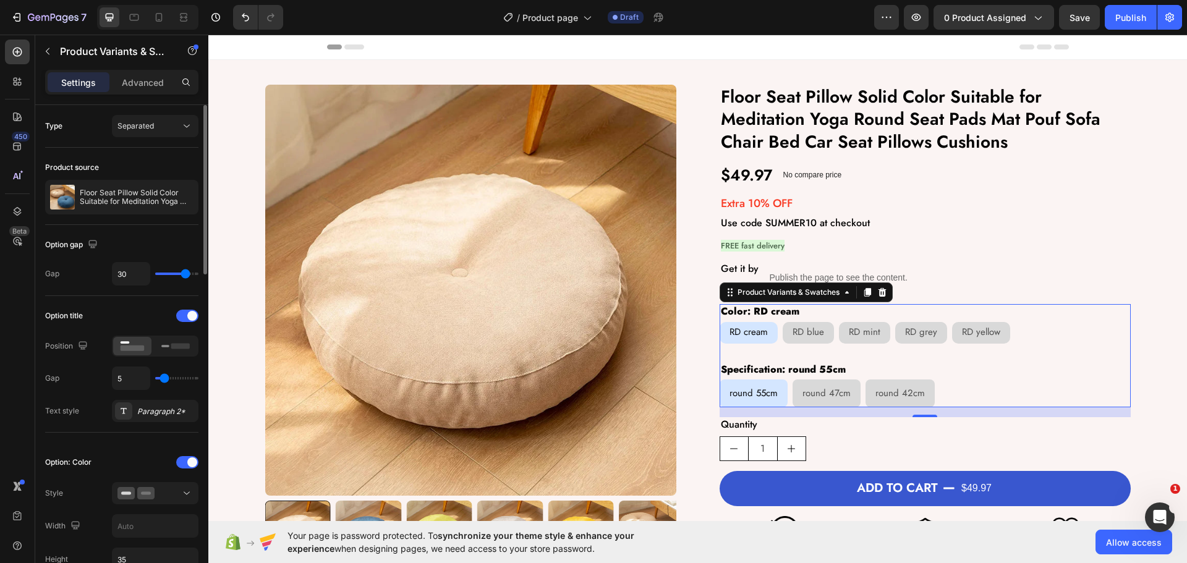
type input "29"
type input "28"
type input "27"
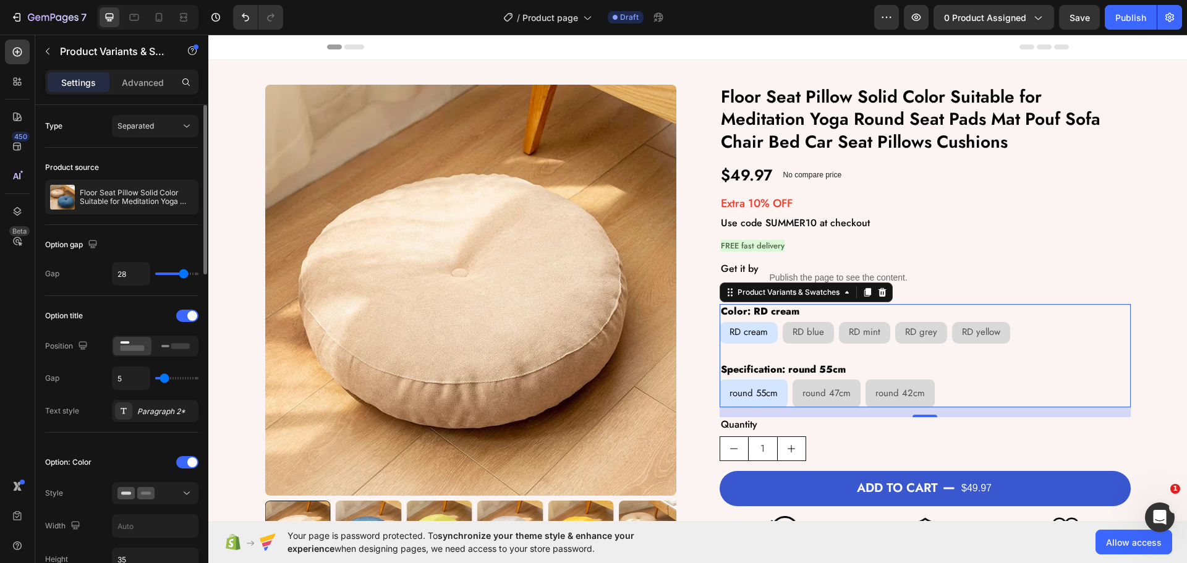
type input "27"
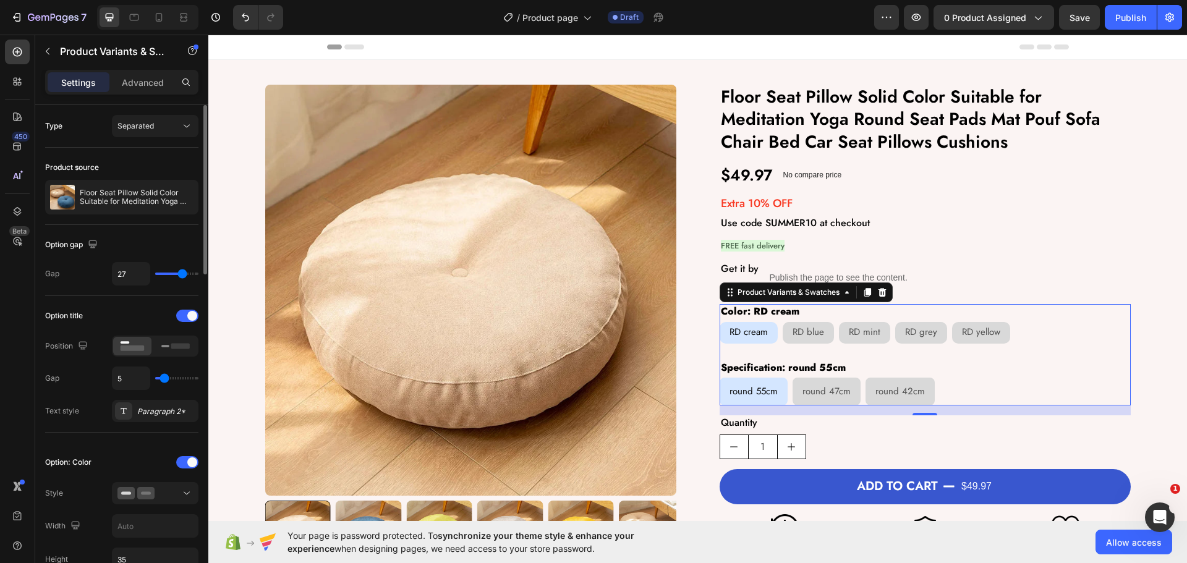
type input "24"
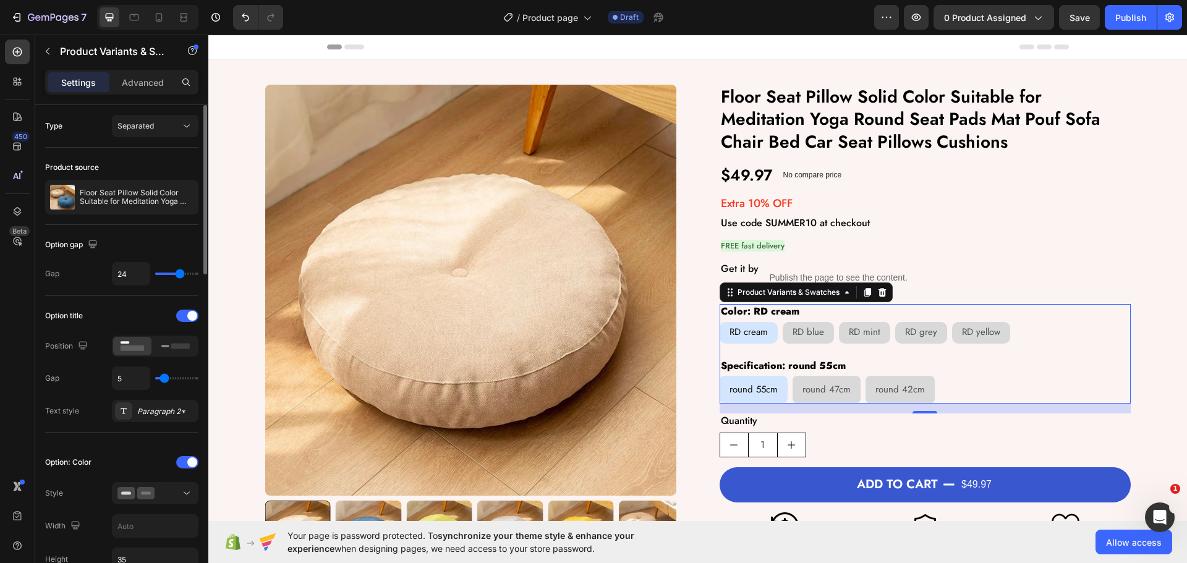
type input "23"
type input "22"
type input "21"
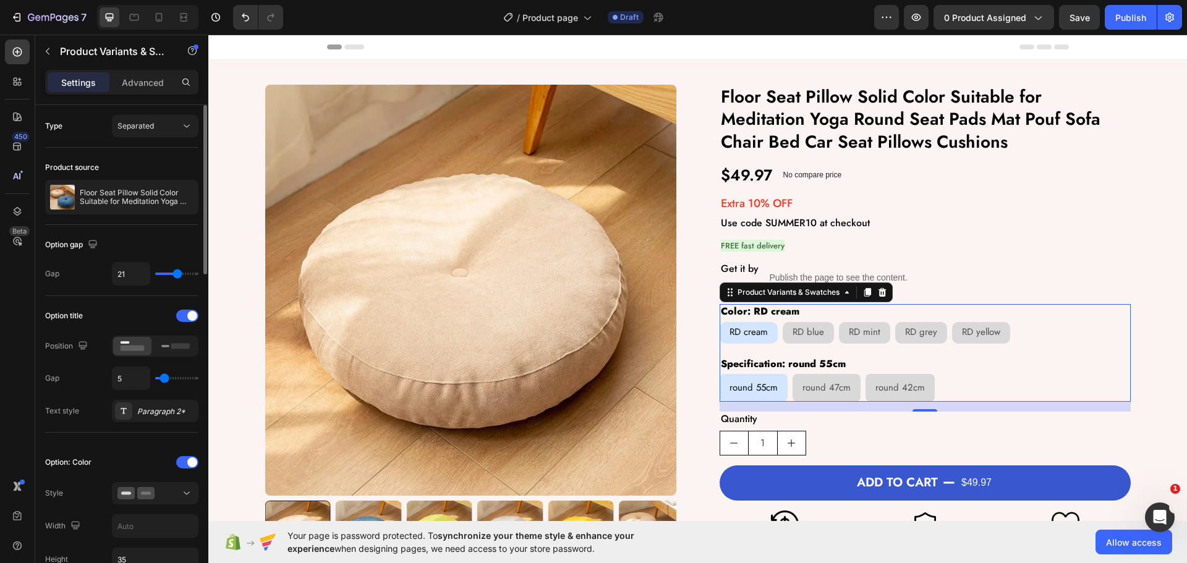
type input "21"
click at [178, 274] on input "range" at bounding box center [176, 274] width 43 height 2
click at [137, 274] on input "21" at bounding box center [131, 274] width 37 height 22
type input "2"
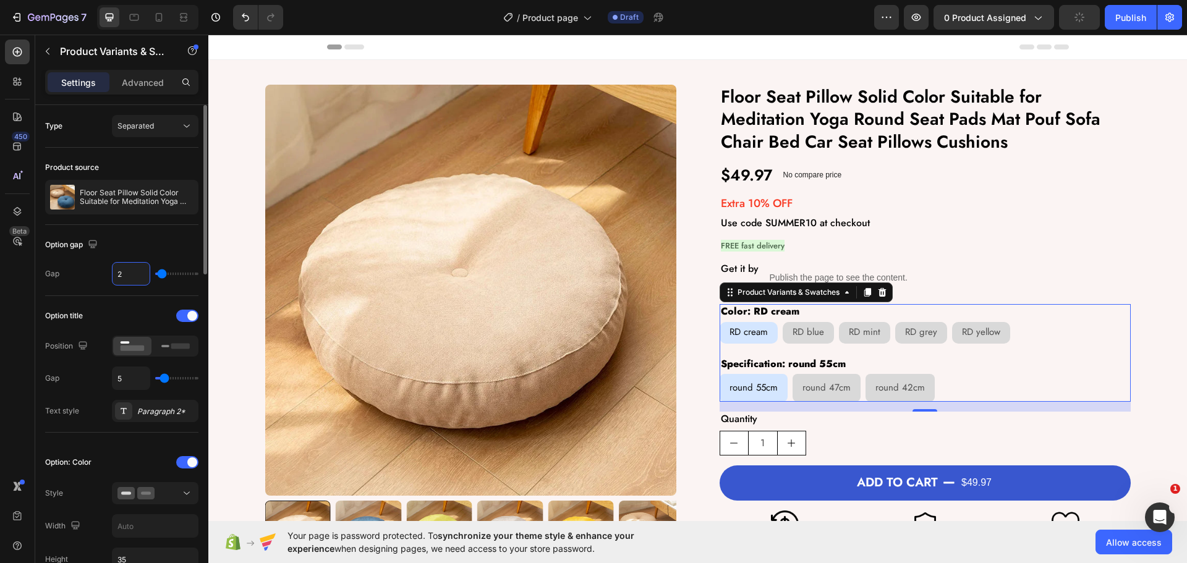
type input "20"
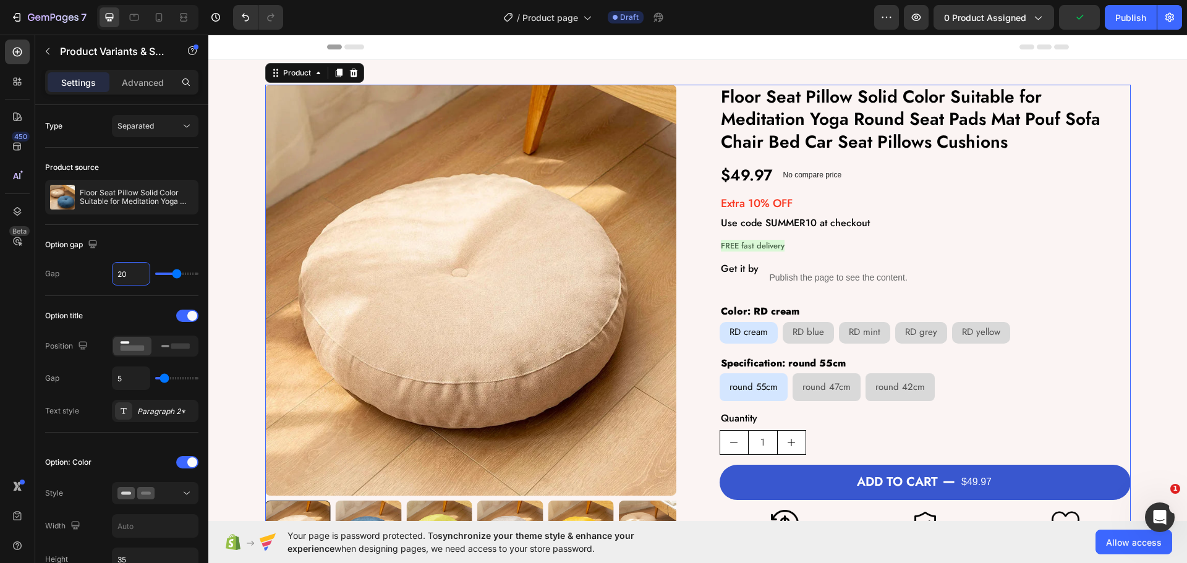
click at [692, 401] on div "Product Images Floor Seat Pillow Solid Color Suitable for Meditation Yoga Round…" at bounding box center [697, 326] width 865 height 482
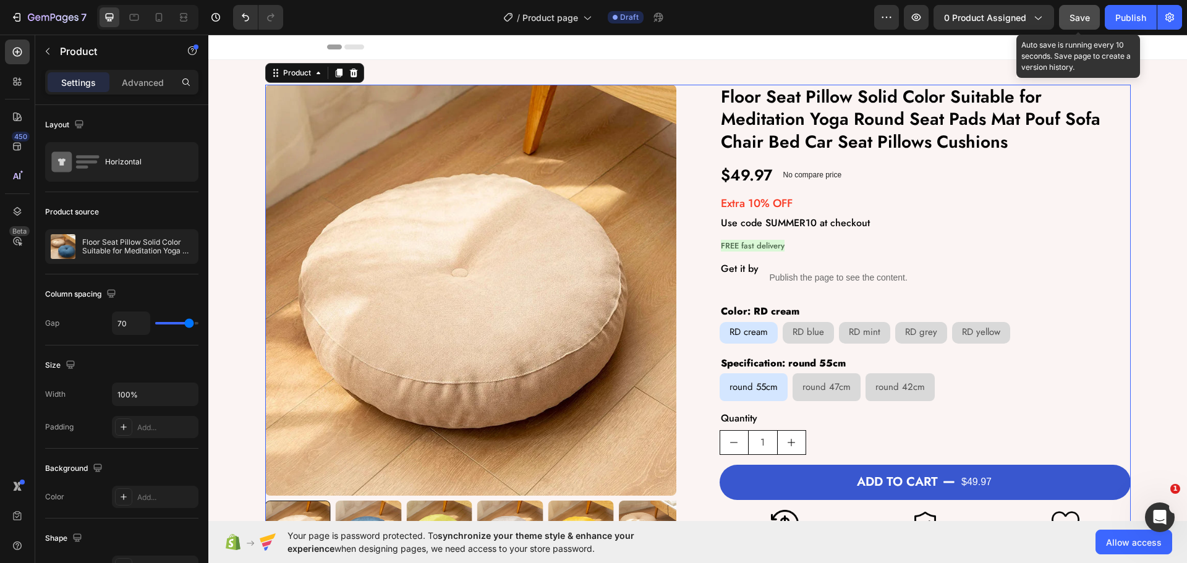
click at [1073, 27] on button "Save" at bounding box center [1079, 17] width 41 height 25
